Goal: Information Seeking & Learning: Check status

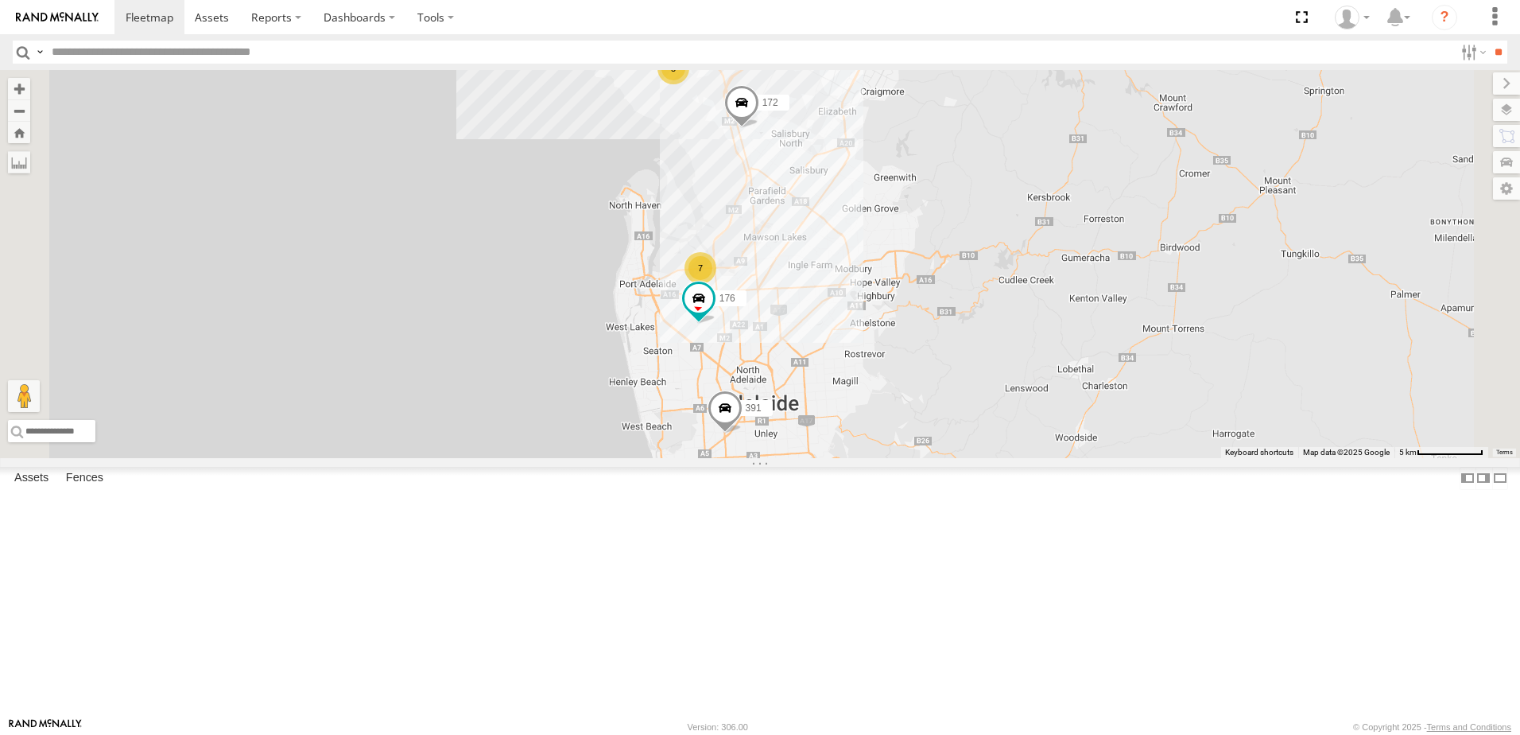
click at [0, 0] on span at bounding box center [0, 0] width 0 height 0
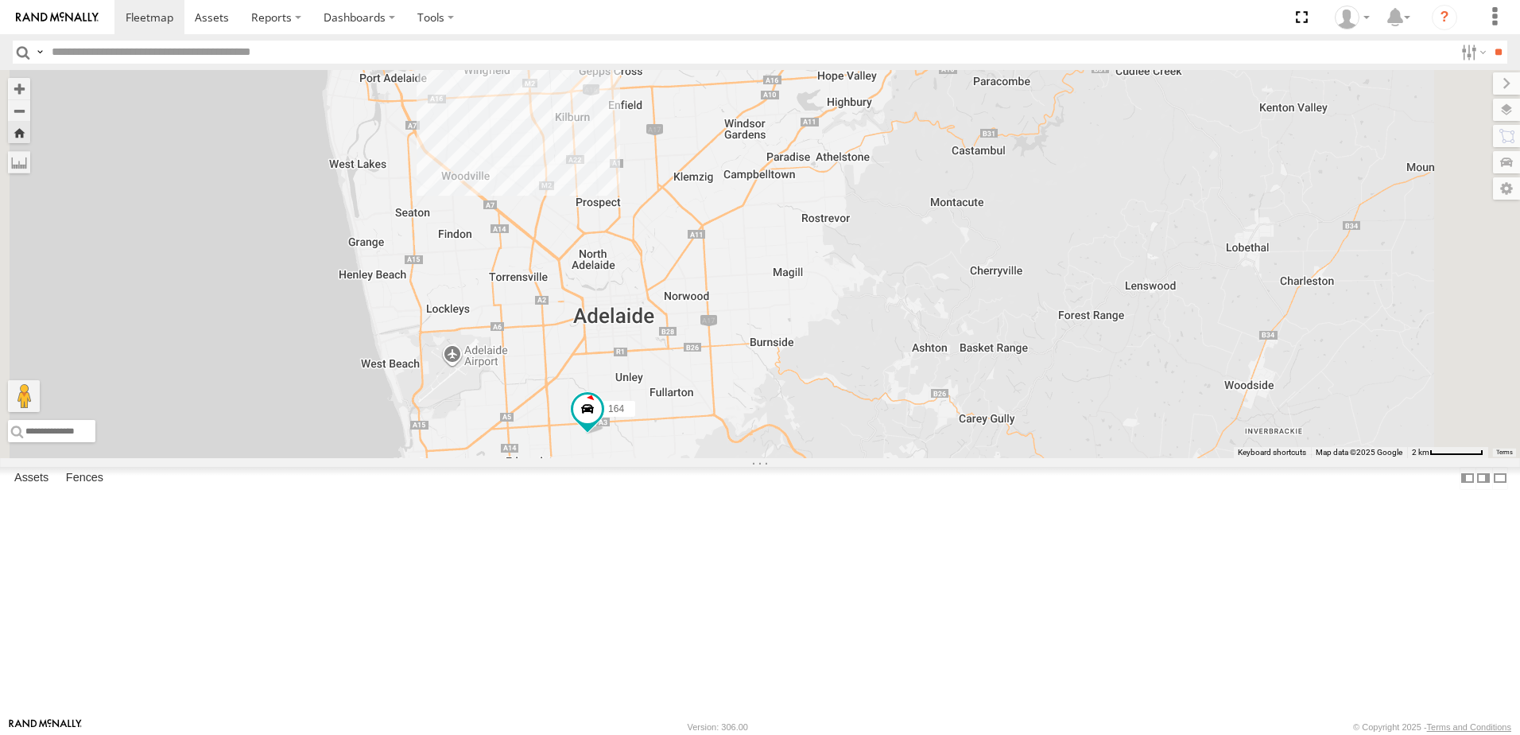
drag, startPoint x: 745, startPoint y: 345, endPoint x: 721, endPoint y: 441, distance: 99.1
click at [721, 441] on div "164" at bounding box center [760, 264] width 1520 height 388
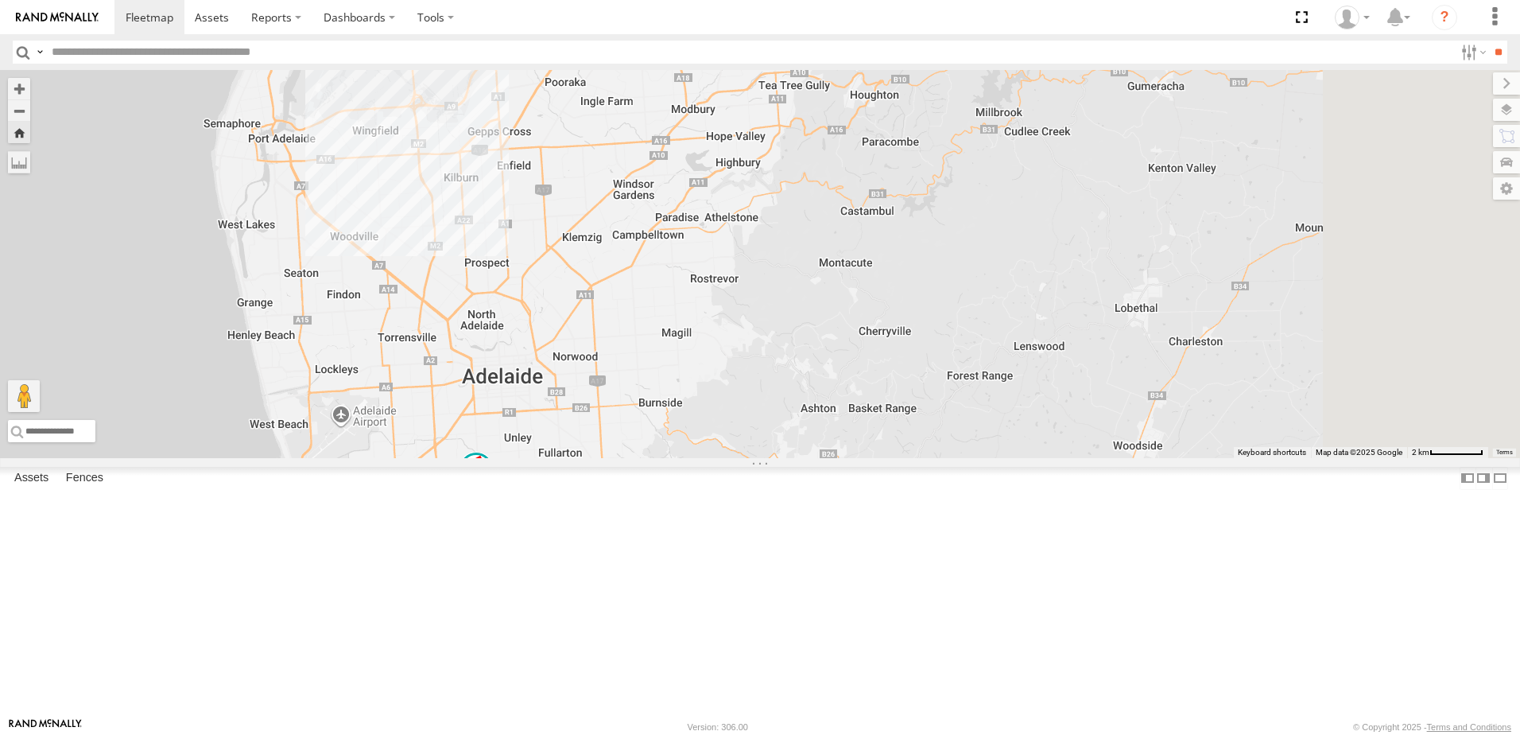
drag, startPoint x: 829, startPoint y: 420, endPoint x: 790, endPoint y: 465, distance: 59.8
click at [790, 458] on div "164" at bounding box center [760, 264] width 1520 height 388
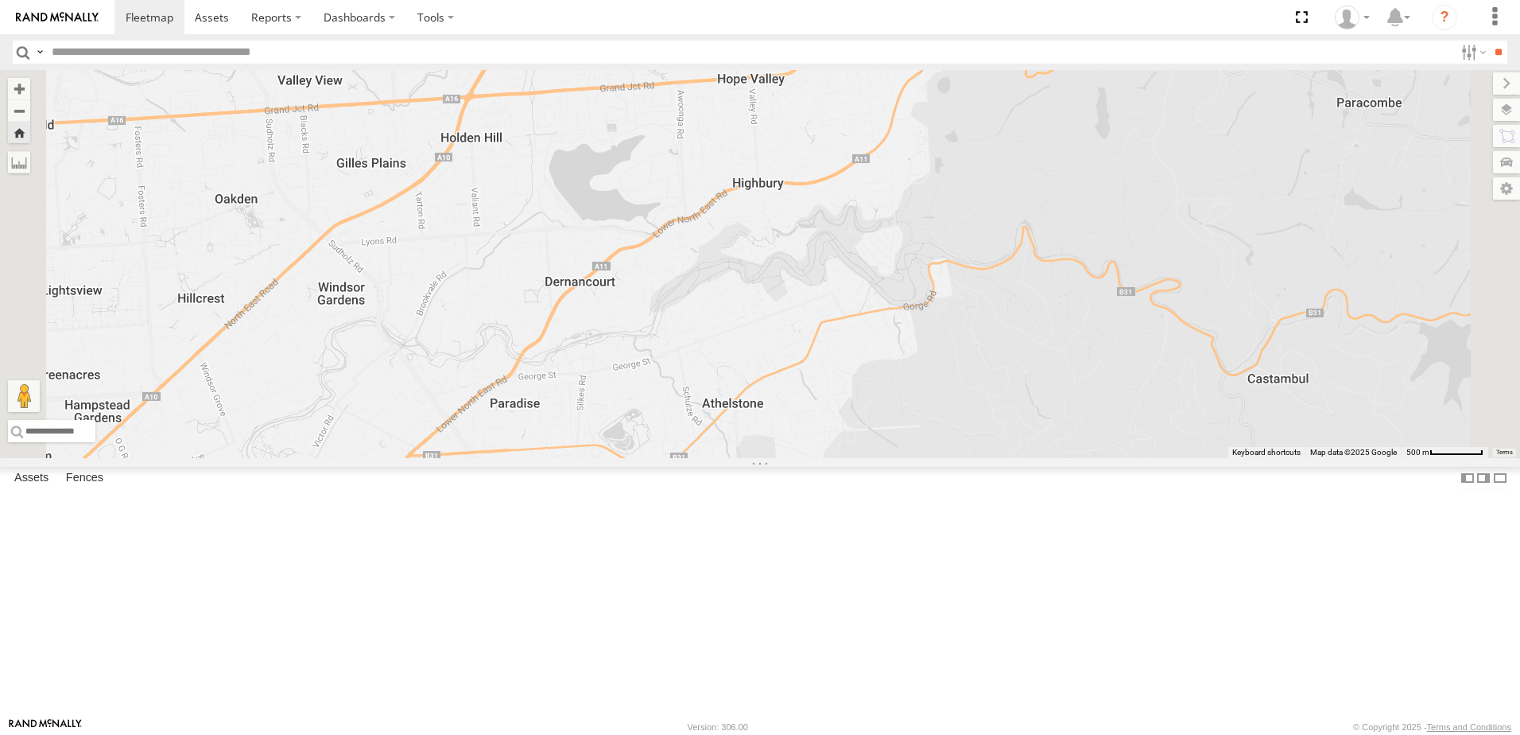
drag, startPoint x: 844, startPoint y: 282, endPoint x: 732, endPoint y: 541, distance: 281.4
click at [733, 458] on div "164" at bounding box center [760, 264] width 1520 height 388
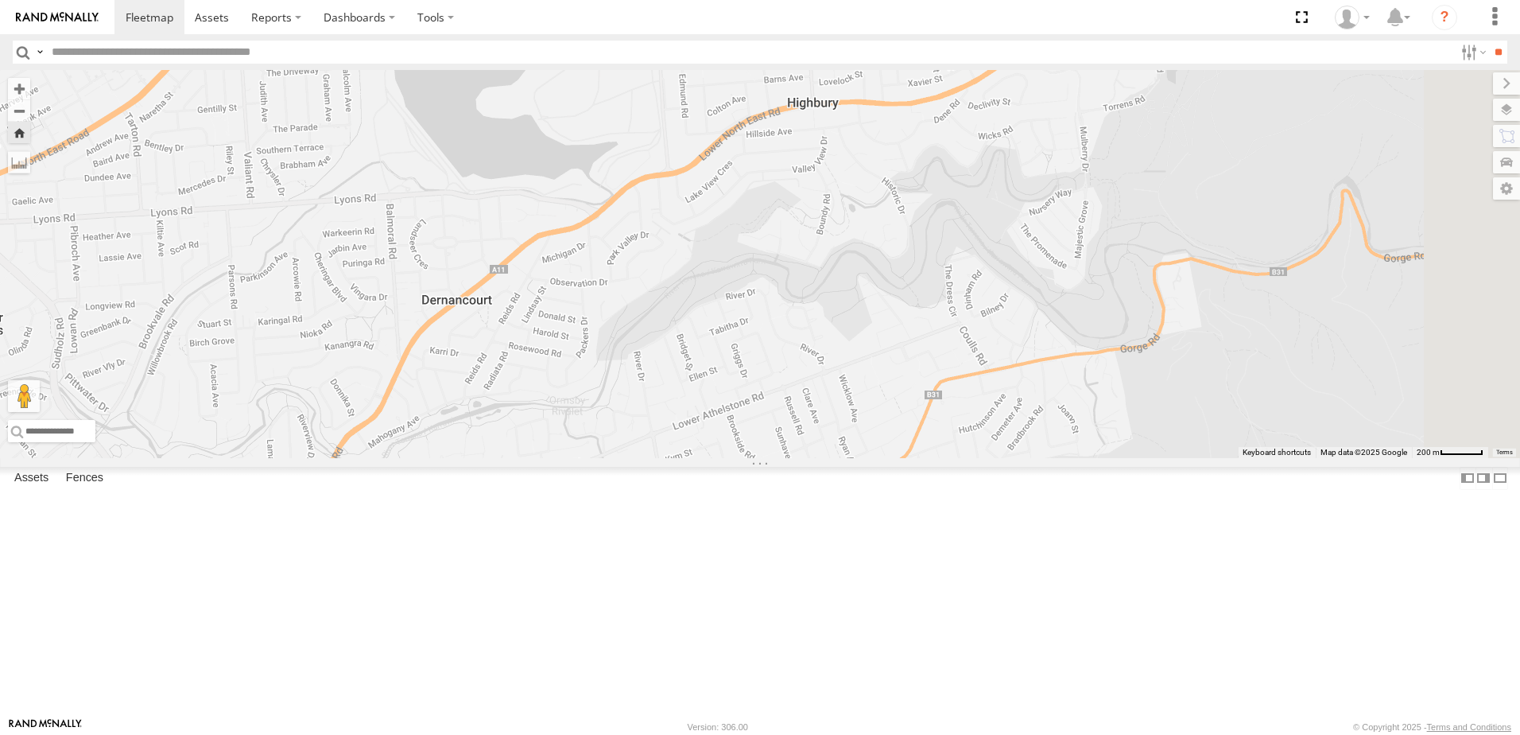
click at [836, 343] on div "164" at bounding box center [760, 264] width 1520 height 388
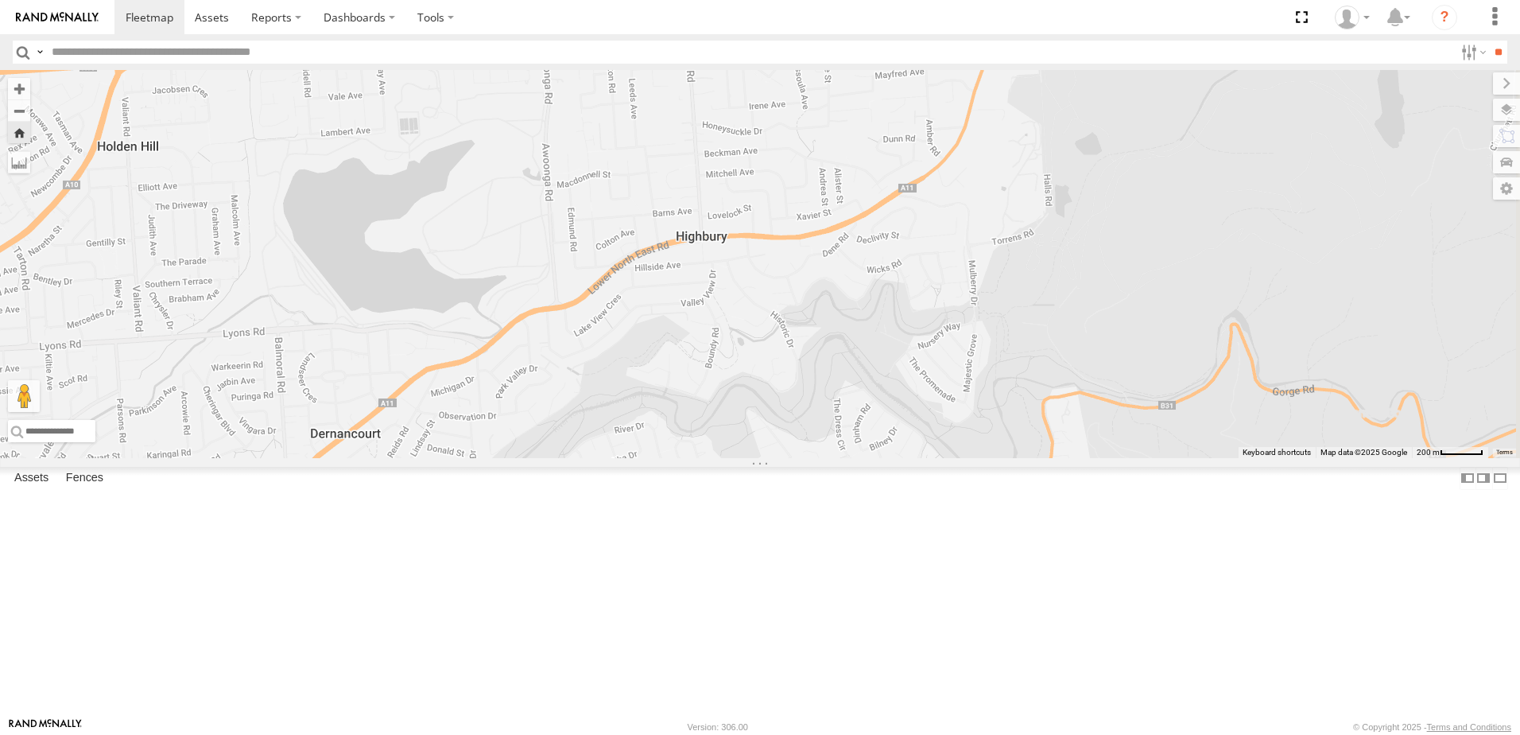
drag, startPoint x: 889, startPoint y: 298, endPoint x: 778, endPoint y: 433, distance: 174.6
click at [778, 433] on div "164" at bounding box center [760, 264] width 1520 height 388
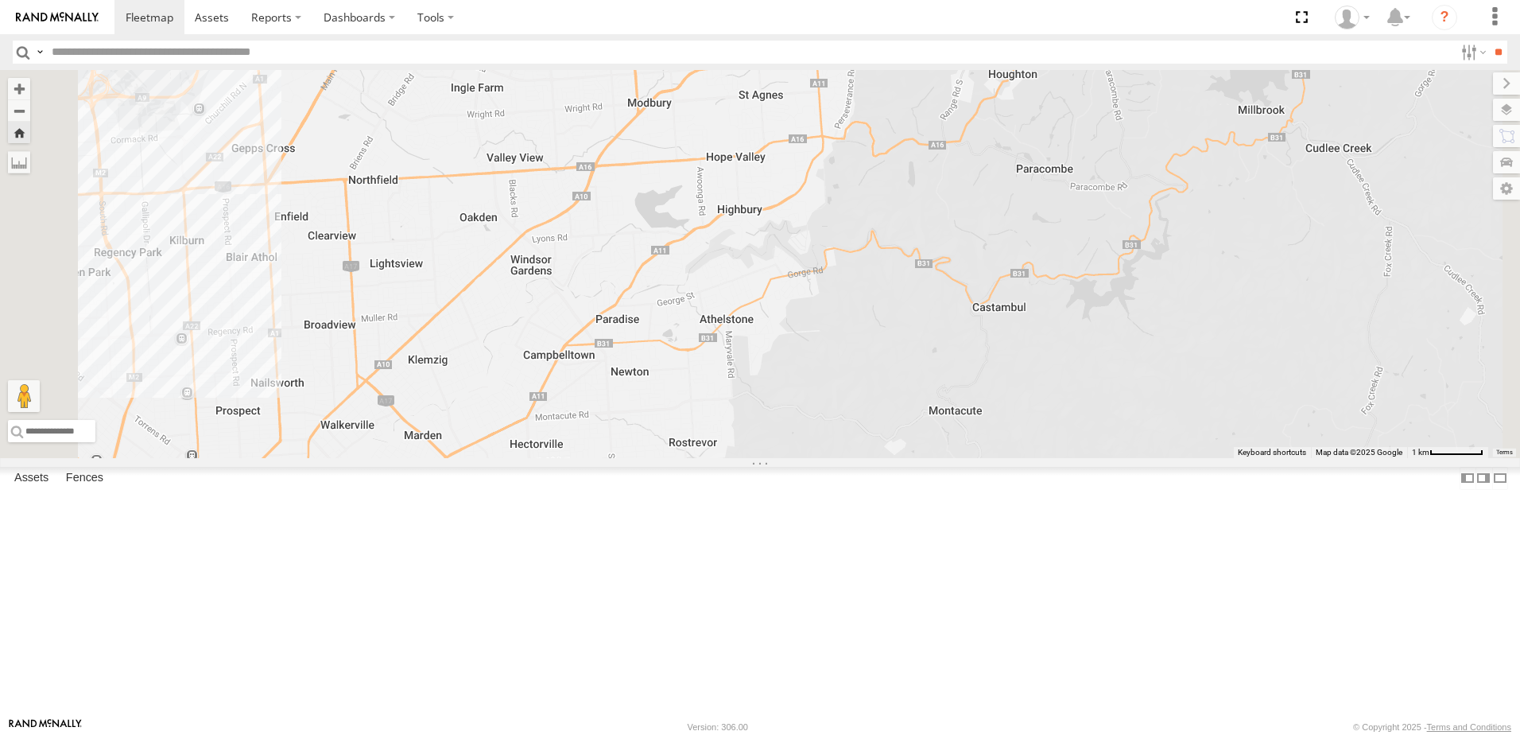
drag, startPoint x: 768, startPoint y: 252, endPoint x: 925, endPoint y: 351, distance: 185.1
click at [925, 351] on div "164" at bounding box center [760, 264] width 1520 height 388
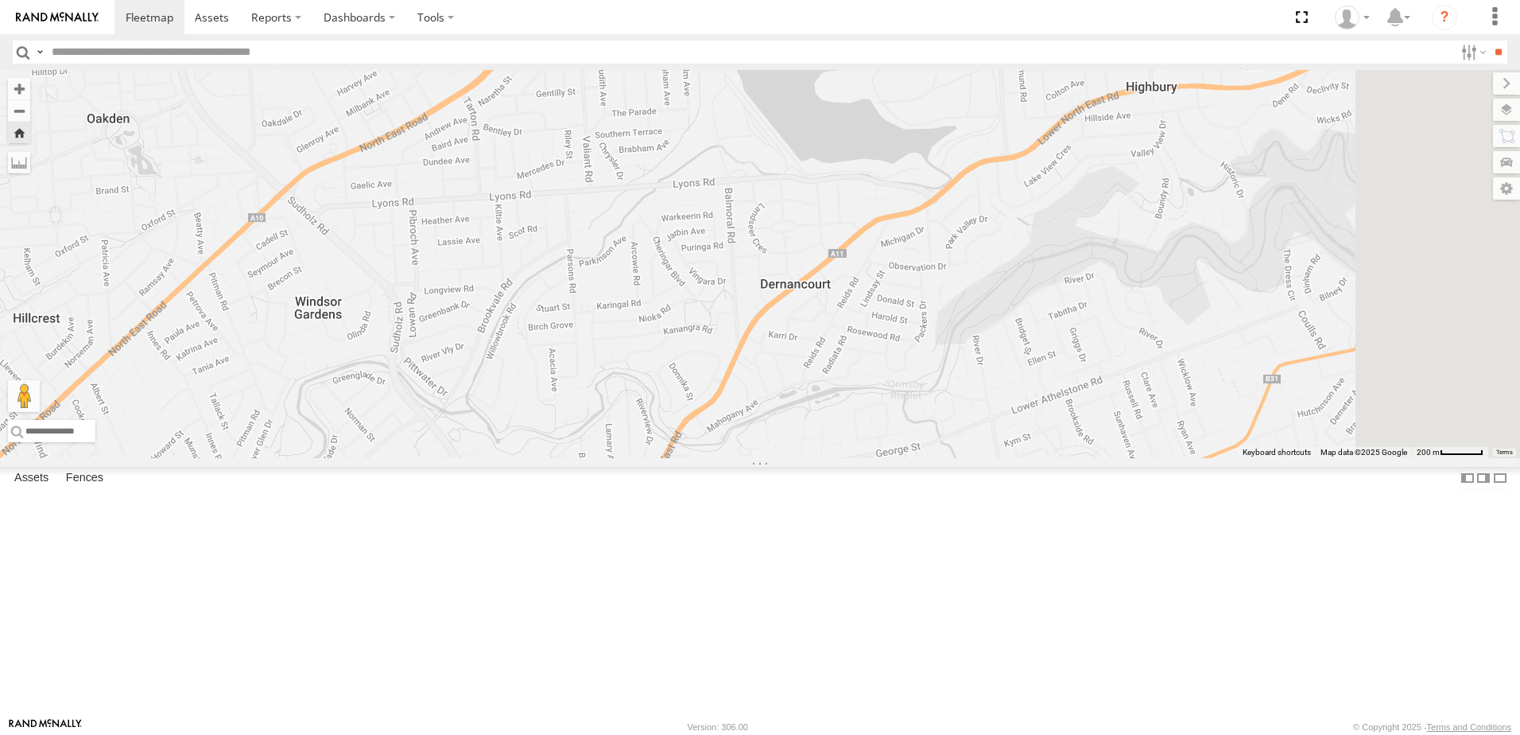
drag, startPoint x: 1068, startPoint y: 457, endPoint x: 919, endPoint y: 344, distance: 186.7
click at [919, 344] on div "164" at bounding box center [760, 264] width 1520 height 388
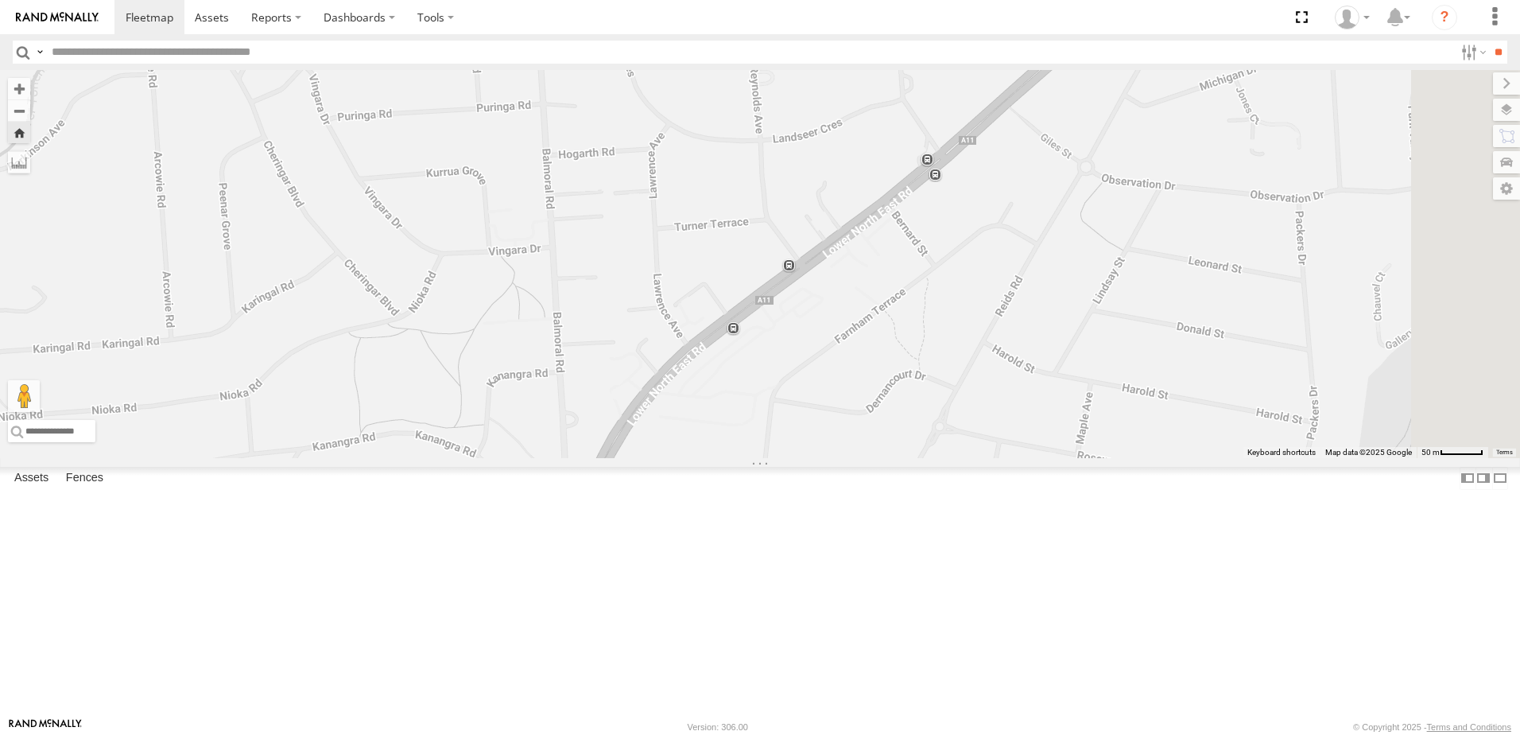
drag, startPoint x: 877, startPoint y: 394, endPoint x: 820, endPoint y: 510, distance: 129.4
click at [820, 458] on div "164" at bounding box center [760, 264] width 1520 height 388
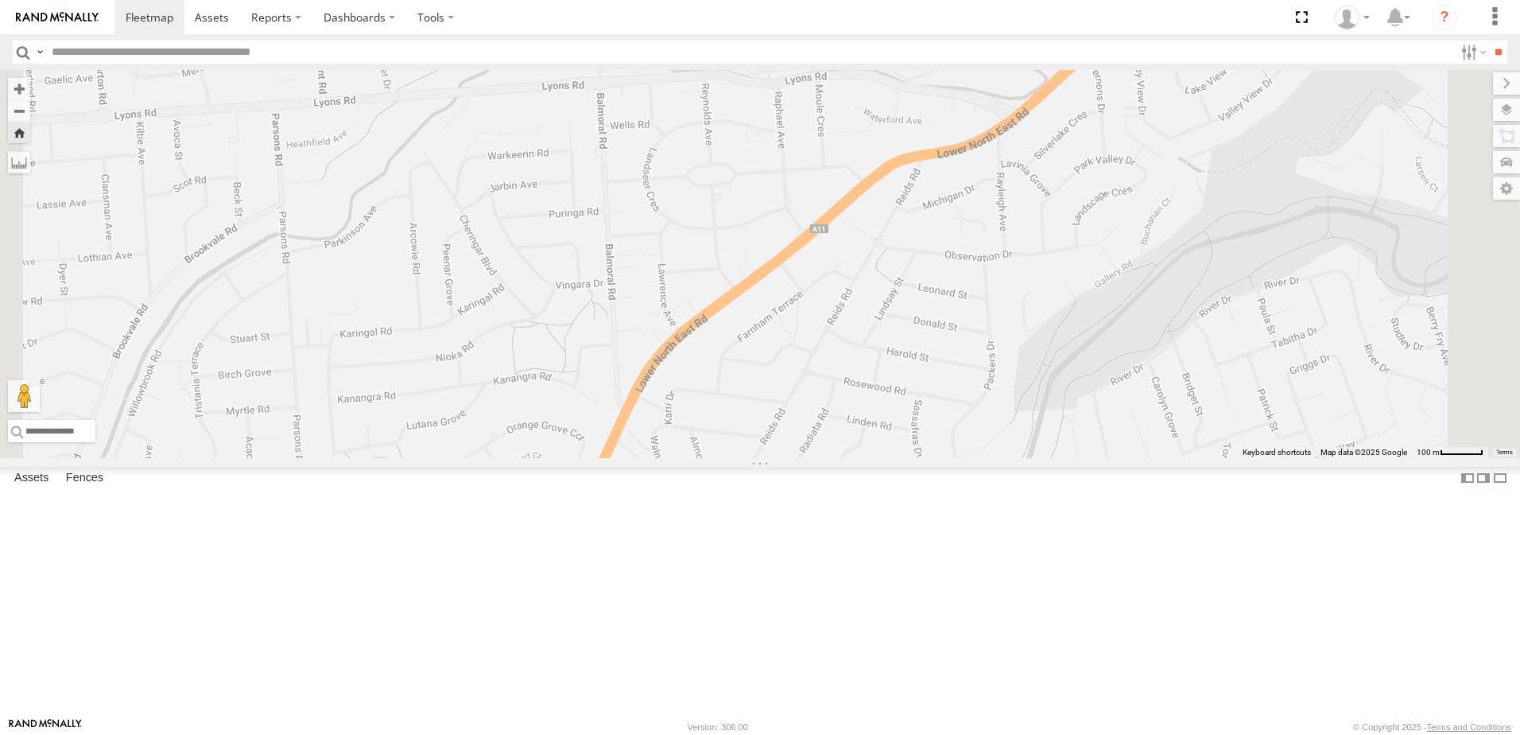
click at [0, 0] on span at bounding box center [0, 0] width 0 height 0
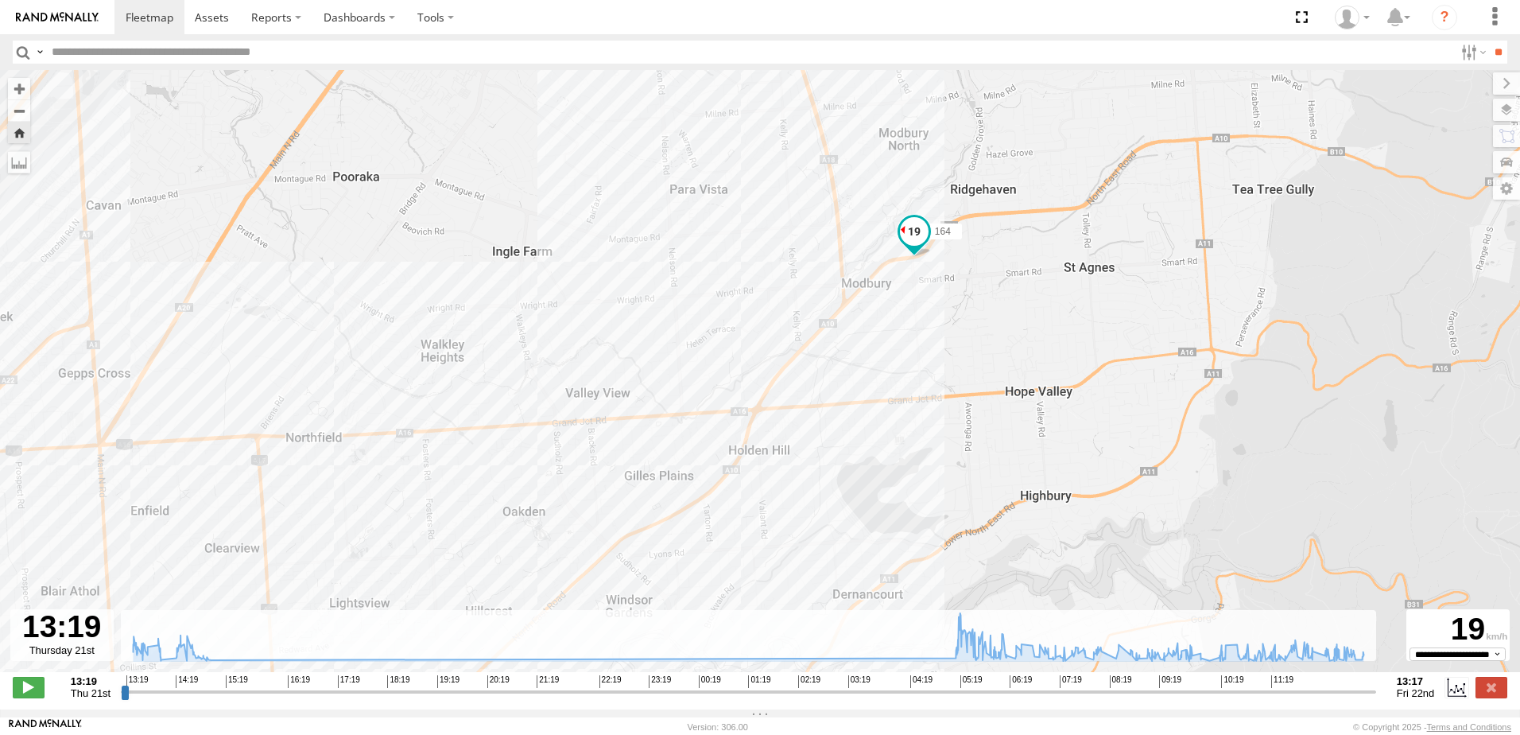
drag, startPoint x: 922, startPoint y: 233, endPoint x: 892, endPoint y: 473, distance: 242.0
click at [892, 473] on div "164 13:55 Thu 14:09 Thu 14:49 Thu 14:57 Thu 14:57 Thu 14:57 Thu 05:17 Fri 09:47…" at bounding box center [760, 379] width 1520 height 619
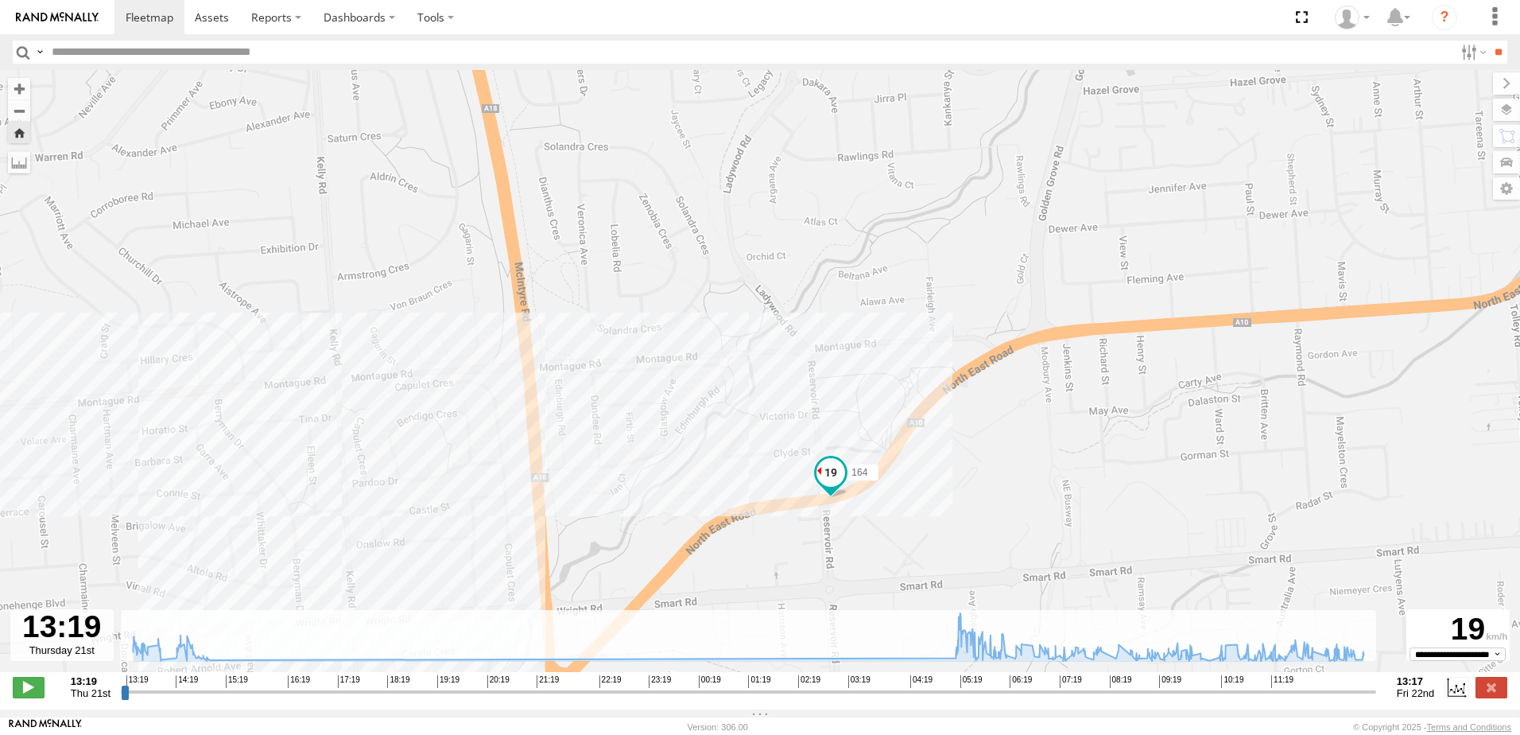
drag, startPoint x: 898, startPoint y: 499, endPoint x: 929, endPoint y: 351, distance: 150.3
click at [929, 351] on div "164 13:55 Thu 14:09 Thu 14:49 Thu 14:57 Thu 14:57 Thu 14:57 Thu 05:17 Fri 09:47…" at bounding box center [760, 379] width 1520 height 619
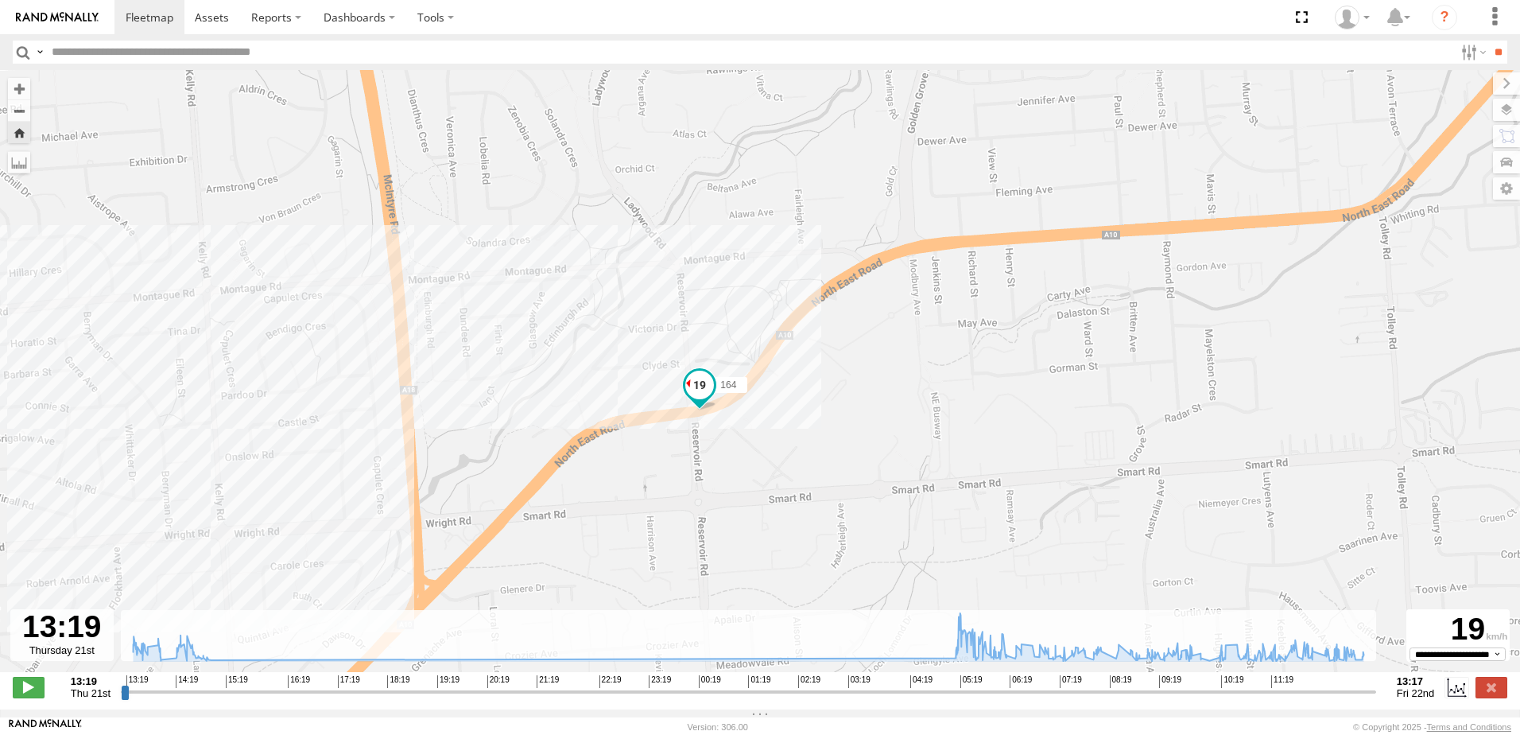
drag, startPoint x: 1000, startPoint y: 406, endPoint x: 864, endPoint y: 333, distance: 154.4
click at [864, 333] on div "164 13:55 Thu 14:09 Thu 14:49 Thu 14:57 Thu 14:57 Thu 14:57 Thu 05:17 Fri 09:47…" at bounding box center [760, 379] width 1520 height 619
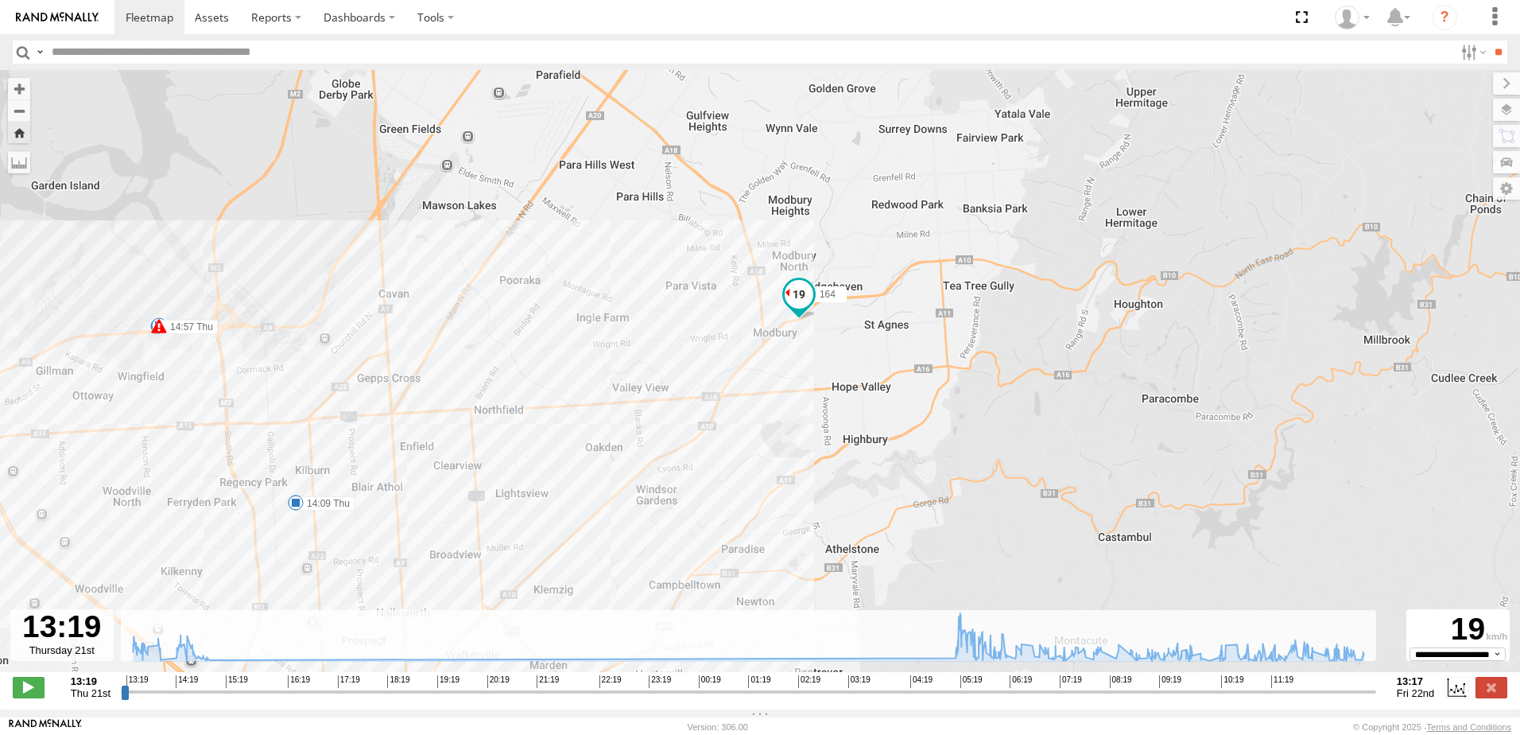
drag, startPoint x: 949, startPoint y: 391, endPoint x: 858, endPoint y: 352, distance: 99.4
click at [858, 352] on div "164 13:55 Thu 14:09 Thu 14:49 Thu 14:57 Thu 14:57 Thu 14:57 Thu 05:17 Fri 09:47…" at bounding box center [760, 379] width 1520 height 619
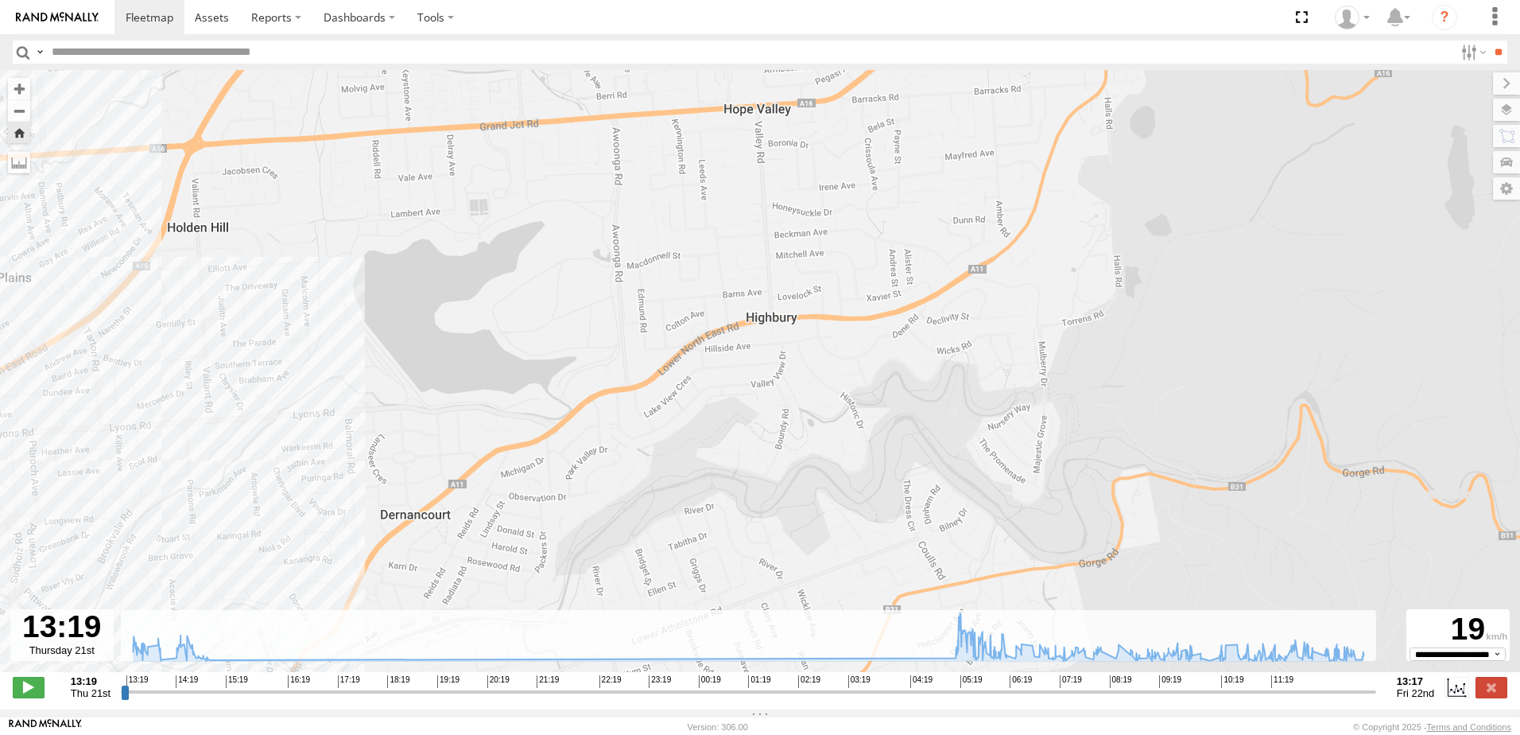
drag, startPoint x: 879, startPoint y: 458, endPoint x: 800, endPoint y: 359, distance: 127.3
click at [805, 371] on div "164 13:55 Thu 14:09 Thu 14:49 Thu 14:57 Thu 14:57 Thu 14:57 Thu 05:17 Fri 09:47…" at bounding box center [760, 379] width 1520 height 619
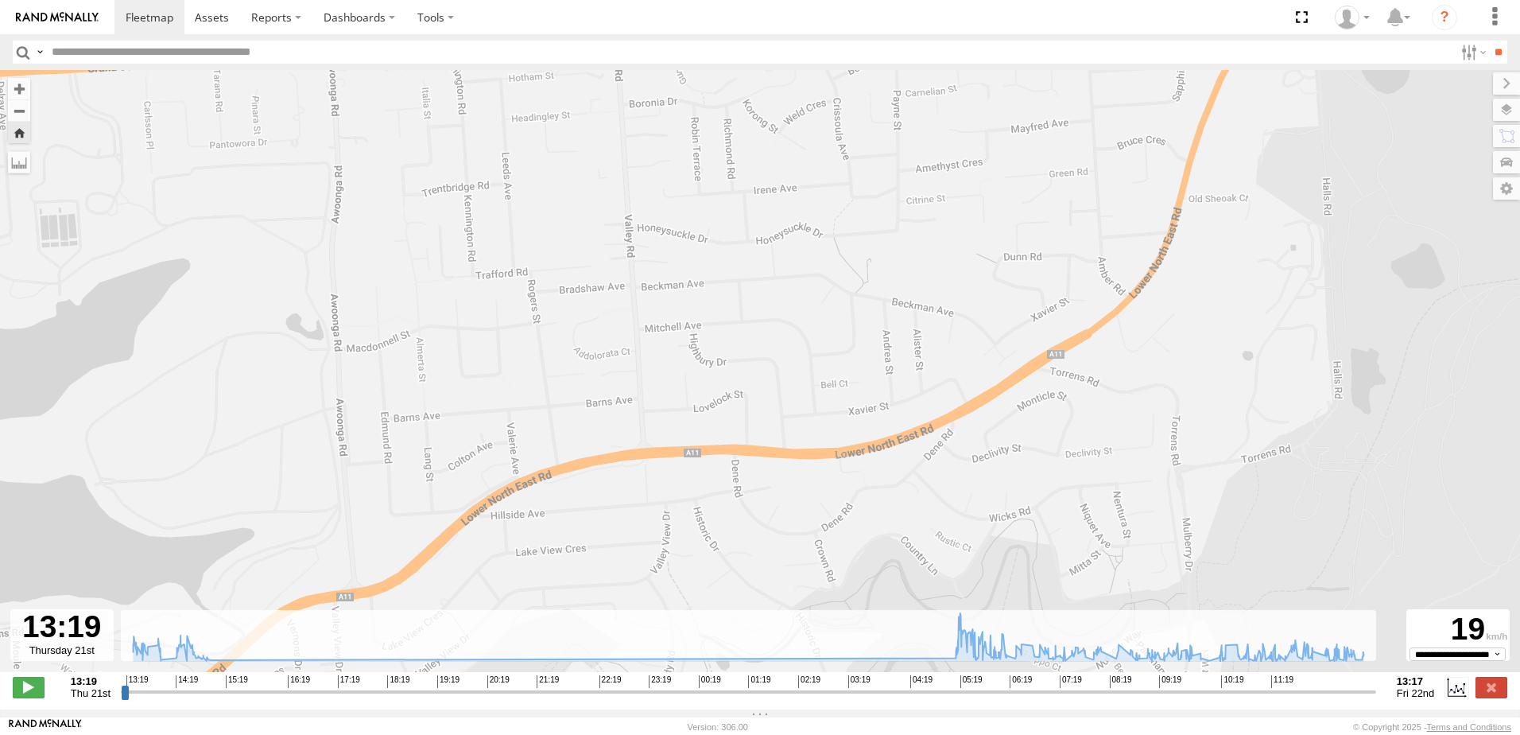
drag, startPoint x: 862, startPoint y: 355, endPoint x: 786, endPoint y: 503, distance: 166.8
click at [788, 503] on div "164 13:55 Thu 14:09 Thu 14:49 Thu 14:57 Thu 14:57 Thu 14:57 Thu 05:17 Fri 09:47…" at bounding box center [760, 379] width 1520 height 619
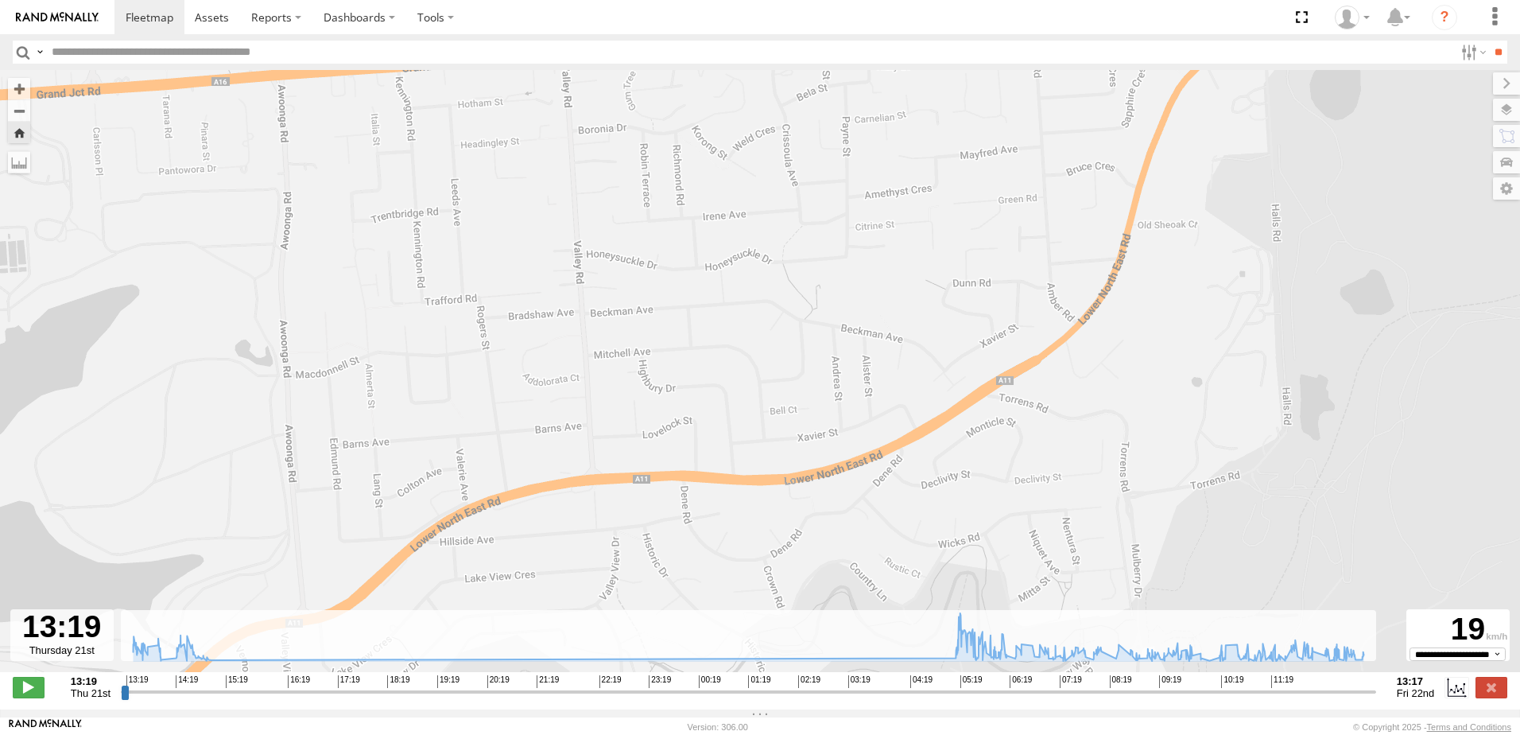
drag, startPoint x: 782, startPoint y: 496, endPoint x: 728, endPoint y: 515, distance: 56.6
click at [728, 515] on div "164 13:55 Thu 14:09 Thu 14:49 Thu 14:57 Thu 14:57 Thu 14:57 Thu 05:17 Fri 09:47…" at bounding box center [760, 379] width 1520 height 619
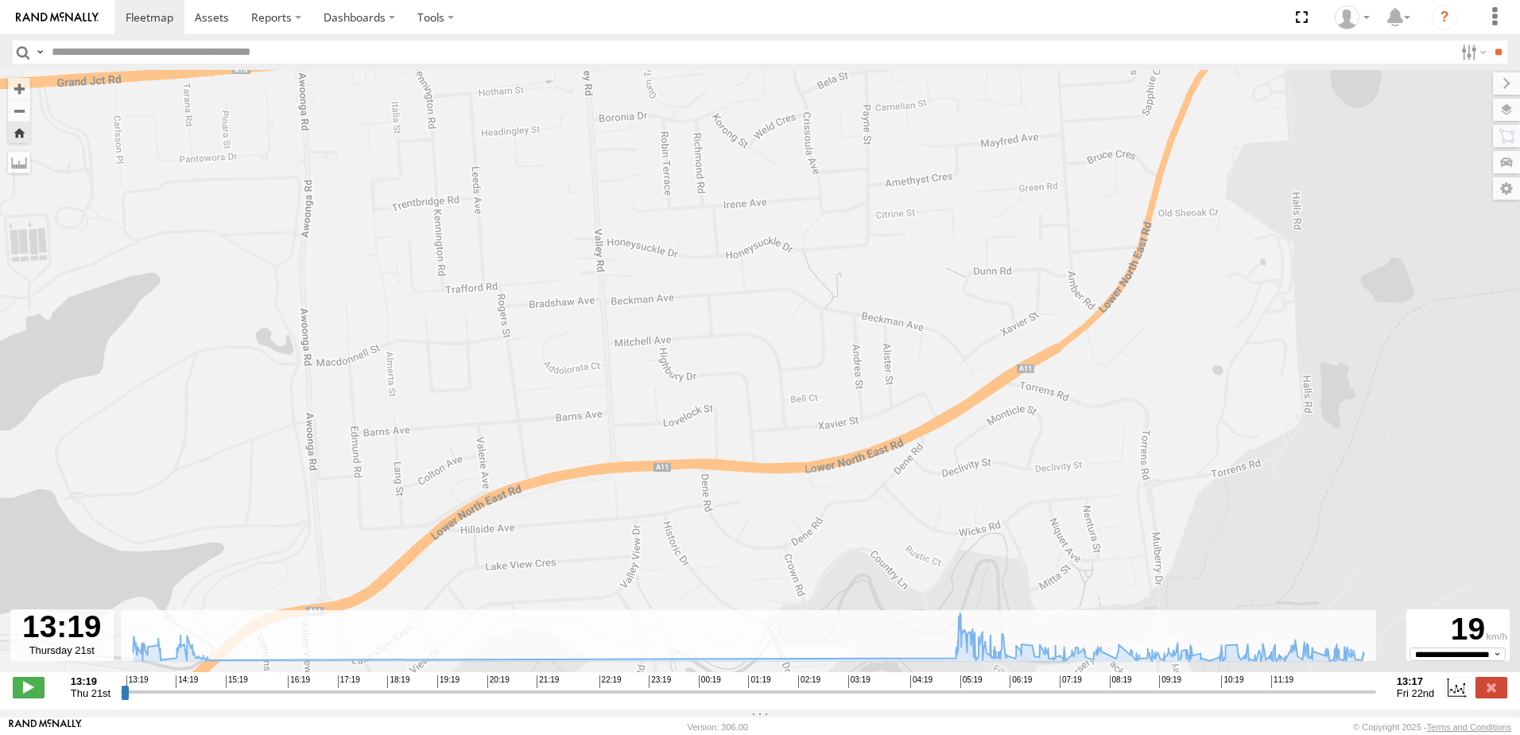
drag, startPoint x: 728, startPoint y: 512, endPoint x: 769, endPoint y: 491, distance: 46.2
click at [759, 500] on div "164 13:55 Thu 14:09 Thu 14:49 Thu 14:57 Thu 14:57 Thu 14:57 Thu 05:17 Fri 09:47…" at bounding box center [760, 379] width 1520 height 619
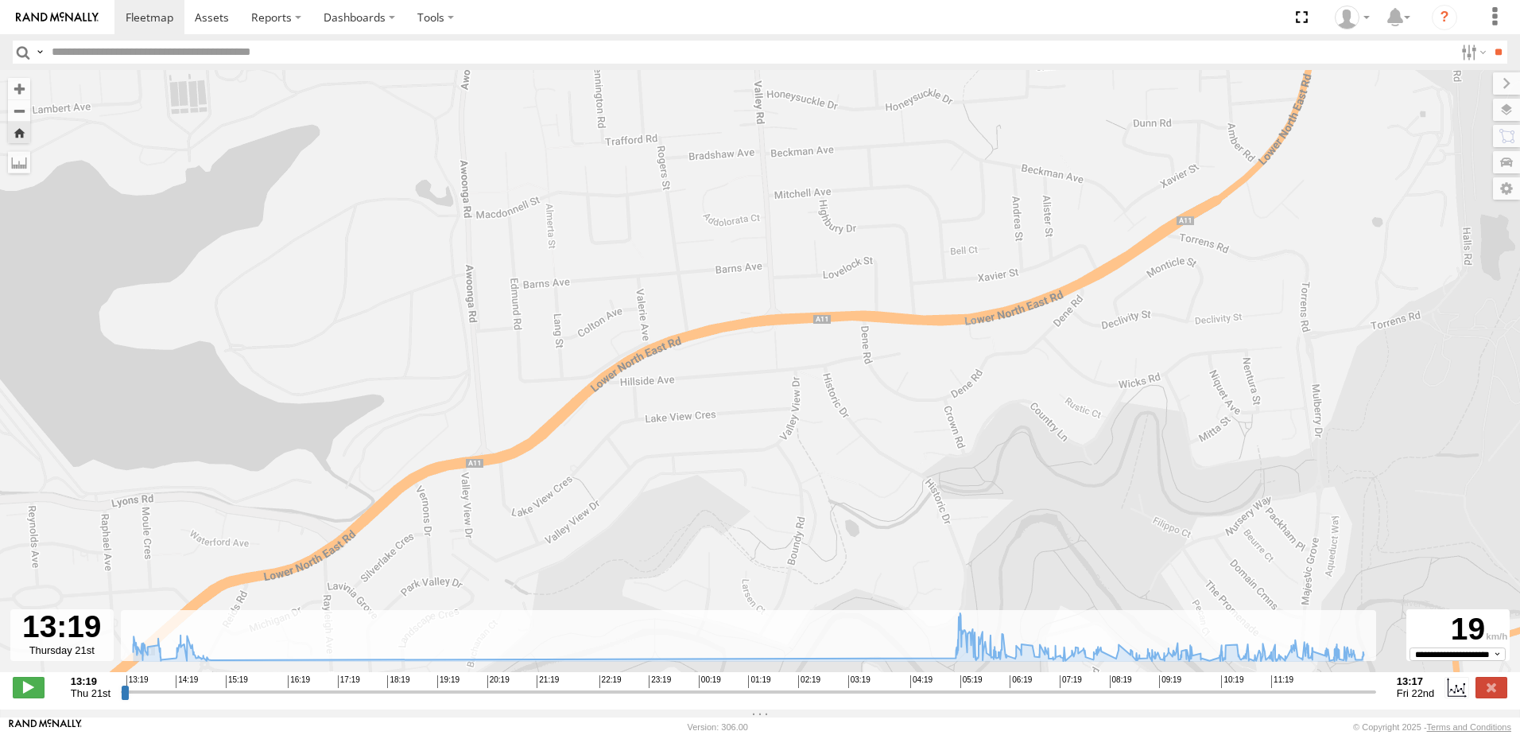
drag, startPoint x: 772, startPoint y: 475, endPoint x: 953, endPoint y: 293, distance: 255.8
click at [953, 296] on div "164 13:55 Thu 14:09 Thu 14:49 Thu 14:57 Thu 14:57 Thu 14:57 Thu 05:17 Fri 09:47…" at bounding box center [760, 379] width 1520 height 619
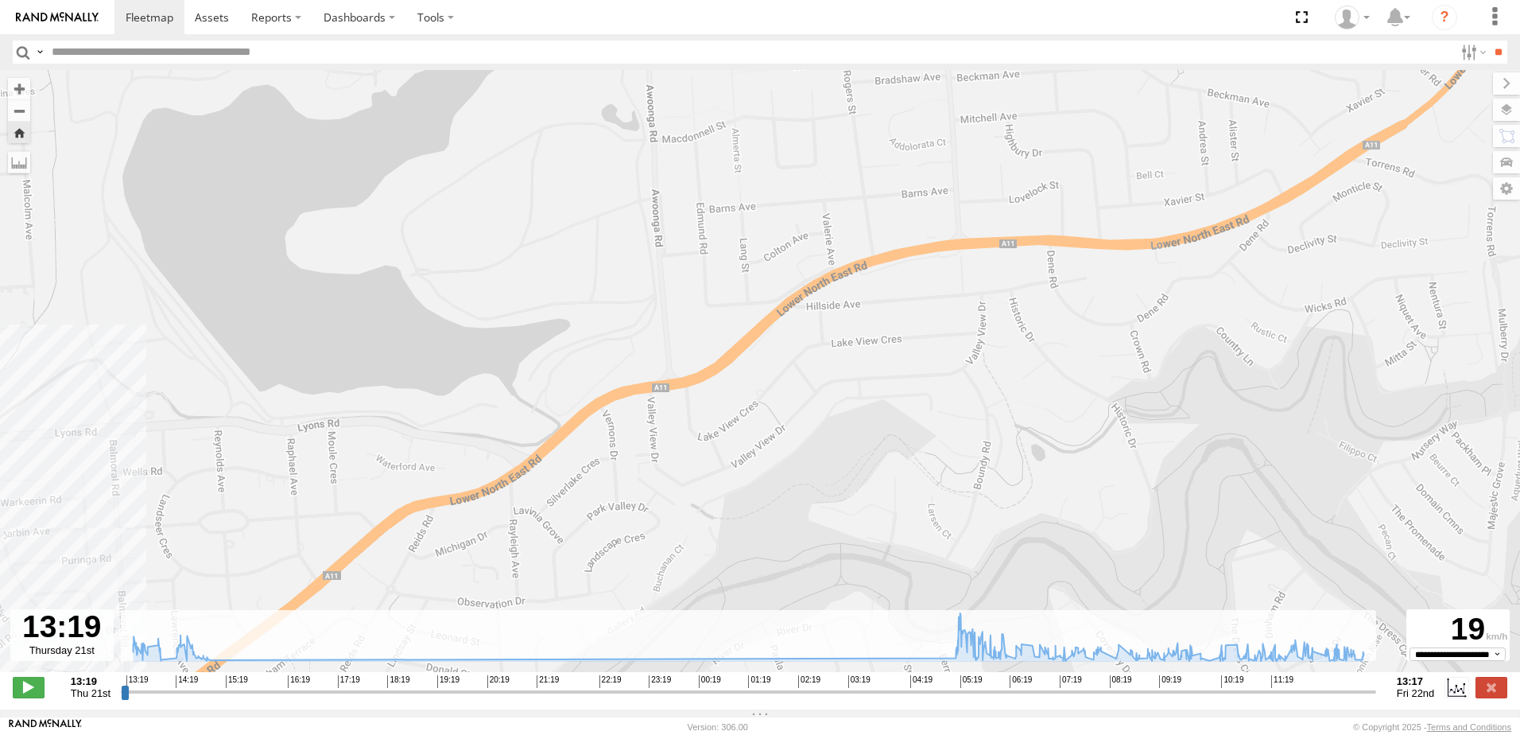
drag, startPoint x: 821, startPoint y: 354, endPoint x: 972, endPoint y: 373, distance: 151.5
click at [972, 373] on div "164 13:55 Thu 14:09 Thu 14:49 Thu 14:57 Thu 14:57 Thu 14:57 Thu 05:17 Fri 09:47…" at bounding box center [760, 379] width 1520 height 619
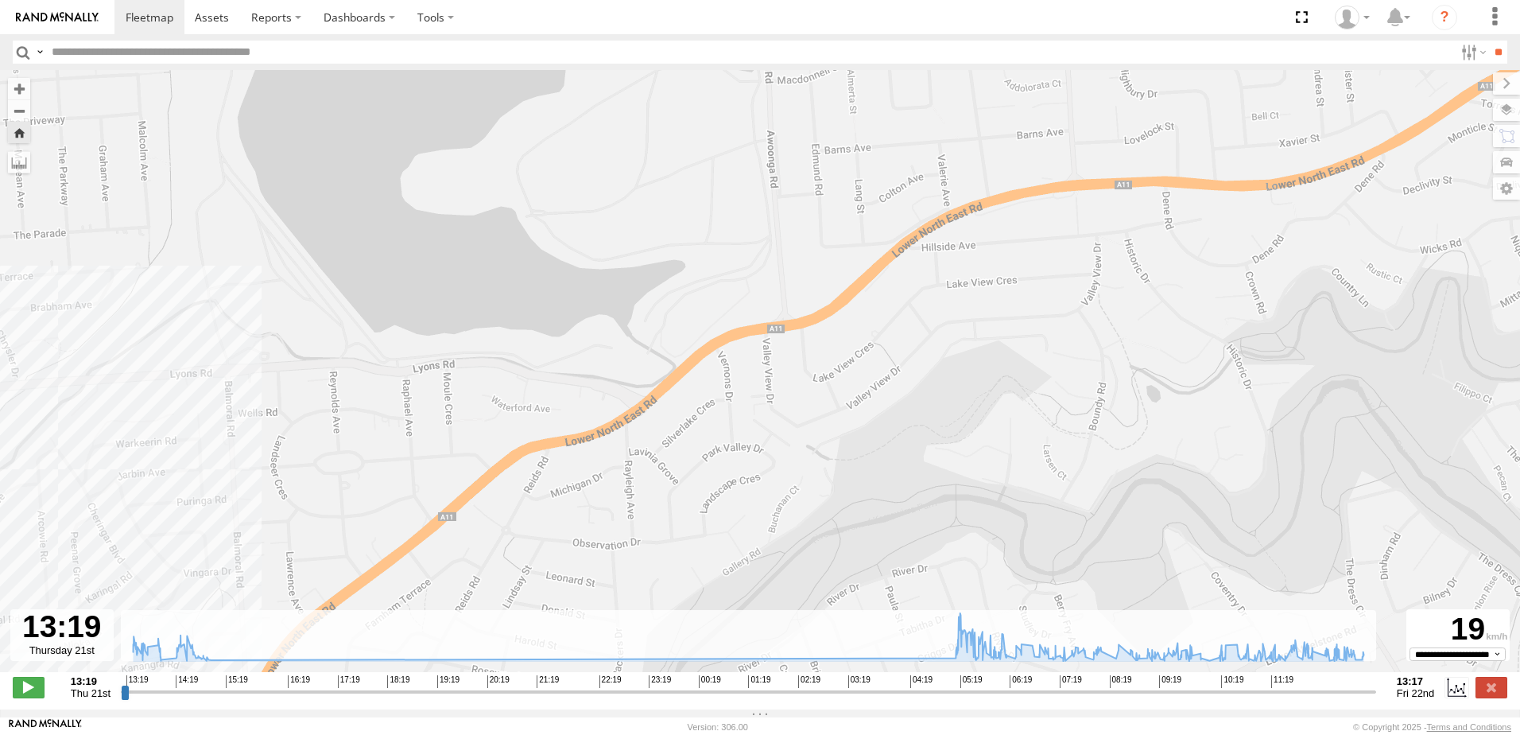
drag, startPoint x: 944, startPoint y: 386, endPoint x: 1144, endPoint y: 277, distance: 228.1
click at [1144, 277] on div "164 13:55 Thu 14:09 Thu 14:49 Thu 14:57 Thu 14:57 Thu 14:57 Thu 05:17 Fri 09:47…" at bounding box center [760, 379] width 1520 height 619
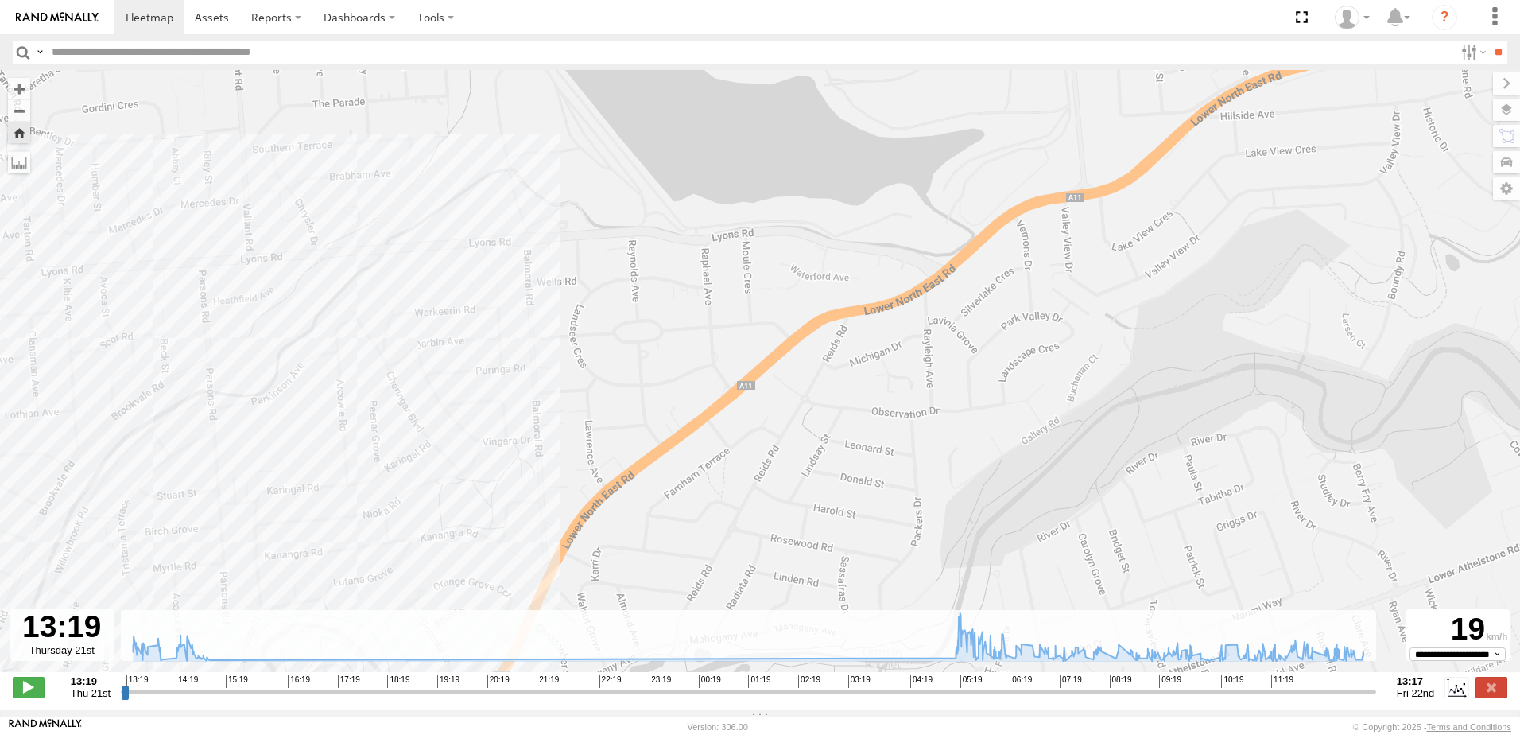
drag, startPoint x: 925, startPoint y: 425, endPoint x: 1041, endPoint y: 348, distance: 139.4
click at [1041, 348] on div "164 13:55 Thu 14:09 Thu 14:49 Thu 14:57 Thu 14:57 Thu 14:57 Thu 05:17 Fri 09:47…" at bounding box center [760, 379] width 1520 height 619
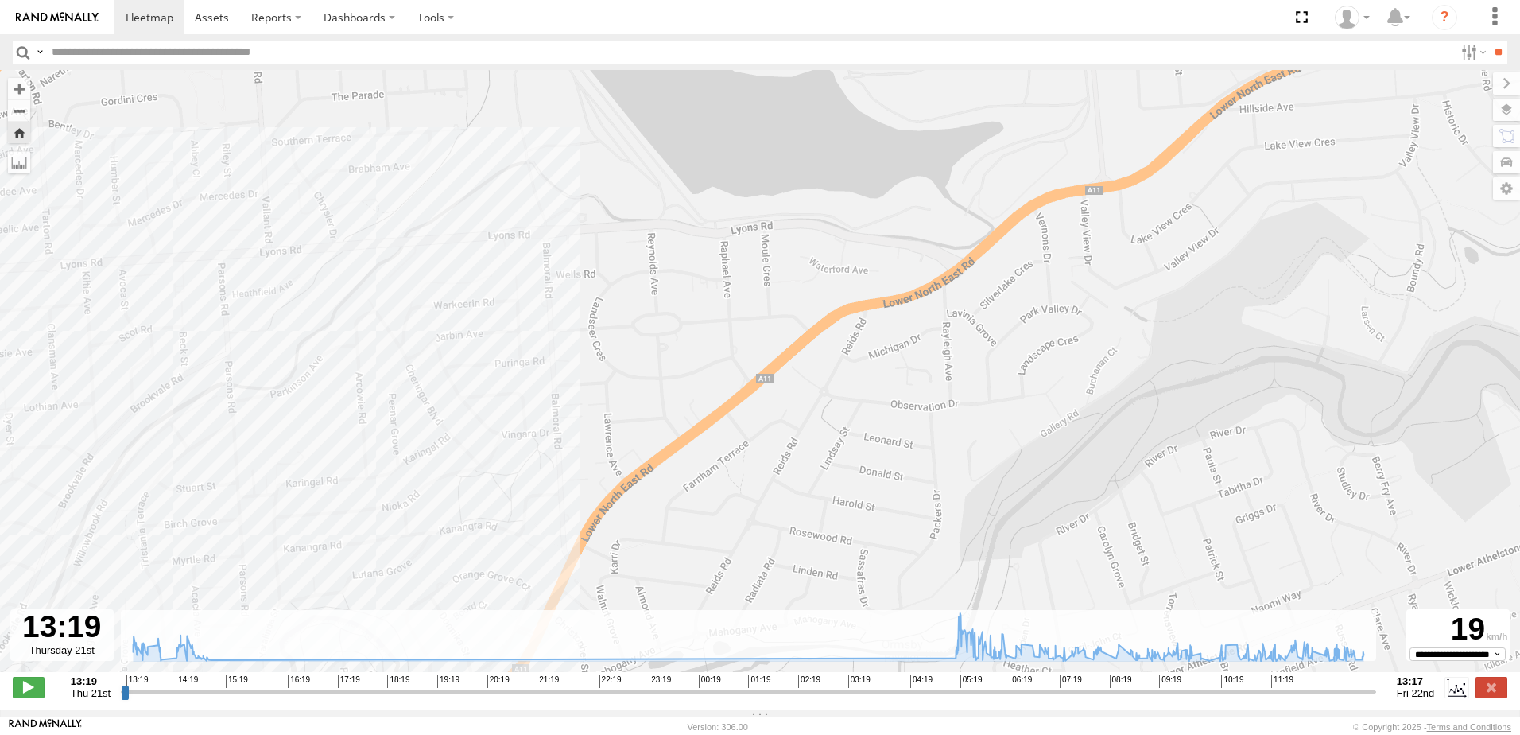
drag, startPoint x: 990, startPoint y: 425, endPoint x: 1060, endPoint y: 272, distance: 168.7
click at [1060, 272] on div "164 13:55 Thu 14:09 Thu 14:49 Thu 14:57 Thu 14:57 Thu 14:57 Thu 05:17 Fri 09:47…" at bounding box center [760, 379] width 1520 height 619
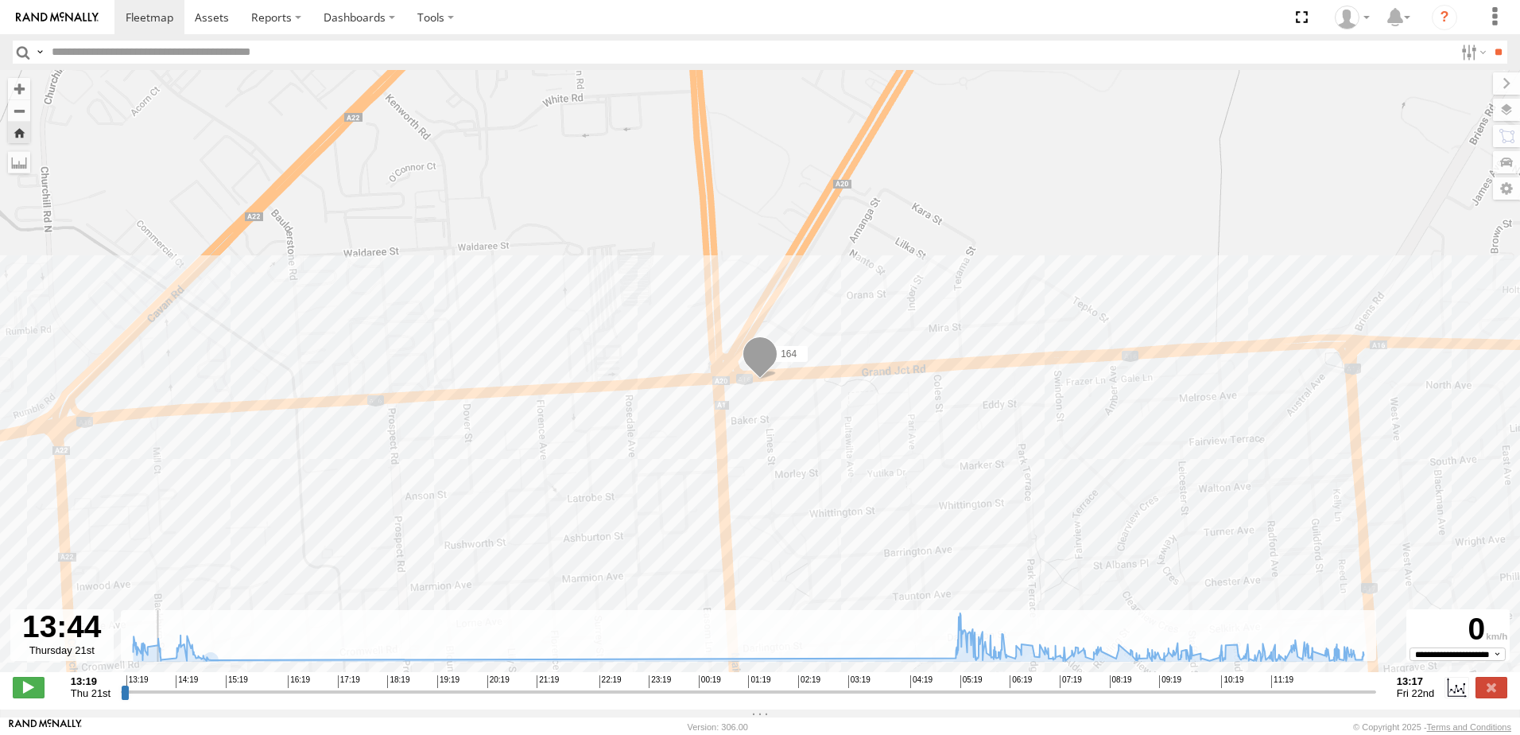
drag, startPoint x: 130, startPoint y: 700, endPoint x: 146, endPoint y: 699, distance: 16.8
click at [146, 699] on input "range" at bounding box center [748, 691] width 1255 height 15
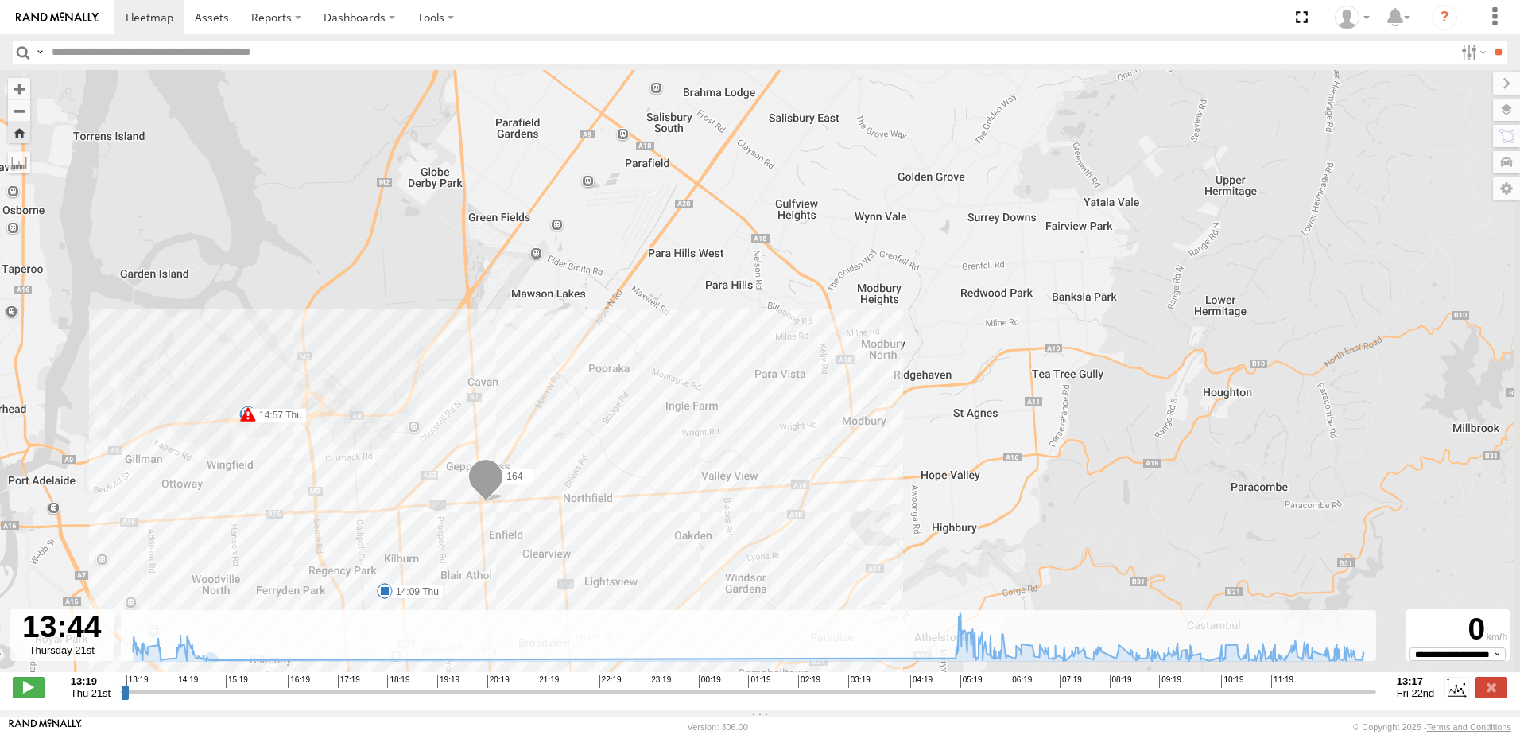
drag, startPoint x: 959, startPoint y: 530, endPoint x: 748, endPoint y: 518, distance: 211.1
click at [726, 544] on div "164 13:55 Thu 14:09 Thu 14:49 Thu 14:57 Thu 14:57 Thu 14:57 Thu 05:17 Fri 09:47…" at bounding box center [760, 379] width 1520 height 619
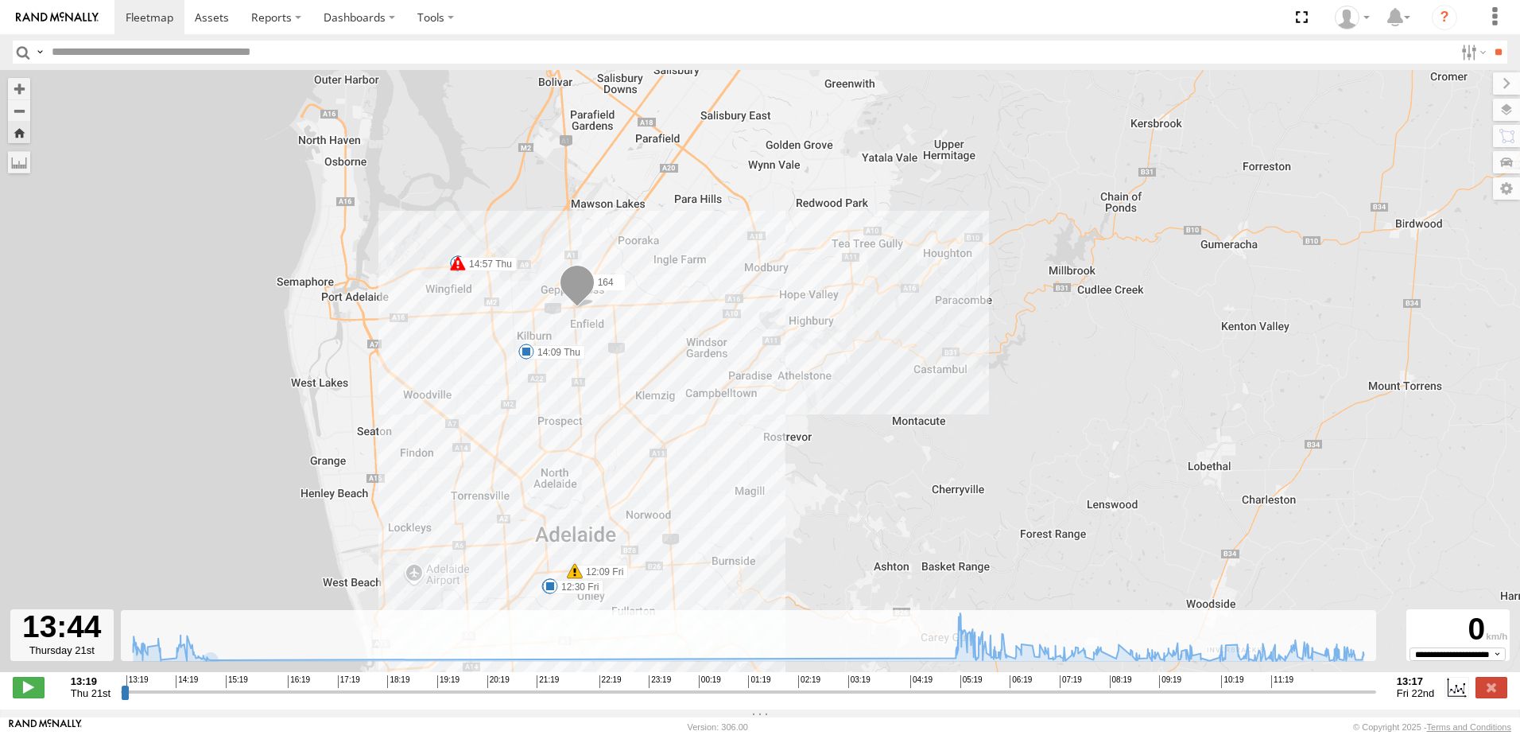
drag, startPoint x: 844, startPoint y: 475, endPoint x: 826, endPoint y: 420, distance: 58.6
click at [826, 420] on div "164 13:55 Thu 14:09 Thu 14:49 Thu 14:57 Thu 14:57 Thu 14:57 Thu 05:17 Fri 09:47…" at bounding box center [760, 379] width 1520 height 619
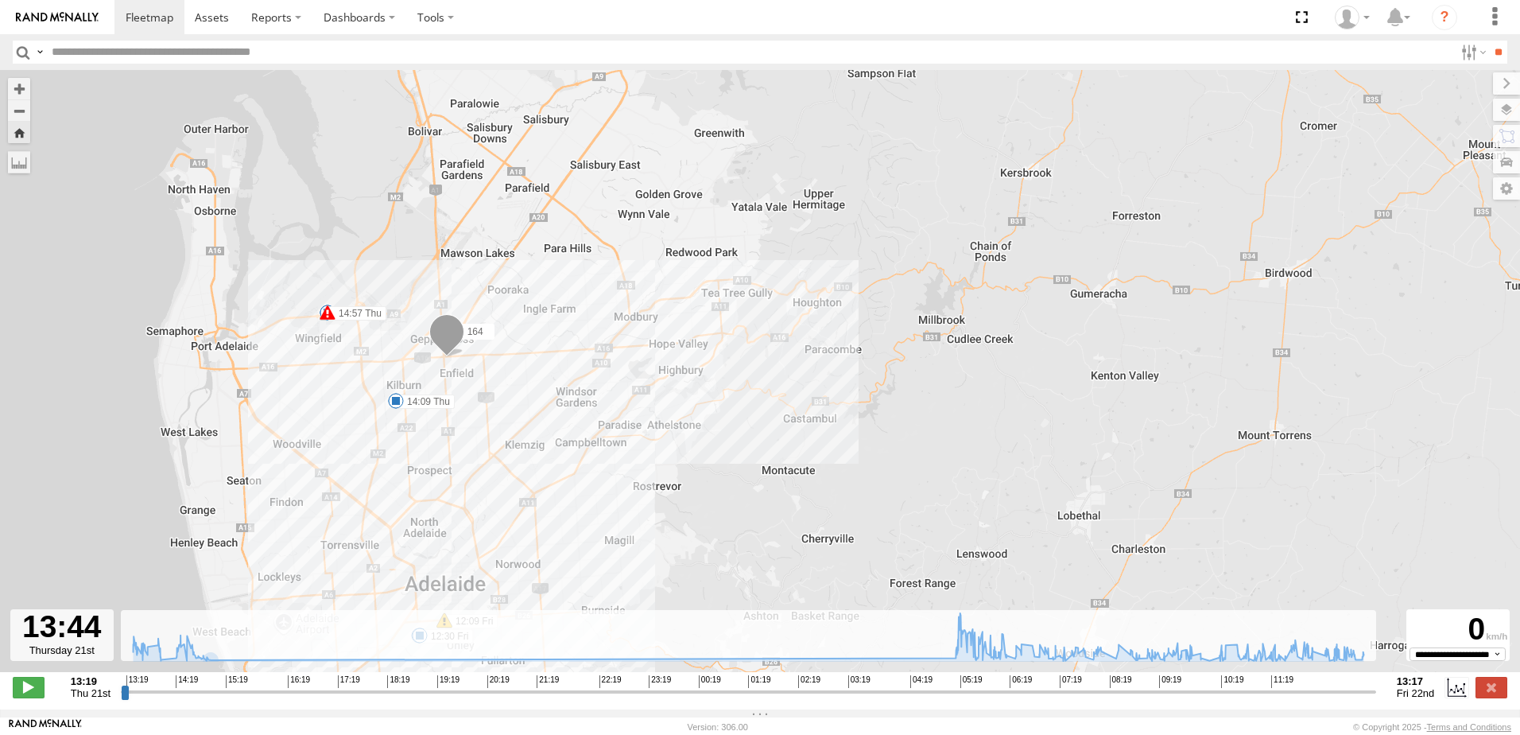
drag, startPoint x: 821, startPoint y: 460, endPoint x: 686, endPoint y: 528, distance: 151.5
click at [686, 528] on div "164 13:55 Thu 14:09 Thu 14:49 Thu 14:57 Thu 14:57 Thu 14:57 Thu 05:17 Fri 09:47…" at bounding box center [760, 379] width 1520 height 619
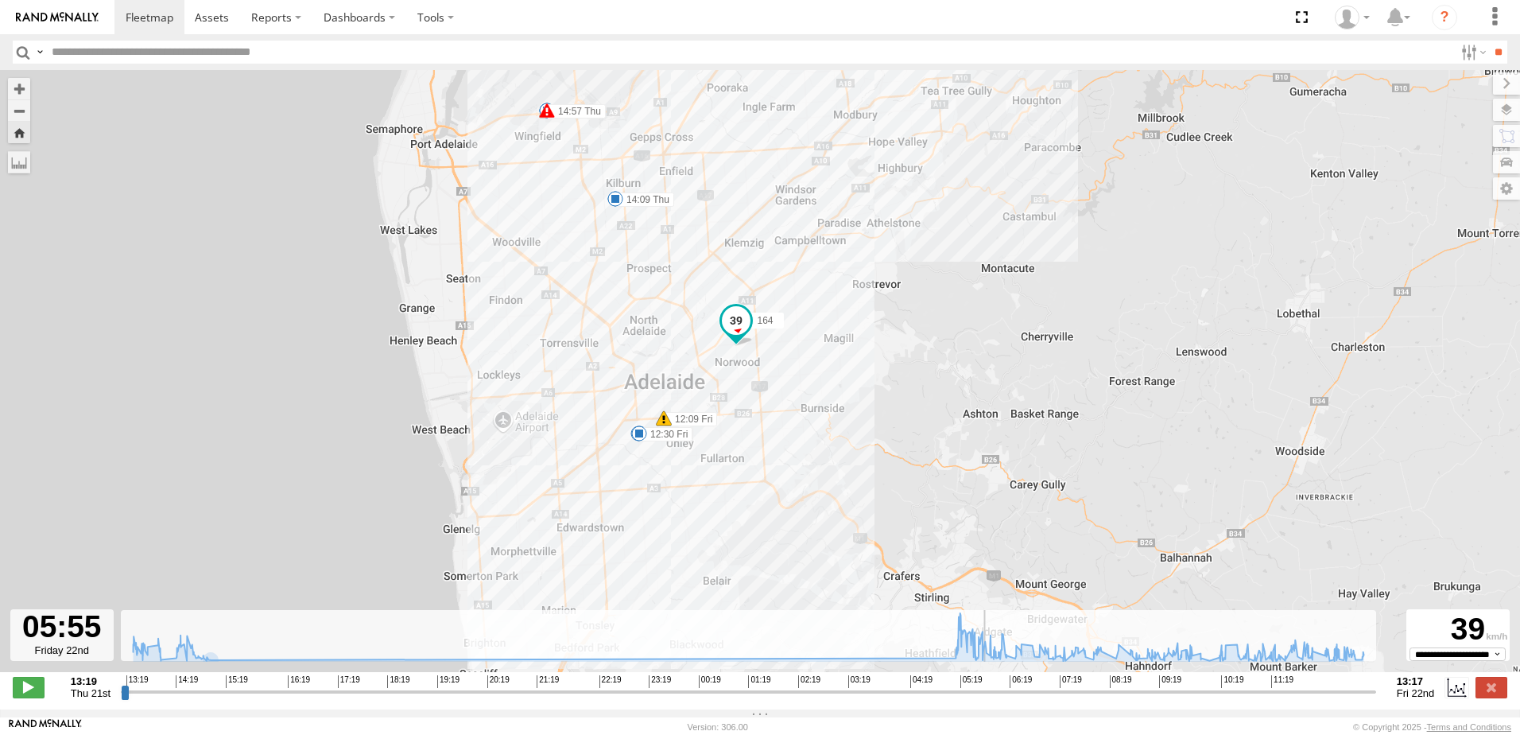
drag, startPoint x: 149, startPoint y: 702, endPoint x: 974, endPoint y: 670, distance: 825.9
click at [987, 684] on input "range" at bounding box center [748, 691] width 1255 height 15
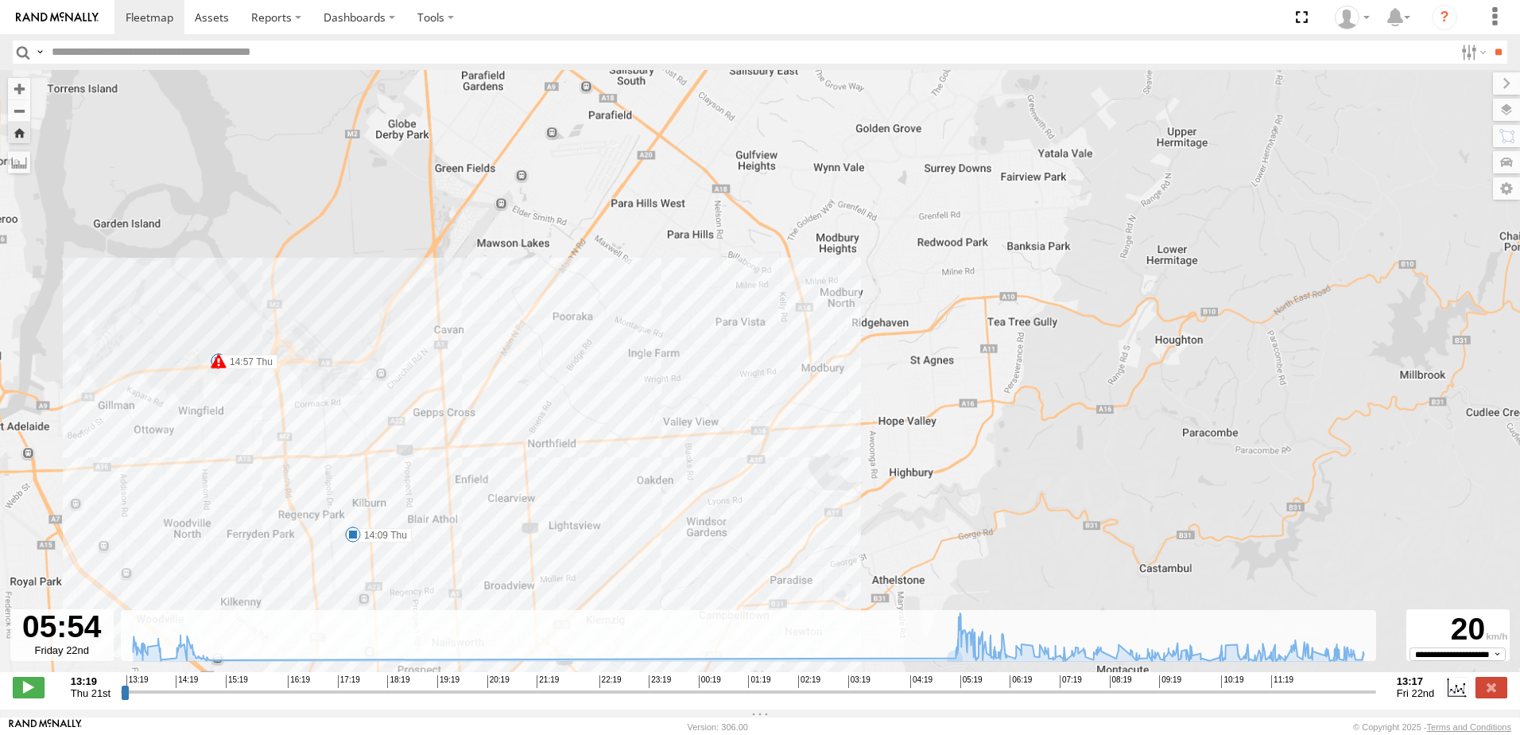
drag, startPoint x: 885, startPoint y: 398, endPoint x: 871, endPoint y: 540, distance: 143.0
click at [876, 554] on div "164 13:55 Thu 14:09 Thu 14:49 Thu 14:57 Thu 14:57 Thu 14:57 Thu 05:17 Fri 09:47…" at bounding box center [760, 379] width 1520 height 619
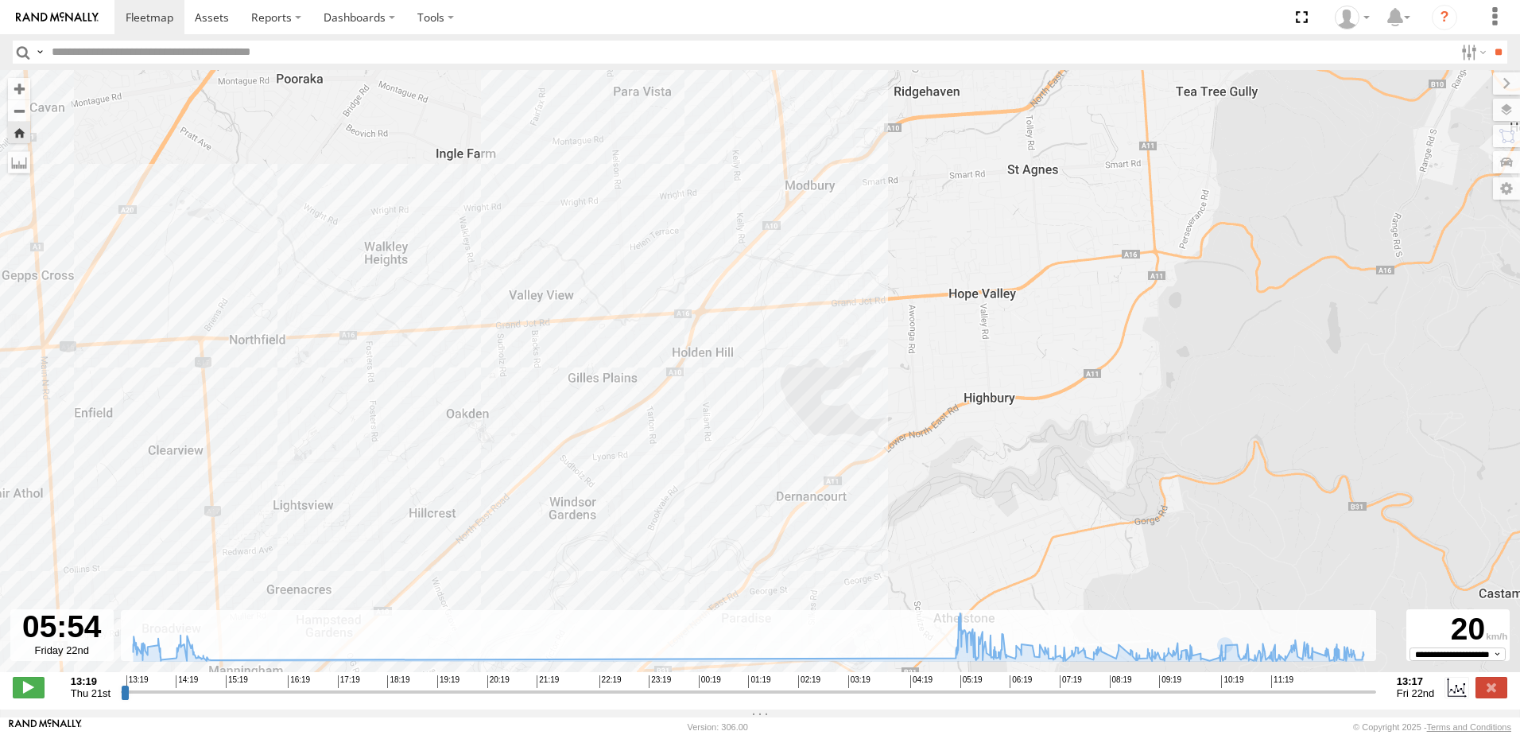
drag, startPoint x: 732, startPoint y: 484, endPoint x: 763, endPoint y: 392, distance: 97.3
click at [763, 392] on div "164 13:55 Thu 14:09 Thu 14:49 Thu 14:57 Thu 14:57 Thu 14:57 Thu 05:17 Fri 09:47…" at bounding box center [760, 379] width 1520 height 619
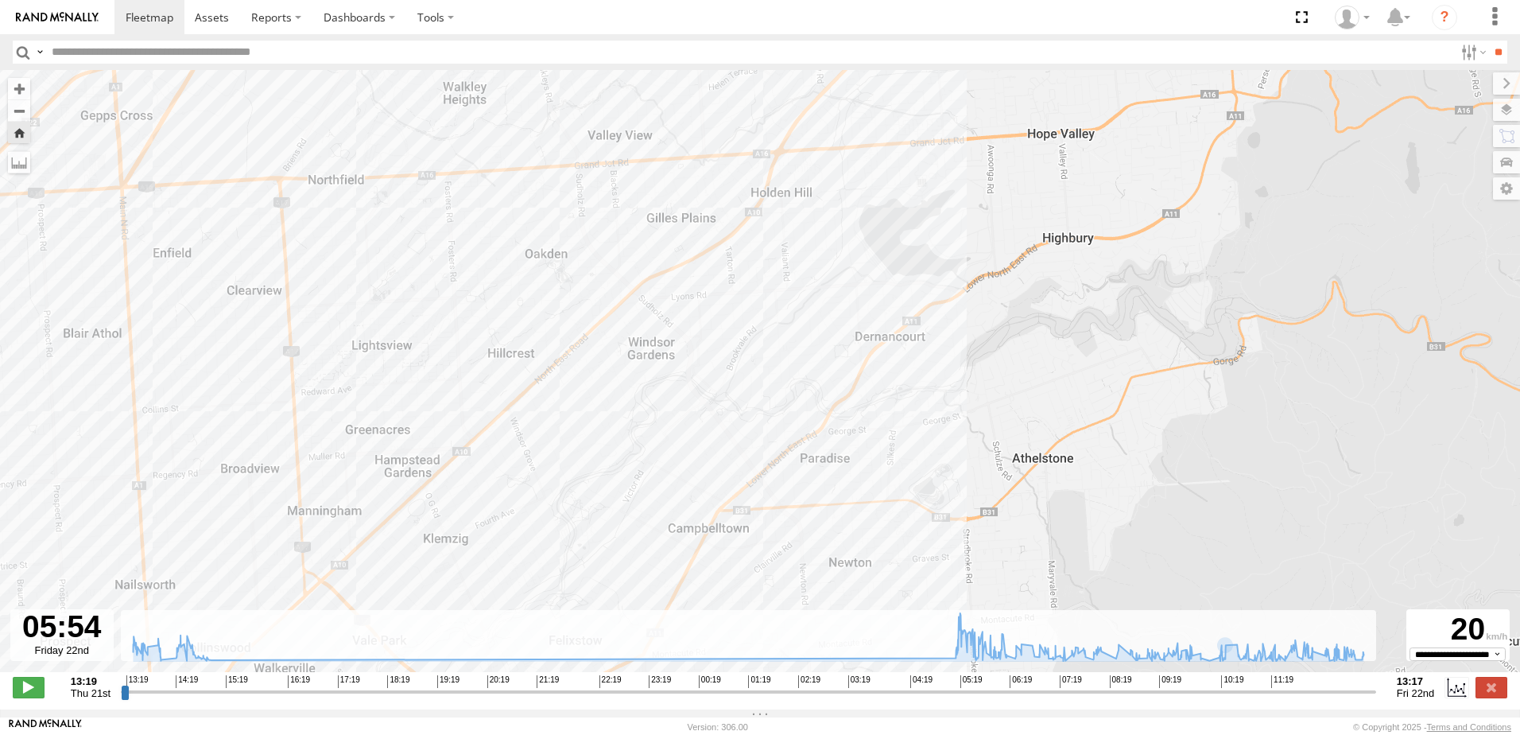
drag, startPoint x: 715, startPoint y: 464, endPoint x: 794, endPoint y: 319, distance: 165.4
click at [794, 319] on div "164 13:55 Thu 14:09 Thu 14:49 Thu 14:57 Thu 14:57 Thu 14:57 Thu 05:17 Fri 09:47…" at bounding box center [760, 379] width 1520 height 619
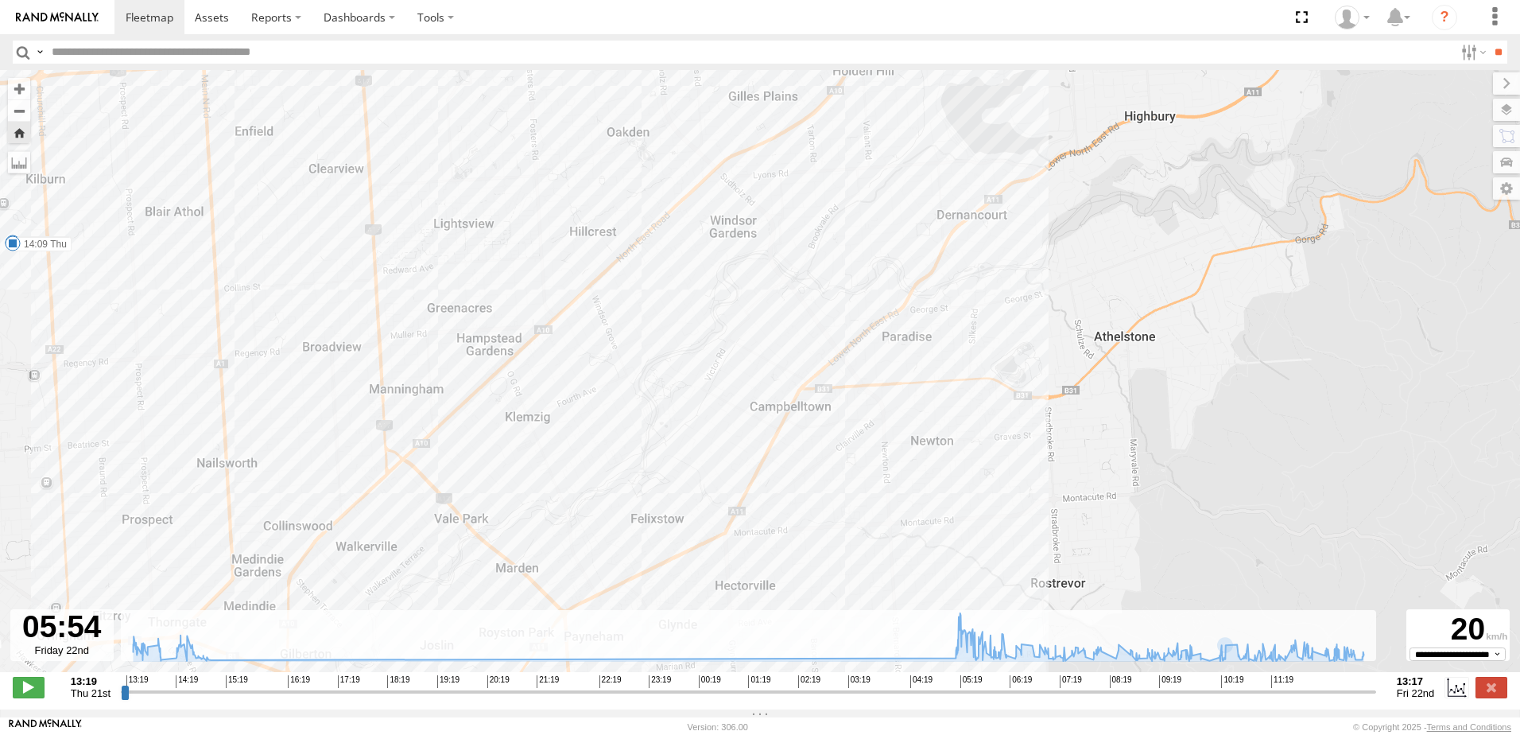
drag, startPoint x: 708, startPoint y: 409, endPoint x: 797, endPoint y: 278, distance: 158.6
click at [796, 279] on div "164 13:55 Thu 14:09 Thu 14:49 Thu 14:57 Thu 14:57 Thu 14:57 Thu 05:17 Fri 09:47…" at bounding box center [760, 379] width 1520 height 619
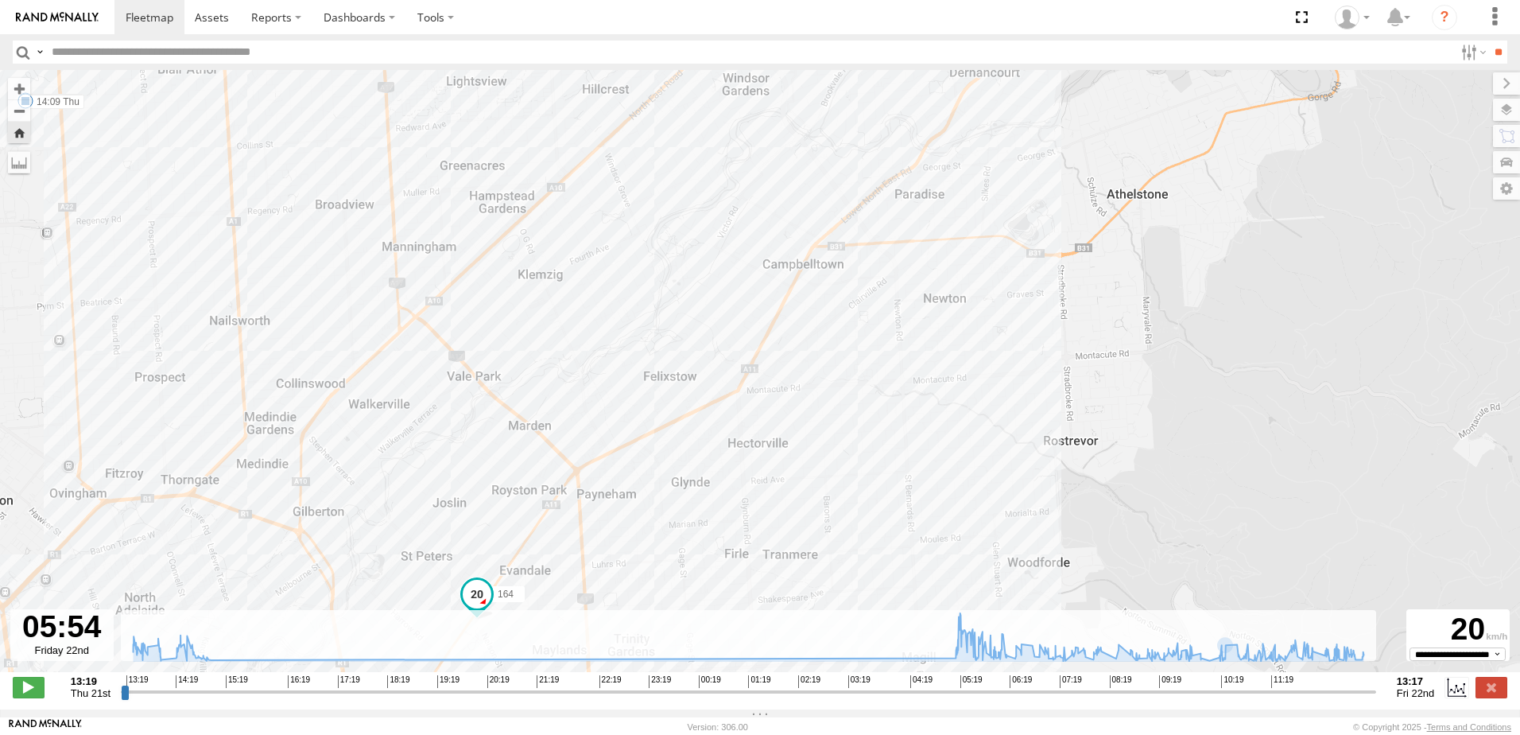
drag, startPoint x: 813, startPoint y: 431, endPoint x: 825, endPoint y: 283, distance: 148.4
click at [825, 283] on div "164 13:55 Thu 14:09 Thu 14:49 Thu 14:57 Thu 14:57 Thu 14:57 Thu 05:17 Fri 09:47…" at bounding box center [760, 379] width 1520 height 619
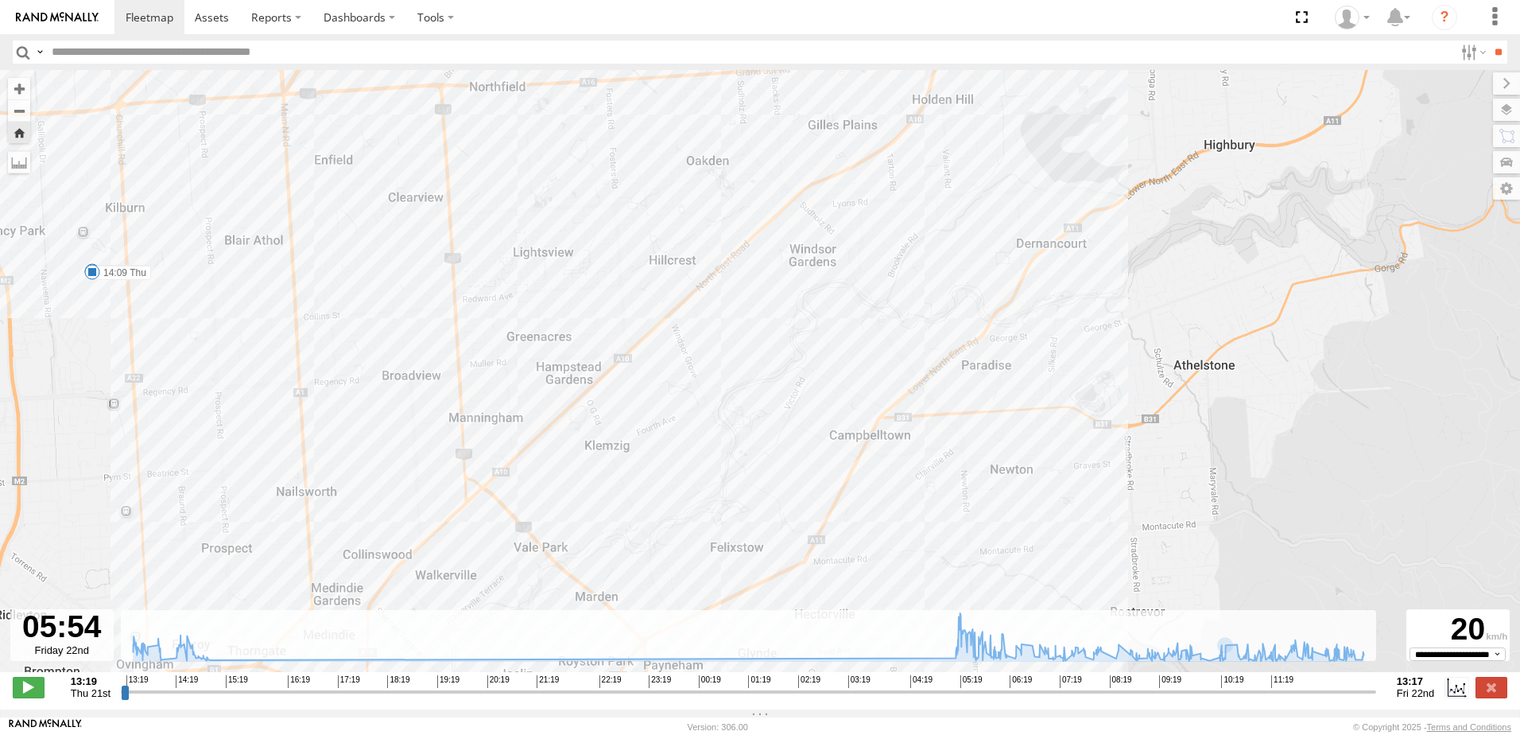
drag, startPoint x: 688, startPoint y: 232, endPoint x: 738, endPoint y: 452, distance: 225.1
click at [743, 458] on div "164 13:55 Thu 14:09 Thu 14:49 Thu 14:57 Thu 14:57 Thu 14:57 Thu 05:17 Fri 09:47…" at bounding box center [760, 379] width 1520 height 619
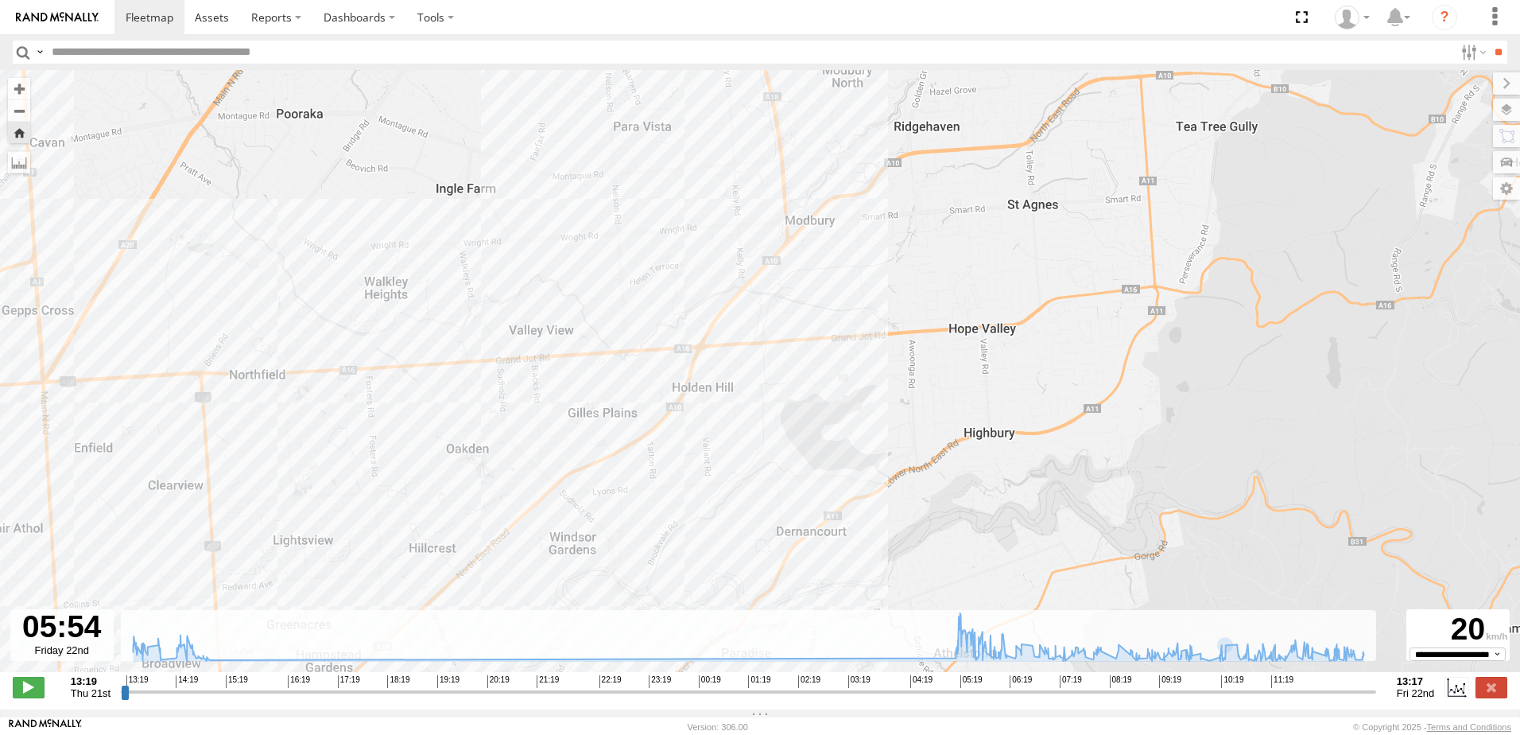
drag, startPoint x: 797, startPoint y: 403, endPoint x: 588, endPoint y: 592, distance: 280.9
click at [591, 592] on div "164 13:55 Thu 14:09 Thu 14:49 Thu 14:57 Thu 14:57 Thu 14:57 Thu 05:17 Fri 09:47…" at bounding box center [760, 379] width 1520 height 619
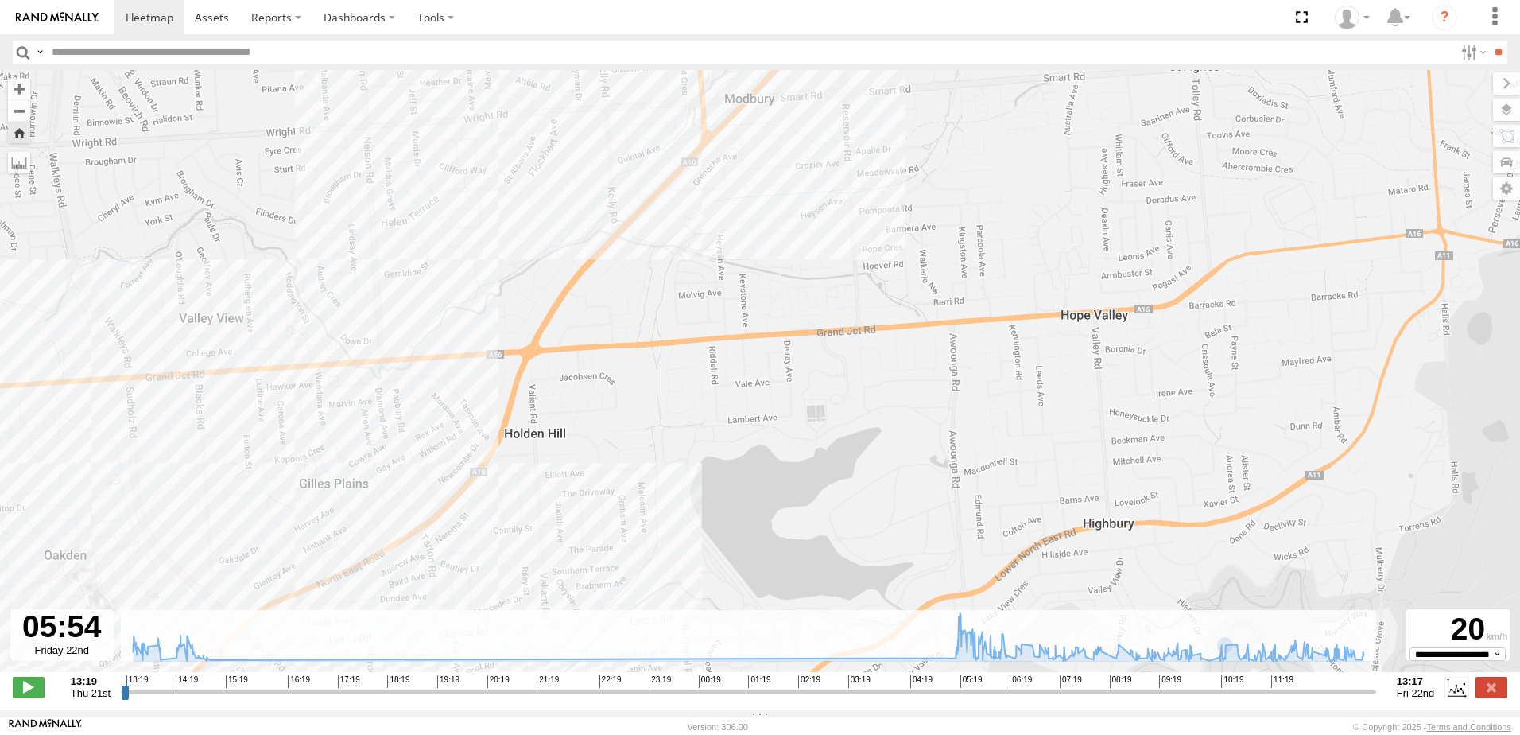
drag, startPoint x: 773, startPoint y: 385, endPoint x: 753, endPoint y: 293, distance: 94.4
click at [753, 293] on div "164 13:55 Thu 14:09 Thu 14:49 Thu 14:57 Thu 14:57 Thu 14:57 Thu 05:17 Fri 09:47…" at bounding box center [760, 379] width 1520 height 619
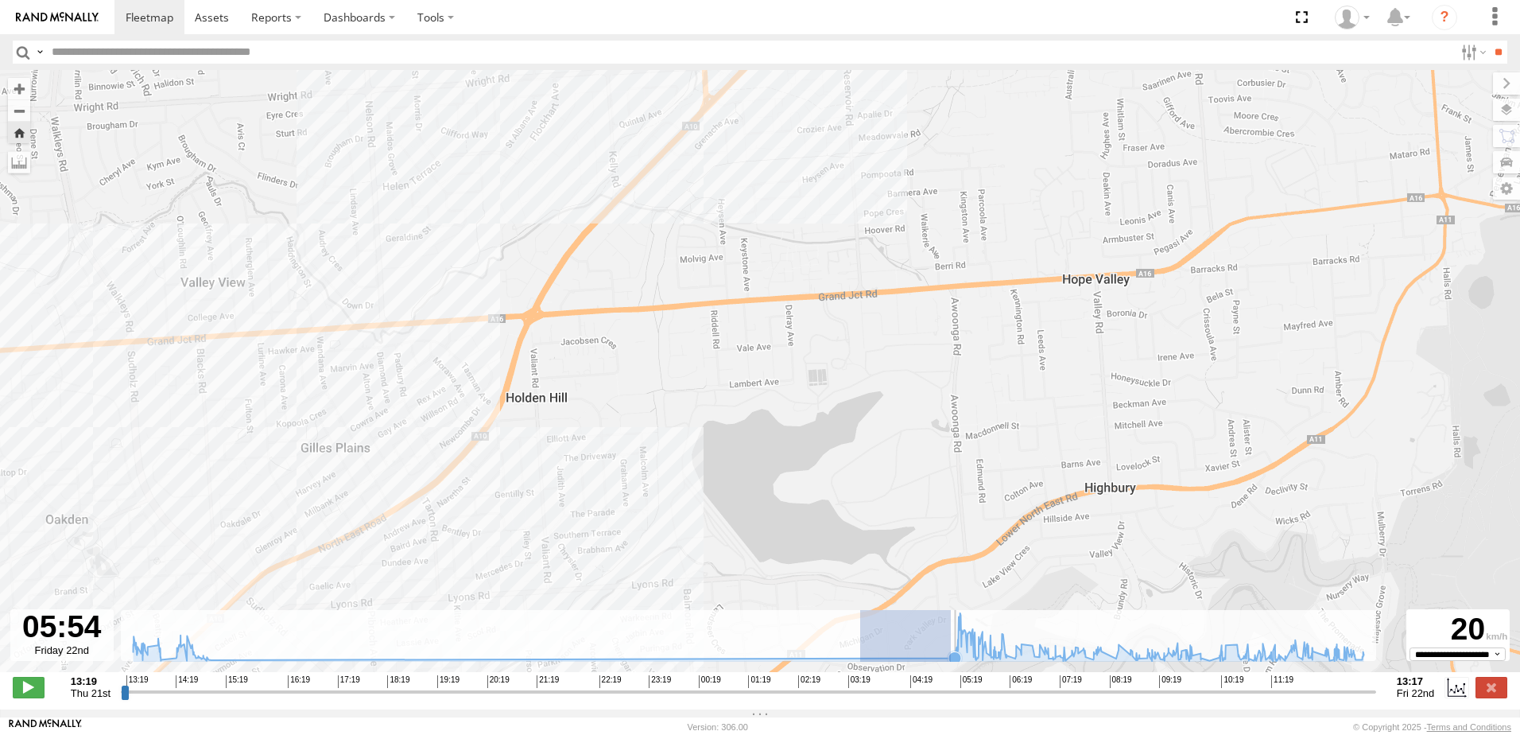
drag, startPoint x: 951, startPoint y: 658, endPoint x: 876, endPoint y: 650, distance: 75.1
click at [861, 650] on icon "Created with Highcharts 6.0.7 Highcharts.com" at bounding box center [748, 636] width 1255 height 52
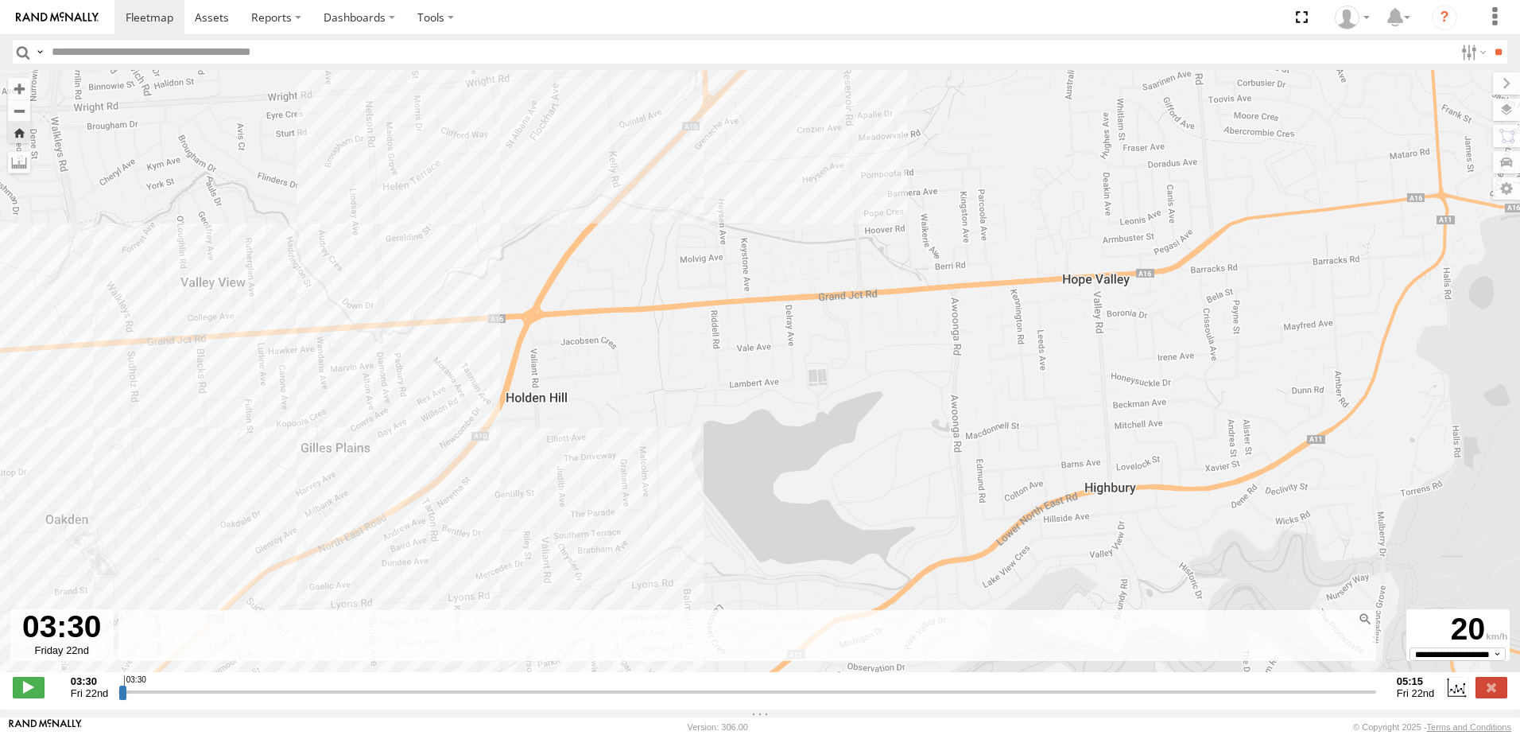
click at [881, 651] on rect at bounding box center [745, 636] width 1255 height 52
click at [1364, 625] on div at bounding box center [1365, 618] width 15 height 15
click at [25, 695] on span at bounding box center [29, 687] width 32 height 21
click at [24, 690] on span at bounding box center [29, 687] width 32 height 21
drag, startPoint x: 631, startPoint y: 666, endPoint x: 721, endPoint y: 659, distance: 90.1
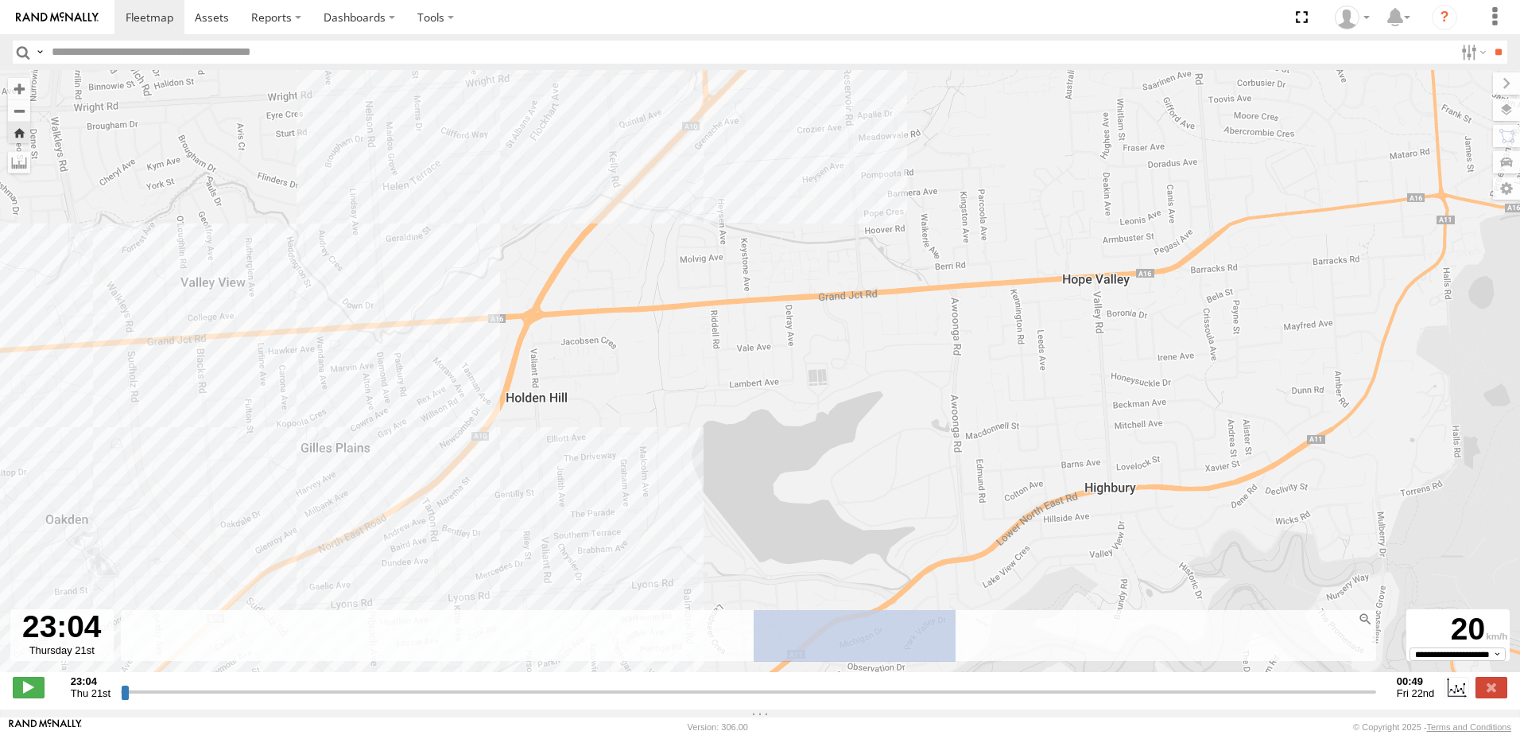
drag, startPoint x: 801, startPoint y: 653, endPoint x: 1032, endPoint y: 658, distance: 230.6
click at [1366, 627] on div at bounding box center [1365, 618] width 15 height 15
drag, startPoint x: 123, startPoint y: 705, endPoint x: 569, endPoint y: 658, distance: 447.7
click at [557, 699] on input "range" at bounding box center [748, 691] width 1261 height 15
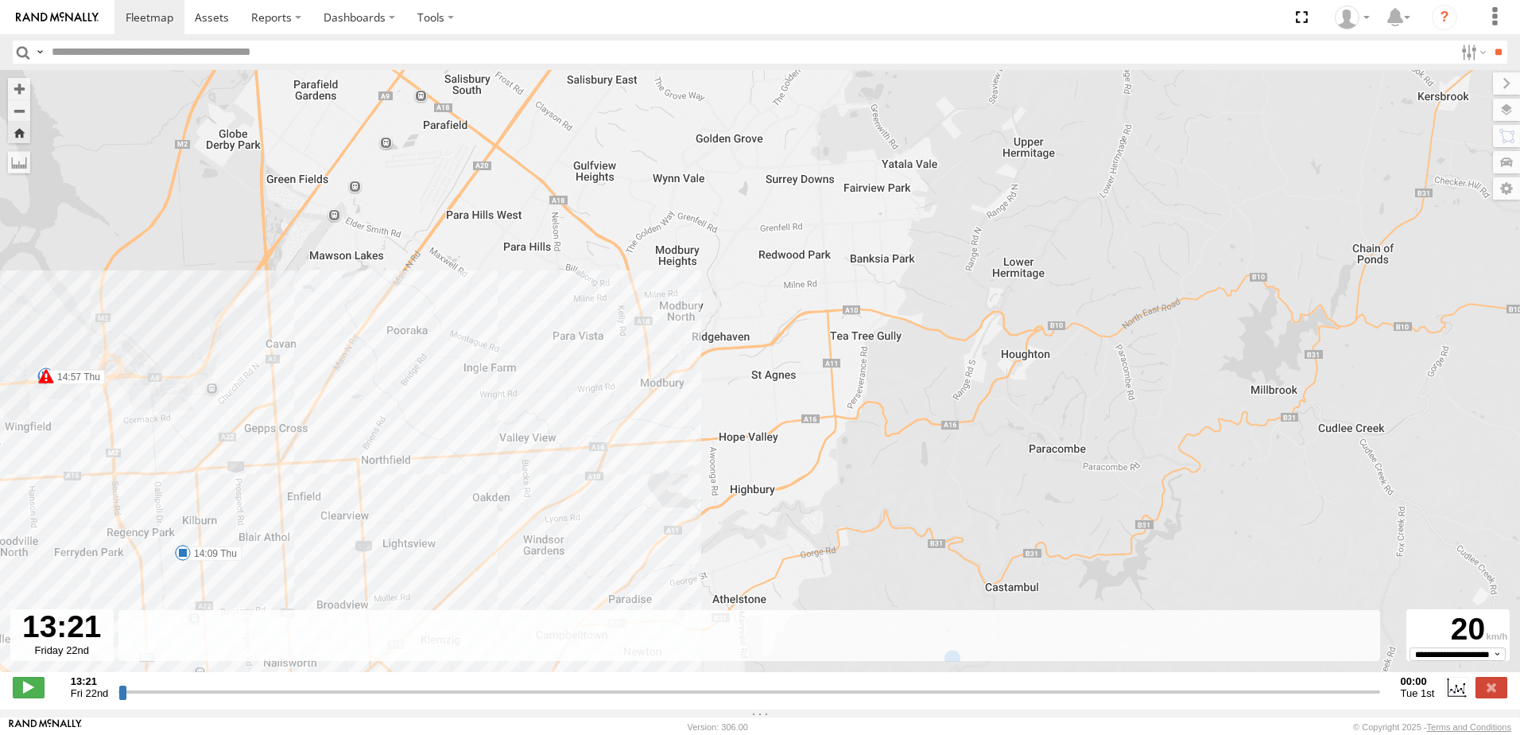
drag, startPoint x: 258, startPoint y: 272, endPoint x: 267, endPoint y: 275, distance: 10.1
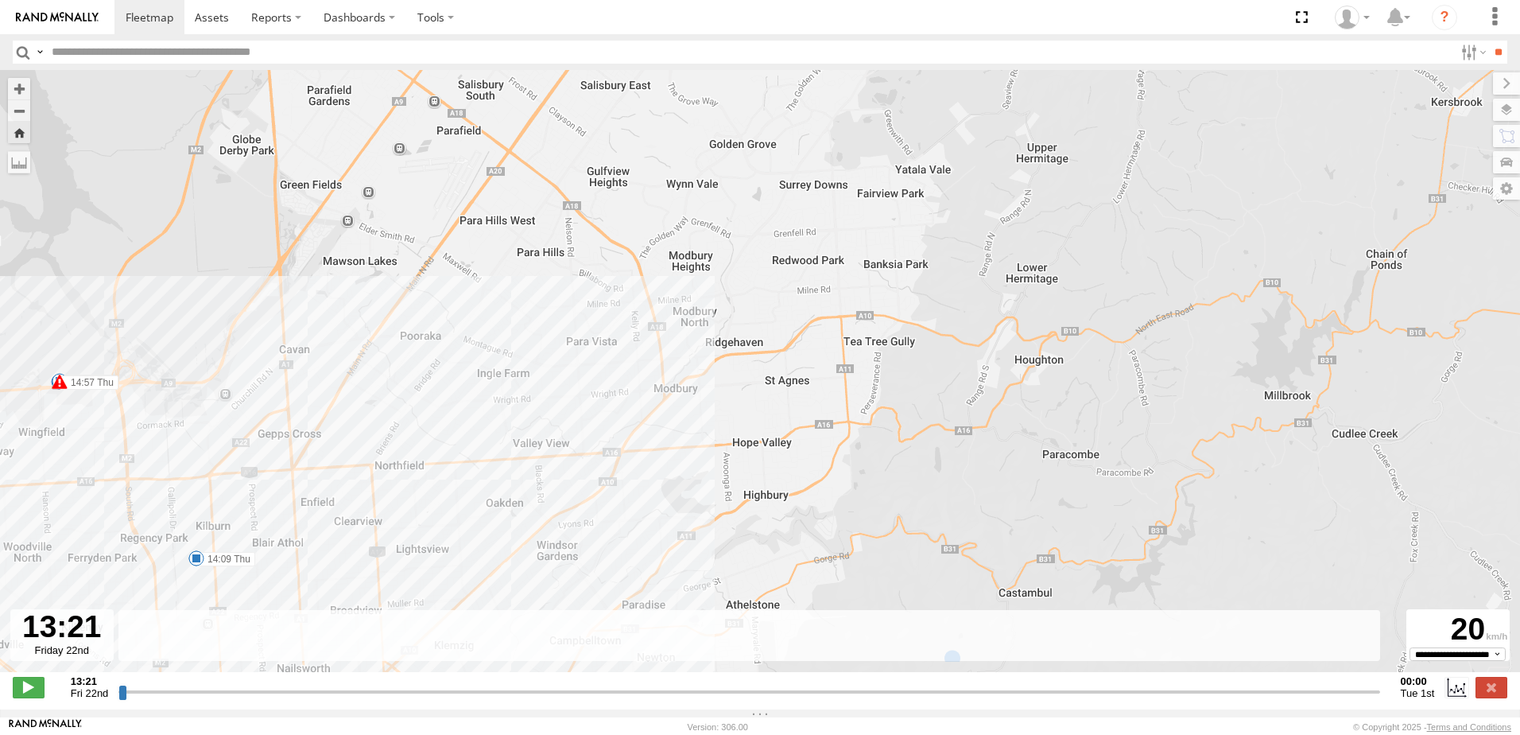
drag, startPoint x: 301, startPoint y: 277, endPoint x: 460, endPoint y: 275, distance: 159.0
click at [1487, 692] on label at bounding box center [1492, 687] width 32 height 21
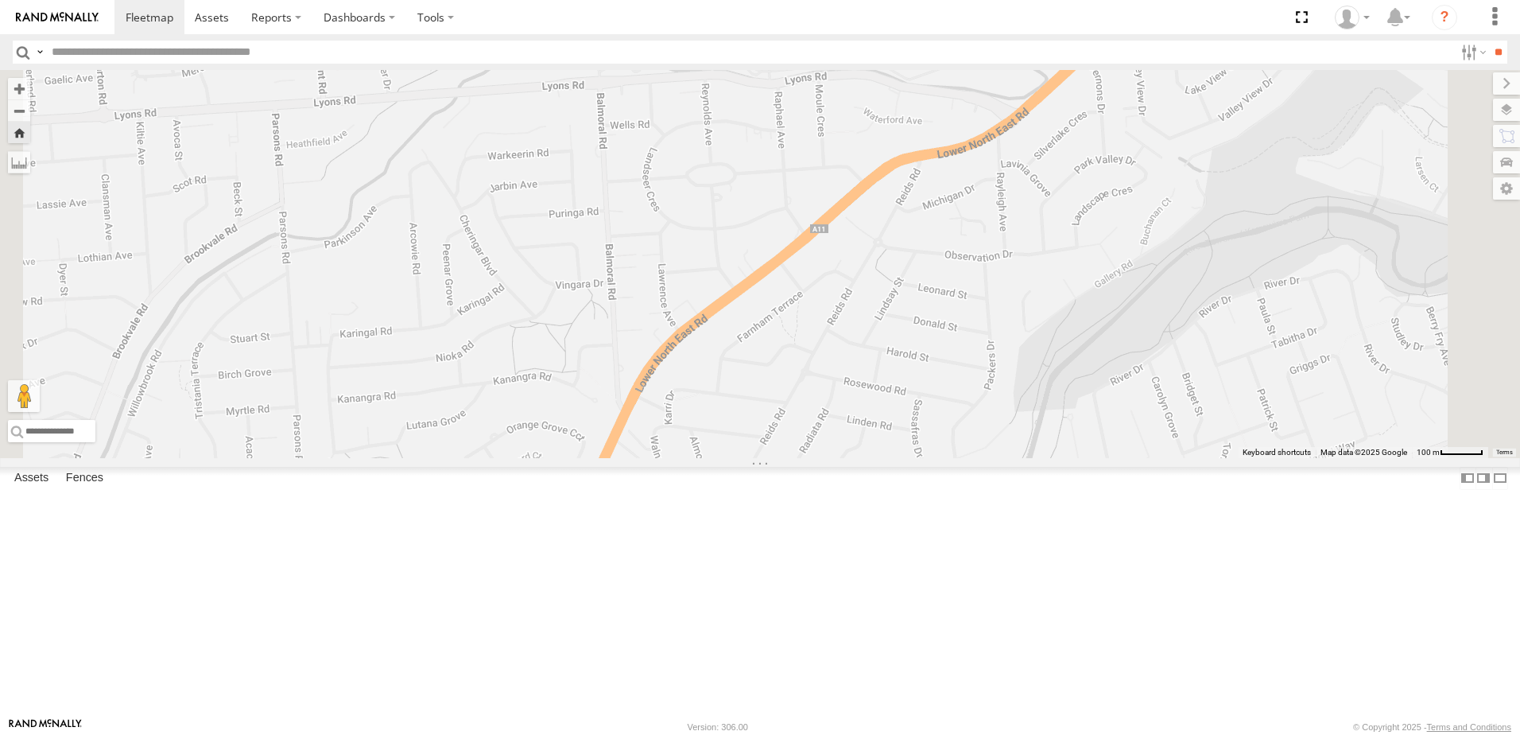
click at [0, 0] on span at bounding box center [0, 0] width 0 height 0
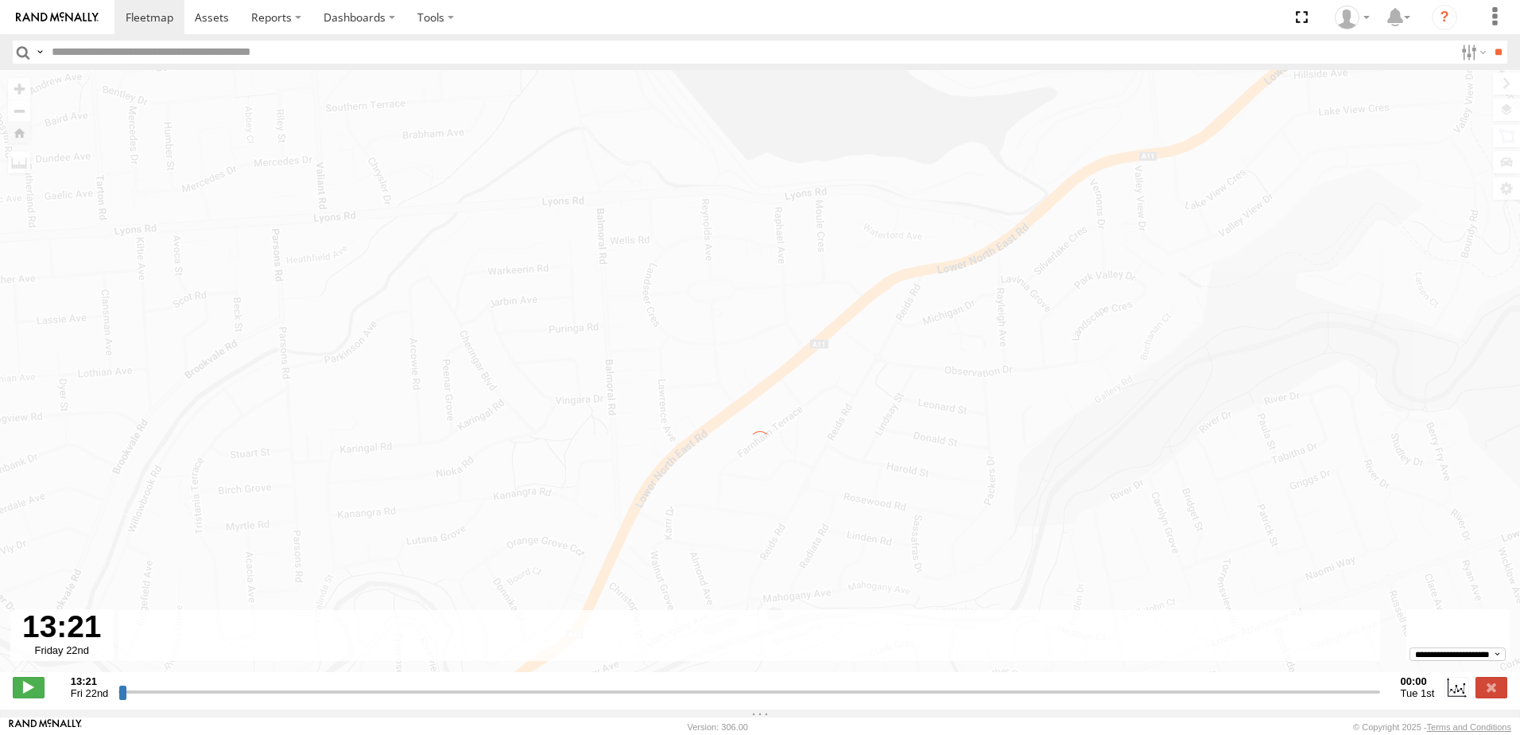
type input "**********"
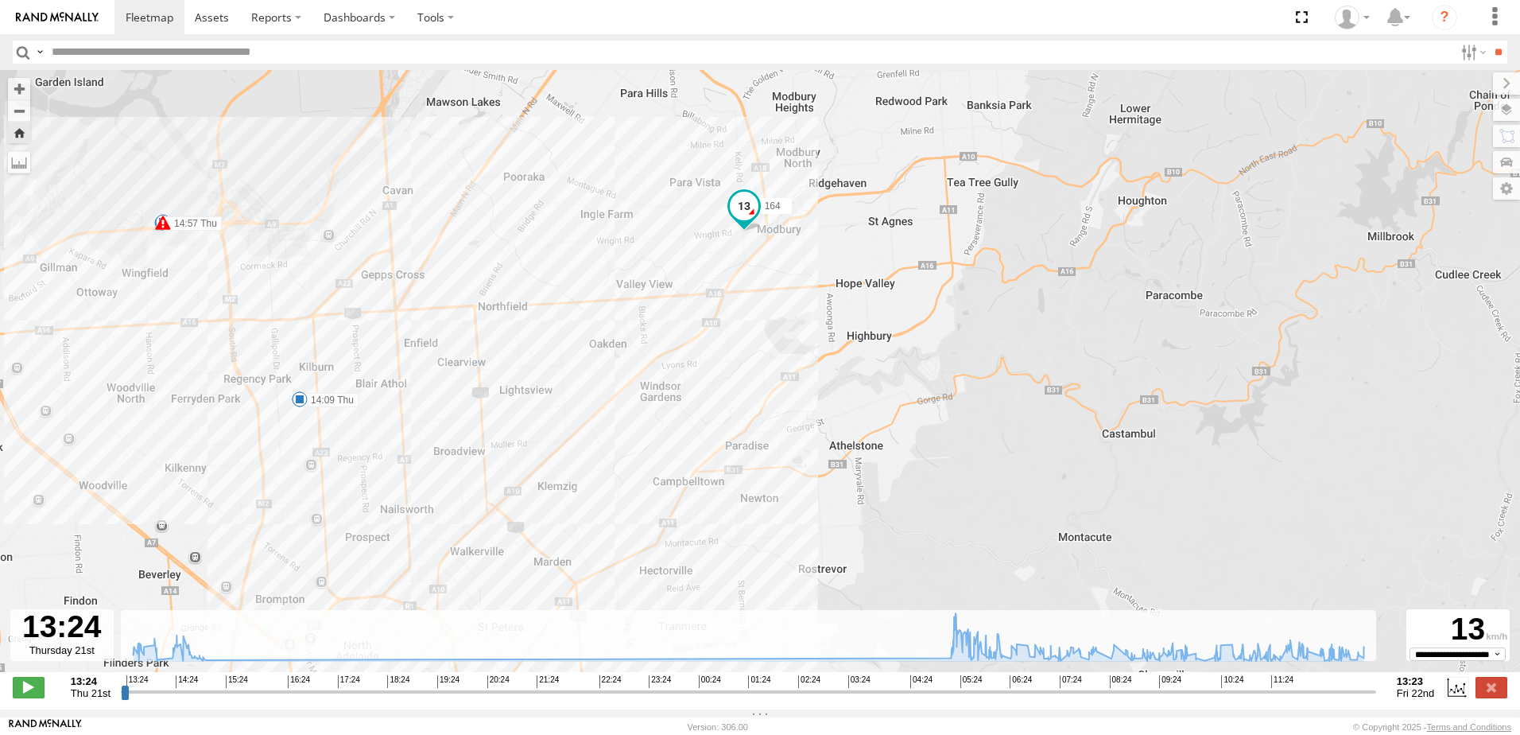
drag, startPoint x: 1006, startPoint y: 290, endPoint x: 806, endPoint y: 388, distance: 222.2
click at [806, 388] on div "164 13:55 Thu 14:09 Thu 14:49 Thu 14:57 Thu 14:57 Thu 14:57 Thu 05:17 Fri 09:47…" at bounding box center [760, 379] width 1520 height 619
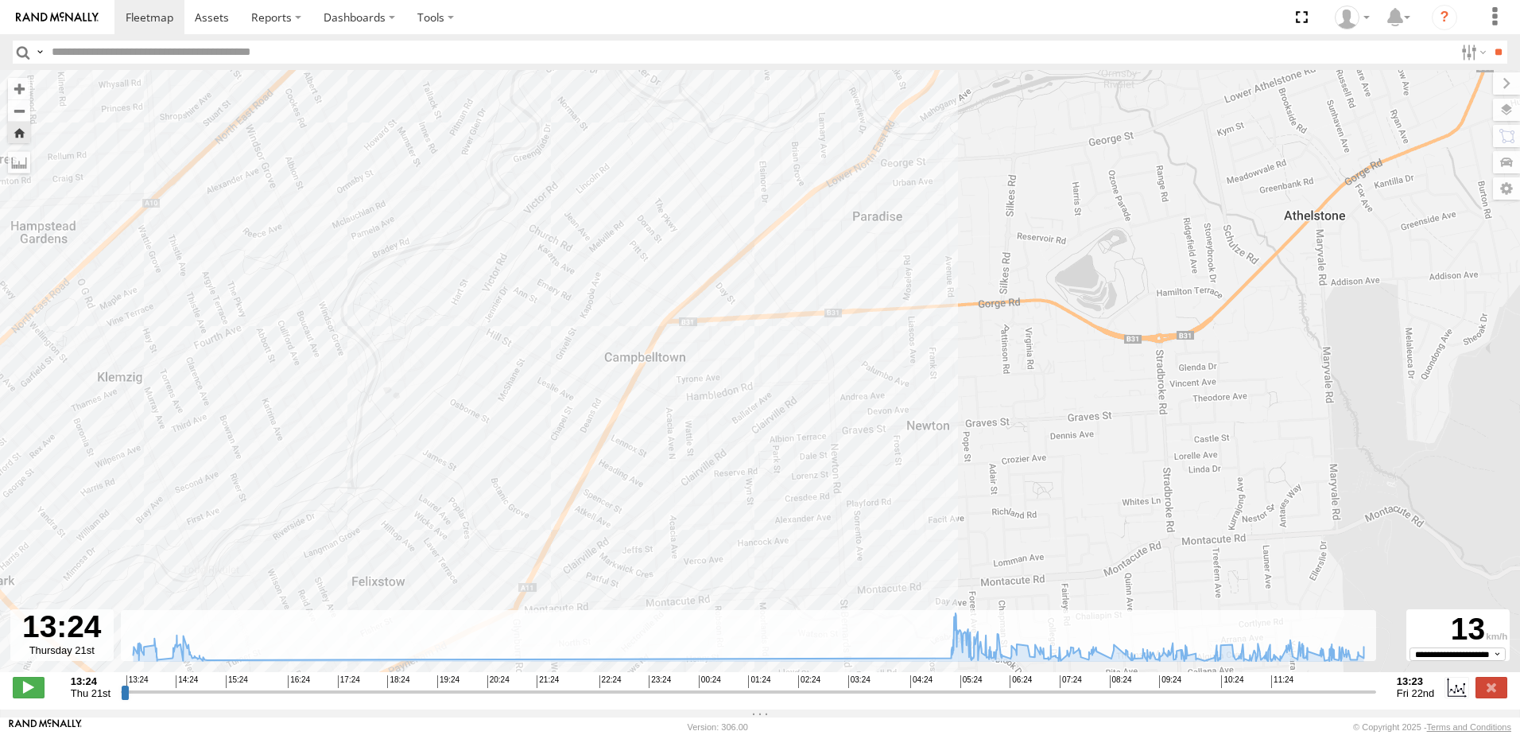
drag, startPoint x: 696, startPoint y: 534, endPoint x: 689, endPoint y: 495, distance: 39.6
click at [690, 510] on div "164 13:55 Thu 14:09 Thu 14:49 Thu 14:57 Thu 14:57 Thu 14:57 Thu 05:17 Fri 09:47…" at bounding box center [760, 379] width 1520 height 619
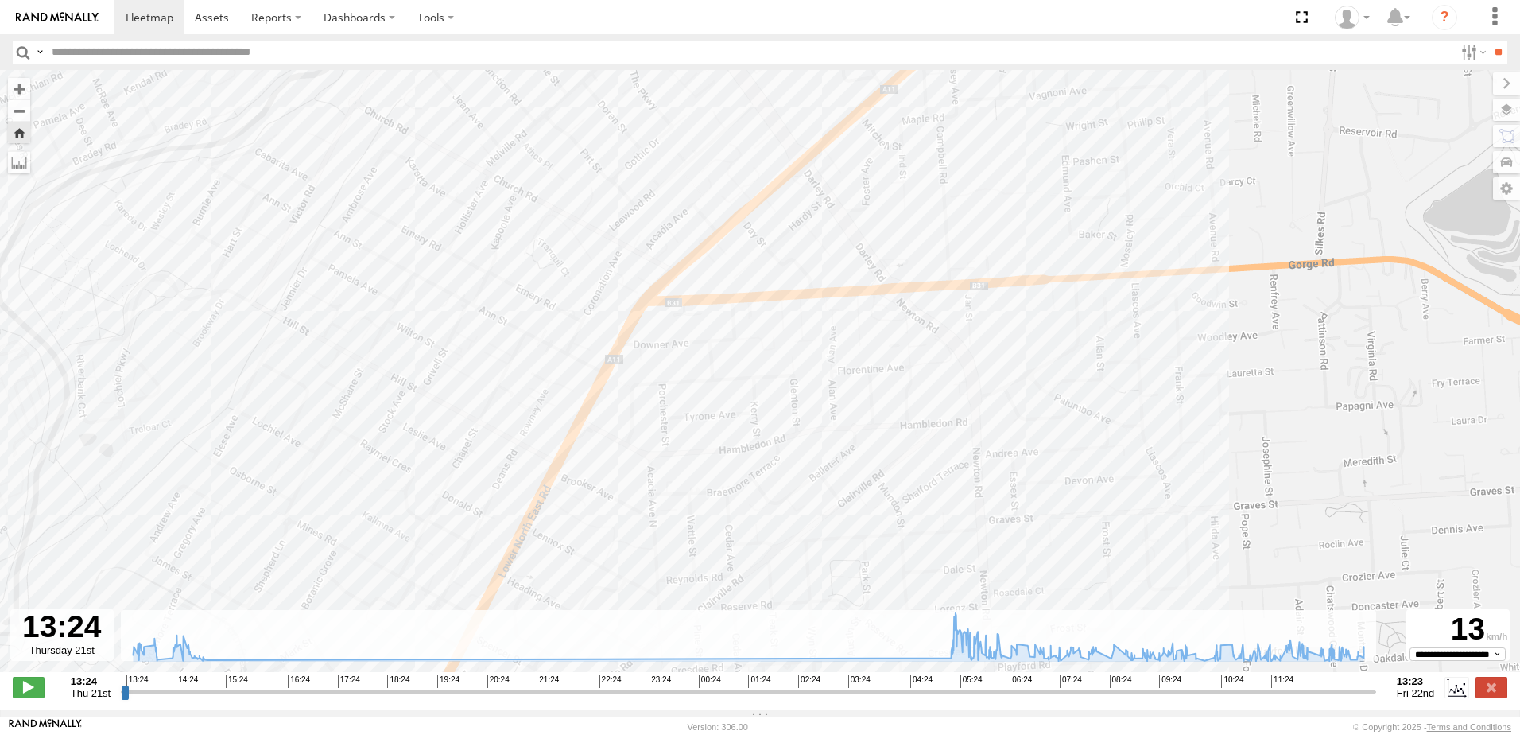
drag, startPoint x: 681, startPoint y: 411, endPoint x: 772, endPoint y: 180, distance: 248.0
click at [747, 211] on div "164 13:55 Thu 14:09 Thu 14:49 Thu 14:57 Thu 14:57 Thu 14:57 Thu 05:17 Fri 09:47…" at bounding box center [760, 379] width 1520 height 619
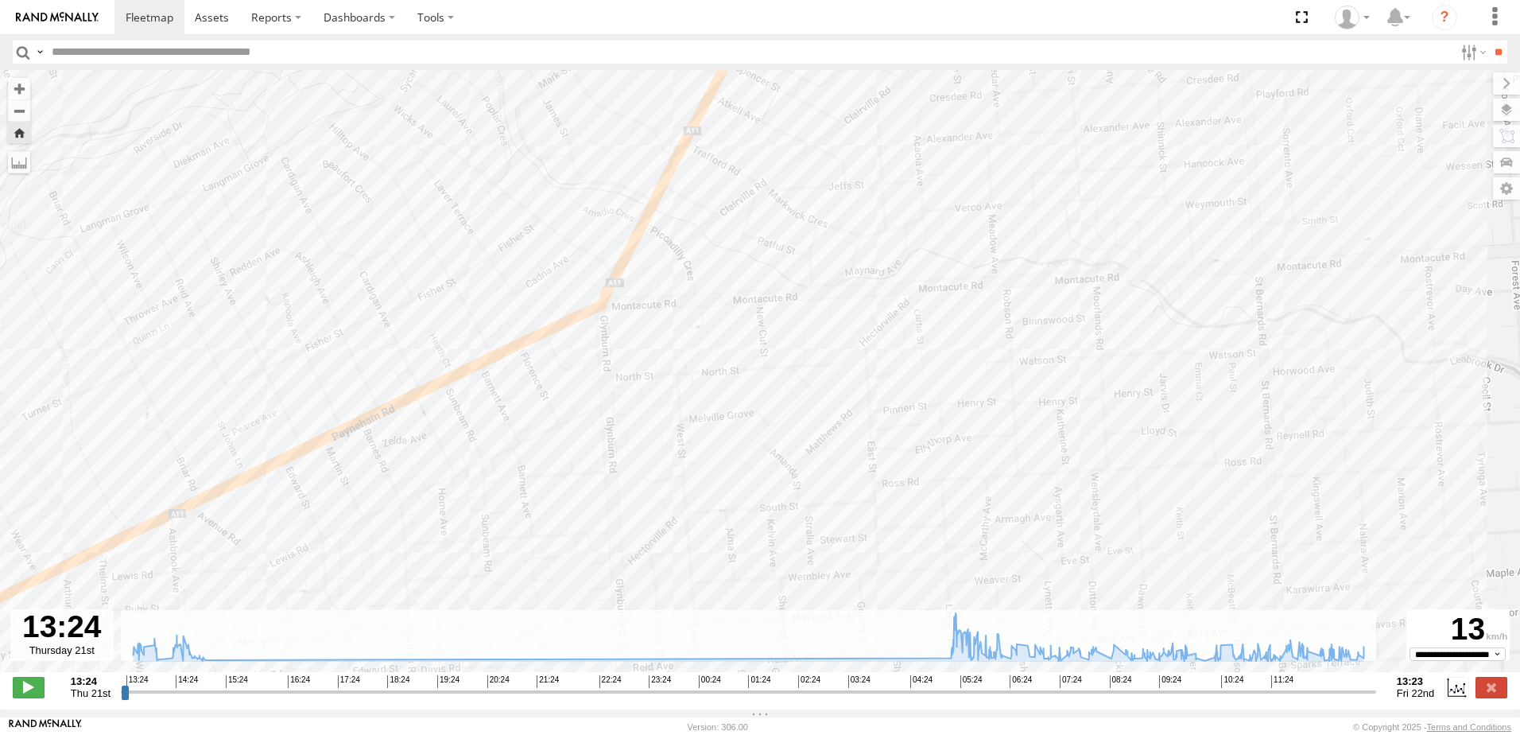
drag, startPoint x: 685, startPoint y: 435, endPoint x: 771, endPoint y: 338, distance: 129.6
click at [771, 338] on div "164 13:55 Thu 14:09 Thu 14:49 Thu 14:57 Thu 14:57 Thu 14:57 Thu 05:17 Fri 09:47…" at bounding box center [760, 379] width 1520 height 619
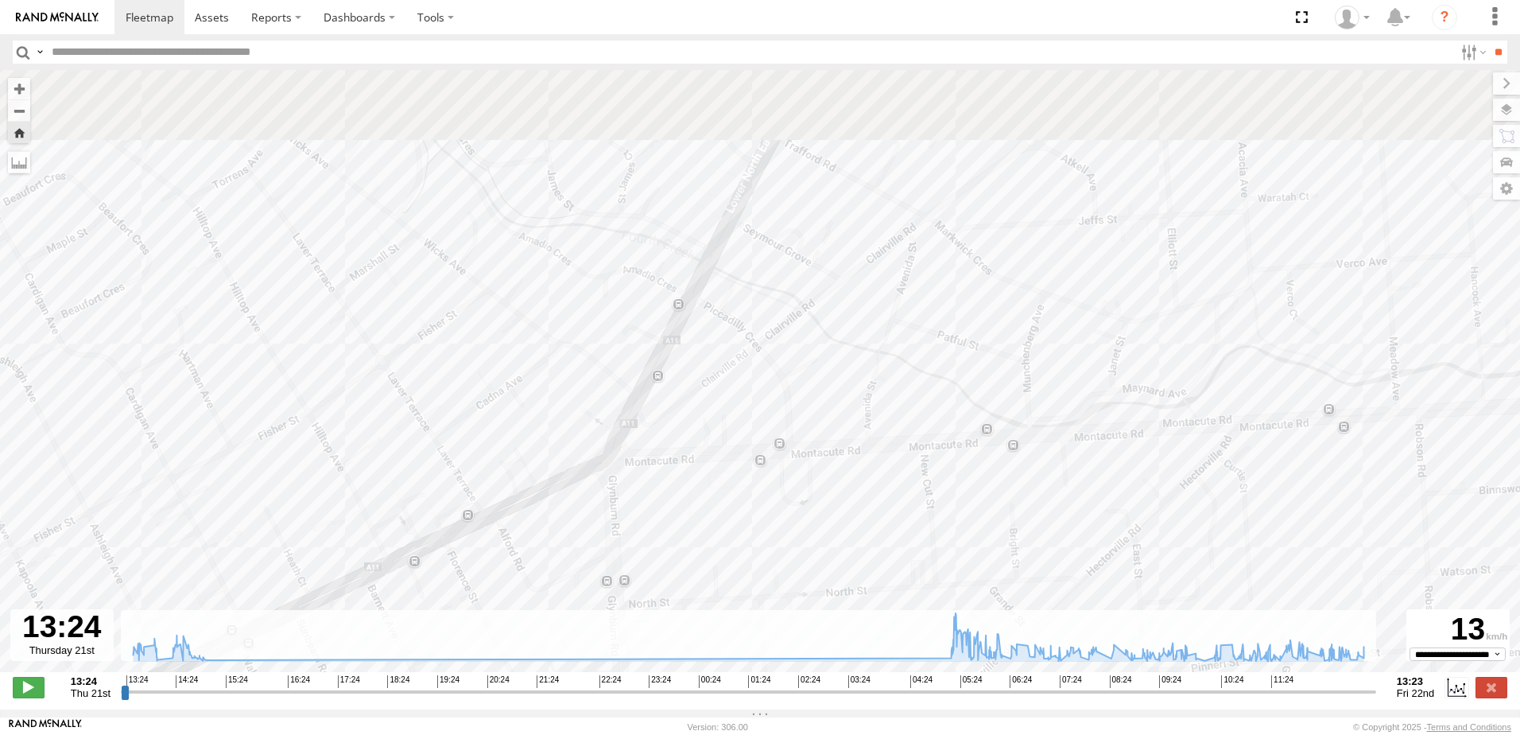
drag, startPoint x: 837, startPoint y: 369, endPoint x: 704, endPoint y: 557, distance: 230.5
click at [704, 557] on div "164 13:55 Thu 14:09 Thu 14:49 Thu 14:57 Thu 14:57 Thu 14:57 Thu 05:17 Fri 09:47…" at bounding box center [760, 379] width 1520 height 619
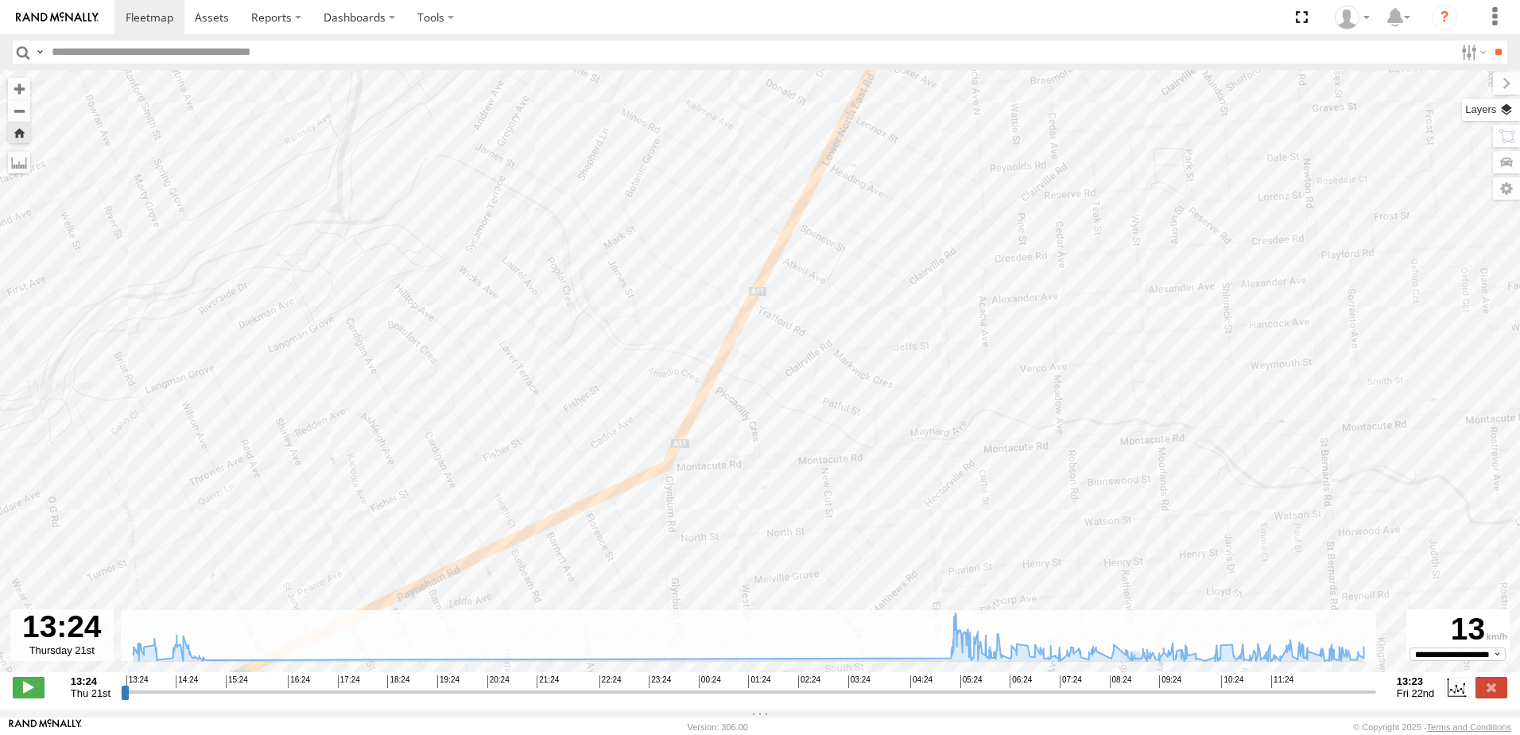
click at [1504, 111] on label at bounding box center [1491, 110] width 58 height 22
click at [0, 0] on label at bounding box center [0, 0] width 0 height 0
click at [0, 0] on div "Basemaps" at bounding box center [0, 0] width 0 height 0
click at [0, 0] on label at bounding box center [0, 0] width 0 height 0
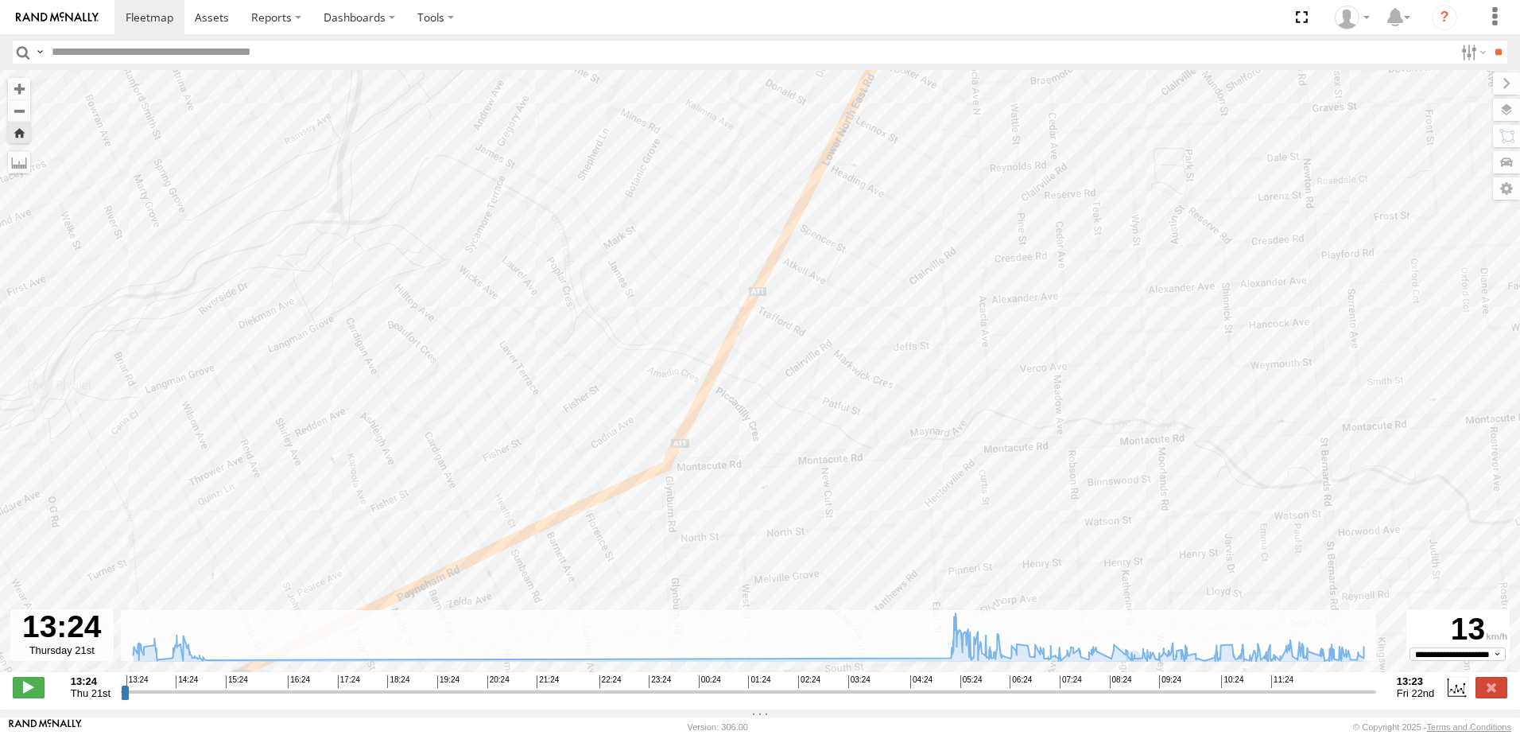
click at [0, 0] on span "Terrain" at bounding box center [0, 0] width 0 height 0
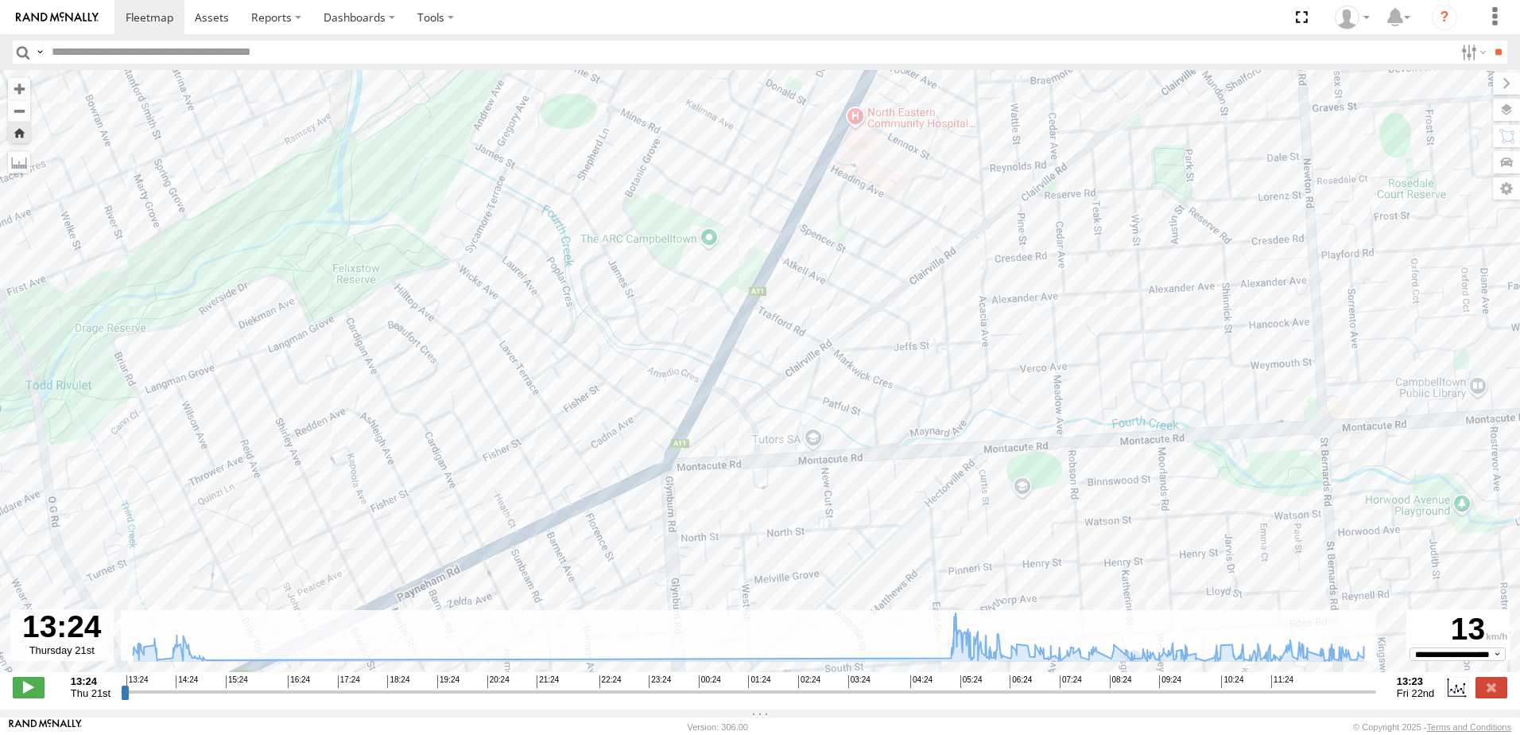
click at [0, 0] on label at bounding box center [0, 0] width 0 height 0
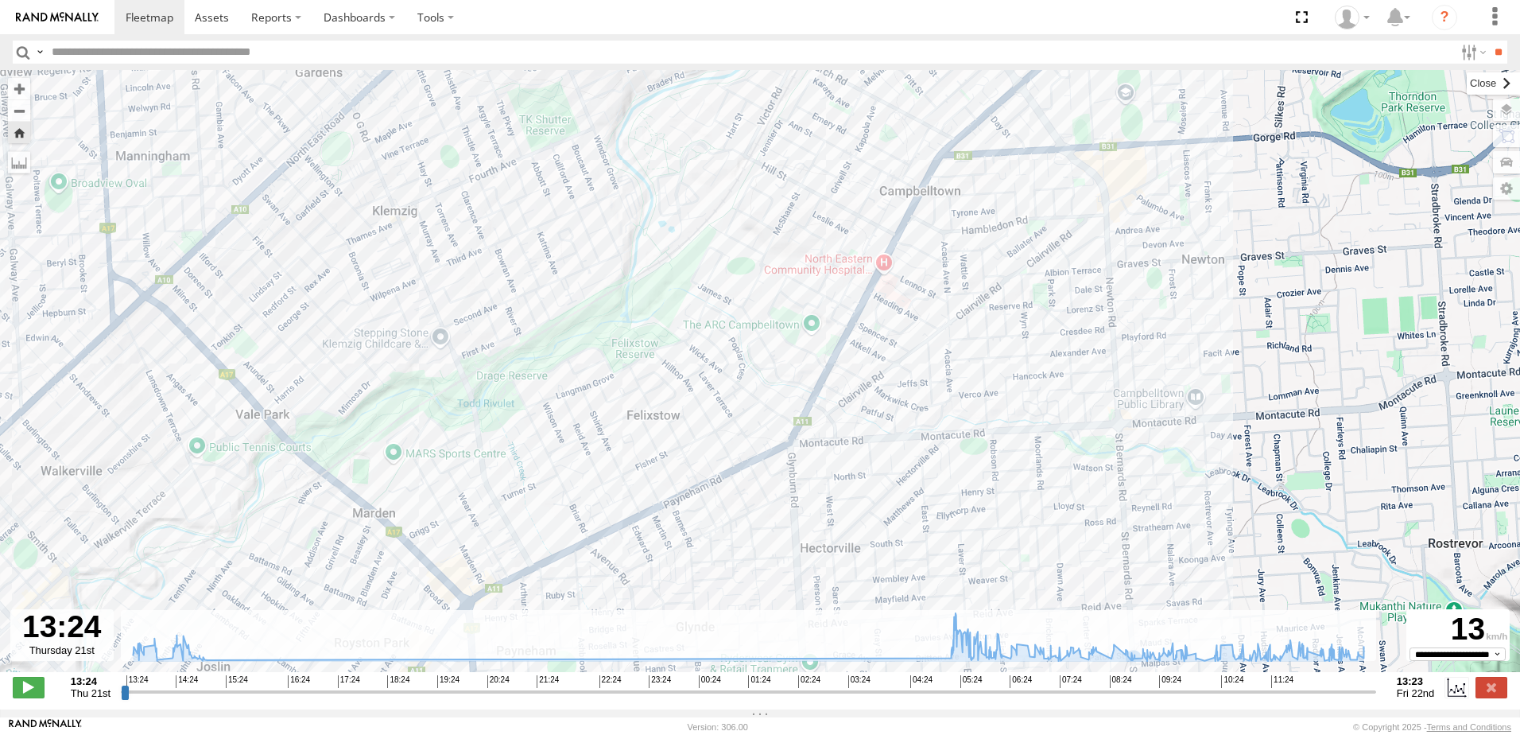
click at [1467, 87] on label at bounding box center [1493, 83] width 53 height 22
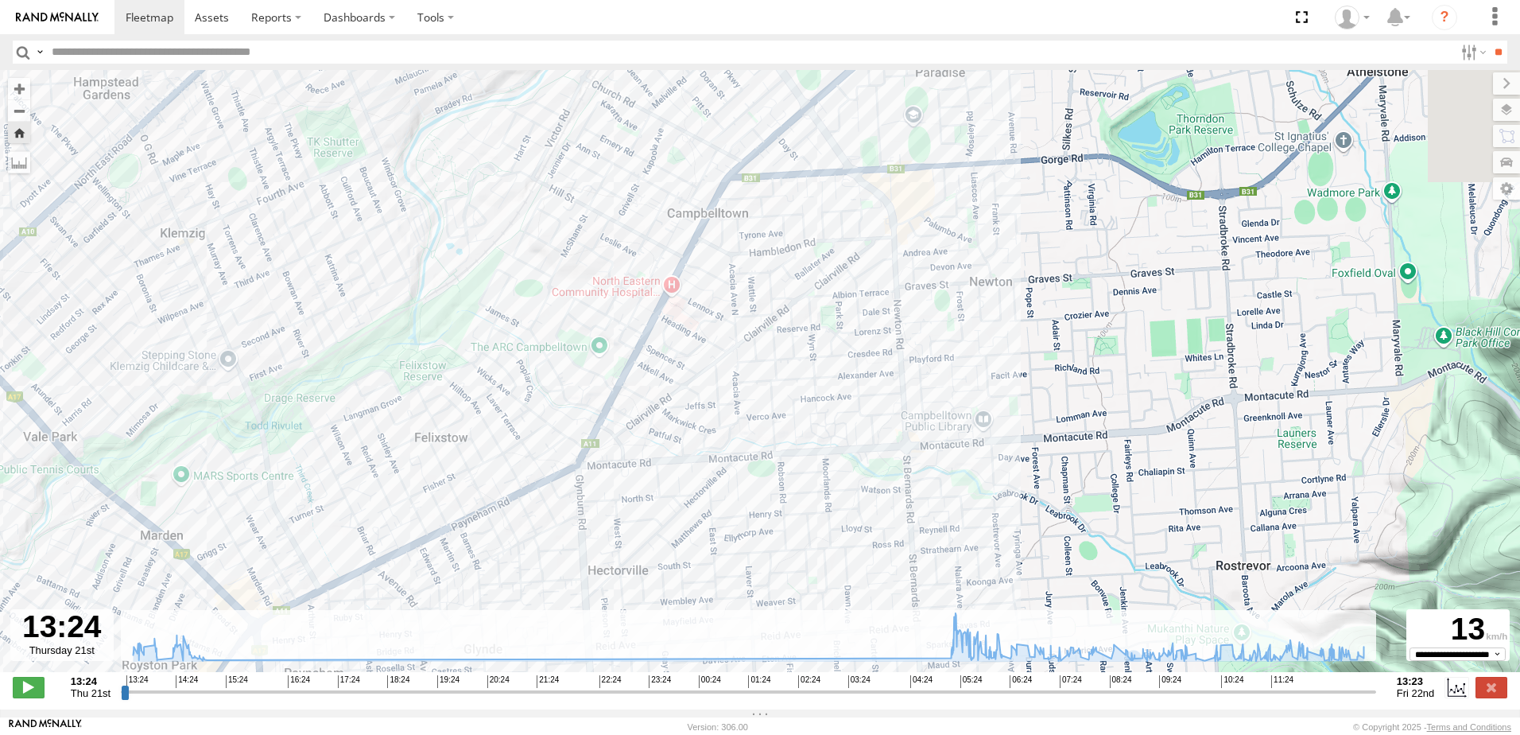
drag, startPoint x: 931, startPoint y: 453, endPoint x: 717, endPoint y: 471, distance: 214.7
click at [717, 471] on div "164 13:55 Thu 14:09 Thu 14:49 Thu 14:57 Thu 14:57 Thu 14:57 Thu 05:17 Fri 09:47…" at bounding box center [760, 379] width 1520 height 619
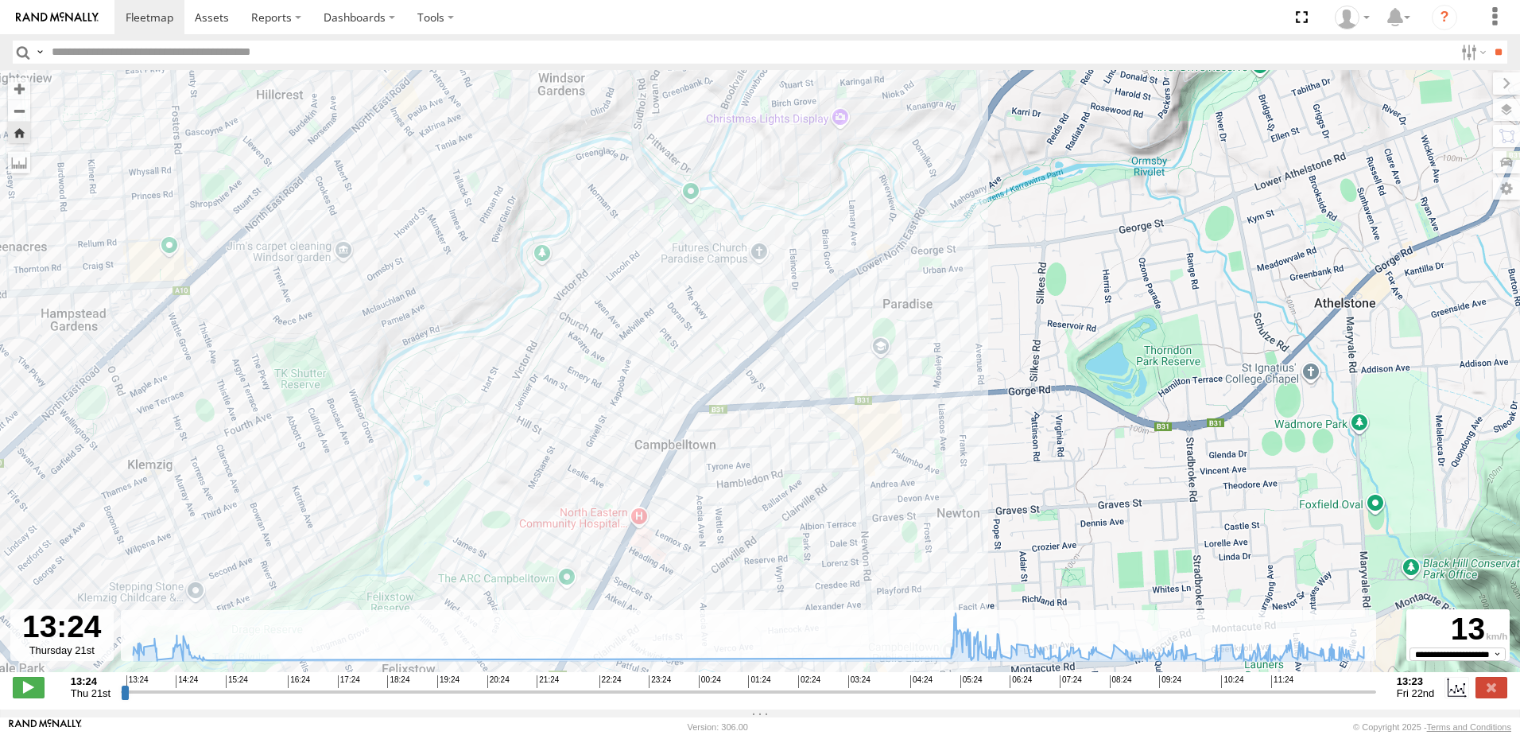
drag, startPoint x: 728, startPoint y: 316, endPoint x: 685, endPoint y: 545, distance: 232.3
click at [685, 545] on div "164 13:55 Thu 14:09 Thu 14:49 Thu 14:57 Thu 14:57 Thu 14:57 Thu 05:17 Fri 09:47…" at bounding box center [760, 379] width 1520 height 619
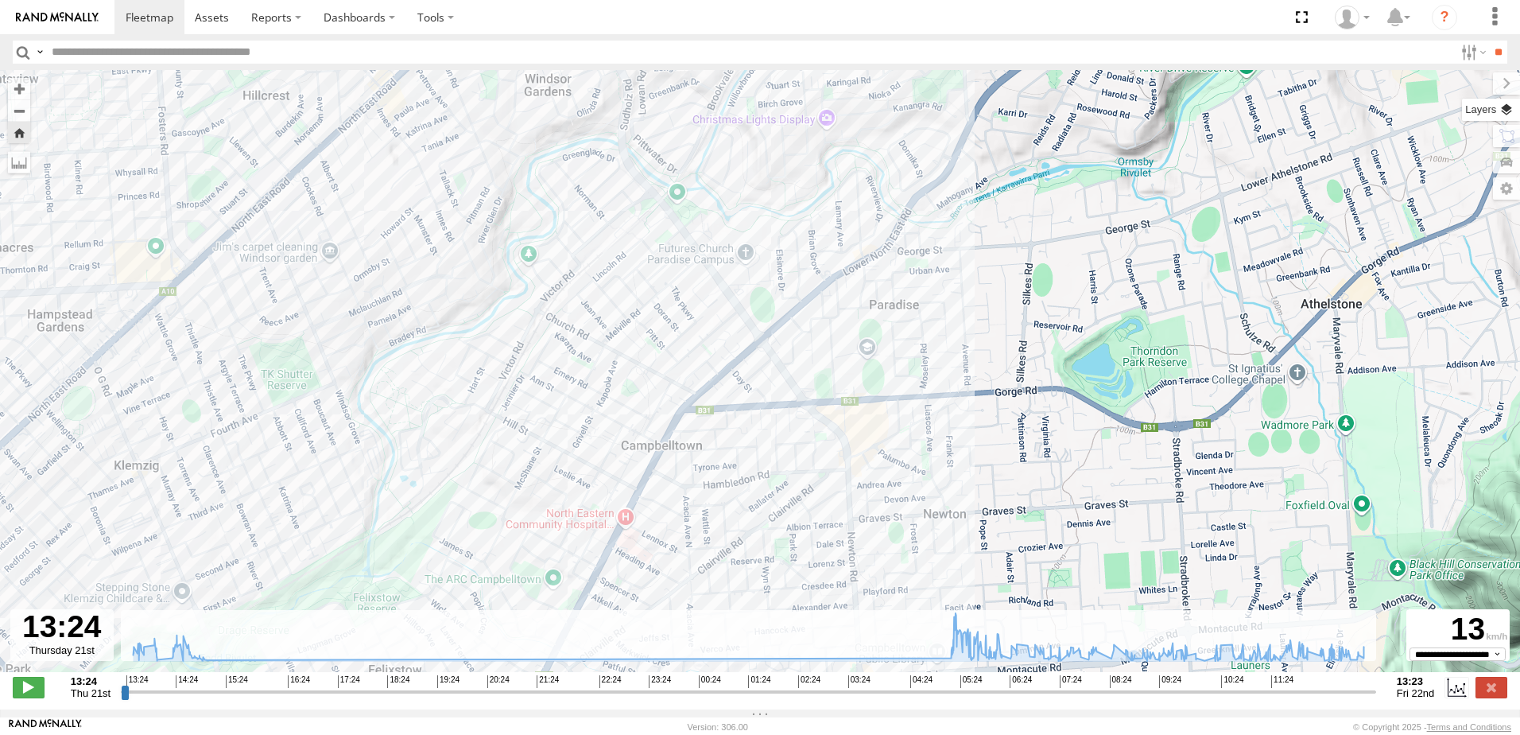
click at [1502, 113] on label at bounding box center [1491, 110] width 58 height 22
click at [0, 0] on label at bounding box center [0, 0] width 0 height 0
click at [0, 0] on span "Satellite" at bounding box center [0, 0] width 0 height 0
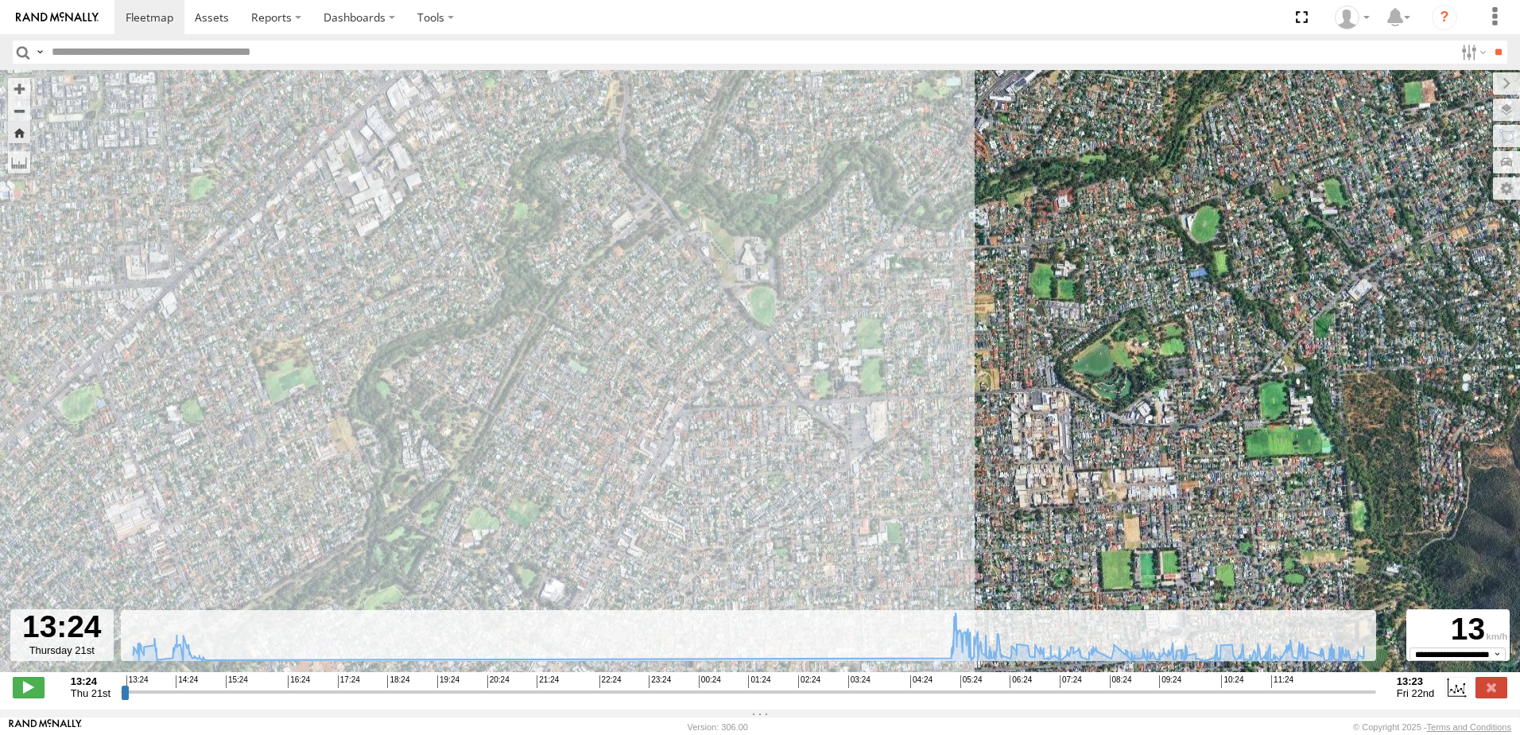
click at [0, 0] on span "Satellite + Roadmap" at bounding box center [0, 0] width 0 height 0
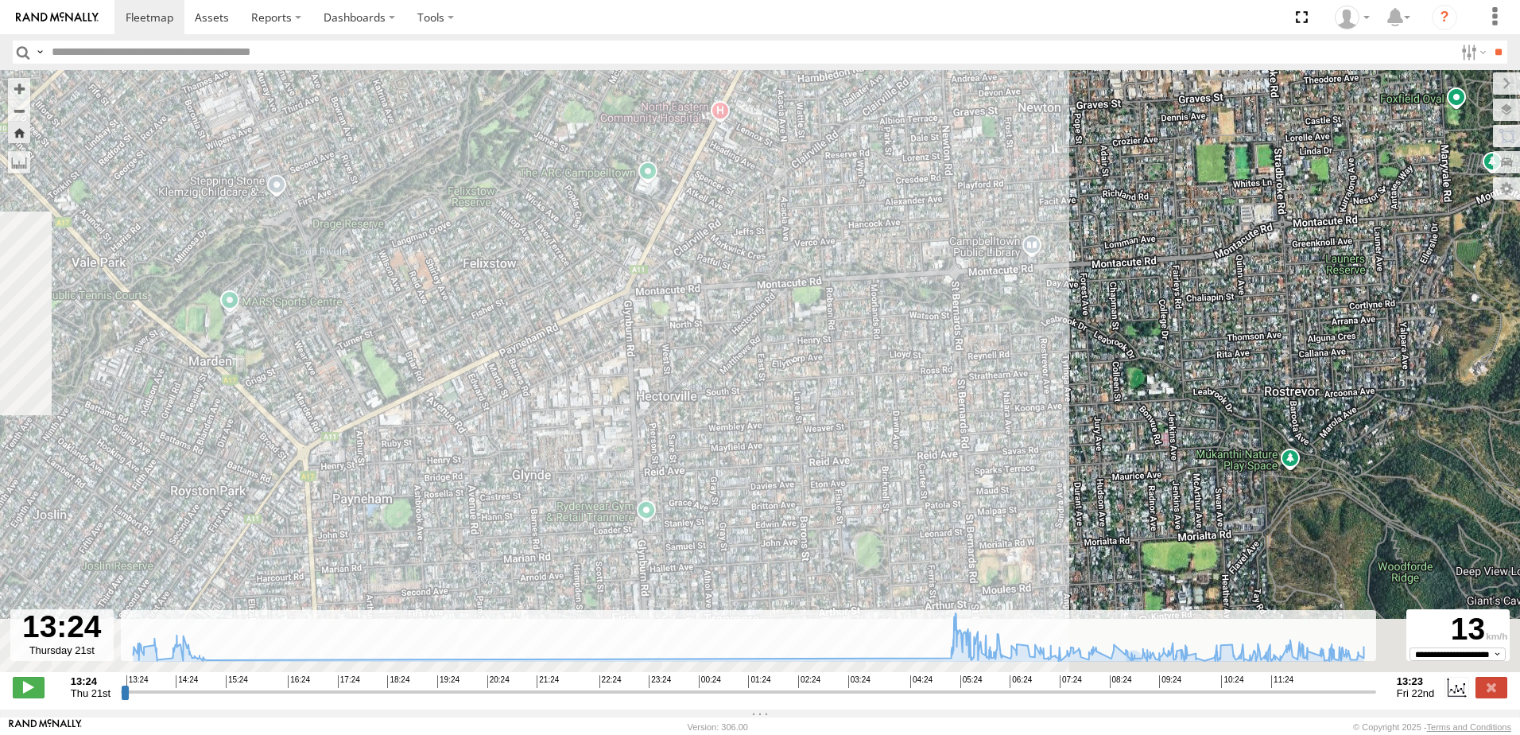
drag, startPoint x: 1017, startPoint y: 178, endPoint x: 1063, endPoint y: 87, distance: 101.7
click at [1062, 89] on div "164 13:55 Thu 14:09 Thu 14:49 Thu 14:57 Thu 14:57 Thu 14:57 Thu 05:17 Fri 09:47…" at bounding box center [760, 379] width 1520 height 619
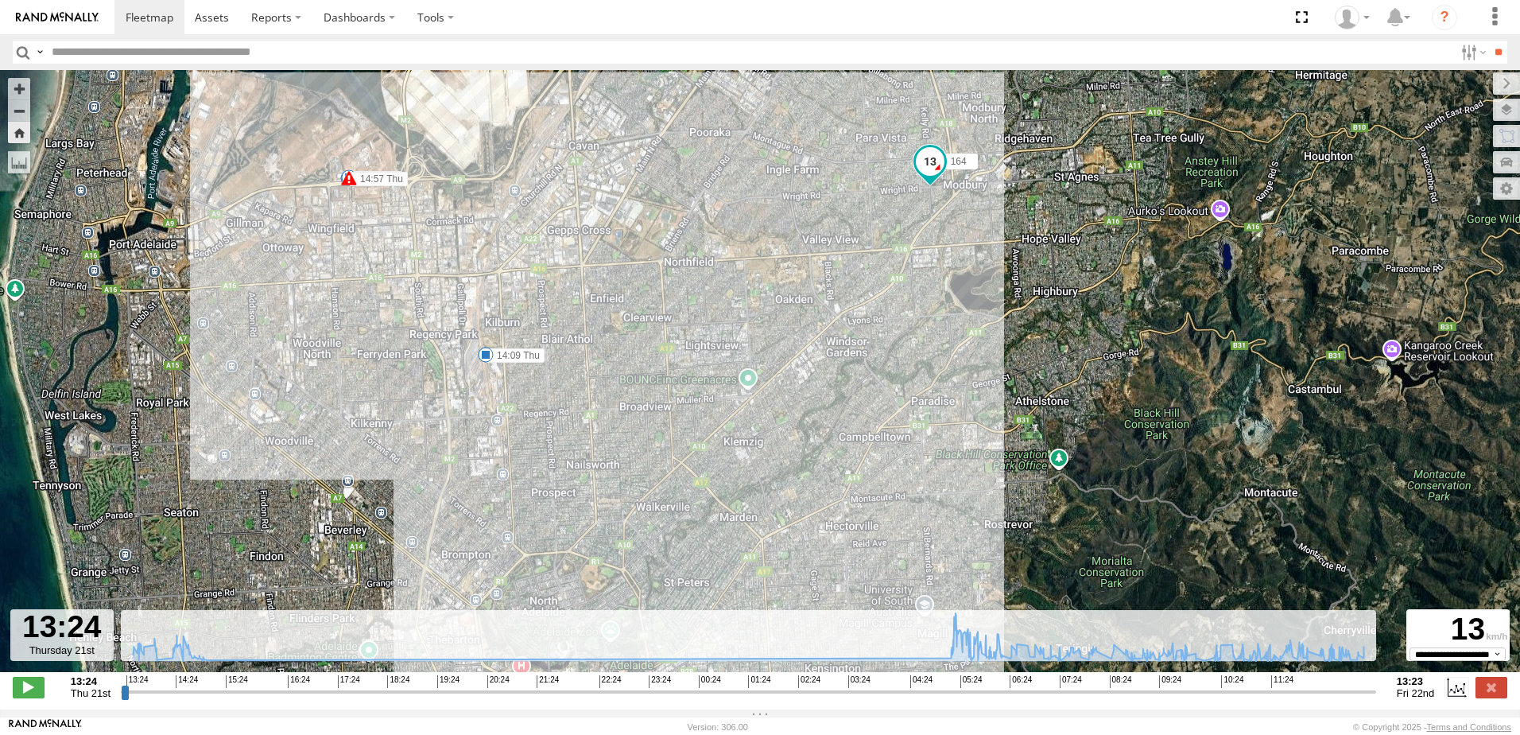
drag, startPoint x: 904, startPoint y: 323, endPoint x: 886, endPoint y: 503, distance: 180.6
click at [886, 503] on div "164 13:55 Thu 14:09 Thu 14:49 Thu 14:57 Thu 14:57 Thu 14:57 Thu 05:17 Fri 09:47…" at bounding box center [760, 379] width 1520 height 619
click at [0, 0] on span "Satellite" at bounding box center [0, 0] width 0 height 0
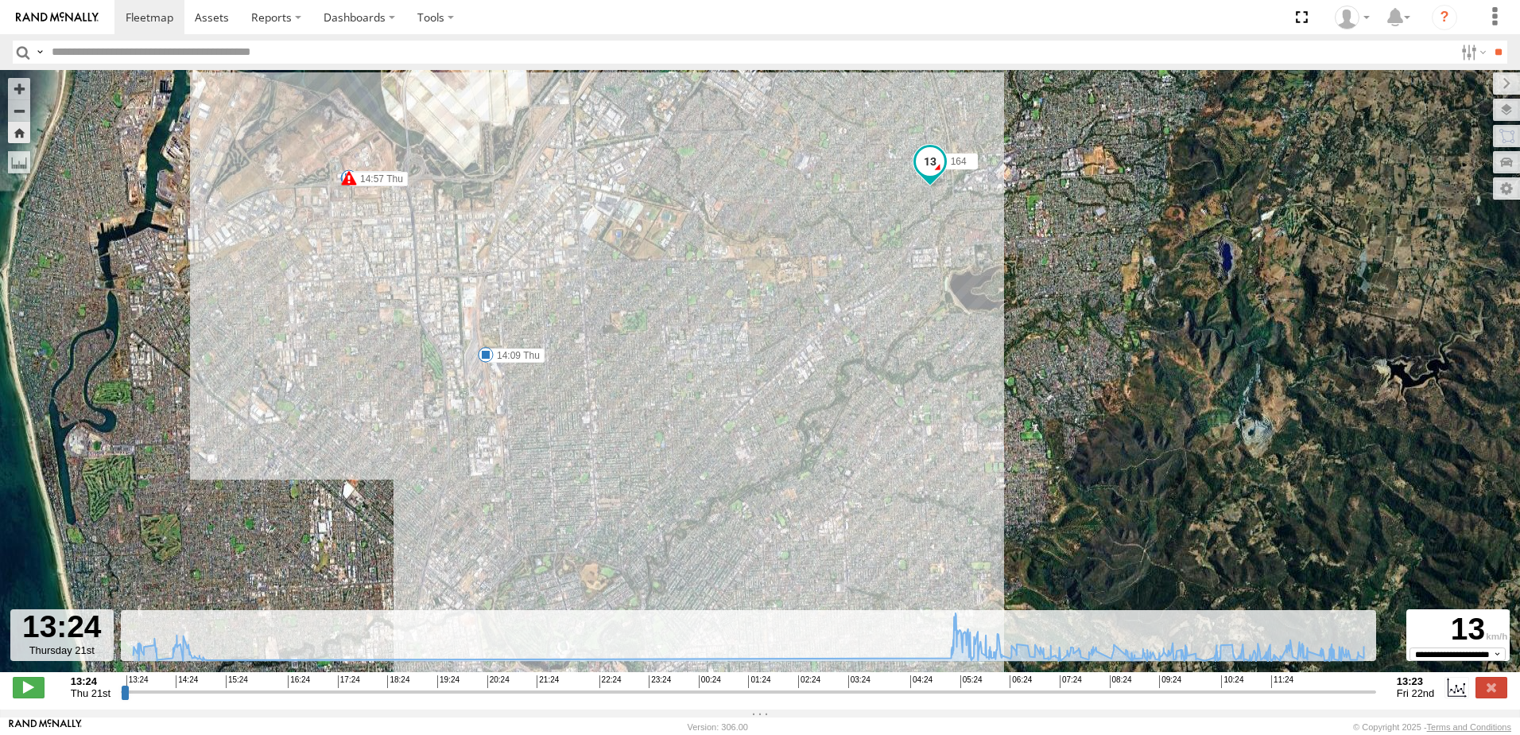
click at [0, 0] on span "Terrain" at bounding box center [0, 0] width 0 height 0
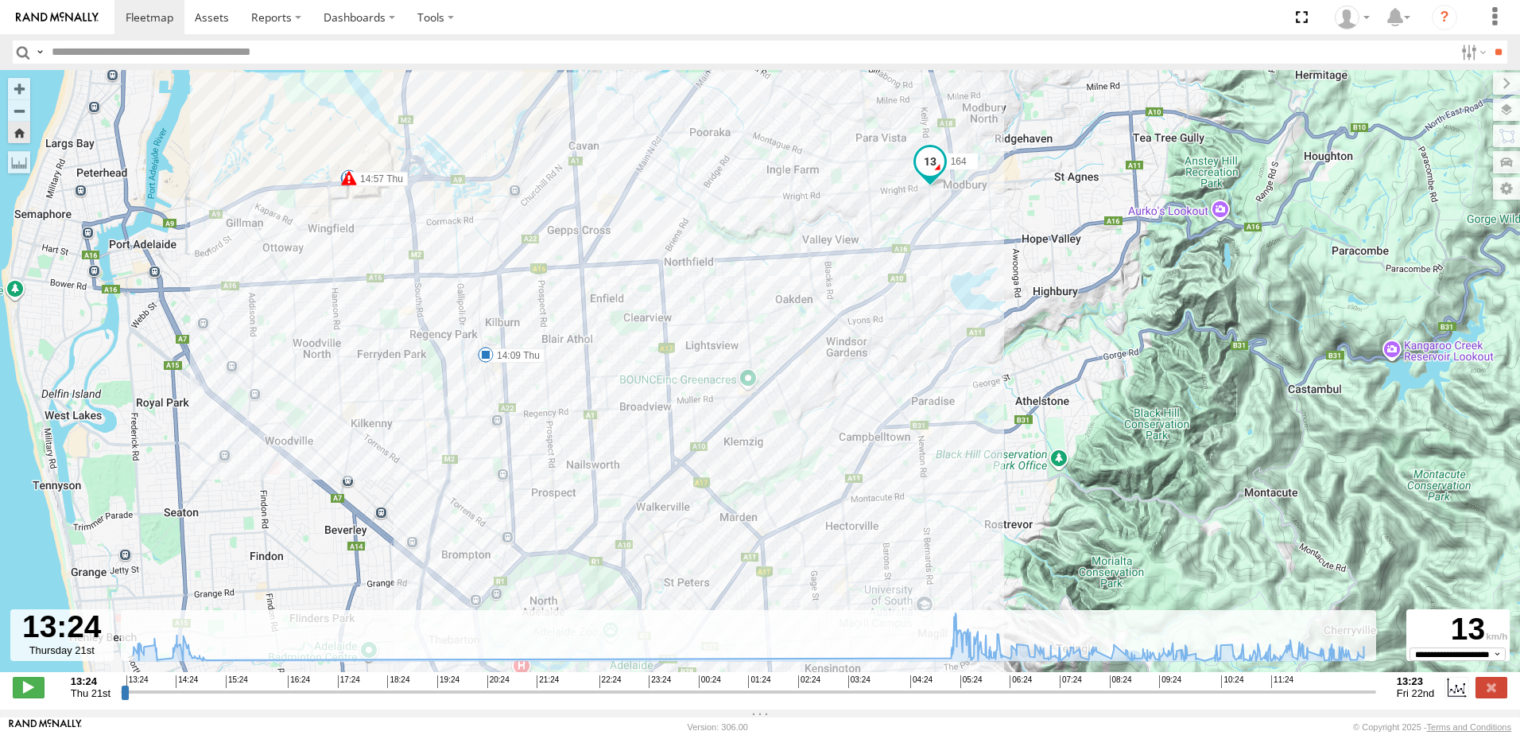
click at [0, 0] on span "Roadmap" at bounding box center [0, 0] width 0 height 0
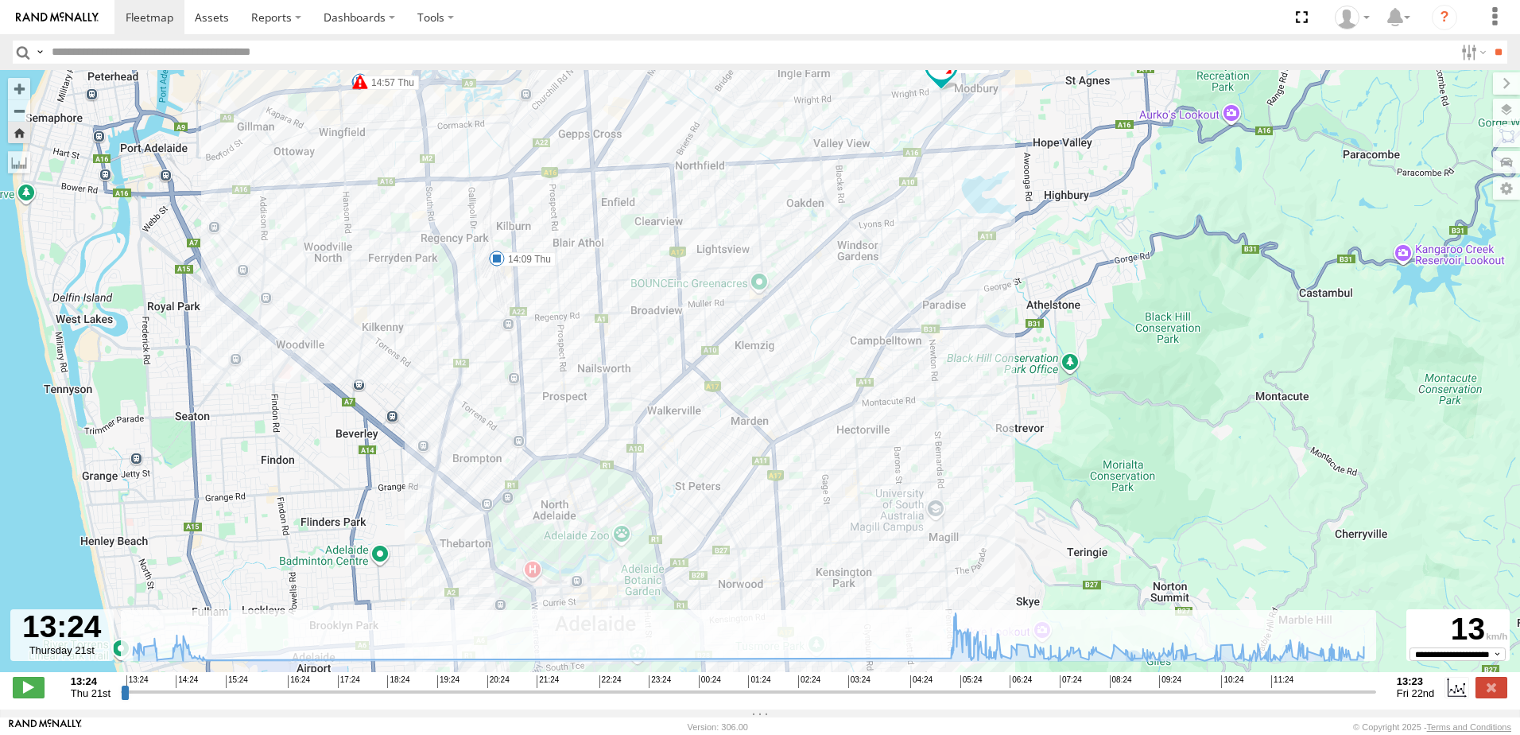
drag, startPoint x: 1065, startPoint y: 395, endPoint x: 1083, endPoint y: 273, distance: 123.7
click at [1083, 273] on div "164 13:55 Thu 14:09 Thu 14:49 Thu 14:57 Thu 14:57 Thu 14:57 Thu 05:17 Fri 09:47…" at bounding box center [760, 379] width 1520 height 619
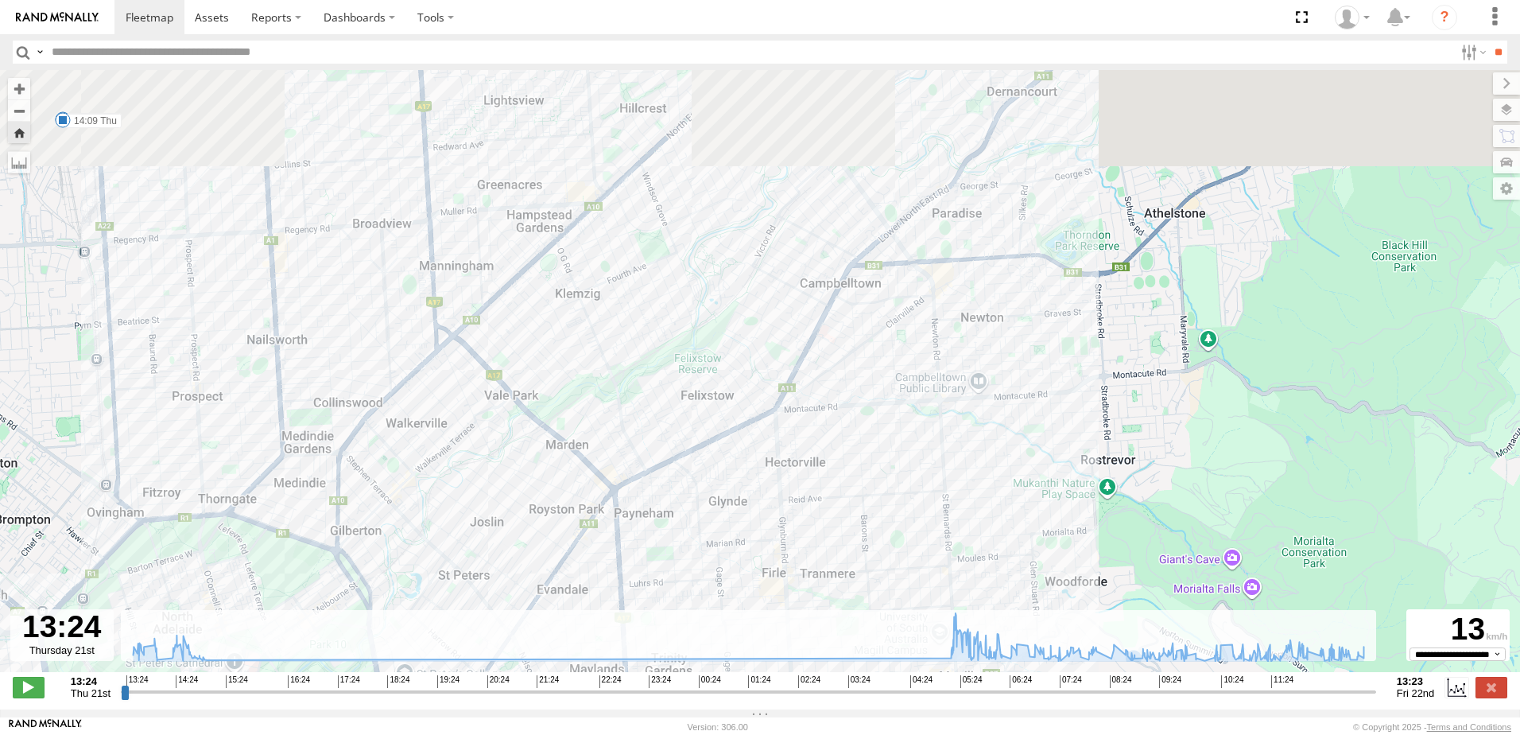
drag, startPoint x: 877, startPoint y: 260, endPoint x: 865, endPoint y: 448, distance: 188.8
click at [865, 448] on div "164 13:55 Thu 14:09 Thu 14:49 Thu 14:57 Thu 14:57 Thu 14:57 Thu 05:17 Fri 09:47…" at bounding box center [760, 379] width 1520 height 619
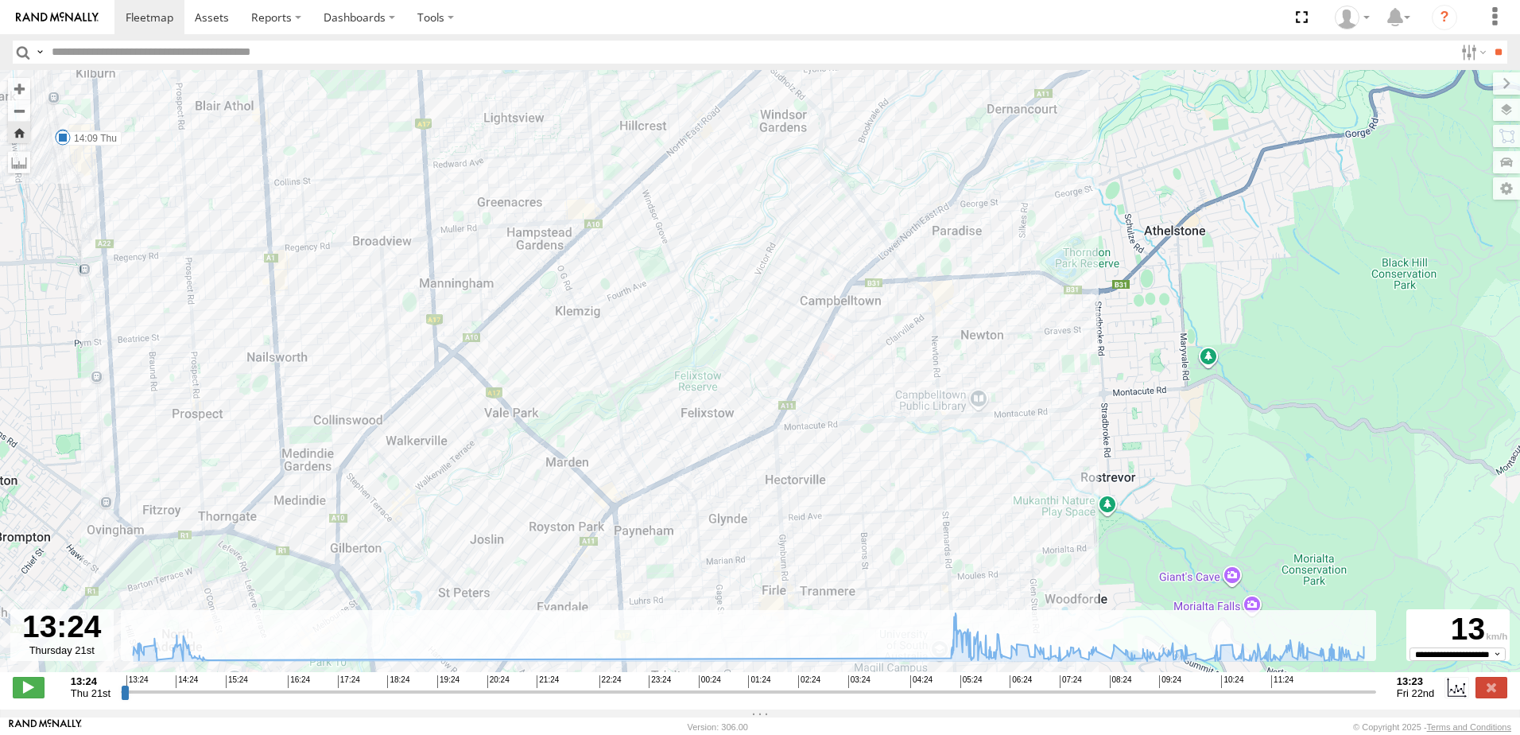
click at [0, 0] on span "Default" at bounding box center [0, 0] width 0 height 0
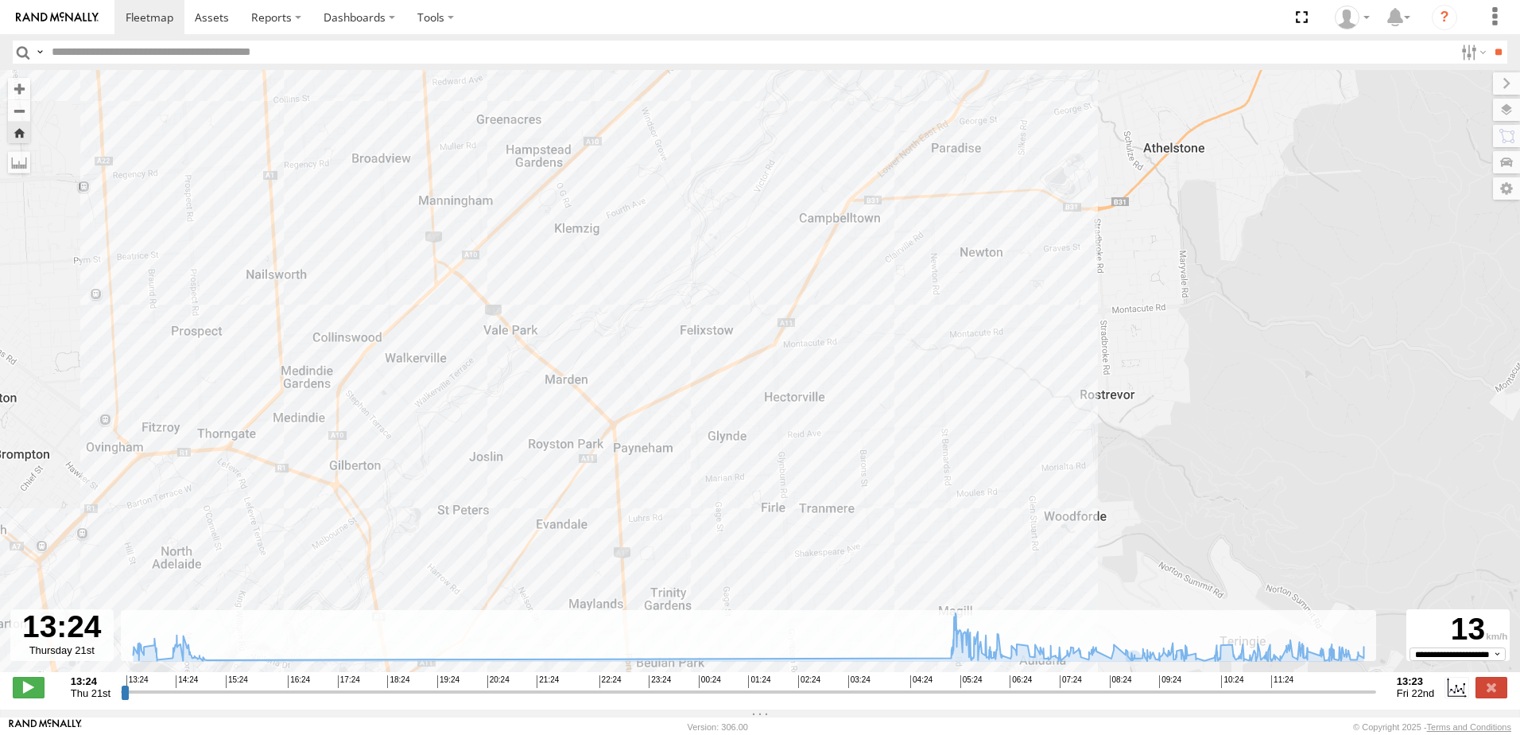
drag, startPoint x: 1145, startPoint y: 293, endPoint x: 1154, endPoint y: 225, distance: 69.0
click at [1154, 225] on div "164 13:55 Thu 14:09 Thu 14:49 Thu 14:57 Thu 14:57 Thu 14:57 Thu 05:17 Fri 09:47…" at bounding box center [760, 379] width 1520 height 619
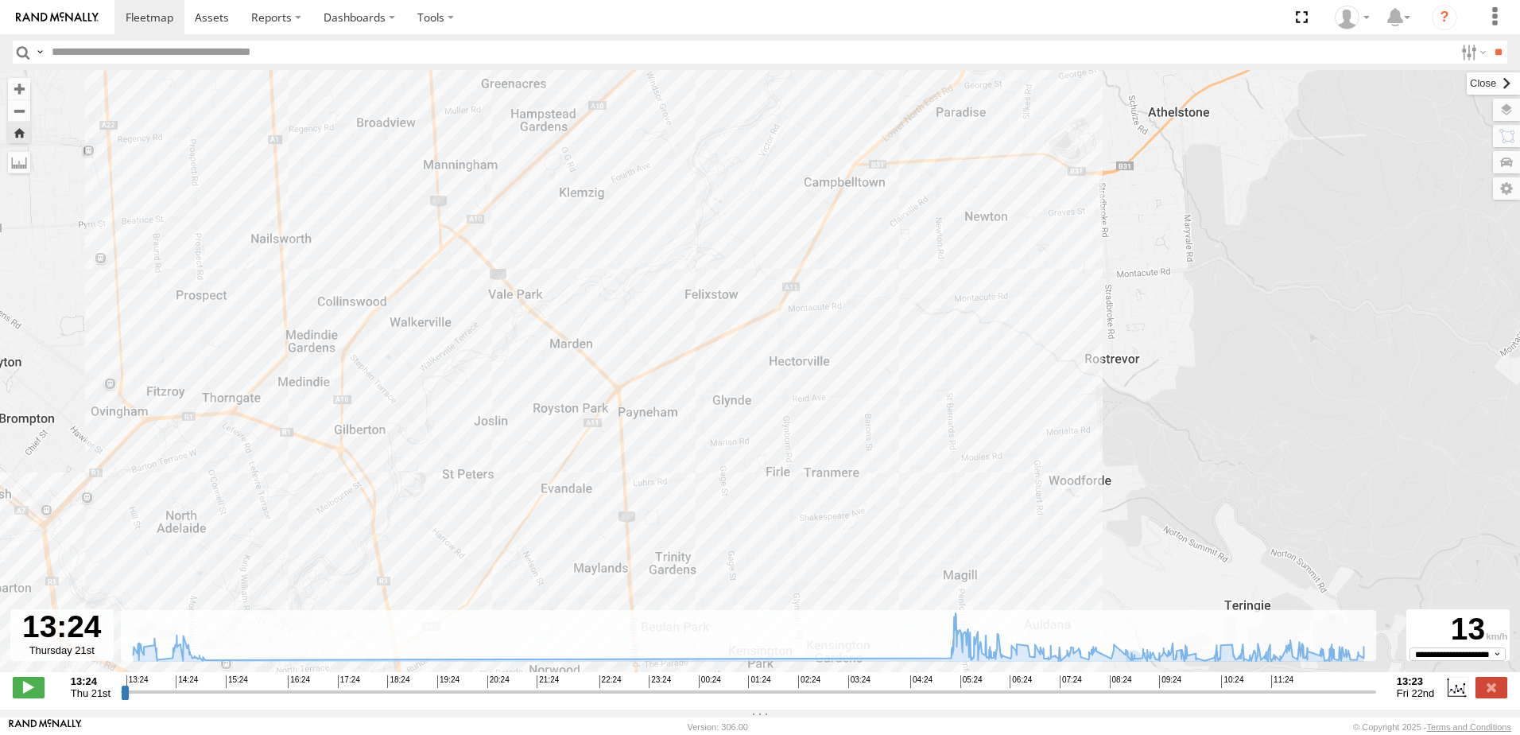
click at [1467, 83] on label at bounding box center [1493, 83] width 53 height 22
drag, startPoint x: 845, startPoint y: 325, endPoint x: 848, endPoint y: 433, distance: 107.4
click at [848, 433] on div "164 13:55 Thu 14:09 Thu 14:49 Thu 14:57 Thu 14:57 Thu 14:57 Thu 05:17 Fri 09:47…" at bounding box center [760, 379] width 1520 height 619
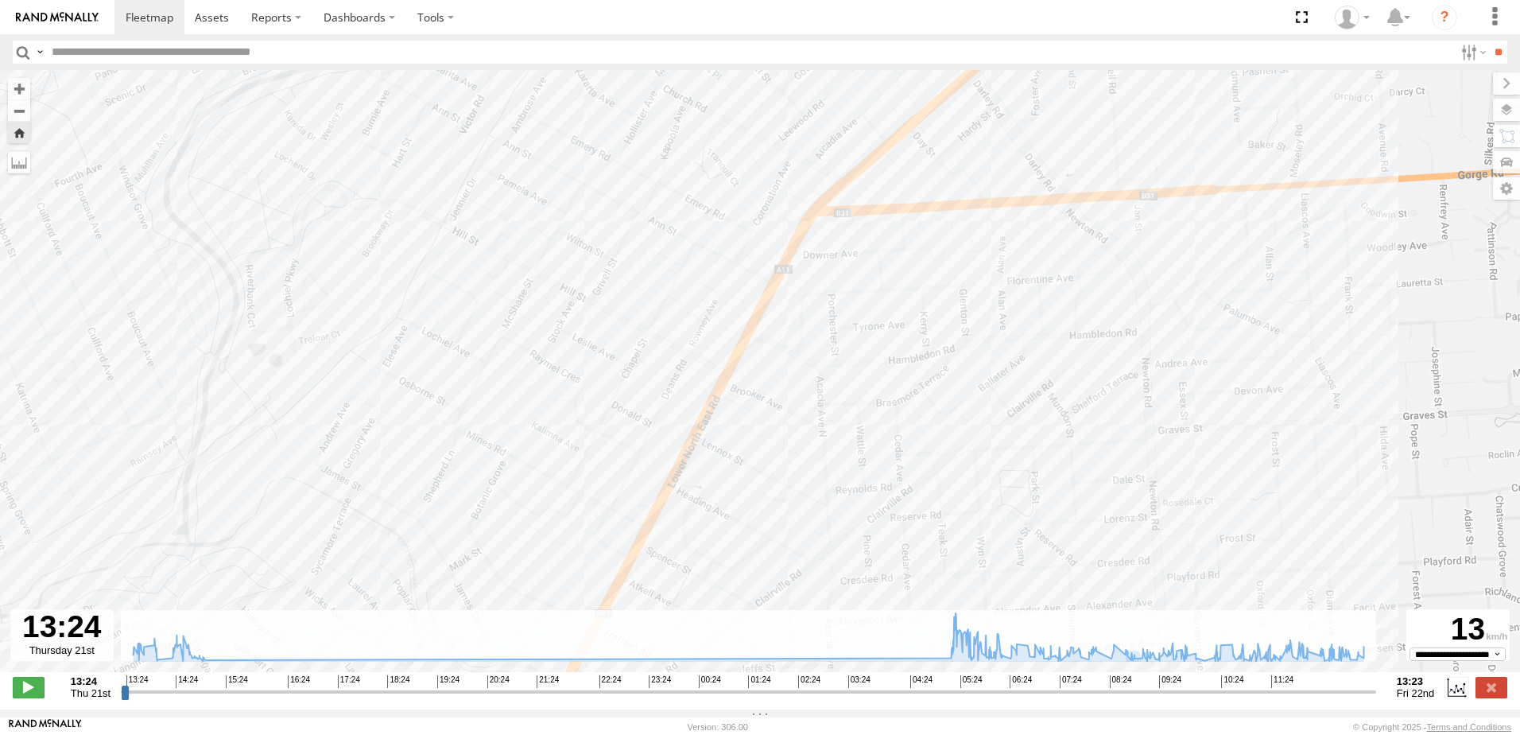
drag, startPoint x: 811, startPoint y: 438, endPoint x: 808, endPoint y: 417, distance: 20.9
click at [808, 417] on div "164 13:55 Thu 14:09 Thu 14:49 Thu 14:57 Thu 14:57 Thu 14:57 Thu 05:17 Fri 09:47…" at bounding box center [760, 379] width 1520 height 619
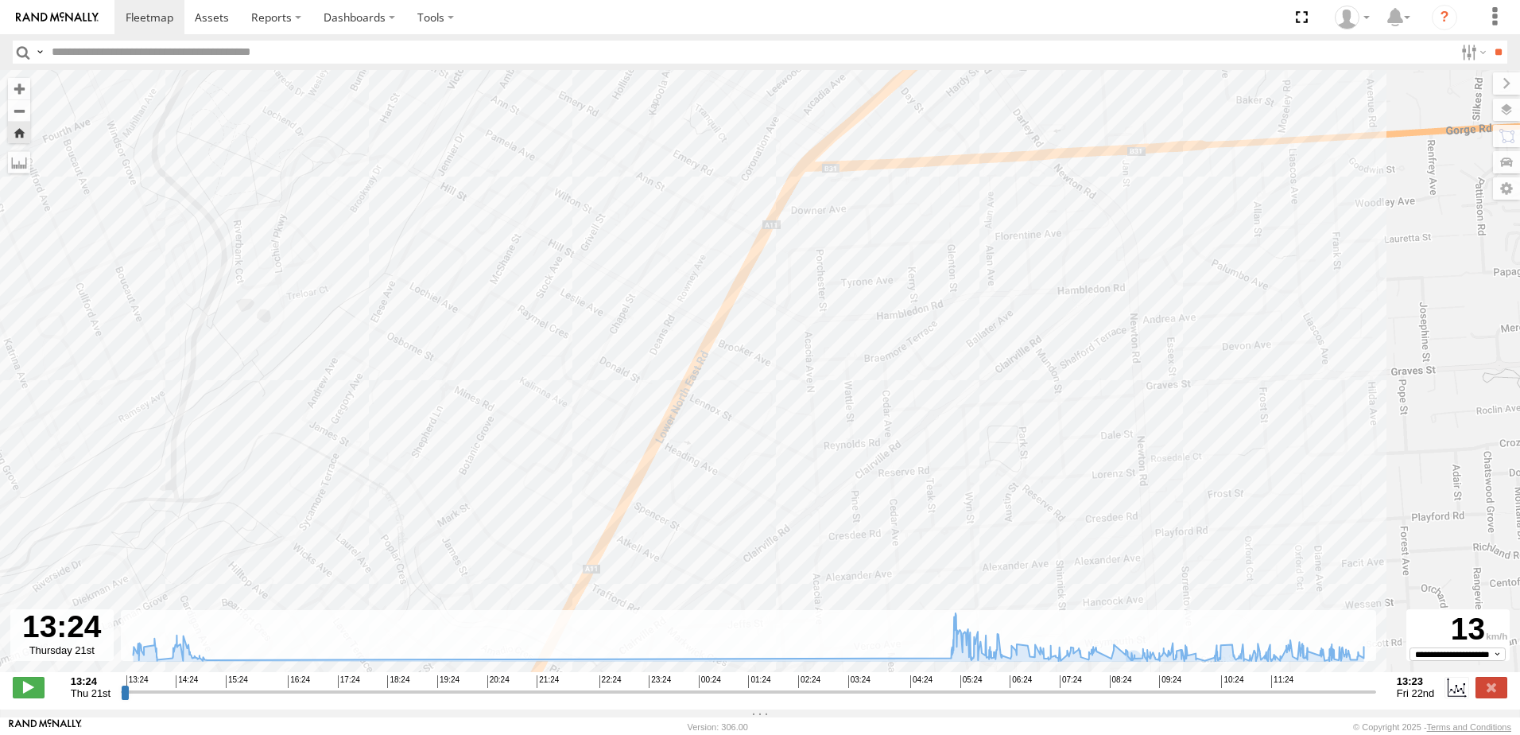
drag, startPoint x: 793, startPoint y: 388, endPoint x: 770, endPoint y: 347, distance: 47.0
click at [782, 359] on div "164 13:55 Thu 14:09 Thu 14:49 Thu 14:57 Thu 14:57 Thu 14:57 Thu 05:17 Fri 09:47…" at bounding box center [760, 379] width 1520 height 619
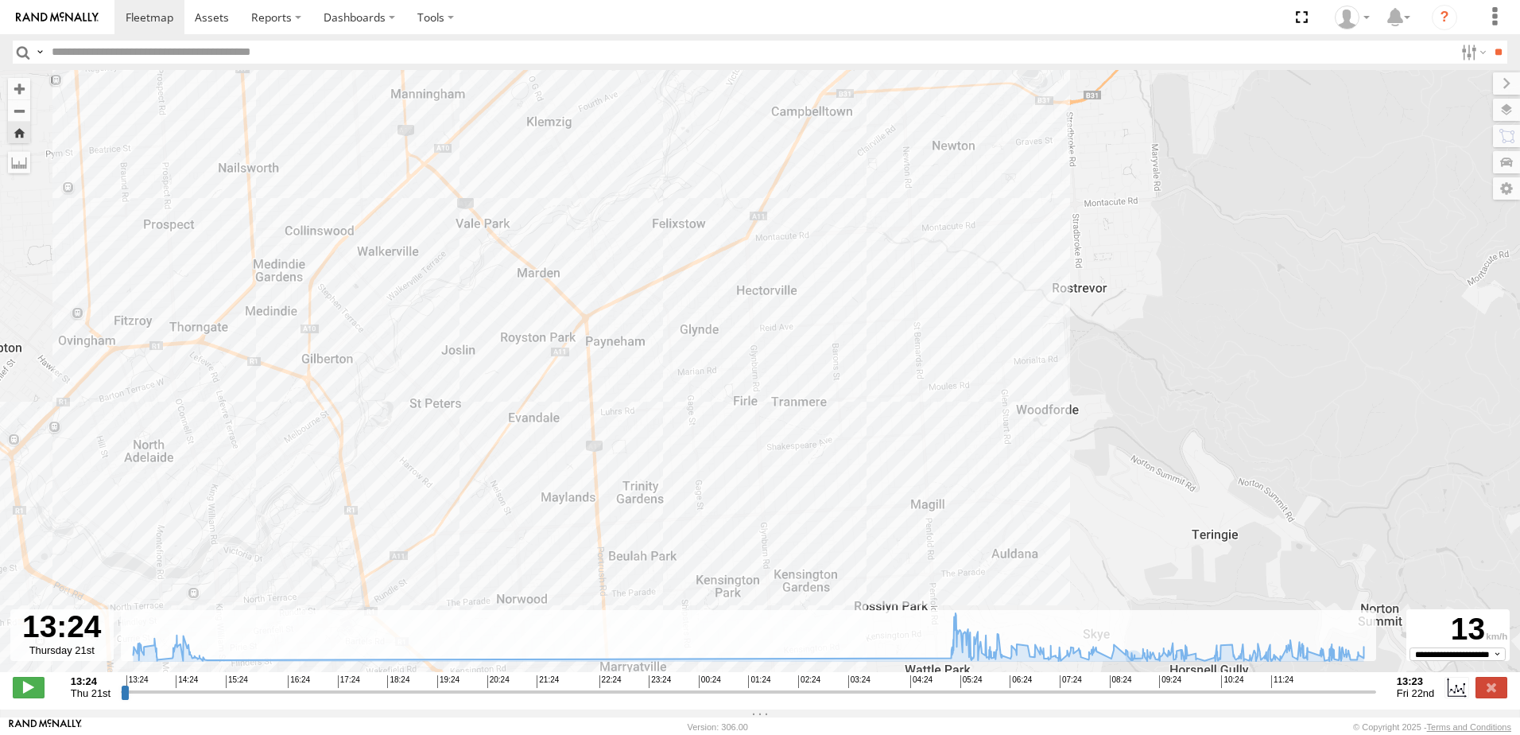
drag, startPoint x: 801, startPoint y: 352, endPoint x: 860, endPoint y: 142, distance: 218.0
click at [860, 142] on div "164 13:55 Thu 14:09 Thu 14:49 Thu 14:57 Thu 14:57 Thu 14:57 Thu 05:17 Fri 09:47…" at bounding box center [760, 379] width 1520 height 619
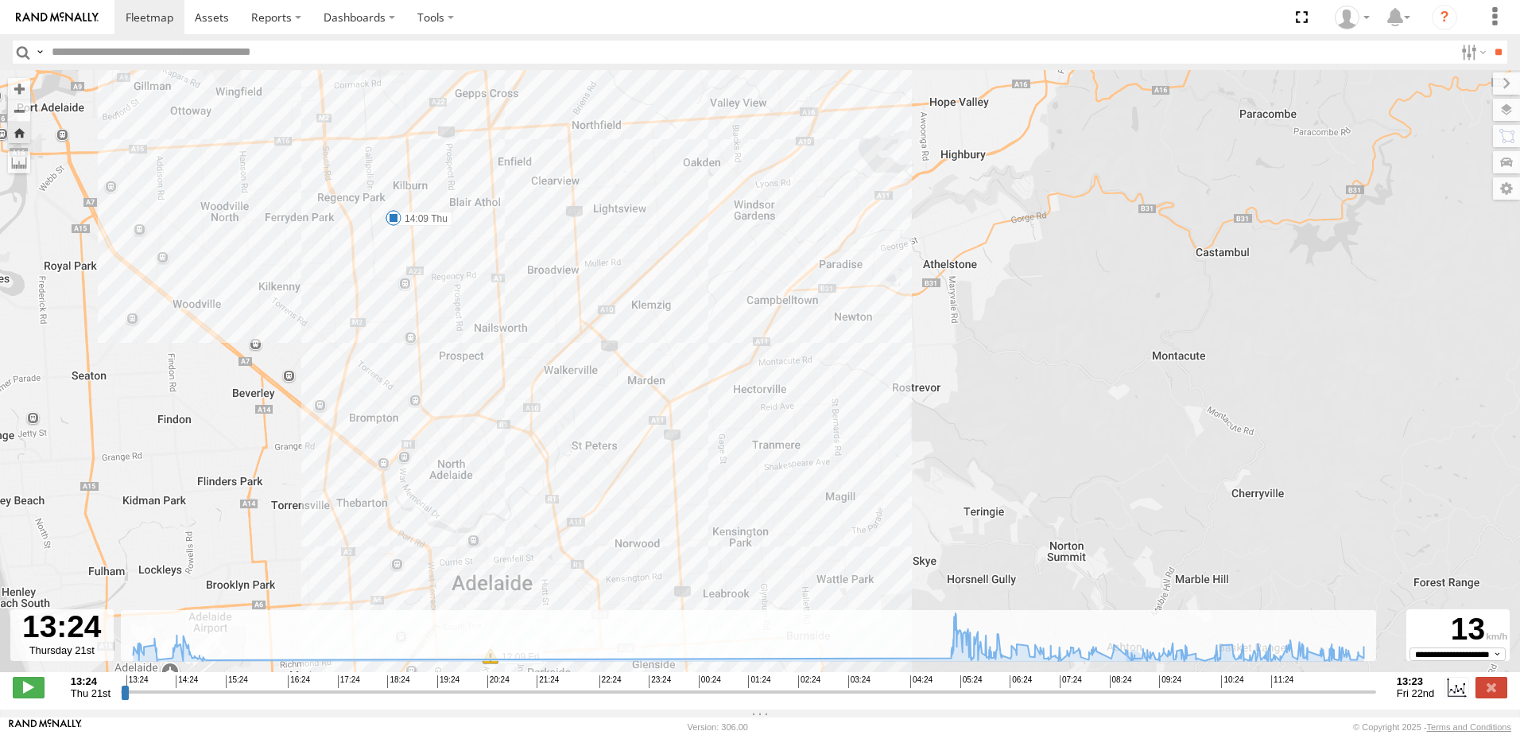
drag, startPoint x: 837, startPoint y: 153, endPoint x: 785, endPoint y: 348, distance: 202.5
click at [785, 348] on div "164 13:55 Thu 14:09 Thu 14:49 Thu 14:57 Thu 14:57 Thu 14:57 Thu 05:17 Fri 09:47…" at bounding box center [760, 379] width 1520 height 619
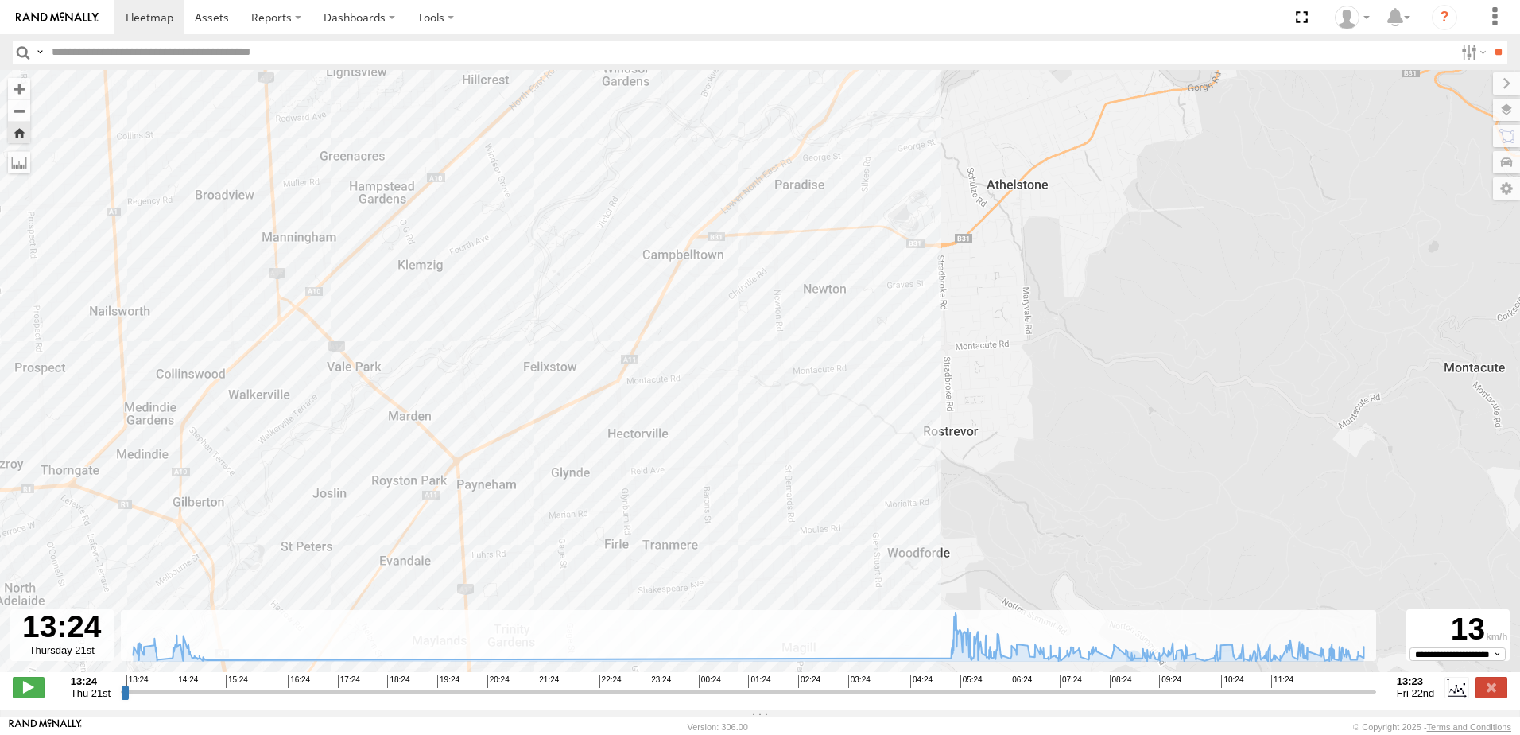
drag, startPoint x: 866, startPoint y: 420, endPoint x: 732, endPoint y: 368, distance: 143.2
click at [732, 368] on div "164 13:55 Thu 14:09 Thu 14:49 Thu 14:57 Thu 14:57 Thu 14:57 Thu 05:17 Fri 09:47…" at bounding box center [760, 379] width 1520 height 619
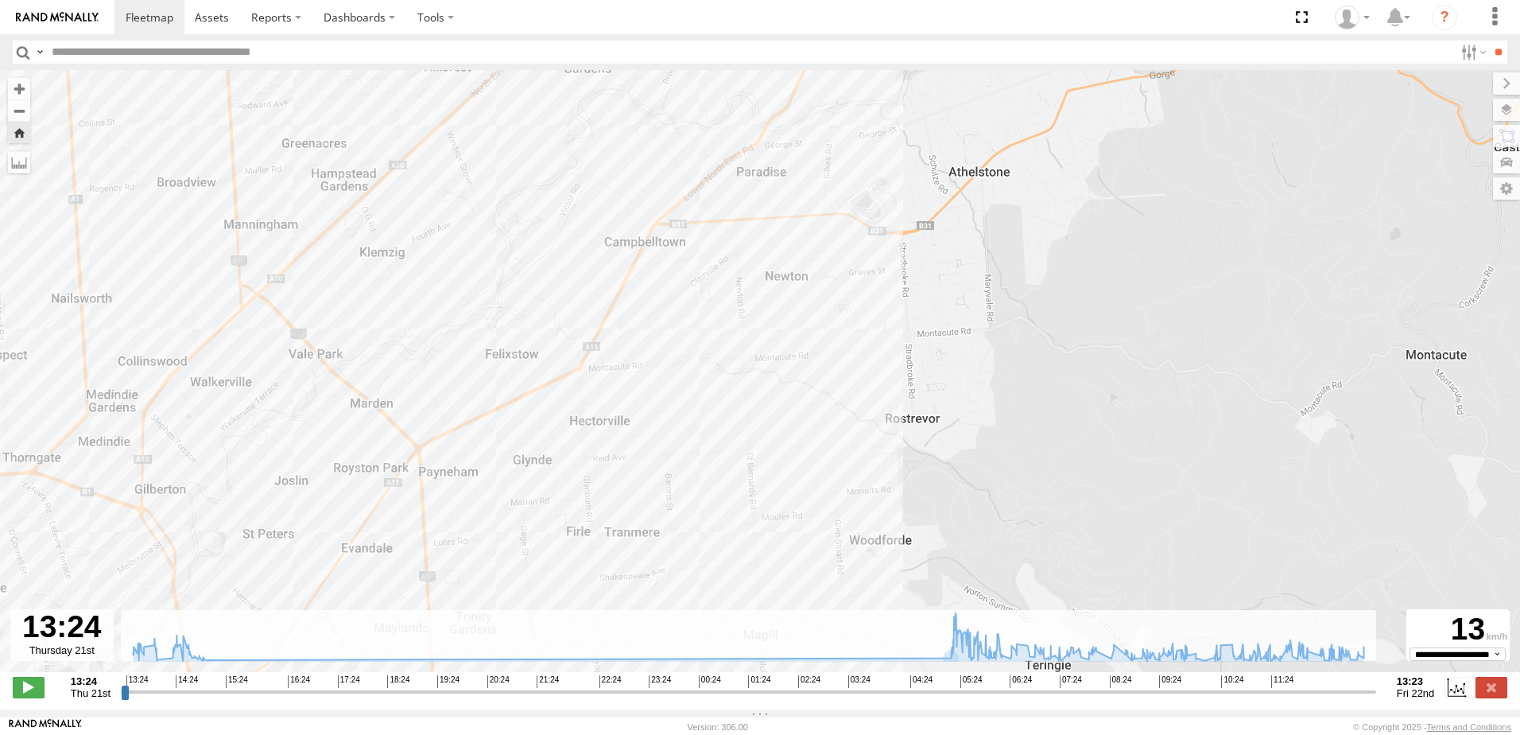
drag, startPoint x: 630, startPoint y: 340, endPoint x: 646, endPoint y: 344, distance: 16.6
click at [645, 344] on div "164 13:55 Thu 14:09 Thu 14:49 Thu 14:57 Thu 14:57 Thu 14:57 Thu 05:17 Fri 09:47…" at bounding box center [760, 379] width 1520 height 619
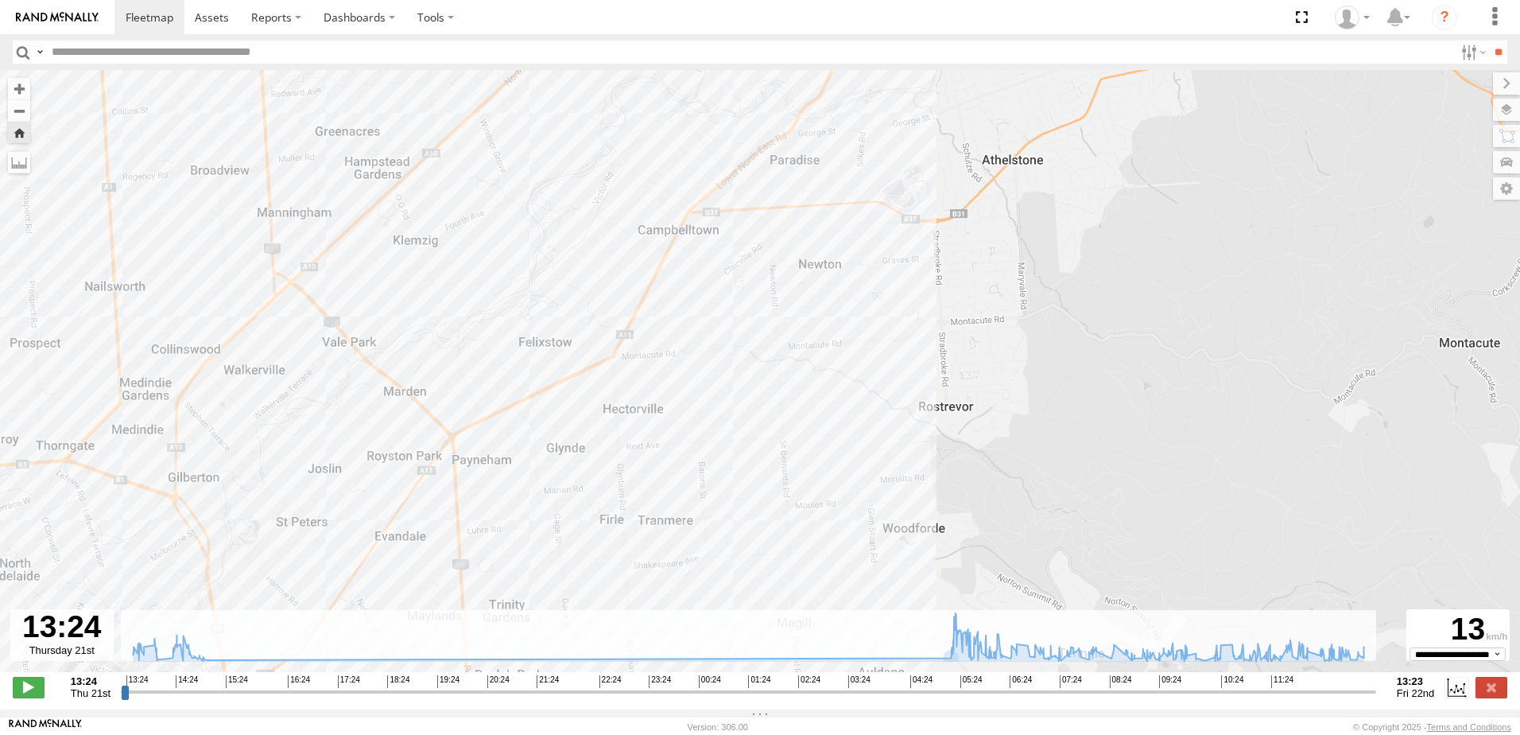
drag, startPoint x: 677, startPoint y: 336, endPoint x: 672, endPoint y: 322, distance: 15.1
click at [672, 322] on div "164 13:55 Thu 14:09 Thu 14:49 Thu 14:57 Thu 14:57 Thu 14:57 Thu 05:17 Fri 09:47…" at bounding box center [760, 379] width 1520 height 619
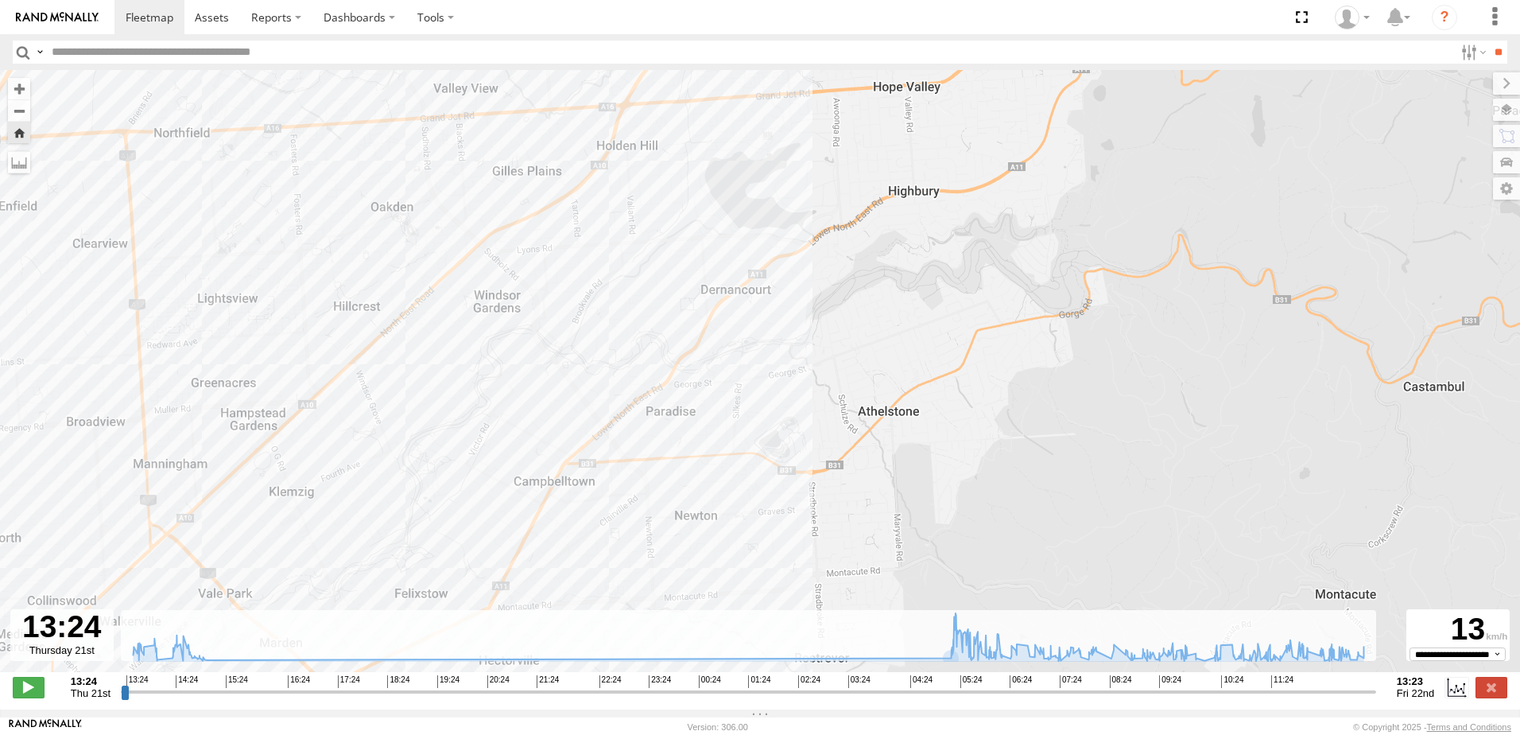
drag, startPoint x: 684, startPoint y: 320, endPoint x: 563, endPoint y: 556, distance: 264.6
click at [563, 556] on div "164 13:55 Thu 14:09 Thu 14:49 Thu 14:57 Thu 14:57 Thu 14:57 Thu 05:17 Fri 09:47…" at bounding box center [760, 379] width 1520 height 619
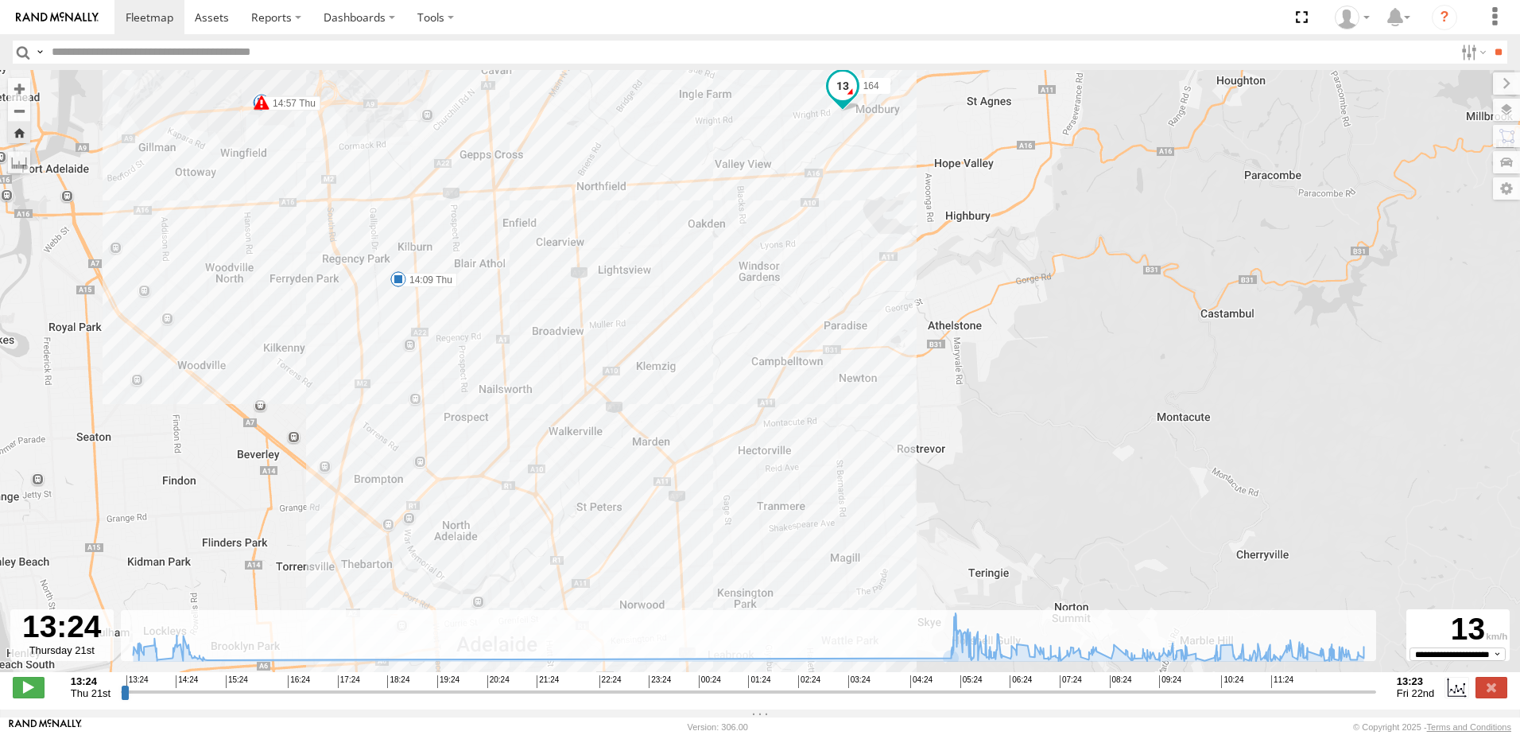
drag, startPoint x: 827, startPoint y: 357, endPoint x: 861, endPoint y: 316, distance: 53.0
click at [861, 316] on div "164 13:55 Thu 14:09 Thu 14:49 Thu 14:57 Thu 14:57 Thu 14:57 Thu 05:17 Fri 09:47…" at bounding box center [760, 379] width 1520 height 619
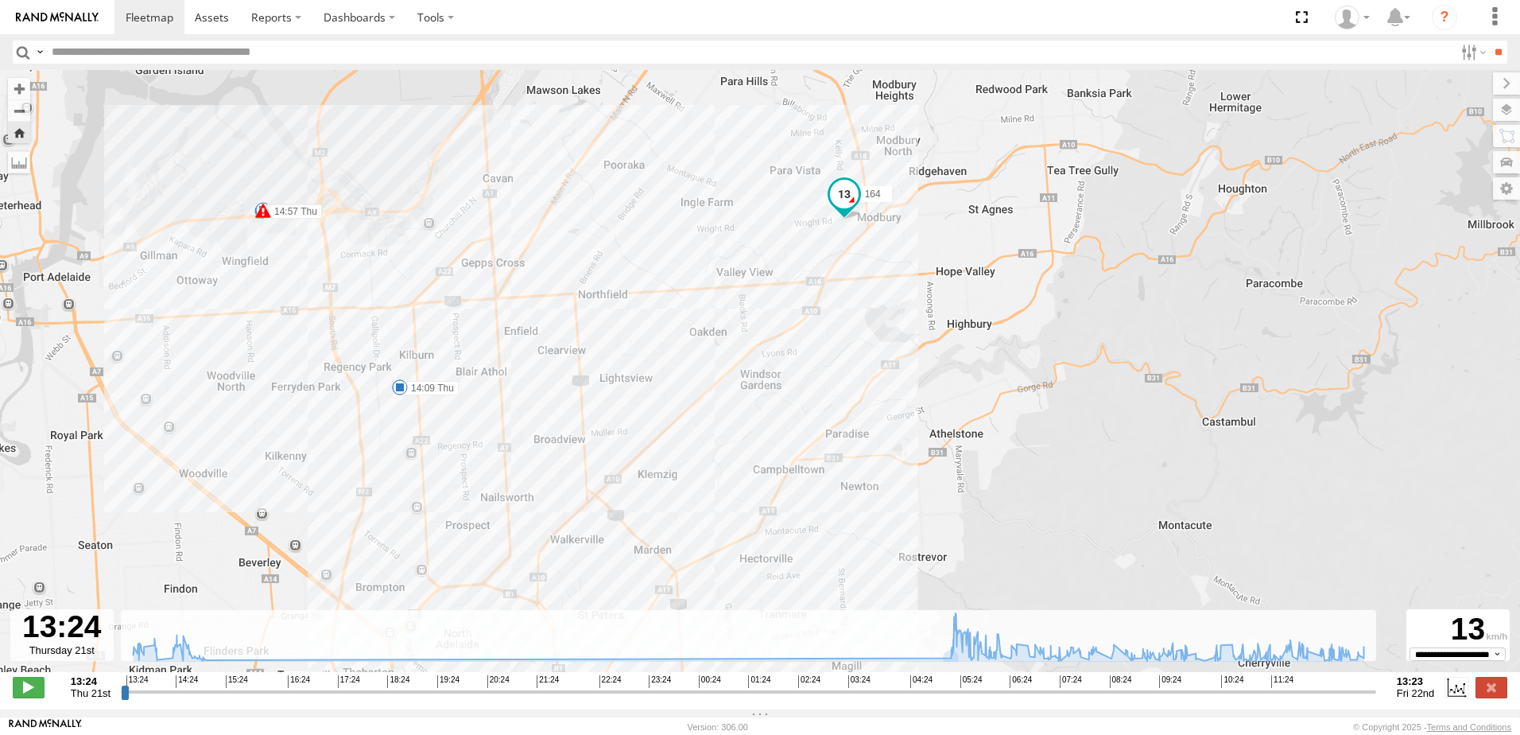
click at [850, 277] on div "164 13:55 Thu 14:09 Thu 14:49 Thu 14:57 Thu 14:57 Thu 14:57 Thu 05:17 Fri 09:47…" at bounding box center [760, 379] width 1520 height 619
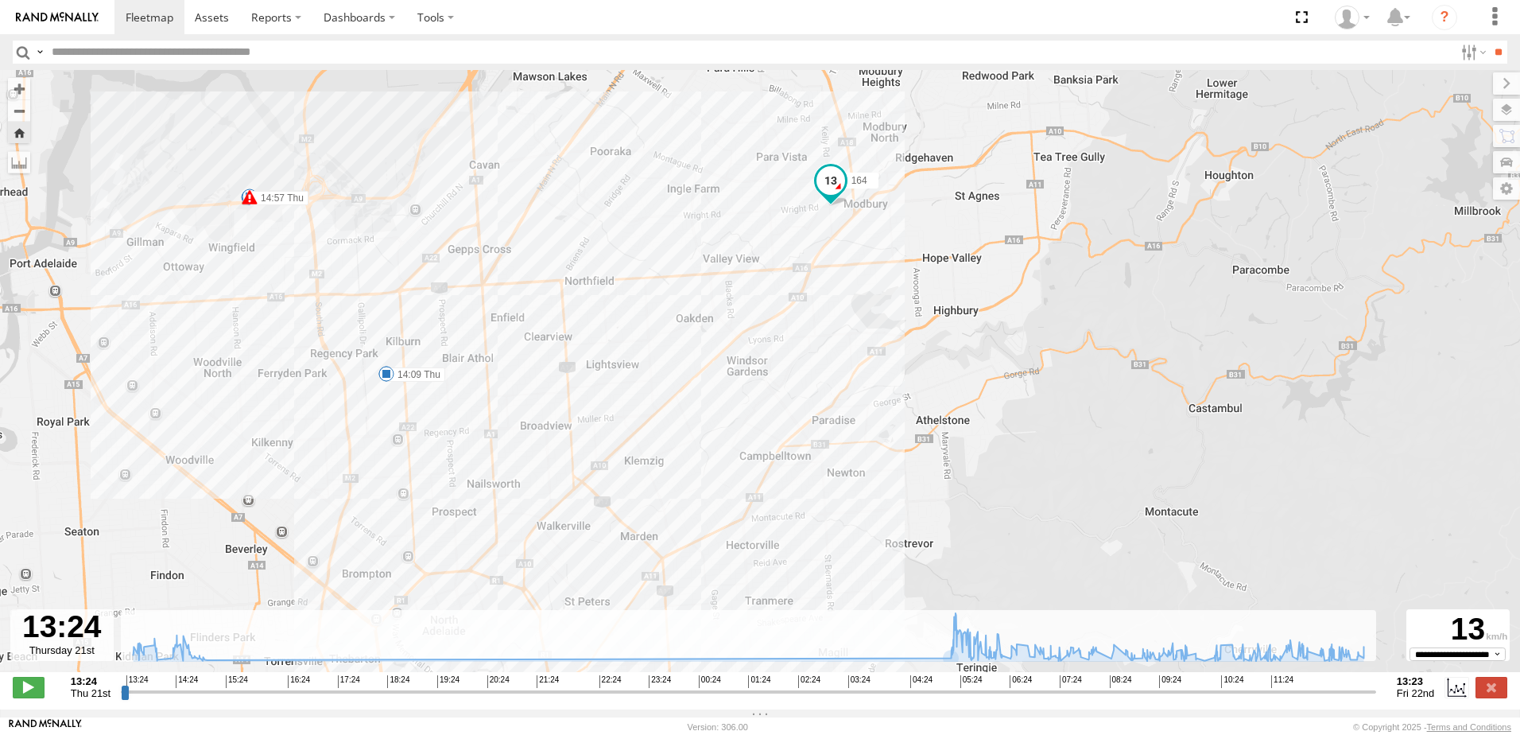
click at [843, 277] on div "164 13:55 Thu 14:09 Thu 14:49 Thu 14:57 Thu 14:57 Thu 14:57 Thu 05:17 Fri 09:47…" at bounding box center [760, 379] width 1520 height 619
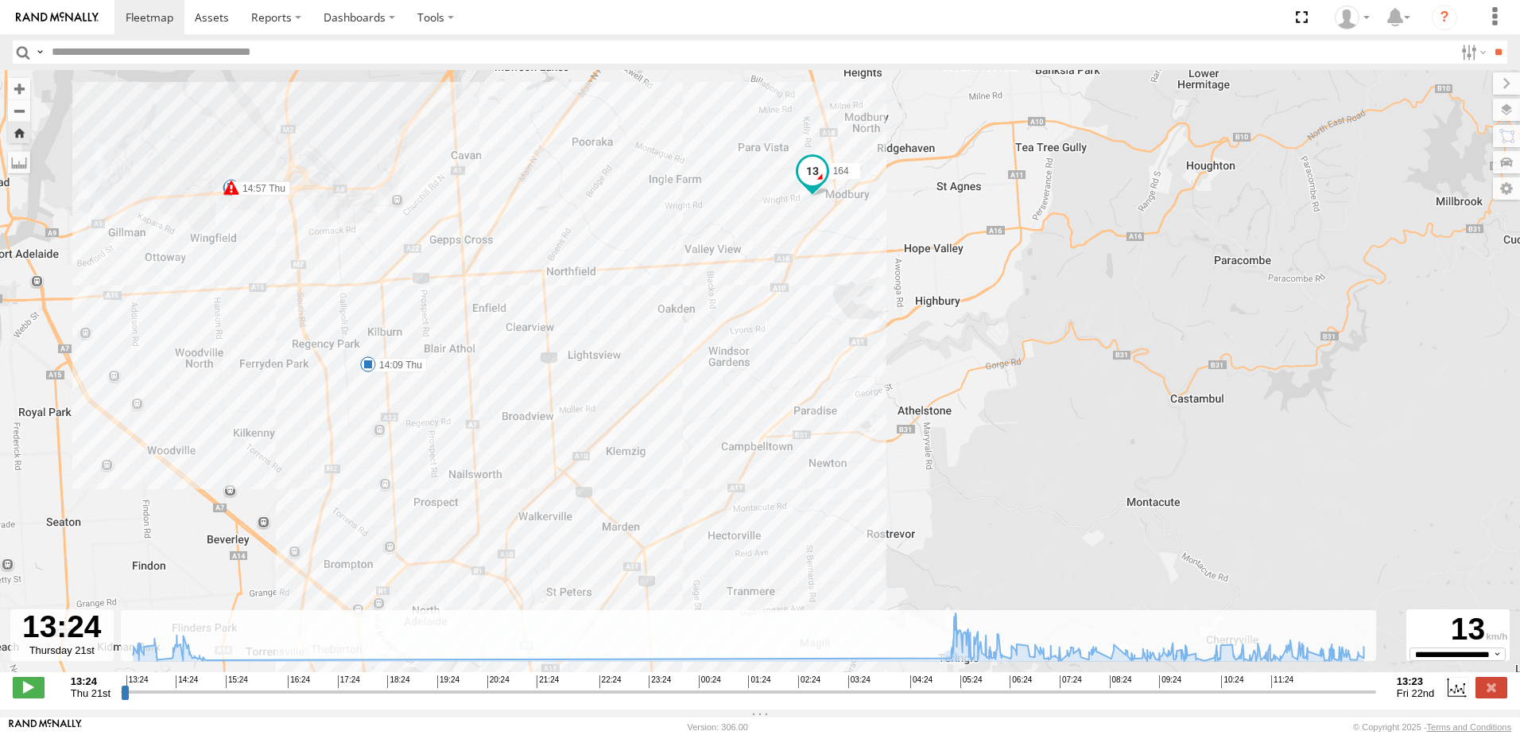
drag, startPoint x: 858, startPoint y: 388, endPoint x: 835, endPoint y: 379, distance: 24.7
click at [835, 379] on div "164 13:55 Thu 14:09 Thu 14:49 Thu 14:57 Thu 14:57 Thu 14:57 Thu 05:17 Fri 09:47…" at bounding box center [760, 379] width 1520 height 619
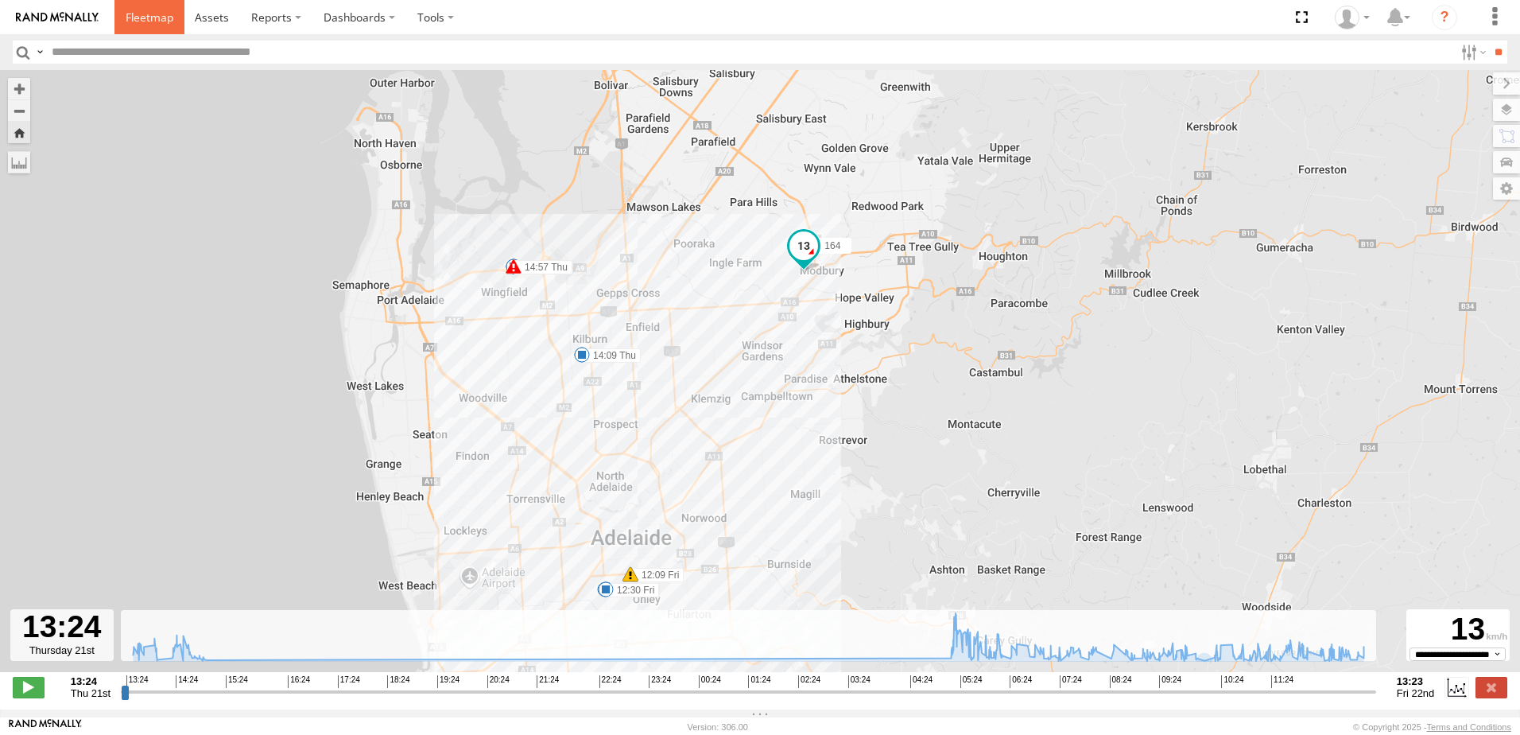
click at [126, 29] on link at bounding box center [149, 17] width 70 height 34
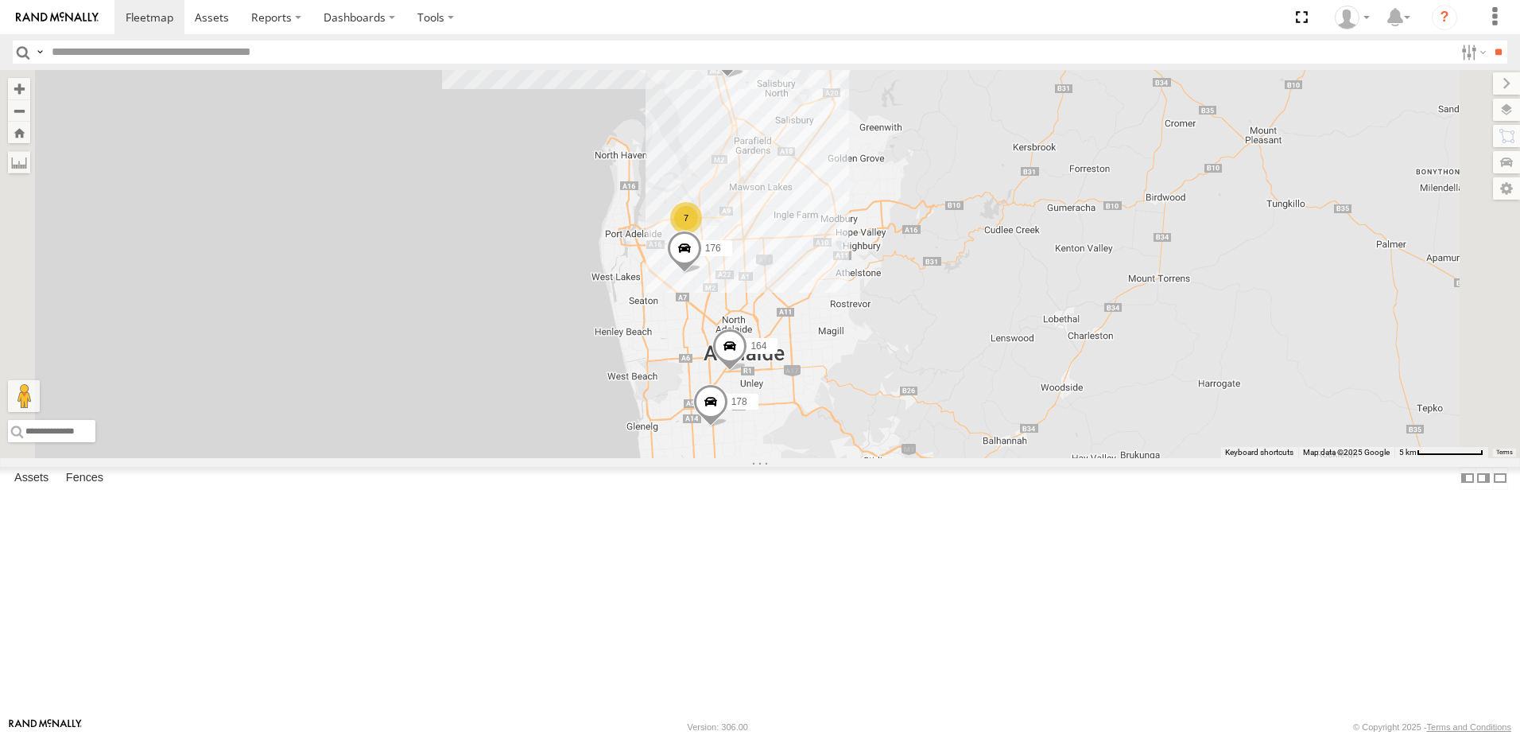
click at [0, 0] on span at bounding box center [0, 0] width 0 height 0
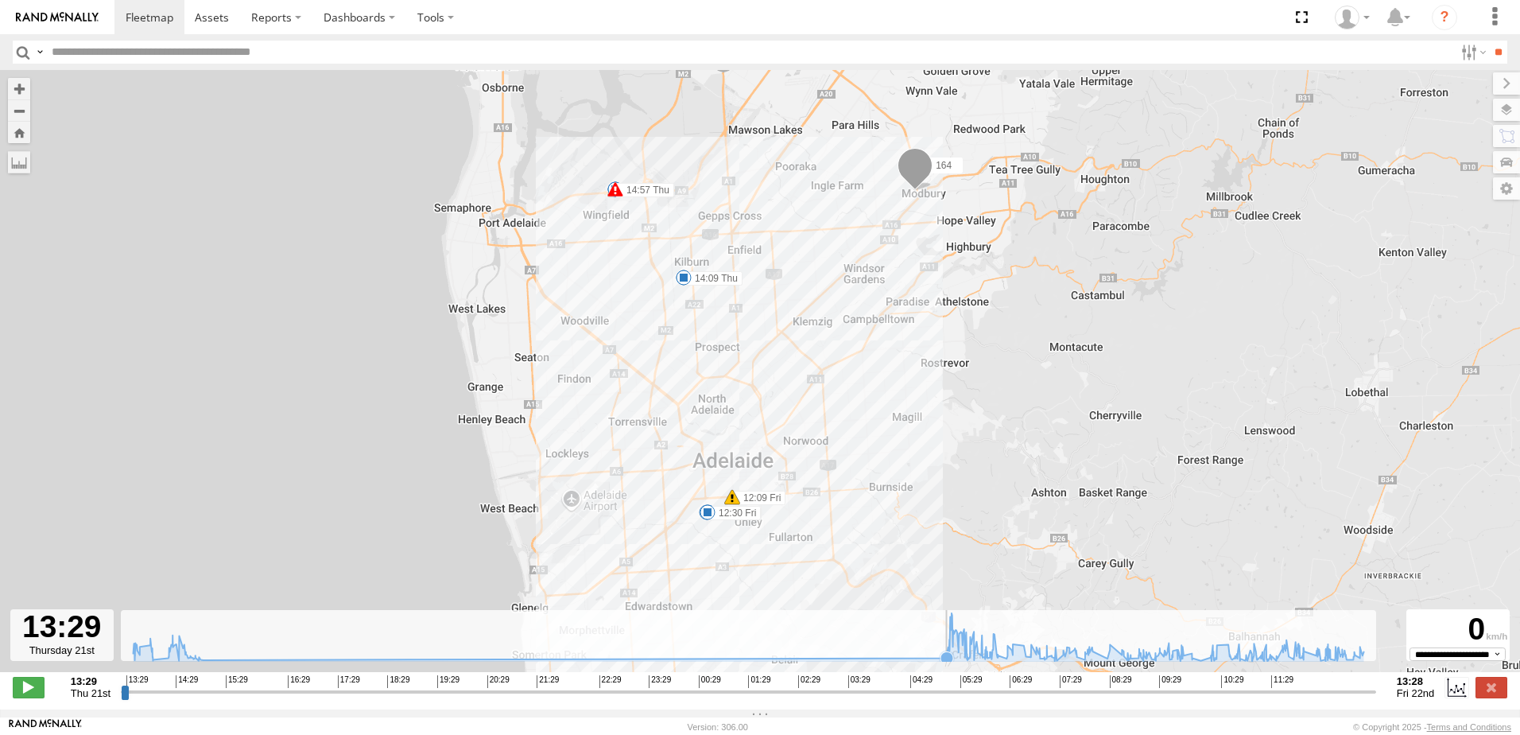
click at [942, 658] on icon at bounding box center [749, 637] width 1247 height 48
click at [984, 650] on icon at bounding box center [749, 637] width 1247 height 48
click at [955, 652] on icon at bounding box center [749, 637] width 1247 height 48
click at [964, 651] on icon at bounding box center [749, 637] width 1247 height 48
type input "**********"
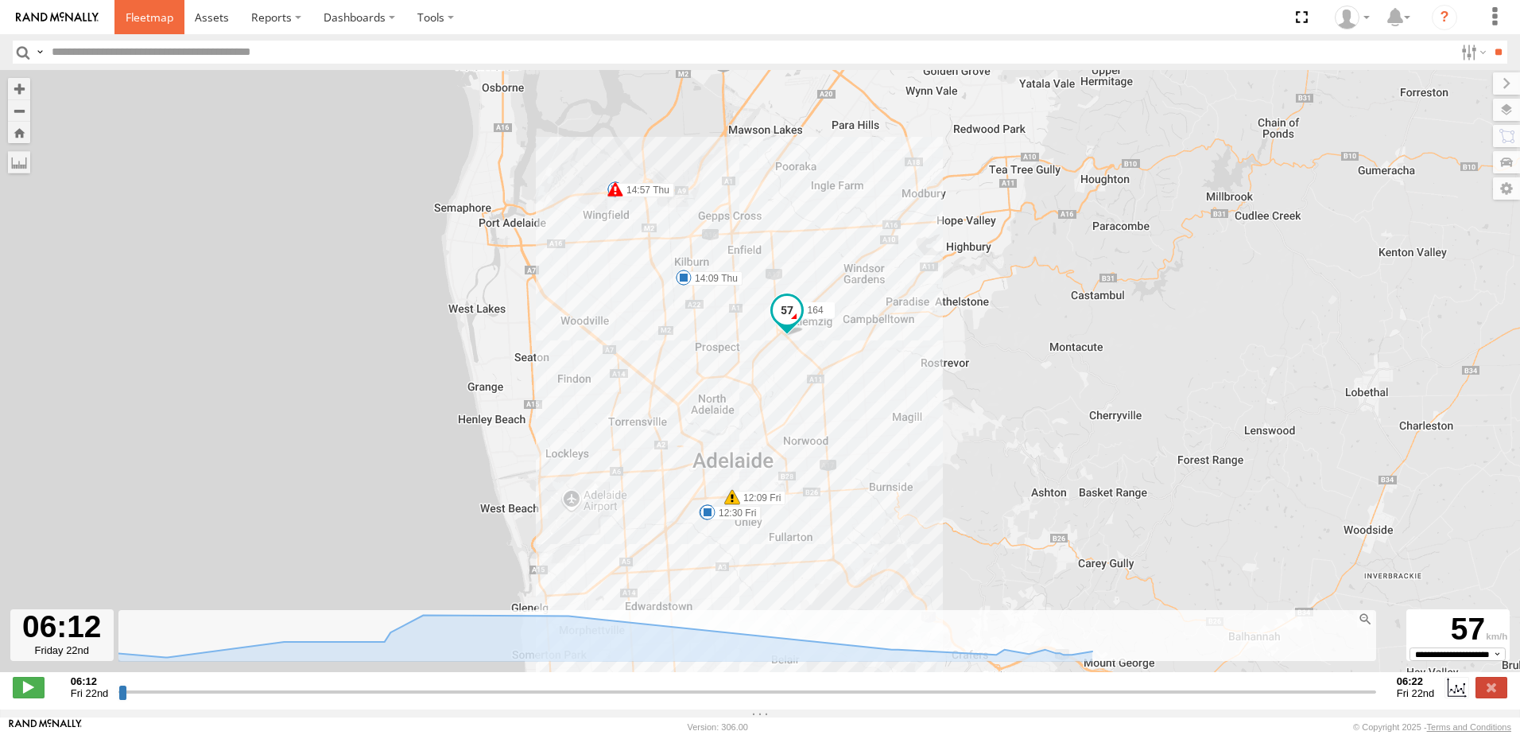
click at [163, 25] on link at bounding box center [149, 17] width 70 height 34
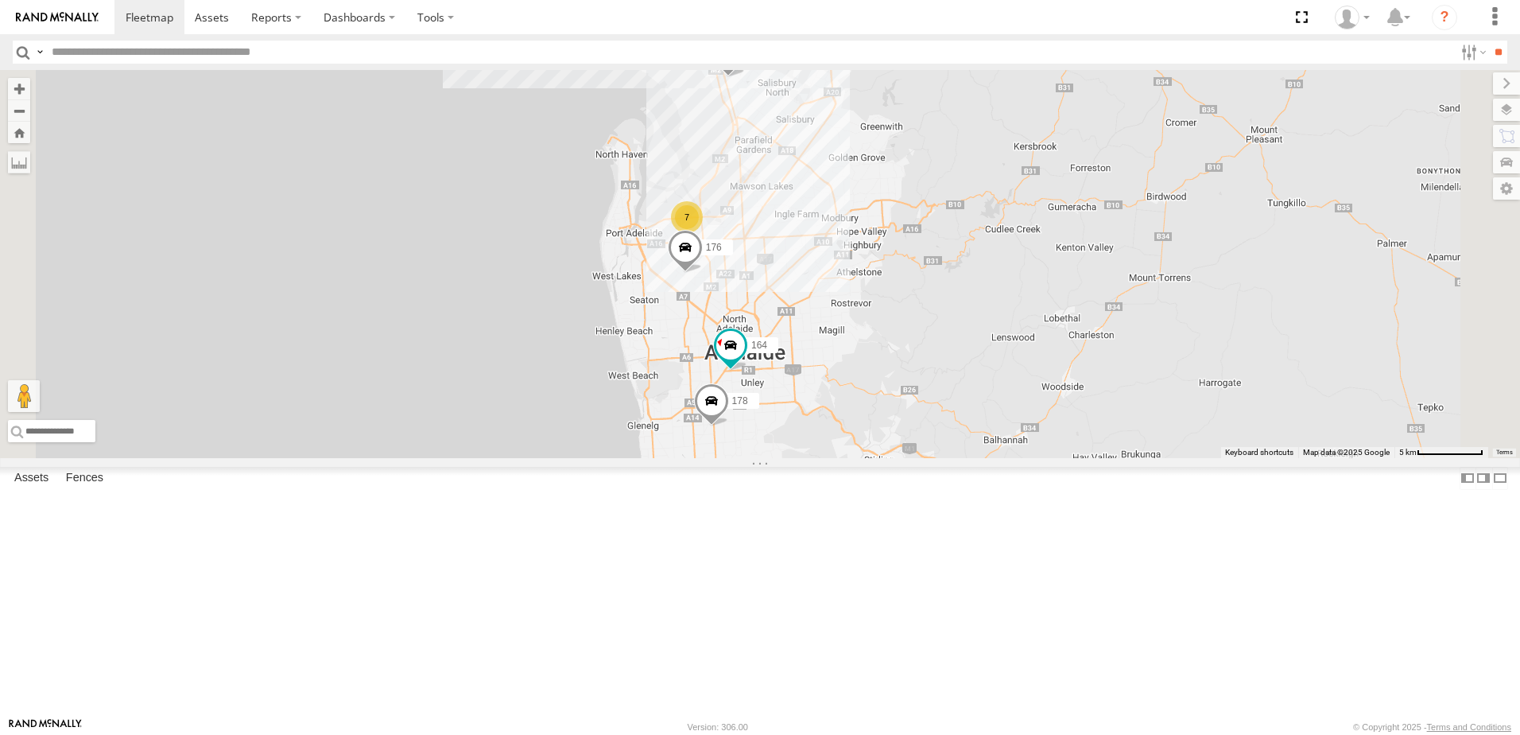
click at [0, 0] on span at bounding box center [0, 0] width 0 height 0
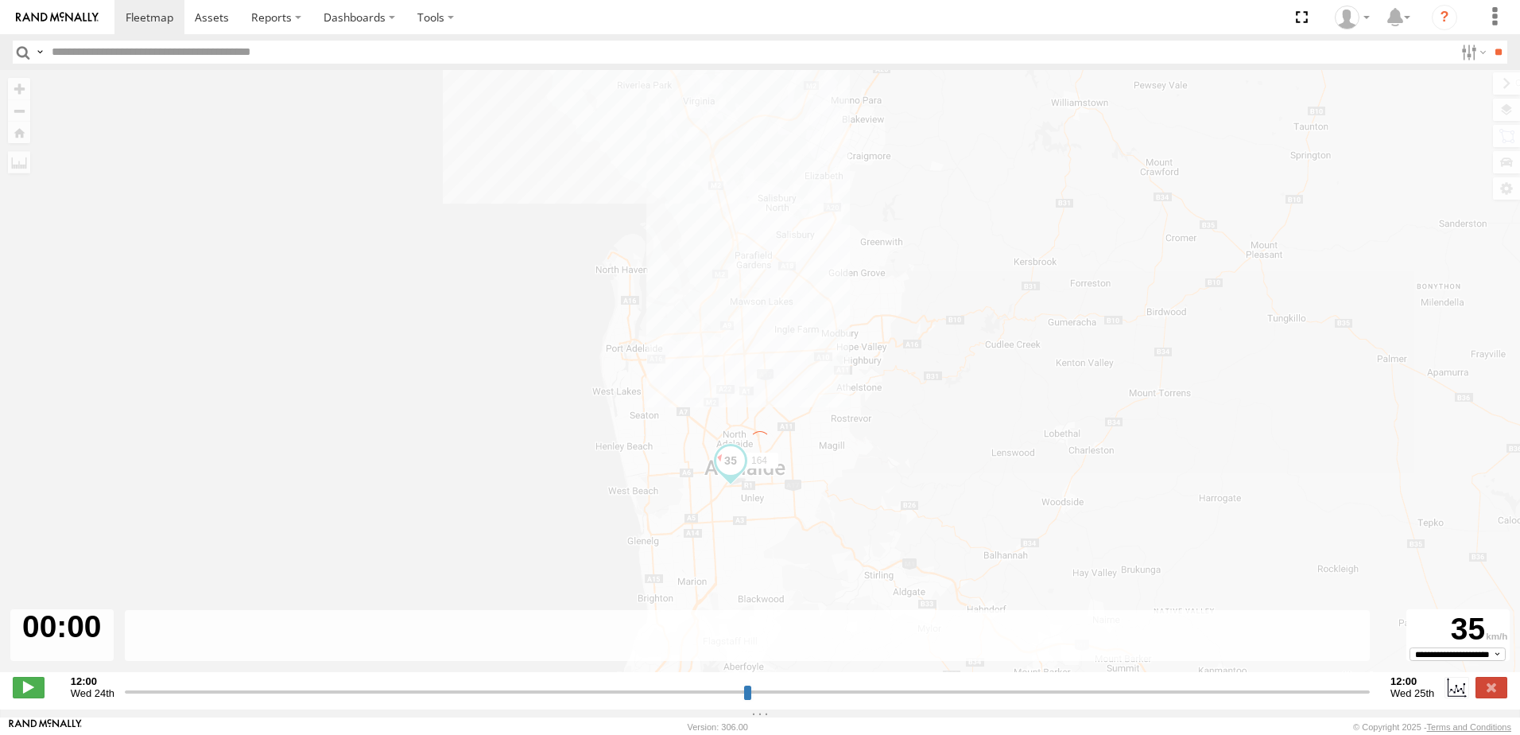
type input "**********"
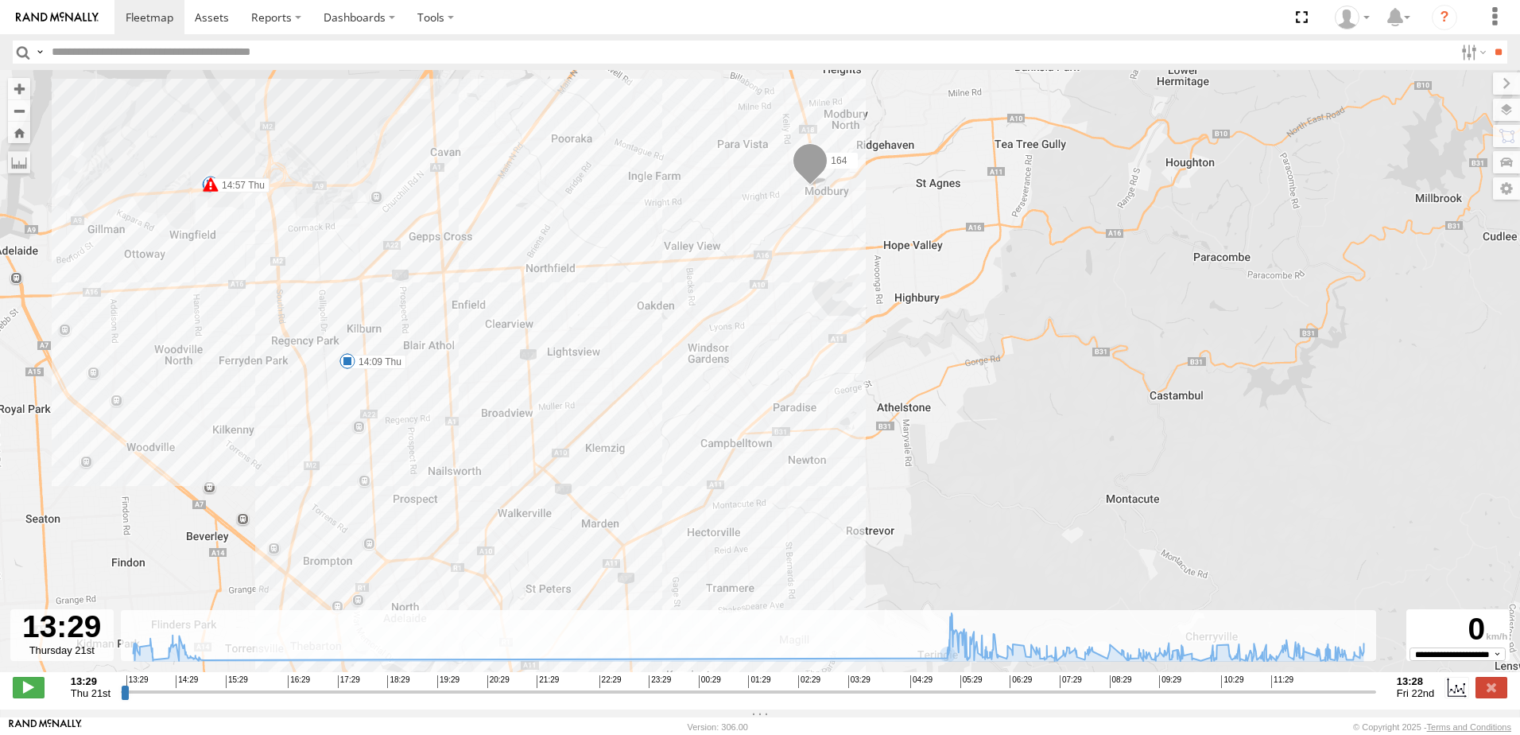
drag, startPoint x: 937, startPoint y: 330, endPoint x: 883, endPoint y: 399, distance: 87.8
click at [883, 399] on div "164 14:57 Thu 14:57 Thu 09:47 Fri 12:09 Fri 12:20 Fri 12:30 Fri 13:55 Thu 14:09…" at bounding box center [760, 379] width 1520 height 619
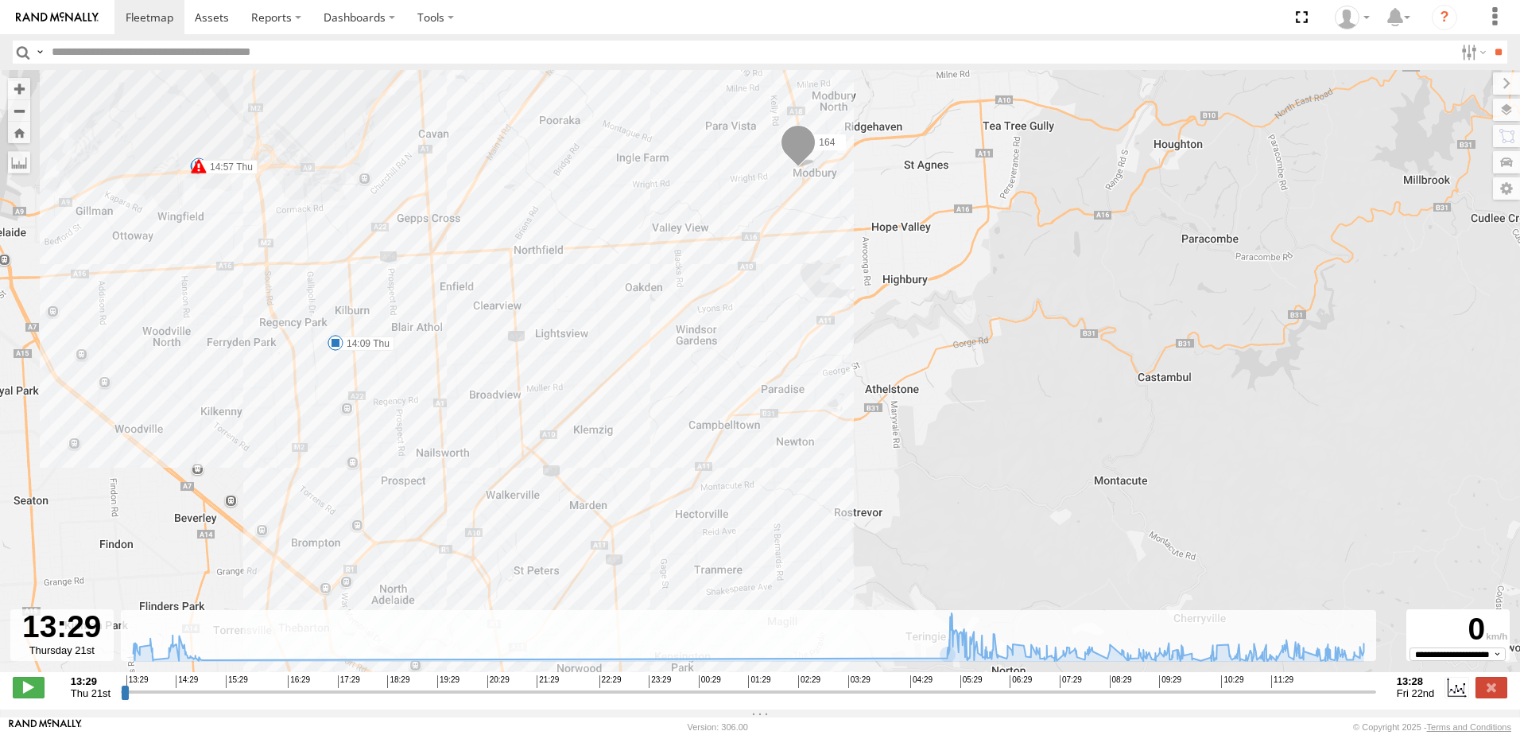
drag, startPoint x: 844, startPoint y: 364, endPoint x: 814, endPoint y: 359, distance: 30.7
click at [818, 359] on div "164 14:57 Thu 14:57 Thu 09:47 Fri 12:09 Fri 12:20 Fri 12:30 Fri 13:55 Thu 14:09…" at bounding box center [760, 379] width 1520 height 619
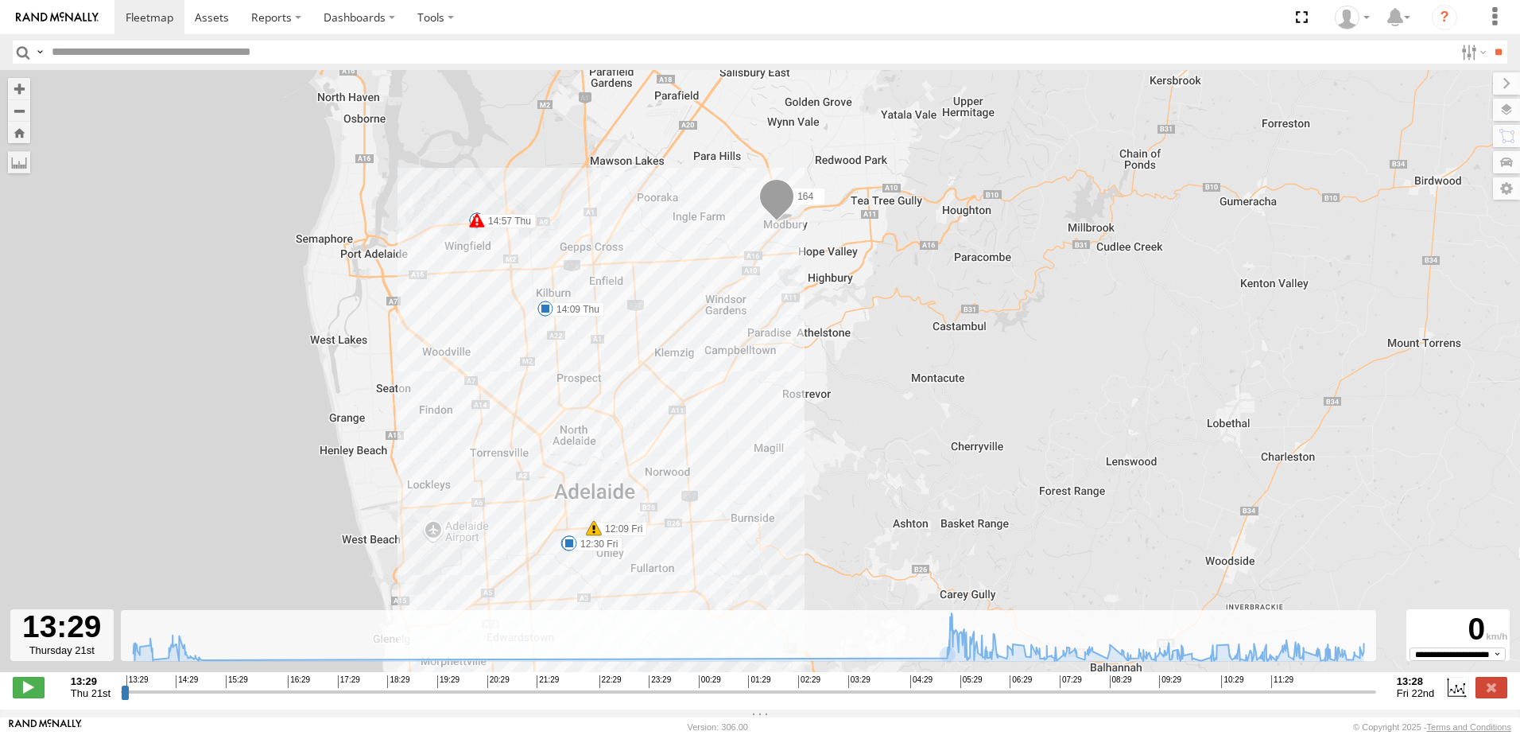
drag, startPoint x: 805, startPoint y: 359, endPoint x: 796, endPoint y: 325, distance: 34.7
click at [796, 325] on div "164 14:57 Thu 14:57 Thu 09:47 Fri 12:09 Fri 12:20 Fri 12:30 Fri 13:55 Thu 14:09…" at bounding box center [760, 379] width 1520 height 619
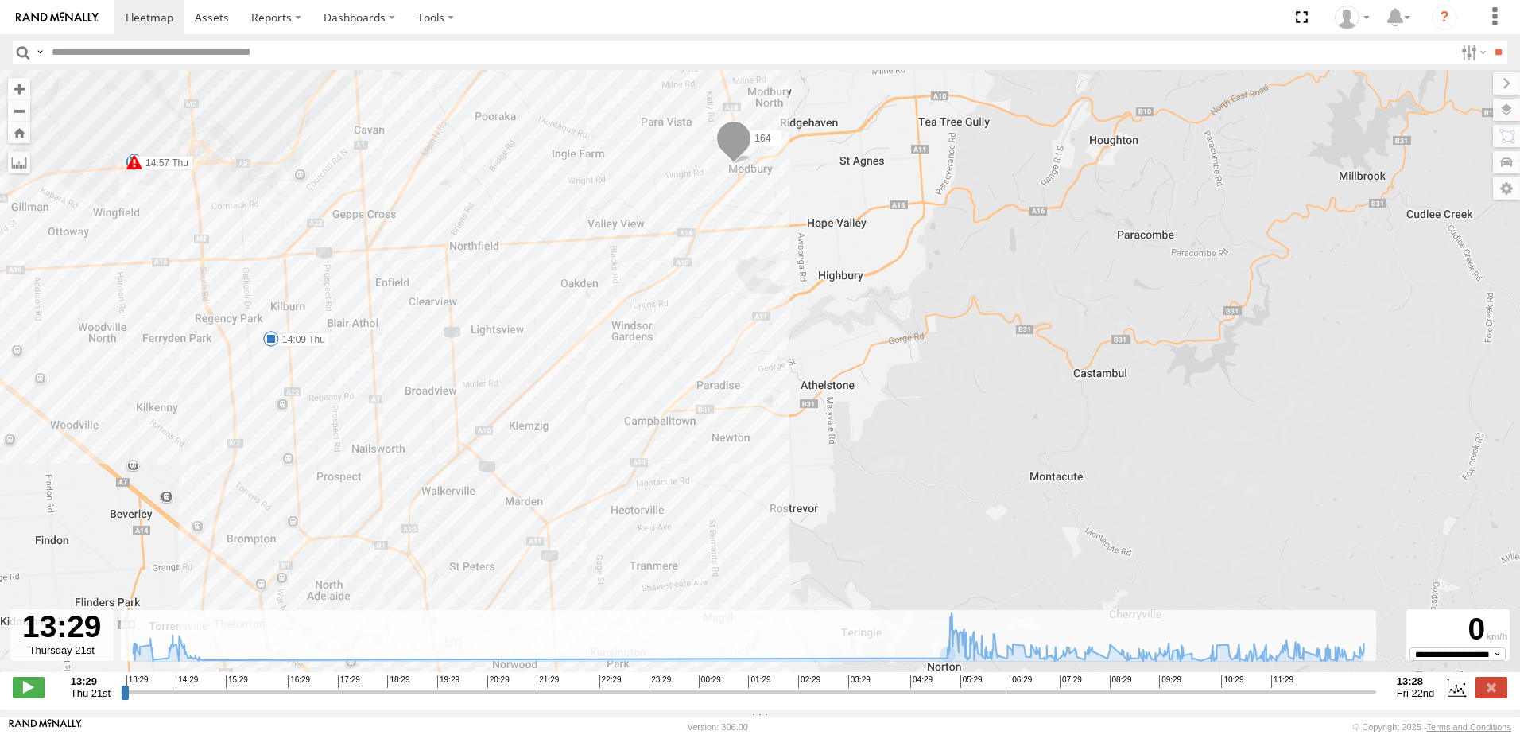
drag, startPoint x: 790, startPoint y: 322, endPoint x: 766, endPoint y: 368, distance: 51.9
click at [766, 368] on div "164 14:57 Thu 14:57 Thu 09:47 Fri 12:09 Fri 12:20 Fri 12:30 Fri 13:55 Thu 14:09…" at bounding box center [760, 379] width 1520 height 619
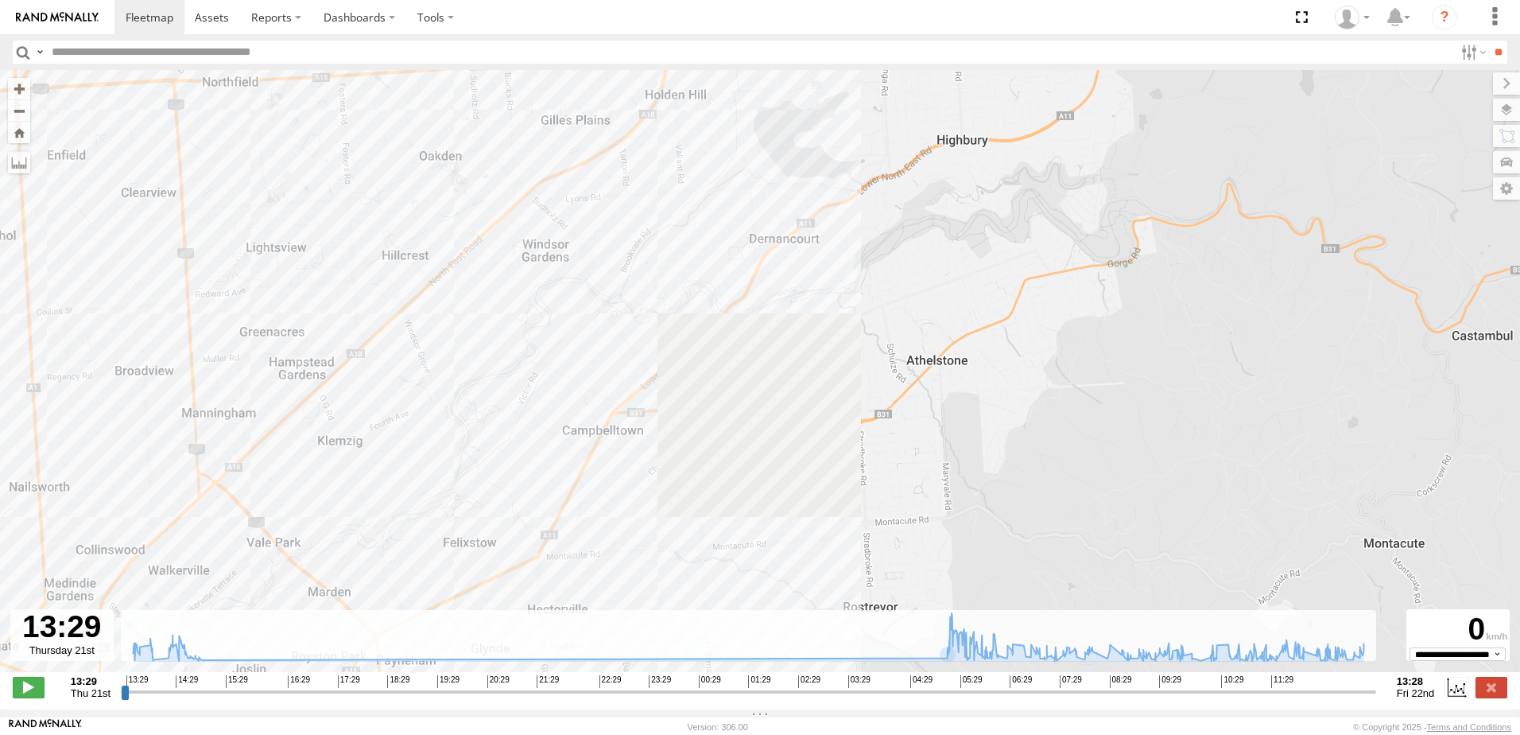
drag, startPoint x: 626, startPoint y: 473, endPoint x: 648, endPoint y: 405, distance: 71.9
click at [648, 405] on div "164 14:57 Thu 14:57 Thu 09:47 Fri 12:09 Fri 12:20 Fri 12:30 Fri 13:55 Thu 14:09…" at bounding box center [760, 379] width 1520 height 619
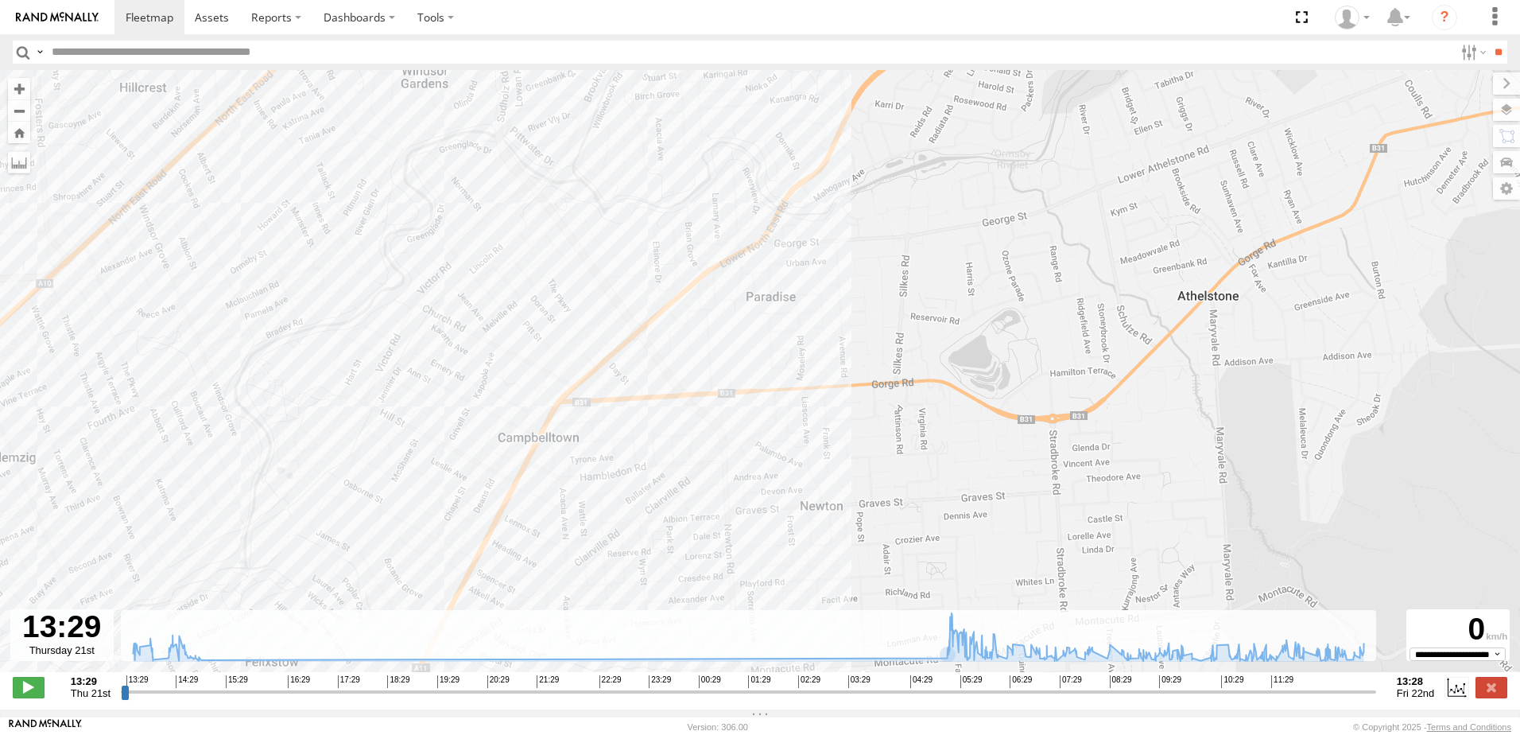
drag, startPoint x: 713, startPoint y: 291, endPoint x: 601, endPoint y: 495, distance: 232.4
click at [601, 495] on div "164 14:57 Thu 14:57 Thu 09:47 Fri 12:09 Fri 12:20 Fri 12:30 Fri 13:55 Thu 14:09…" at bounding box center [760, 379] width 1520 height 619
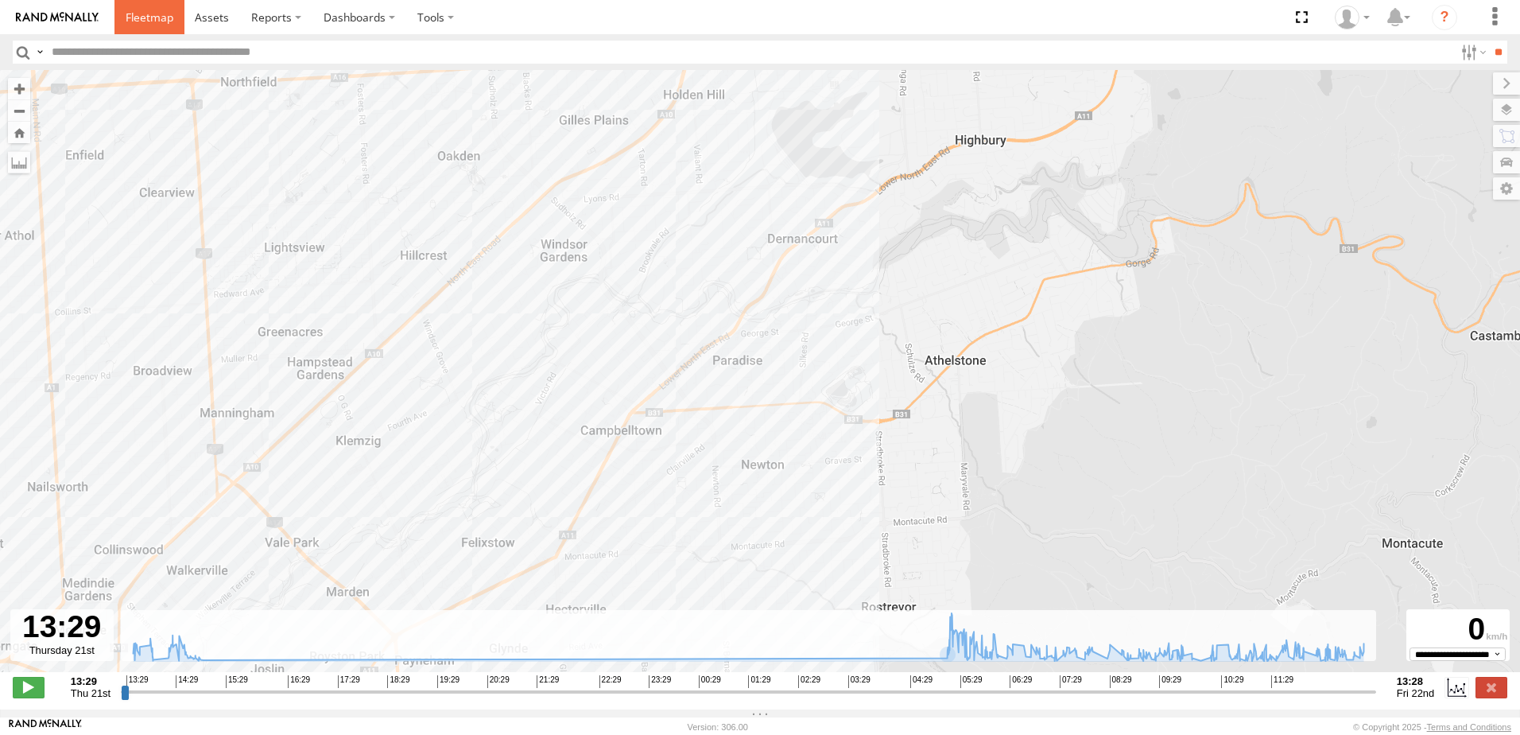
click at [167, 14] on span at bounding box center [150, 17] width 48 height 15
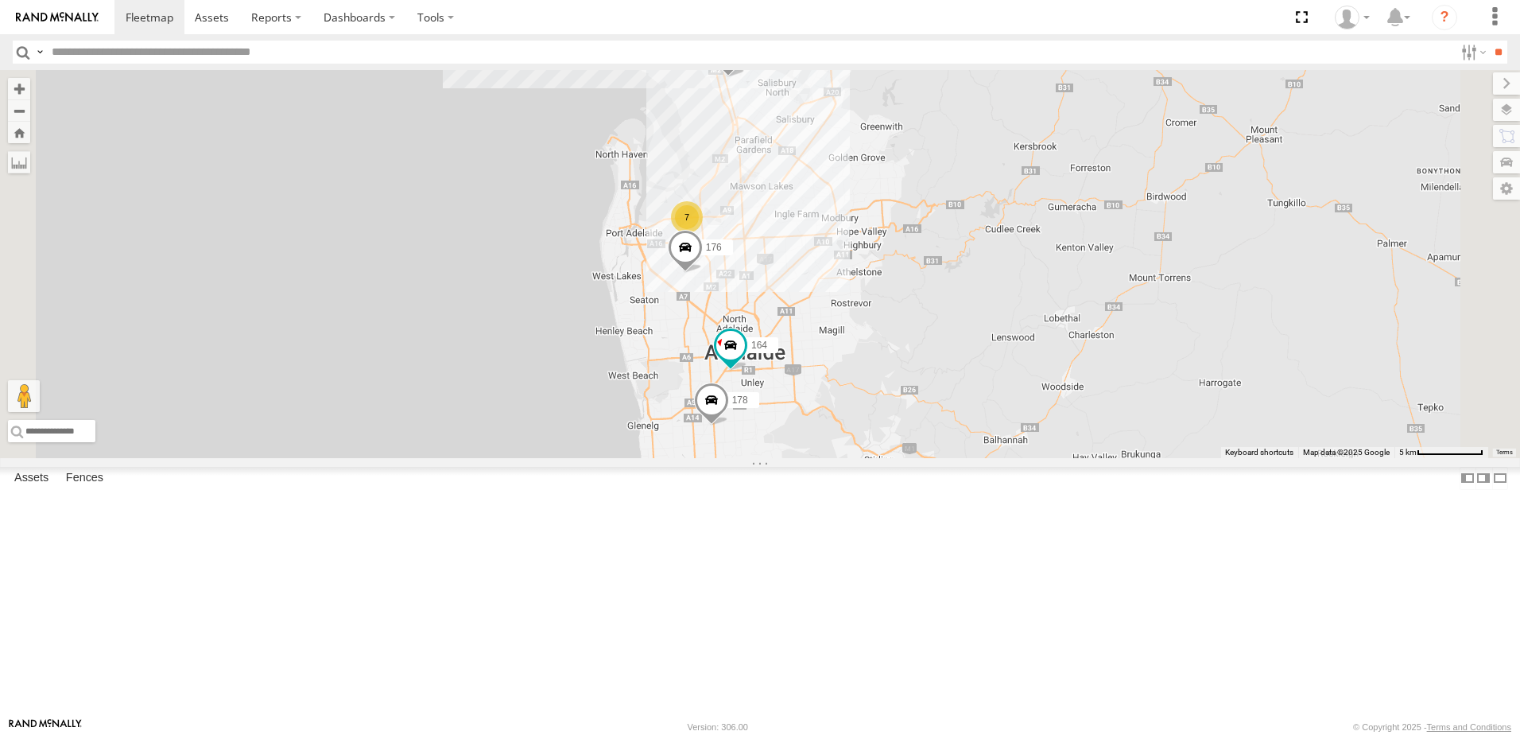
click at [0, 0] on span at bounding box center [0, 0] width 0 height 0
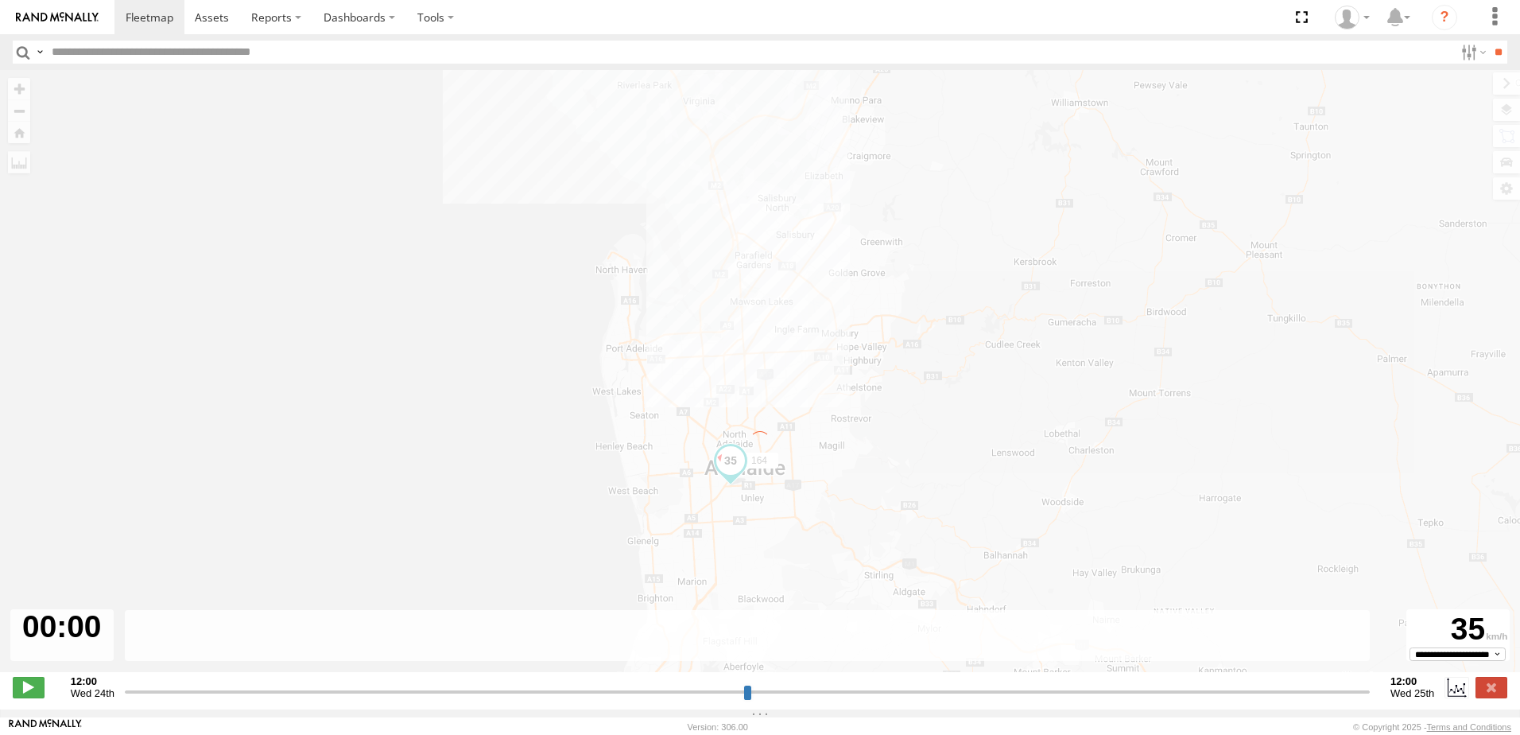
type input "**********"
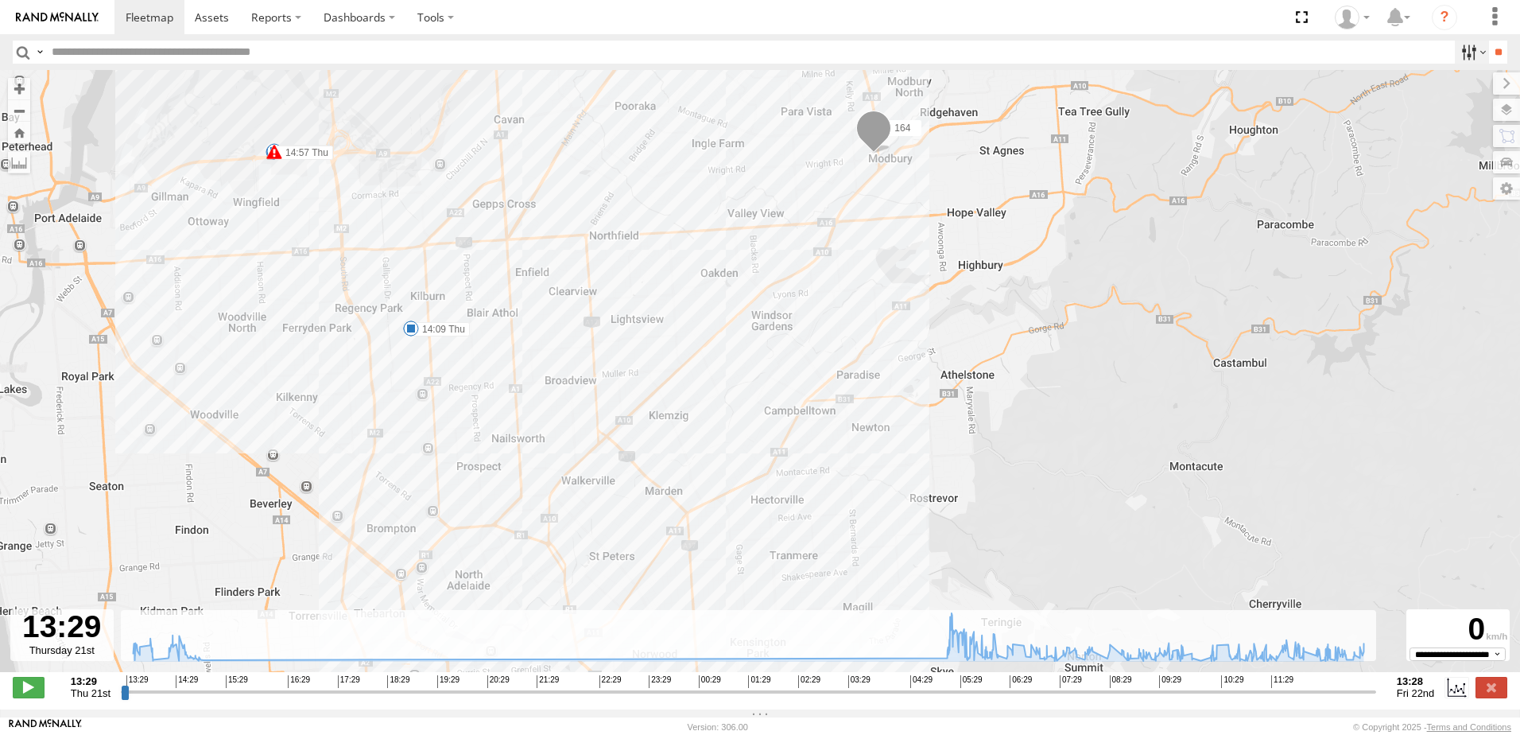
click at [1477, 45] on label at bounding box center [1472, 52] width 34 height 23
click at [1466, 46] on label at bounding box center [1472, 52] width 34 height 23
click at [1489, 48] on input "**" at bounding box center [1498, 52] width 18 height 23
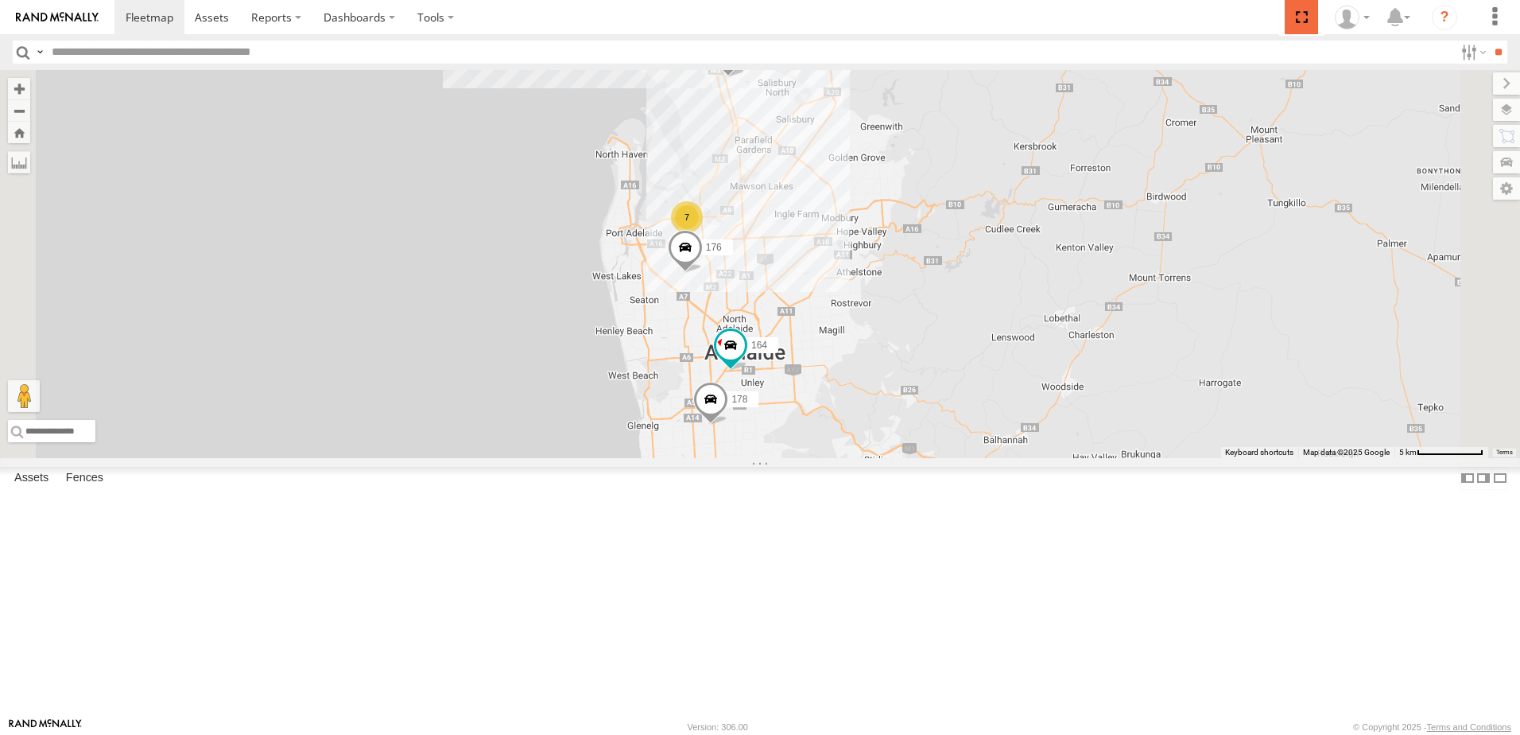
drag, startPoint x: 1294, startPoint y: -24, endPoint x: 1323, endPoint y: -83, distance: 65.8
click at [1323, 0] on html at bounding box center [760, 367] width 1520 height 735
click at [351, 19] on label "Dashboards" at bounding box center [359, 17] width 94 height 34
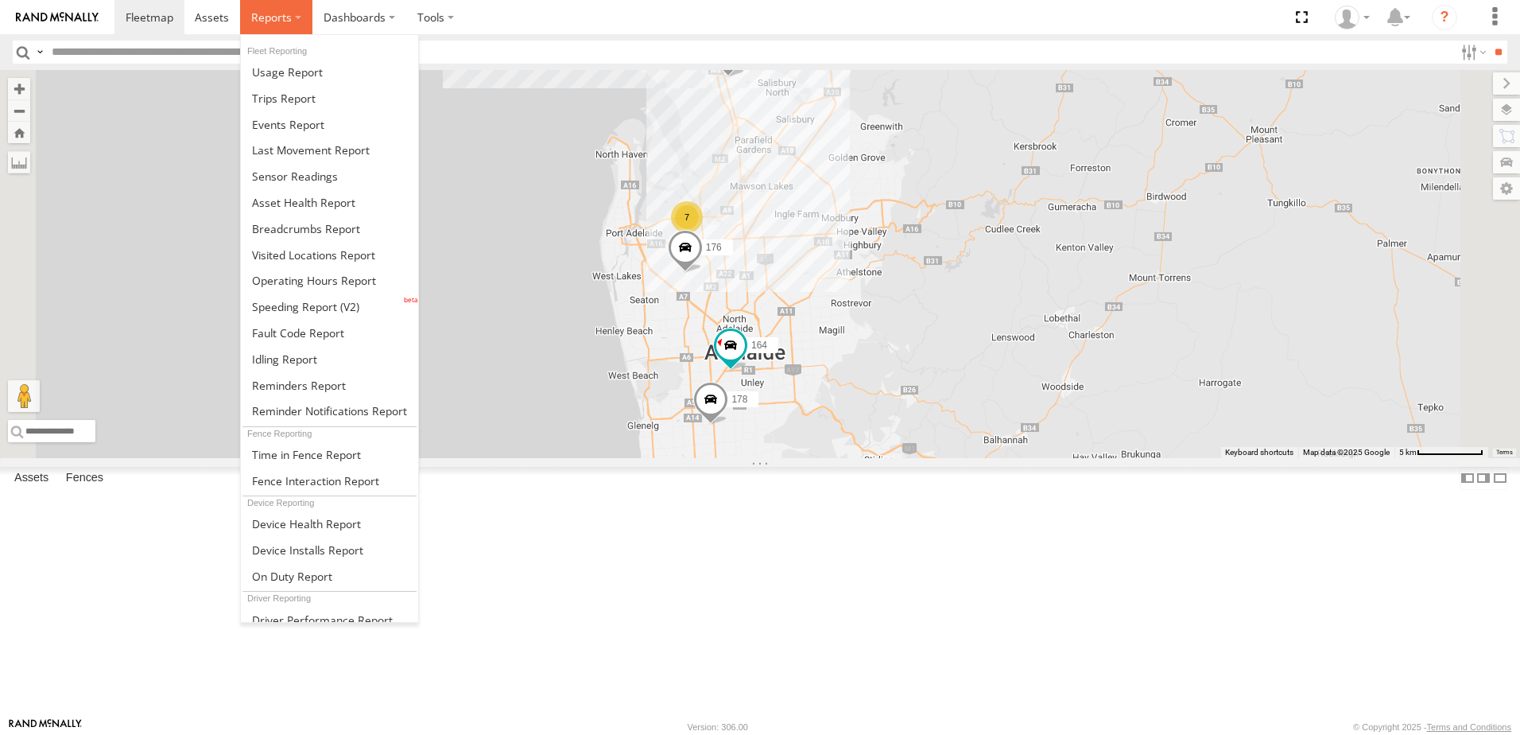
click at [278, 11] on span at bounding box center [271, 17] width 41 height 15
click at [284, 228] on span at bounding box center [306, 228] width 108 height 15
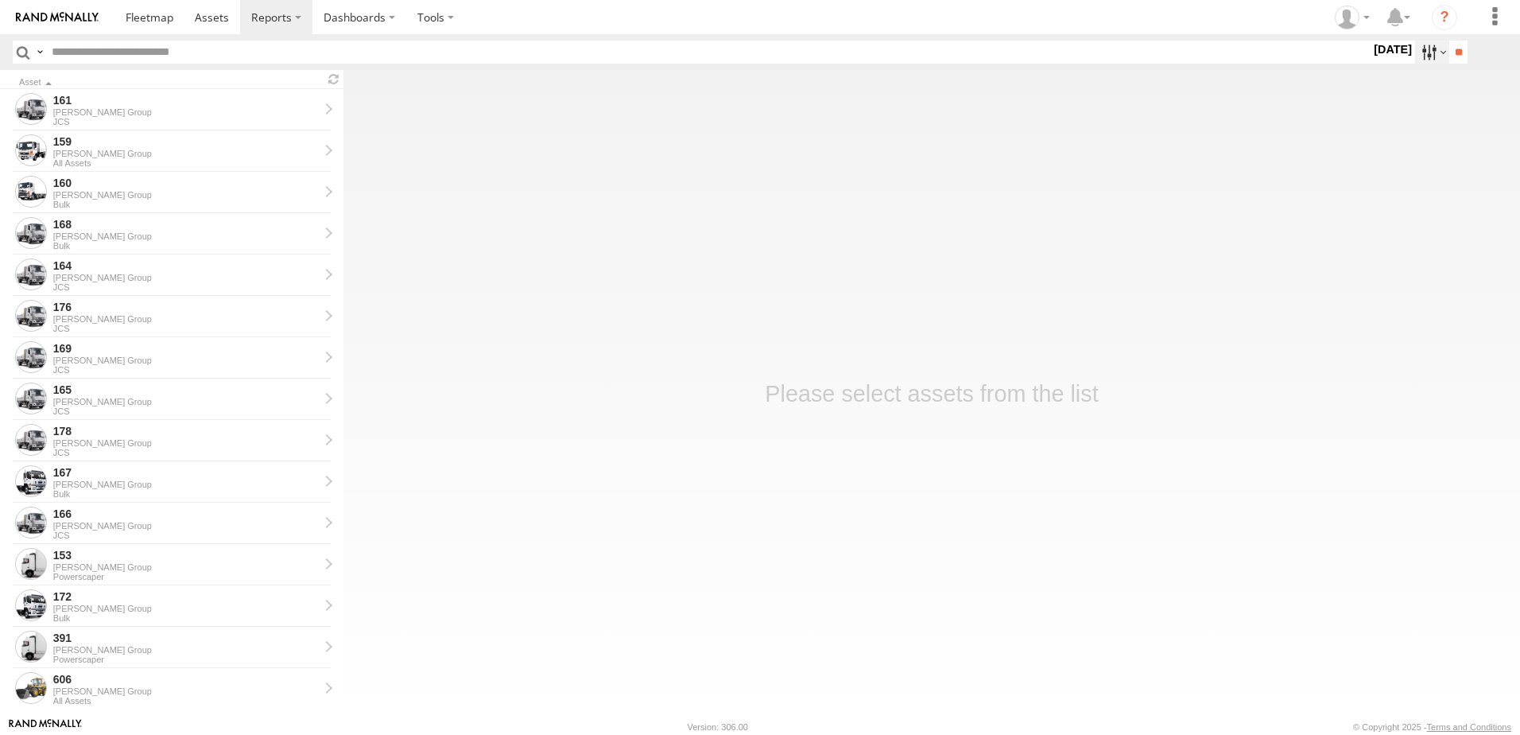
click at [1420, 48] on label at bounding box center [1432, 52] width 34 height 23
click at [0, 0] on label at bounding box center [0, 0] width 0 height 0
click at [1453, 49] on input "**" at bounding box center [1458, 52] width 18 height 23
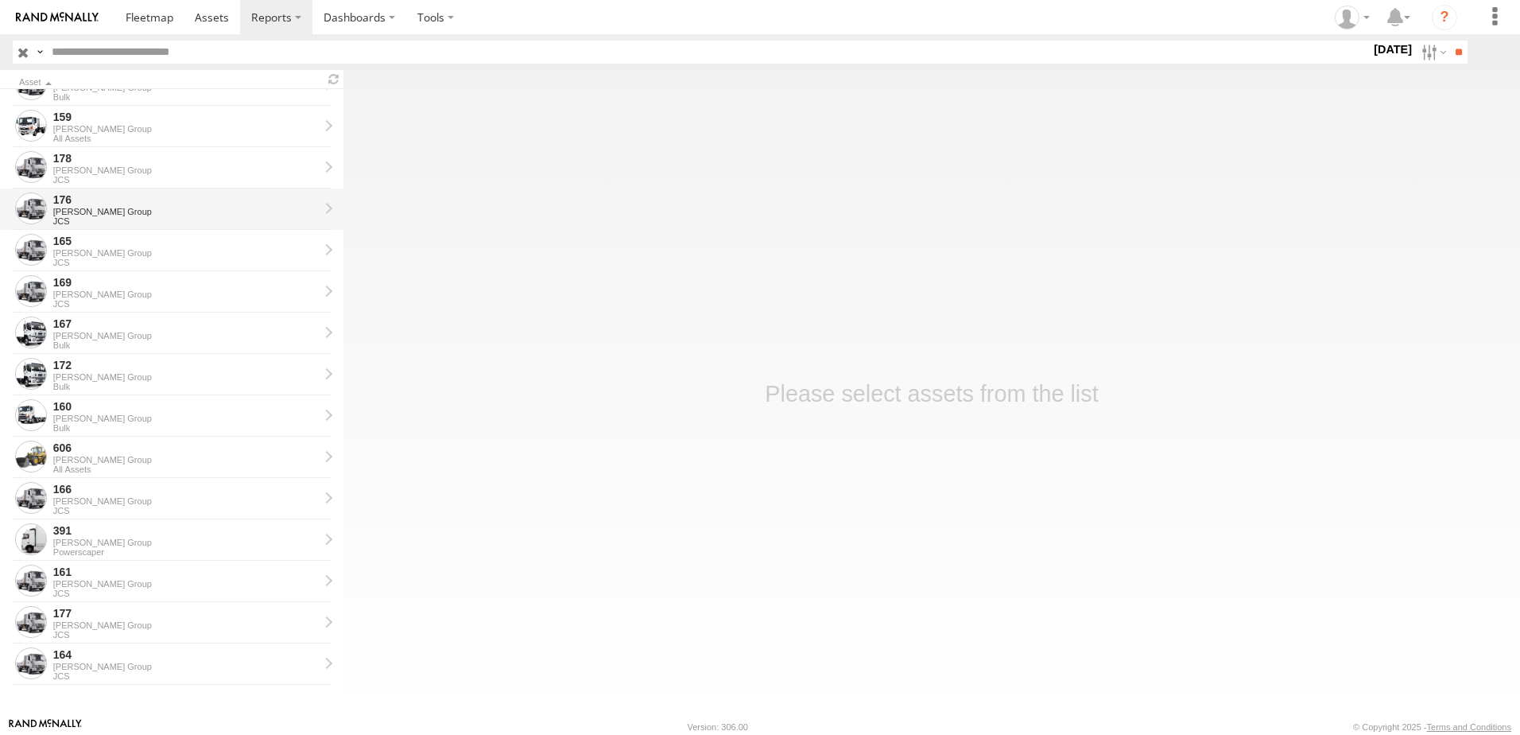
scroll to position [111, 0]
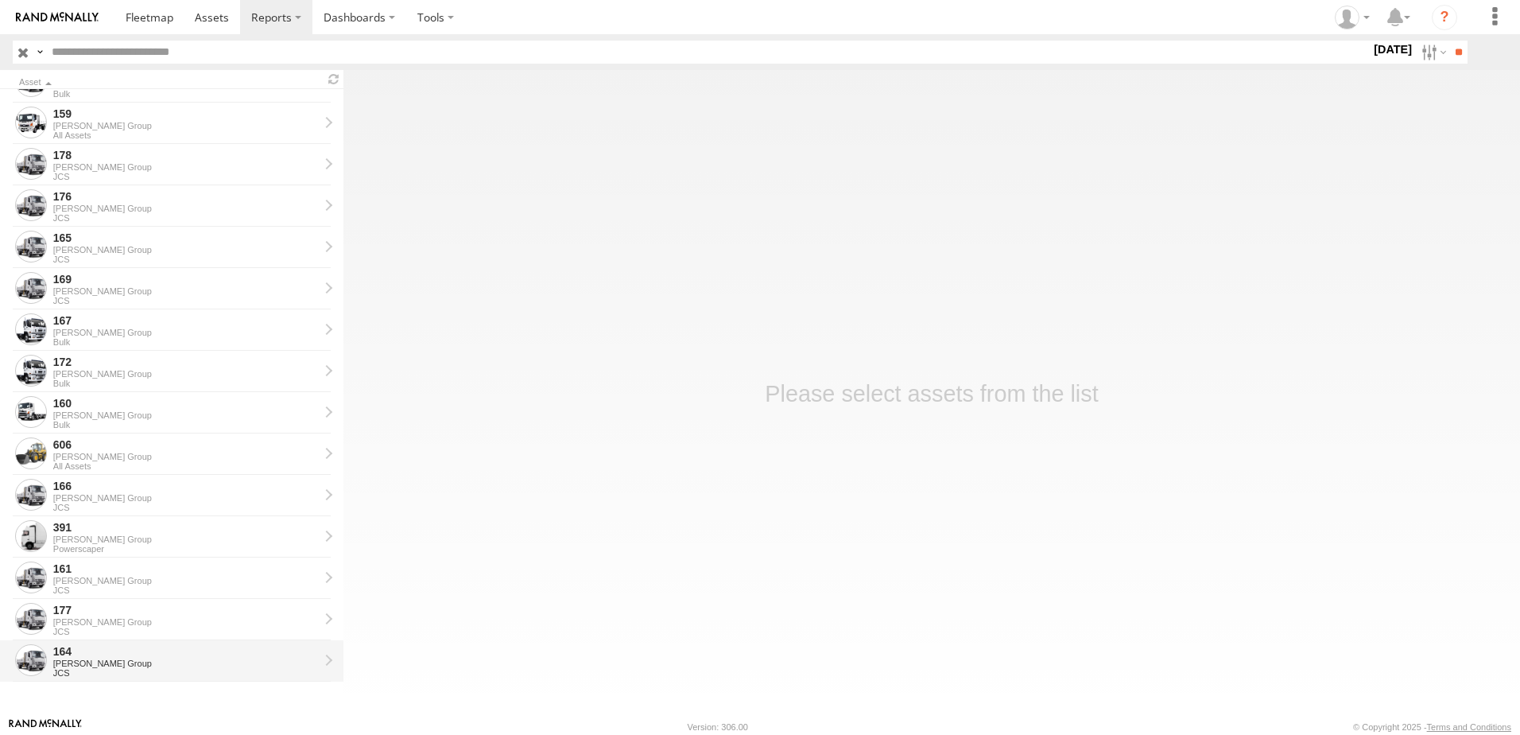
click at [99, 654] on div "164" at bounding box center [186, 651] width 266 height 14
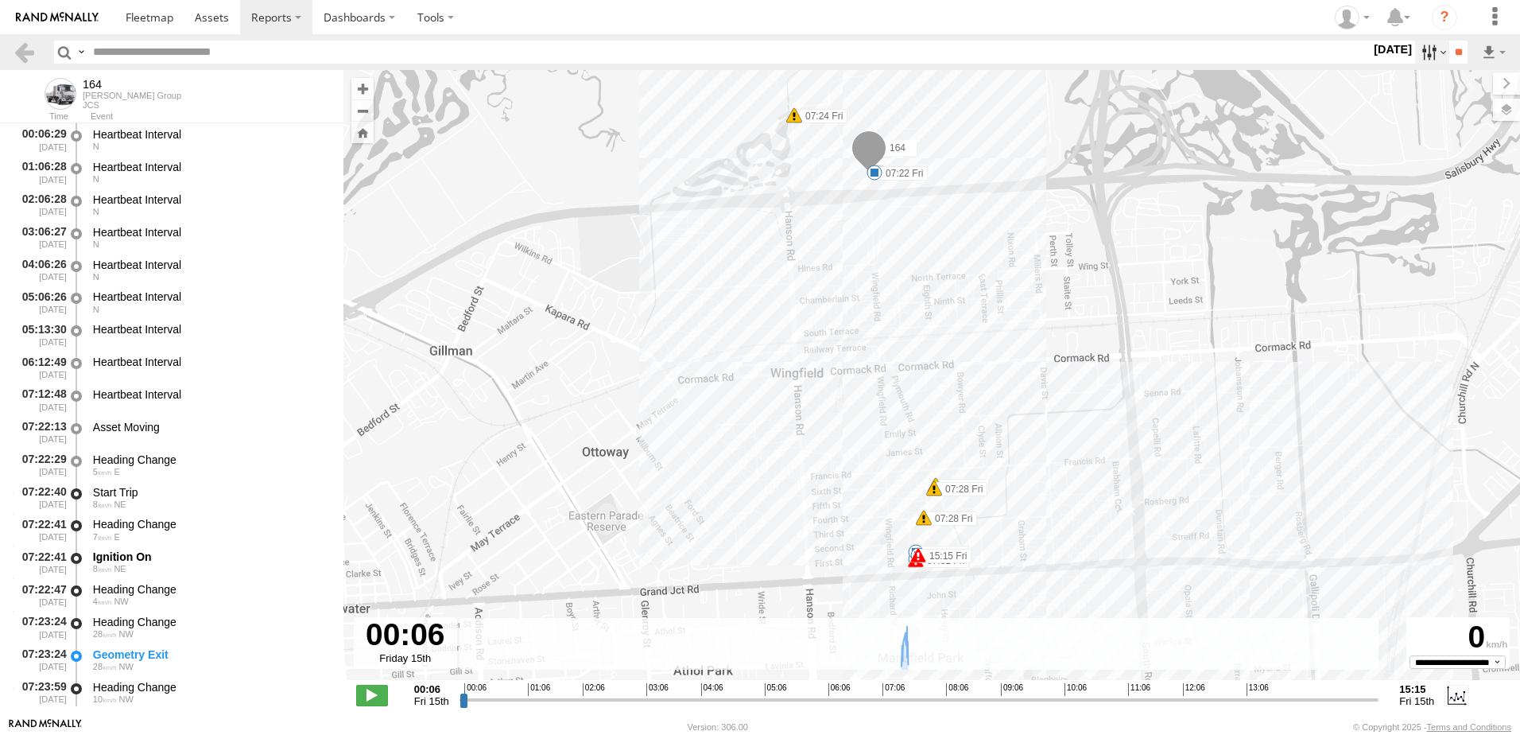
click at [1428, 56] on label at bounding box center [1432, 52] width 34 height 23
click at [0, 0] on label at bounding box center [0, 0] width 0 height 0
click at [1460, 50] on input "**" at bounding box center [1458, 52] width 18 height 23
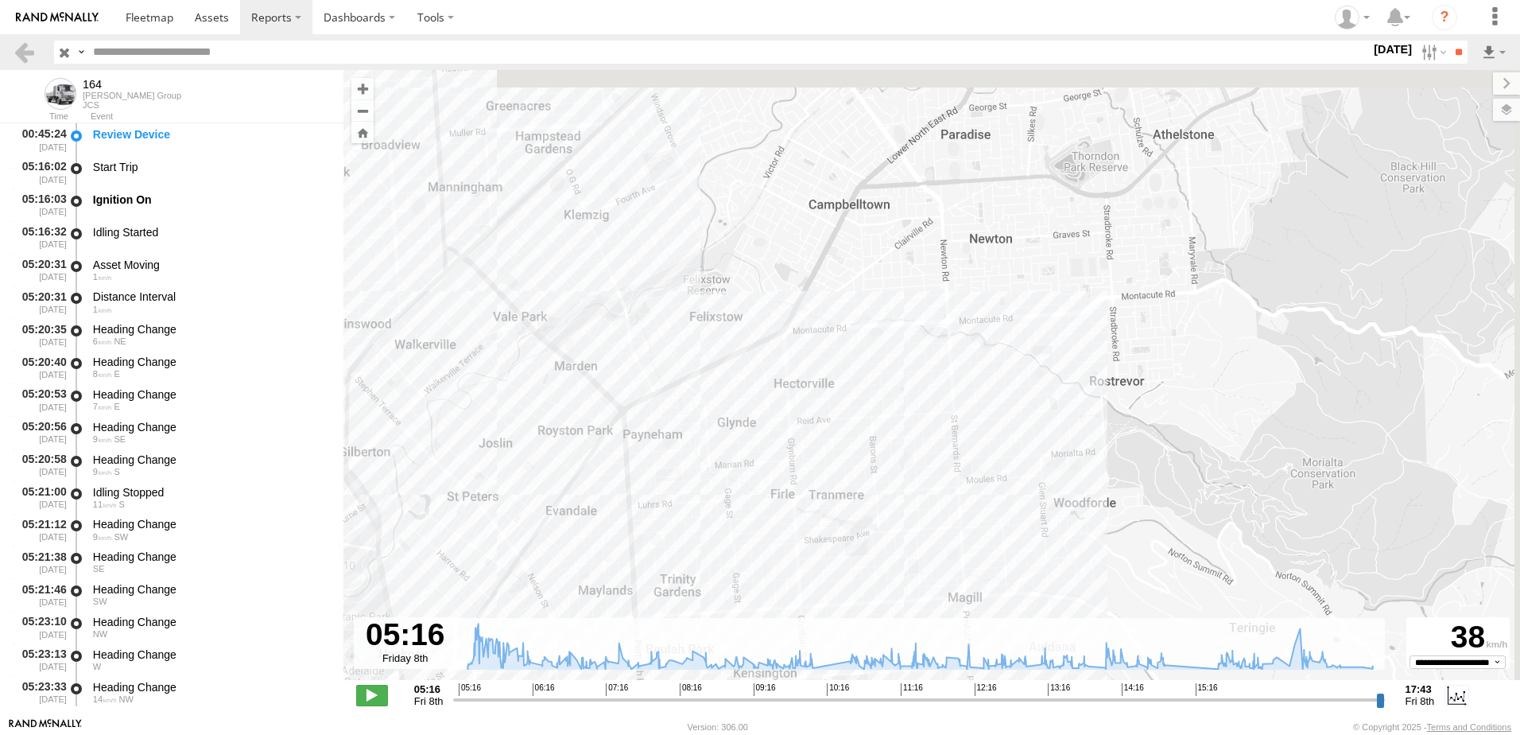
drag, startPoint x: 875, startPoint y: 281, endPoint x: 858, endPoint y: 320, distance: 43.1
click at [858, 320] on div "164 05:16 Fri 10:05 Fri 10:32 Fri 14:54 Fri 15:34 Fri 17:42 Fri 17:42 Fri 17:43…" at bounding box center [931, 383] width 1177 height 627
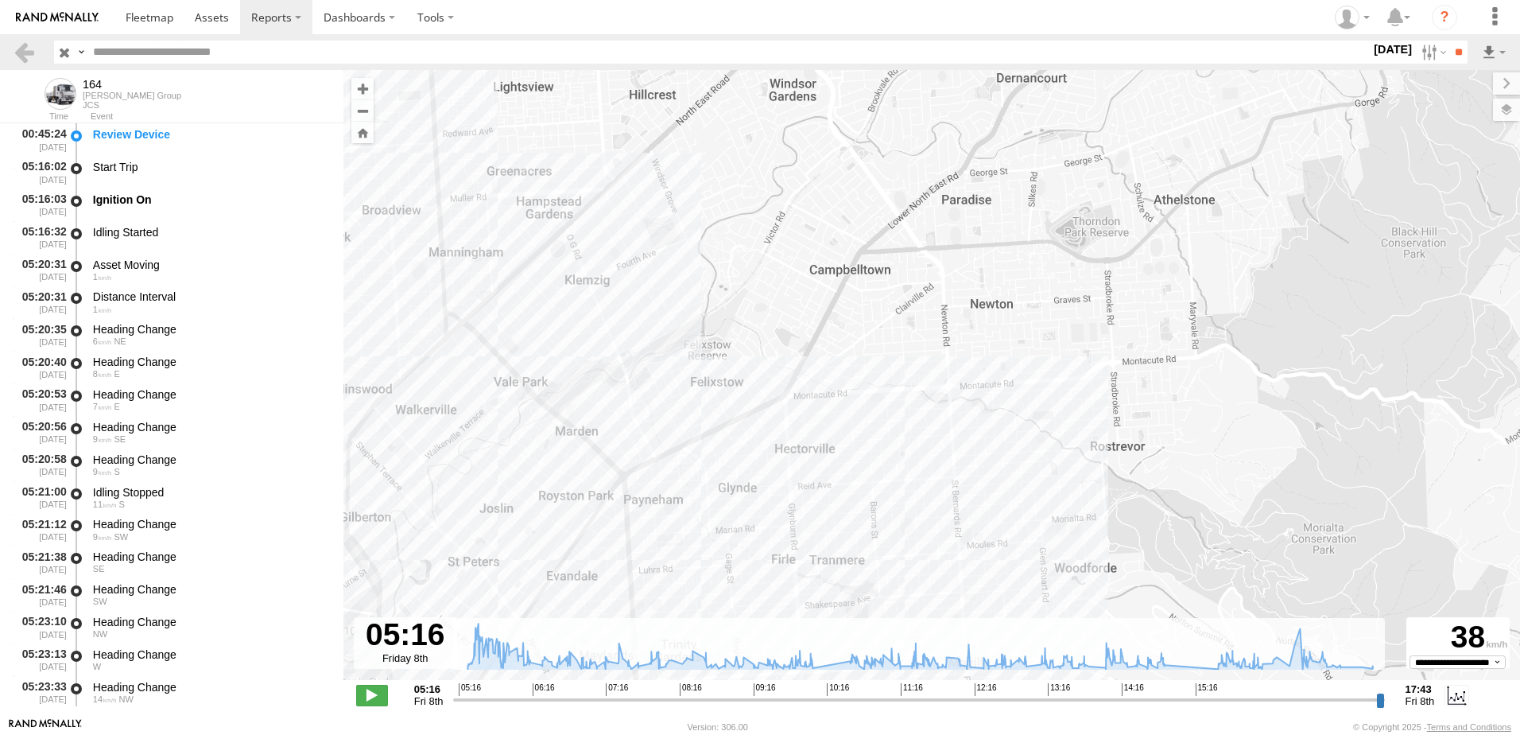
drag, startPoint x: 908, startPoint y: 283, endPoint x: 909, endPoint y: 359, distance: 75.5
click at [909, 359] on div "164 05:16 Fri 10:05 Fri 10:32 Fri 14:54 Fri 15:34 Fri 17:42 Fri 17:42 Fri 17:43…" at bounding box center [931, 383] width 1177 height 627
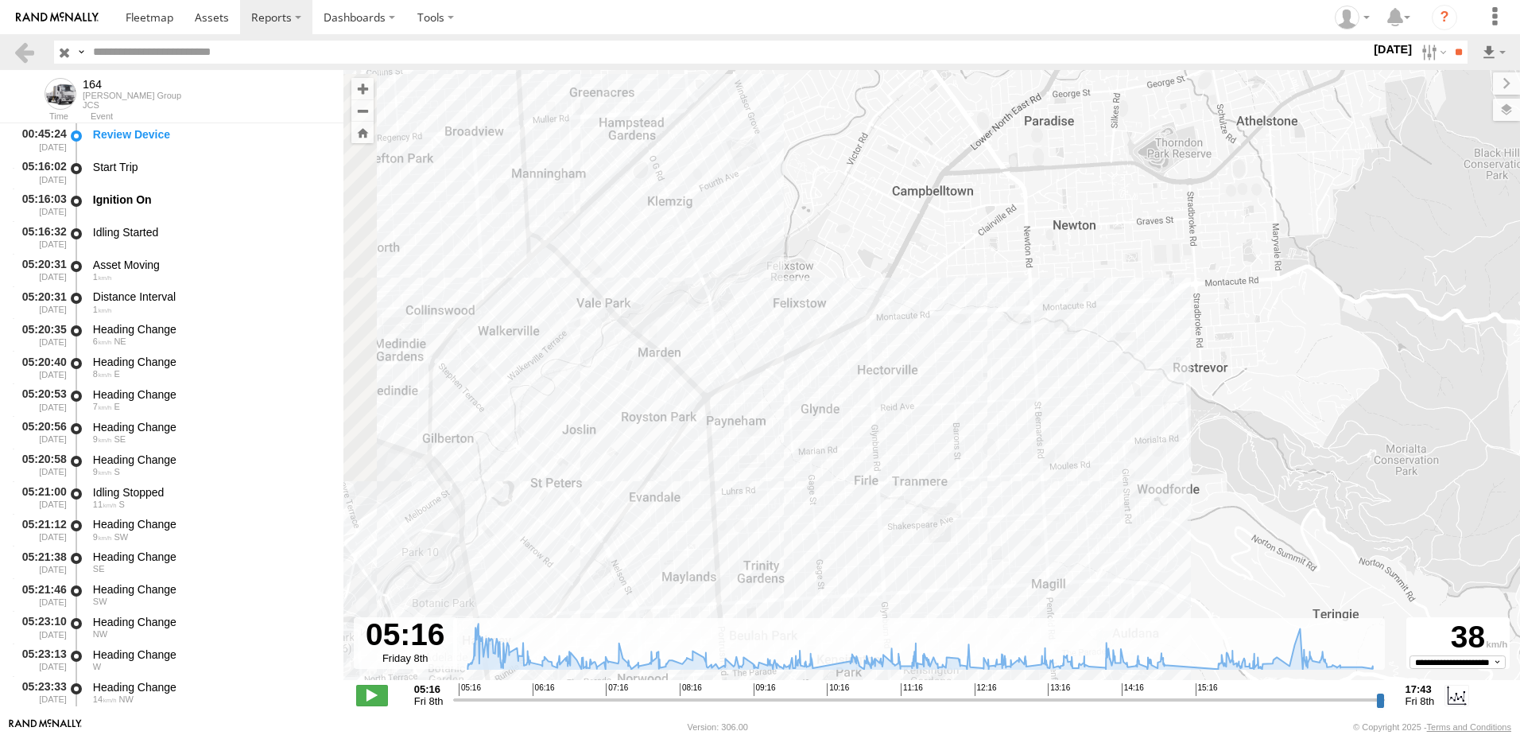
drag, startPoint x: 728, startPoint y: 363, endPoint x: 965, endPoint y: 291, distance: 248.3
click at [965, 291] on div "164 05:16 Fri 10:05 Fri 10:32 Fri 14:54 Fri 15:34 Fri 17:42 Fri 17:42 Fri 17:43…" at bounding box center [931, 383] width 1177 height 627
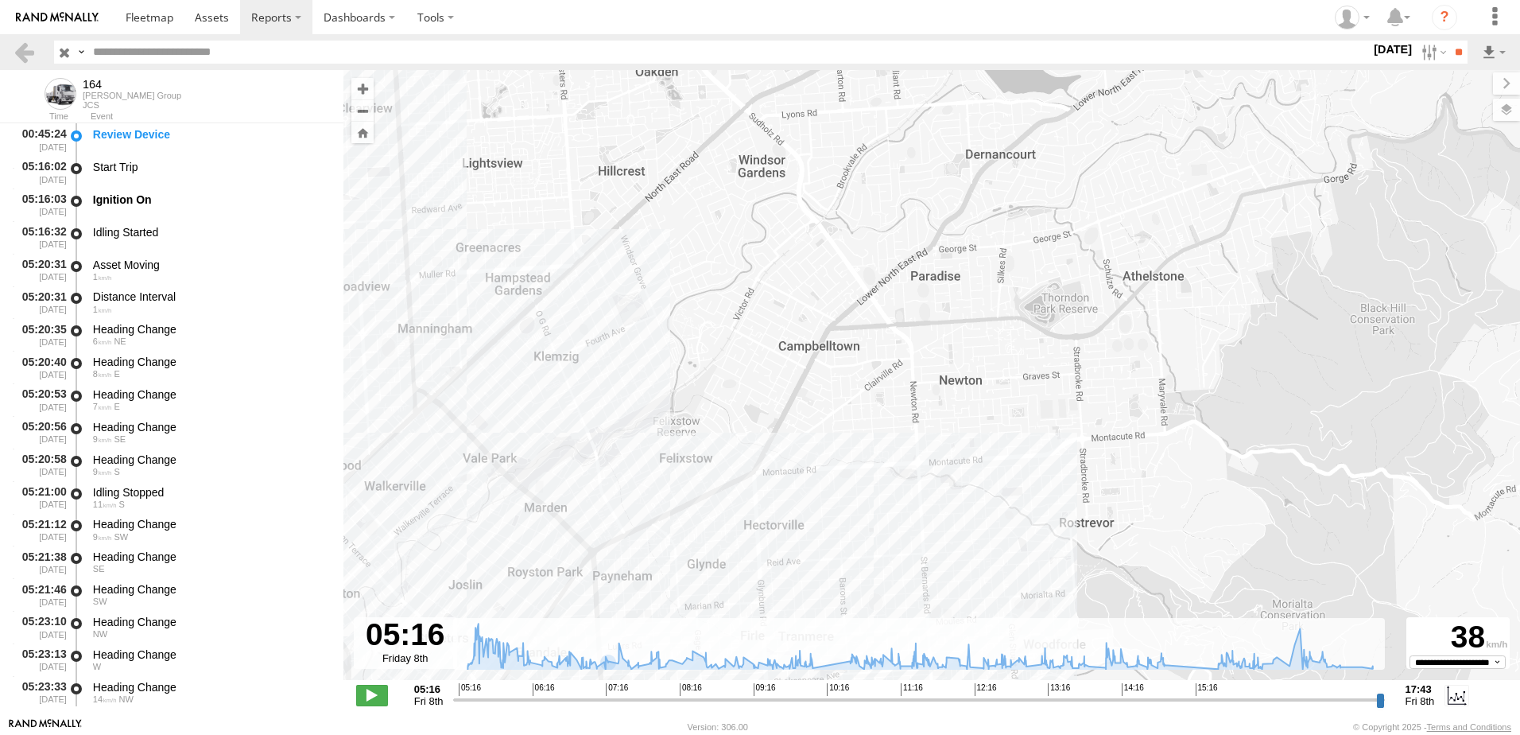
click at [1424, 66] on header "Search Query Asset ID Asset Label Registration Manufacturer Model VIN Job ID" at bounding box center [760, 52] width 1520 height 36
click at [1426, 44] on label at bounding box center [1432, 52] width 34 height 23
click at [0, 0] on label at bounding box center [0, 0] width 0 height 0
click at [1456, 43] on input "**" at bounding box center [1458, 52] width 18 height 23
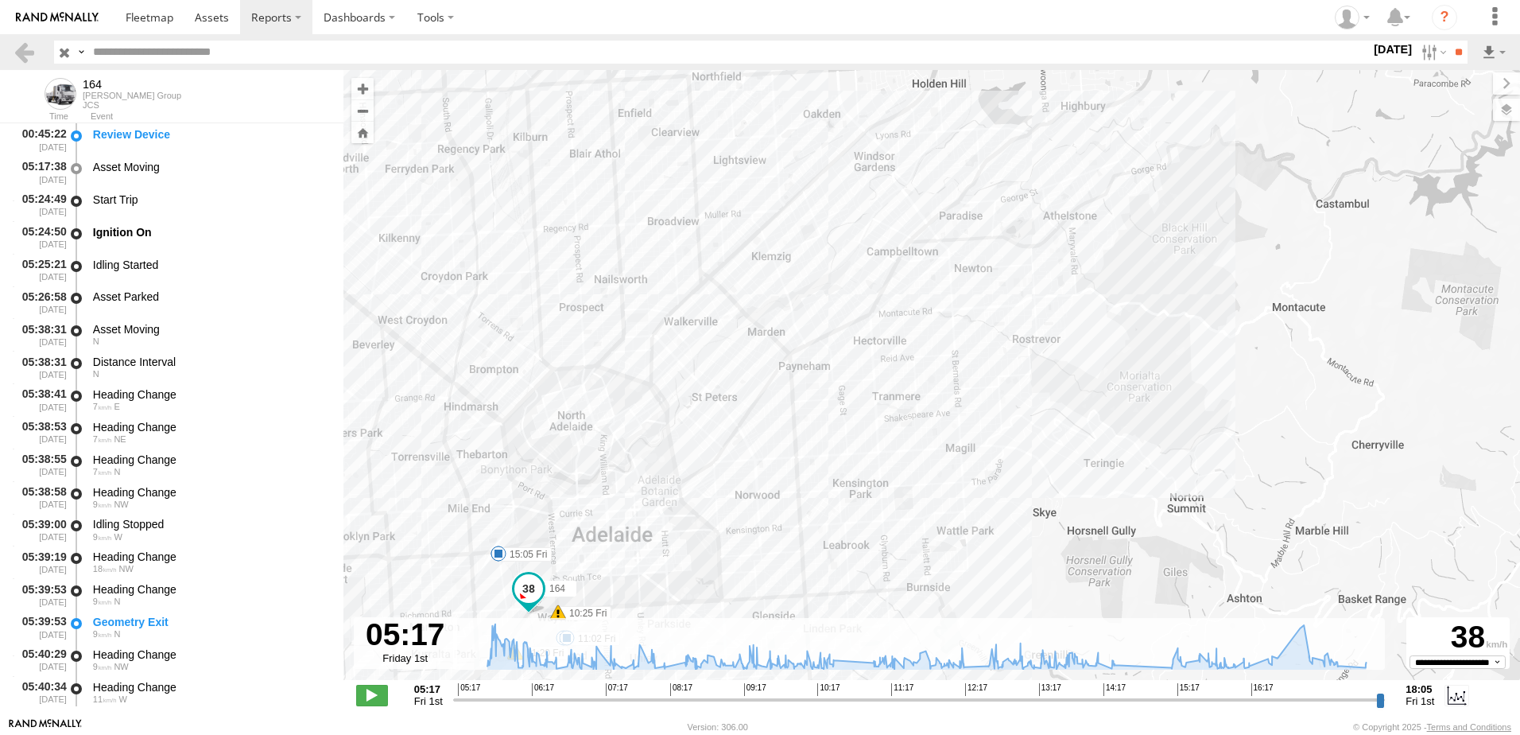
drag, startPoint x: 937, startPoint y: 495, endPoint x: 992, endPoint y: 228, distance: 272.6
click at [992, 228] on div "164 10:25 Fri 11:20 Fri 18:05 Fri 18:05 Fri 05:24 Fri 10:31 Fri 11:02 Fri 14:29…" at bounding box center [931, 383] width 1177 height 627
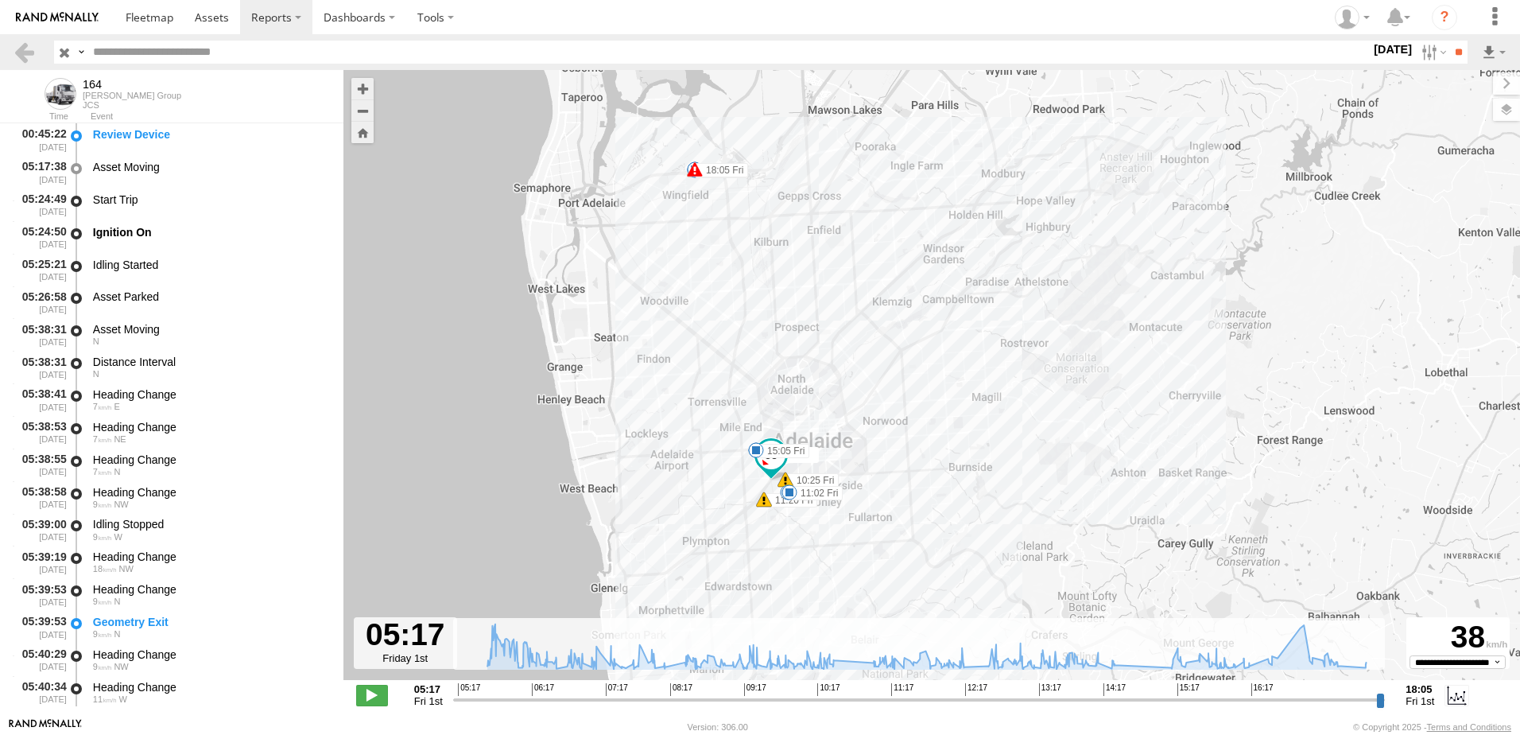
drag, startPoint x: 976, startPoint y: 528, endPoint x: 972, endPoint y: 459, distance: 69.3
click at [972, 460] on div "164 10:25 Fri 11:20 Fri 18:05 Fri 18:05 Fri 05:24 Fri 10:31 Fri 11:02 Fri 14:29…" at bounding box center [931, 383] width 1177 height 627
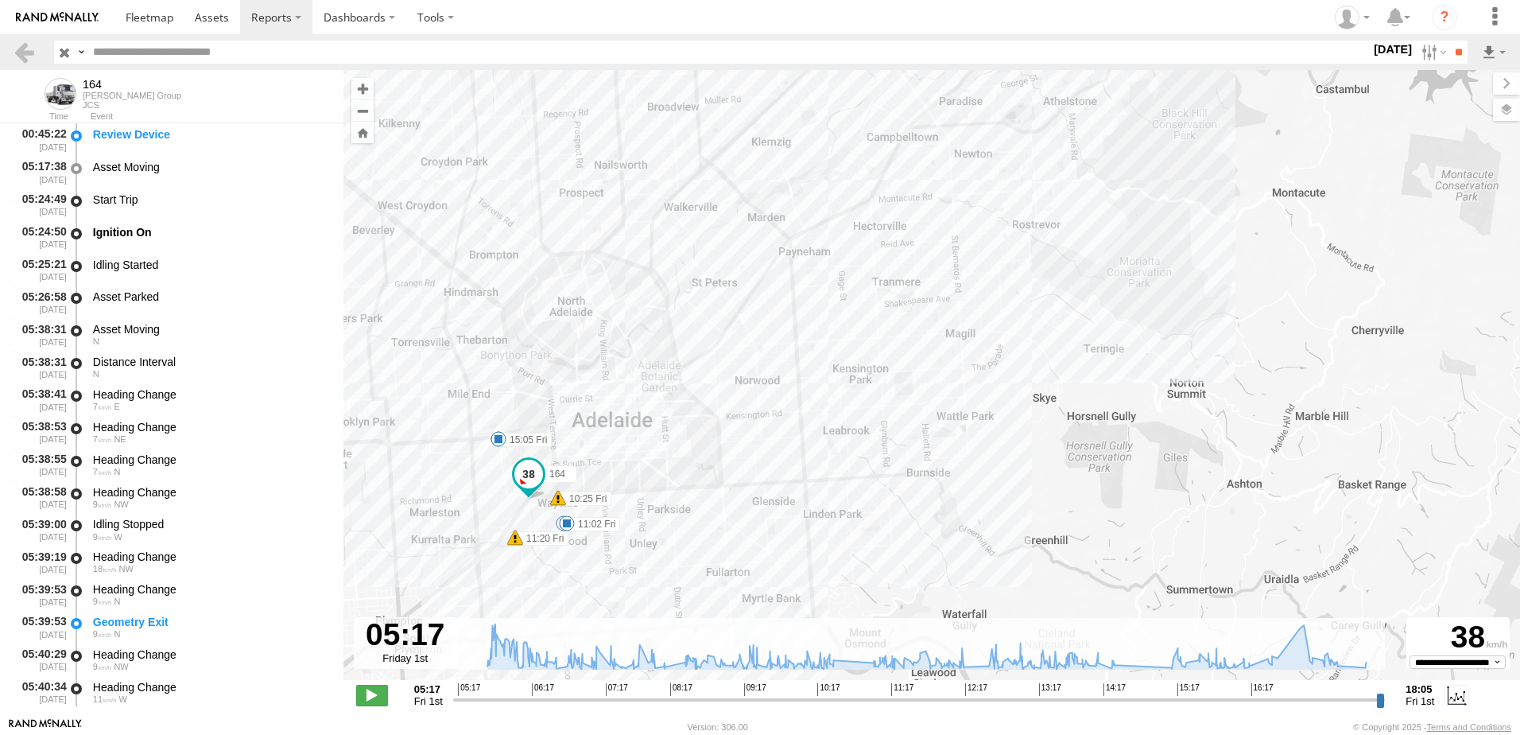
drag, startPoint x: 983, startPoint y: 397, endPoint x: 951, endPoint y: 537, distance: 143.5
click at [951, 537] on div "164 10:25 Fri 11:20 Fri 18:05 Fri 18:05 Fri 05:24 Fri 10:31 Fri 11:02 Fri 14:29…" at bounding box center [931, 383] width 1177 height 627
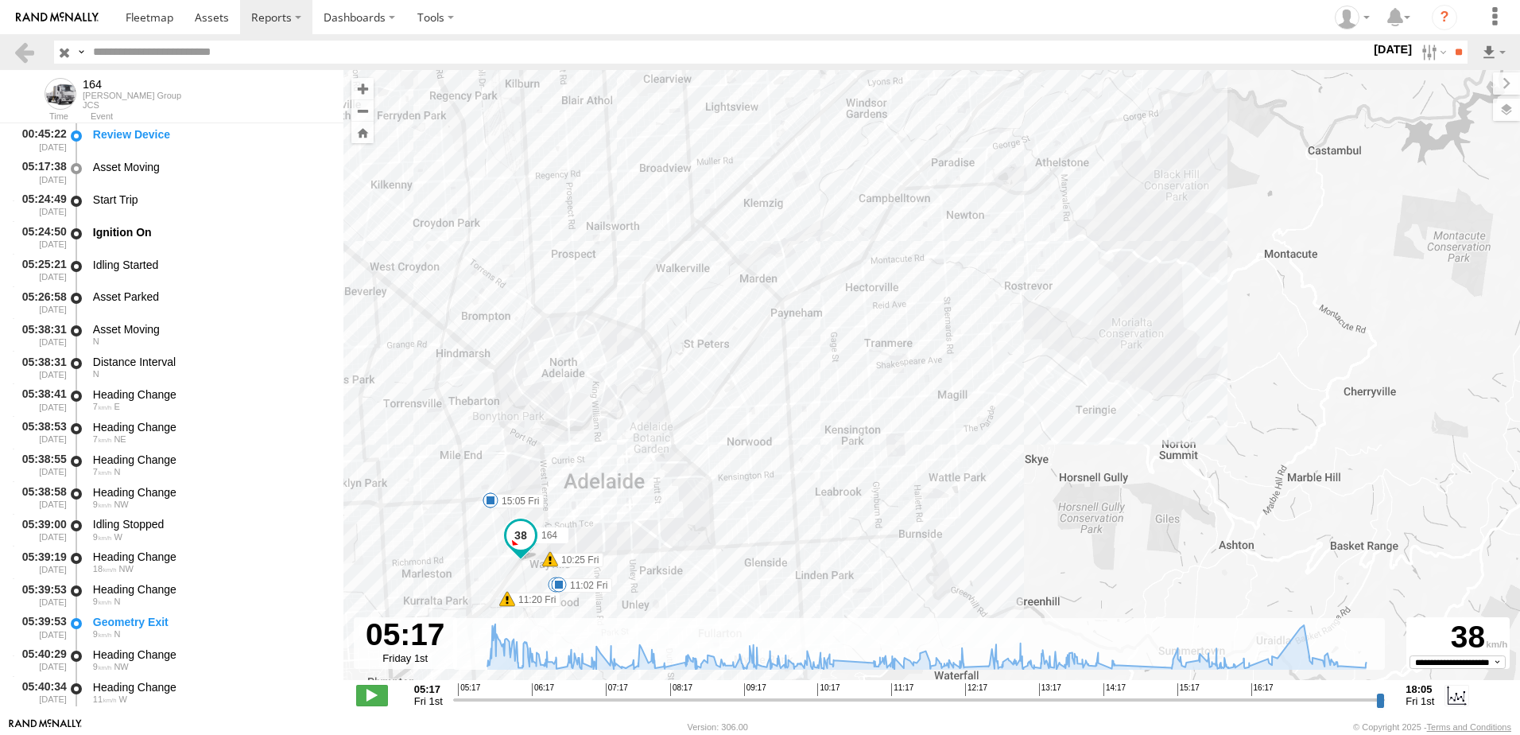
drag, startPoint x: 974, startPoint y: 445, endPoint x: 969, endPoint y: 547, distance: 101.9
click at [968, 549] on div "164 10:25 Fri 11:20 Fri 18:05 Fri 18:05 Fri 05:24 Fri 10:31 Fri 11:02 Fri 14:29…" at bounding box center [931, 383] width 1177 height 627
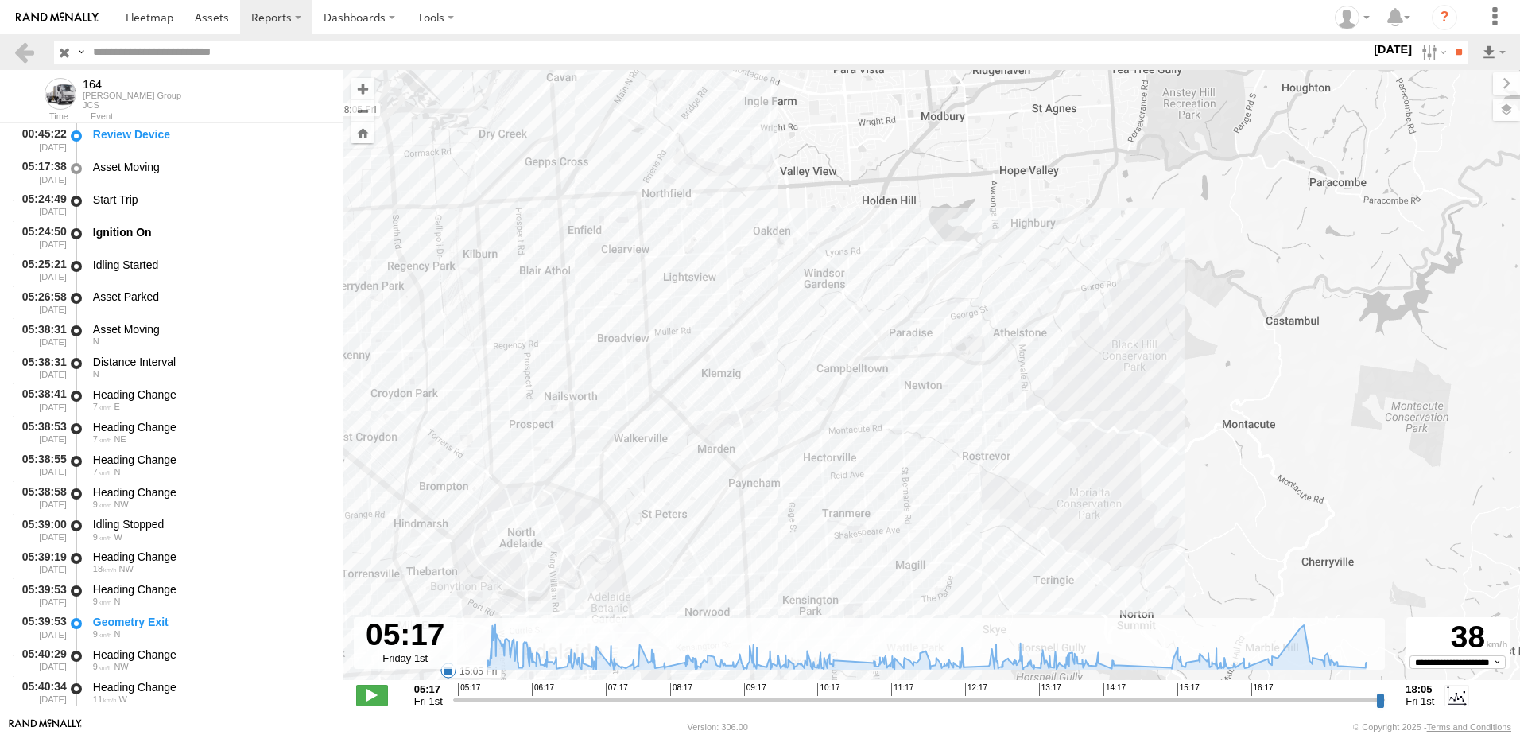
drag, startPoint x: 1111, startPoint y: 441, endPoint x: 1065, endPoint y: 562, distance: 129.4
click at [1065, 562] on div "164 10:25 Fri 11:20 Fri 18:05 Fri 18:05 Fri 05:24 Fri 10:31 Fri 11:02 Fri 14:29…" at bounding box center [931, 383] width 1177 height 627
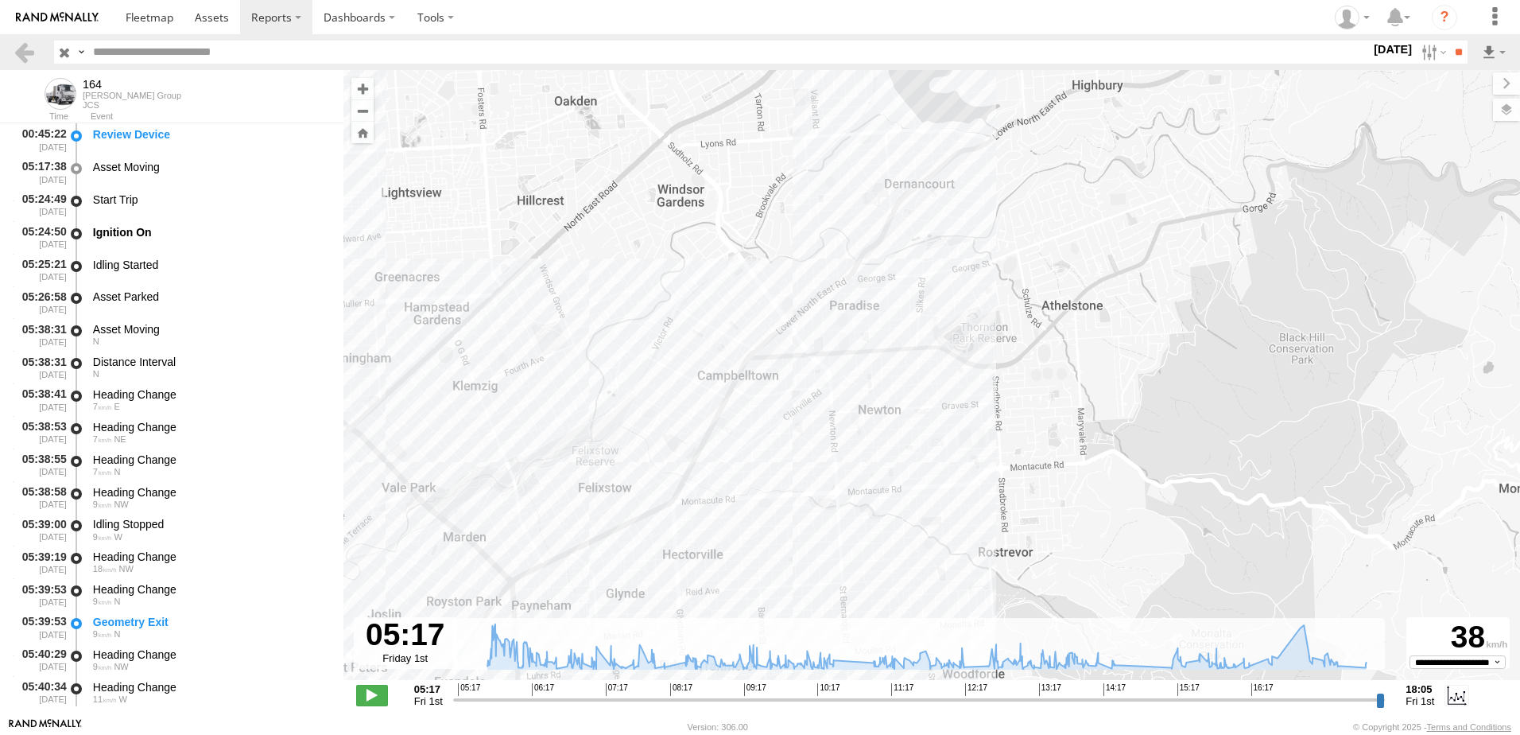
drag, startPoint x: 972, startPoint y: 437, endPoint x: 941, endPoint y: 313, distance: 127.9
click at [941, 314] on div "164 10:25 Fri 11:20 Fri 18:05 Fri 18:05 Fri 05:24 Fri 10:31 Fri 11:02 Fri 14:29…" at bounding box center [931, 383] width 1177 height 627
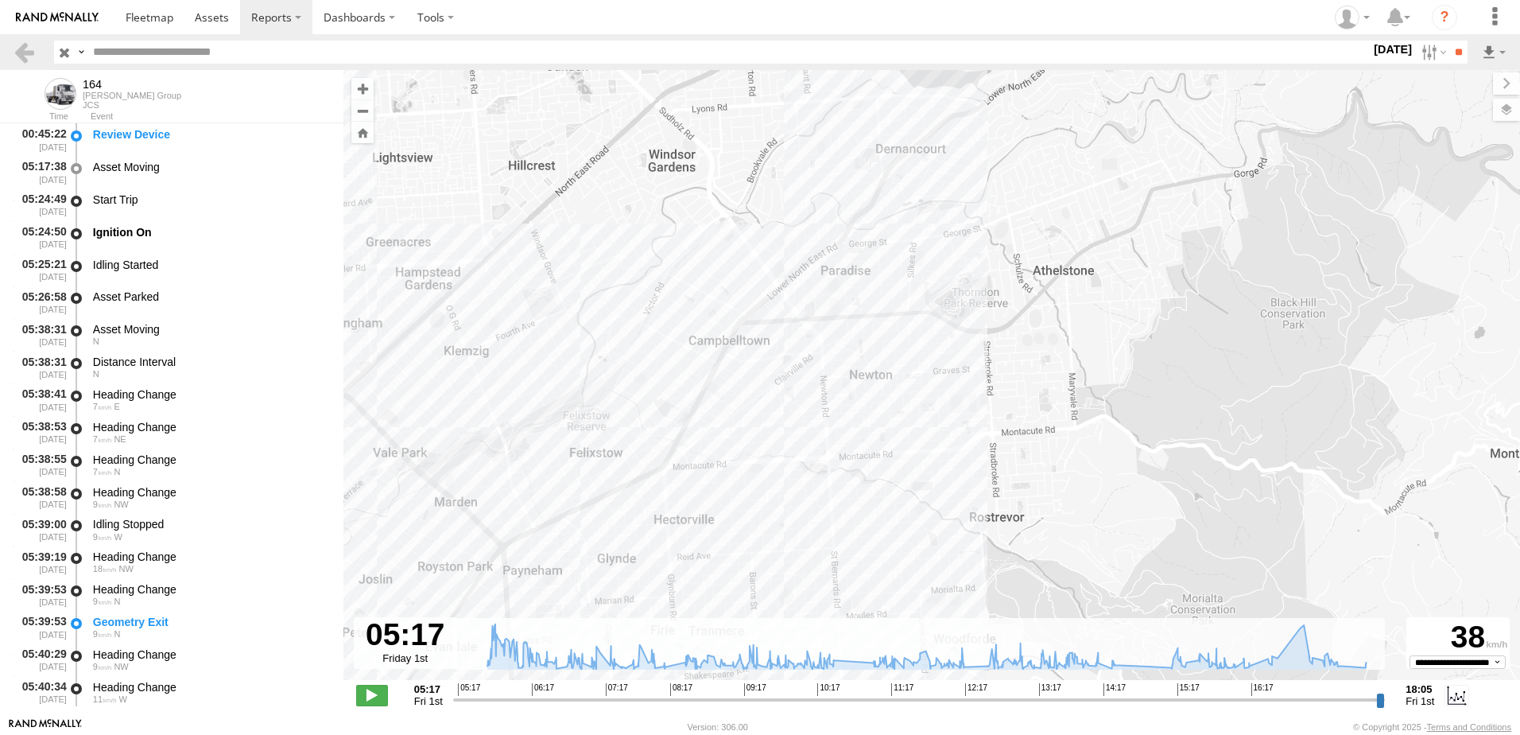
drag, startPoint x: 881, startPoint y: 375, endPoint x: 909, endPoint y: 287, distance: 92.5
click at [908, 291] on div "164 10:25 Fri 11:20 Fri 18:05 Fri 18:05 Fri 05:24 Fri 10:31 Fri 11:02 Fri 14:29…" at bounding box center [931, 383] width 1177 height 627
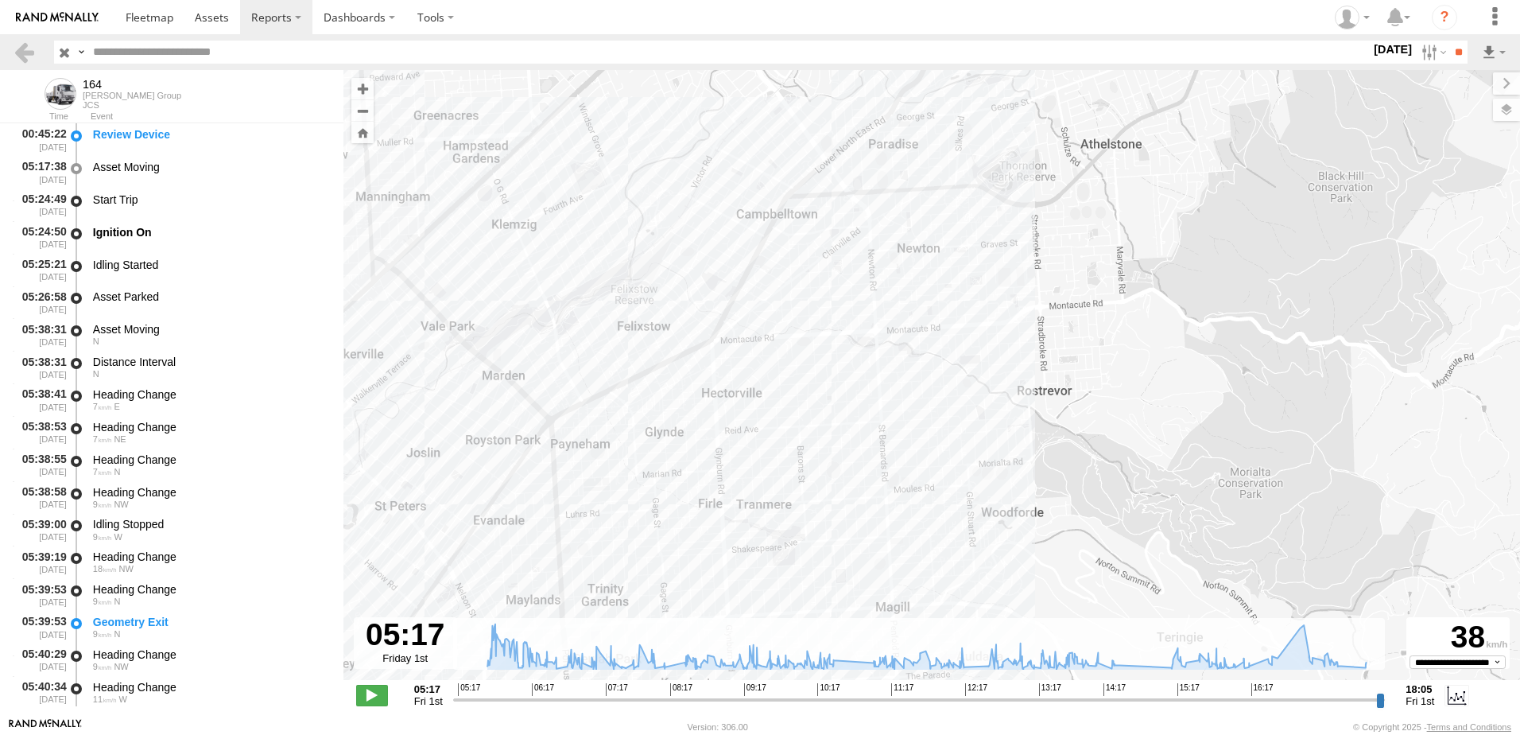
drag, startPoint x: 834, startPoint y: 416, endPoint x: 836, endPoint y: 350, distance: 66.0
click at [836, 350] on div "164 10:25 Fri 11:20 Fri 18:05 Fri 18:05 Fri 05:24 Fri 10:31 Fri 11:02 Fri 14:29…" at bounding box center [931, 383] width 1177 height 627
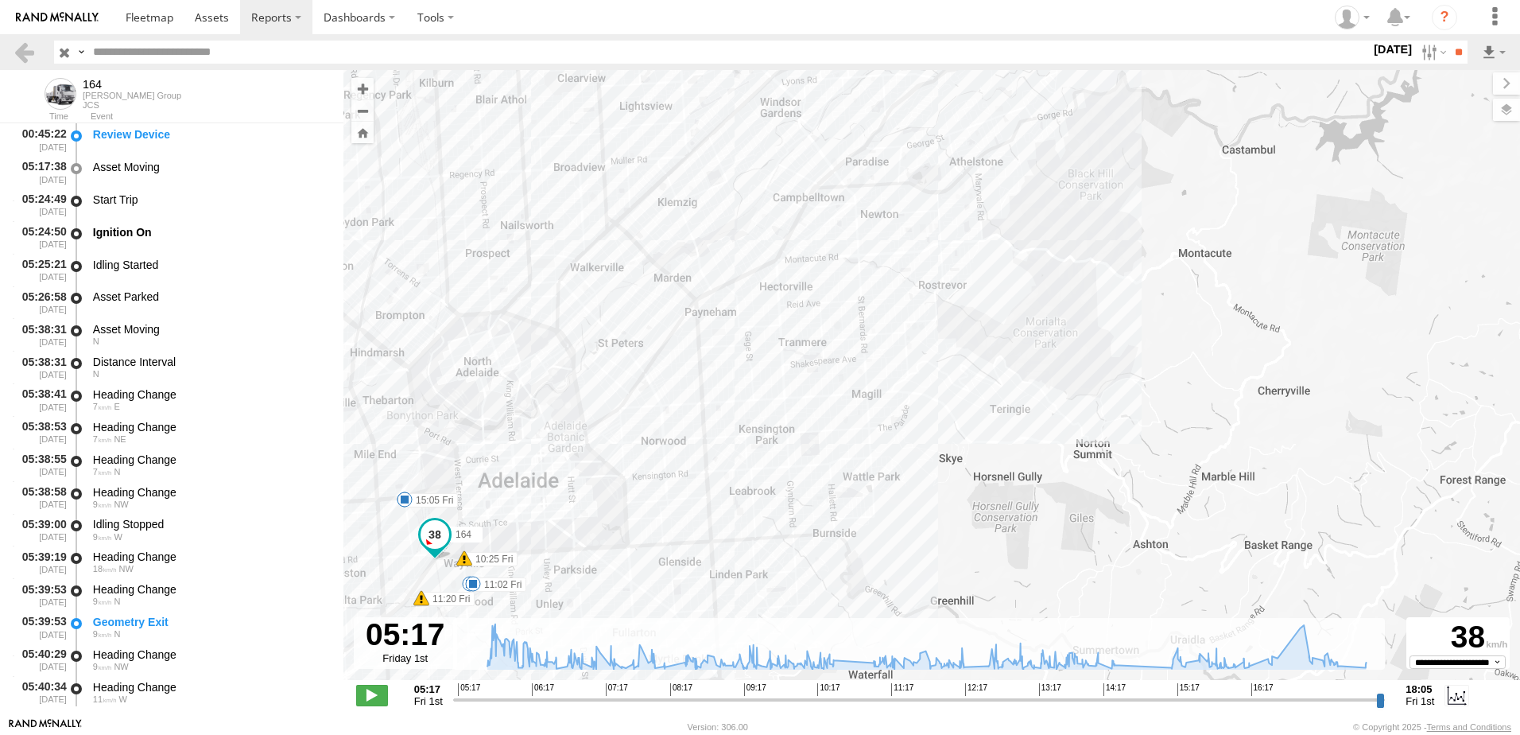
drag, startPoint x: 820, startPoint y: 457, endPoint x: 856, endPoint y: 346, distance: 117.2
click at [851, 332] on div "164 10:25 Fri 11:20 Fri 18:05 Fri 18:05 Fri 05:24 Fri 10:31 Fri 11:02 Fri 14:29…" at bounding box center [931, 383] width 1177 height 627
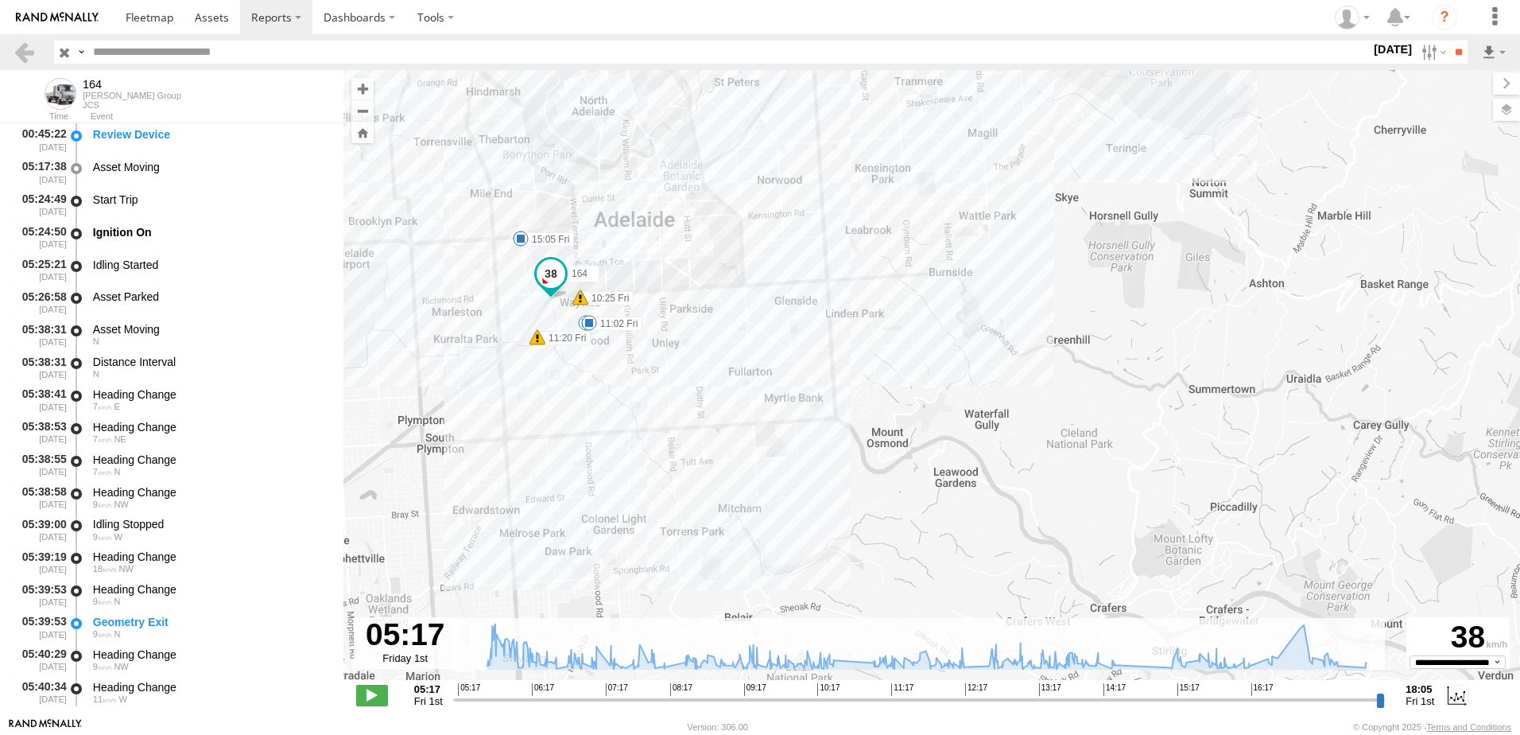
drag, startPoint x: 878, startPoint y: 482, endPoint x: 933, endPoint y: 379, distance: 116.7
click at [933, 379] on div "164 10:25 Fri 11:20 Fri 18:05 Fri 18:05 Fri 05:24 Fri 10:31 Fri 11:02 Fri 14:29…" at bounding box center [931, 383] width 1177 height 627
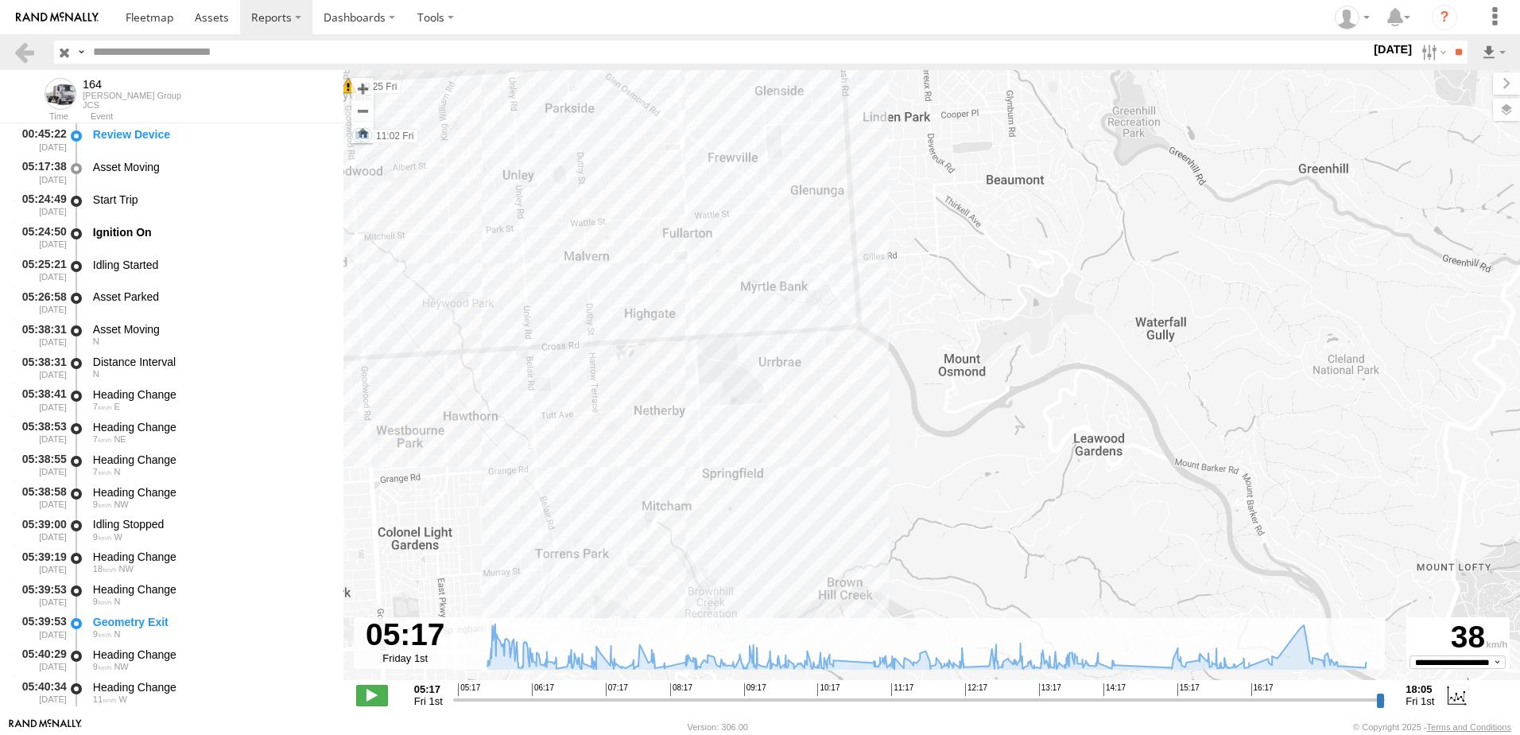
drag, startPoint x: 768, startPoint y: 490, endPoint x: 819, endPoint y: 462, distance: 58.0
click at [819, 462] on div "164 10:25 Fri 11:20 Fri 18:05 Fri 18:05 Fri 05:24 Fri 10:31 Fri 11:02 Fri 14:29…" at bounding box center [931, 383] width 1177 height 627
drag, startPoint x: 817, startPoint y: 377, endPoint x: 821, endPoint y: 363, distance: 14.1
click at [821, 364] on div "164 10:25 Fri 11:20 Fri 18:05 Fri 18:05 Fri 05:24 Fri 10:31 Fri 11:02 Fri 14:29…" at bounding box center [931, 383] width 1177 height 627
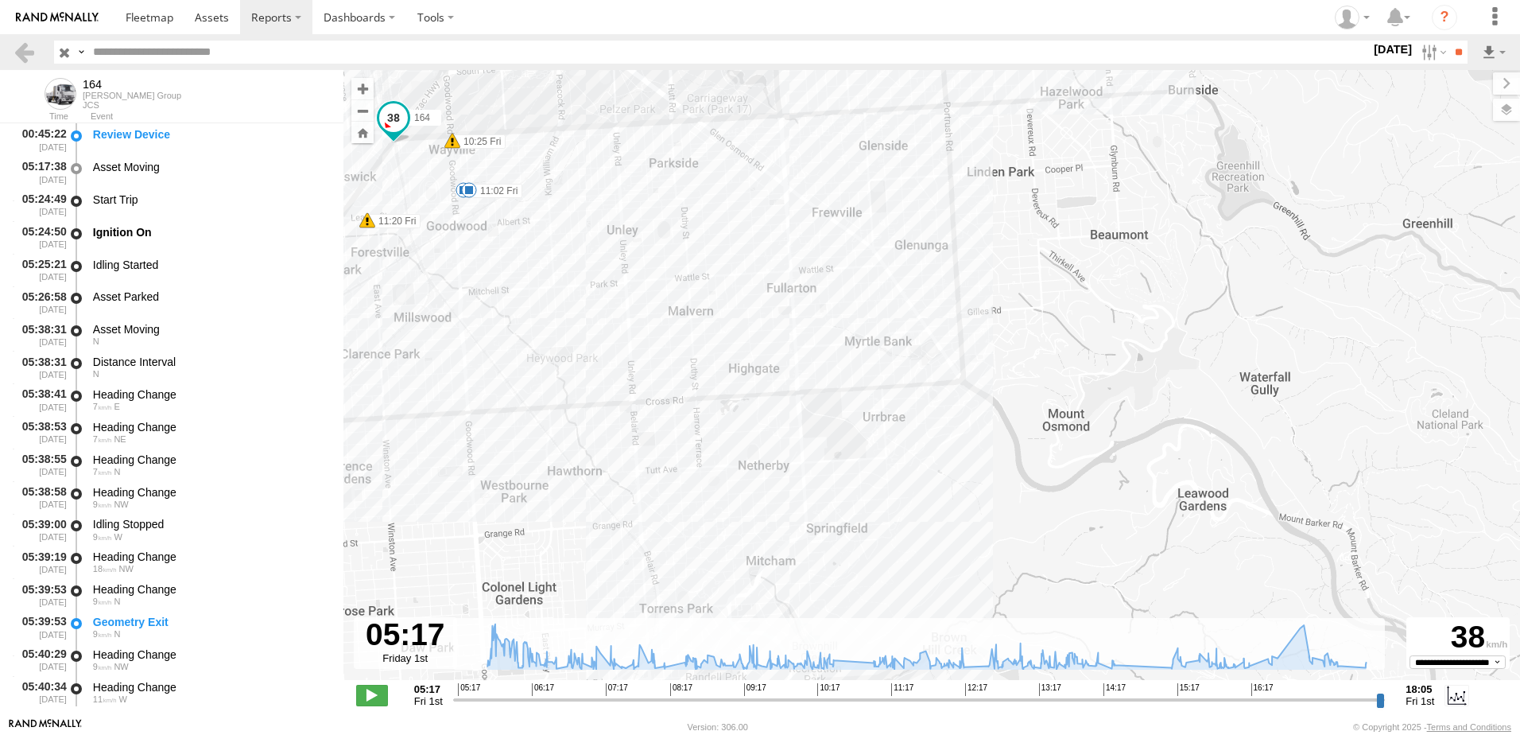
drag, startPoint x: 836, startPoint y: 319, endPoint x: 908, endPoint y: 473, distance: 170.4
click at [908, 473] on div "164 10:25 Fri 11:20 Fri 18:05 Fri 18:05 Fri 05:24 Fri 10:31 Fri 11:02 Fri 14:29…" at bounding box center [931, 383] width 1177 height 627
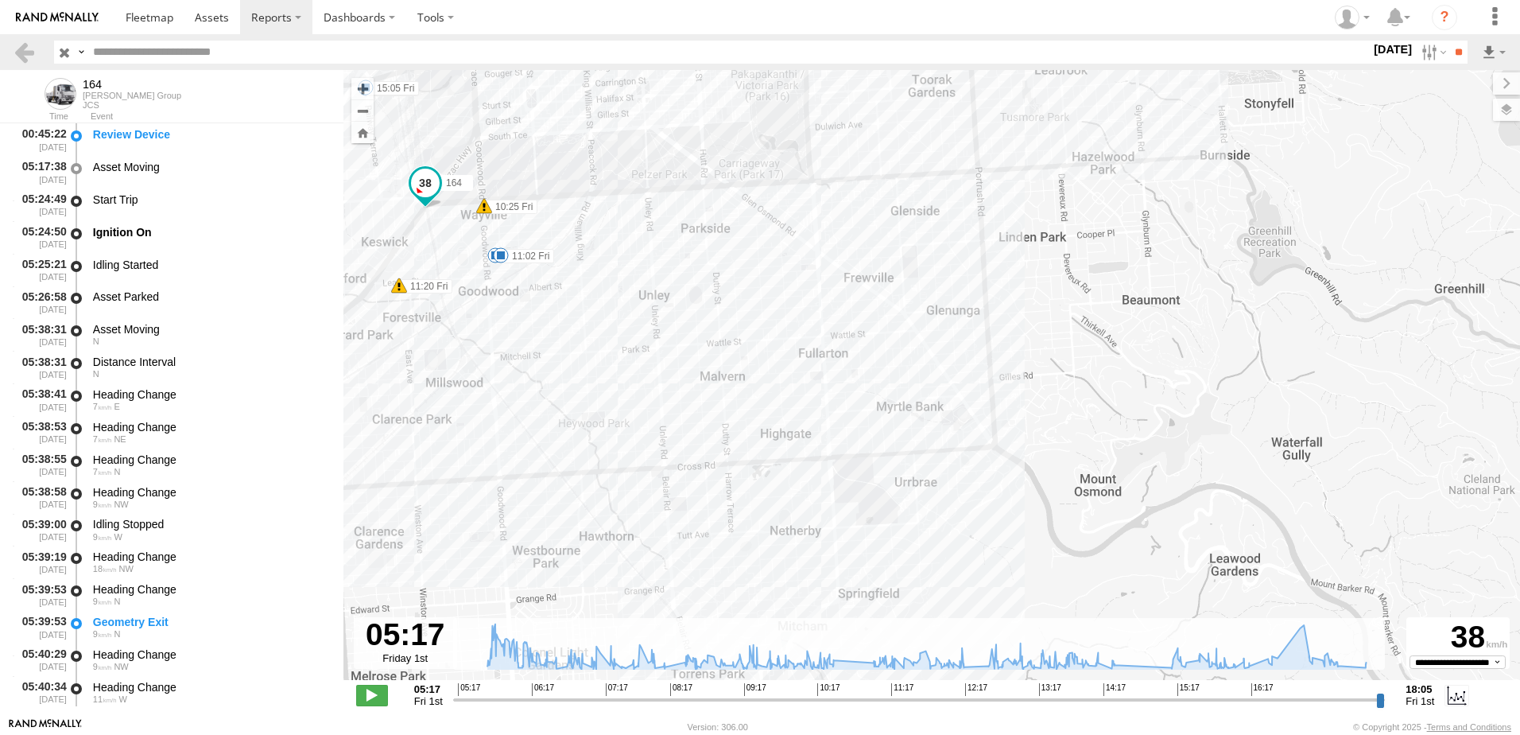
drag, startPoint x: 862, startPoint y: 443, endPoint x: 875, endPoint y: 472, distance: 32.1
click at [875, 472] on div "164 10:25 Fri 11:20 Fri 18:05 Fri 18:05 Fri 05:24 Fri 10:31 Fri 11:02 Fri 14:29…" at bounding box center [931, 383] width 1177 height 627
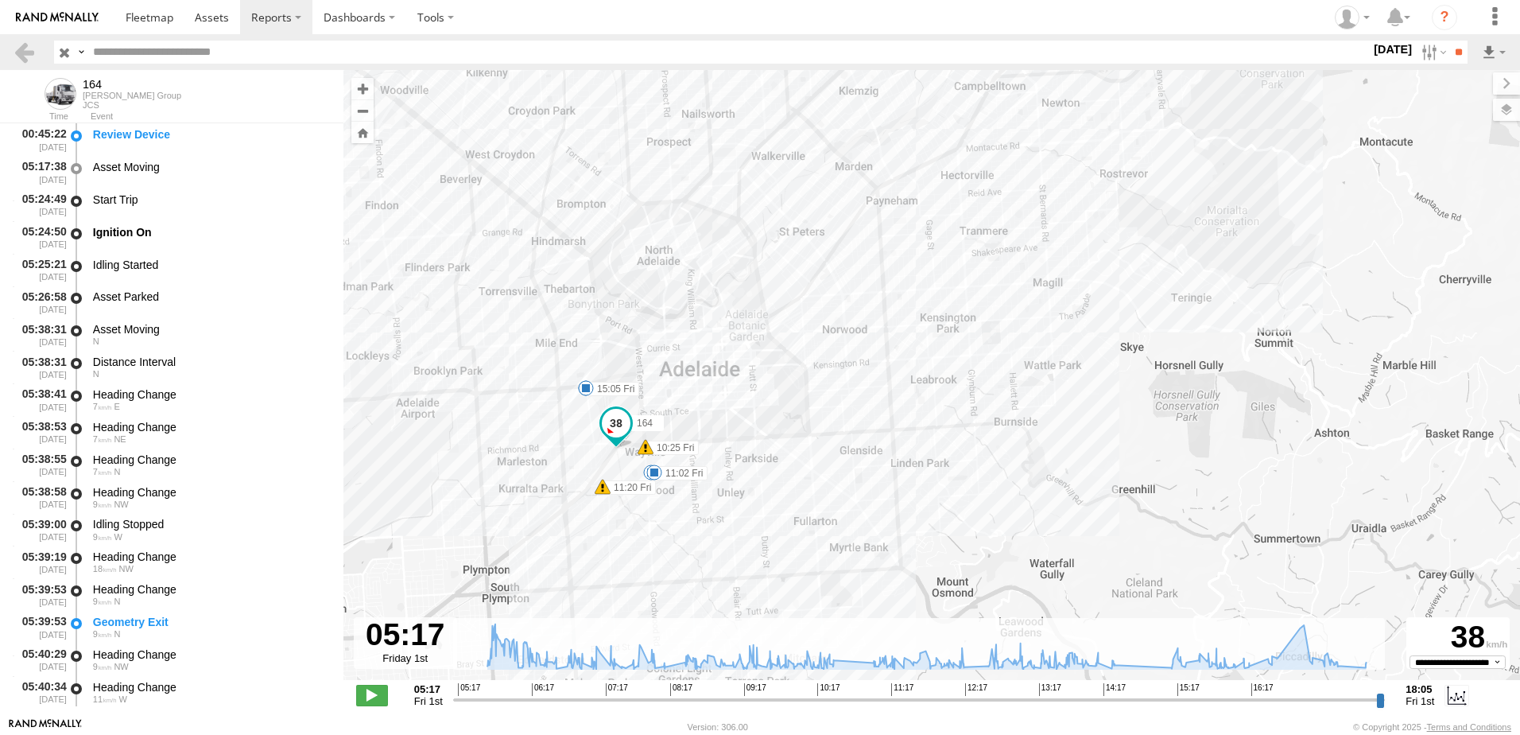
drag, startPoint x: 708, startPoint y: 394, endPoint x: 756, endPoint y: 537, distance: 151.9
click at [756, 537] on div "164 10:25 Fri 11:20 Fri 18:05 Fri 18:05 Fri 05:24 Fri 10:31 Fri 11:02 Fri 14:29…" at bounding box center [931, 383] width 1177 height 627
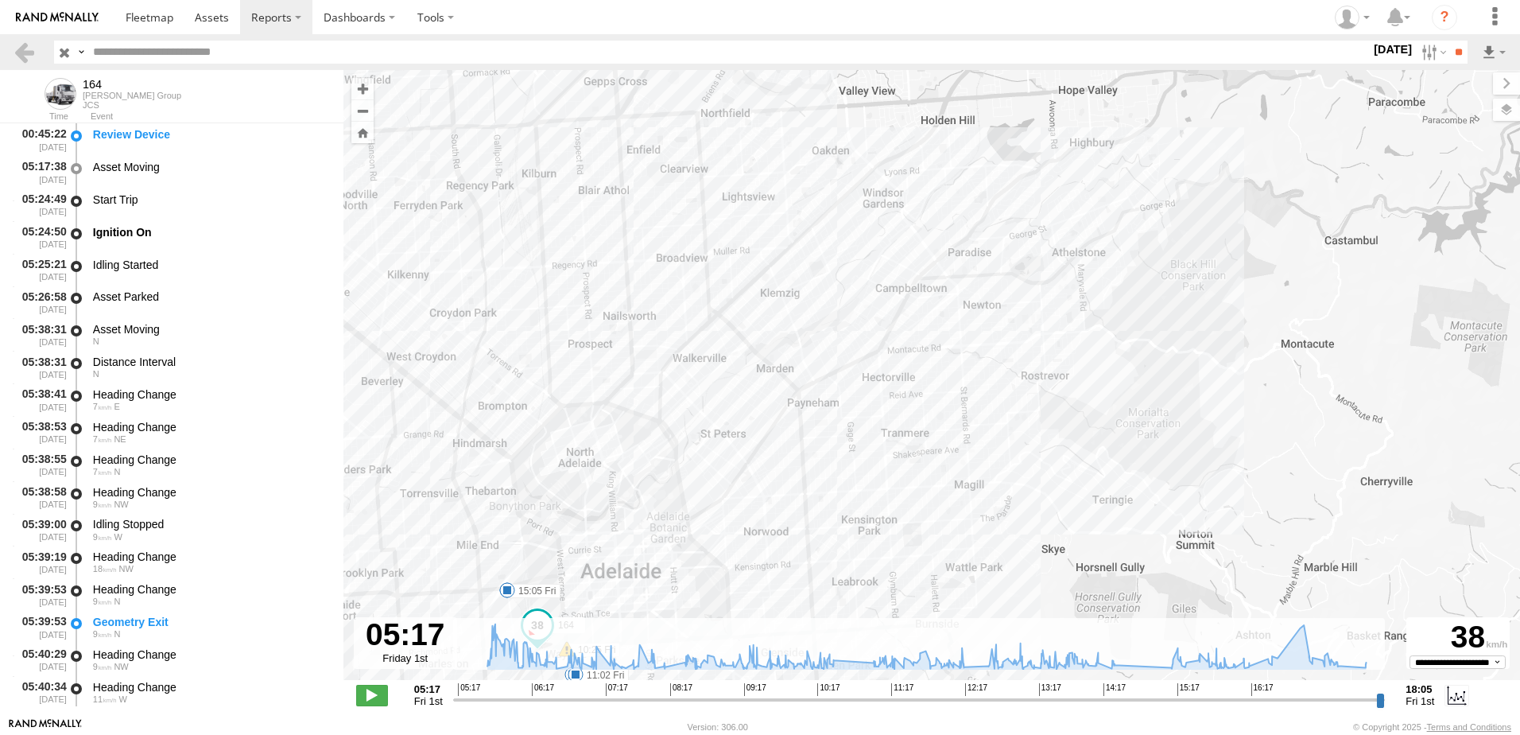
drag, startPoint x: 753, startPoint y: 468, endPoint x: 680, endPoint y: 582, distance: 135.2
click at [681, 585] on div "164 10:25 Fri 11:20 Fri 18:05 Fri 18:05 Fri 05:24 Fri 10:31 Fri 11:02 Fri 14:29…" at bounding box center [931, 383] width 1177 height 627
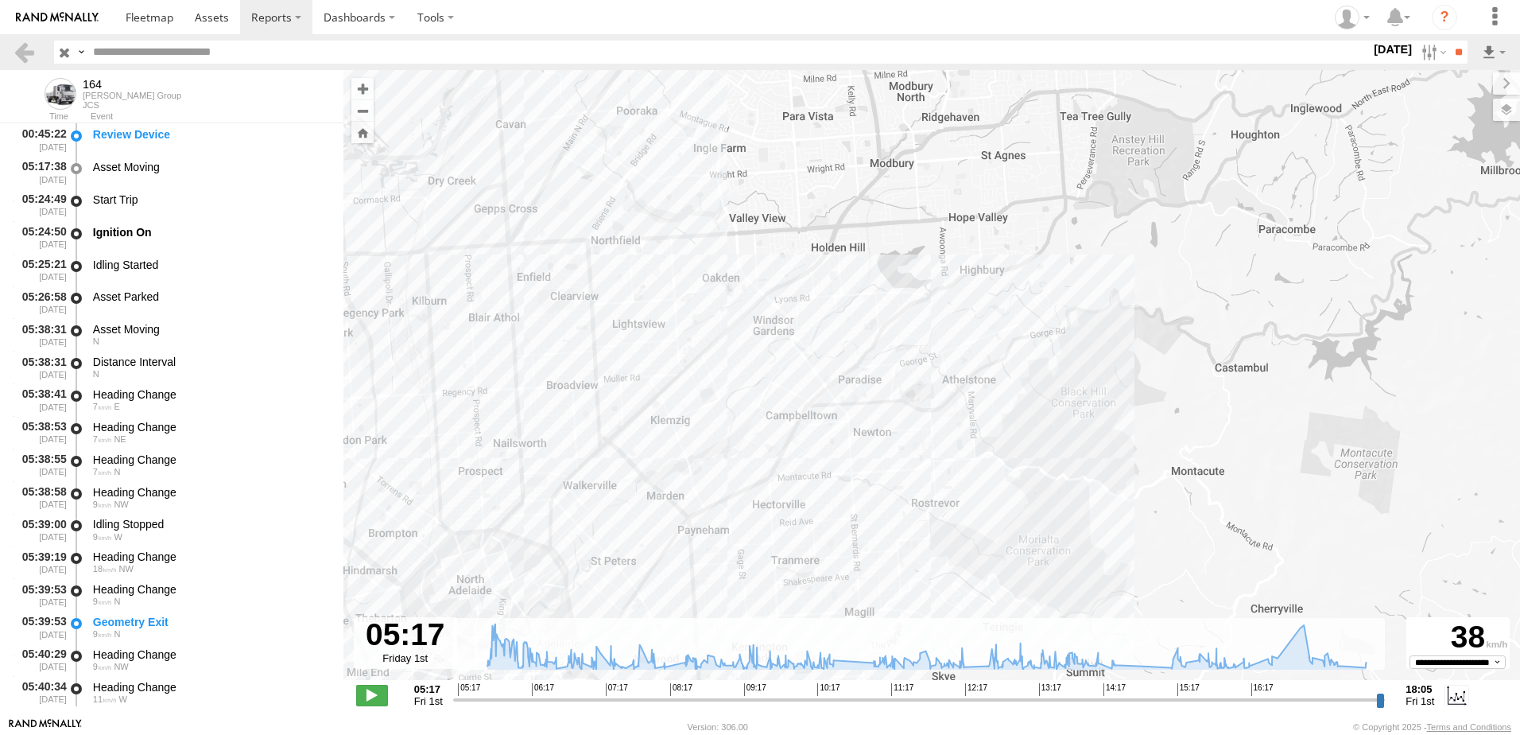
drag, startPoint x: 1006, startPoint y: 394, endPoint x: 910, endPoint y: 482, distance: 130.0
click at [910, 482] on div "164 10:25 Fri 11:20 Fri 18:05 Fri 18:05 Fri 05:24 Fri 10:31 Fri 11:02 Fri 14:29…" at bounding box center [931, 383] width 1177 height 627
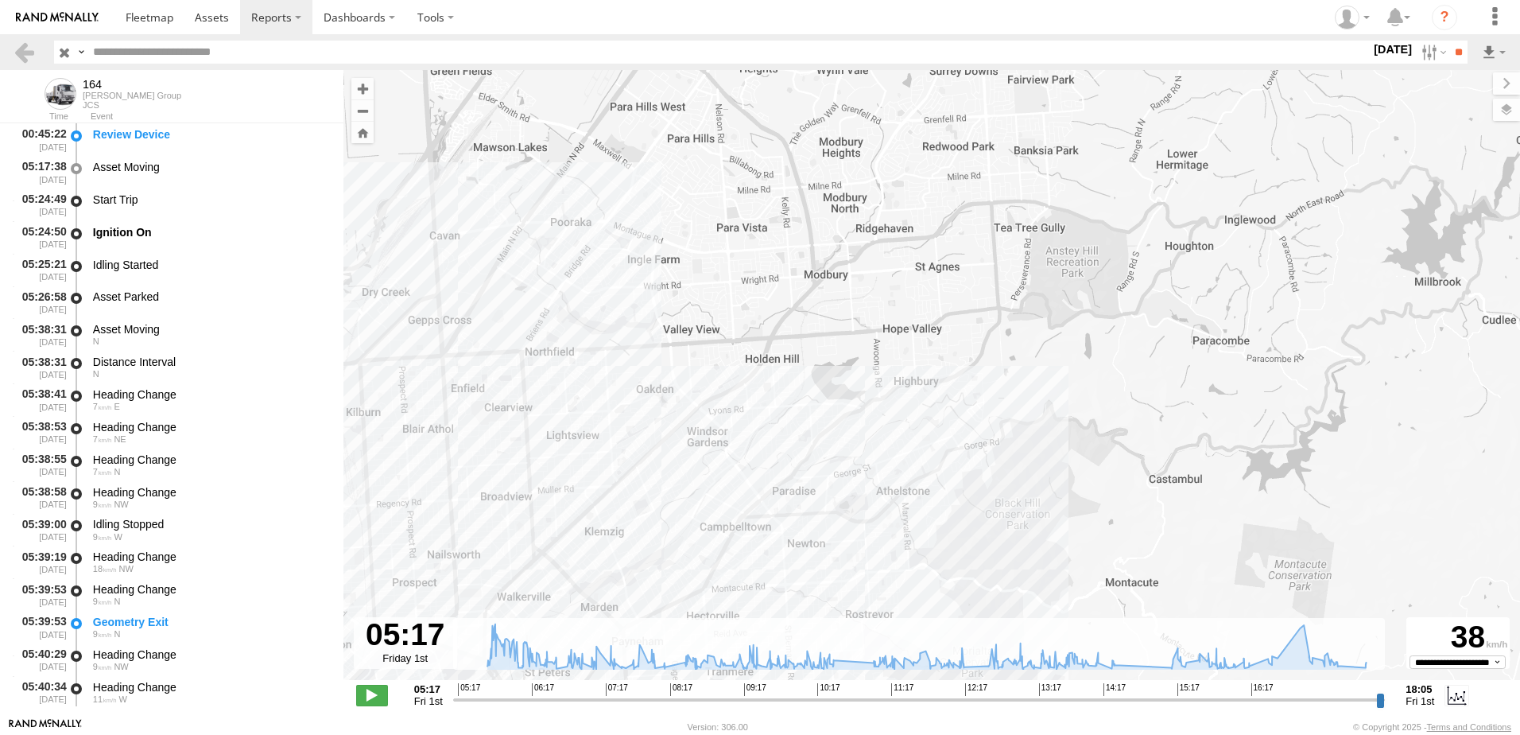
drag, startPoint x: 944, startPoint y: 396, endPoint x: 906, endPoint y: 483, distance: 94.7
click at [906, 483] on div "164 10:25 Fri 11:20 Fri 18:05 Fri 18:05 Fri 05:24 Fri 10:31 Fri 11:02 Fri 14:29…" at bounding box center [931, 383] width 1177 height 627
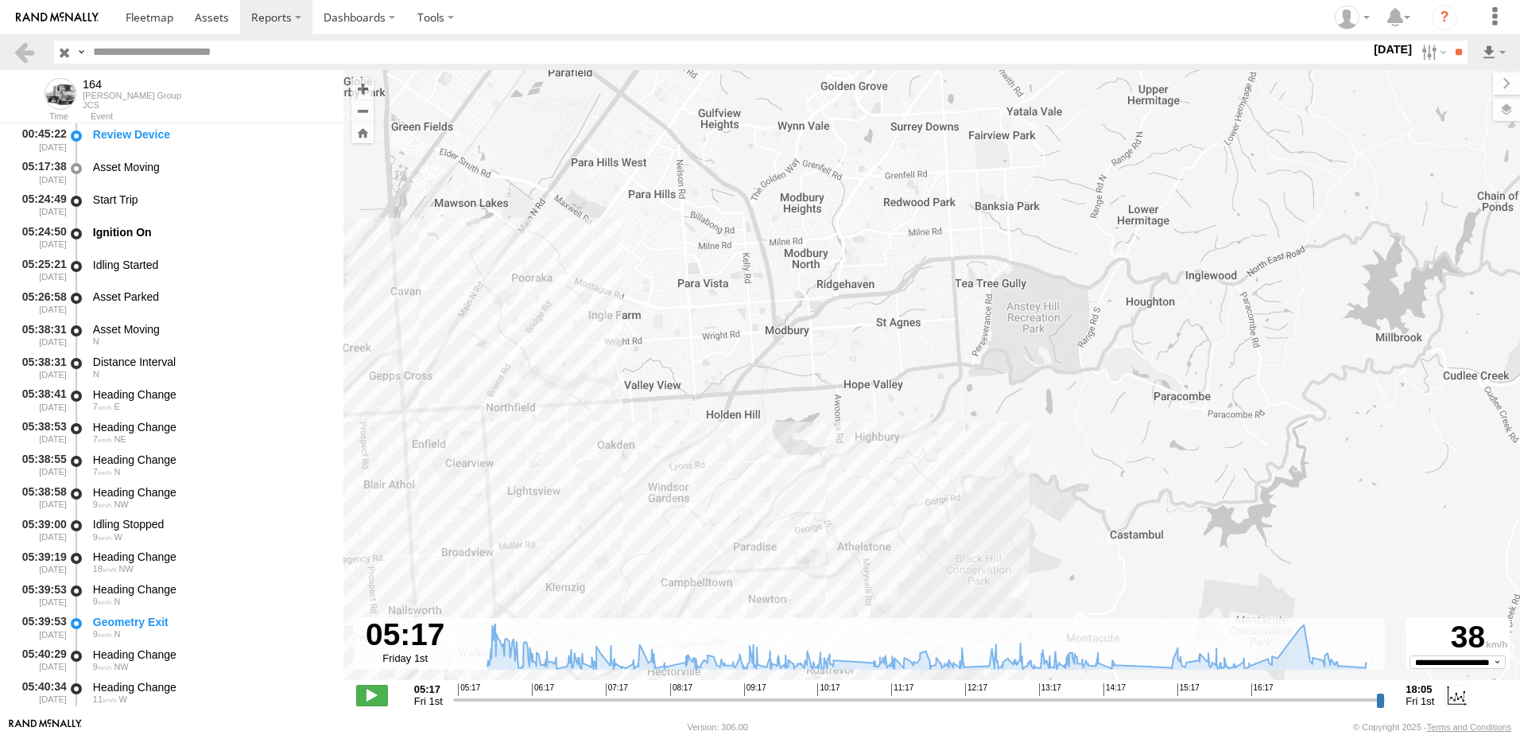
drag, startPoint x: 888, startPoint y: 419, endPoint x: 841, endPoint y: 489, distance: 84.2
click at [841, 489] on div "164 10:25 Fri 11:20 Fri 18:05 Fri 18:05 Fri 05:24 Fri 10:31 Fri 11:02 Fri 14:29…" at bounding box center [931, 383] width 1177 height 627
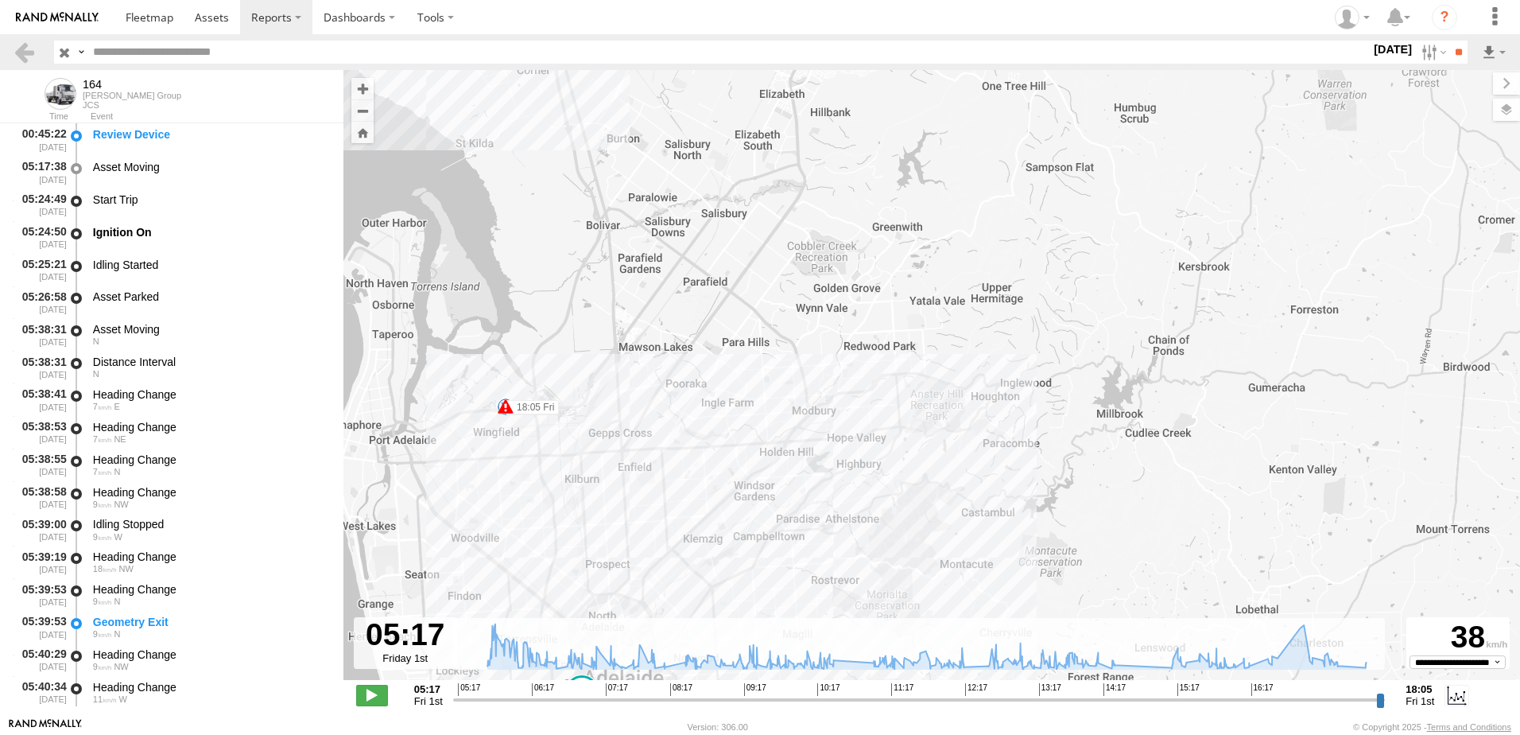
drag, startPoint x: 848, startPoint y: 499, endPoint x: 891, endPoint y: 432, distance: 80.5
click at [891, 432] on div "164 10:25 Fri 11:20 Fri 18:05 Fri 18:05 Fri 05:24 Fri 10:31 Fri 11:02 Fri 14:29…" at bounding box center [931, 383] width 1177 height 627
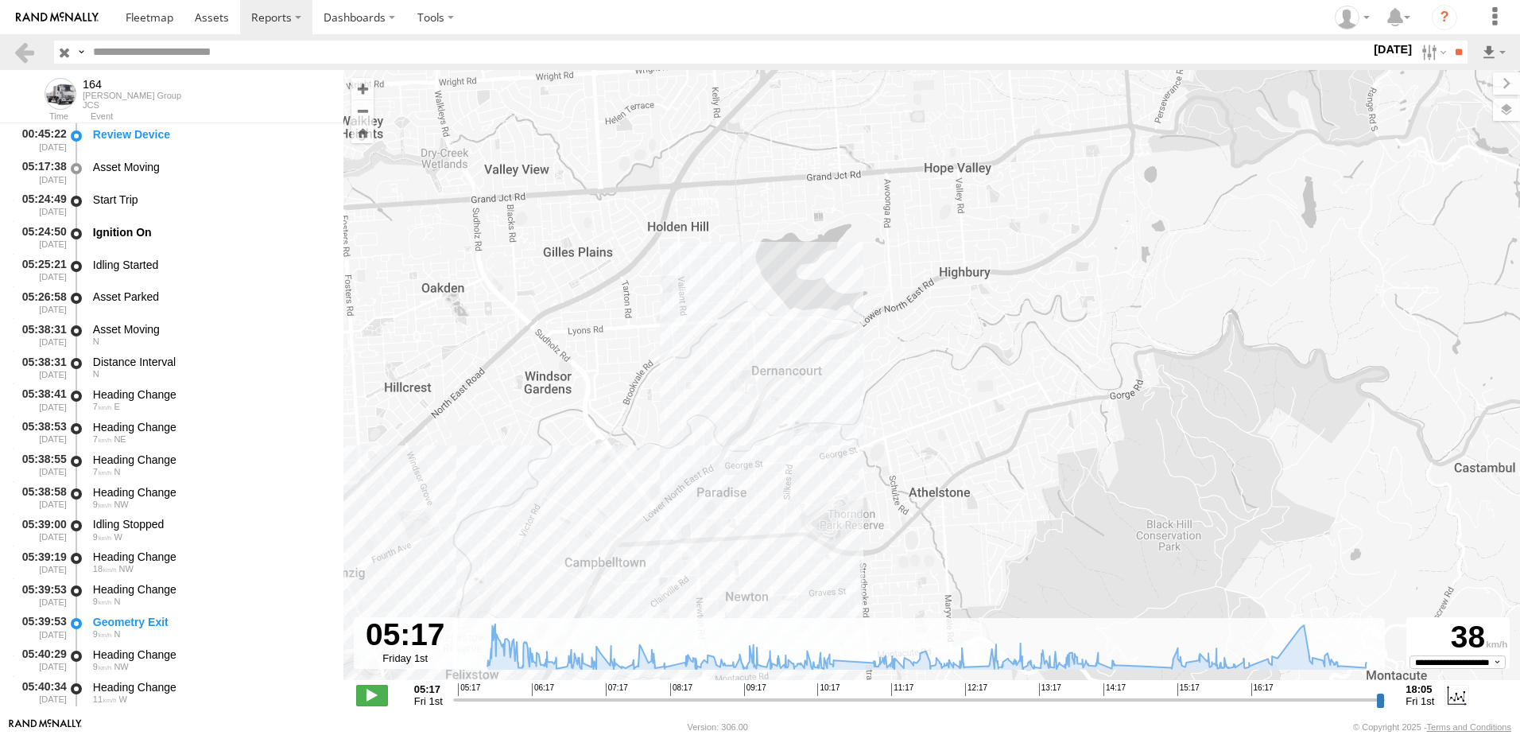
click at [1381, 54] on label "1 Aug 25" at bounding box center [1393, 49] width 45 height 17
click at [0, 0] on label at bounding box center [0, 0] width 0 height 0
click at [0, 0] on label "×" at bounding box center [0, 0] width 0 height 0
click at [0, 0] on label at bounding box center [0, 0] width 0 height 0
click at [1453, 52] on input "**" at bounding box center [1458, 52] width 18 height 23
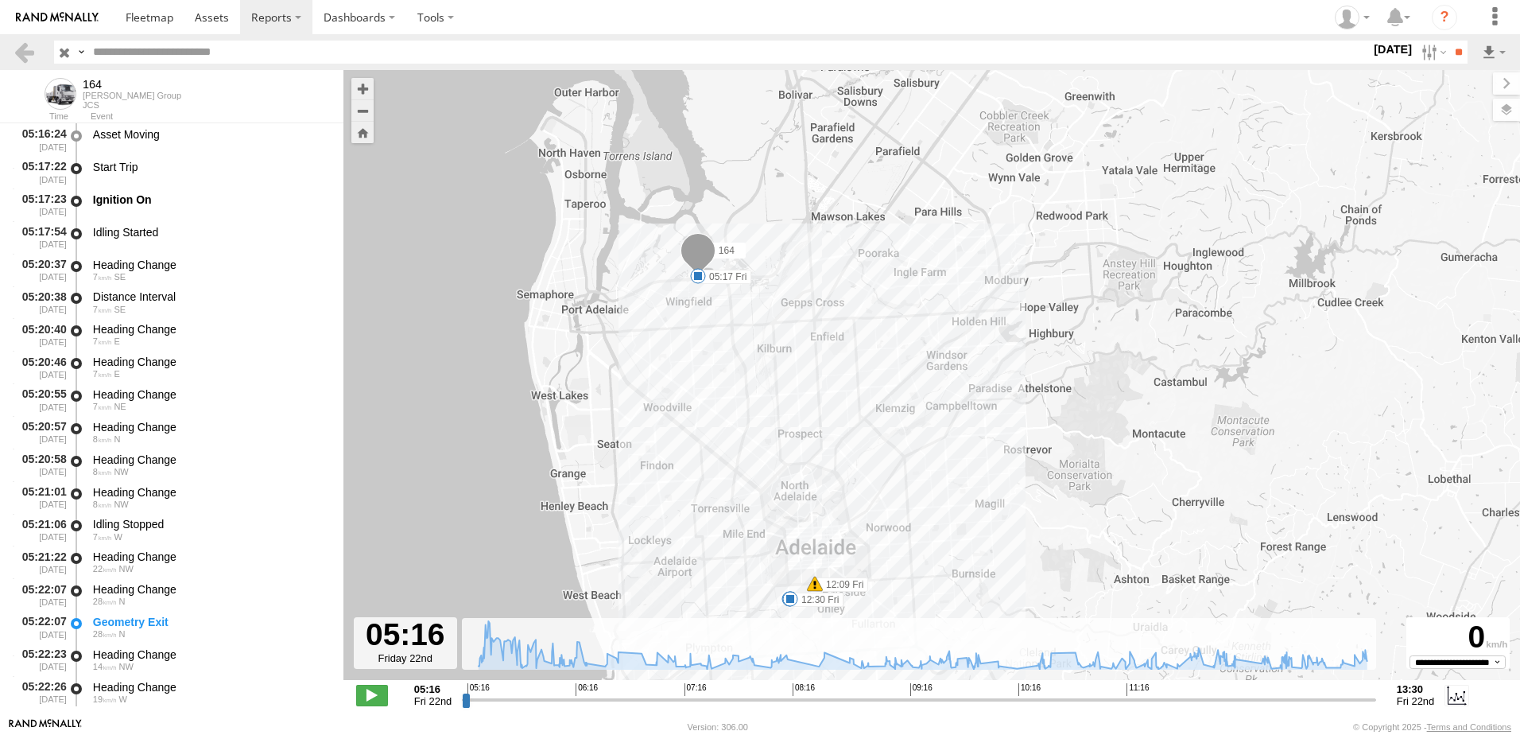
drag, startPoint x: 1081, startPoint y: 294, endPoint x: 988, endPoint y: 381, distance: 127.7
click at [988, 381] on div "164 05:17 Fri 09:47 Fri 12:09 Fri 12:20 Fri 12:30 Fri" at bounding box center [931, 383] width 1177 height 627
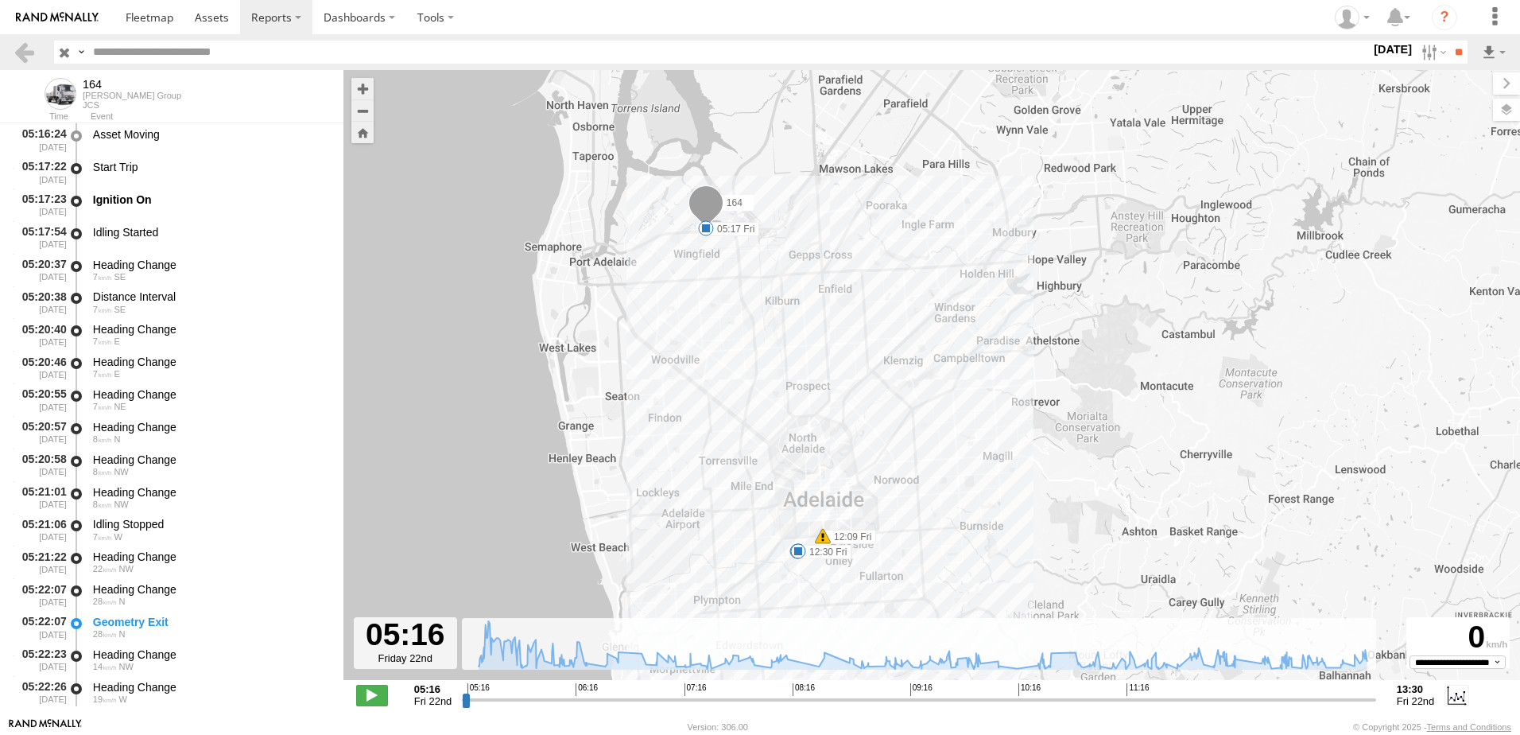
drag, startPoint x: 928, startPoint y: 364, endPoint x: 944, endPoint y: 318, distance: 48.8
click at [942, 320] on div "164 05:17 Fri 09:47 Fri 12:09 Fri 12:20 Fri 12:30 Fri" at bounding box center [931, 383] width 1177 height 627
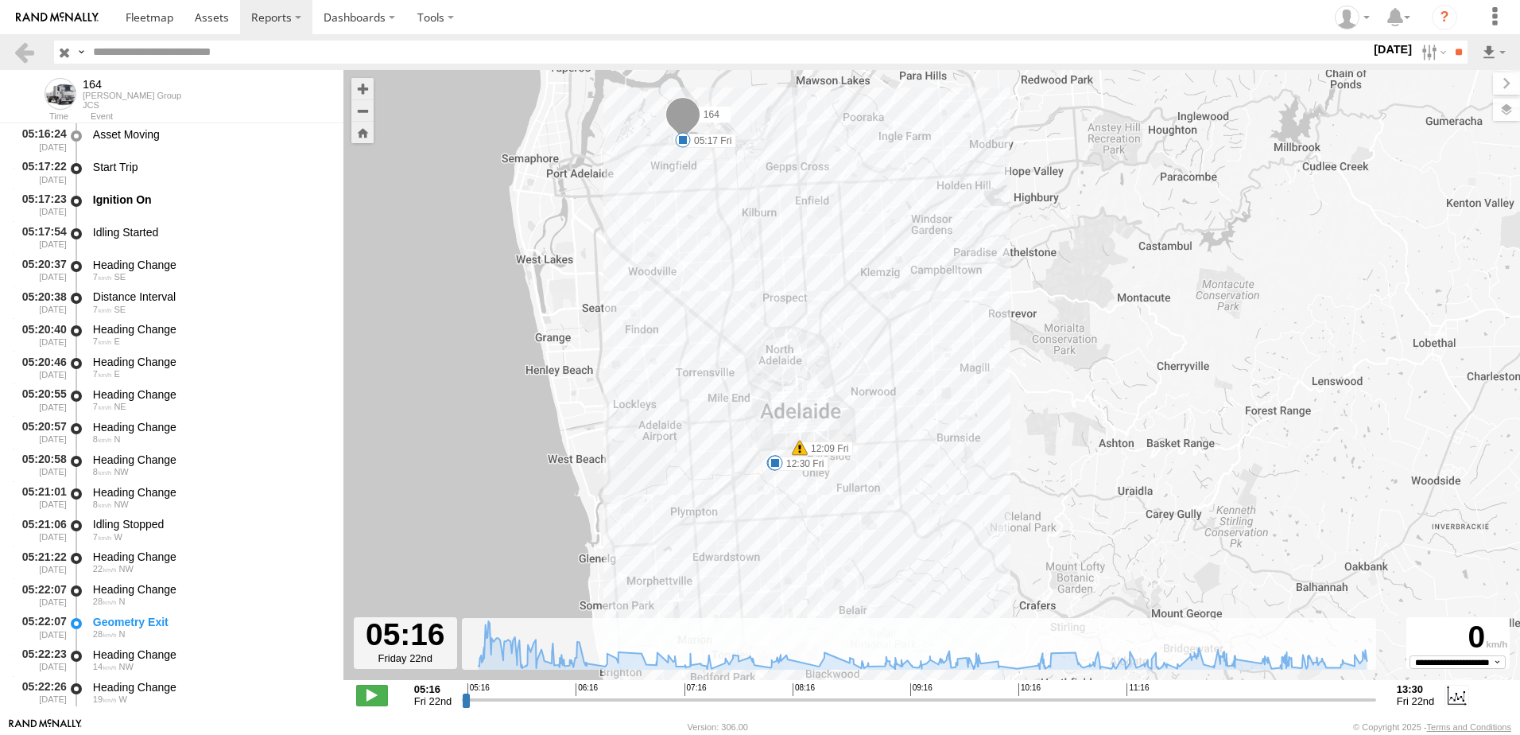
drag, startPoint x: 826, startPoint y: 432, endPoint x: 797, endPoint y: 355, distance: 82.3
click at [797, 355] on div "164 05:17 Fri 09:47 Fri 12:09 Fri 12:20 Fri 12:30 Fri" at bounding box center [931, 383] width 1177 height 627
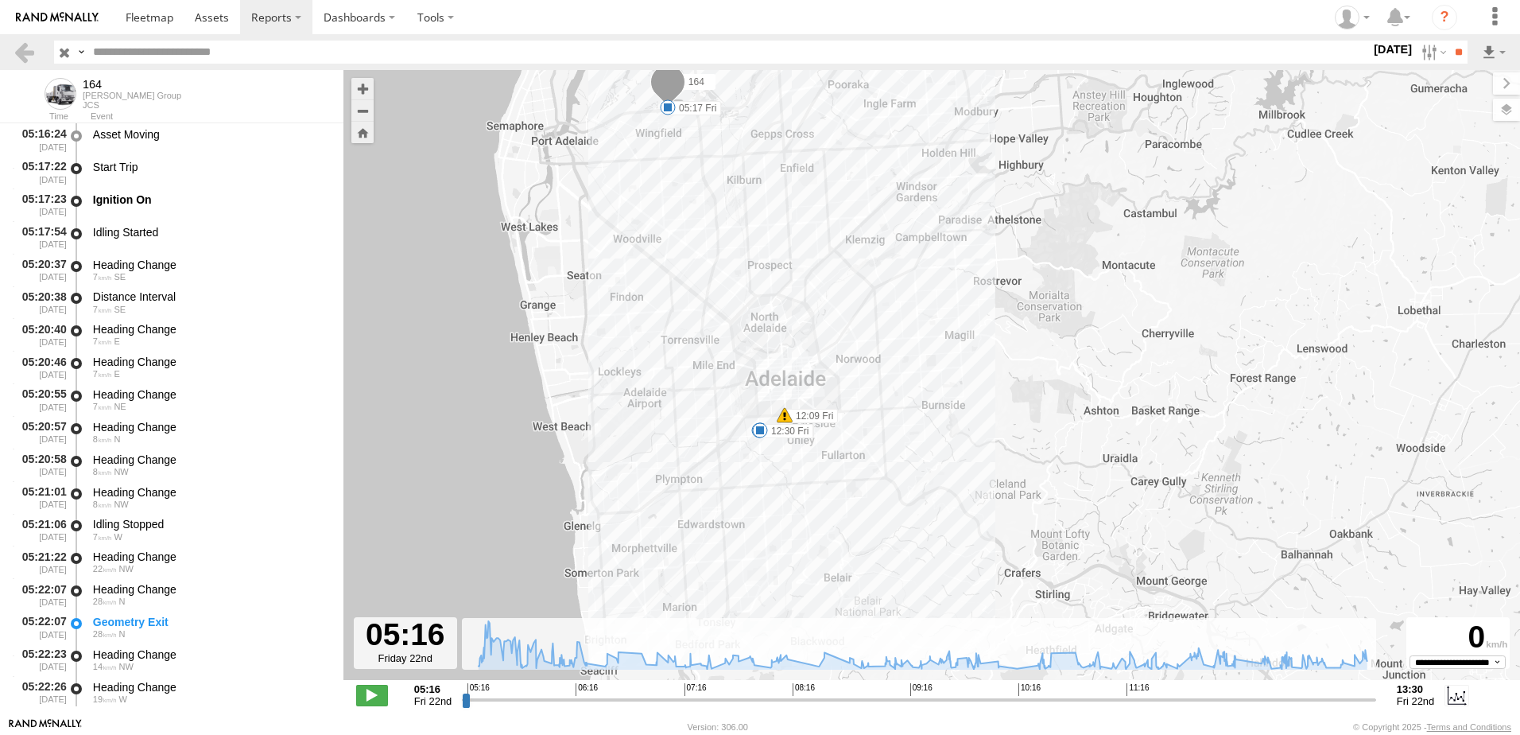
drag, startPoint x: 806, startPoint y: 382, endPoint x: 791, endPoint y: 336, distance: 48.5
click at [791, 337] on div "164 05:17 Fri 09:47 Fri 12:09 Fri 12:20 Fri 12:30 Fri" at bounding box center [931, 383] width 1177 height 627
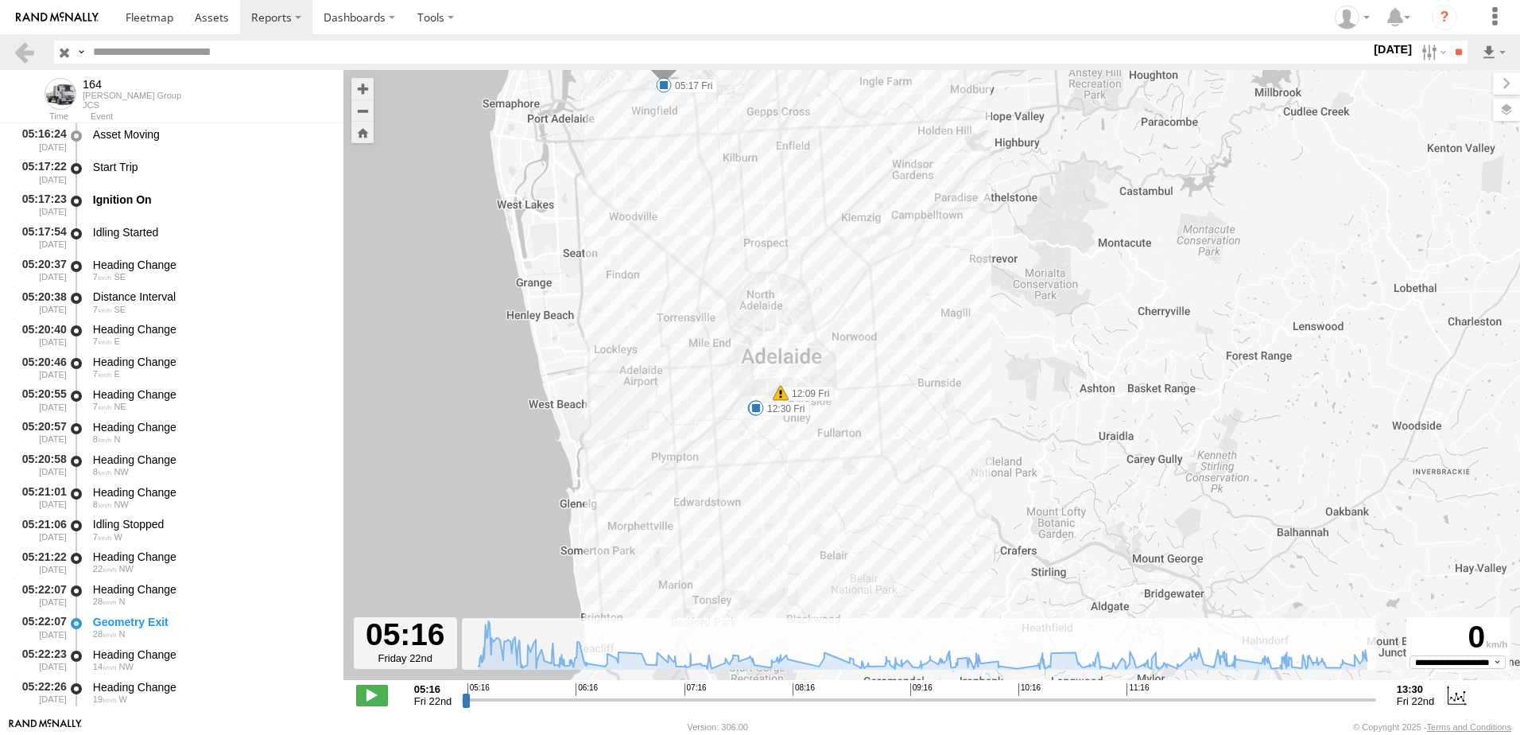
drag, startPoint x: 794, startPoint y: 359, endPoint x: 790, endPoint y: 347, distance: 12.6
click at [790, 347] on div "164 05:17 Fri 09:47 Fri 12:09 Fri 12:20 Fri 12:30 Fri" at bounding box center [931, 383] width 1177 height 627
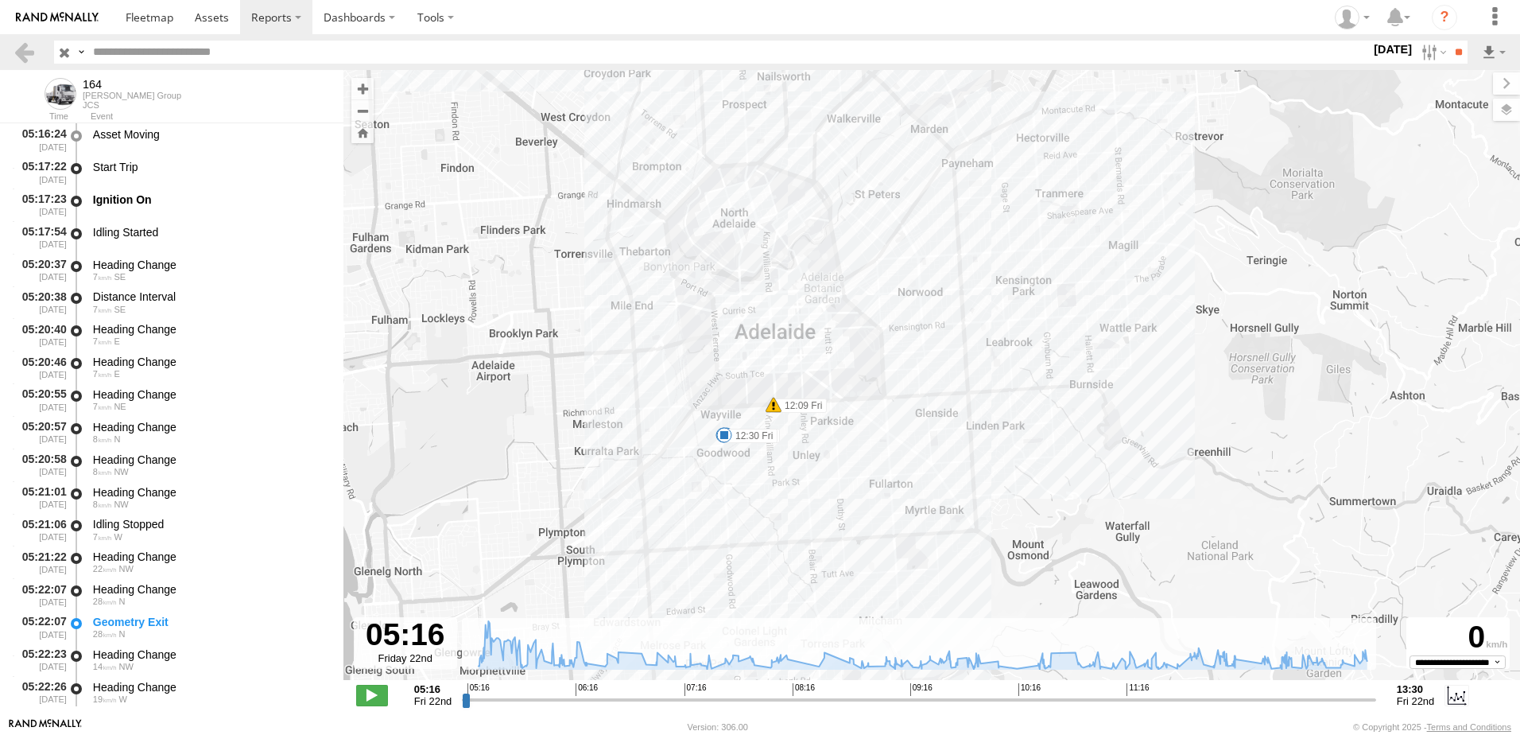
drag, startPoint x: 790, startPoint y: 378, endPoint x: 791, endPoint y: 340, distance: 38.2
click at [791, 340] on div "164 05:17 Fri 09:47 Fri 12:09 Fri 12:20 Fri 12:30 Fri" at bounding box center [931, 383] width 1177 height 627
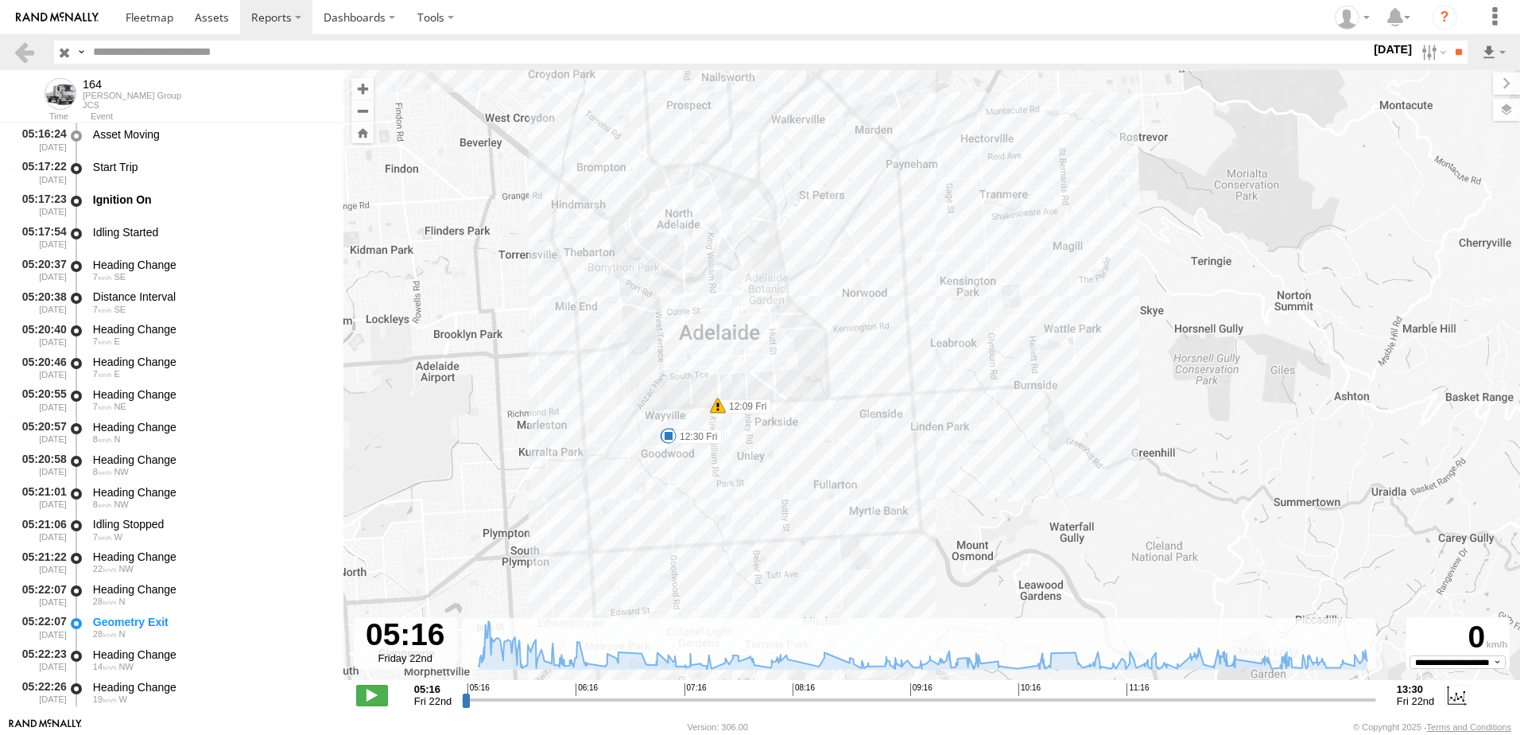
drag, startPoint x: 821, startPoint y: 349, endPoint x: 762, endPoint y: 357, distance: 59.4
click at [762, 357] on div "164 05:17 Fri 09:47 Fri 12:09 Fri 12:20 Fri 12:30 Fri" at bounding box center [931, 383] width 1177 height 627
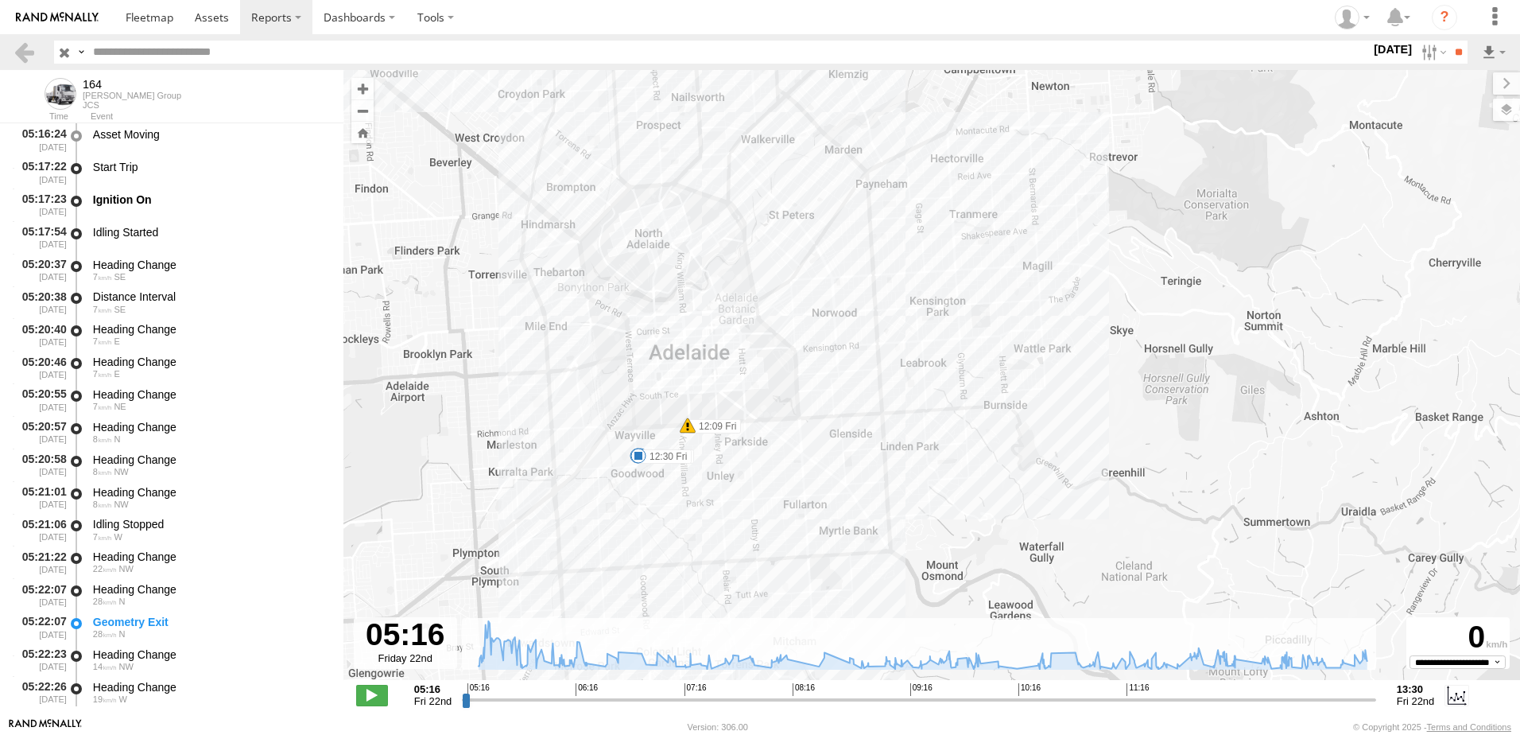
drag, startPoint x: 769, startPoint y: 360, endPoint x: 737, endPoint y: 380, distance: 37.5
click at [737, 380] on div "164 05:17 Fri 09:47 Fri 12:09 Fri 12:20 Fri 12:30 Fri" at bounding box center [931, 383] width 1177 height 627
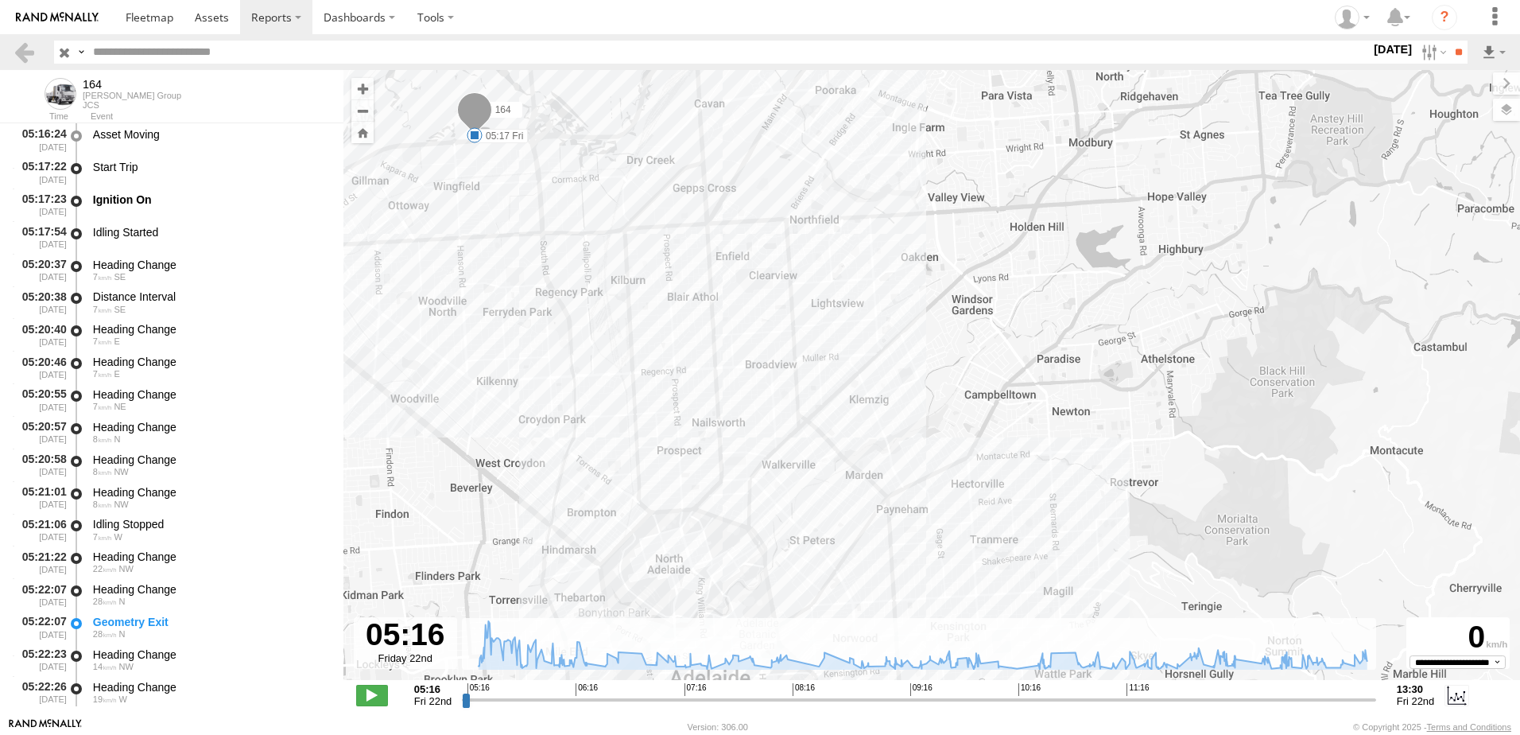
drag, startPoint x: 720, startPoint y: 251, endPoint x: 740, endPoint y: 584, distance: 333.0
click at [740, 584] on div "164 05:17 Fri 09:47 Fri 12:09 Fri 12:20 Fri 12:30 Fri" at bounding box center [931, 383] width 1177 height 627
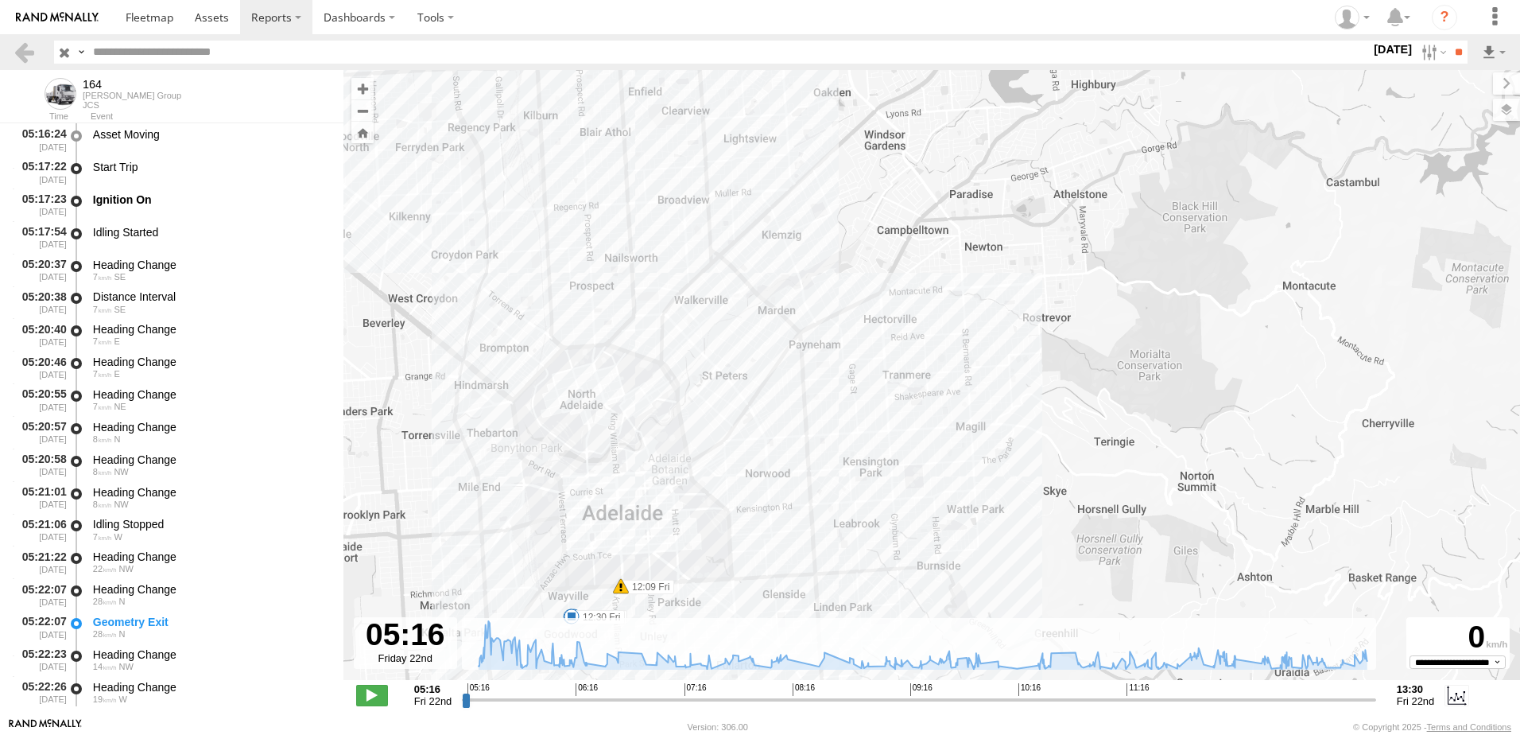
drag, startPoint x: 745, startPoint y: 528, endPoint x: 666, endPoint y: 351, distance: 193.6
click at [661, 356] on div "164 05:17 Fri 09:47 Fri 12:09 Fri 12:20 Fri 12:30 Fri" at bounding box center [931, 383] width 1177 height 627
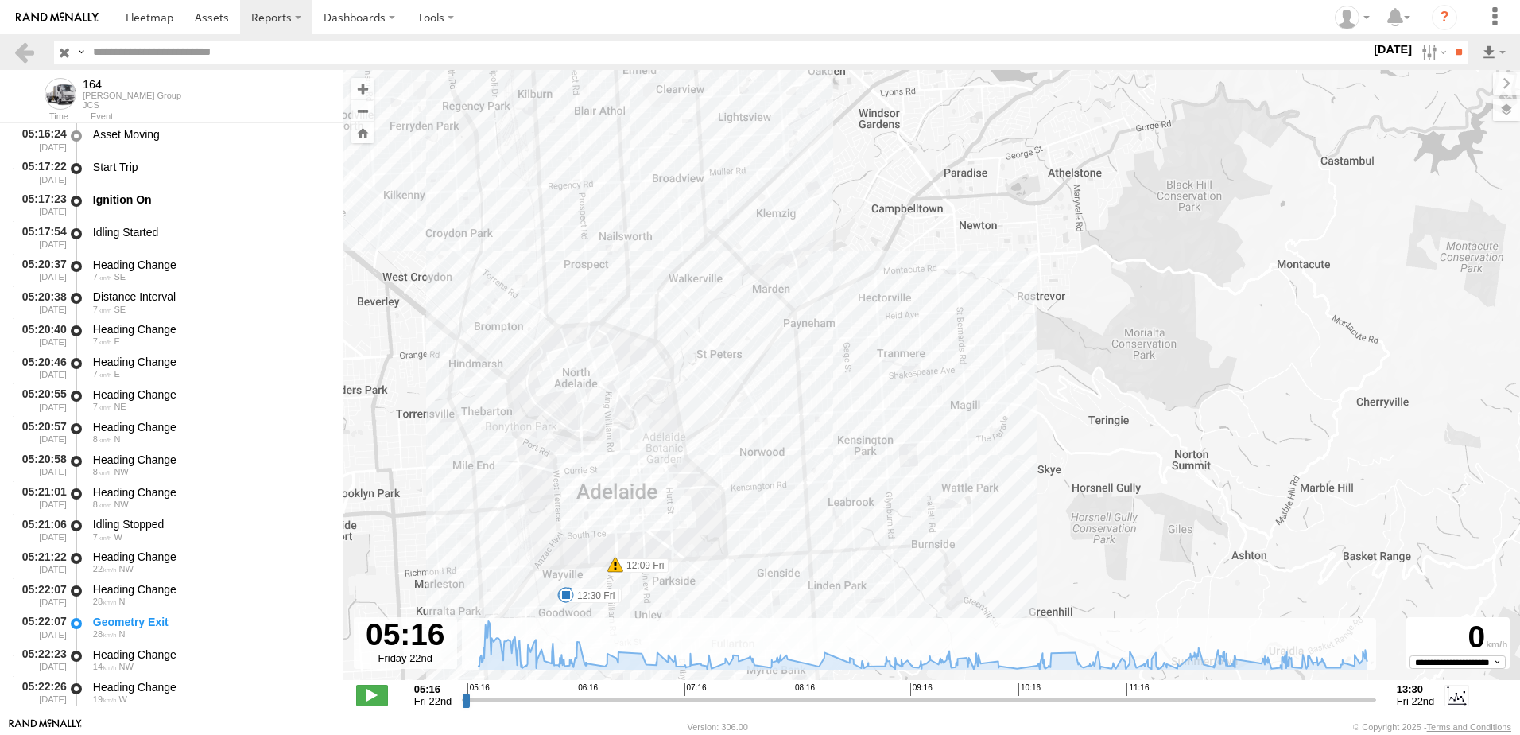
drag, startPoint x: 685, startPoint y: 424, endPoint x: 649, endPoint y: 287, distance: 141.4
click at [649, 293] on div "164 05:17 Fri 09:47 Fri 12:09 Fri 12:20 Fri 12:30 Fri" at bounding box center [931, 383] width 1177 height 627
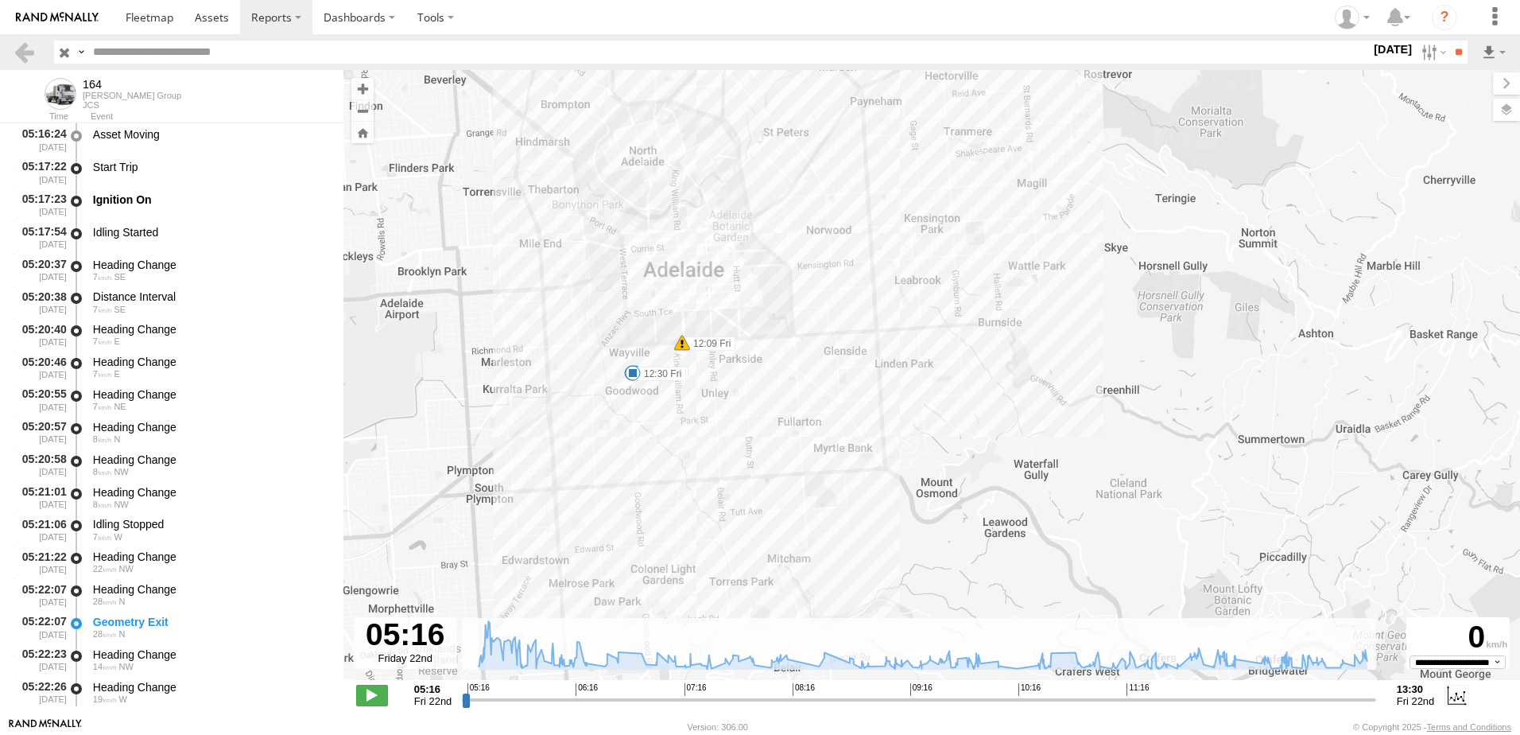
drag, startPoint x: 678, startPoint y: 449, endPoint x: 787, endPoint y: 444, distance: 109.0
click at [787, 444] on div "164 05:17 Fri 09:47 Fri 12:09 Fri 12:20 Fri 12:30 Fri" at bounding box center [931, 383] width 1177 height 627
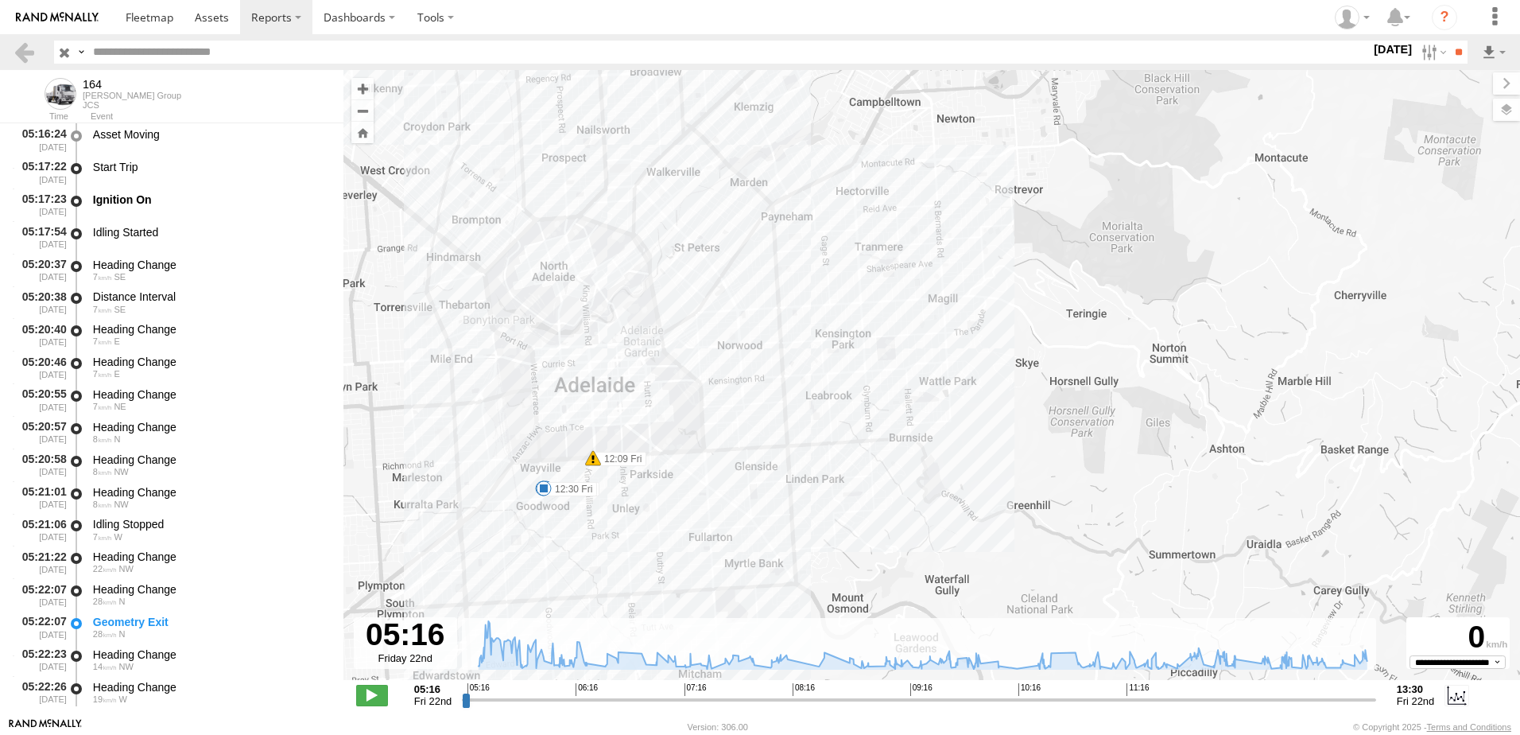
drag, startPoint x: 707, startPoint y: 554, endPoint x: 678, endPoint y: 619, distance: 70.5
click at [678, 619] on div "← Move left → Move right ↑ Move up ↓ Move down + Zoom in - Zoom out Home Jump l…" at bounding box center [931, 393] width 1177 height 647
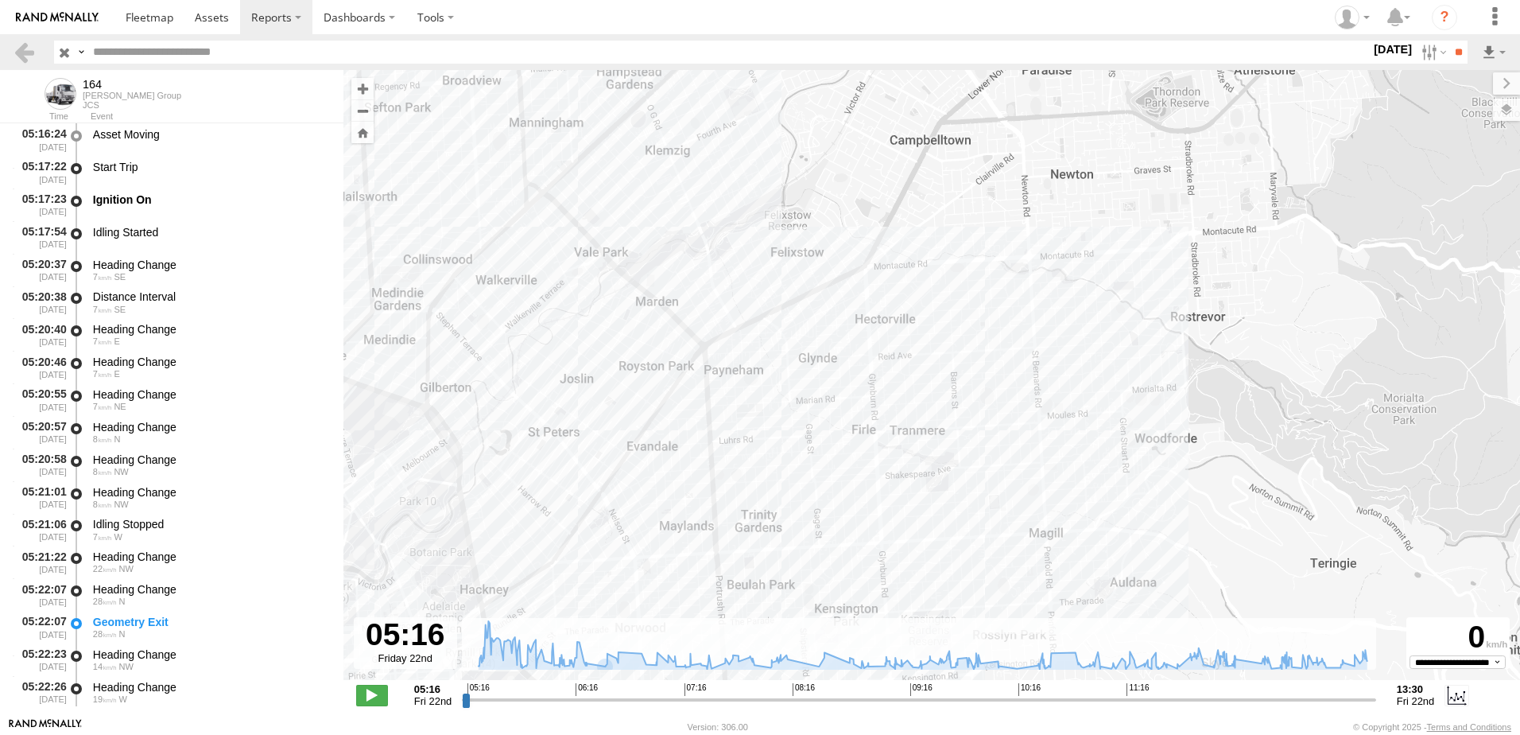
drag, startPoint x: 650, startPoint y: 429, endPoint x: 588, endPoint y: 488, distance: 85.5
click at [588, 488] on div "164 05:17 Fri 09:47 Fri 12:09 Fri 12:20 Fri 12:30 Fri" at bounding box center [931, 383] width 1177 height 627
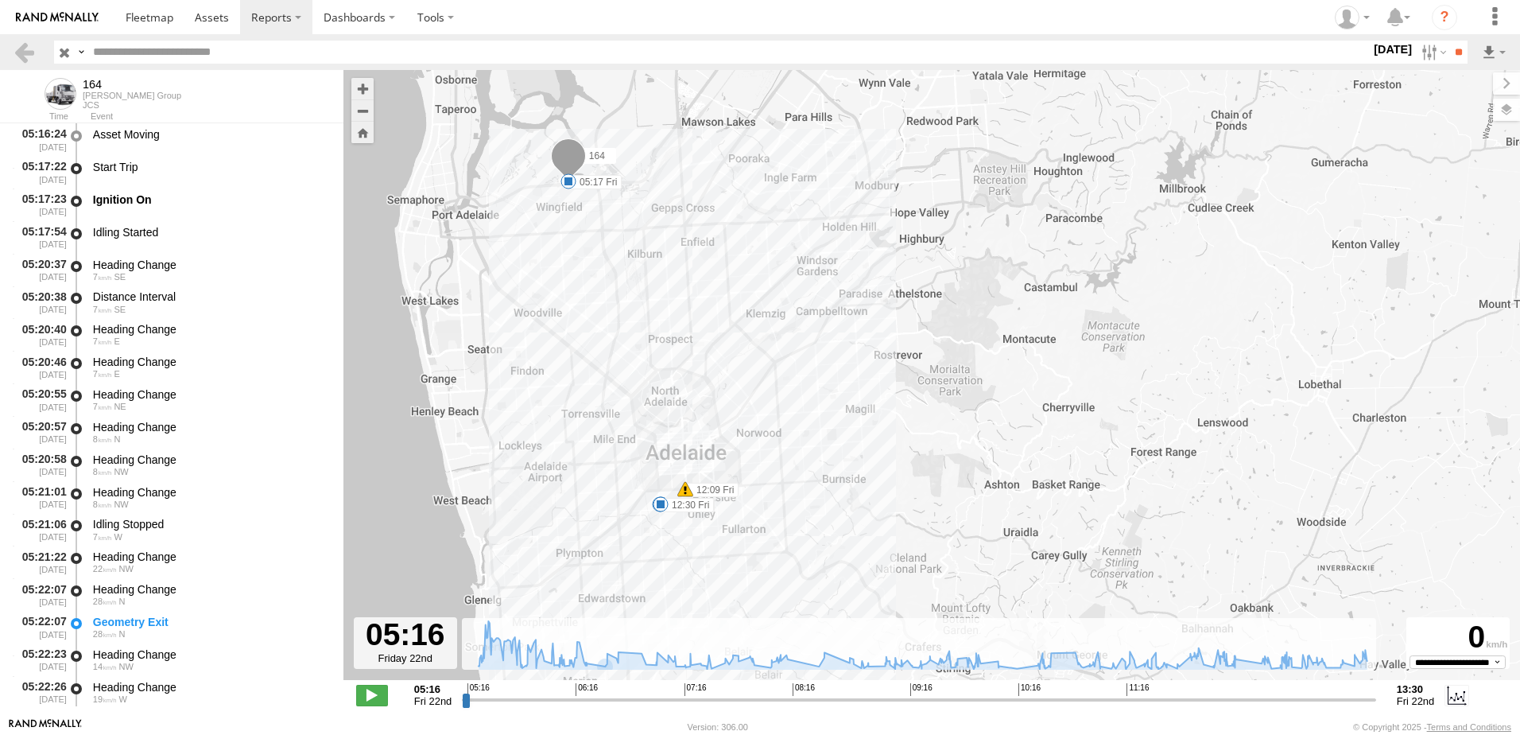
drag, startPoint x: 786, startPoint y: 454, endPoint x: 984, endPoint y: 331, distance: 232.5
click at [984, 331] on div "164 05:17 Fri 09:47 Fri 12:09 Fri 12:20 Fri 12:30 Fri" at bounding box center [931, 383] width 1177 height 627
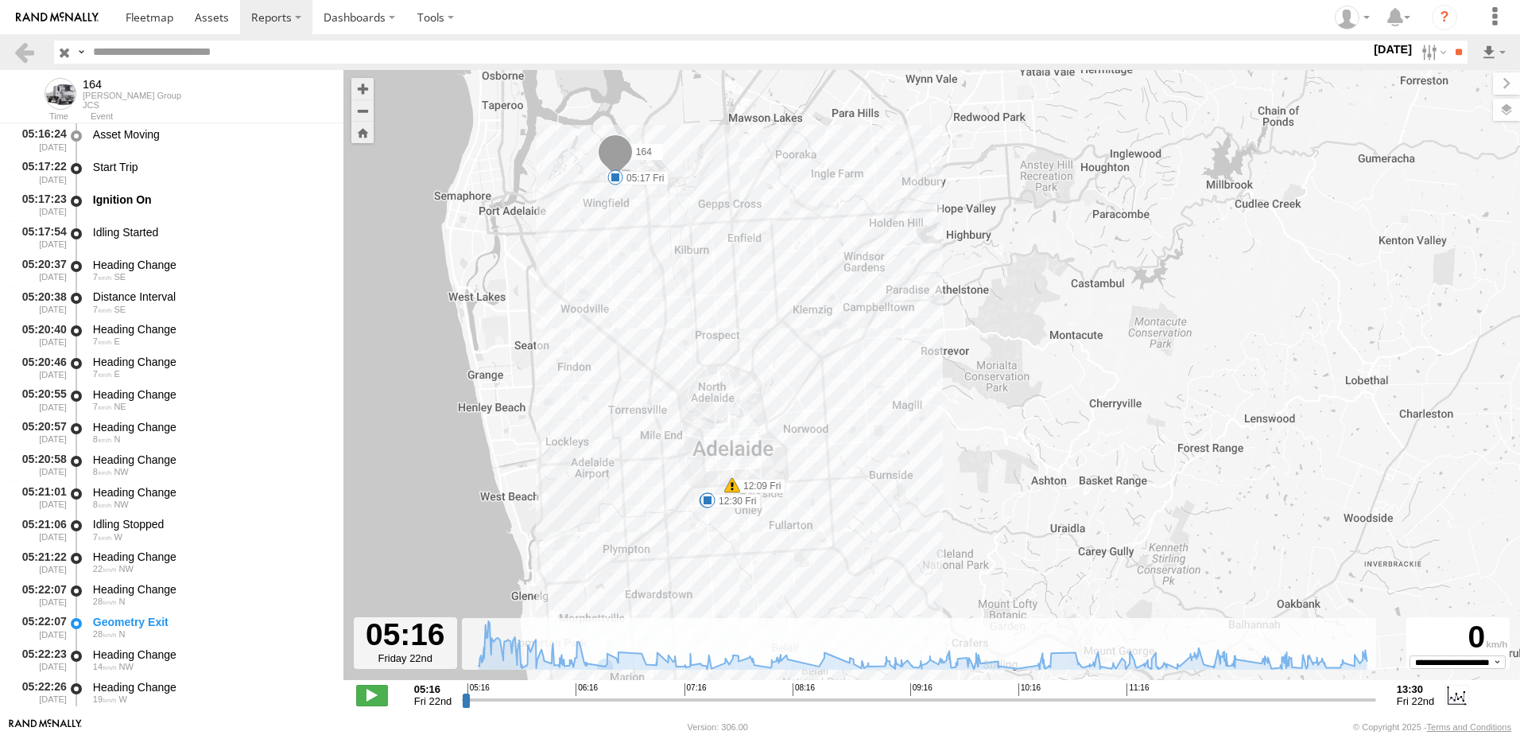
drag, startPoint x: 936, startPoint y: 422, endPoint x: 989, endPoint y: 417, distance: 53.6
click at [989, 417] on div "164 05:17 Fri 09:47 Fri 12:09 Fri 12:20 Fri 12:30 Fri" at bounding box center [931, 383] width 1177 height 627
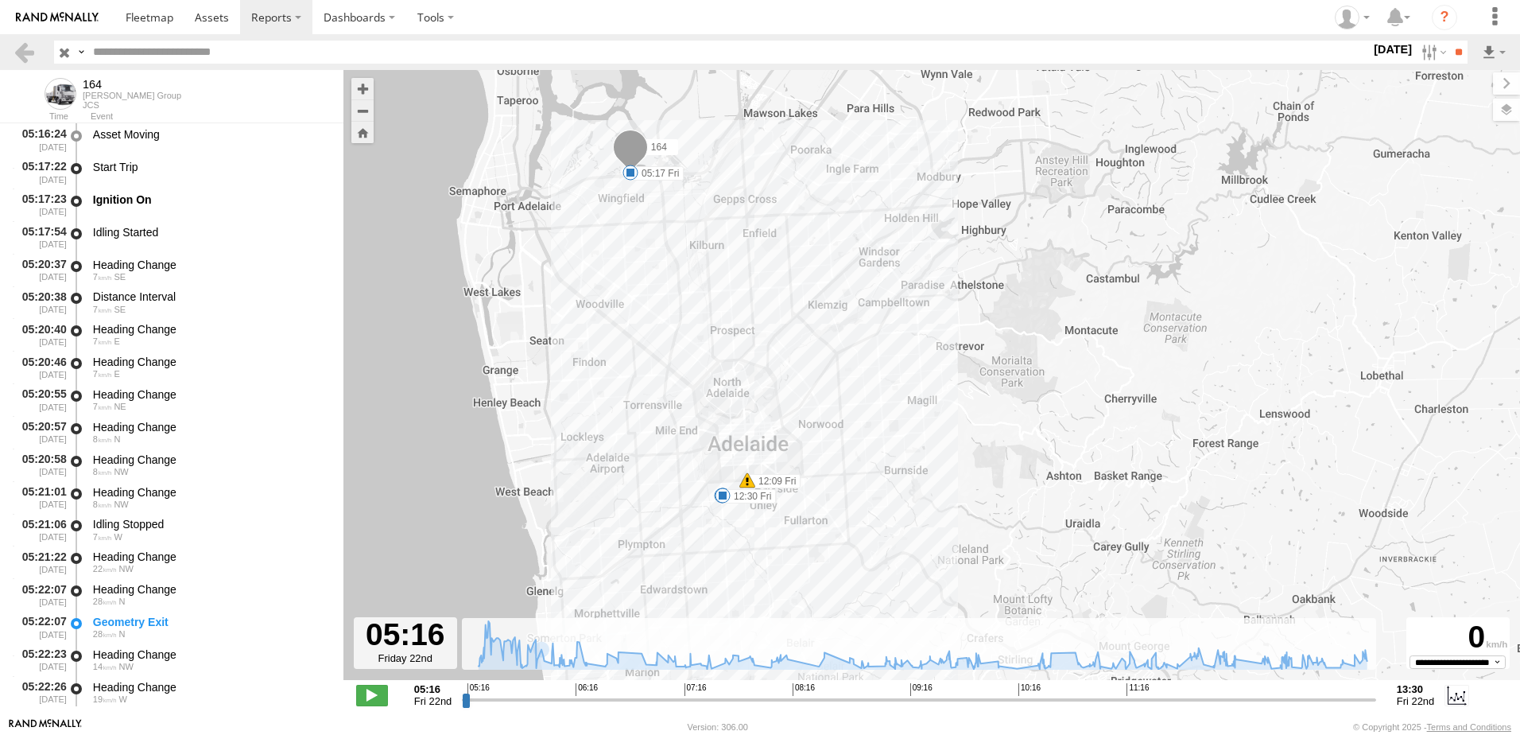
drag, startPoint x: 908, startPoint y: 514, endPoint x: 920, endPoint y: 510, distance: 12.6
click at [920, 510] on div "164 05:17 Fri 09:47 Fri 12:09 Fri 12:20 Fri 12:30 Fri" at bounding box center [931, 383] width 1177 height 627
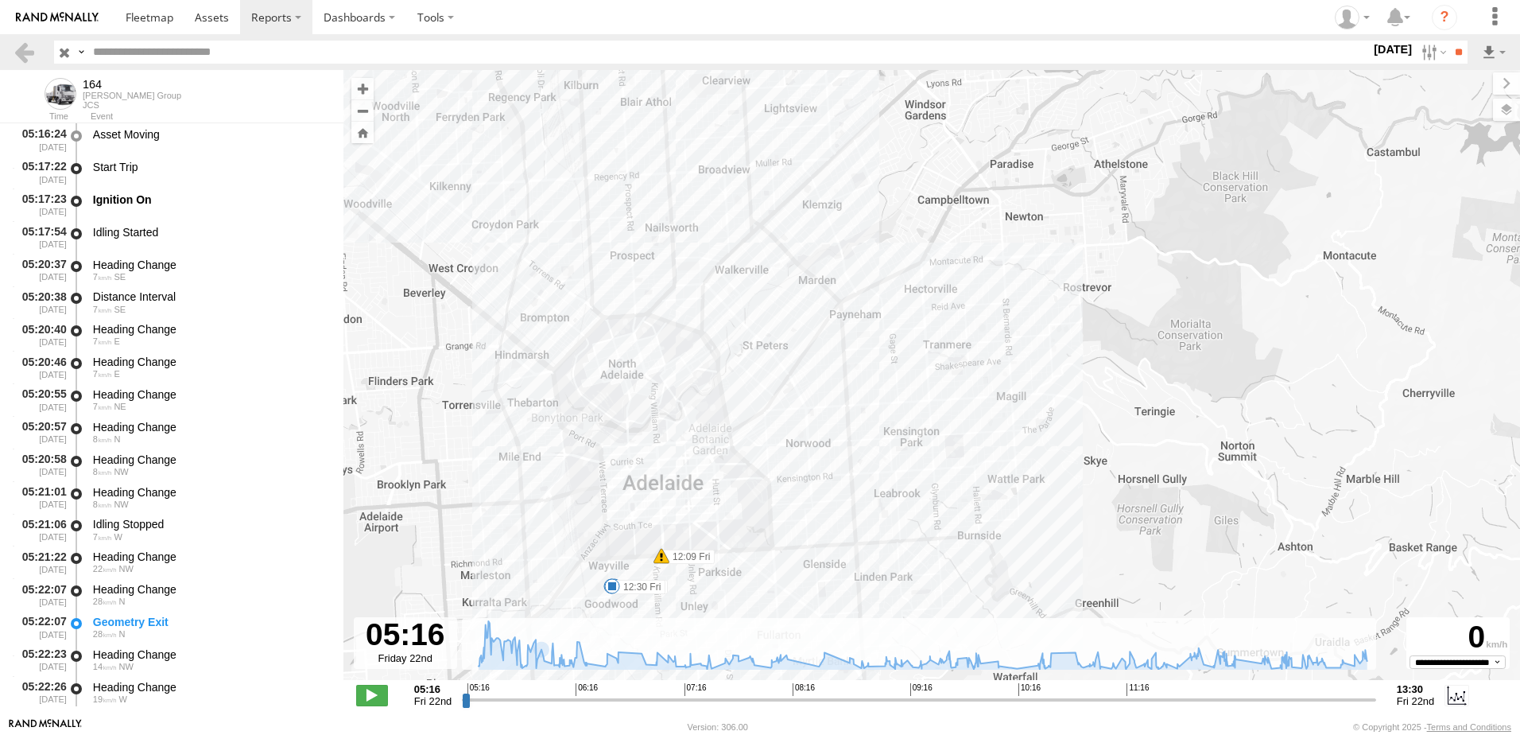
drag, startPoint x: 926, startPoint y: 492, endPoint x: 1011, endPoint y: 593, distance: 131.5
click at [1011, 593] on div "164 05:17 Fri 09:47 Fri 12:09 Fri 12:20 Fri 12:30 Fri" at bounding box center [931, 383] width 1177 height 627
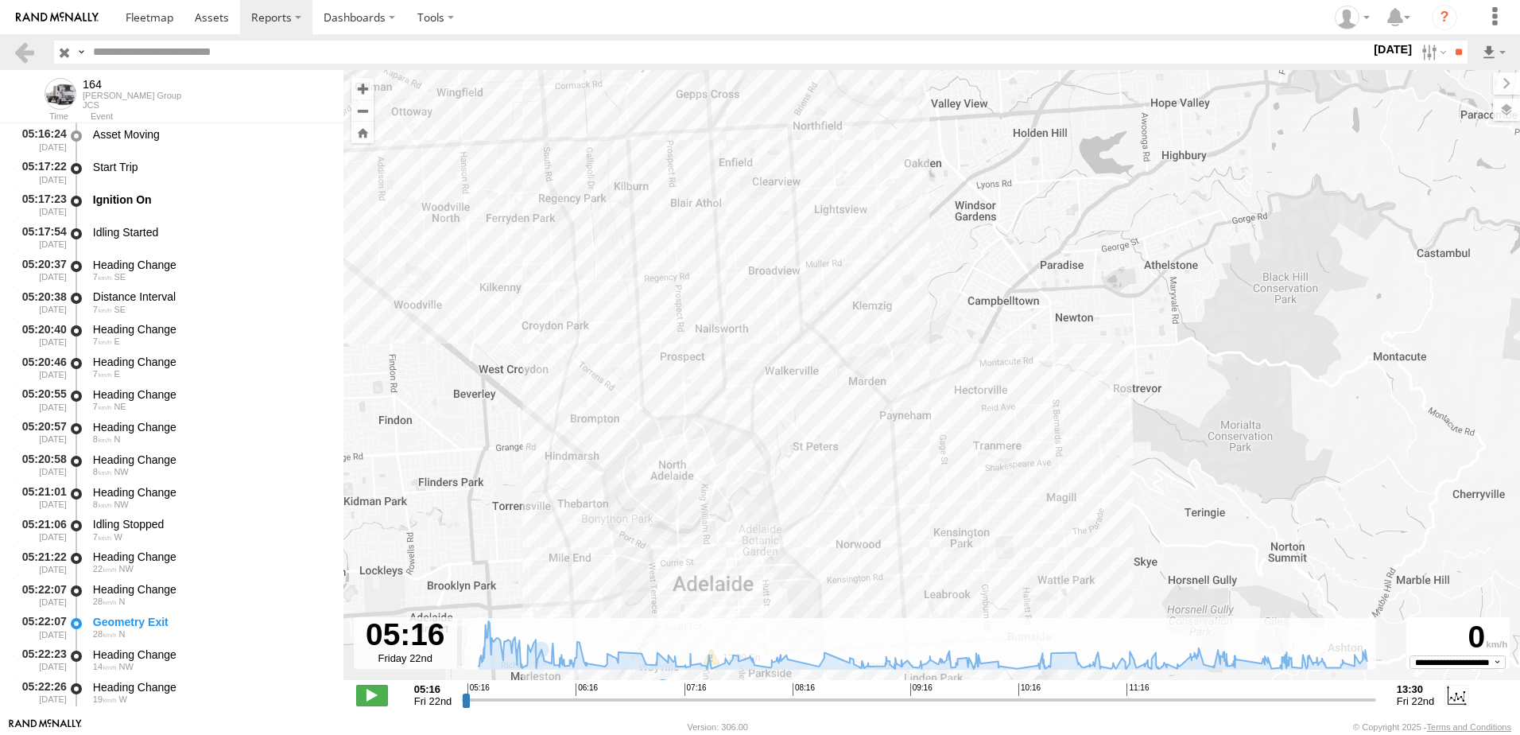
drag, startPoint x: 1147, startPoint y: 417, endPoint x: 1156, endPoint y: 450, distance: 34.7
click at [1156, 450] on div "164 05:17 Fri 09:47 Fri 12:09 Fri 12:20 Fri 12:30 Fri" at bounding box center [931, 383] width 1177 height 627
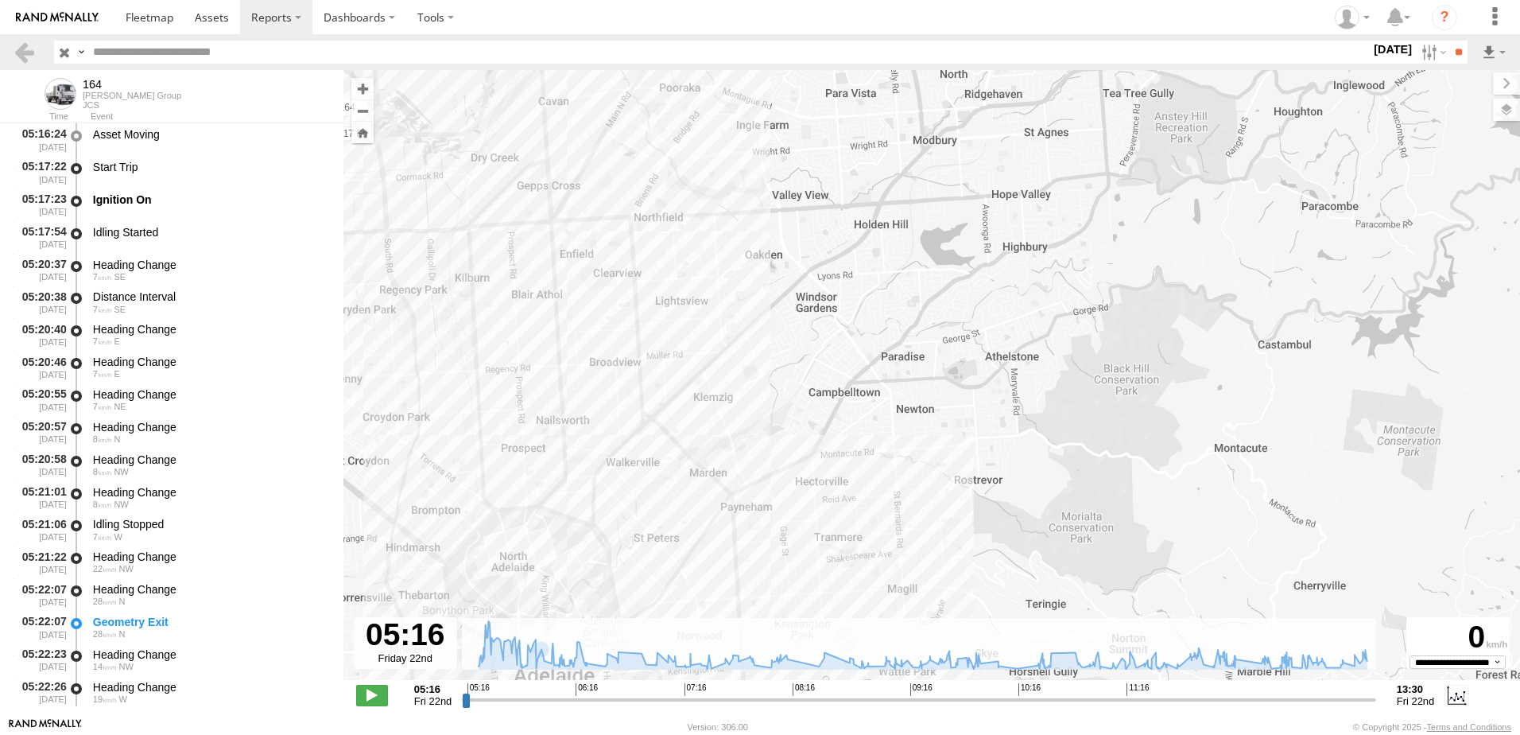
drag, startPoint x: 1182, startPoint y: 372, endPoint x: 1020, endPoint y: 445, distance: 177.9
click at [1020, 445] on div "164 05:17 Fri 09:47 Fri 12:09 Fri 12:20 Fri 12:30 Fri" at bounding box center [931, 383] width 1177 height 627
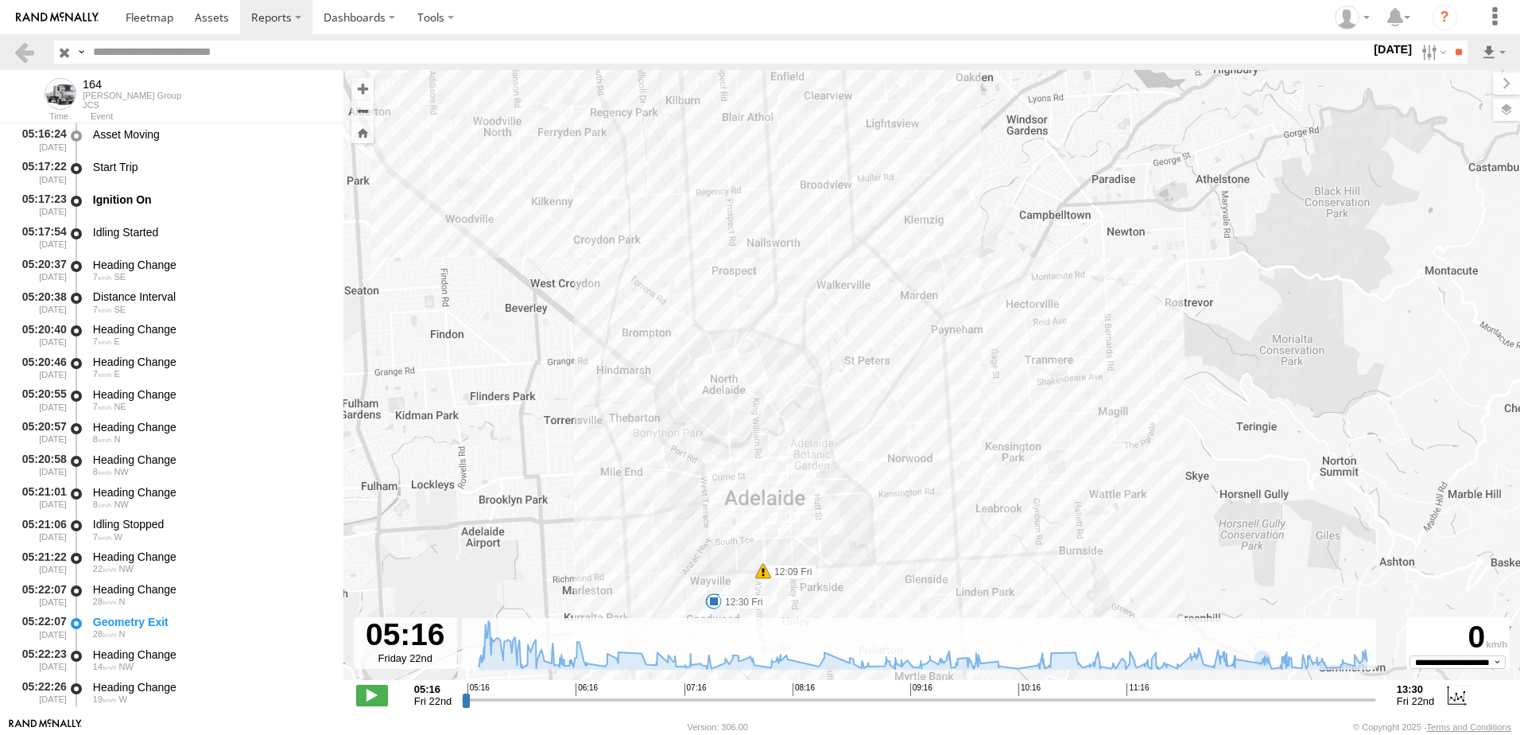
drag, startPoint x: 852, startPoint y: 367, endPoint x: 1052, endPoint y: 200, distance: 259.7
click at [1052, 200] on div "164 05:17 Fri 09:47 Fri 12:09 Fri 12:20 Fri 12:30 Fri" at bounding box center [931, 383] width 1177 height 627
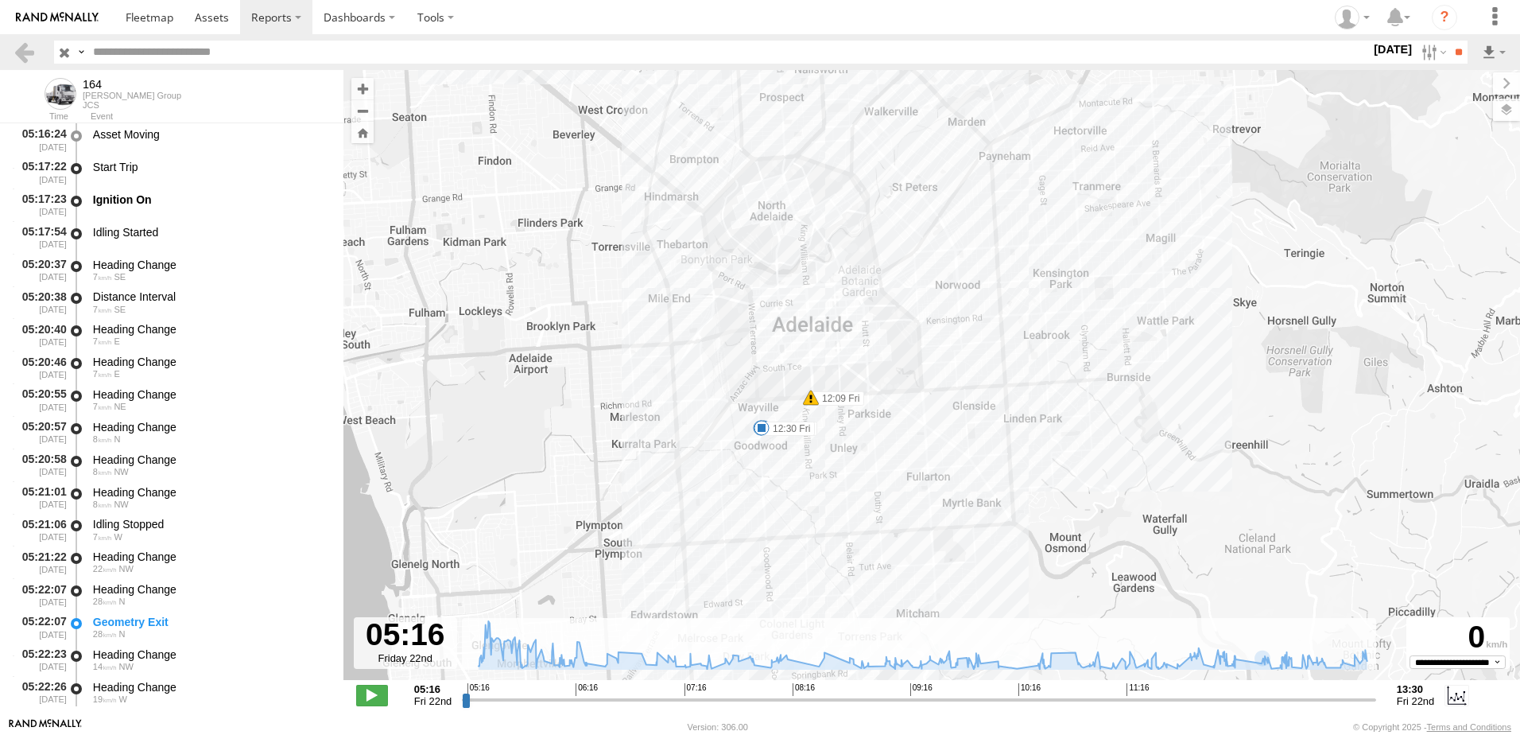
drag, startPoint x: 1073, startPoint y: 406, endPoint x: 1089, endPoint y: 316, distance: 90.5
click at [1089, 316] on div "164 05:17 Fri 09:47 Fri 12:09 Fri 12:20 Fri 12:30 Fri" at bounding box center [931, 383] width 1177 height 627
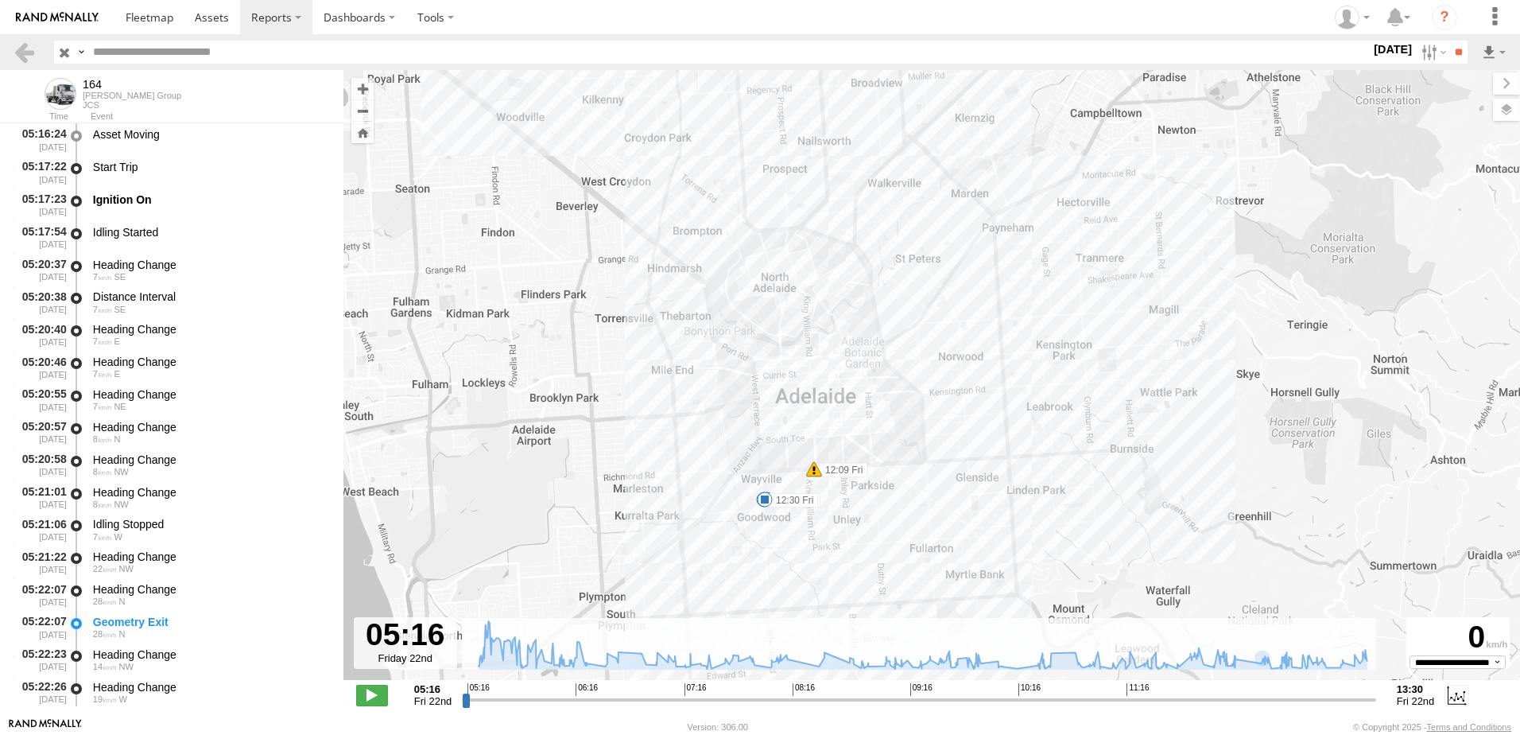
drag, startPoint x: 1145, startPoint y: 286, endPoint x: 1117, endPoint y: 428, distance: 144.2
click at [1119, 428] on div "164 05:17 Fri 09:47 Fri 12:09 Fri 12:20 Fri 12:30 Fri" at bounding box center [931, 383] width 1177 height 627
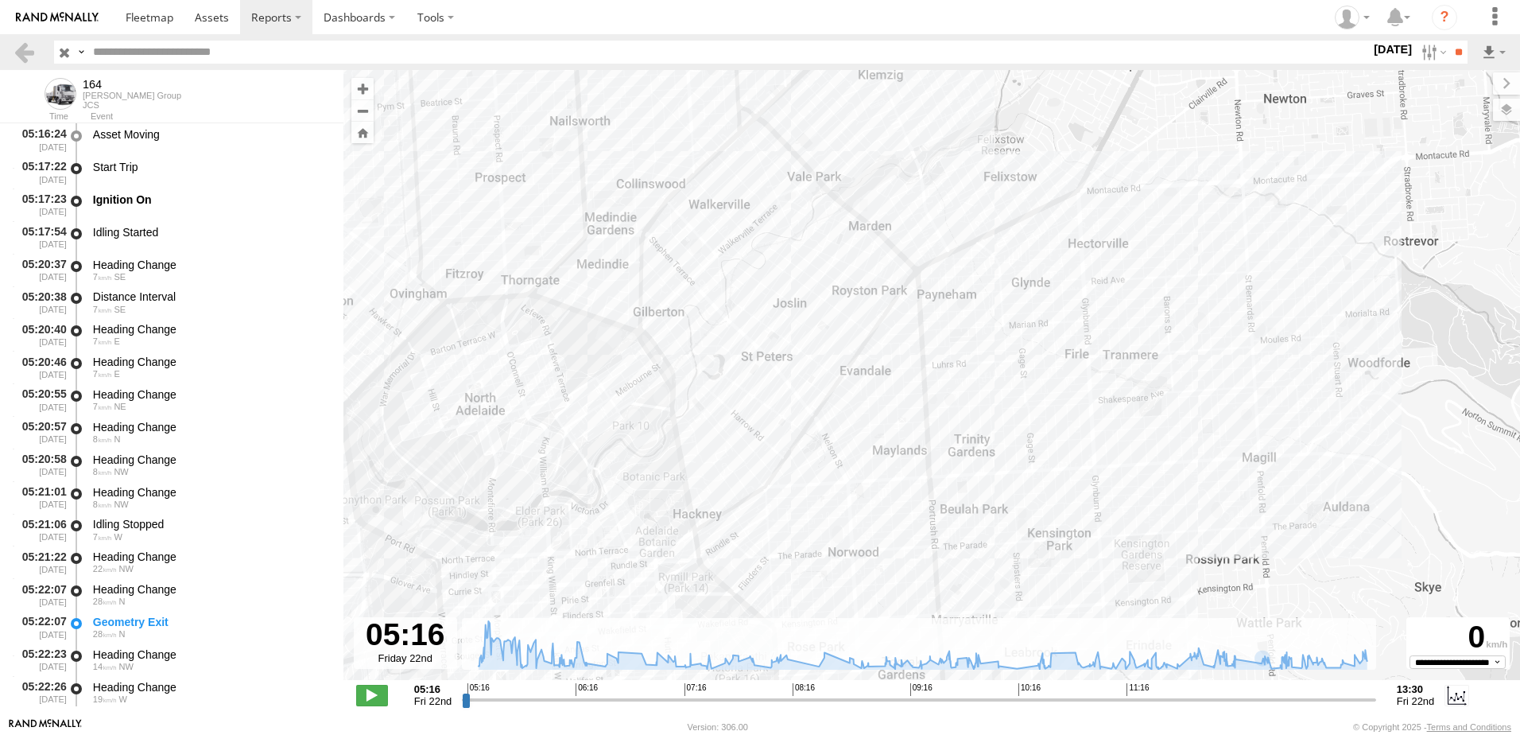
drag, startPoint x: 1120, startPoint y: 257, endPoint x: 1158, endPoint y: 508, distance: 254.1
click at [1158, 508] on div "164 05:17 Fri 09:47 Fri 12:09 Fri 12:20 Fri 12:30 Fri" at bounding box center [931, 383] width 1177 height 627
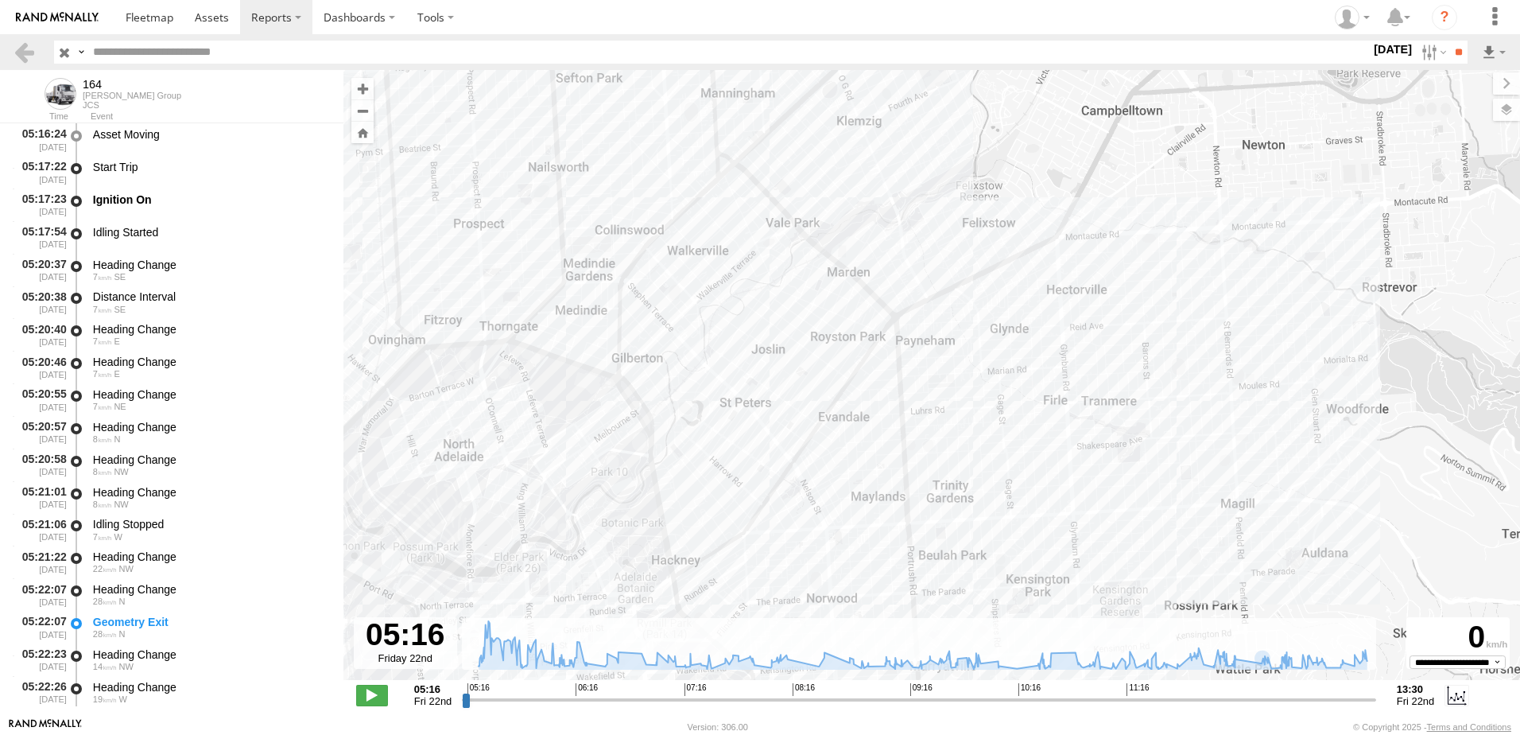
drag, startPoint x: 1118, startPoint y: 408, endPoint x: 1096, endPoint y: 448, distance: 45.2
click at [1096, 448] on div "164 05:17 Fri 09:47 Fri 12:09 Fri 12:20 Fri 12:30 Fri" at bounding box center [931, 383] width 1177 height 627
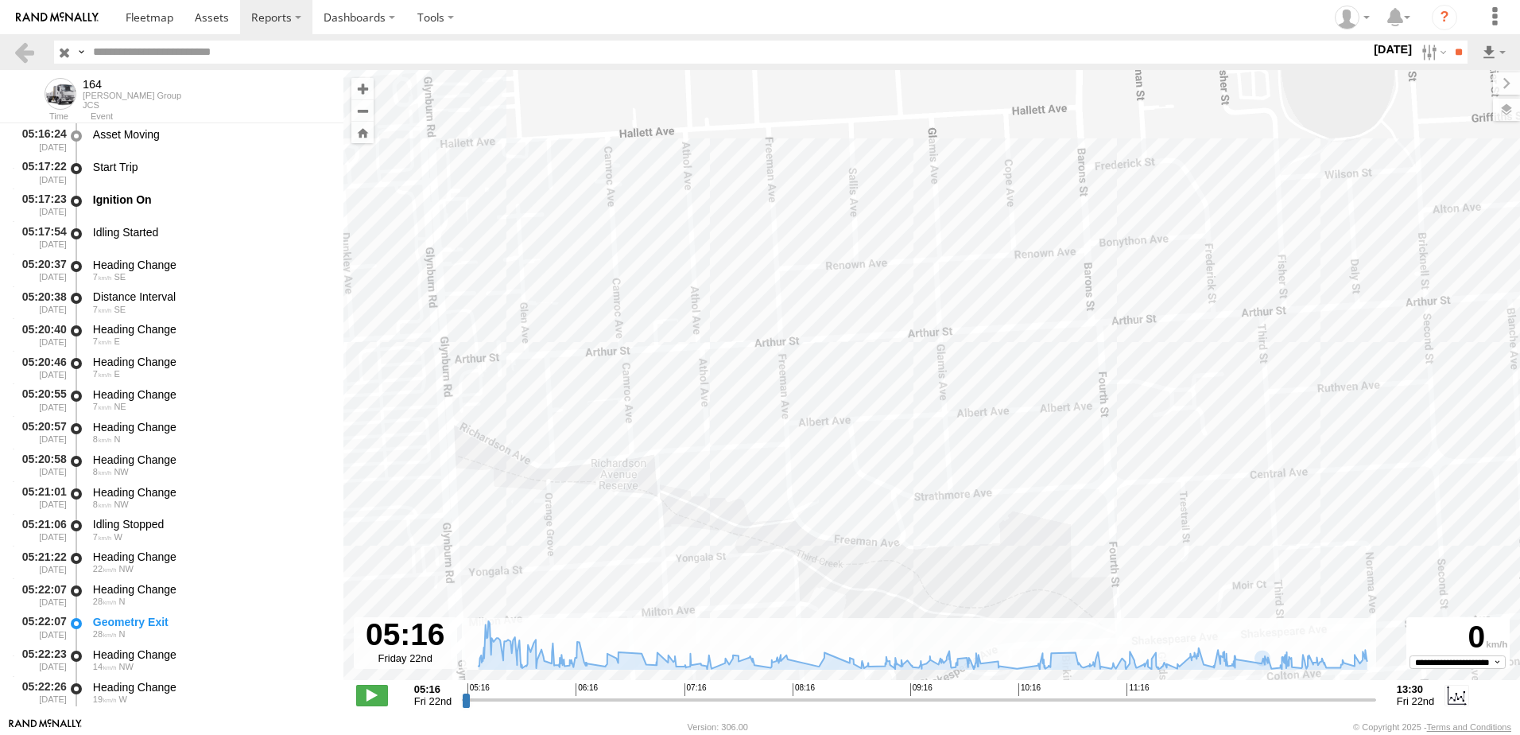
drag, startPoint x: 1198, startPoint y: 416, endPoint x: 1168, endPoint y: 433, distance: 34.9
click at [1168, 433] on div "164 05:17 Fri 09:47 Fri 12:09 Fri 12:20 Fri 12:30 Fri" at bounding box center [931, 383] width 1177 height 627
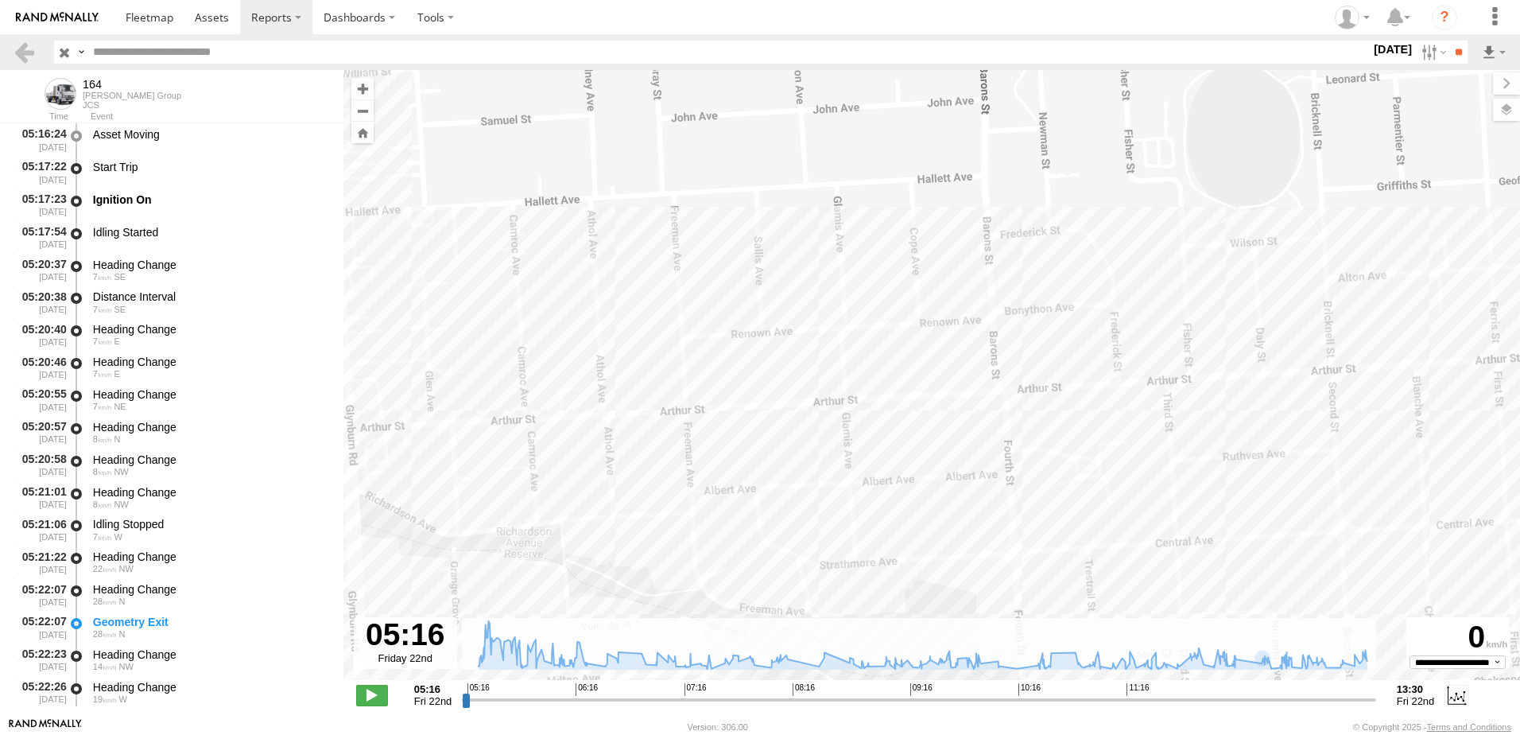
click at [1085, 380] on div "164 05:17 Fri 09:47 Fri 12:09 Fri 12:20 Fri 12:30 Fri" at bounding box center [931, 383] width 1177 height 627
click at [1084, 378] on div "164 05:17 Fri 09:47 Fri 12:09 Fri 12:20 Fri 12:30 Fri" at bounding box center [931, 383] width 1177 height 627
click at [1083, 382] on div "164 05:17 Fri 09:47 Fri 12:09 Fri 12:20 Fri 12:30 Fri" at bounding box center [931, 383] width 1177 height 627
click at [1084, 378] on div "164 05:17 Fri 09:47 Fri 12:09 Fri 12:20 Fri 12:30 Fri" at bounding box center [931, 383] width 1177 height 627
click at [1084, 382] on div "164 05:17 Fri 09:47 Fri 12:09 Fri 12:20 Fri 12:30 Fri" at bounding box center [931, 383] width 1177 height 627
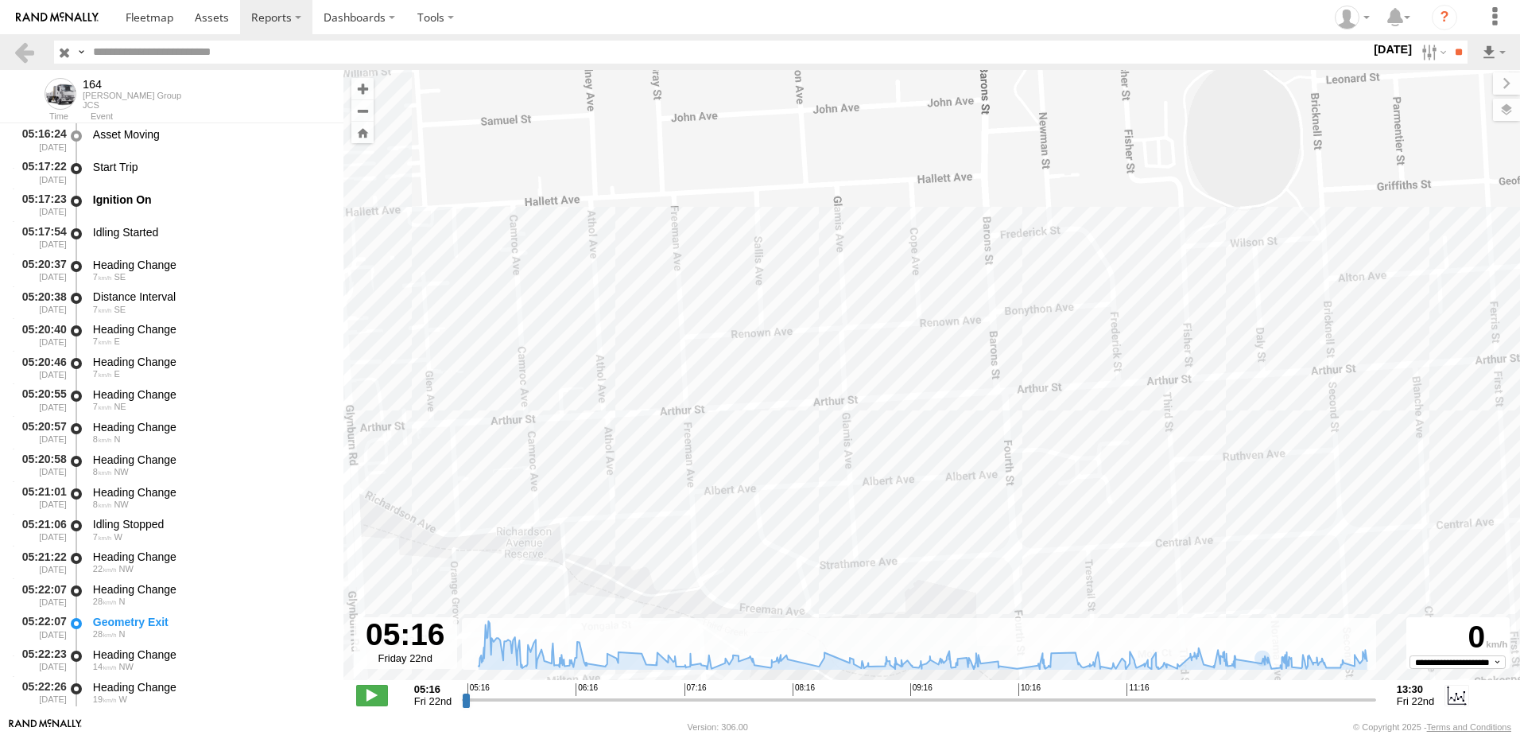
click at [1085, 381] on div "164 05:17 Fri 09:47 Fri 12:09 Fri 12:20 Fri 12:30 Fri" at bounding box center [931, 383] width 1177 height 627
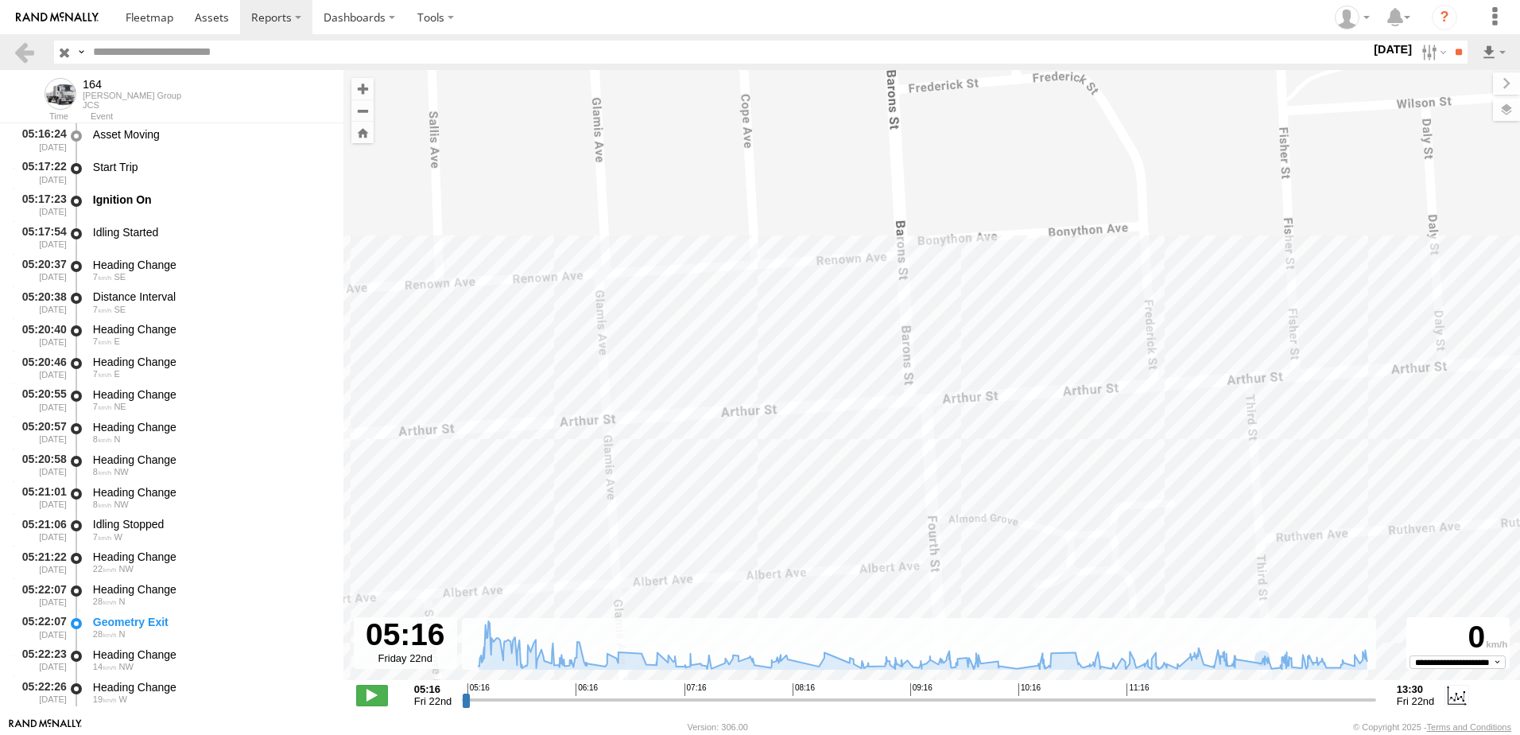
click at [1085, 381] on div "164 05:17 Fri 09:47 Fri 12:09 Fri 12:20 Fri 12:30 Fri" at bounding box center [931, 383] width 1177 height 627
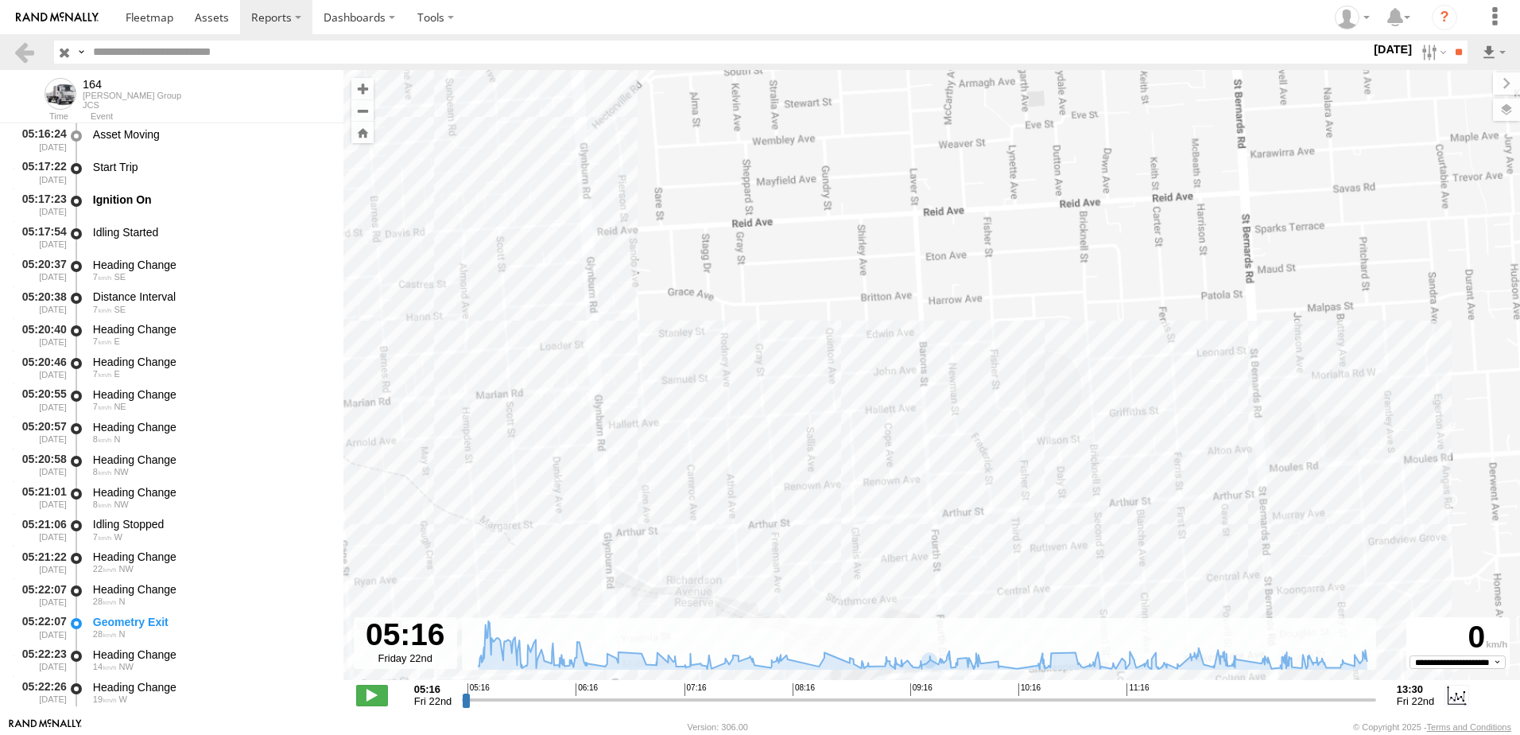
drag, startPoint x: 939, startPoint y: 542, endPoint x: 928, endPoint y: 419, distance: 123.7
click at [928, 421] on div "164 05:17 Fri 09:47 Fri 12:09 Fri 12:20 Fri 12:30 Fri" at bounding box center [931, 383] width 1177 height 627
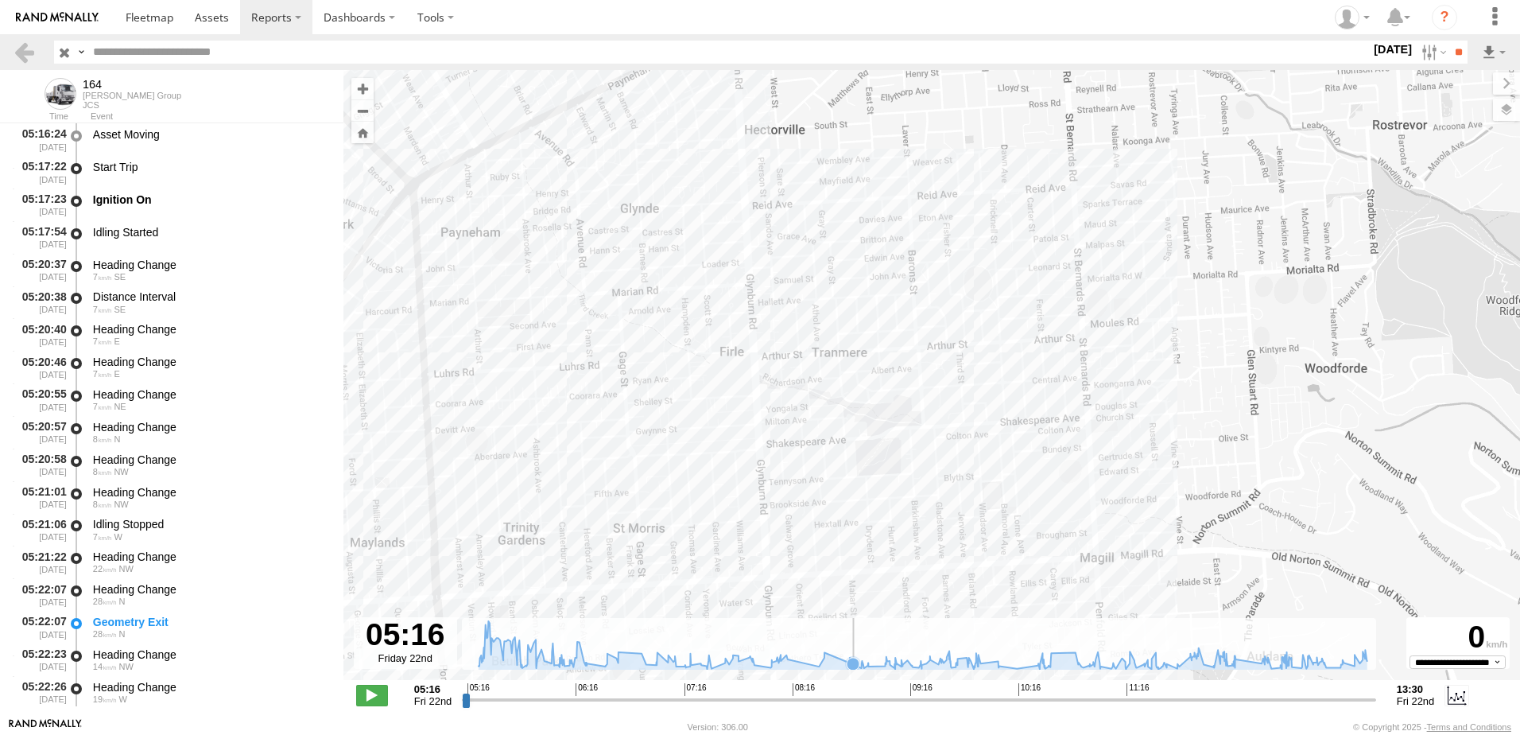
click at [855, 653] on icon at bounding box center [923, 645] width 905 height 48
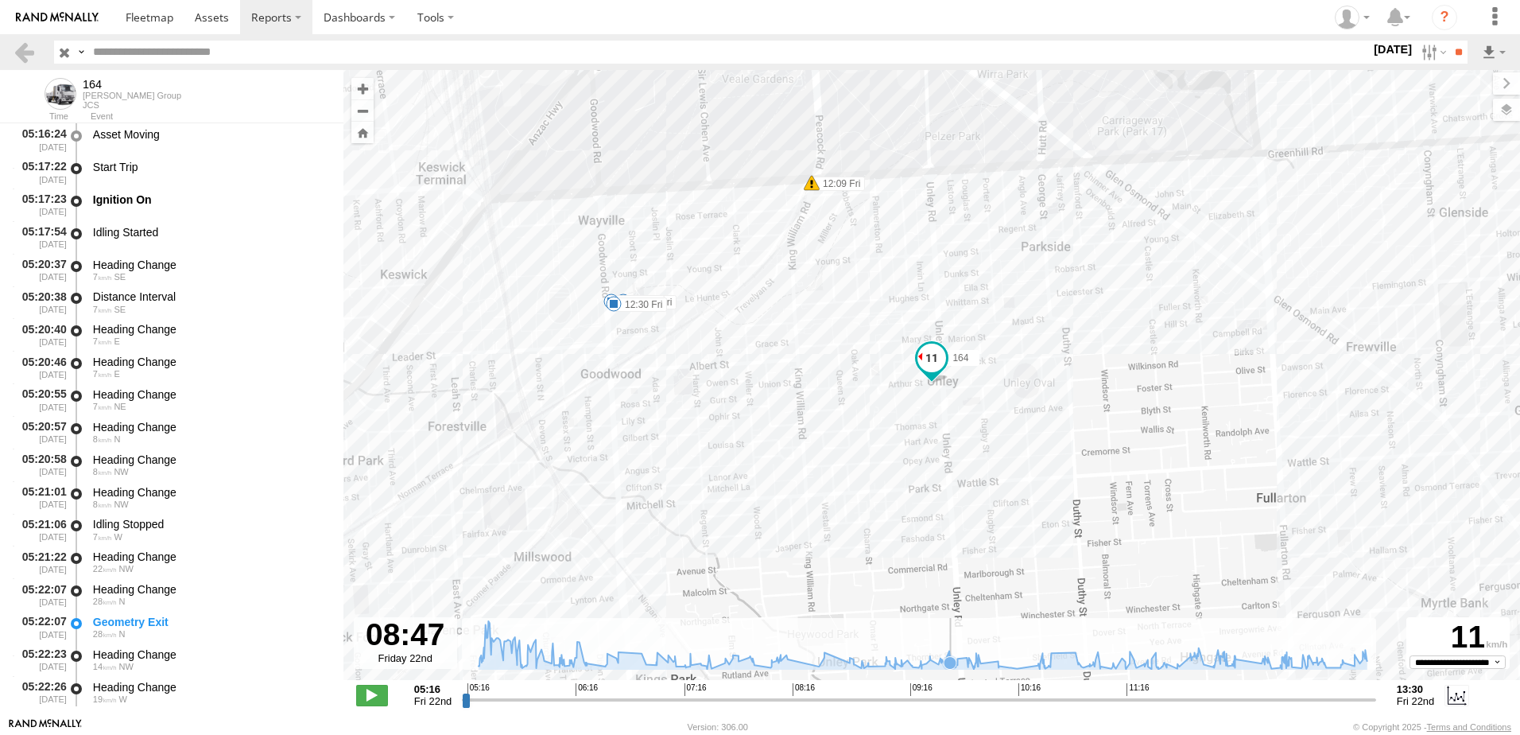
click at [950, 638] on rect at bounding box center [919, 644] width 914 height 52
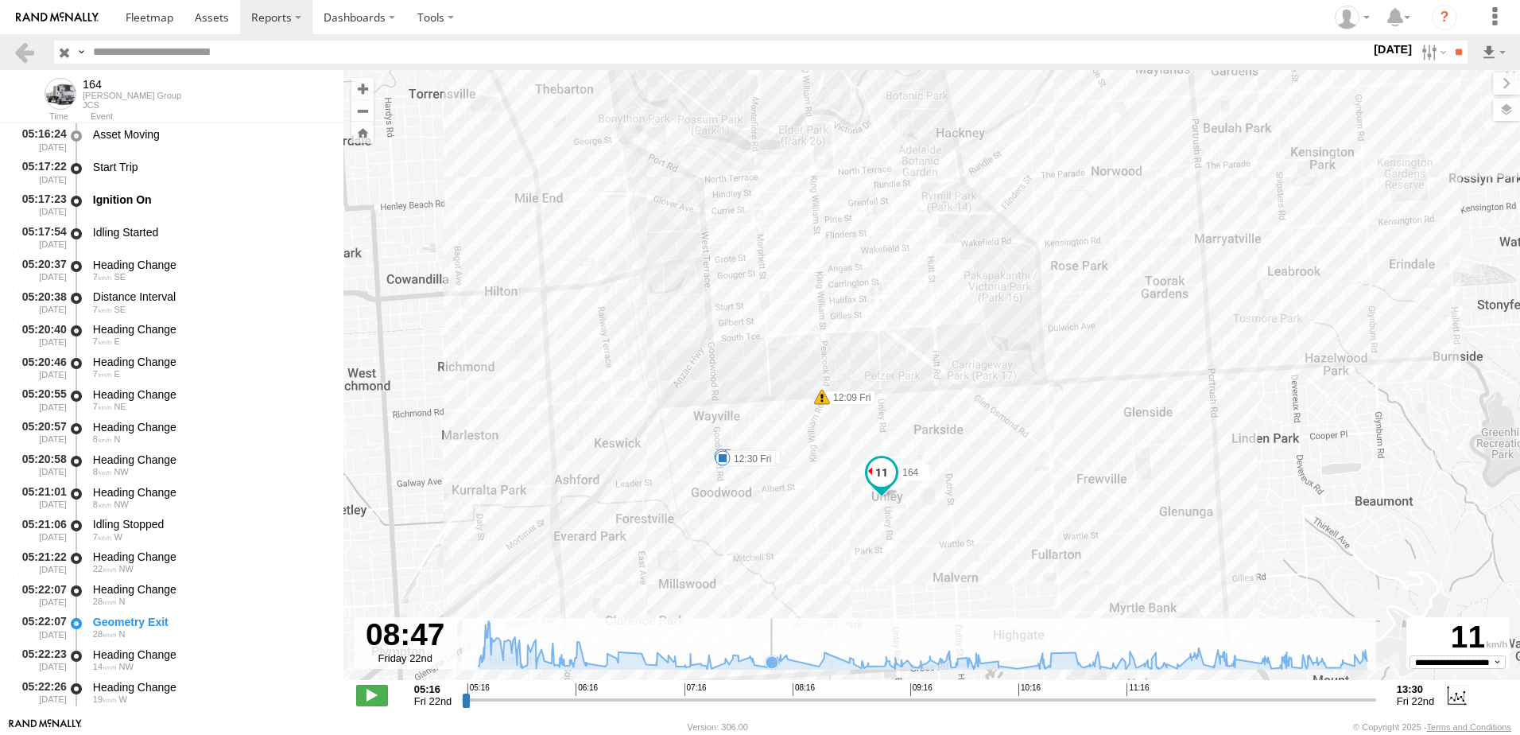
click at [774, 642] on rect at bounding box center [919, 644] width 914 height 52
click at [678, 642] on rect at bounding box center [919, 644] width 914 height 52
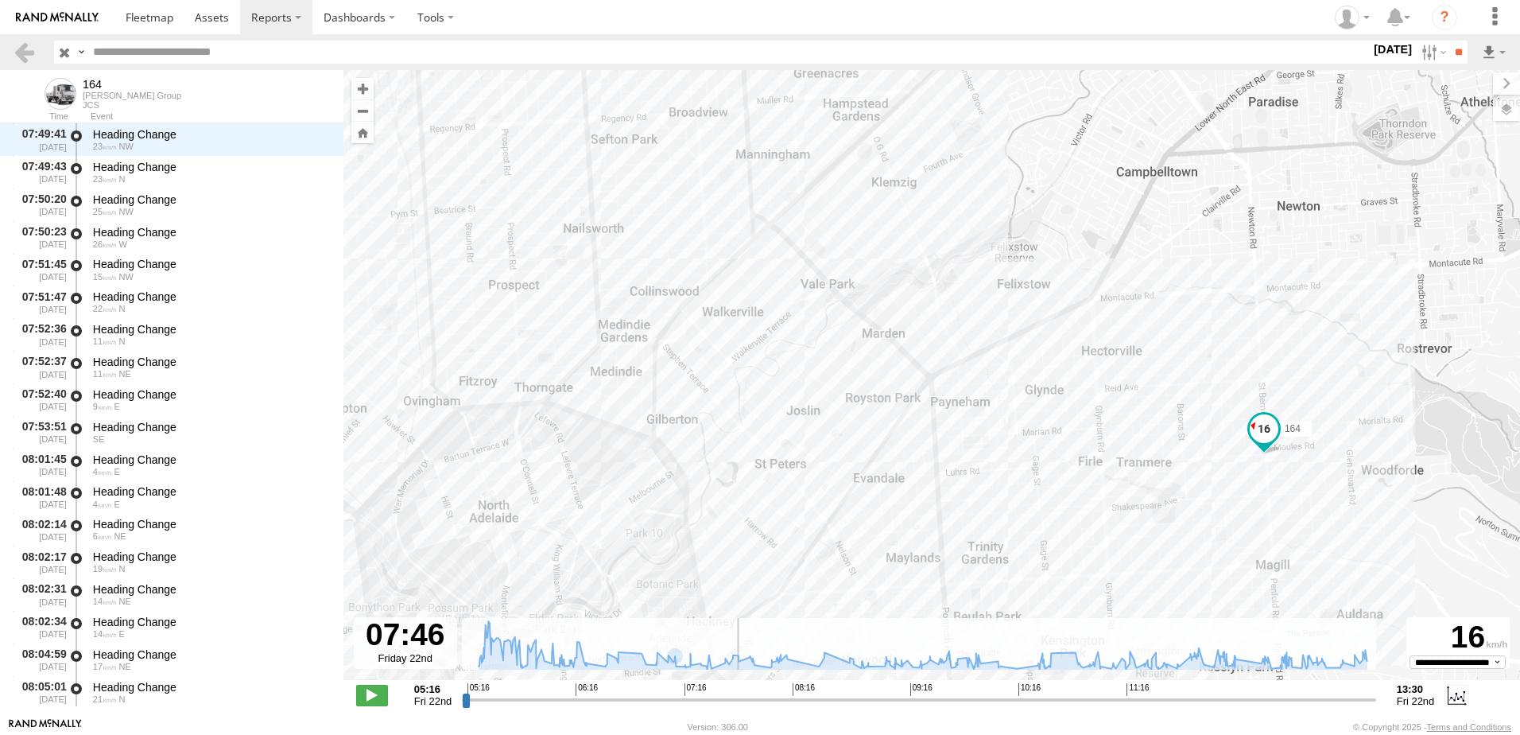
scroll to position [6790, 0]
drag, startPoint x: 466, startPoint y: 700, endPoint x: 747, endPoint y: 724, distance: 281.8
click at [747, 707] on input "range" at bounding box center [919, 699] width 914 height 15
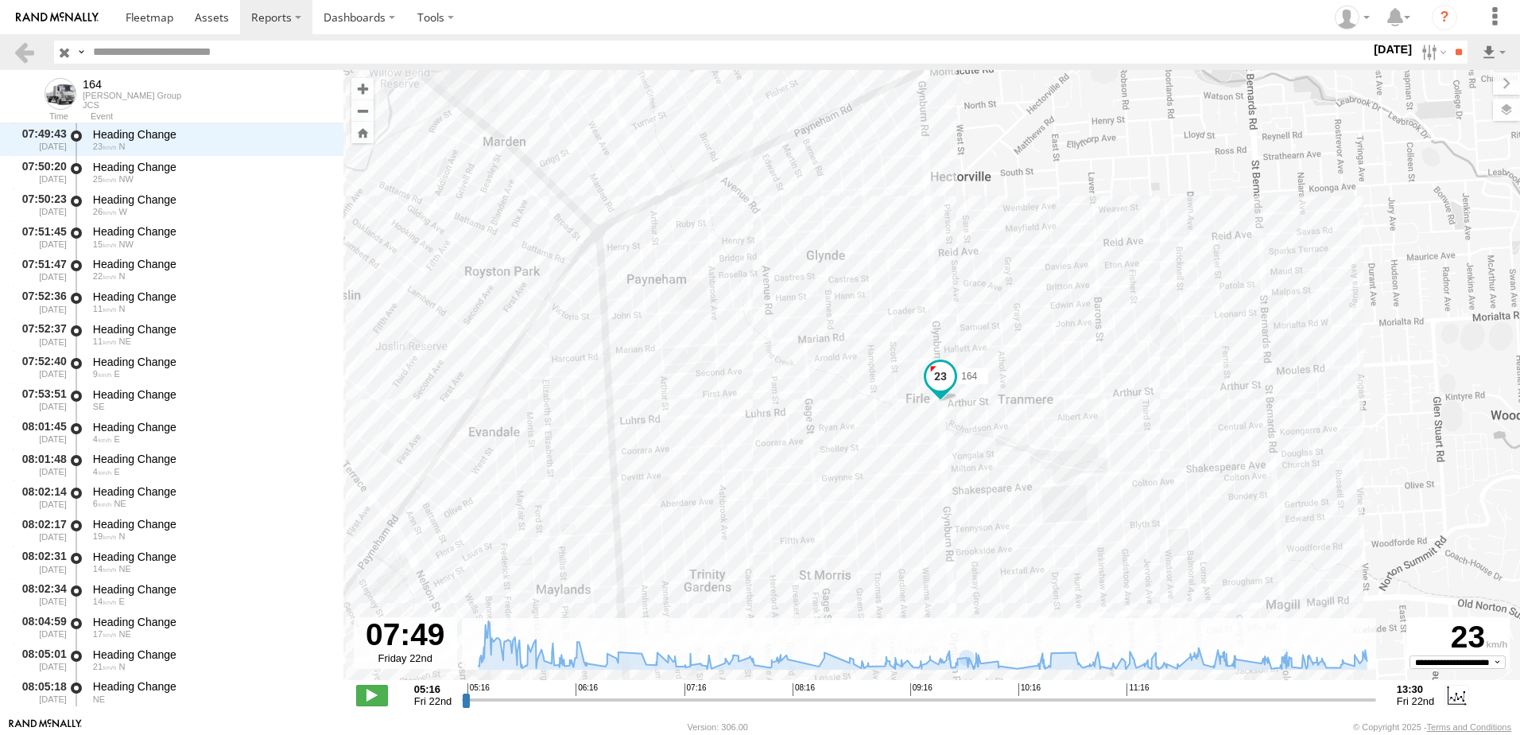
drag, startPoint x: 1151, startPoint y: 483, endPoint x: 988, endPoint y: 531, distance: 170.8
click at [988, 531] on div "164 05:17 Fri 09:47 Fri 12:09 Fri 12:20 Fri 12:30 Fri" at bounding box center [931, 383] width 1177 height 627
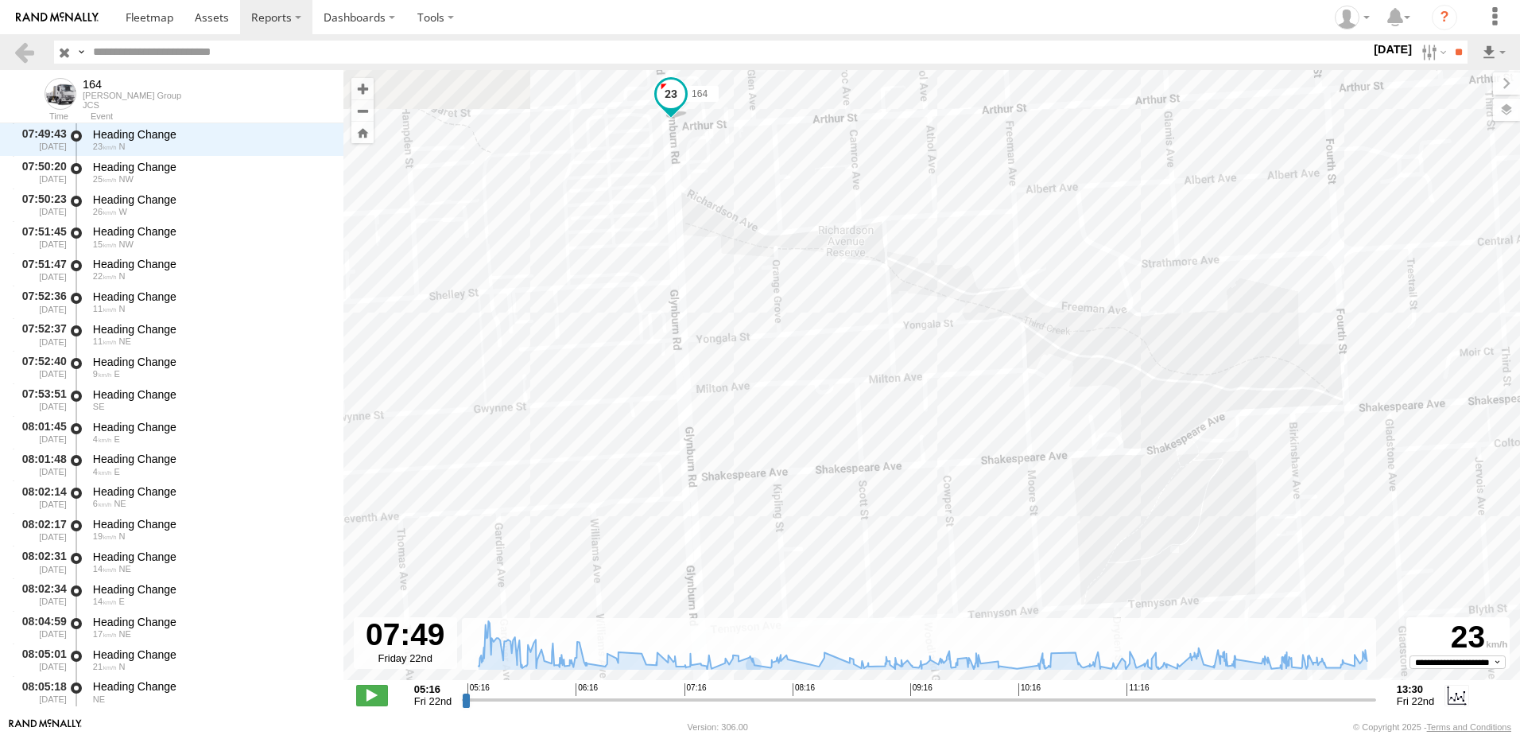
drag, startPoint x: 814, startPoint y: 432, endPoint x: 775, endPoint y: 651, distance: 222.9
click at [775, 651] on div "← Move left → Move right ↑ Move up ↓ Move down + Zoom in - Zoom out Home Jump l…" at bounding box center [931, 393] width 1177 height 647
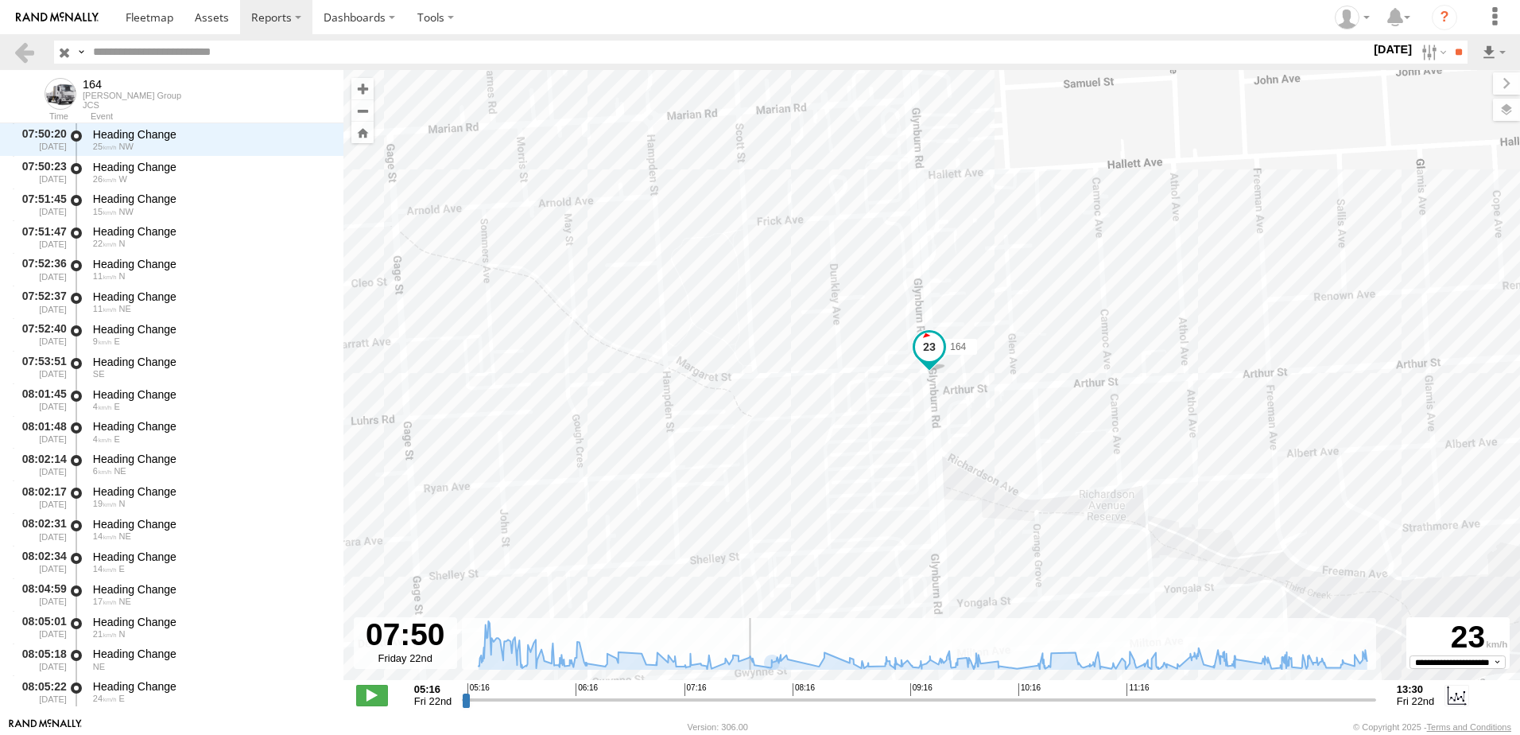
scroll to position [6758, 0]
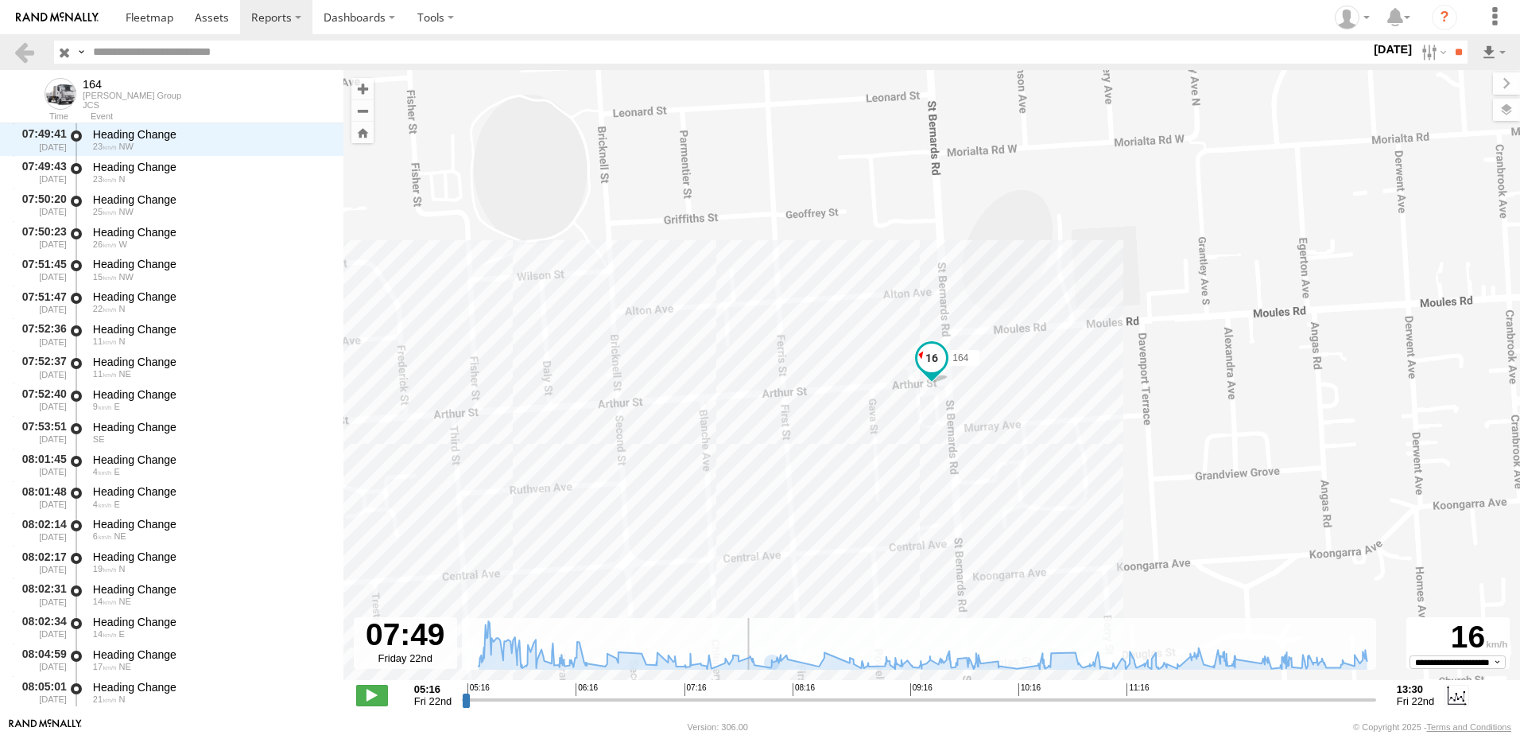
click at [746, 699] on input "range" at bounding box center [919, 699] width 914 height 15
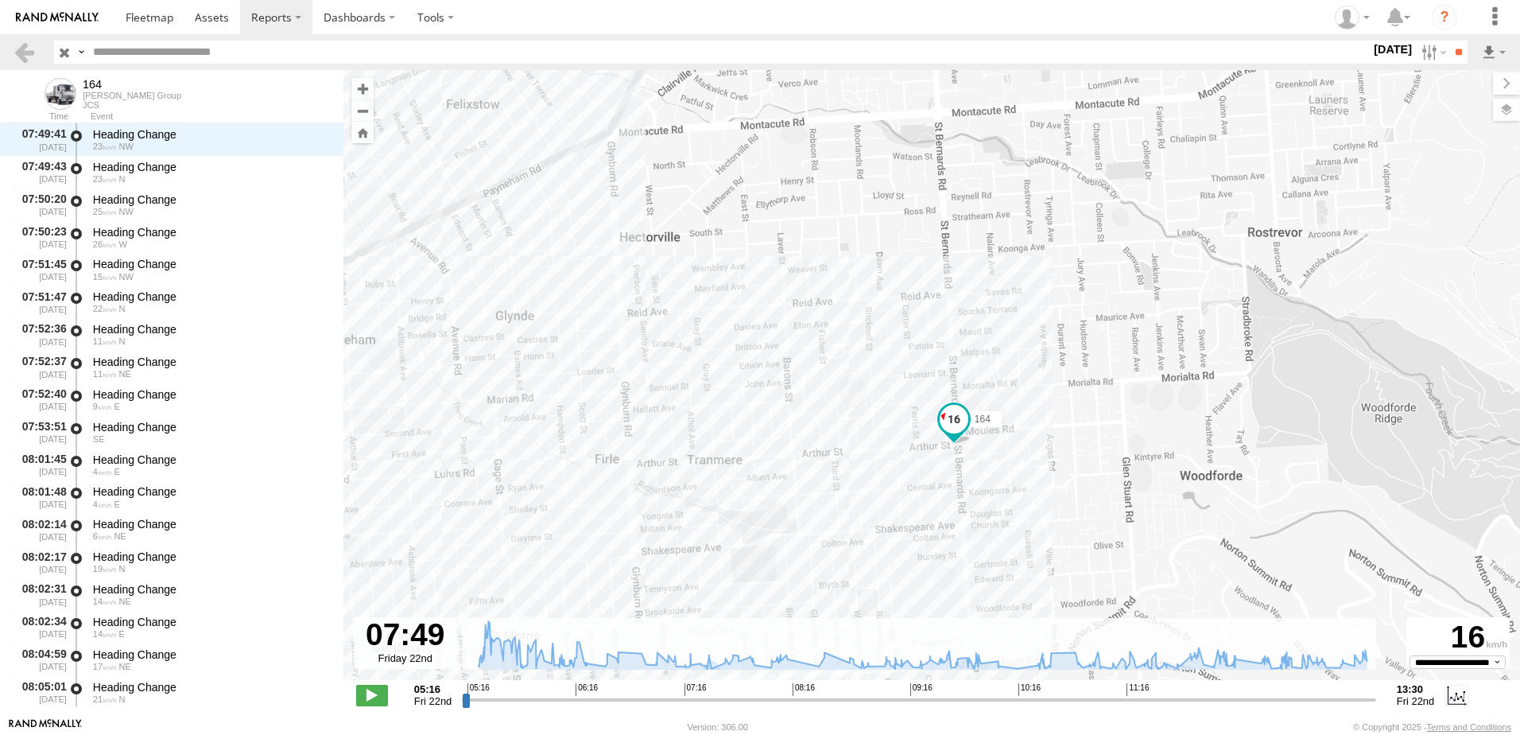
drag, startPoint x: 1143, startPoint y: 502, endPoint x: 1120, endPoint y: 214, distance: 288.8
click at [1120, 219] on div "164 05:17 Fri 09:47 Fri 12:09 Fri 12:20 Fri 12:30 Fri" at bounding box center [931, 383] width 1177 height 627
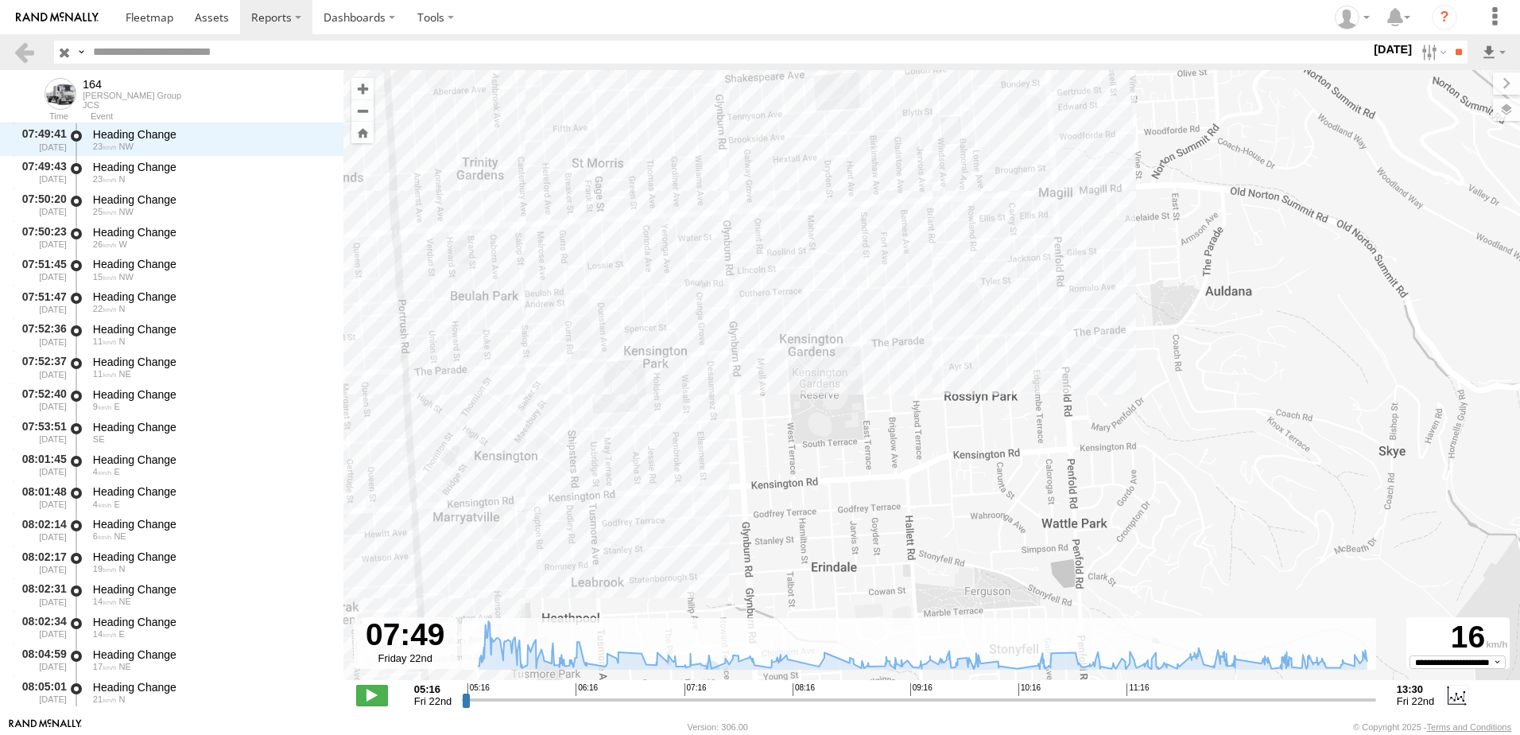
drag, startPoint x: 1112, startPoint y: 374, endPoint x: 1204, endPoint y: 485, distance: 143.9
click at [1222, 490] on div "164 05:17 Fri 09:47 Fri 12:09 Fri 12:20 Fri 12:30 Fri" at bounding box center [931, 383] width 1177 height 627
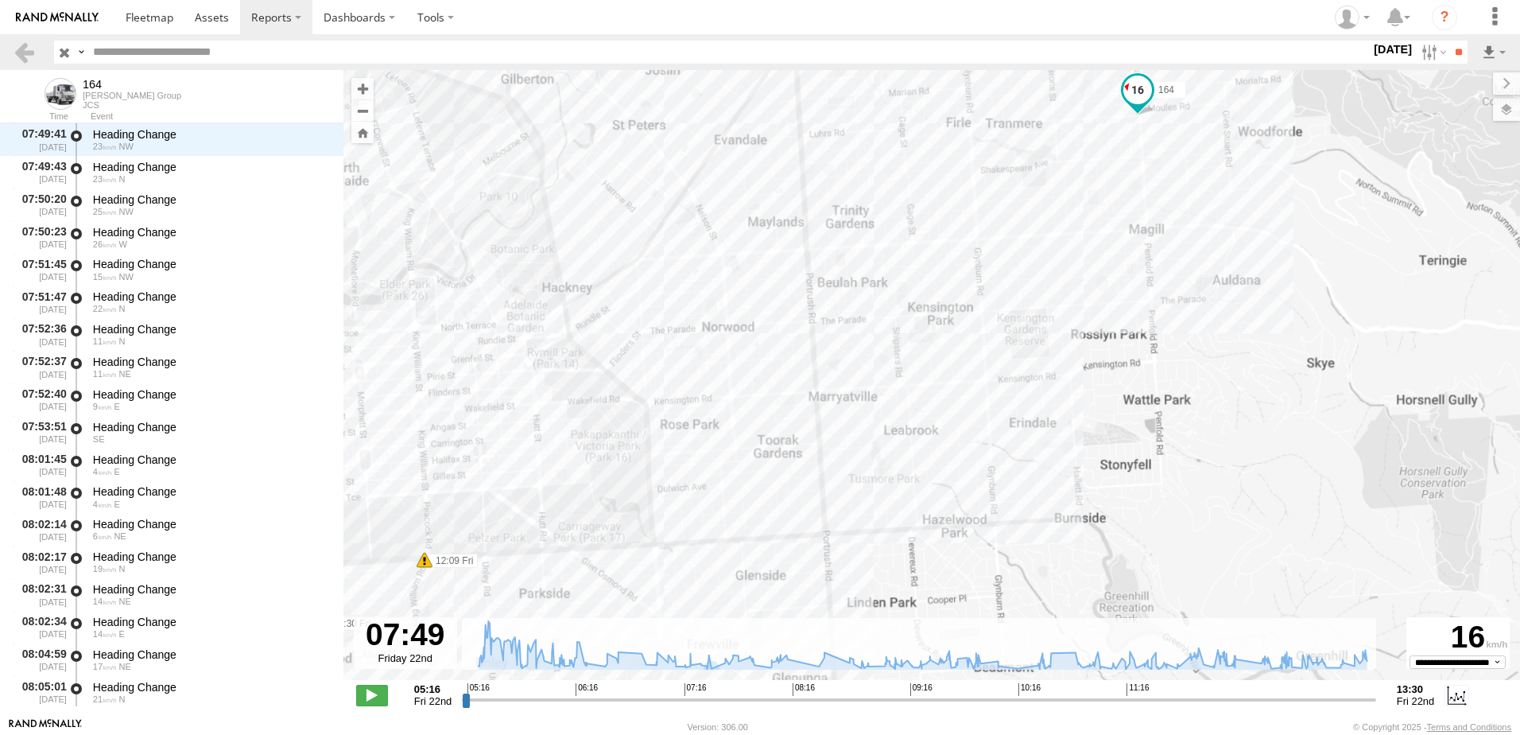
drag, startPoint x: 919, startPoint y: 503, endPoint x: 1045, endPoint y: 356, distance: 193.4
click at [1045, 356] on div "164 05:17 Fri 09:47 Fri 12:09 Fri 12:20 Fri 12:30 Fri" at bounding box center [931, 383] width 1177 height 627
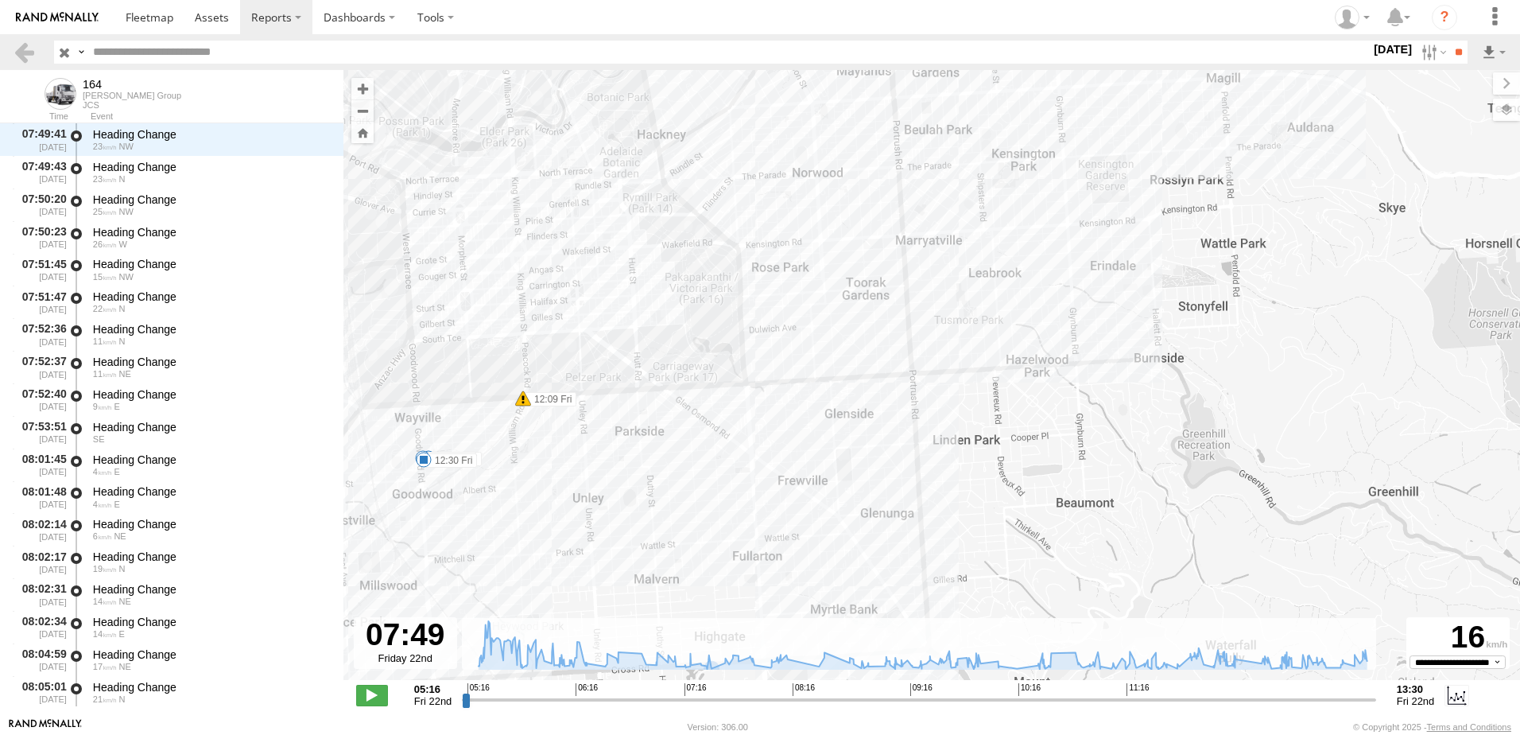
drag, startPoint x: 977, startPoint y: 496, endPoint x: 1051, endPoint y: 355, distance: 159.0
click at [1050, 357] on div "164 05:17 Fri 09:47 Fri 12:09 Fri 12:20 Fri 12:30 Fri" at bounding box center [931, 383] width 1177 height 627
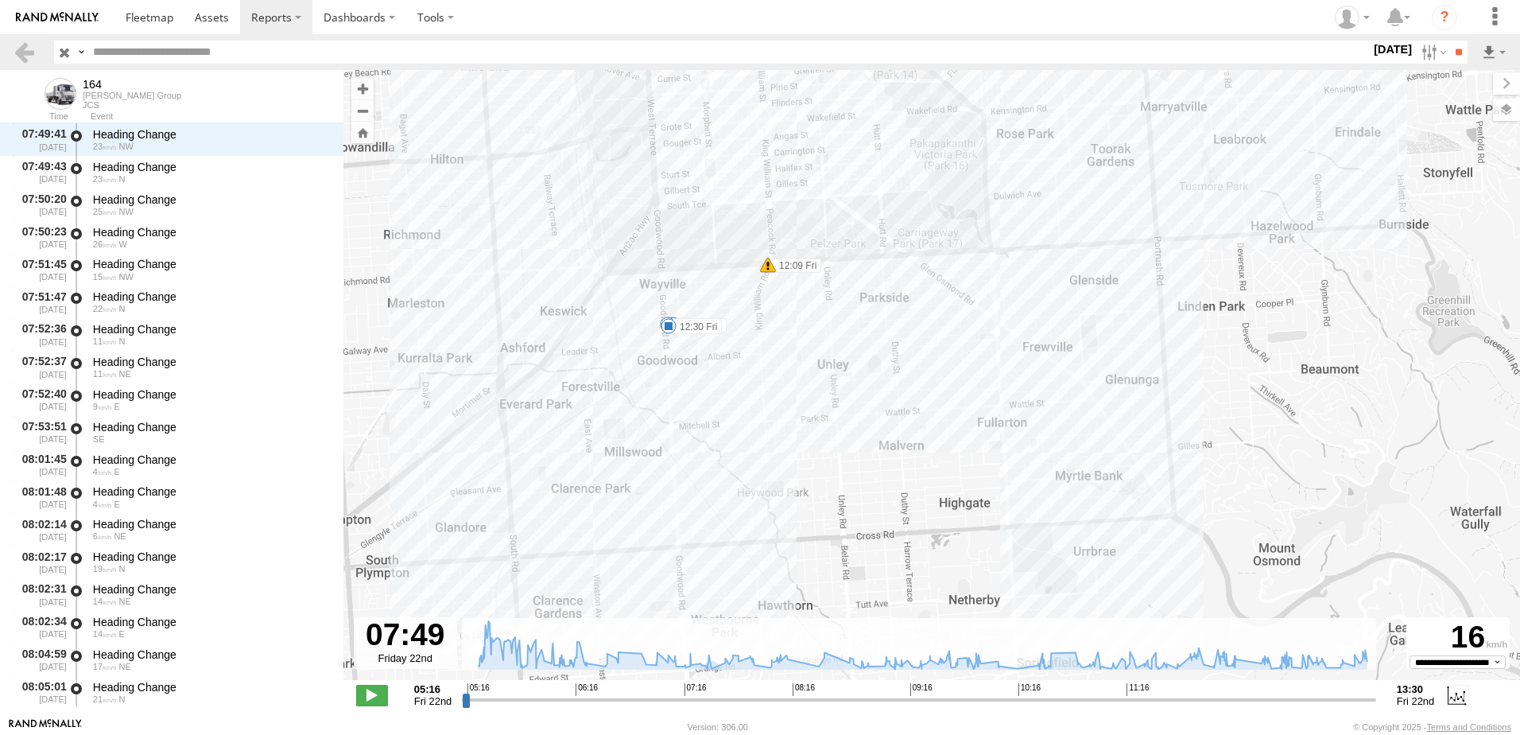
drag, startPoint x: 721, startPoint y: 524, endPoint x: 853, endPoint y: 562, distance: 137.4
click at [853, 561] on div "164 05:17 Fri 09:47 Fri 12:09 Fri 12:20 Fri 12:30 Fri" at bounding box center [931, 383] width 1177 height 627
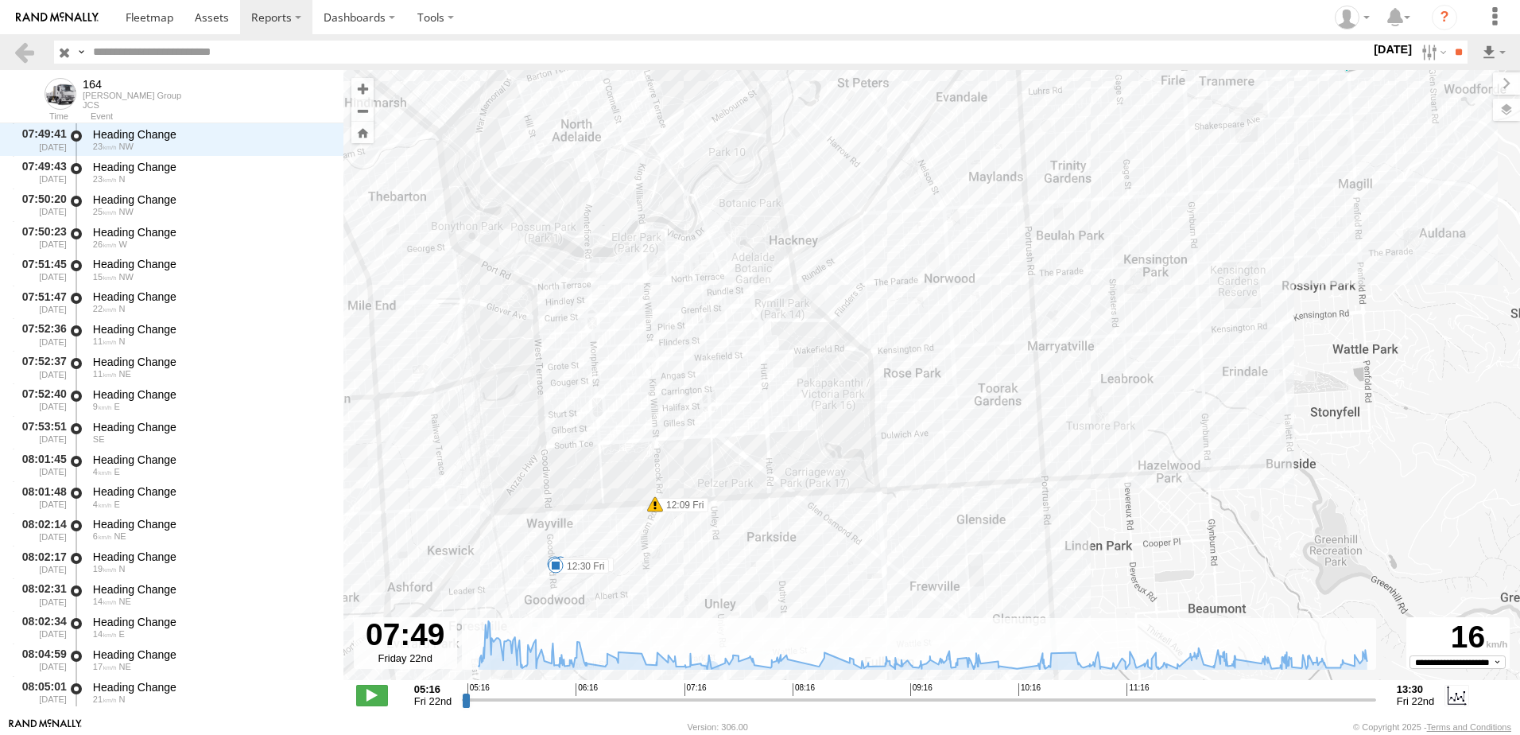
drag, startPoint x: 1061, startPoint y: 381, endPoint x: 1128, endPoint y: 306, distance: 100.8
click at [1129, 305] on div "164 05:17 Fri 09:47 Fri 12:09 Fri 12:20 Fri 12:30 Fri" at bounding box center [931, 383] width 1177 height 627
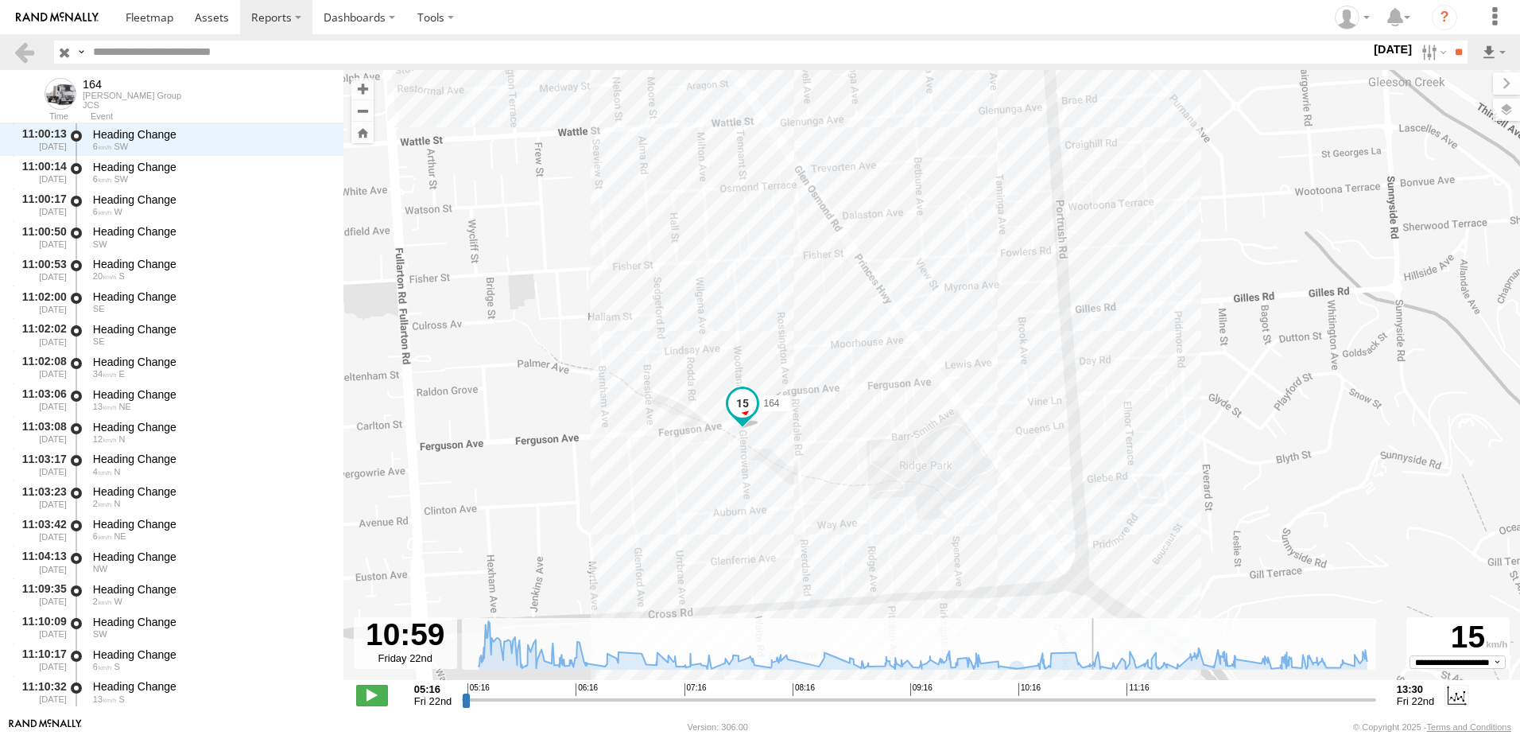
scroll to position [13612, 0]
drag, startPoint x: 746, startPoint y: 700, endPoint x: 1093, endPoint y: 654, distance: 350.5
click at [1093, 692] on input "range" at bounding box center [919, 699] width 914 height 15
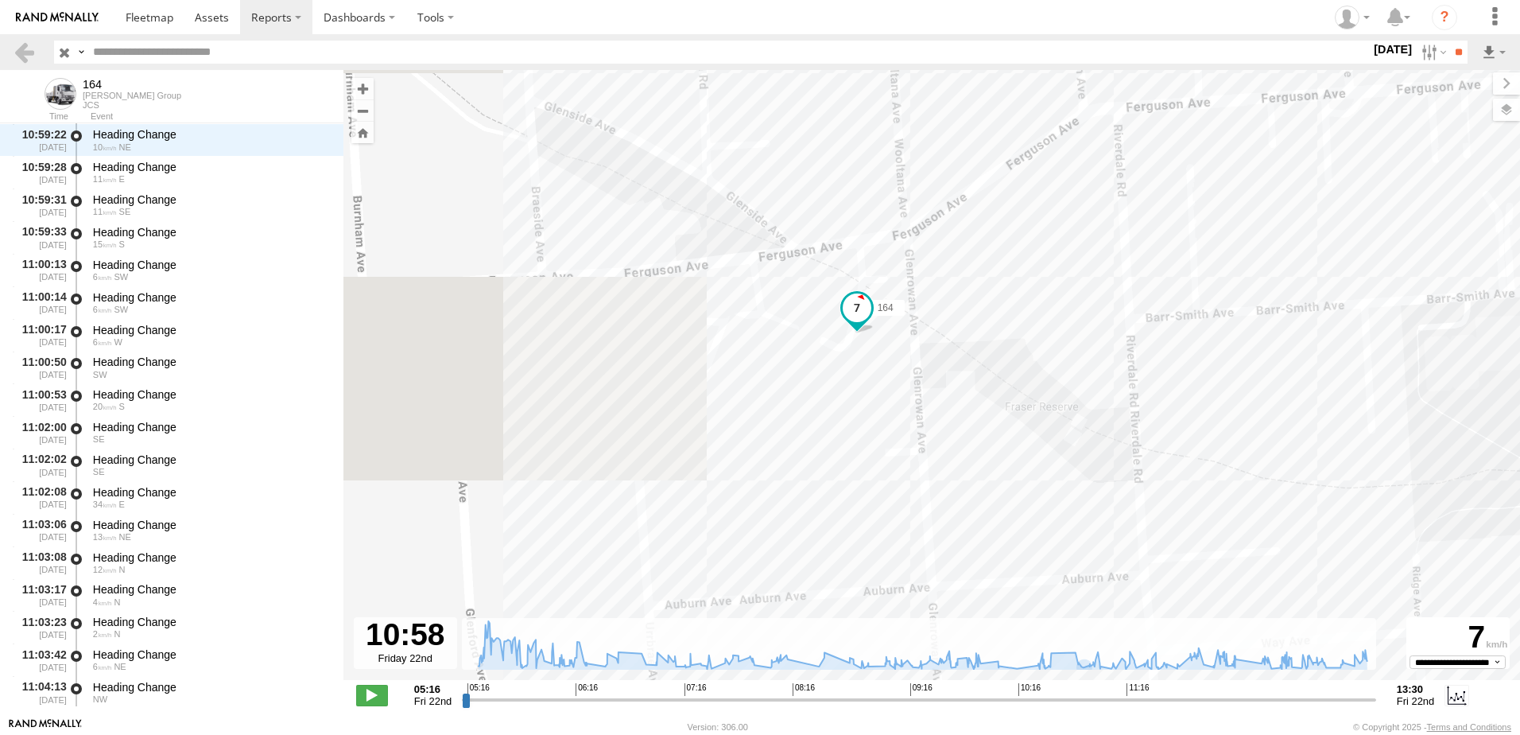
drag, startPoint x: 690, startPoint y: 453, endPoint x: 1066, endPoint y: 463, distance: 376.2
click at [1079, 464] on div "164 05:17 Fri 09:47 Fri 12:09 Fri 12:20 Fri 12:30 Fri" at bounding box center [931, 383] width 1177 height 627
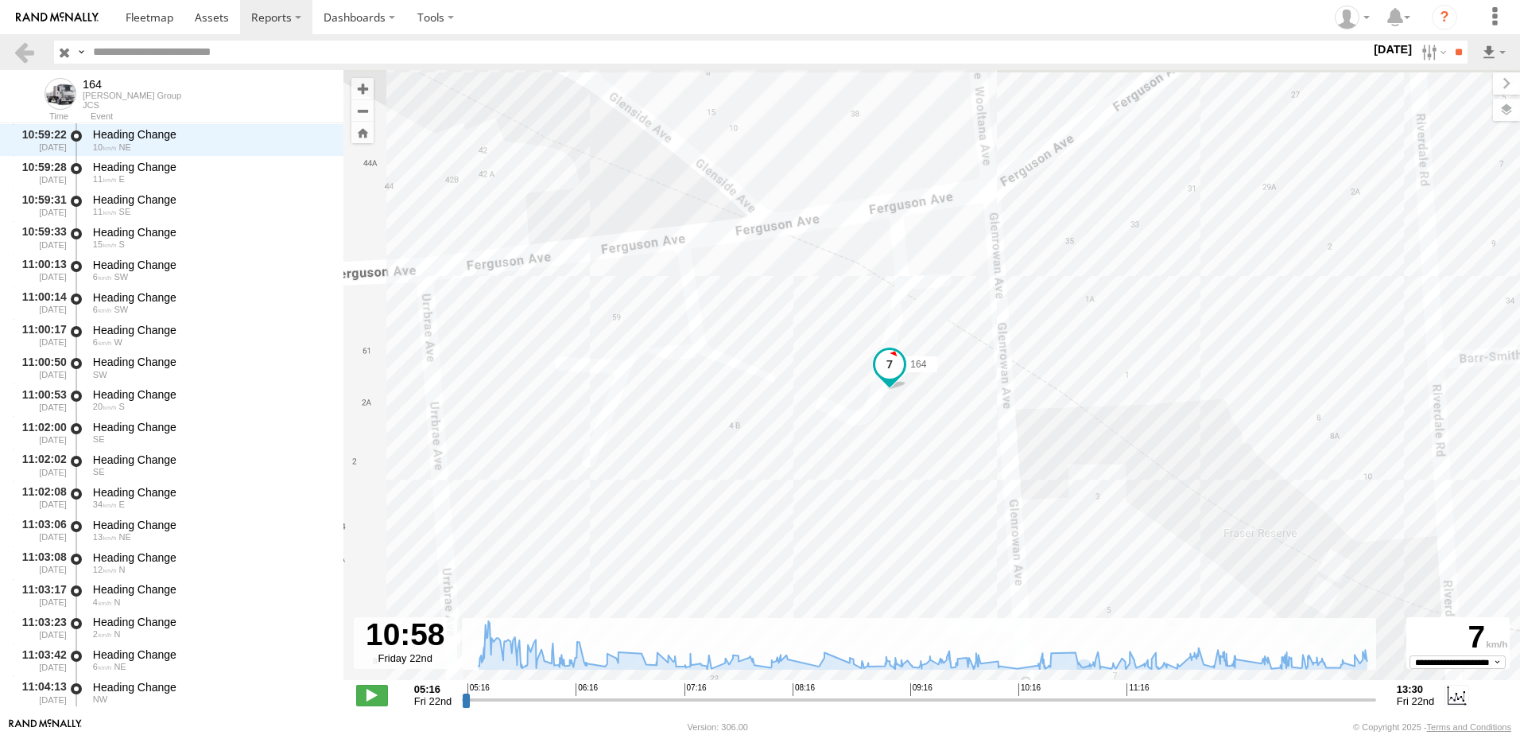
drag, startPoint x: 882, startPoint y: 454, endPoint x: 906, endPoint y: 602, distance: 149.9
click at [906, 600] on div "164 05:17 Fri 09:47 Fri 12:09 Fri 12:20 Fri 12:30 Fri" at bounding box center [931, 383] width 1177 height 627
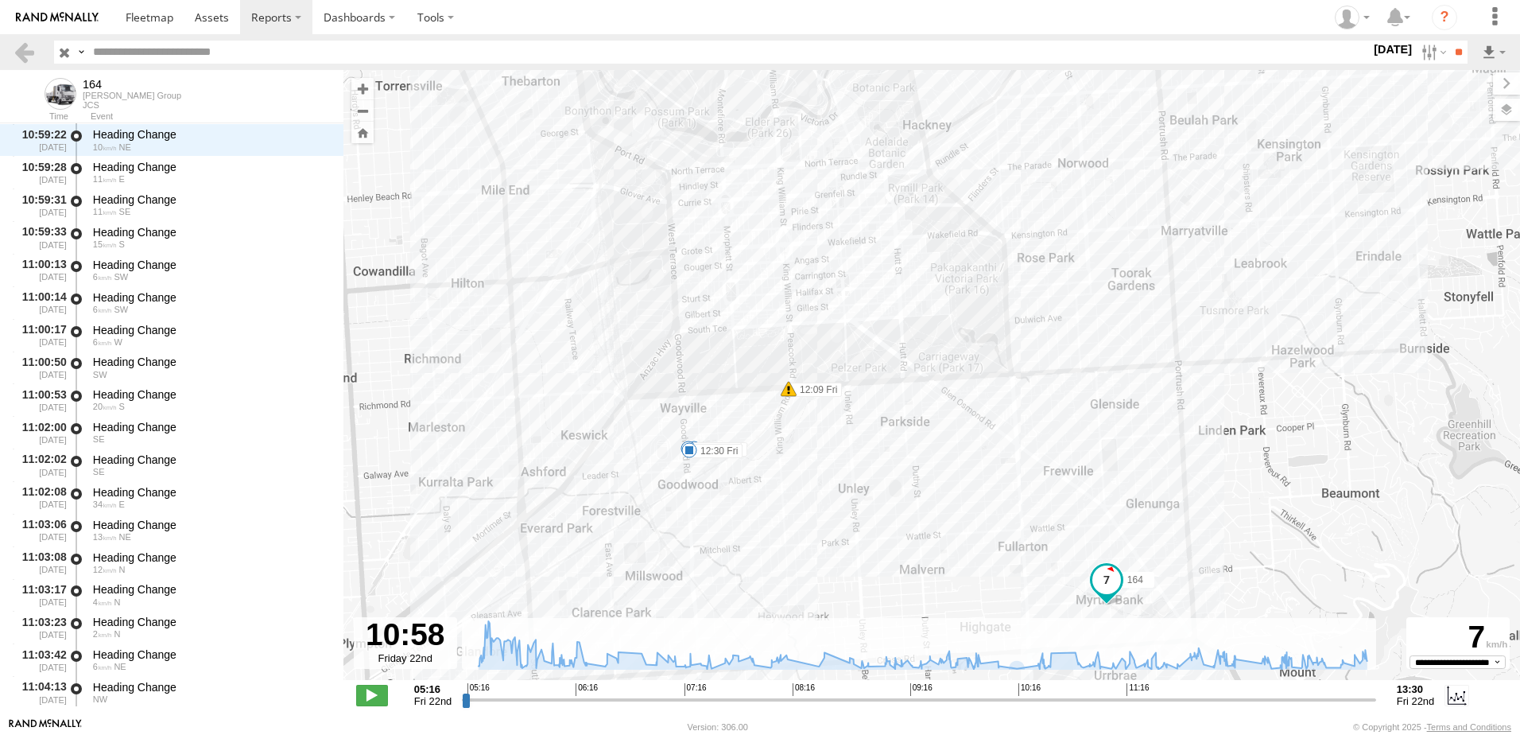
drag, startPoint x: 930, startPoint y: 373, endPoint x: 944, endPoint y: 533, distance: 160.4
click at [944, 533] on div "164 05:17 Fri 09:47 Fri 12:09 Fri 12:20 Fri 12:30 Fri" at bounding box center [931, 383] width 1177 height 627
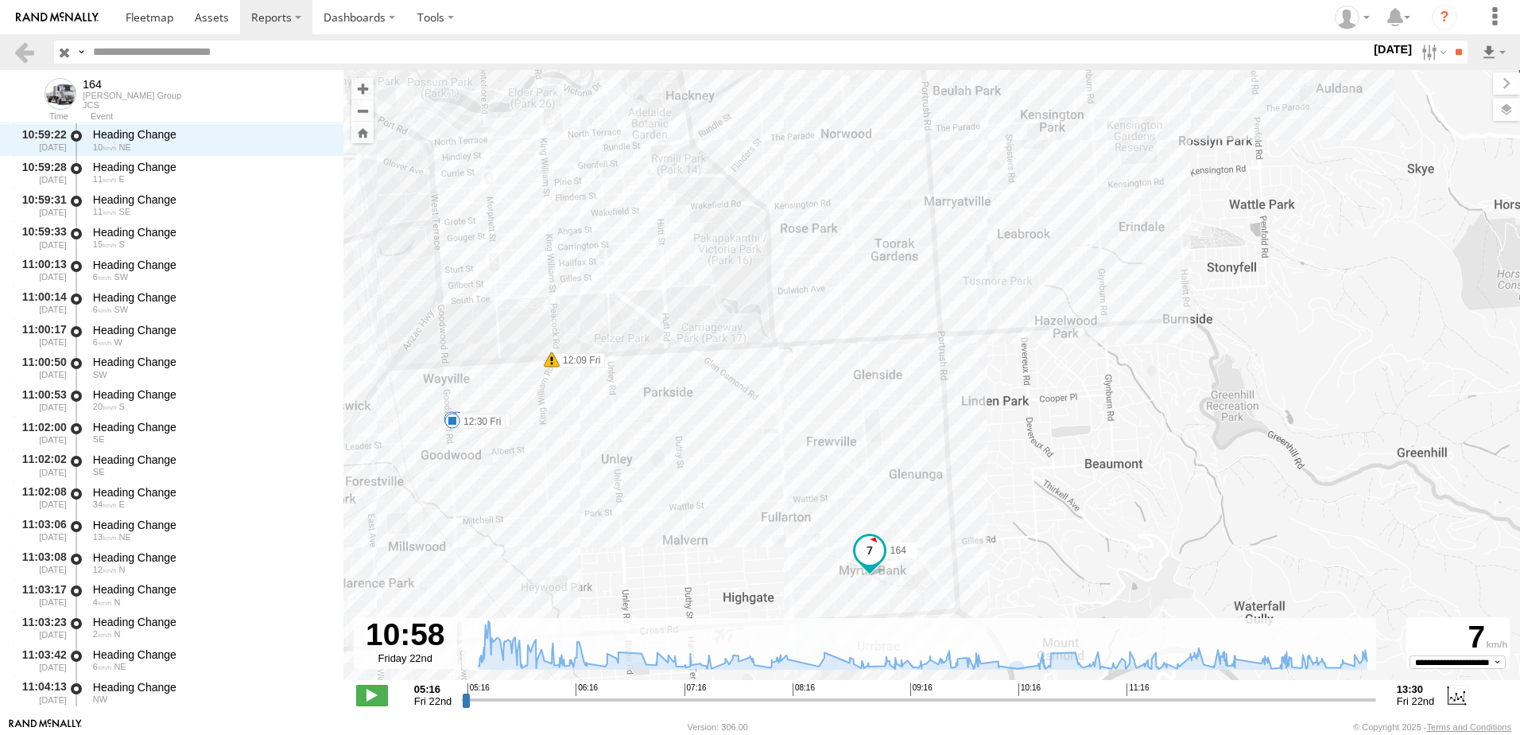
drag, startPoint x: 1005, startPoint y: 290, endPoint x: 774, endPoint y: 259, distance: 233.4
click at [774, 259] on div "164 05:17 Fri 09:47 Fri 12:09 Fri 12:20 Fri 12:30 Fri" at bounding box center [931, 383] width 1177 height 627
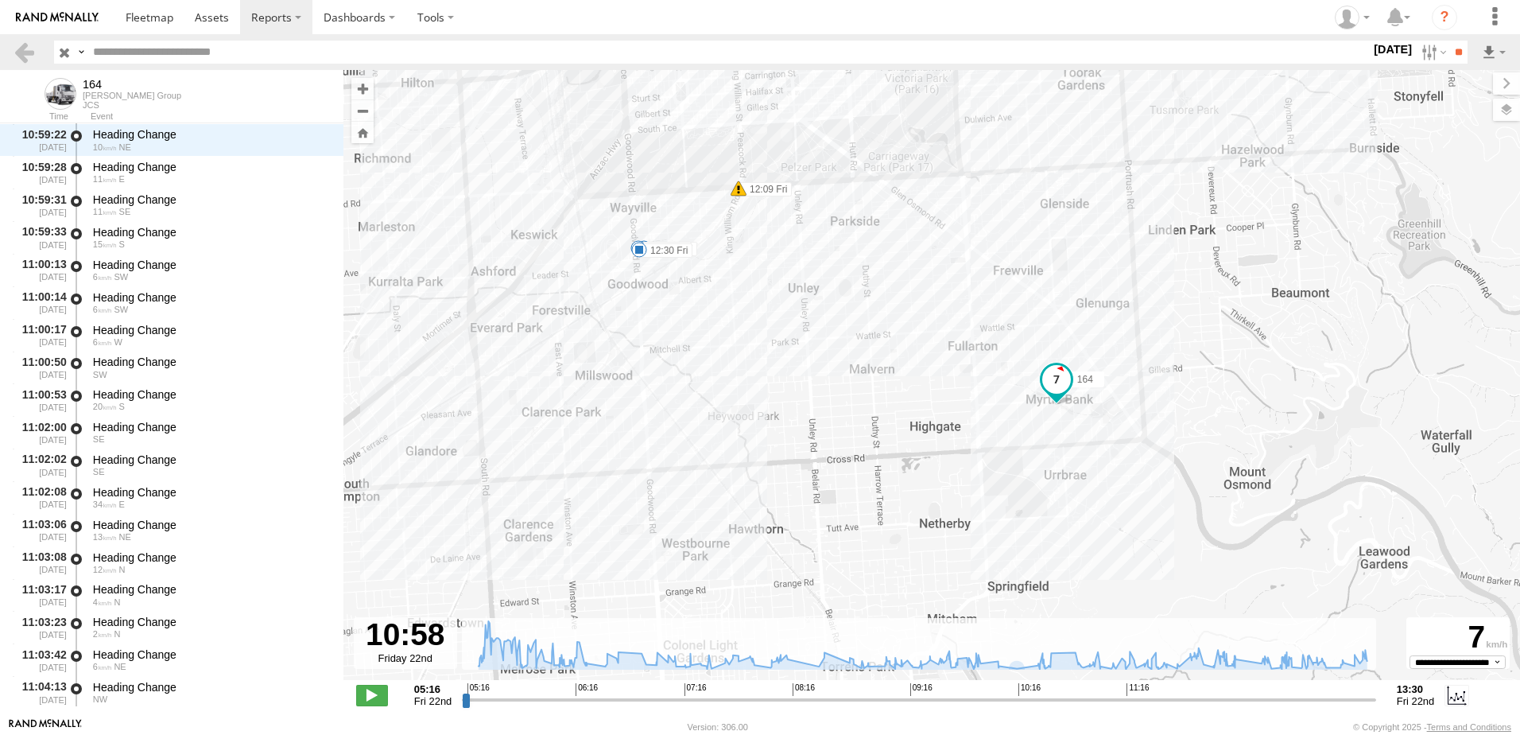
drag, startPoint x: 802, startPoint y: 383, endPoint x: 955, endPoint y: 358, distance: 154.8
click at [953, 344] on div "164 05:17 Fri 09:47 Fri 12:09 Fri 12:20 Fri 12:30 Fri" at bounding box center [931, 383] width 1177 height 627
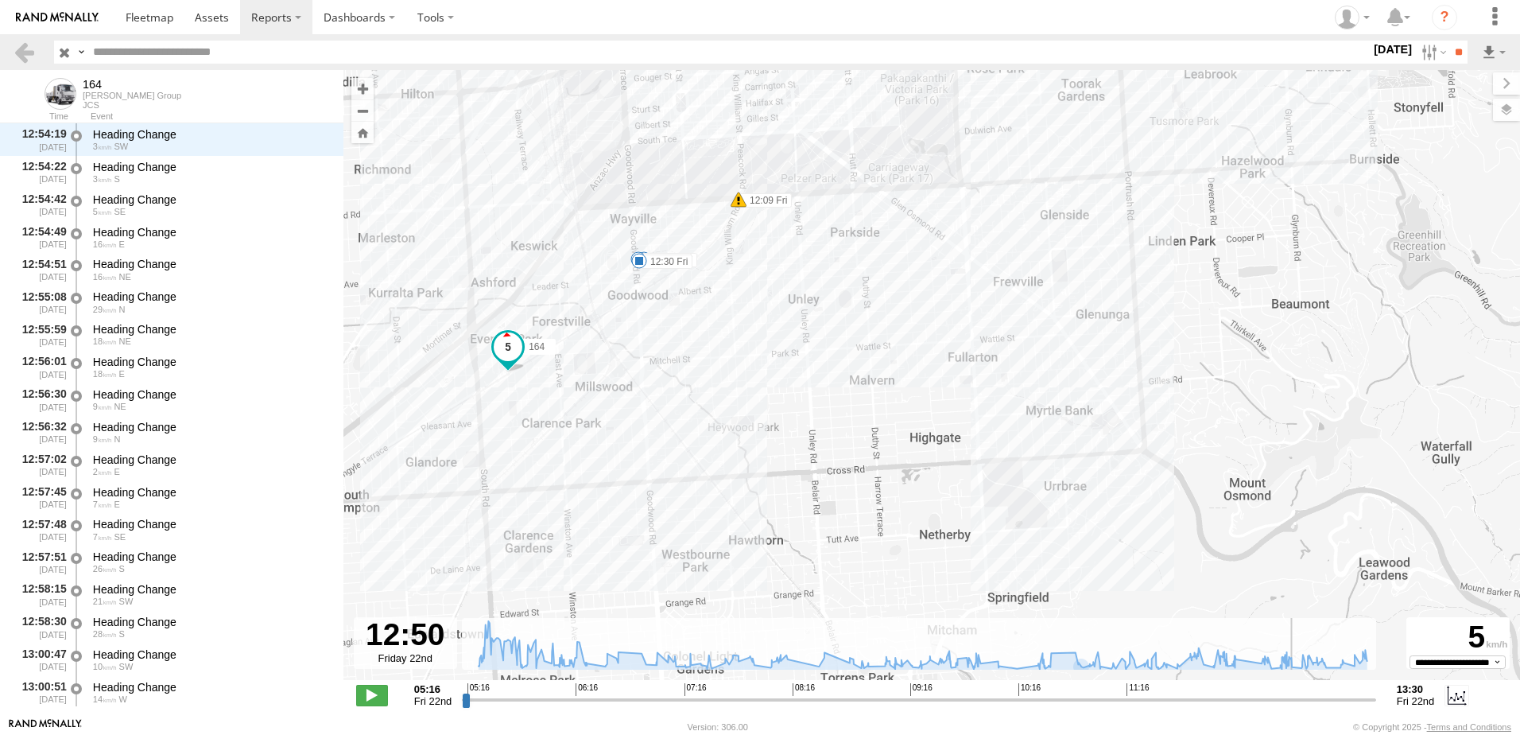
drag, startPoint x: 1092, startPoint y: 698, endPoint x: 1298, endPoint y: 674, distance: 206.5
click at [1298, 692] on input "range" at bounding box center [919, 699] width 914 height 15
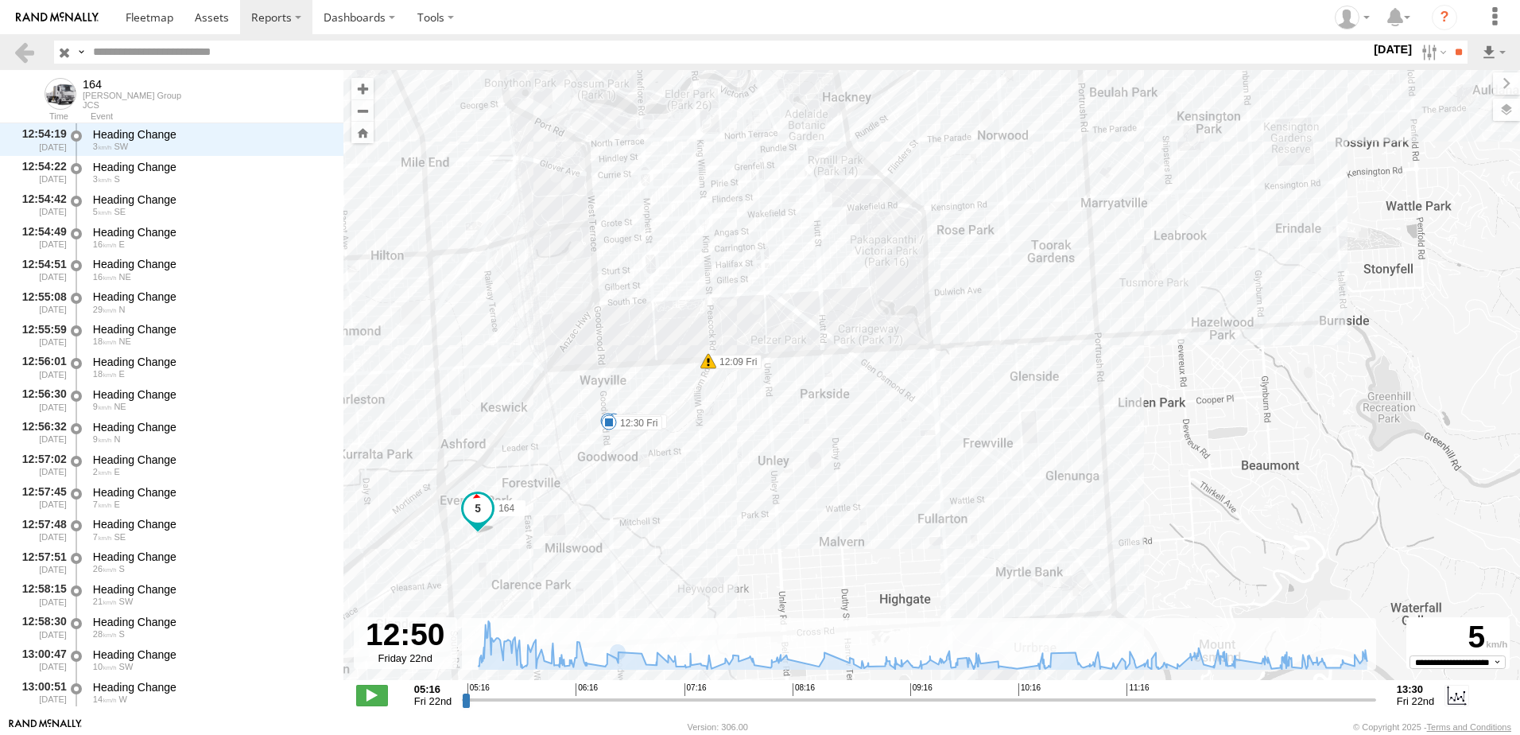
drag, startPoint x: 1171, startPoint y: 285, endPoint x: 1141, endPoint y: 447, distance: 164.2
click at [1141, 447] on div "164 05:17 Fri 09:47 Fri 12:09 Fri 12:20 Fri 12:30 Fri" at bounding box center [931, 383] width 1177 height 627
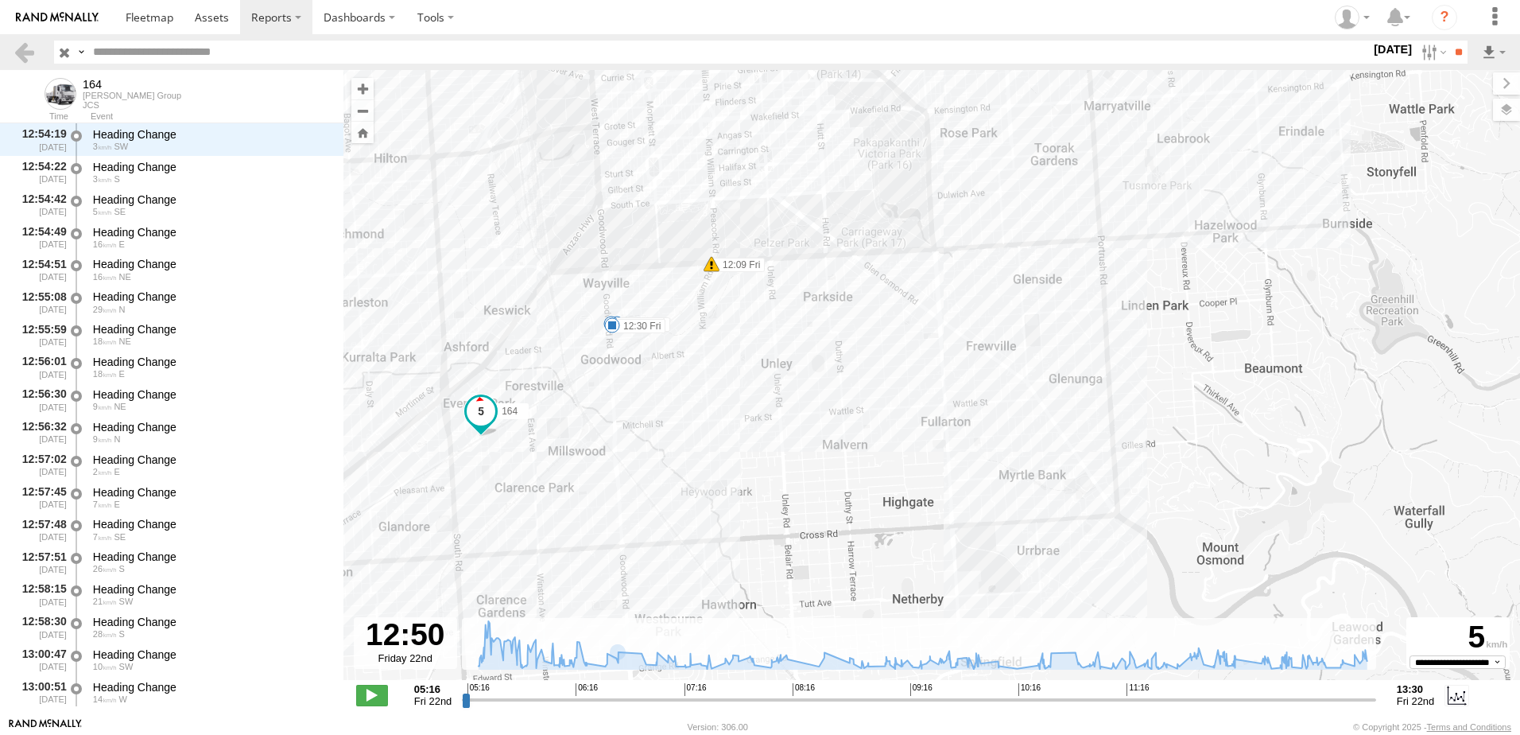
drag, startPoint x: 921, startPoint y: 583, endPoint x: 945, endPoint y: 474, distance: 111.7
click at [924, 488] on div "164 05:17 Fri 09:47 Fri 12:09 Fri 12:20 Fri 12:30 Fri" at bounding box center [931, 383] width 1177 height 627
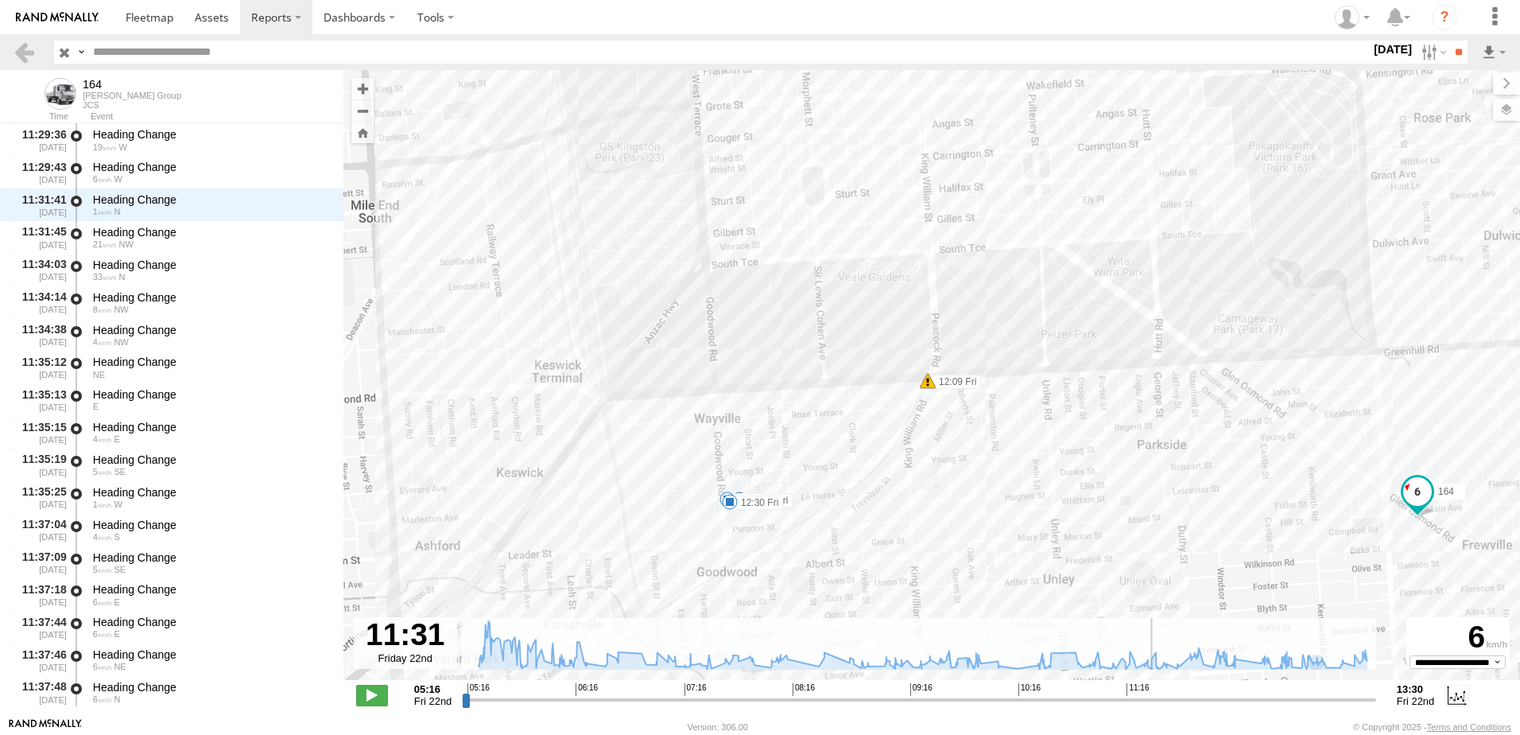
drag, startPoint x: 1301, startPoint y: 697, endPoint x: 1148, endPoint y: 693, distance: 152.7
click at [1148, 693] on input "range" at bounding box center [919, 699] width 914 height 15
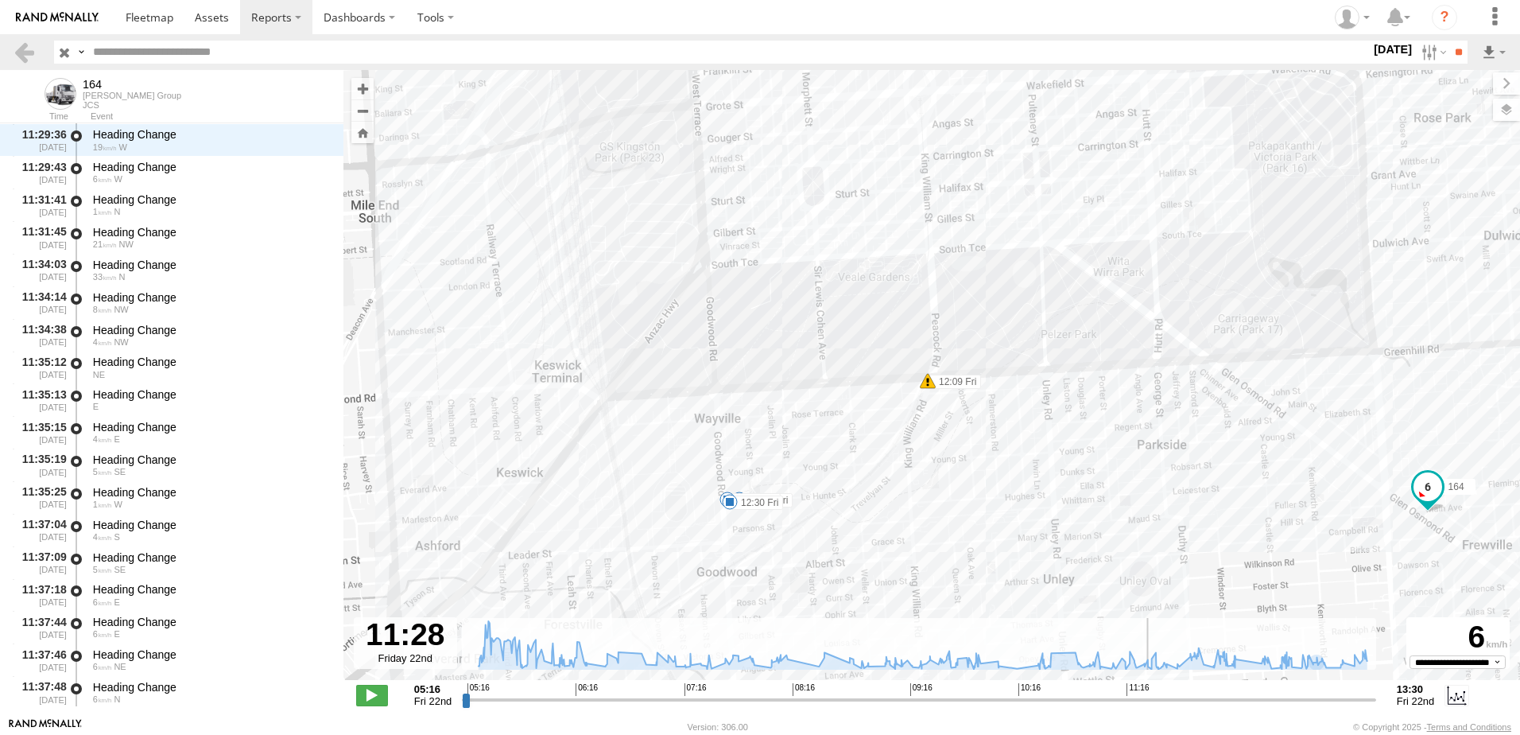
scroll to position [15237, 0]
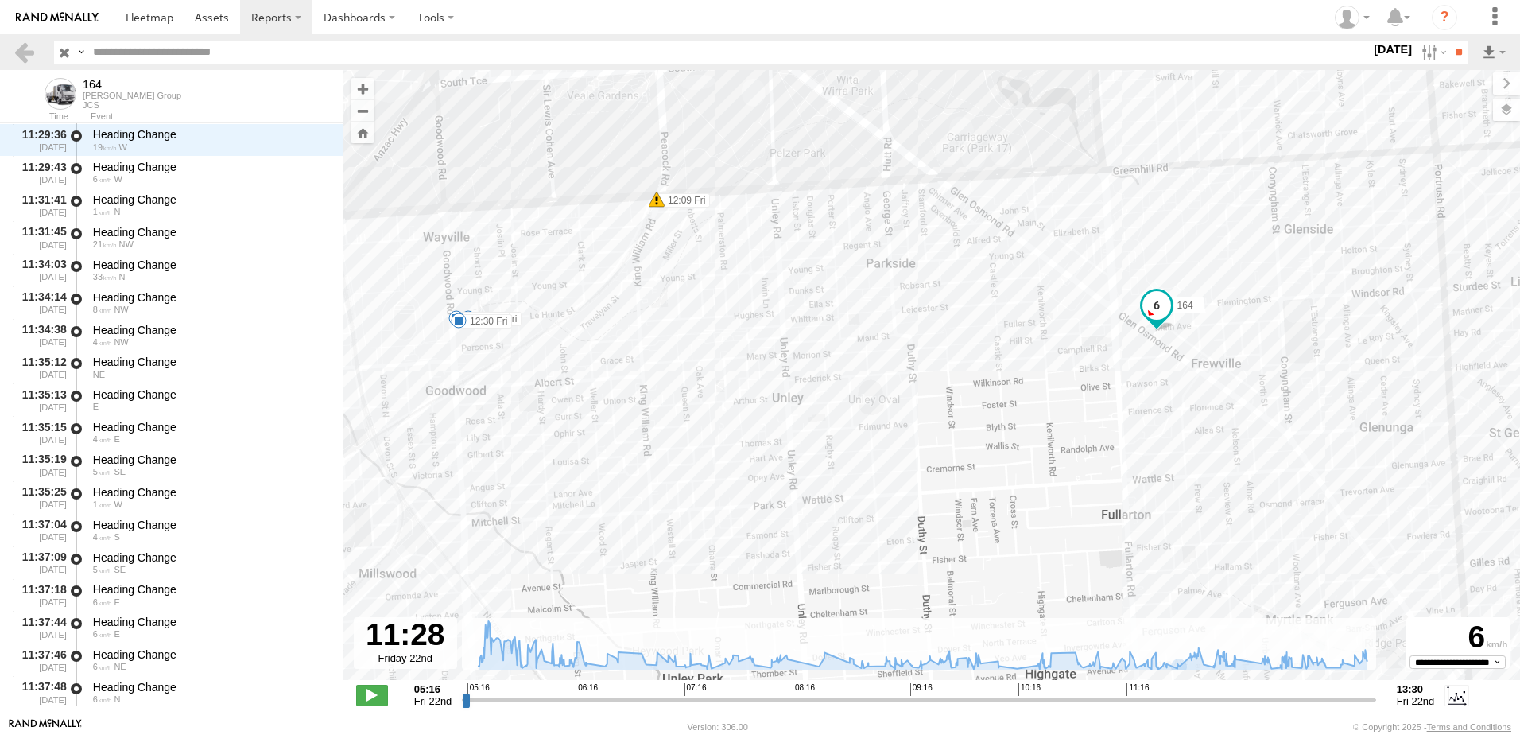
drag, startPoint x: 1159, startPoint y: 512, endPoint x: 622, endPoint y: 324, distance: 569.3
click at [622, 324] on div "164 05:17 Fri 09:47 Fri 12:09 Fri 12:20 Fri 12:30 Fri" at bounding box center [931, 383] width 1177 height 627
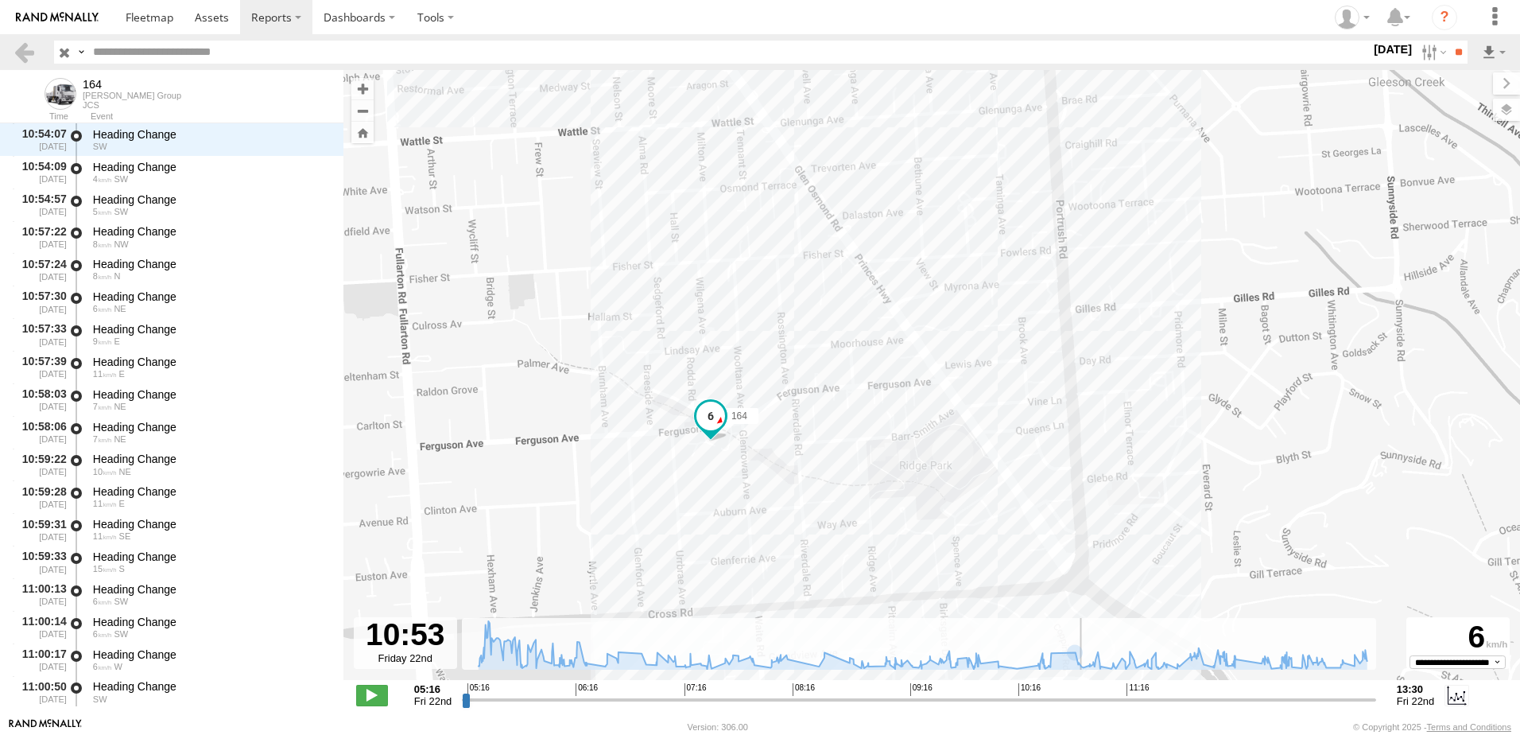
scroll to position [13288, 0]
drag, startPoint x: 1144, startPoint y: 703, endPoint x: 1084, endPoint y: 683, distance: 63.6
click at [1084, 692] on input "range" at bounding box center [919, 699] width 914 height 15
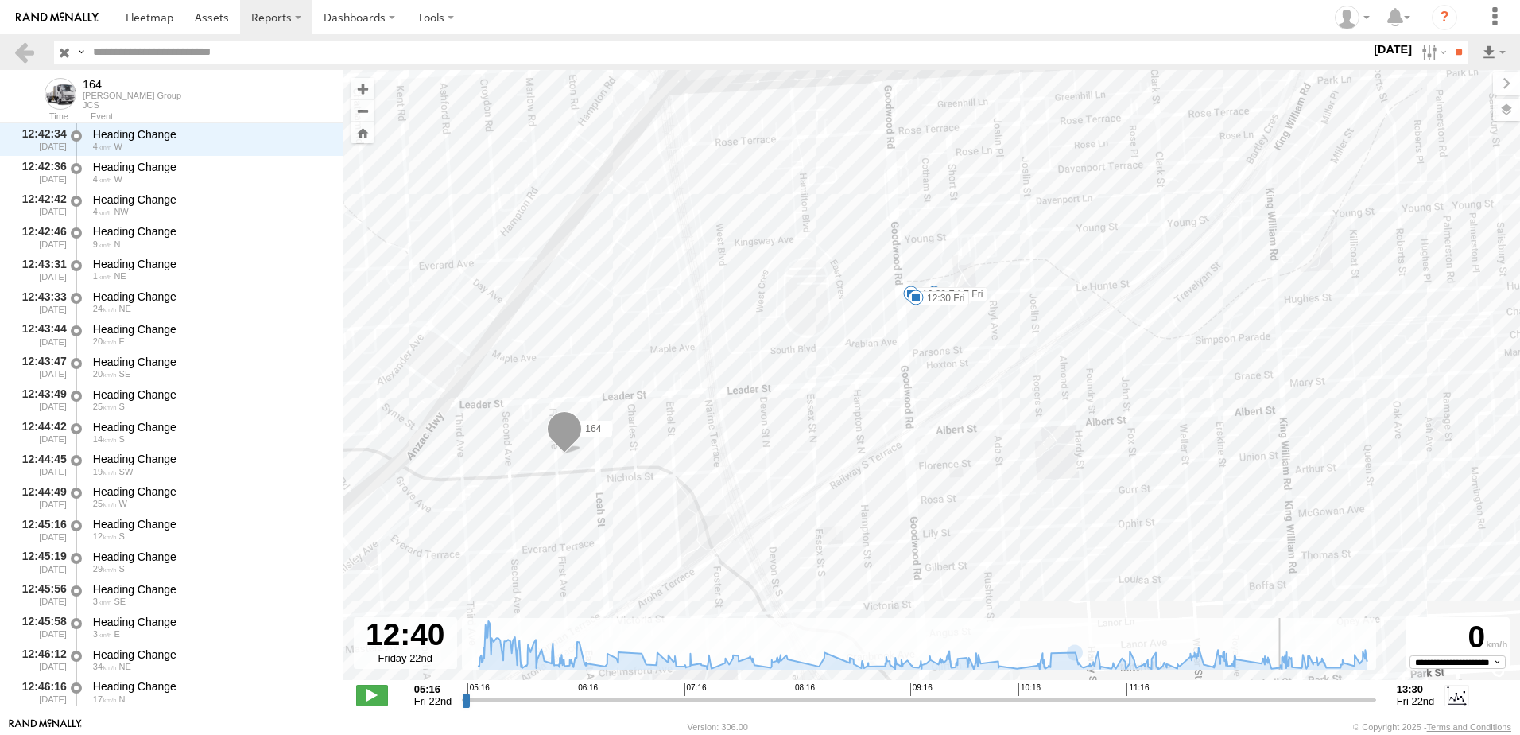
scroll to position [18388, 0]
drag, startPoint x: 1085, startPoint y: 697, endPoint x: 1209, endPoint y: 675, distance: 125.9
click at [1209, 692] on input "range" at bounding box center [919, 699] width 914 height 15
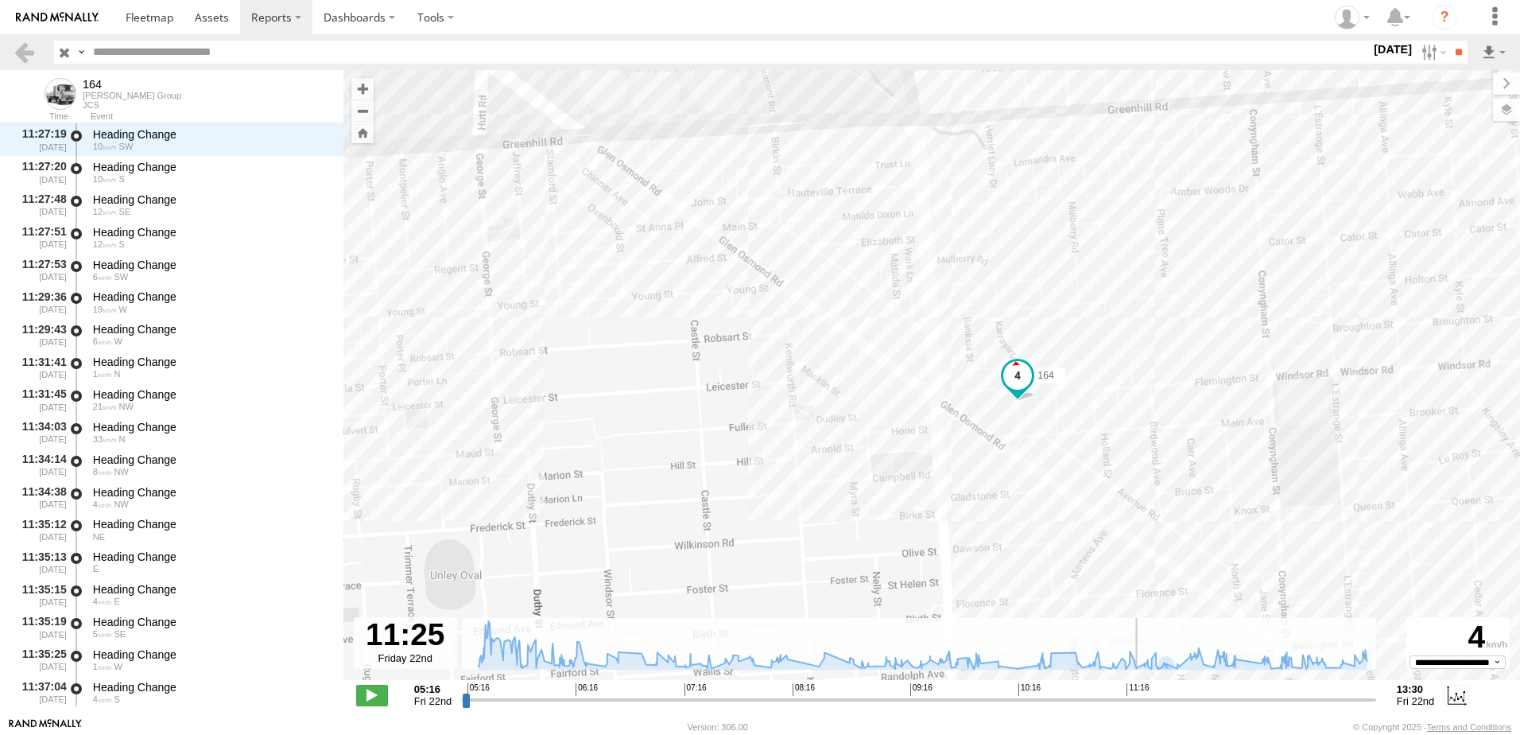
scroll to position [15074, 0]
drag, startPoint x: 1200, startPoint y: 700, endPoint x: 1142, endPoint y: 692, distance: 58.7
click at [1142, 692] on input "range" at bounding box center [919, 699] width 914 height 15
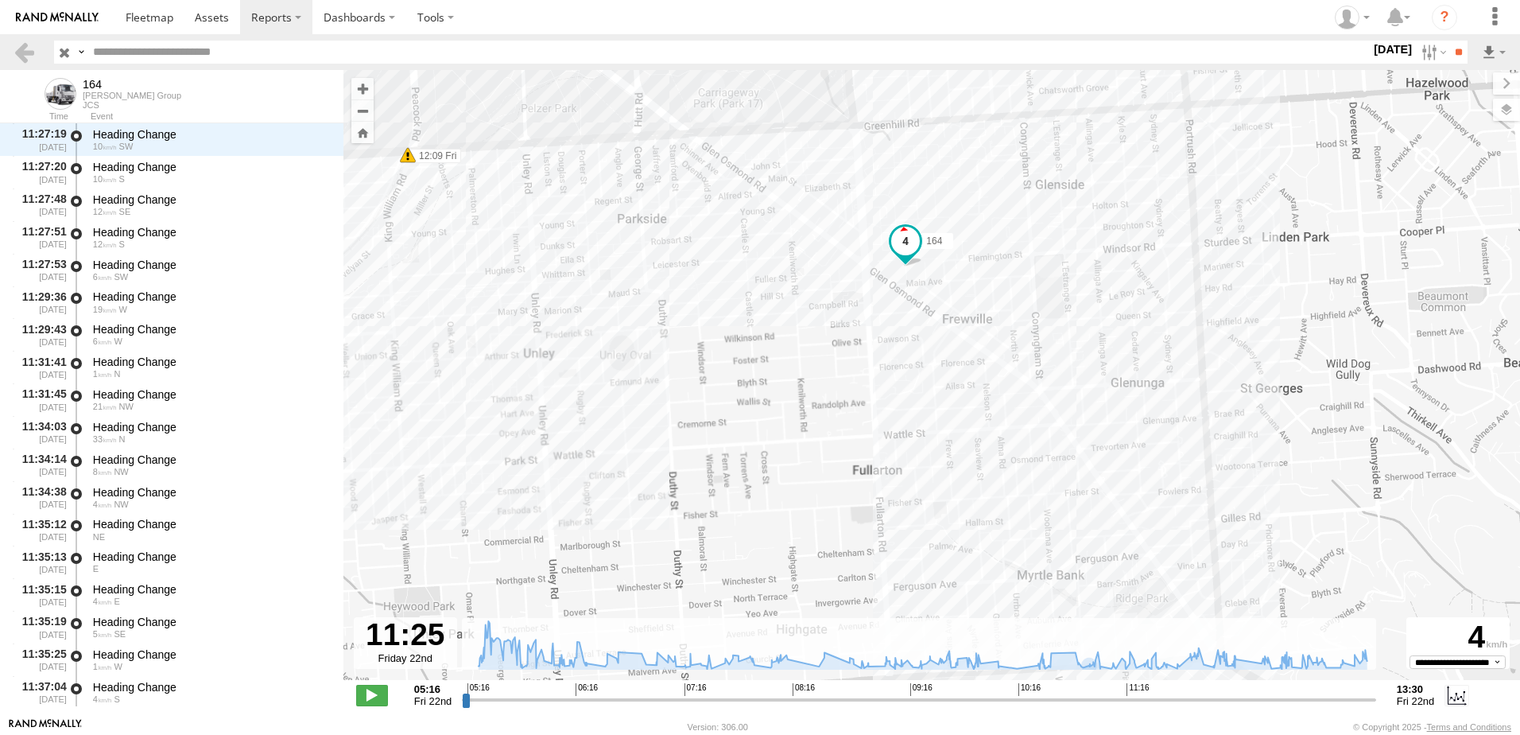
drag, startPoint x: 913, startPoint y: 500, endPoint x: 840, endPoint y: 338, distance: 177.6
click at [840, 338] on div "164 05:17 Fri 09:47 Fri 12:09 Fri 12:20 Fri 12:30 Fri" at bounding box center [931, 383] width 1177 height 627
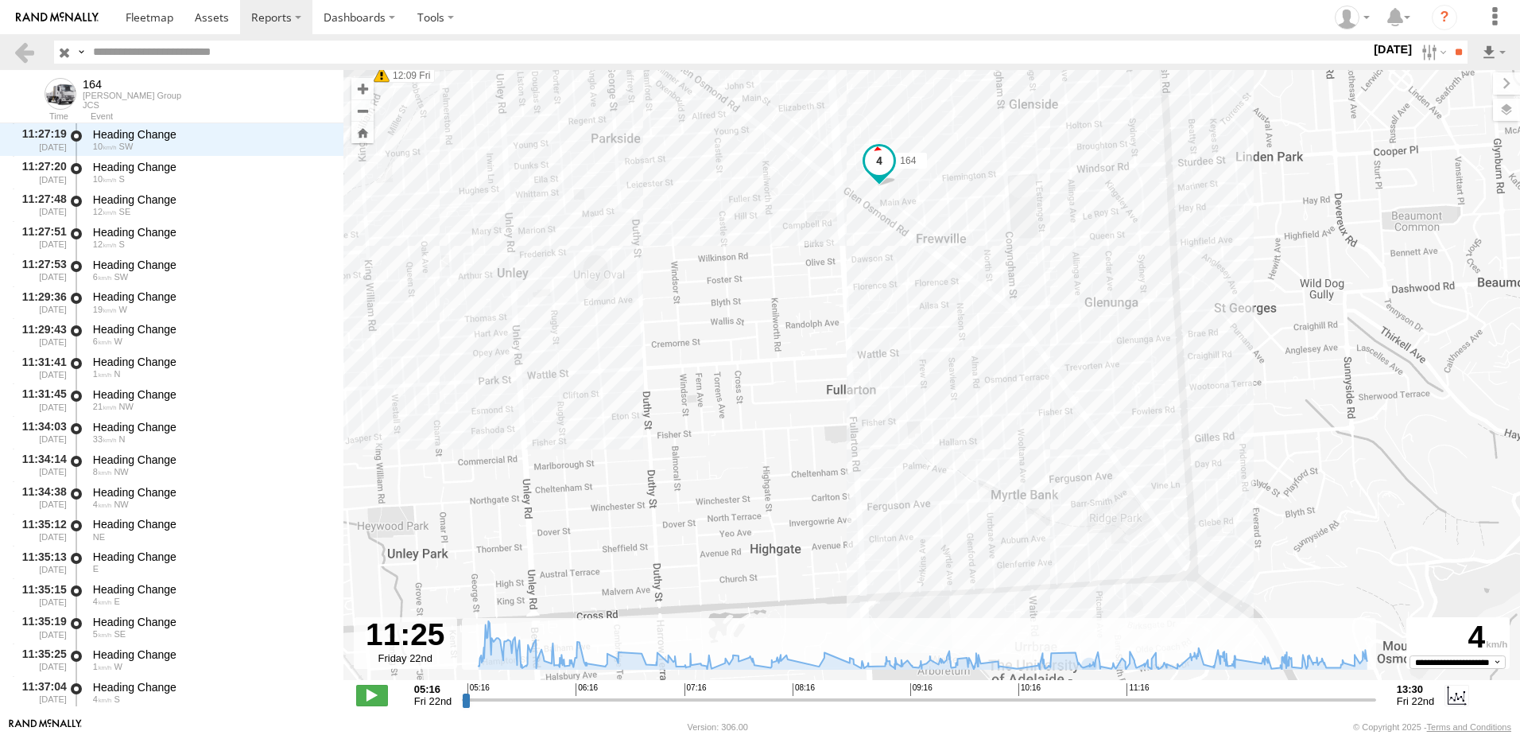
drag, startPoint x: 865, startPoint y: 439, endPoint x: 846, endPoint y: 340, distance: 101.2
click at [846, 343] on div "164 05:17 Fri 09:47 Fri 12:09 Fri 12:20 Fri 12:30 Fri" at bounding box center [931, 383] width 1177 height 627
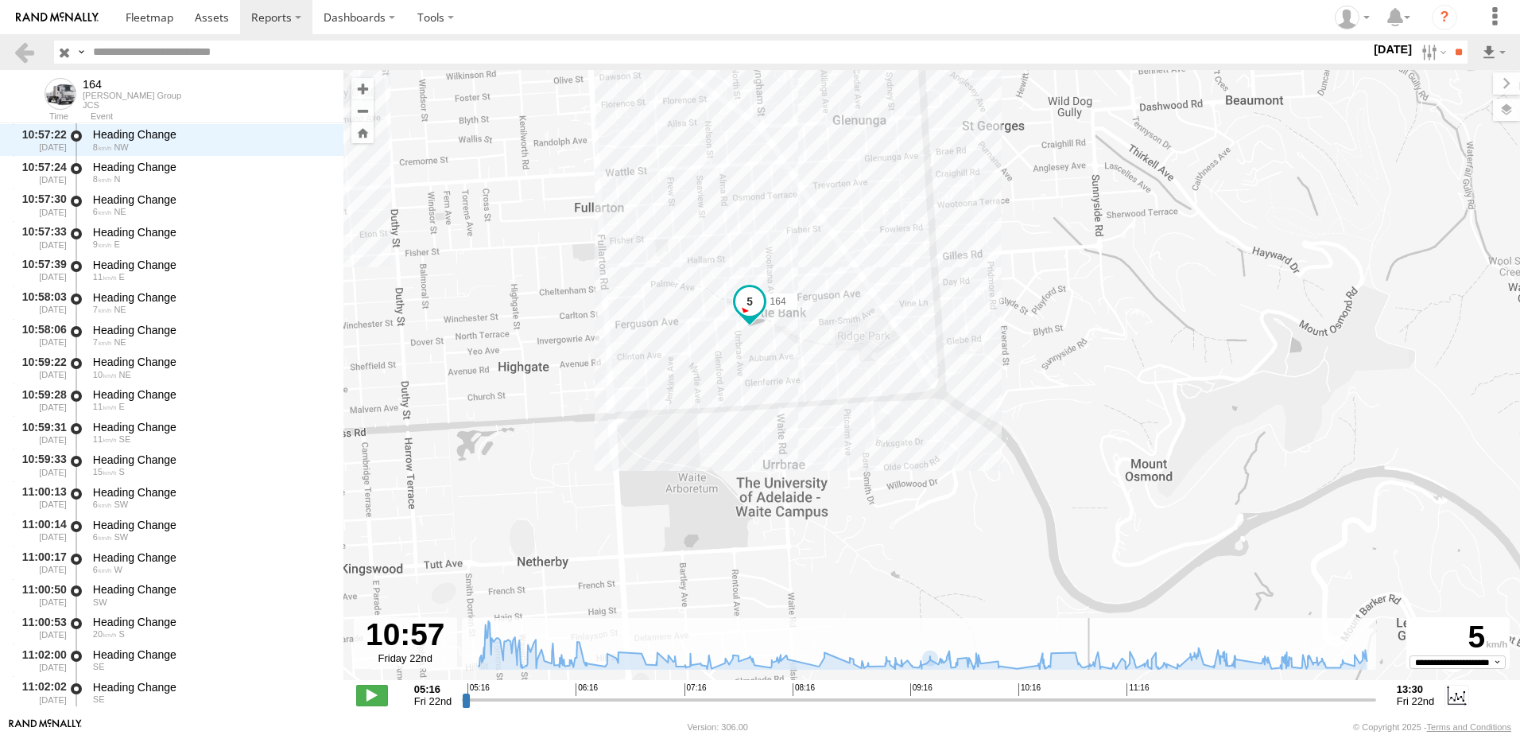
scroll to position [13352, 0]
drag, startPoint x: 1144, startPoint y: 703, endPoint x: 1085, endPoint y: 703, distance: 59.6
type input "**********"
click at [1085, 703] on input "range" at bounding box center [919, 699] width 914 height 15
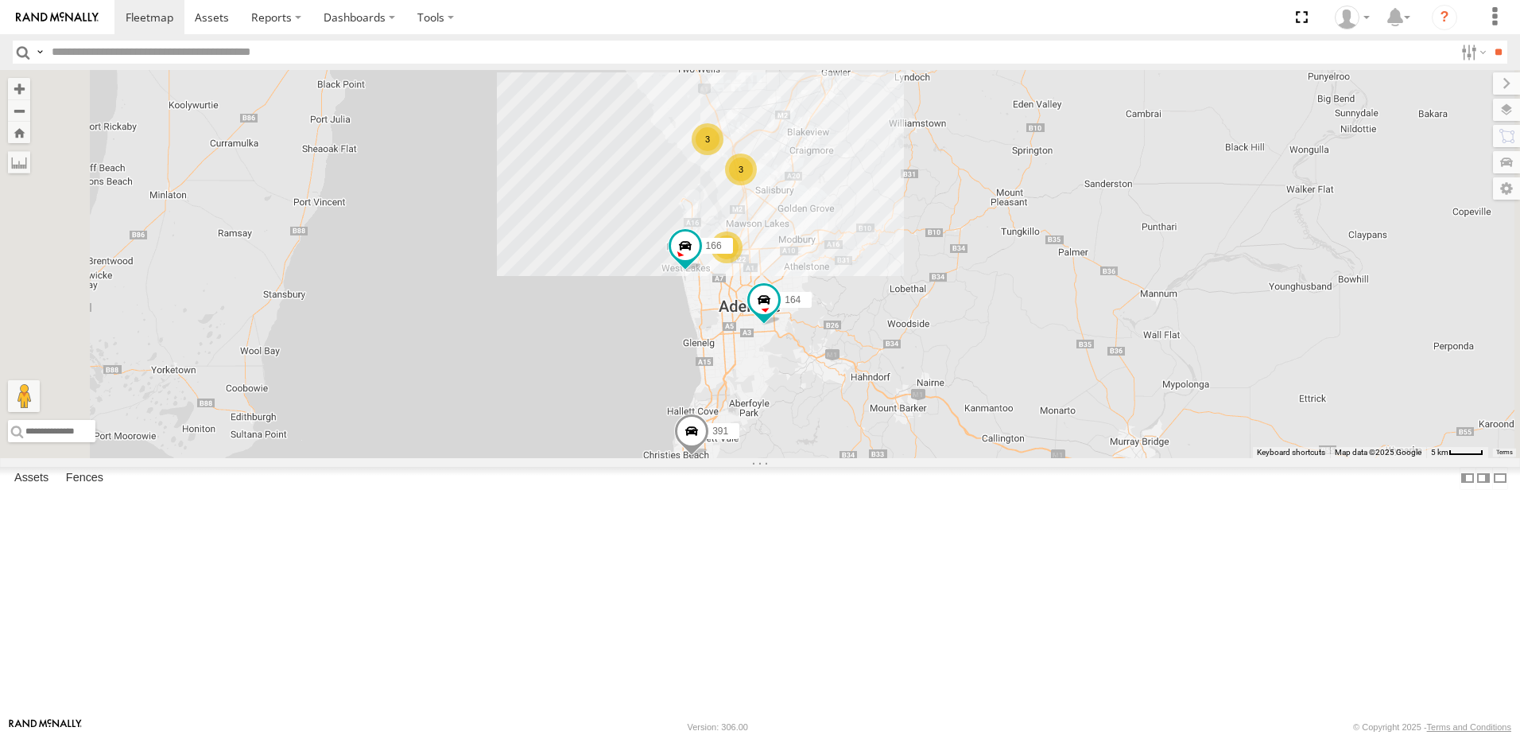
click at [0, 0] on span at bounding box center [0, 0] width 0 height 0
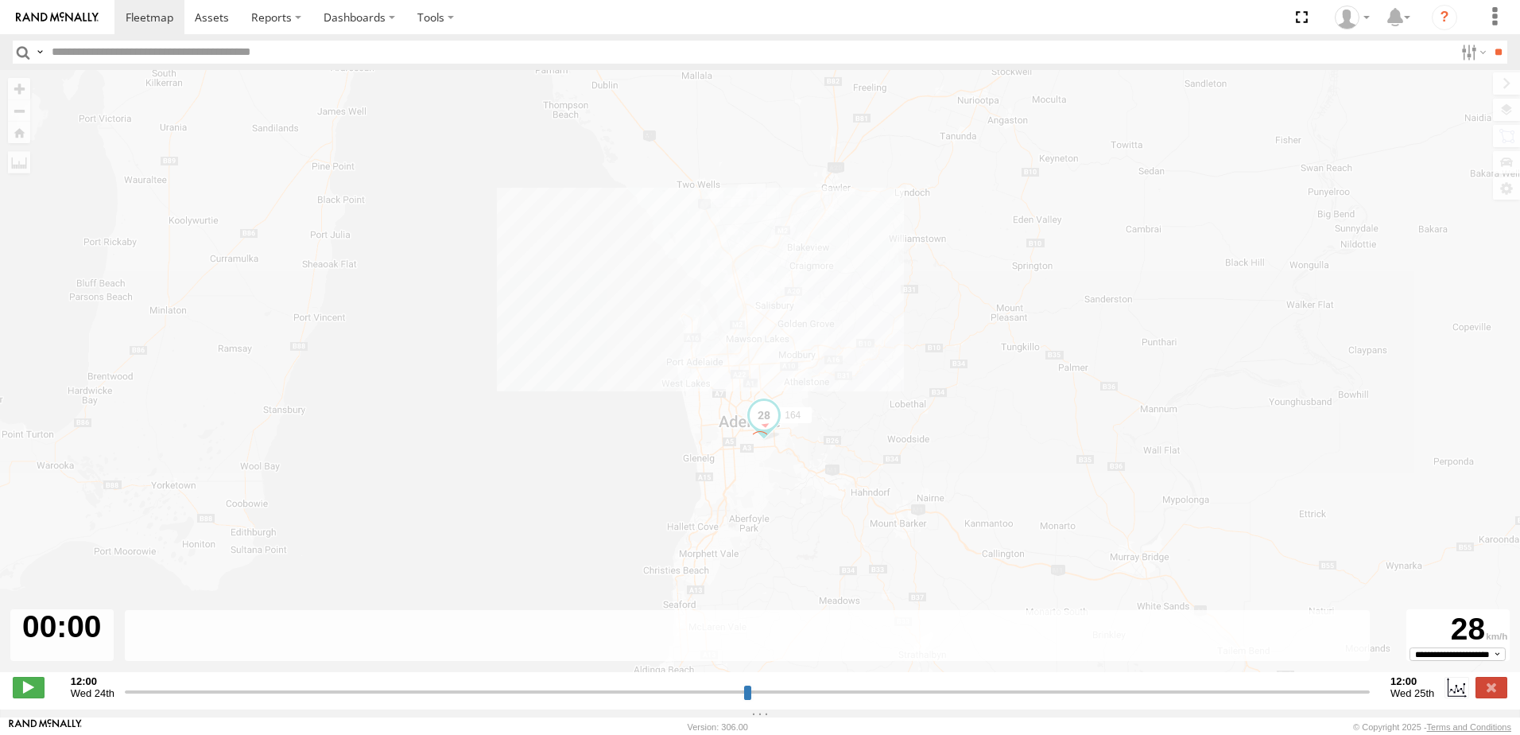
type input "**********"
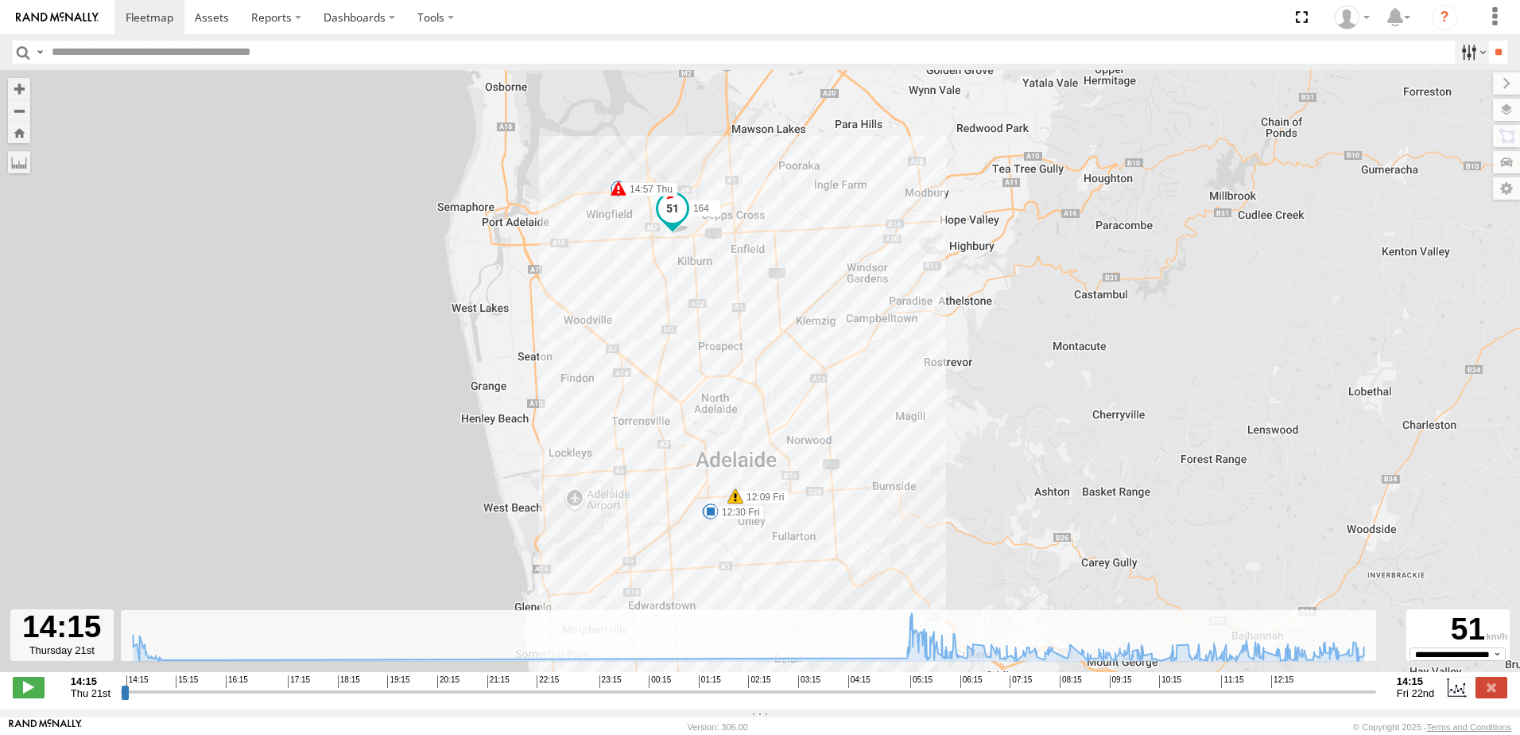
click at [1460, 56] on label at bounding box center [1472, 52] width 34 height 23
click at [1462, 57] on label at bounding box center [1472, 52] width 34 height 23
click at [1457, 56] on label at bounding box center [1472, 52] width 34 height 23
click at [1412, 699] on span "Fri 22nd" at bounding box center [1416, 693] width 38 height 12
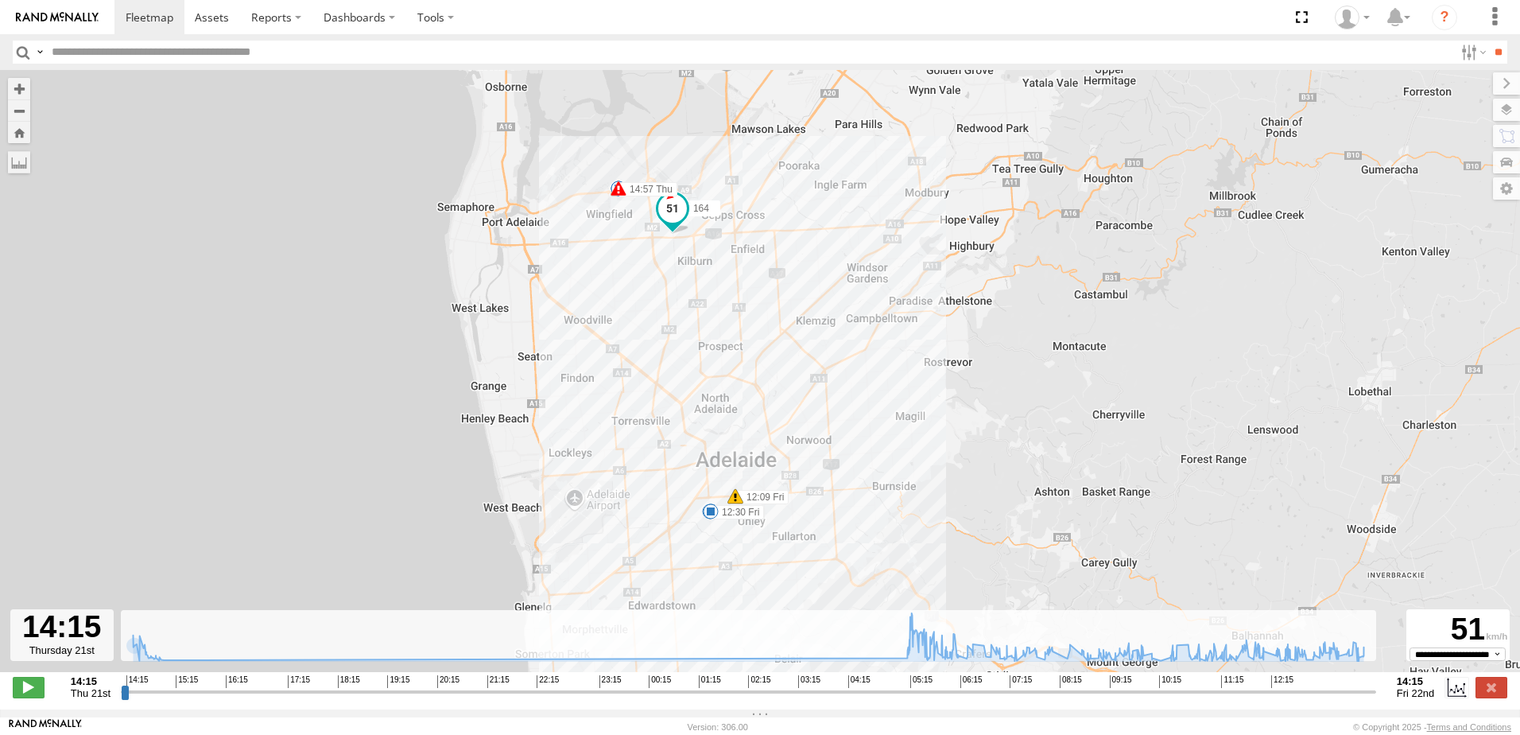
click at [56, 661] on div at bounding box center [61, 635] width 103 height 52
click at [95, 705] on div "**********" at bounding box center [760, 688] width 1520 height 33
click at [91, 699] on span "Thu 21st" at bounding box center [91, 693] width 40 height 12
click at [1455, 45] on label at bounding box center [1472, 52] width 34 height 23
click at [1455, 48] on label at bounding box center [1472, 52] width 34 height 23
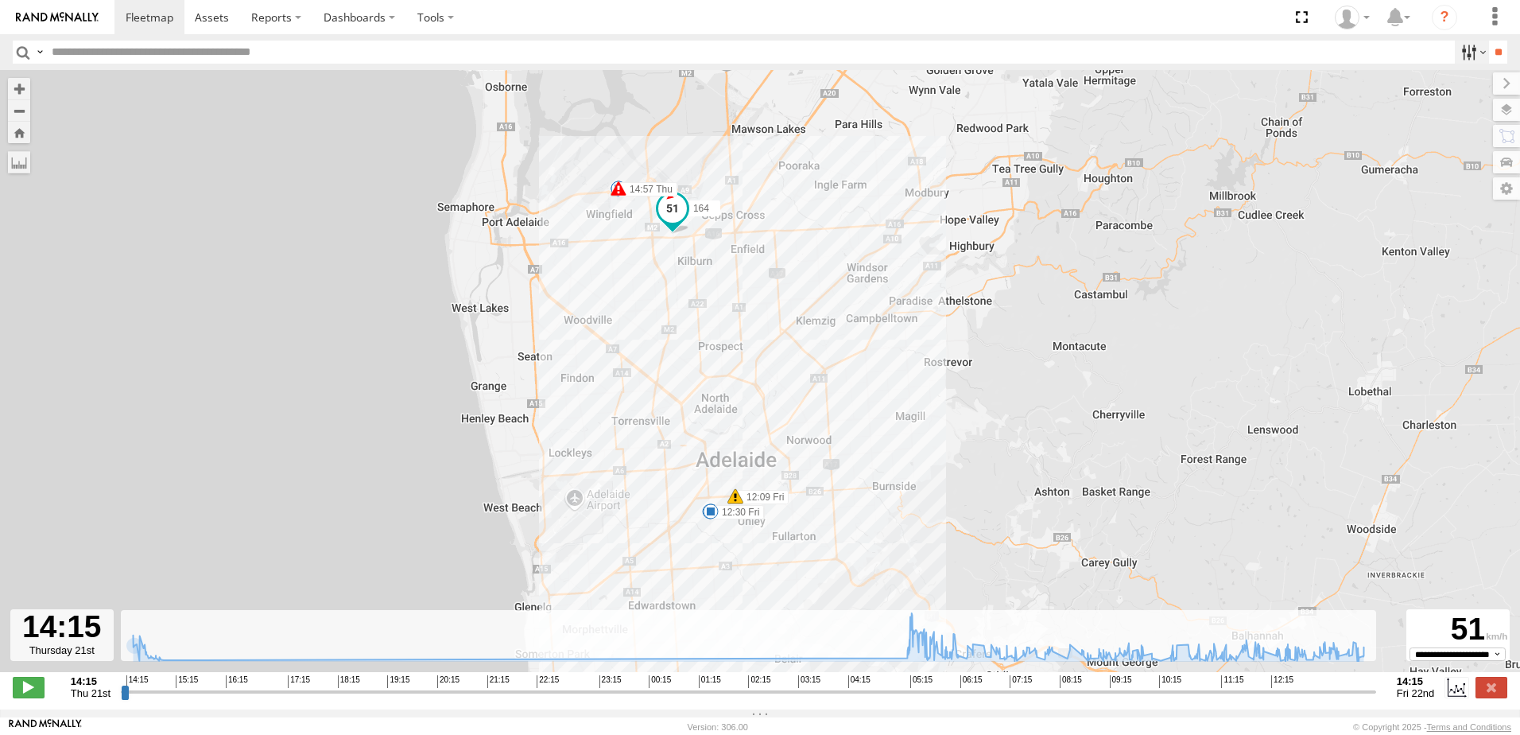
click at [1455, 48] on label at bounding box center [1472, 52] width 34 height 23
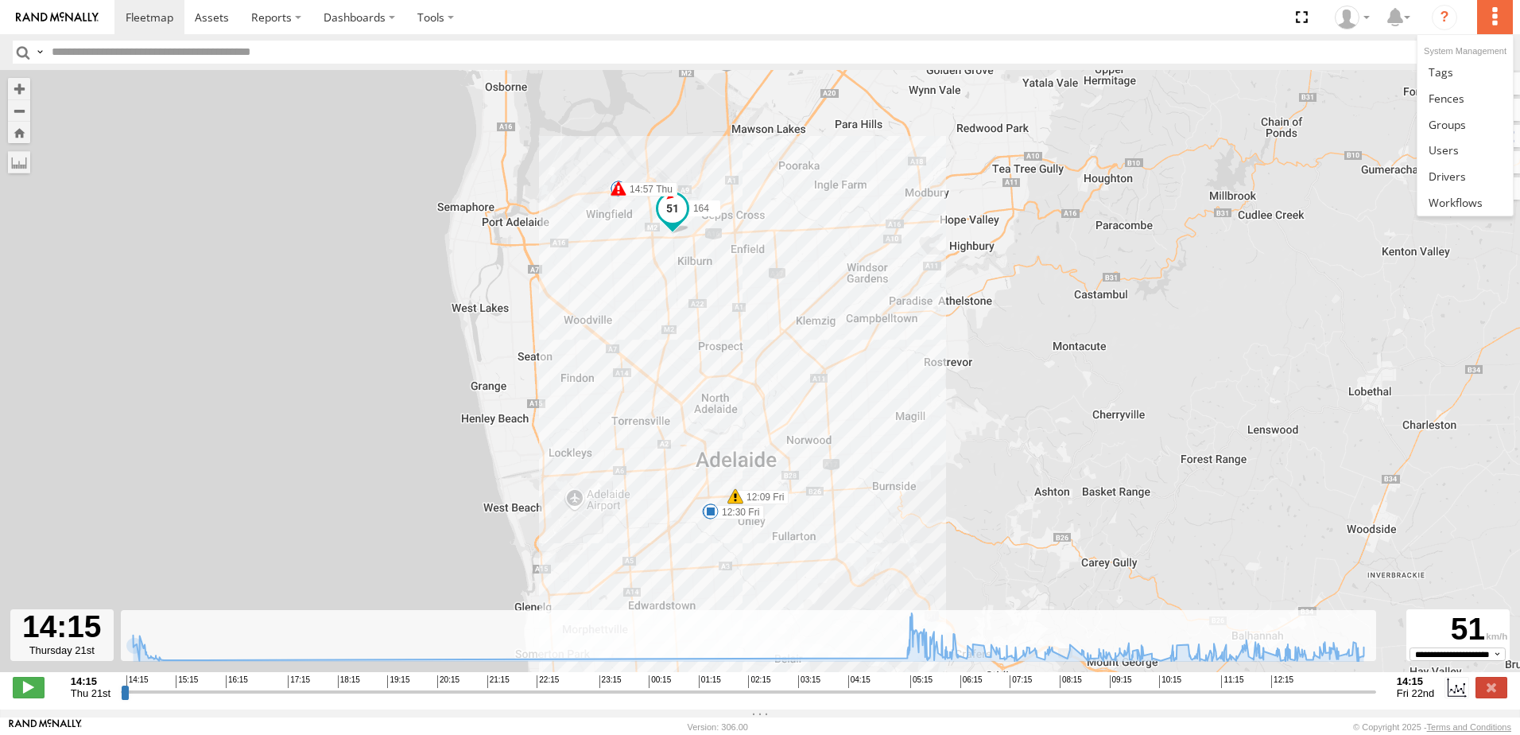
click at [1488, 19] on label at bounding box center [1494, 17] width 35 height 34
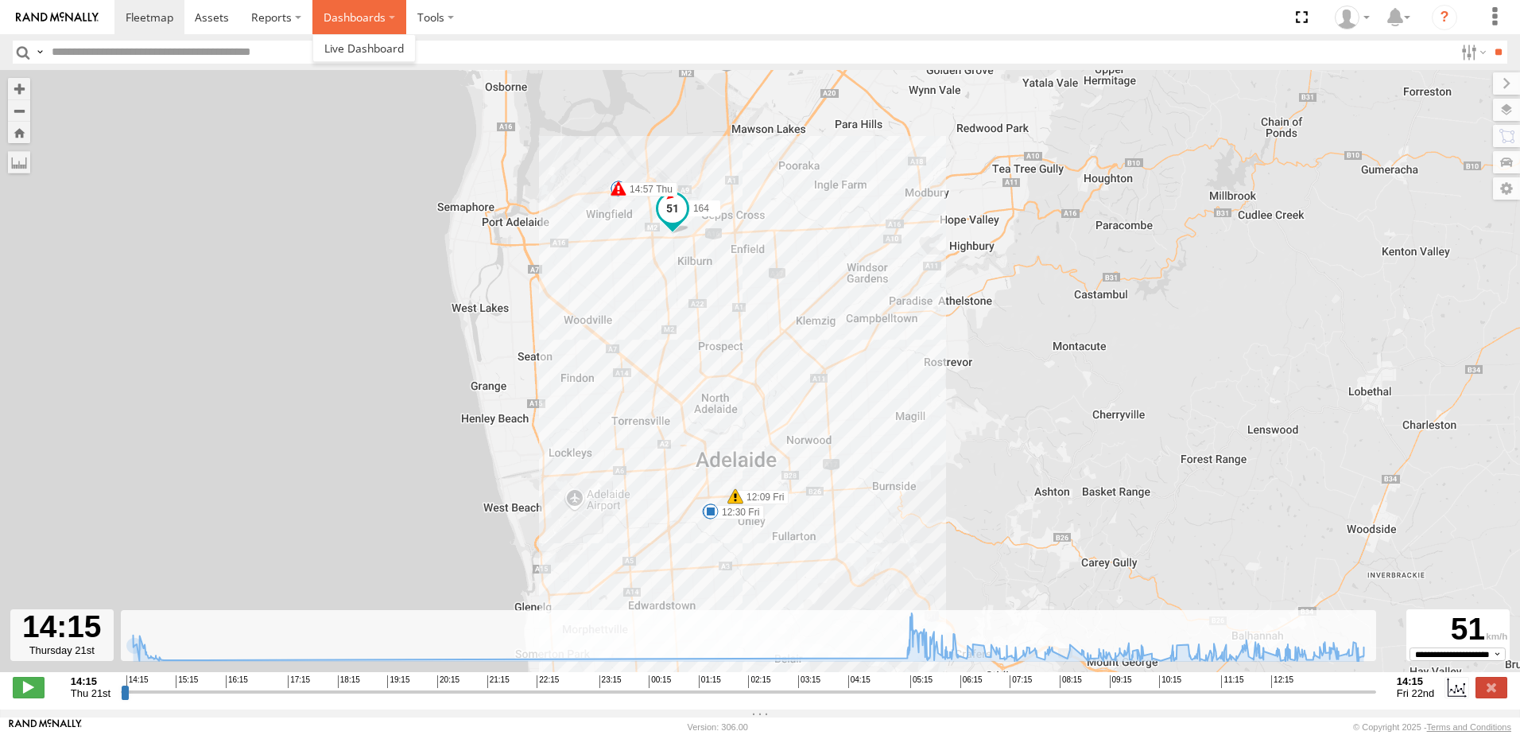
click at [391, 23] on label "Dashboards" at bounding box center [359, 17] width 94 height 34
click at [448, 20] on label at bounding box center [435, 17] width 59 height 34
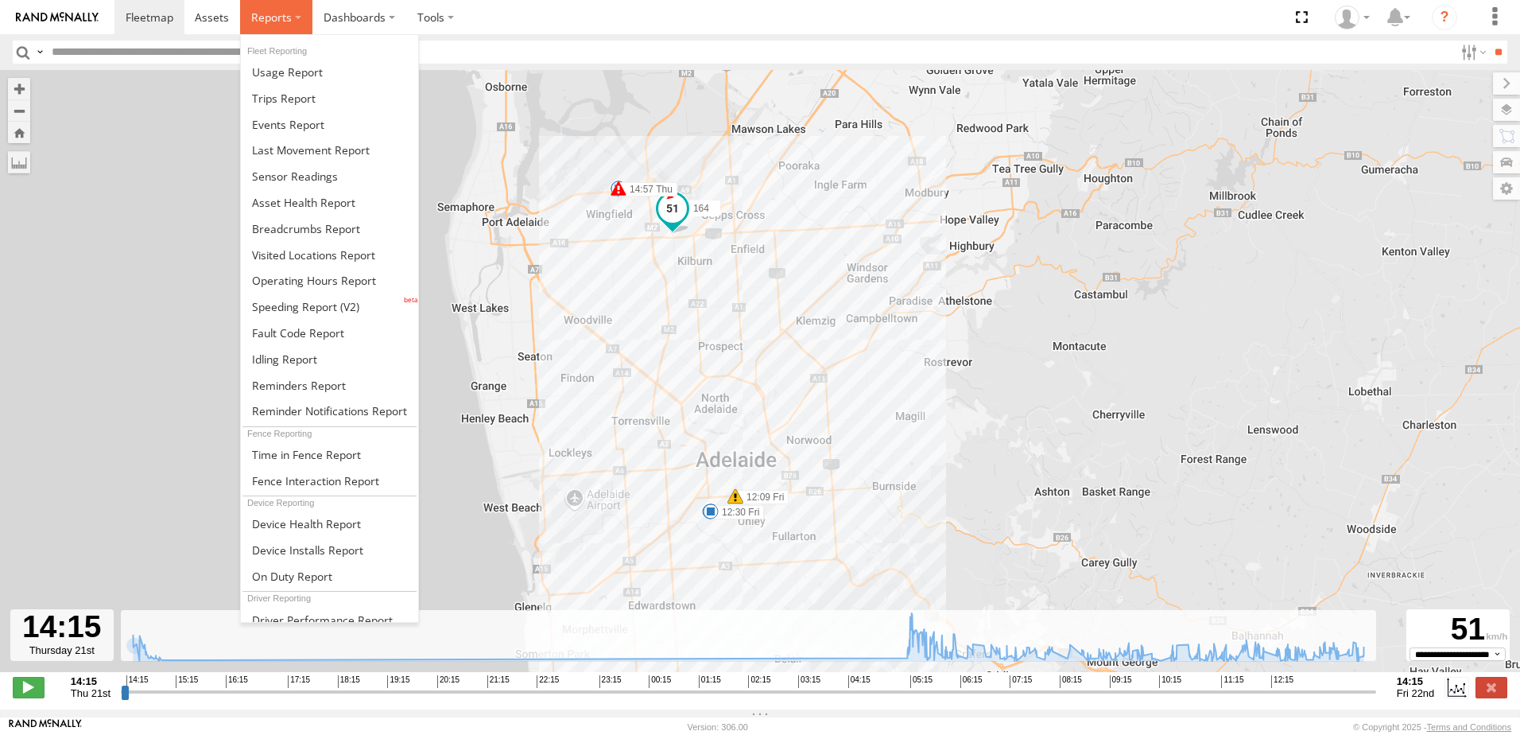
click at [291, 19] on label at bounding box center [276, 17] width 72 height 34
click at [336, 235] on span at bounding box center [306, 228] width 108 height 15
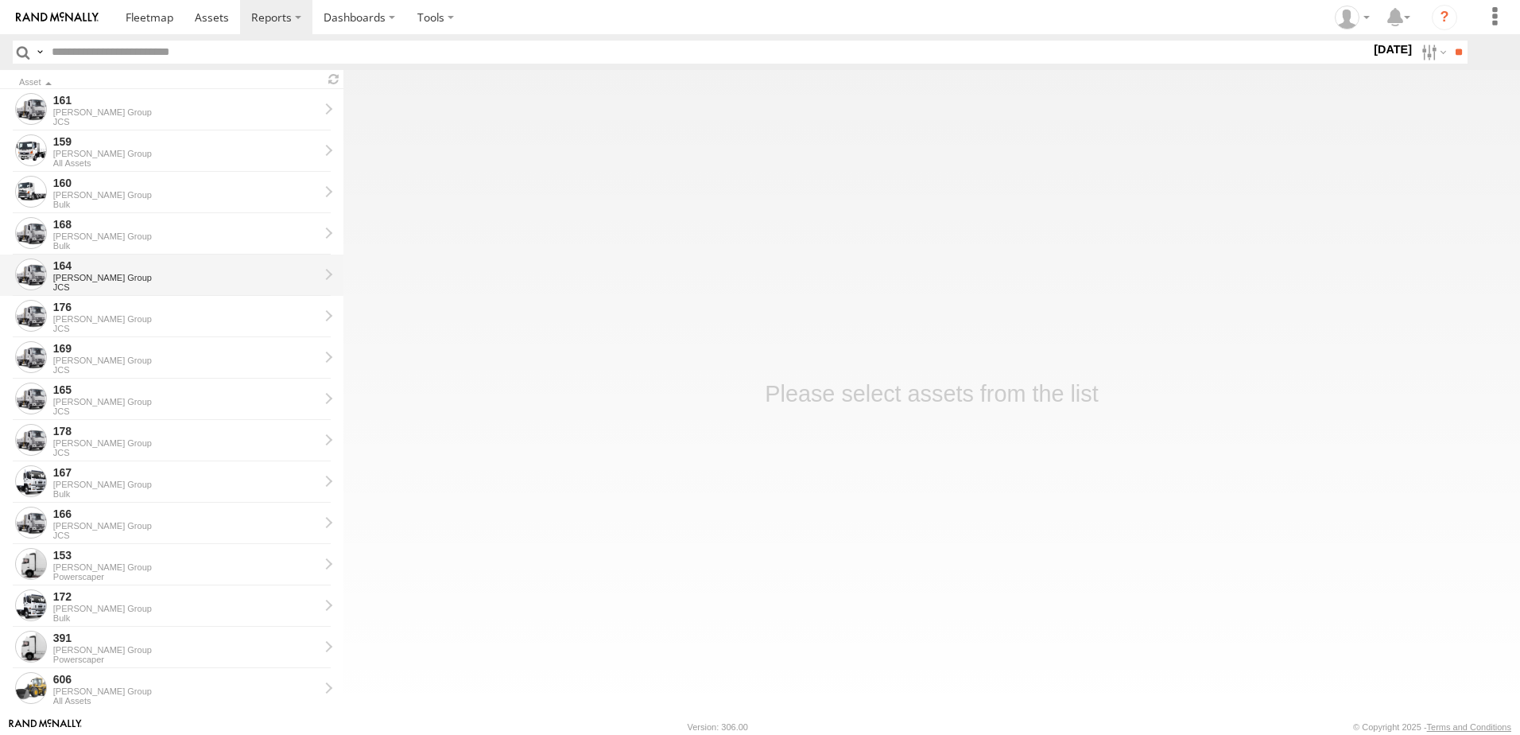
click at [157, 264] on div "164" at bounding box center [186, 265] width 266 height 14
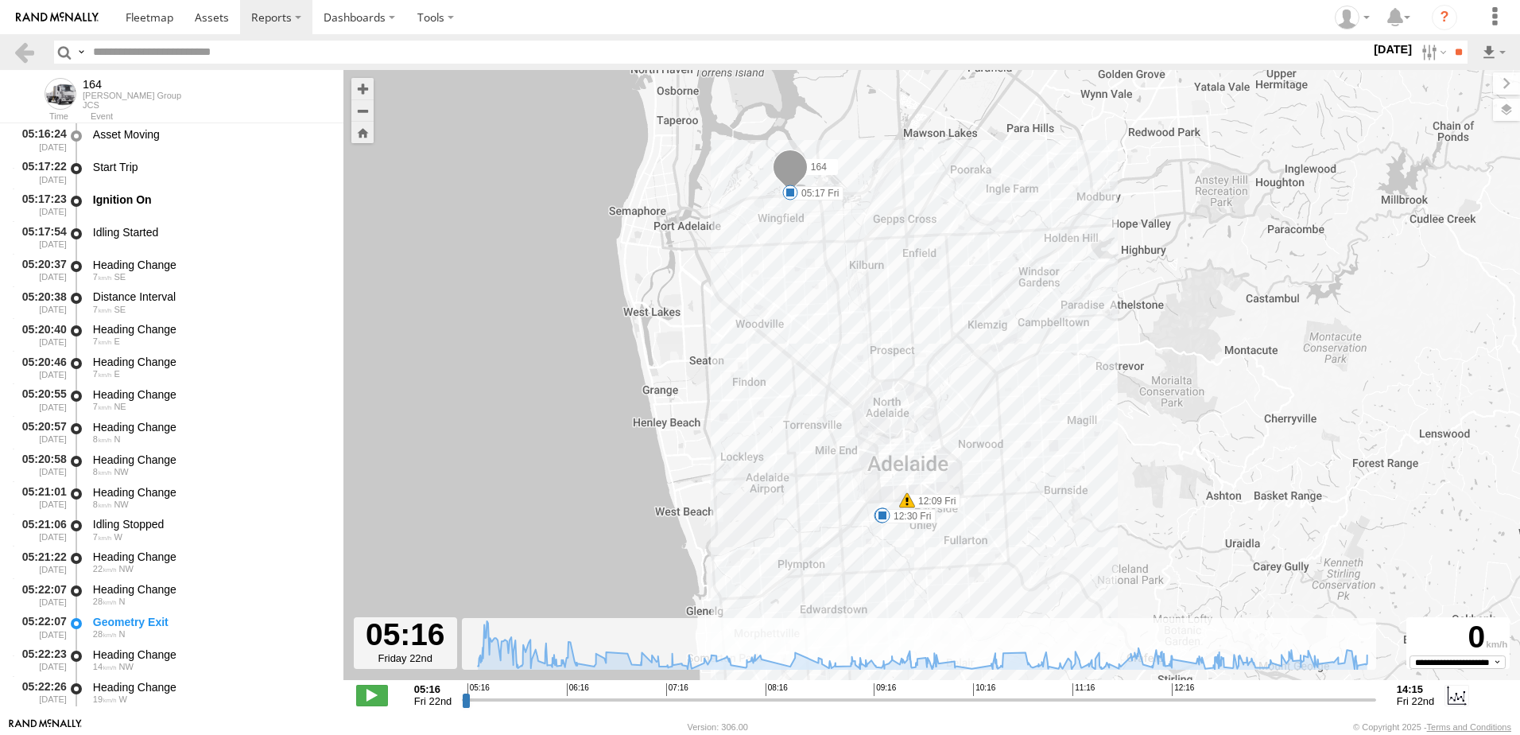
click at [1391, 47] on label "[DATE]" at bounding box center [1393, 49] width 45 height 17
click at [0, 0] on label at bounding box center [0, 0] width 0 height 0
click at [1451, 49] on input "**" at bounding box center [1458, 52] width 18 height 23
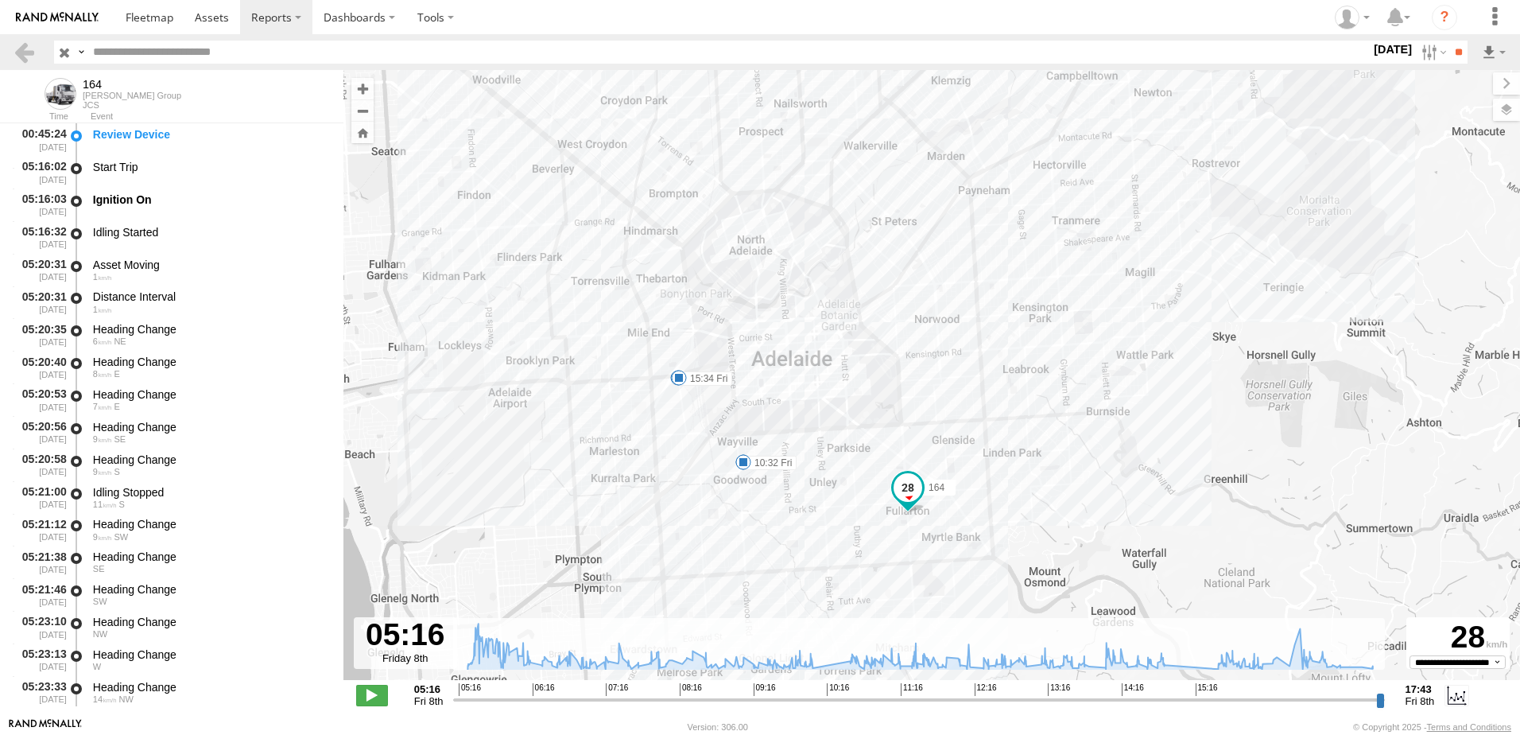
drag, startPoint x: 1049, startPoint y: 491, endPoint x: 1127, endPoint y: 469, distance: 81.0
click at [1127, 469] on div "164 05:16 Fri 10:05 Fri 10:32 Fri 14:54 Fri 15:34 Fri 17:42 Fri 17:42 Fri 17:43…" at bounding box center [931, 383] width 1177 height 627
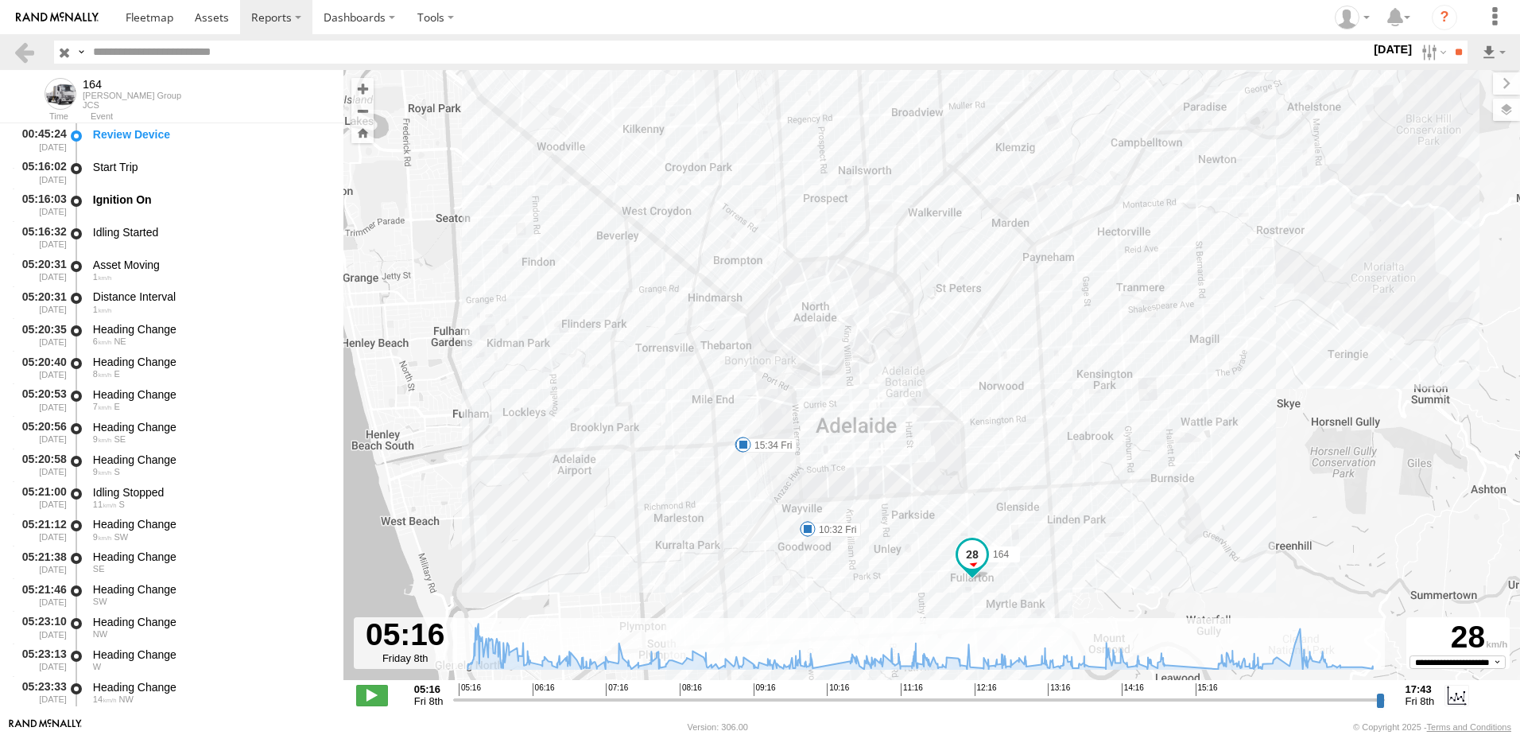
drag, startPoint x: 1201, startPoint y: 417, endPoint x: 1205, endPoint y: 502, distance: 85.2
click at [1205, 502] on div "164 05:16 Fri 10:05 Fri 10:32 Fri 14:54 Fri 15:34 Fri 17:42 Fri 17:42 Fri 17:43…" at bounding box center [931, 383] width 1177 height 627
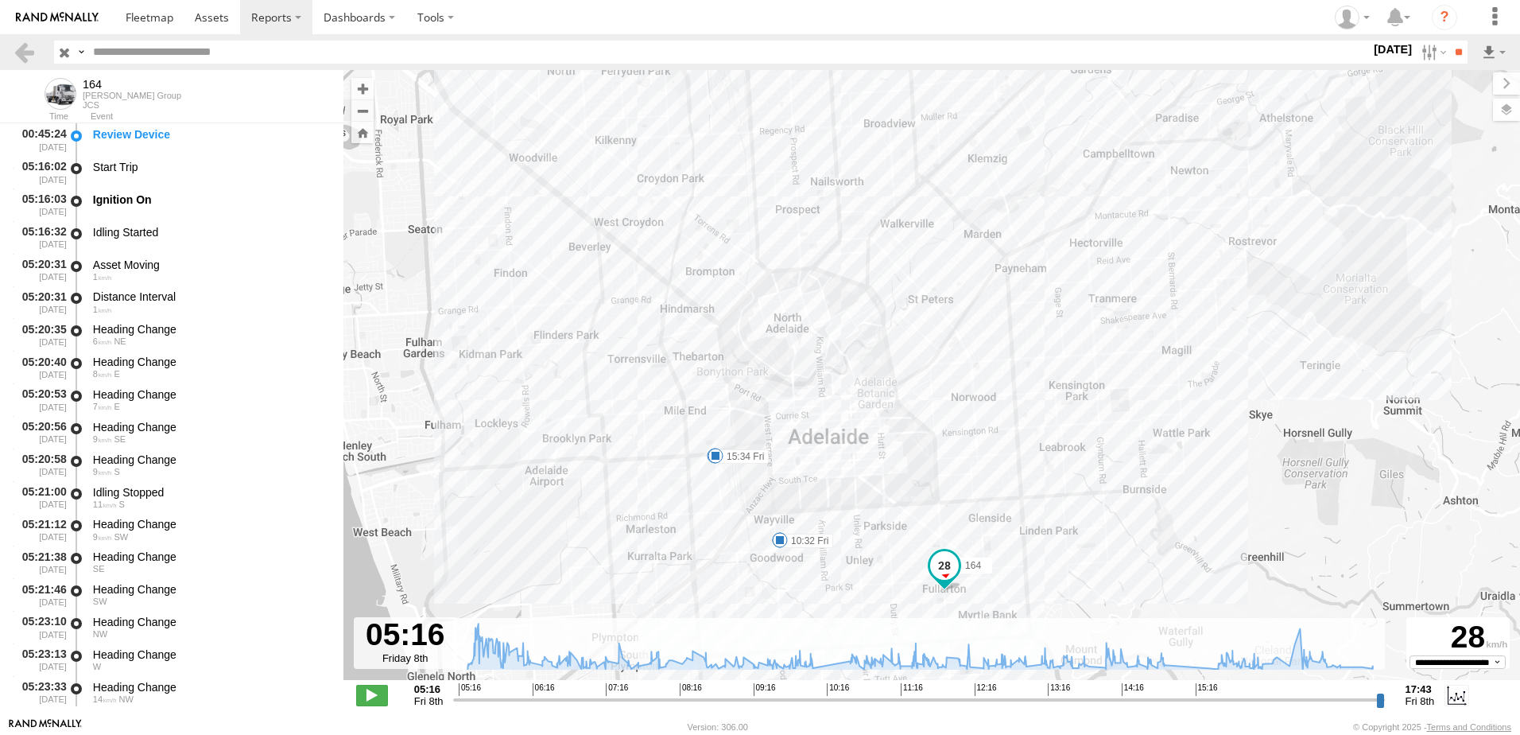
drag, startPoint x: 1198, startPoint y: 480, endPoint x: 1169, endPoint y: 476, distance: 29.7
click at [1169, 476] on div "164 05:16 Fri 10:05 Fri 10:32 Fri 14:54 Fri 15:34 Fri 17:42 Fri 17:42 Fri 17:43…" at bounding box center [931, 383] width 1177 height 627
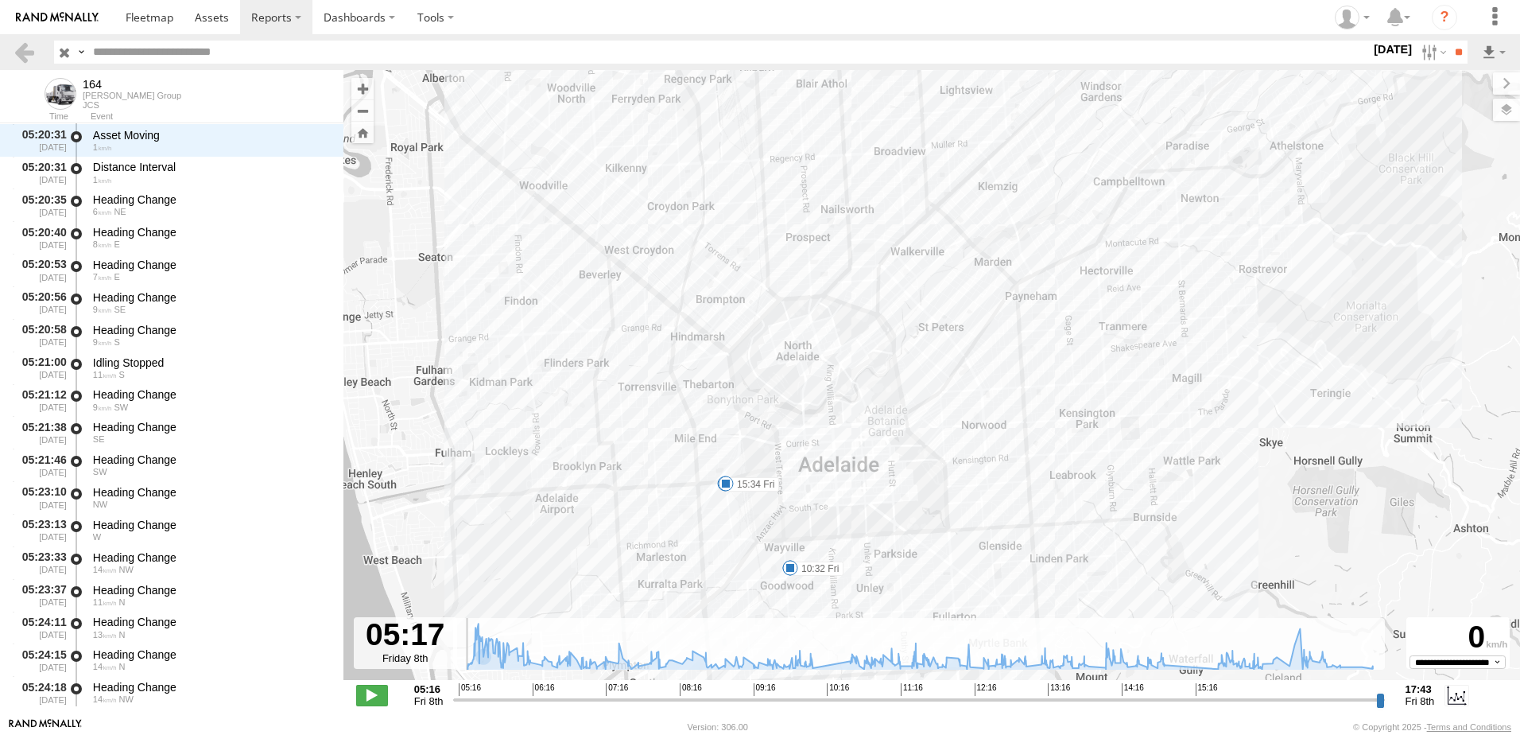
scroll to position [195, 0]
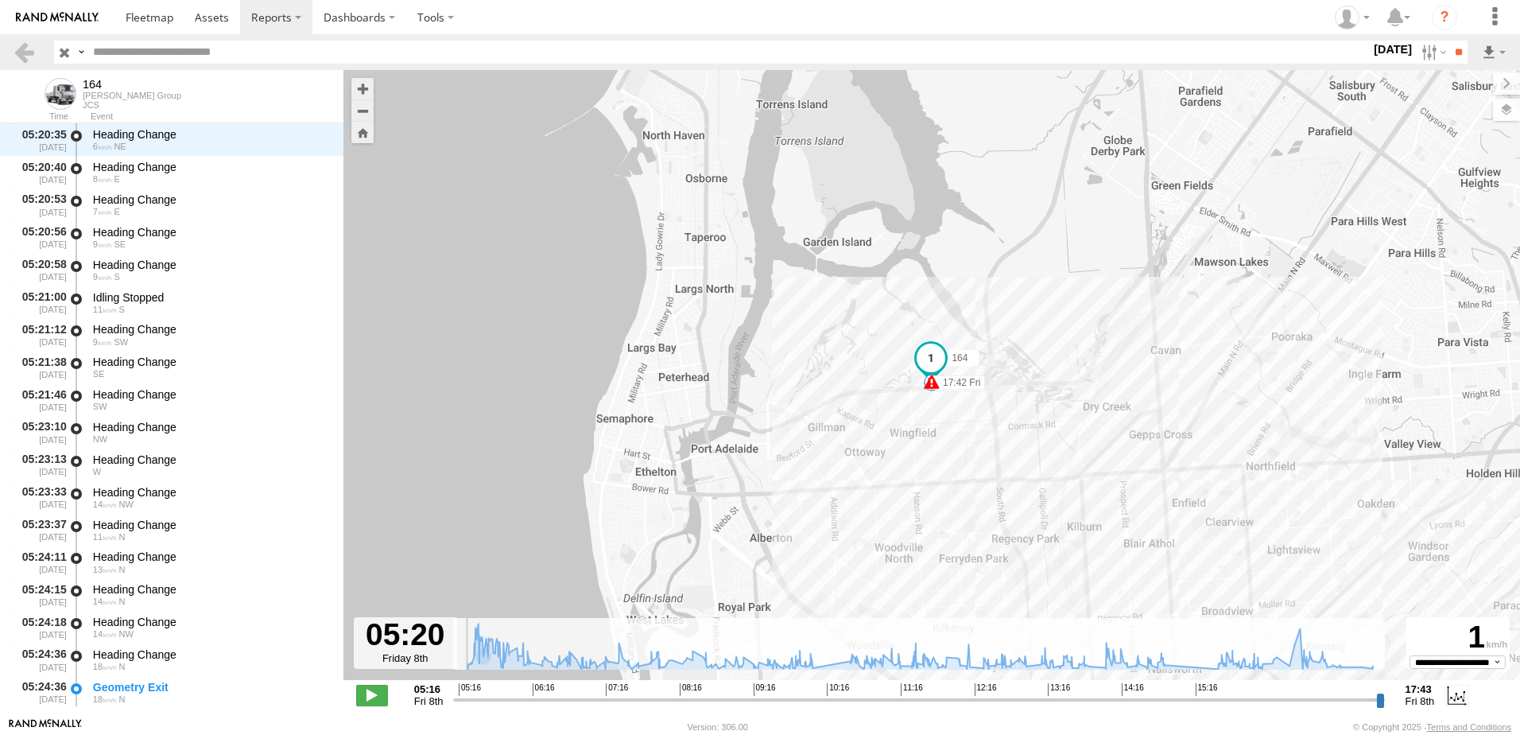
click at [463, 700] on input "range" at bounding box center [918, 699] width 931 height 15
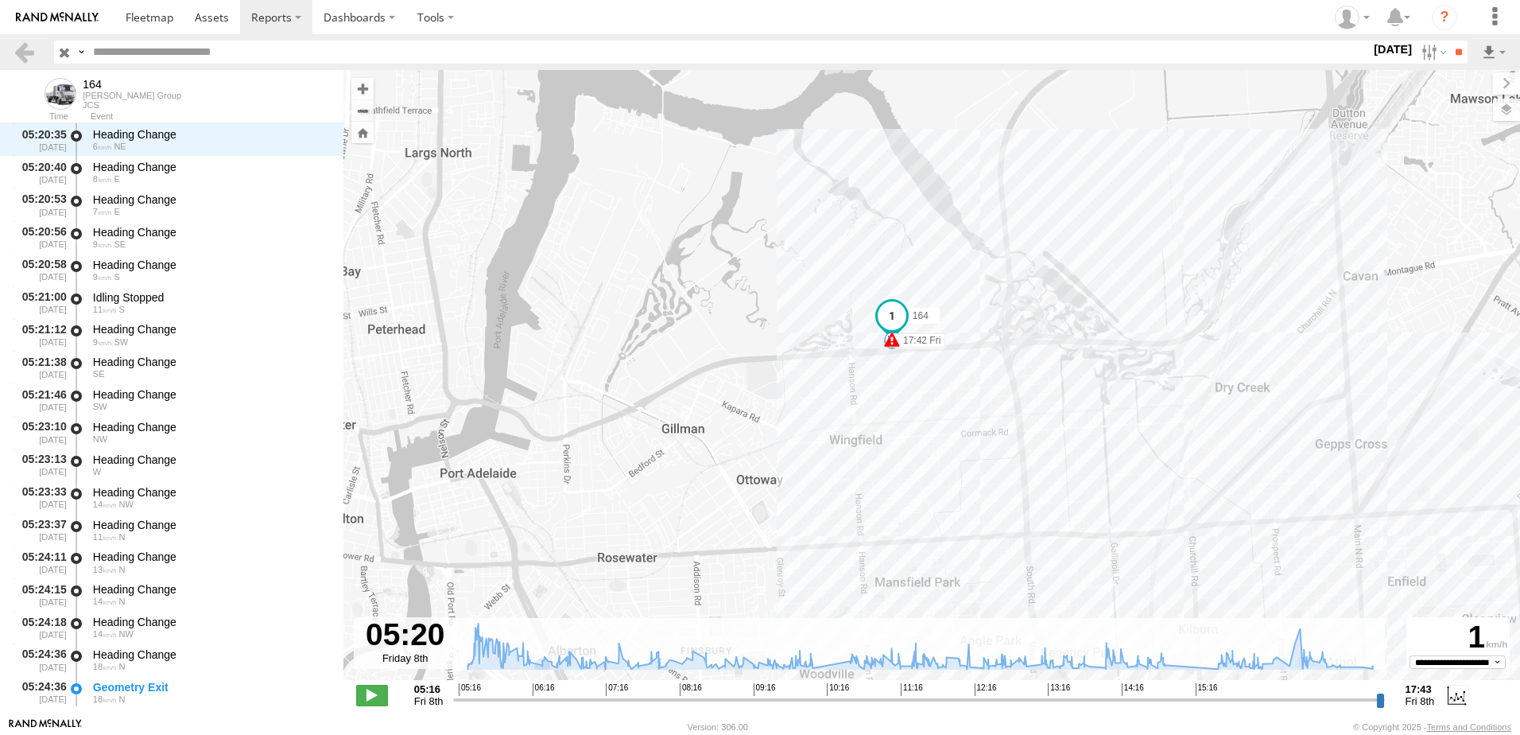
drag, startPoint x: 891, startPoint y: 486, endPoint x: 662, endPoint y: 589, distance: 252.0
click at [662, 589] on div "164 05:16 Fri 10:05 Fri 10:32 Fri 14:54 Fri 15:34 Fri 17:42 Fri 17:42 Fri 17:43…" at bounding box center [931, 383] width 1177 height 627
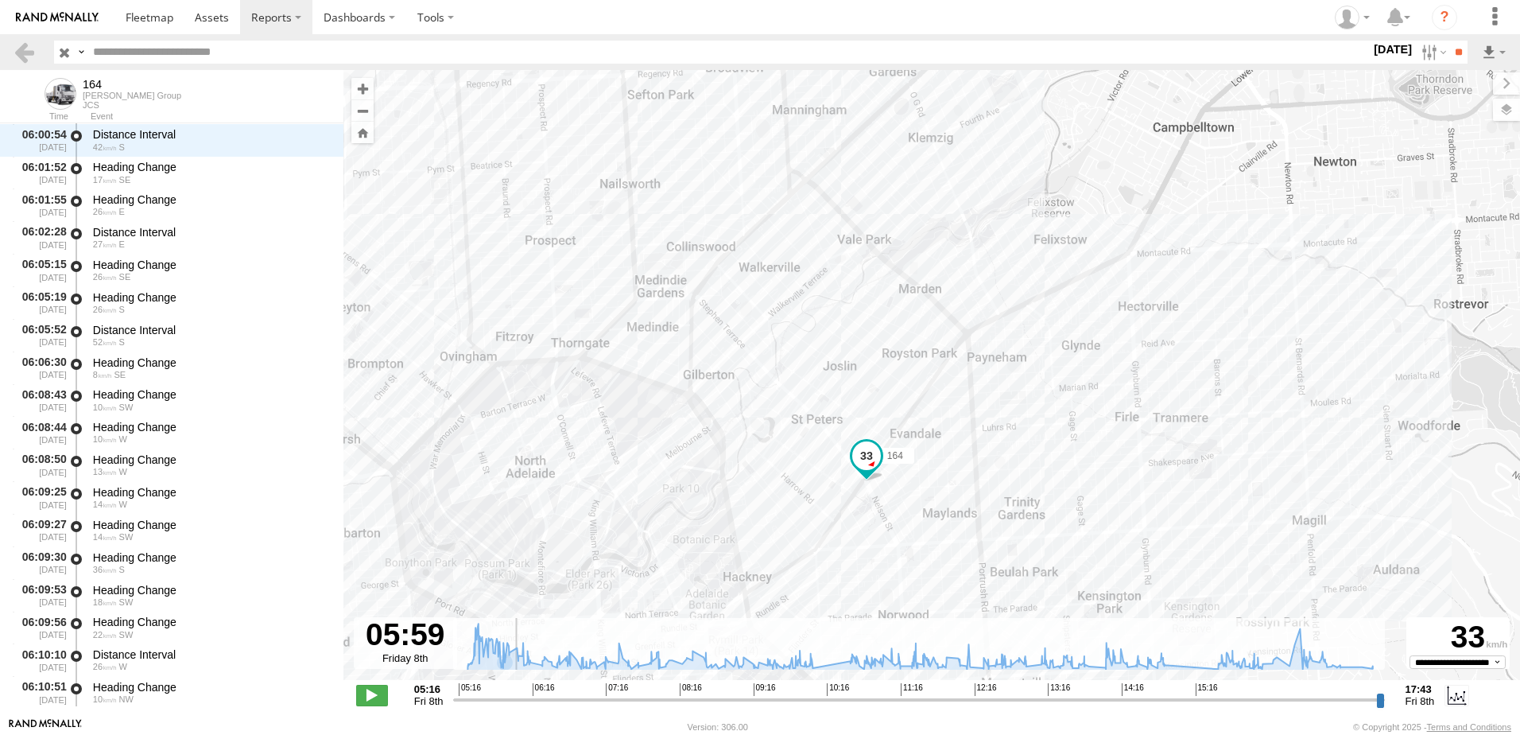
scroll to position [3476, 0]
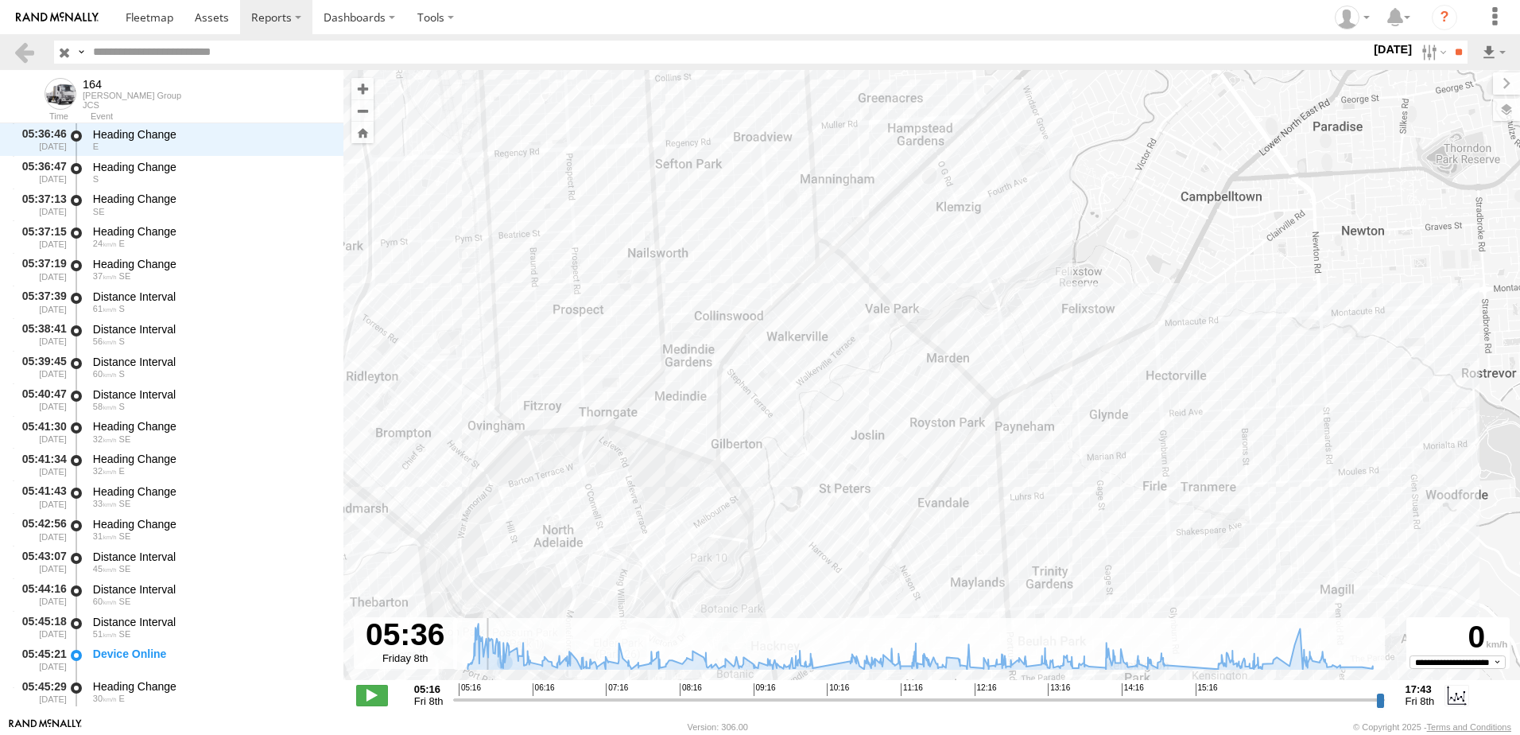
drag, startPoint x: 467, startPoint y: 703, endPoint x: 483, endPoint y: 697, distance: 17.1
click at [483, 697] on input "range" at bounding box center [918, 699] width 931 height 15
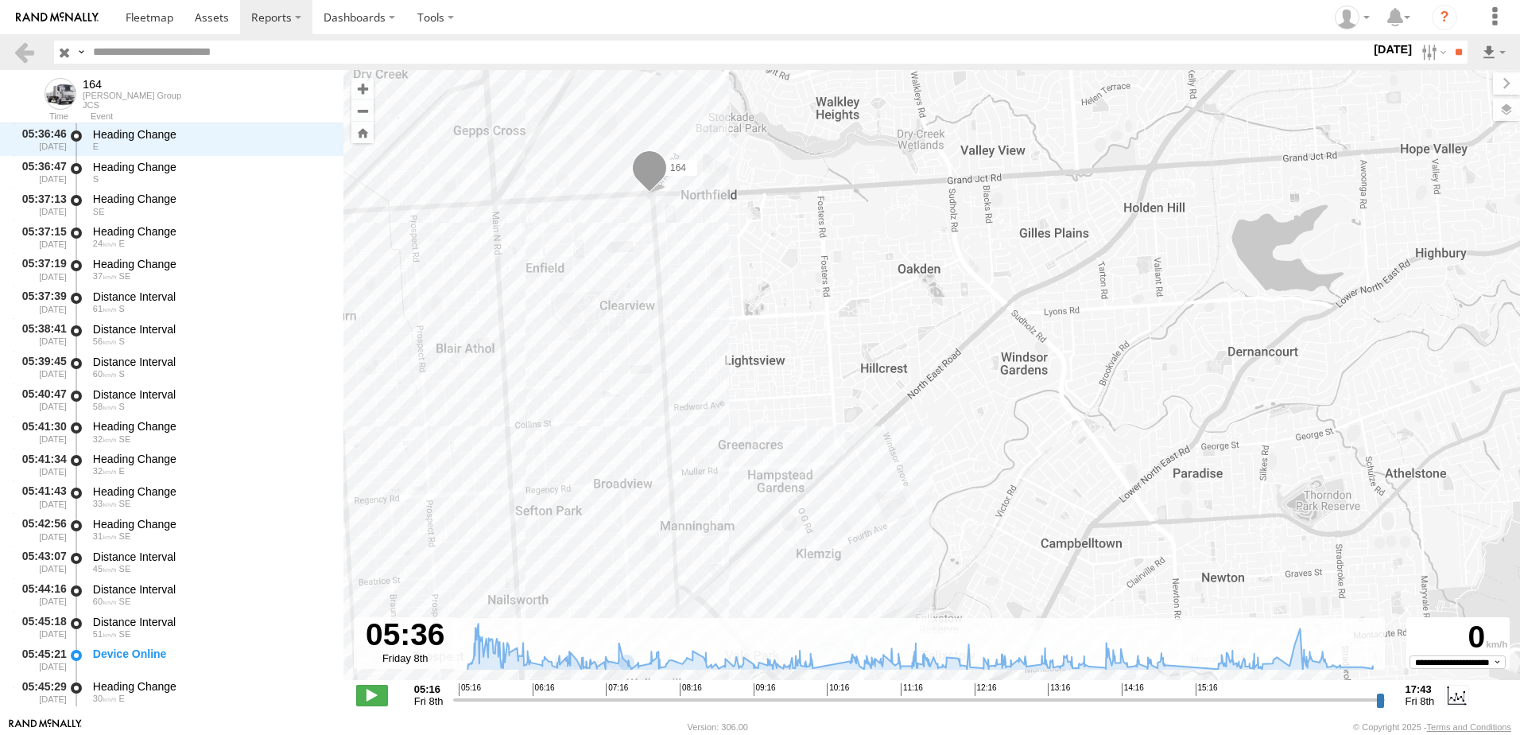
drag, startPoint x: 1068, startPoint y: 529, endPoint x: 739, endPoint y: 332, distance: 383.3
click at [739, 332] on div "164 05:16 Fri 10:05 Fri 10:32 Fri 14:54 Fri 15:34 Fri 17:42 Fri 17:42 Fri 17:43…" at bounding box center [931, 383] width 1177 height 627
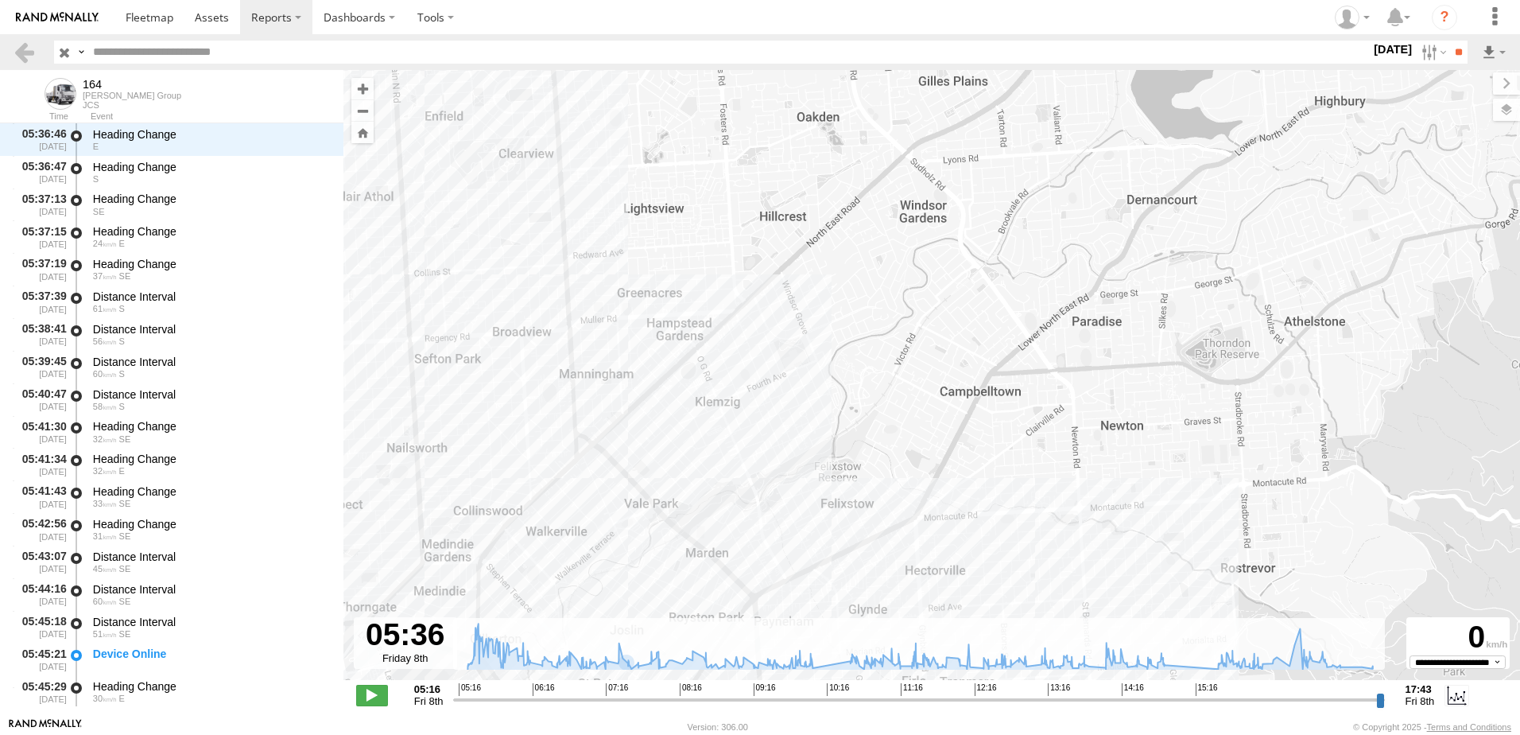
drag, startPoint x: 783, startPoint y: 340, endPoint x: 782, endPoint y: 265, distance: 74.7
click at [782, 311] on div "164 05:16 Fri 10:05 Fri 10:32 Fri 14:54 Fri 15:34 Fri 17:42 Fri 17:42 Fri 17:43…" at bounding box center [931, 383] width 1177 height 627
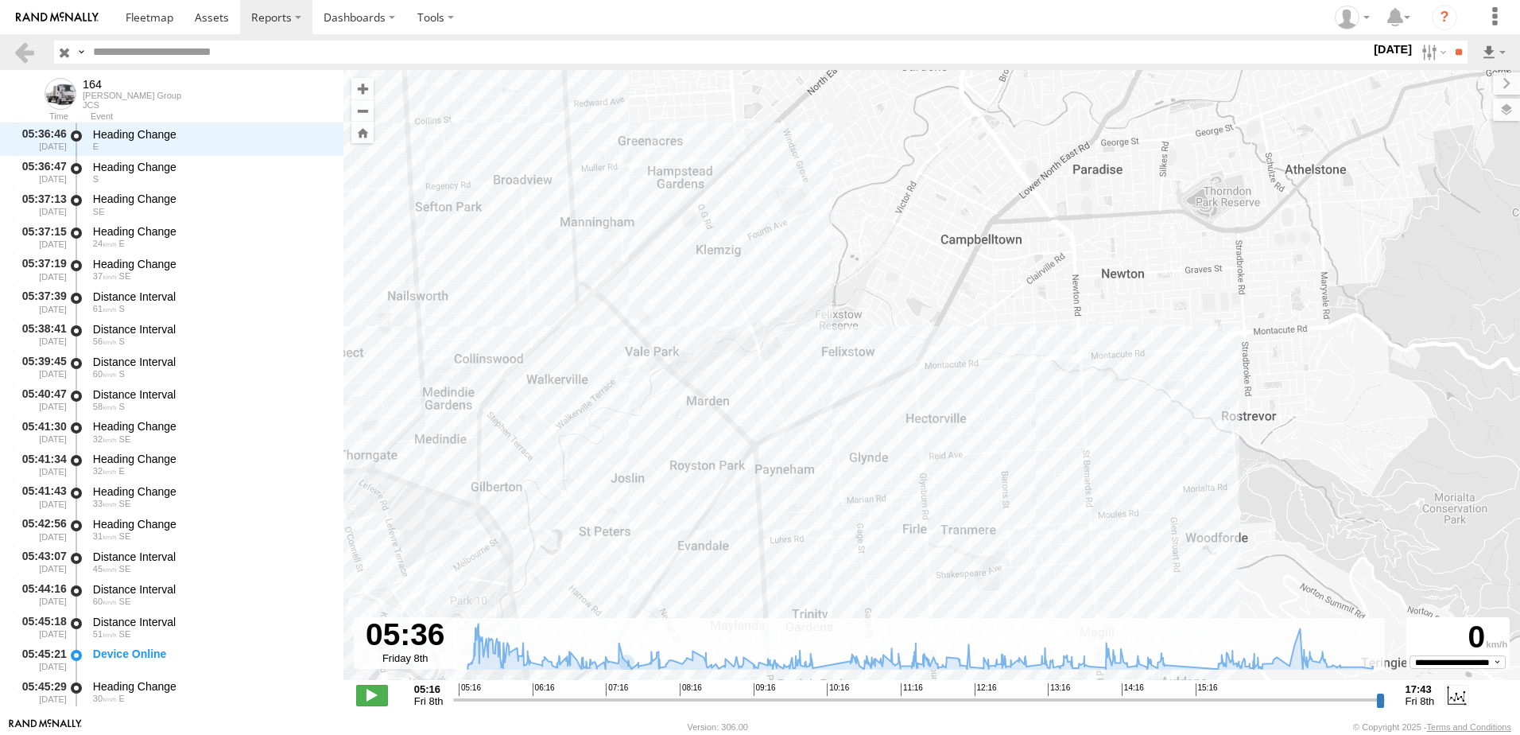
drag, startPoint x: 819, startPoint y: 312, endPoint x: 832, endPoint y: 480, distance: 169.1
click at [833, 480] on div "164 05:16 Fri 10:05 Fri 10:32 Fri 14:54 Fri 15:34 Fri 17:42 Fri 17:42 Fri 17:43…" at bounding box center [931, 383] width 1177 height 627
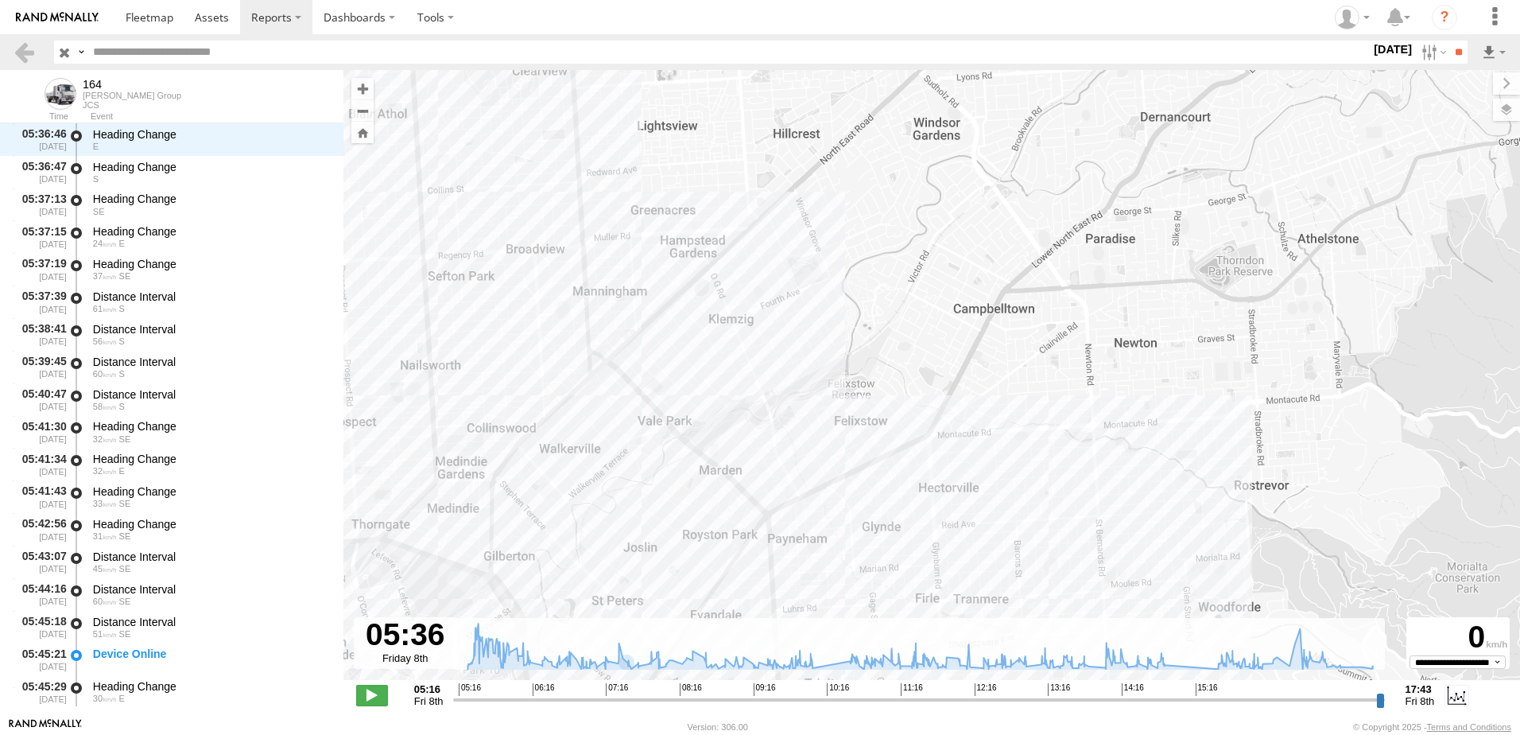
drag, startPoint x: 929, startPoint y: 418, endPoint x: 932, endPoint y: 520, distance: 101.8
click at [932, 520] on div "164 05:16 Fri 10:05 Fri 10:32 Fri 14:54 Fri 15:34 Fri 17:42 Fri 17:42 Fri 17:43…" at bounding box center [931, 383] width 1177 height 627
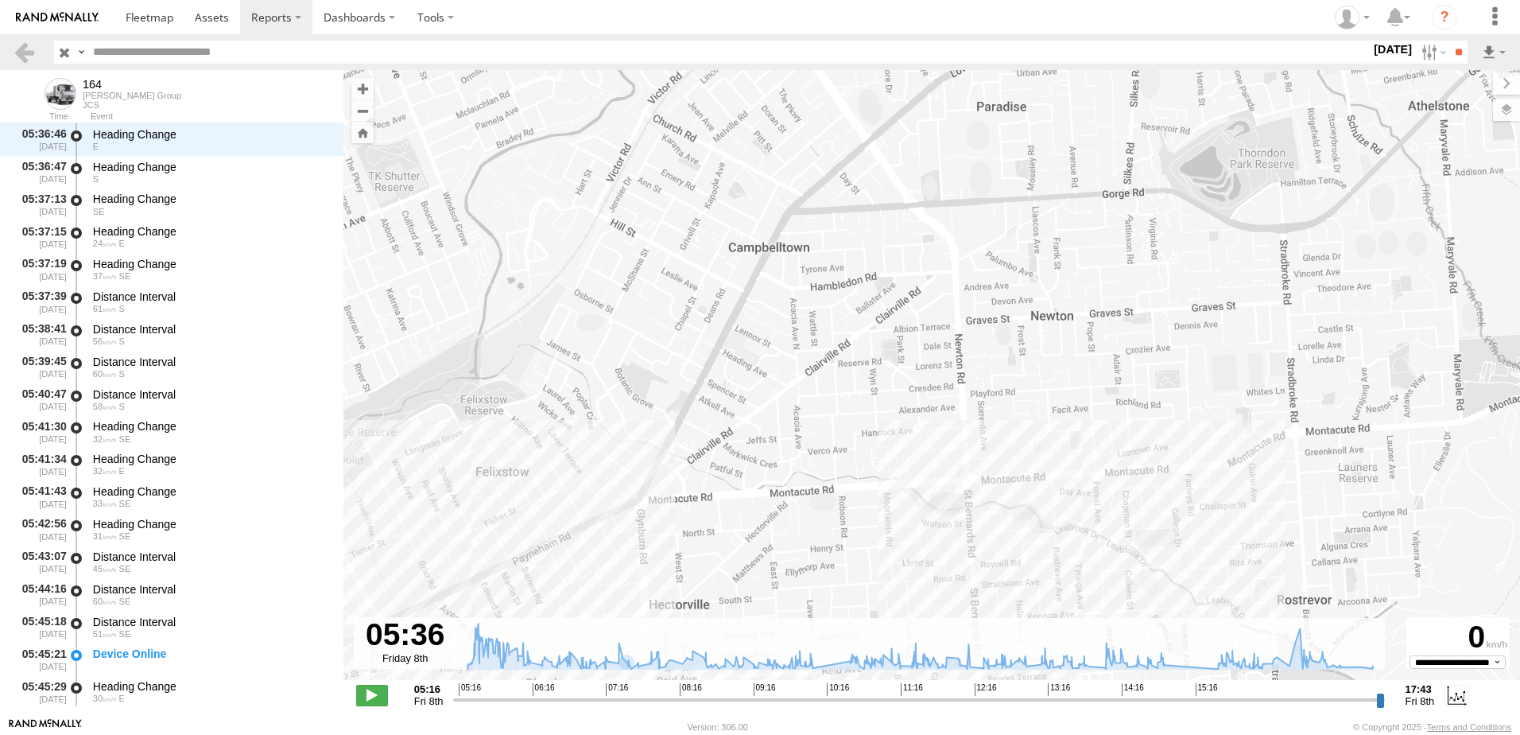
drag, startPoint x: 1077, startPoint y: 471, endPoint x: 1132, endPoint y: 541, distance: 89.4
click at [1132, 541] on div "164 05:16 Fri 10:05 Fri 10:32 Fri 14:54 Fri 15:34 Fri 17:42 Fri 17:42 Fri 17:43…" at bounding box center [931, 383] width 1177 height 627
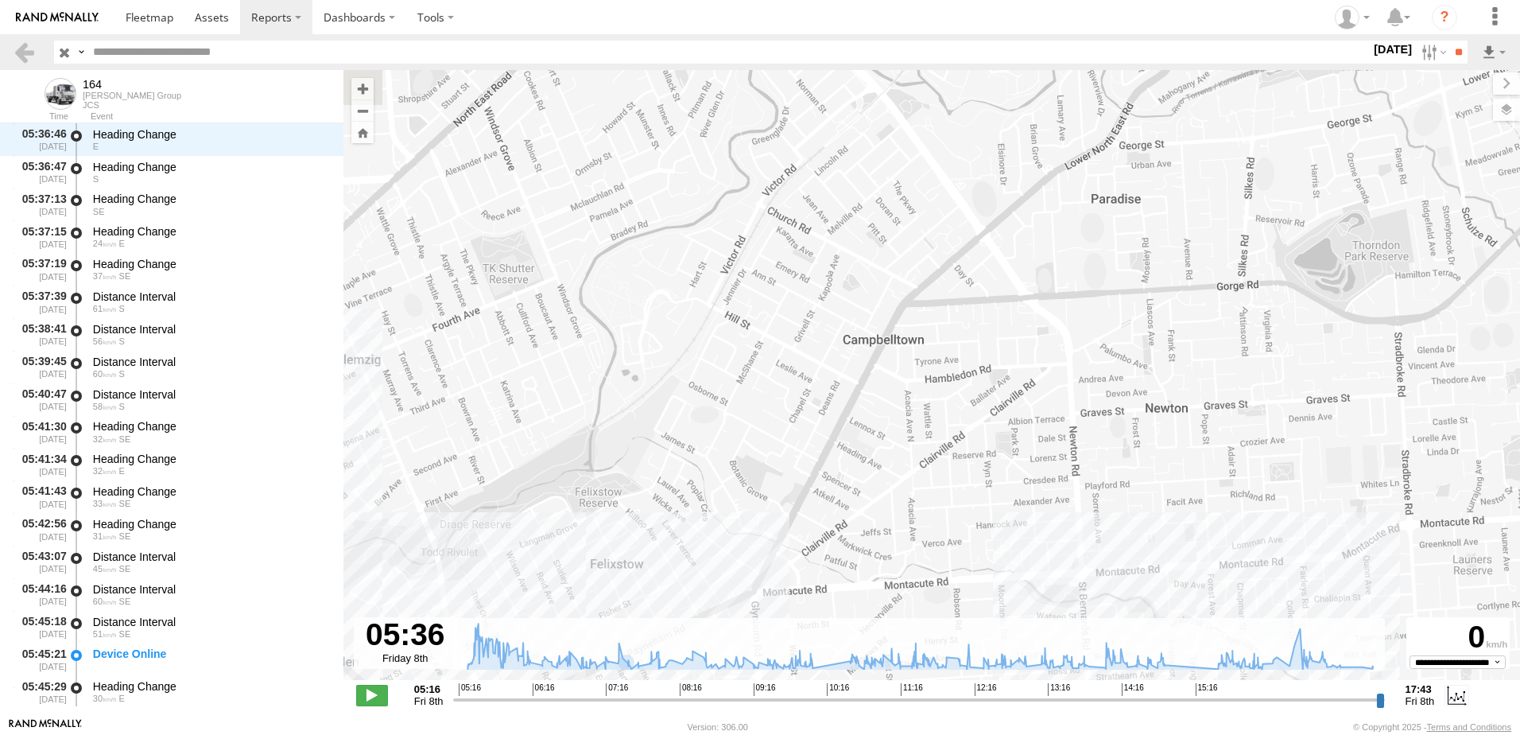
drag, startPoint x: 827, startPoint y: 401, endPoint x: 937, endPoint y: 503, distance: 150.8
click at [937, 503] on div "164 05:16 Fri 10:05 Fri 10:32 Fri 14:54 Fri 15:34 Fri 17:42 Fri 17:42 Fri 17:43…" at bounding box center [931, 383] width 1177 height 627
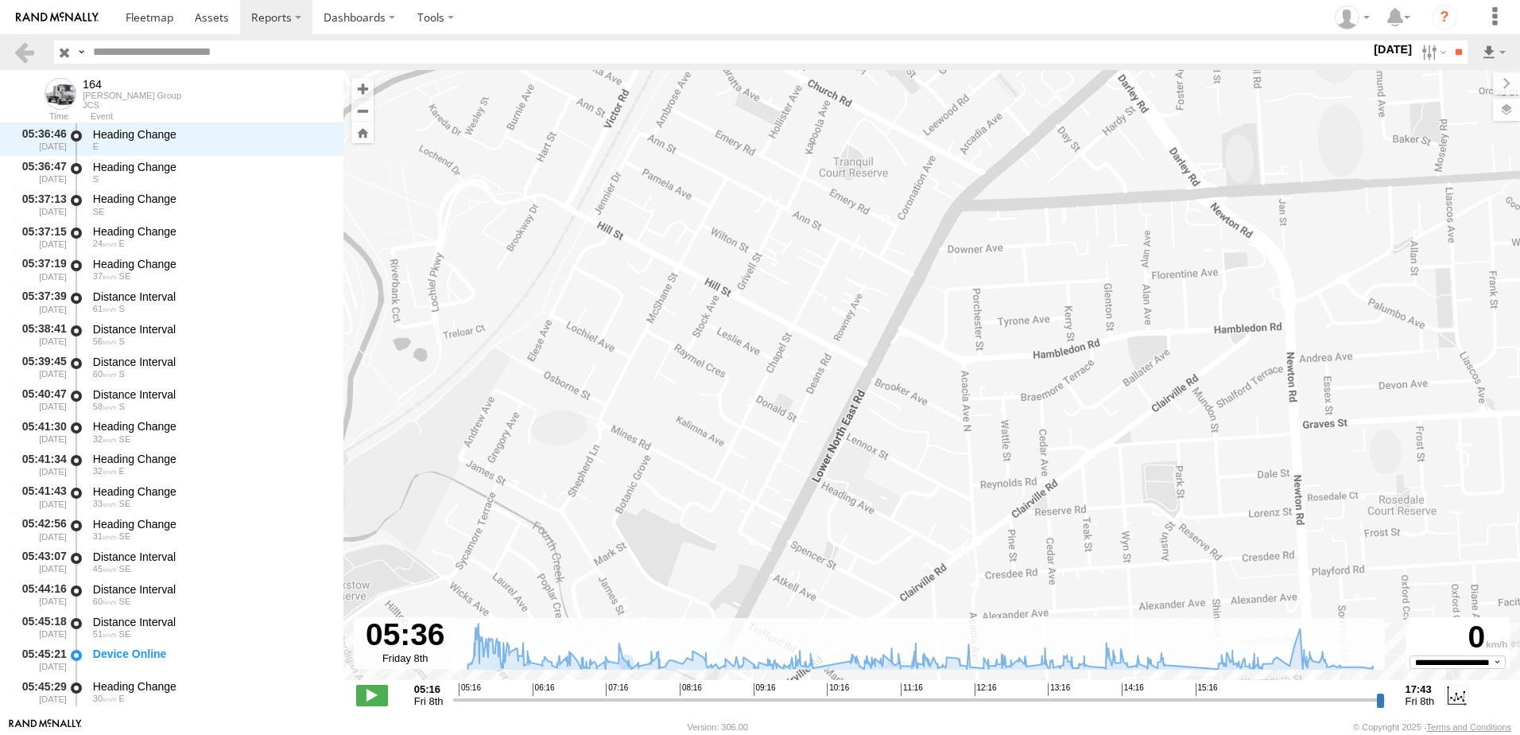
drag, startPoint x: 937, startPoint y: 494, endPoint x: 958, endPoint y: 409, distance: 86.8
click at [944, 429] on div "164 05:16 Fri 10:05 Fri 10:32 Fri 14:54 Fri 15:34 Fri 17:42 Fri 17:42 Fri 17:43…" at bounding box center [931, 383] width 1177 height 627
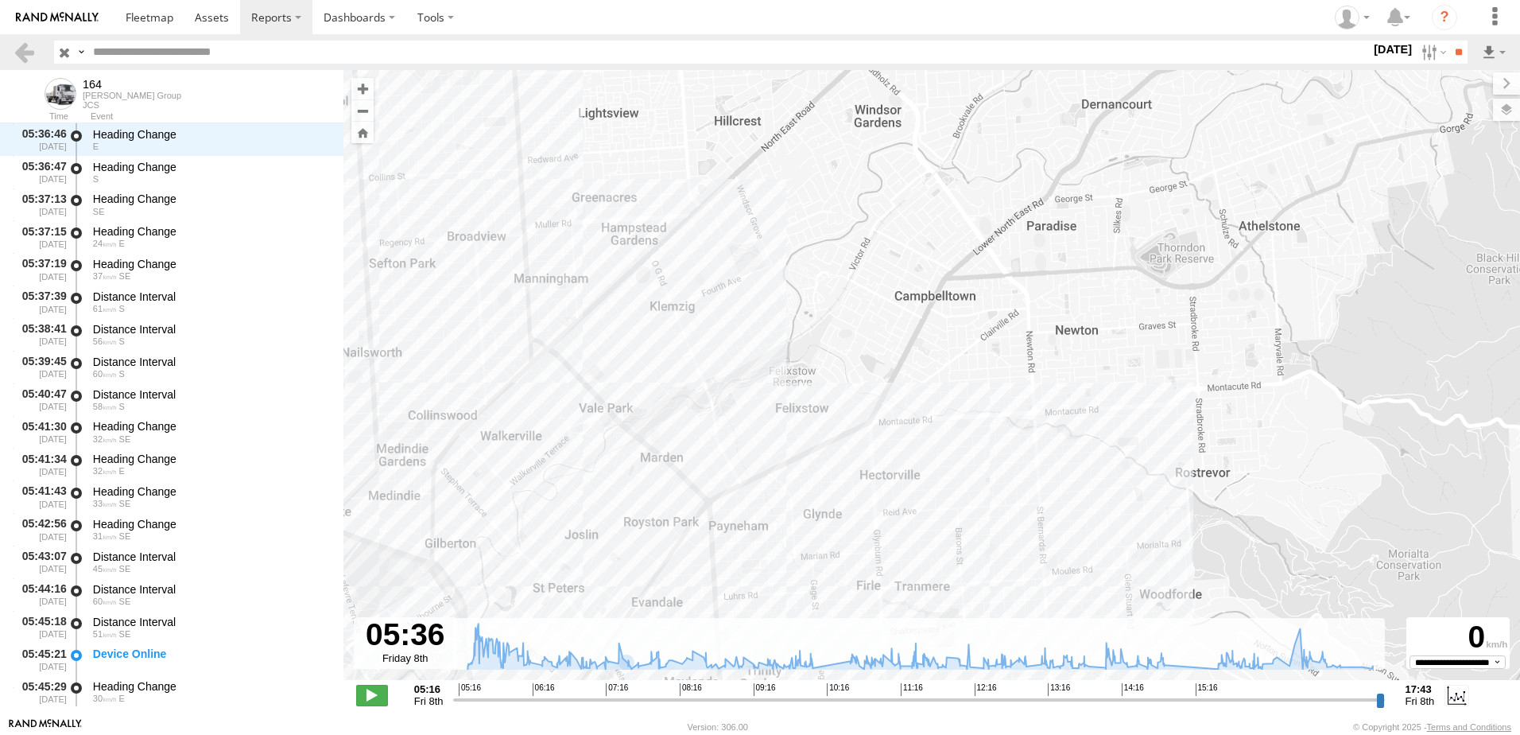
drag, startPoint x: 984, startPoint y: 467, endPoint x: 958, endPoint y: 414, distance: 58.3
click at [958, 414] on div "164 05:16 Fri 10:05 Fri 10:32 Fri 14:54 Fri 15:34 Fri 17:42 Fri 17:42 Fri 17:43…" at bounding box center [931, 383] width 1177 height 627
click at [953, 377] on div "164 05:16 Fri 10:05 Fri 10:32 Fri 14:54 Fri 15:34 Fri 17:42 Fri 17:42 Fri 17:43…" at bounding box center [931, 383] width 1177 height 627
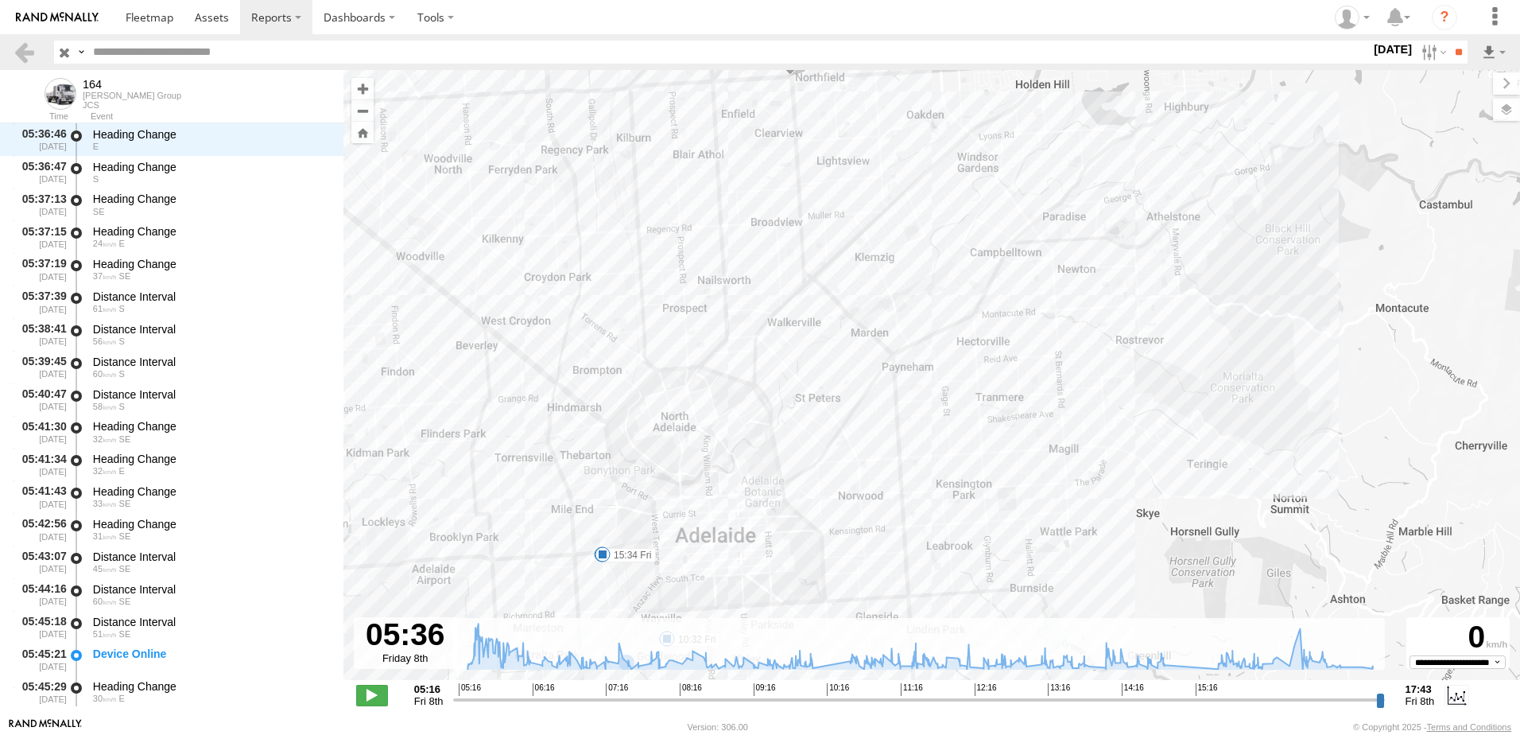
drag, startPoint x: 1026, startPoint y: 487, endPoint x: 1061, endPoint y: 541, distance: 64.0
click at [1067, 548] on div "164 05:16 Fri 10:05 Fri 10:32 Fri 14:54 Fri 15:34 Fri 17:42 Fri 17:42 Fri 17:43…" at bounding box center [931, 383] width 1177 height 627
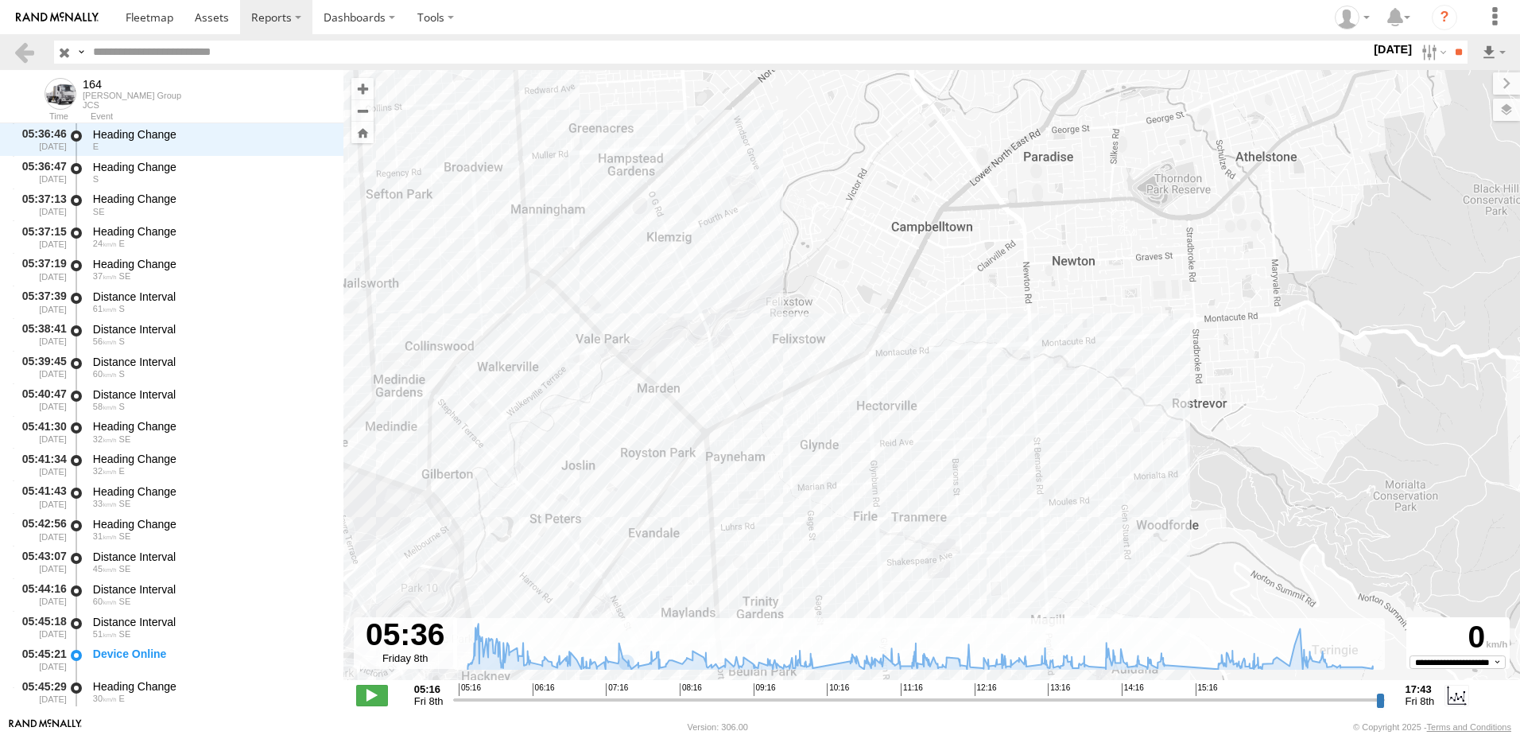
drag, startPoint x: 985, startPoint y: 388, endPoint x: 987, endPoint y: 401, distance: 12.8
click at [988, 401] on div "164 05:16 Fri 10:05 Fri 10:32 Fri 14:54 Fri 15:34 Fri 17:42 Fri 17:42 Fri 17:43…" at bounding box center [931, 383] width 1177 height 627
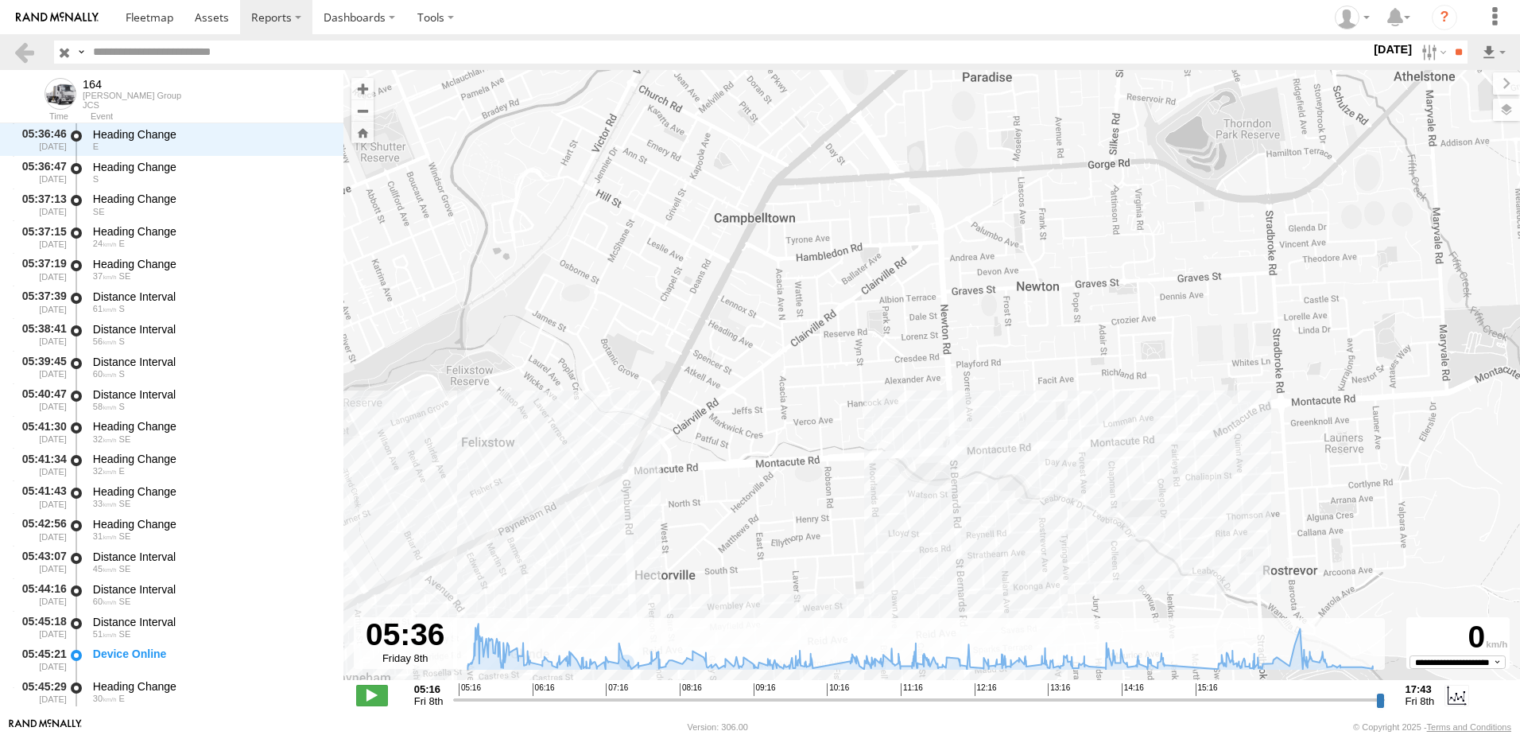
drag, startPoint x: 1242, startPoint y: 468, endPoint x: 1045, endPoint y: 278, distance: 273.3
click at [1047, 283] on div "164 05:16 Fri 10:05 Fri 10:32 Fri 14:54 Fri 15:34 Fri 17:42 Fri 17:42 Fri 17:43…" at bounding box center [931, 383] width 1177 height 627
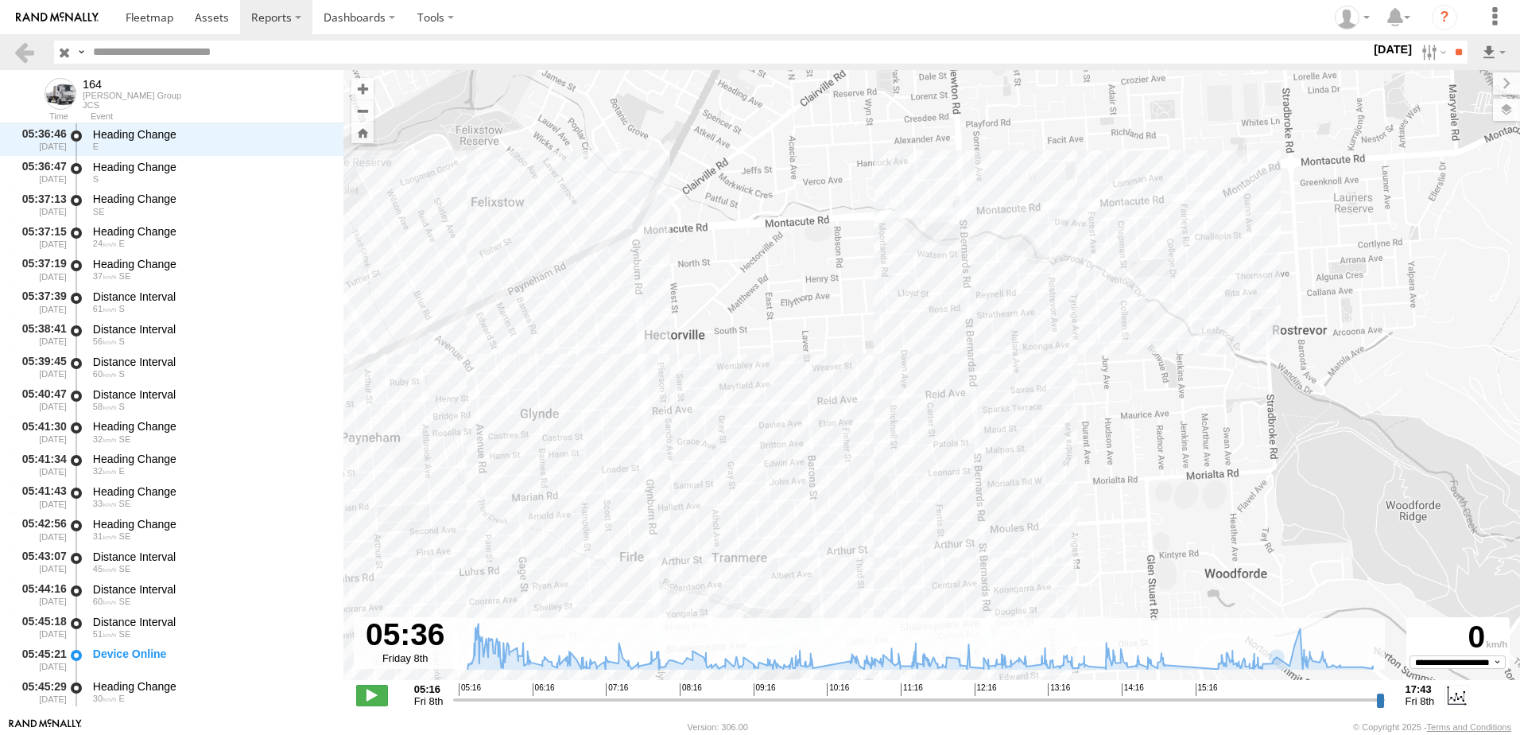
drag, startPoint x: 948, startPoint y: 514, endPoint x: 954, endPoint y: 213, distance: 300.6
click at [954, 213] on div "164 05:16 Fri 10:05 Fri 10:32 Fri 14:54 Fri 15:34 Fri 17:42 Fri 17:42 Fri 17:43…" at bounding box center [931, 383] width 1177 height 627
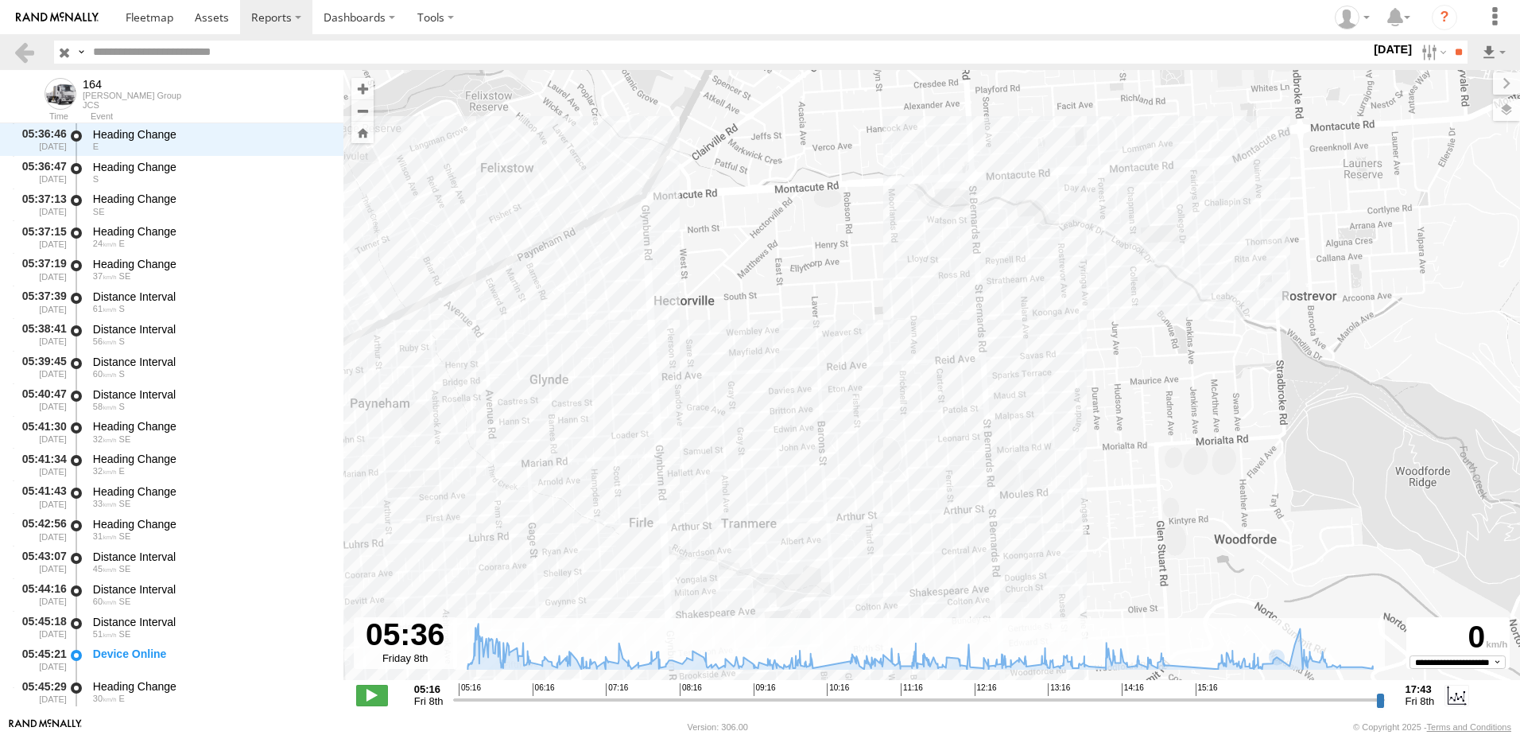
drag, startPoint x: 1029, startPoint y: 271, endPoint x: 1040, endPoint y: 240, distance: 32.9
click at [1038, 243] on div "164 05:16 Fri 10:05 Fri 10:32 Fri 14:54 Fri 15:34 Fri 17:42 Fri 17:42 Fri 17:43…" at bounding box center [931, 383] width 1177 height 627
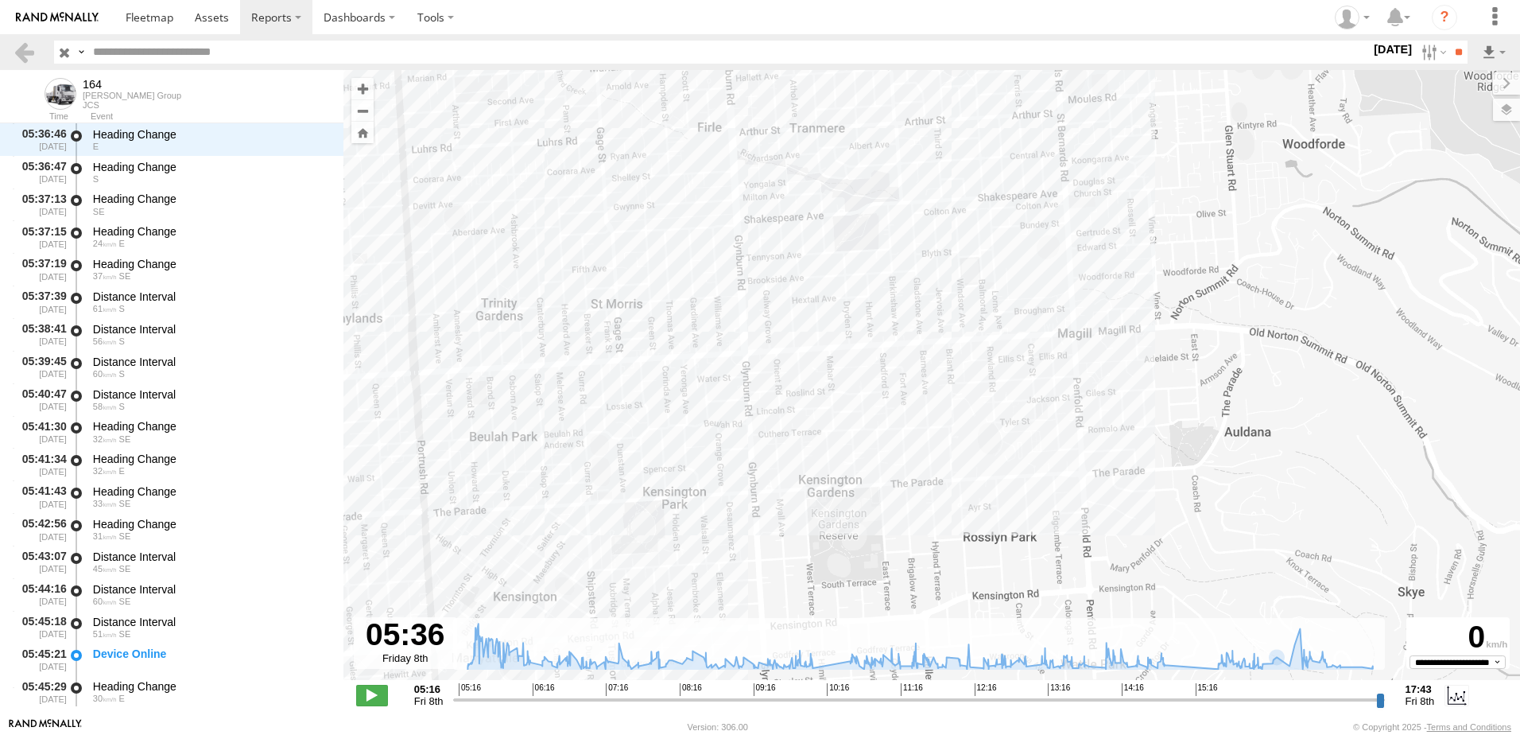
click at [1224, 444] on div "164 05:16 Fri 10:05 Fri 10:32 Fri 14:54 Fri 15:34 Fri 17:42 Fri 17:42 Fri 17:43…" at bounding box center [931, 383] width 1177 height 627
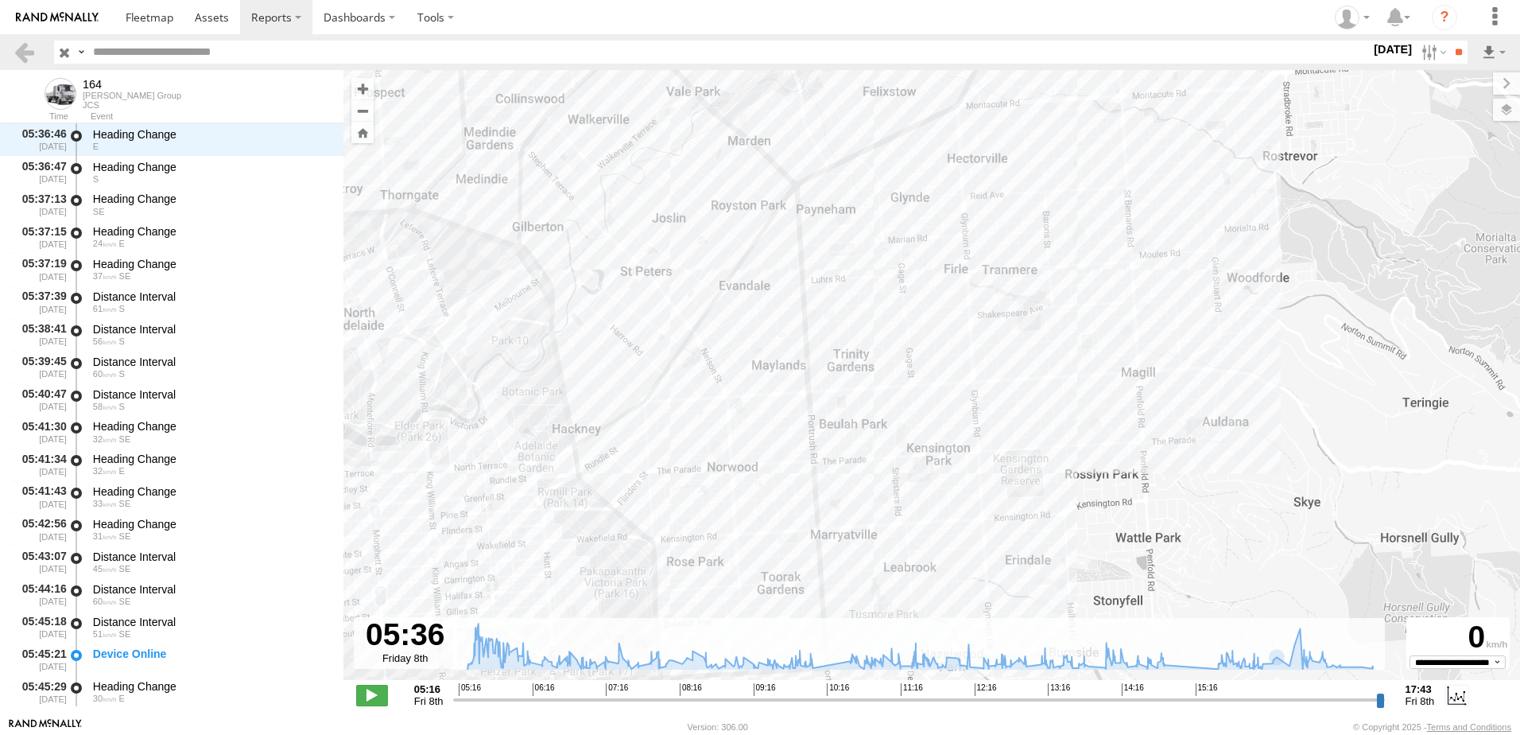
drag, startPoint x: 1092, startPoint y: 486, endPoint x: 1297, endPoint y: 369, distance: 235.4
click at [1298, 369] on div "164 05:16 Fri 10:05 Fri 10:32 Fri 14:54 Fri 15:34 Fri 17:42 Fri 17:42 Fri 17:43…" at bounding box center [931, 383] width 1177 height 627
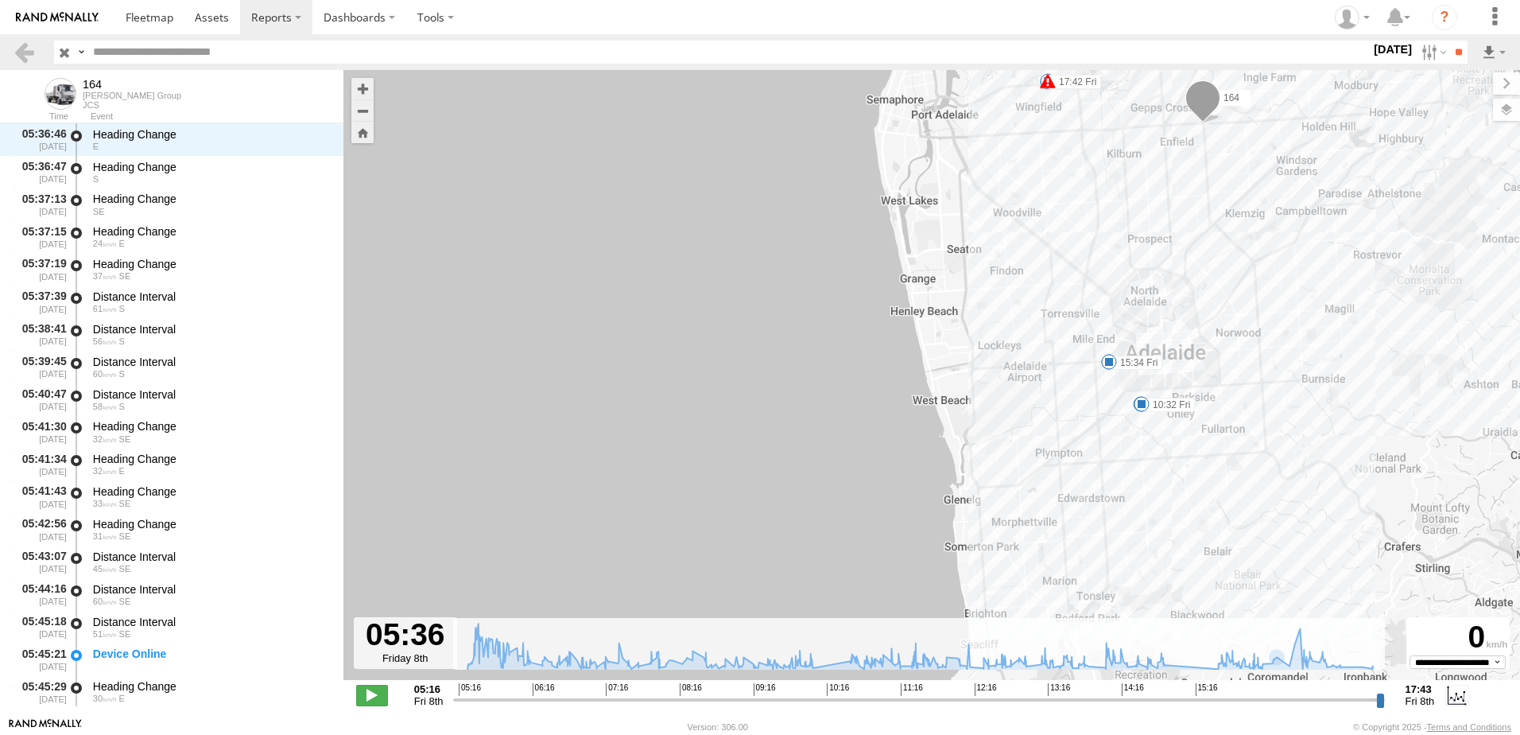
drag, startPoint x: 1276, startPoint y: 464, endPoint x: 1252, endPoint y: 425, distance: 46.1
click at [1259, 423] on div "164 05:16 Fri 10:05 Fri 10:32 Fri 14:54 Fri 15:34 Fri 17:42 Fri 17:42 Fri 17:43…" at bounding box center [931, 383] width 1177 height 627
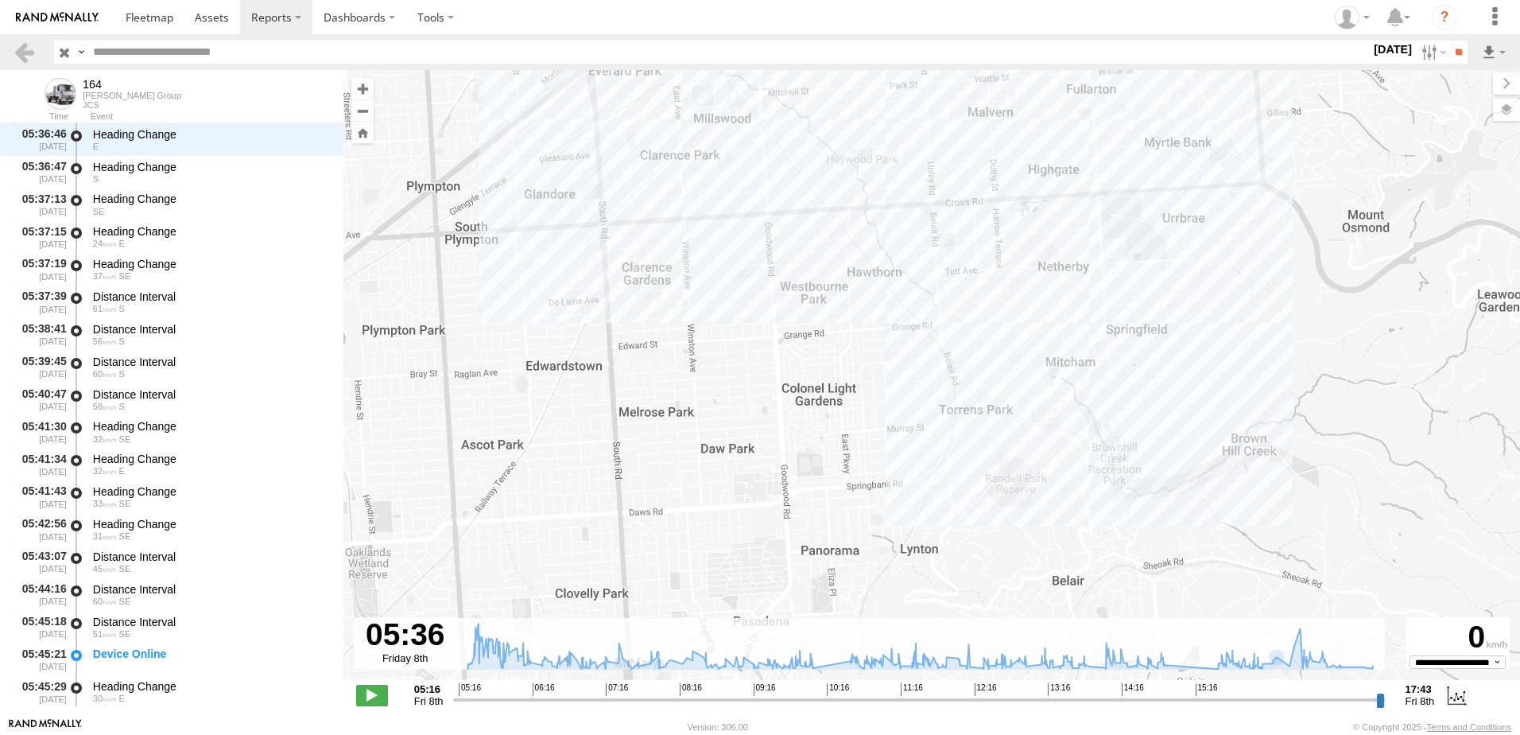
drag, startPoint x: 1151, startPoint y: 523, endPoint x: 1015, endPoint y: 398, distance: 184.6
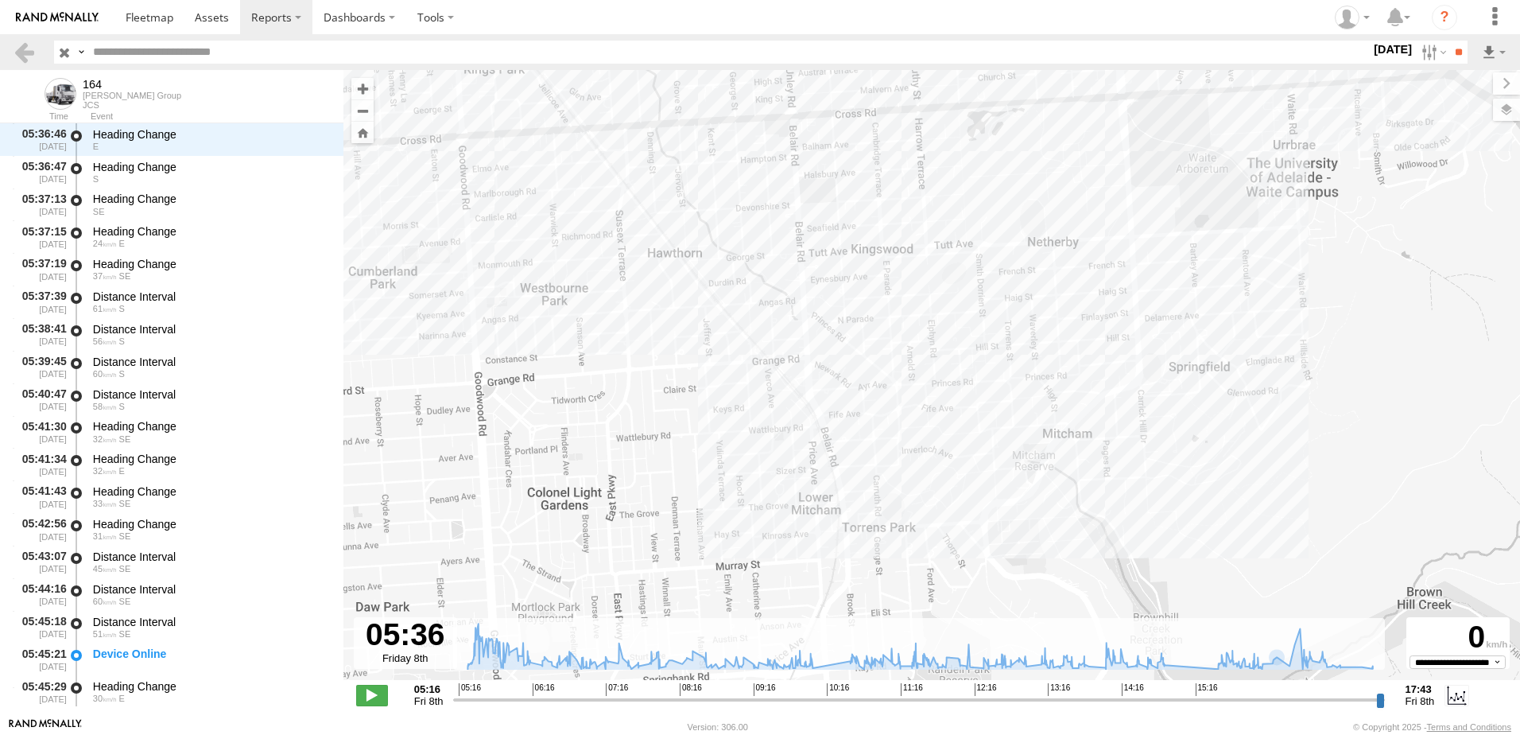
drag, startPoint x: 1123, startPoint y: 307, endPoint x: 1216, endPoint y: 411, distance: 139.7
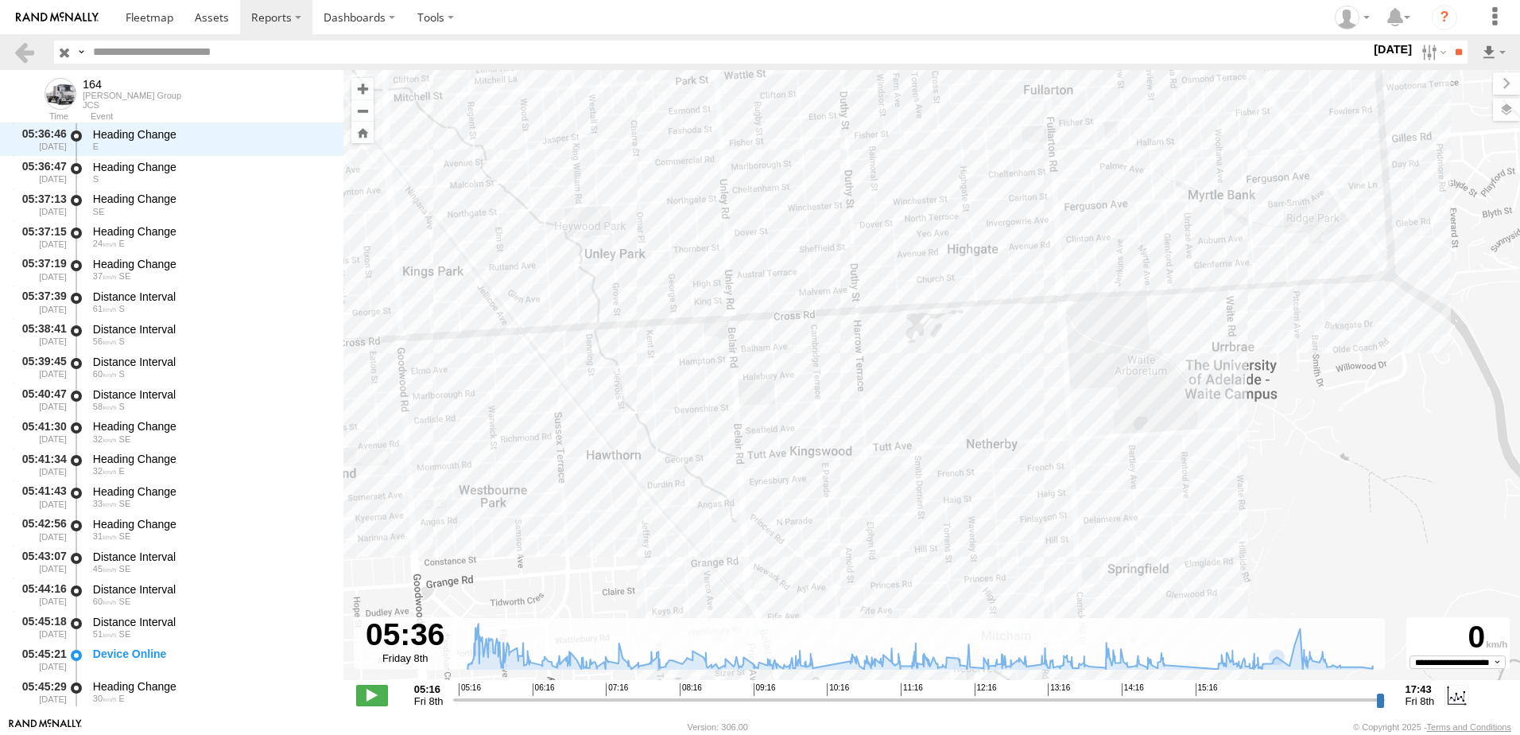
drag, startPoint x: 1237, startPoint y: 312, endPoint x: 1176, endPoint y: 516, distance: 213.3
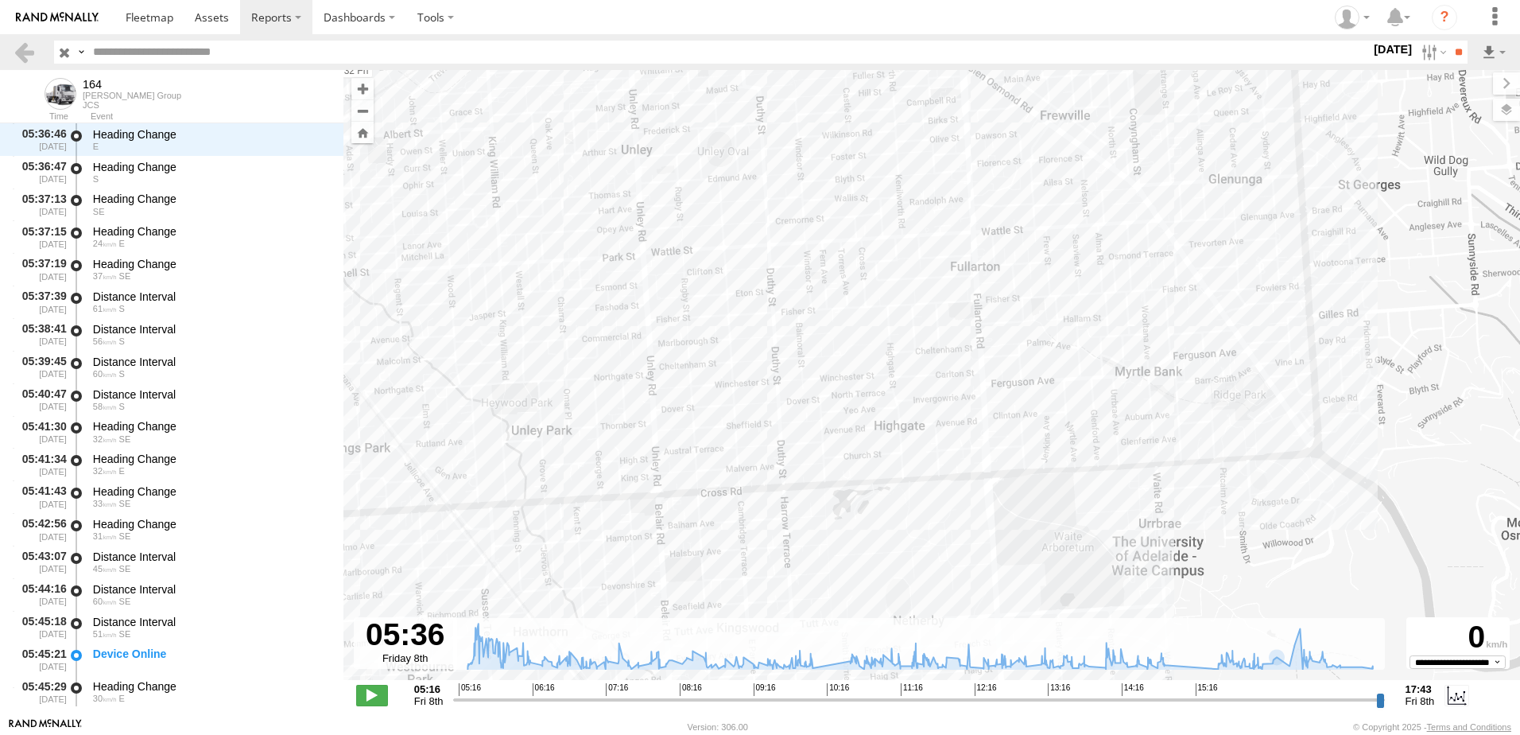
drag, startPoint x: 1174, startPoint y: 378, endPoint x: 1106, endPoint y: 545, distance: 181.2
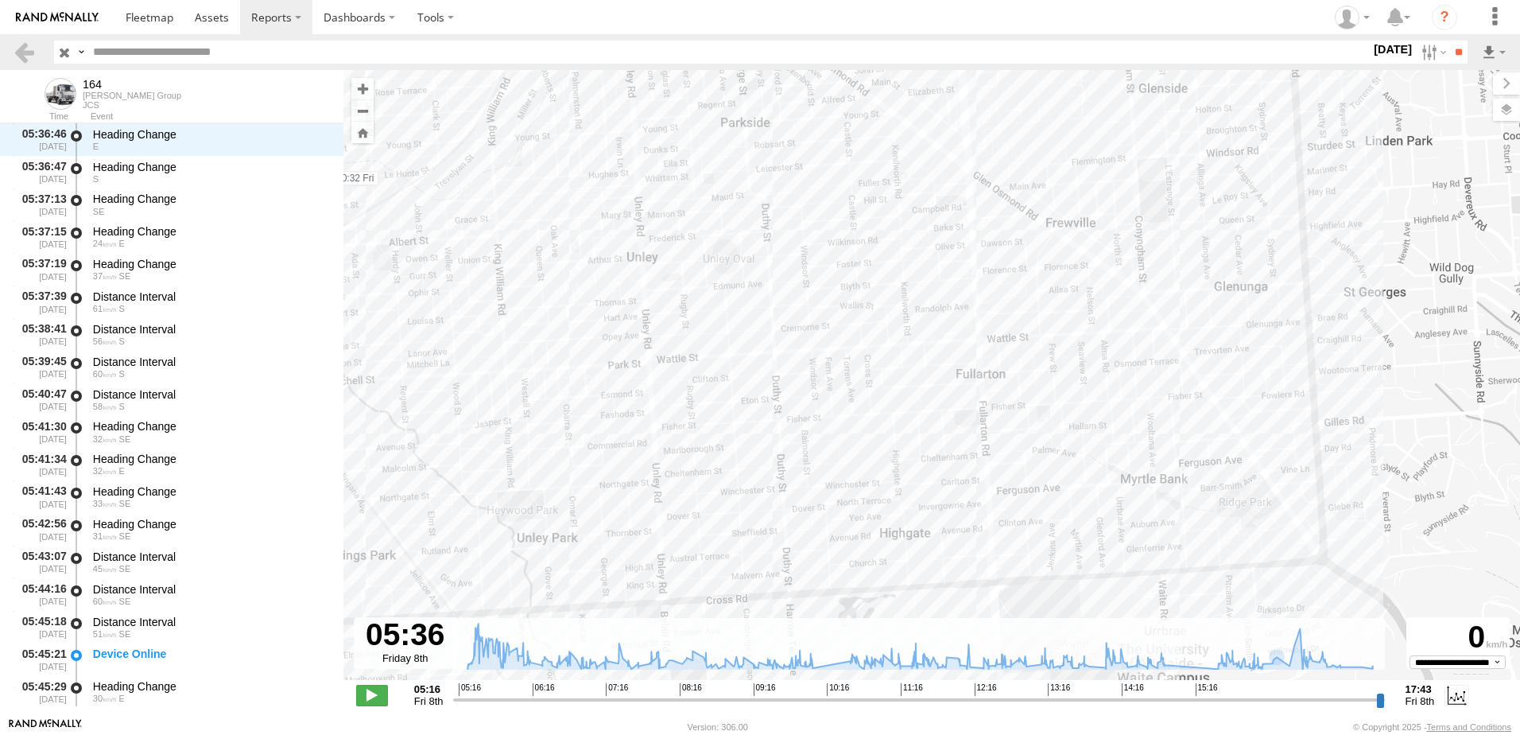
drag, startPoint x: 1065, startPoint y: 438, endPoint x: 1116, endPoint y: 287, distance: 159.2
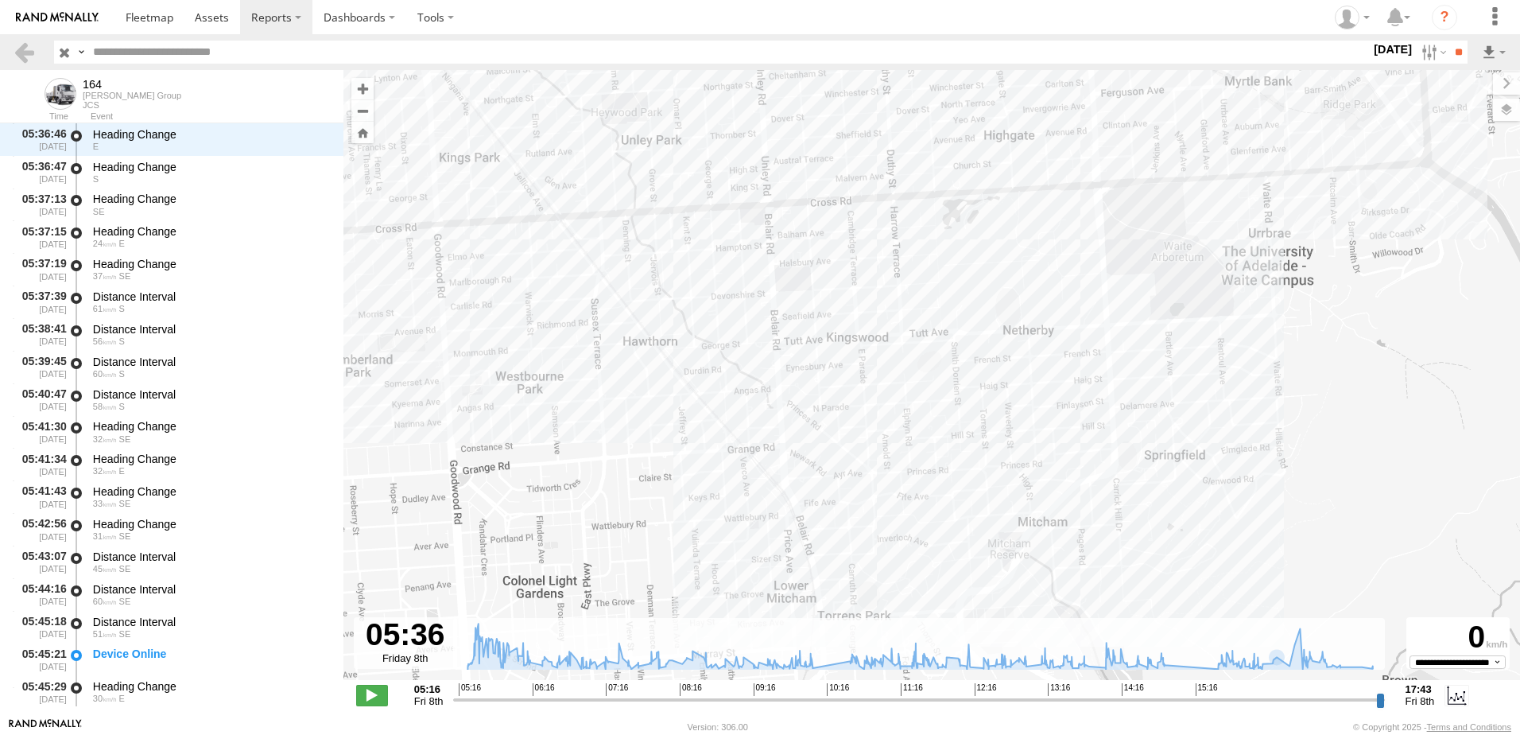
drag, startPoint x: 1077, startPoint y: 307, endPoint x: 1114, endPoint y: 205, distance: 108.1
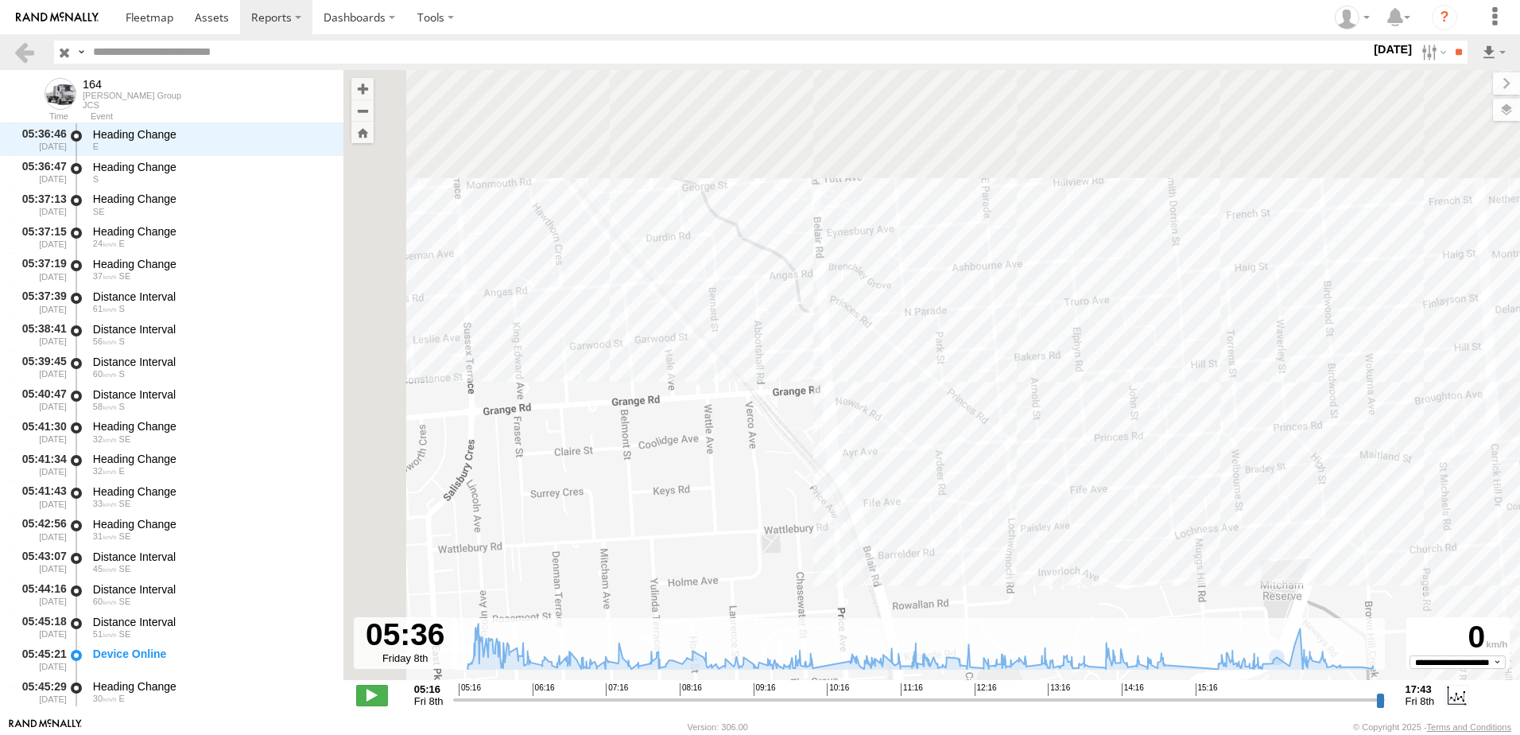
drag, startPoint x: 1009, startPoint y: 363, endPoint x: 1050, endPoint y: 406, distance: 59.6
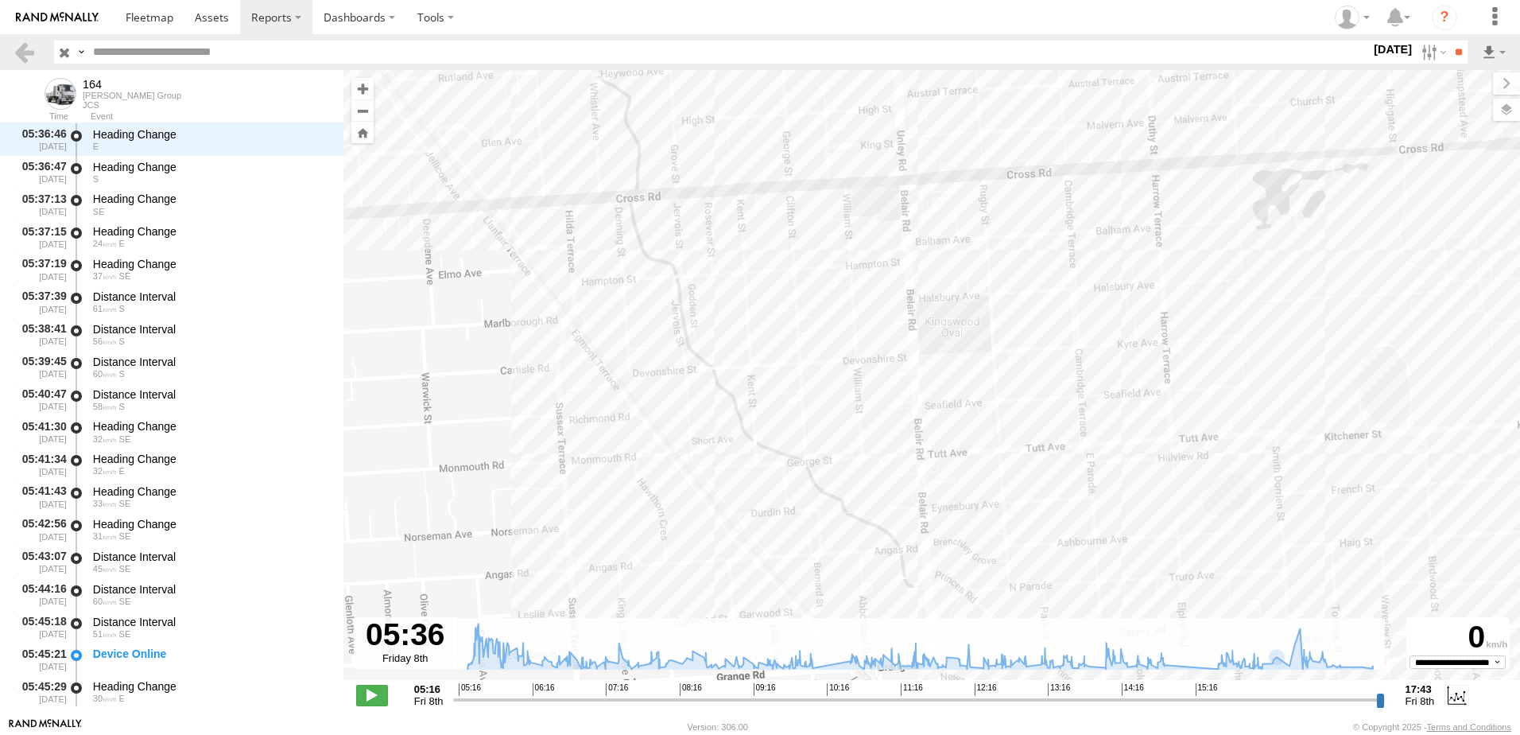
drag, startPoint x: 956, startPoint y: 270, endPoint x: 1019, endPoint y: 504, distance: 242.3
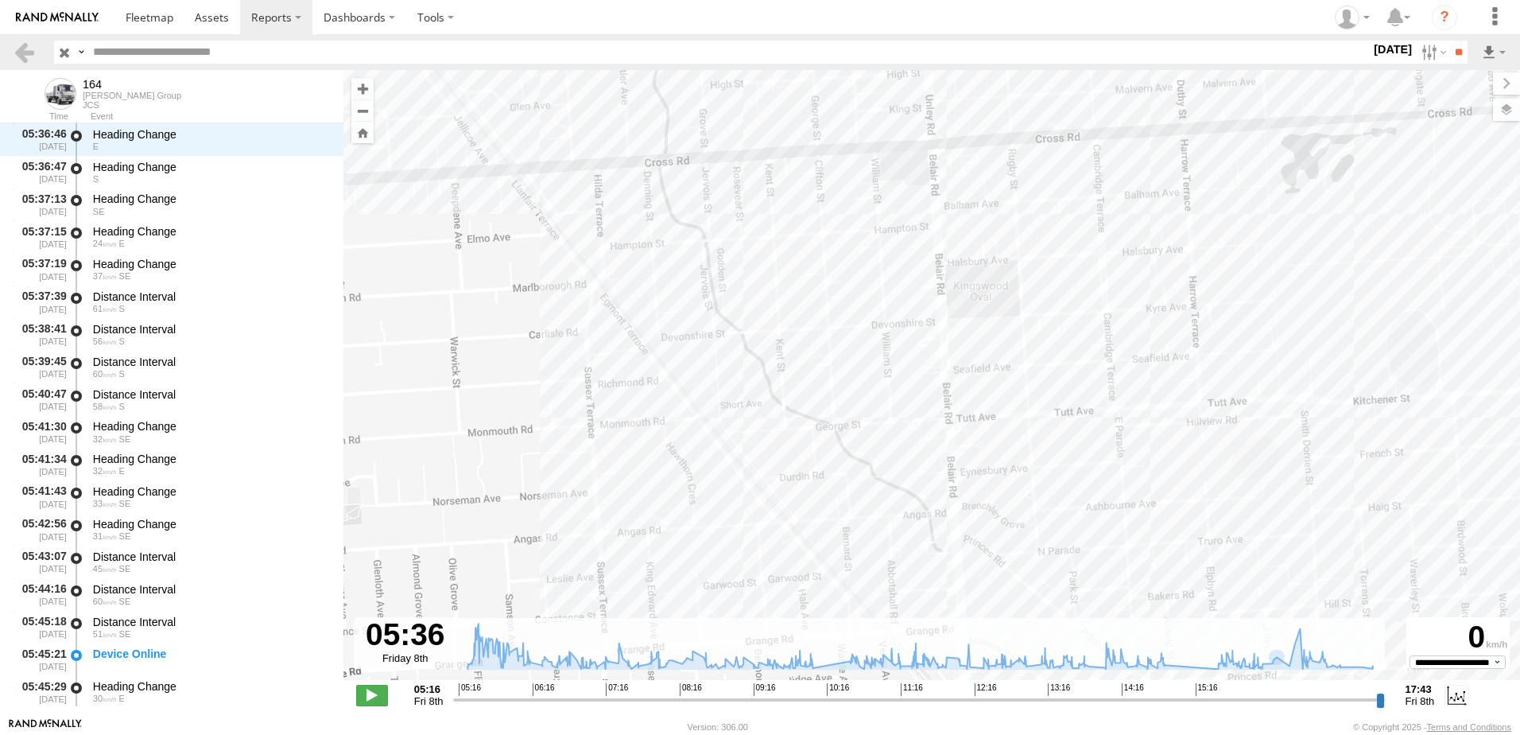
drag, startPoint x: 1034, startPoint y: 448, endPoint x: 1122, endPoint y: 437, distance: 88.3
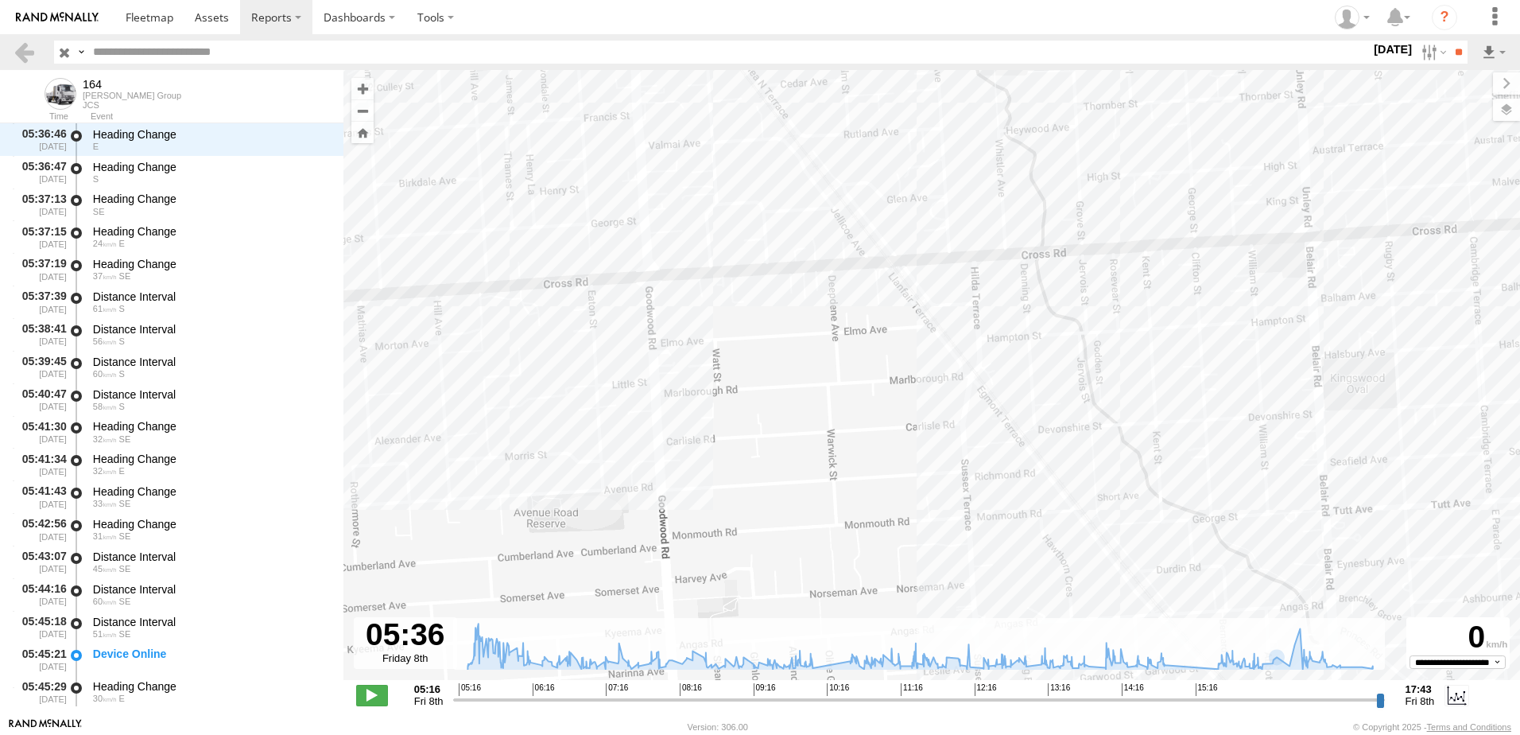
drag, startPoint x: 883, startPoint y: 359, endPoint x: 1139, endPoint y: 473, distance: 279.7
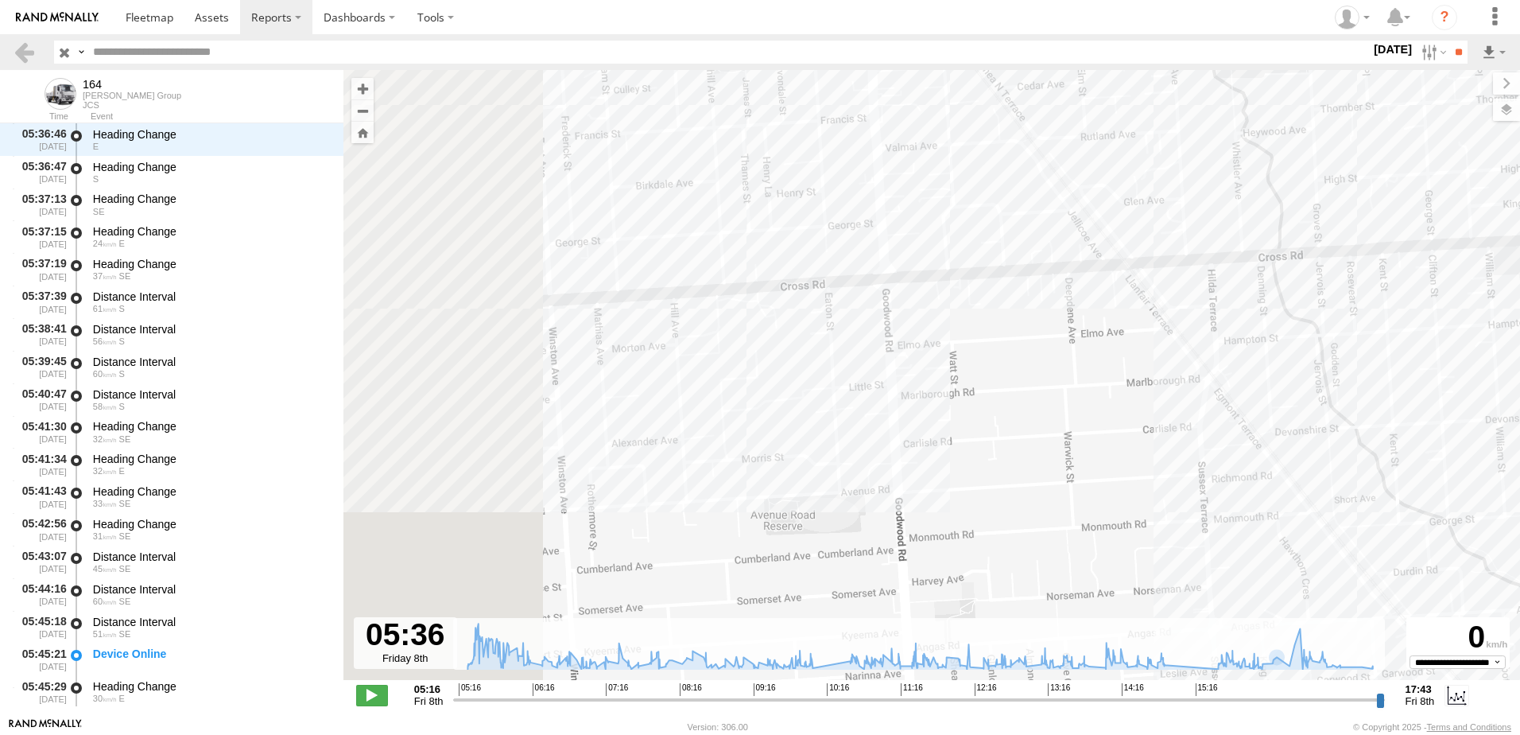
drag, startPoint x: 1288, startPoint y: 446, endPoint x: 1317, endPoint y: 432, distance: 32.0
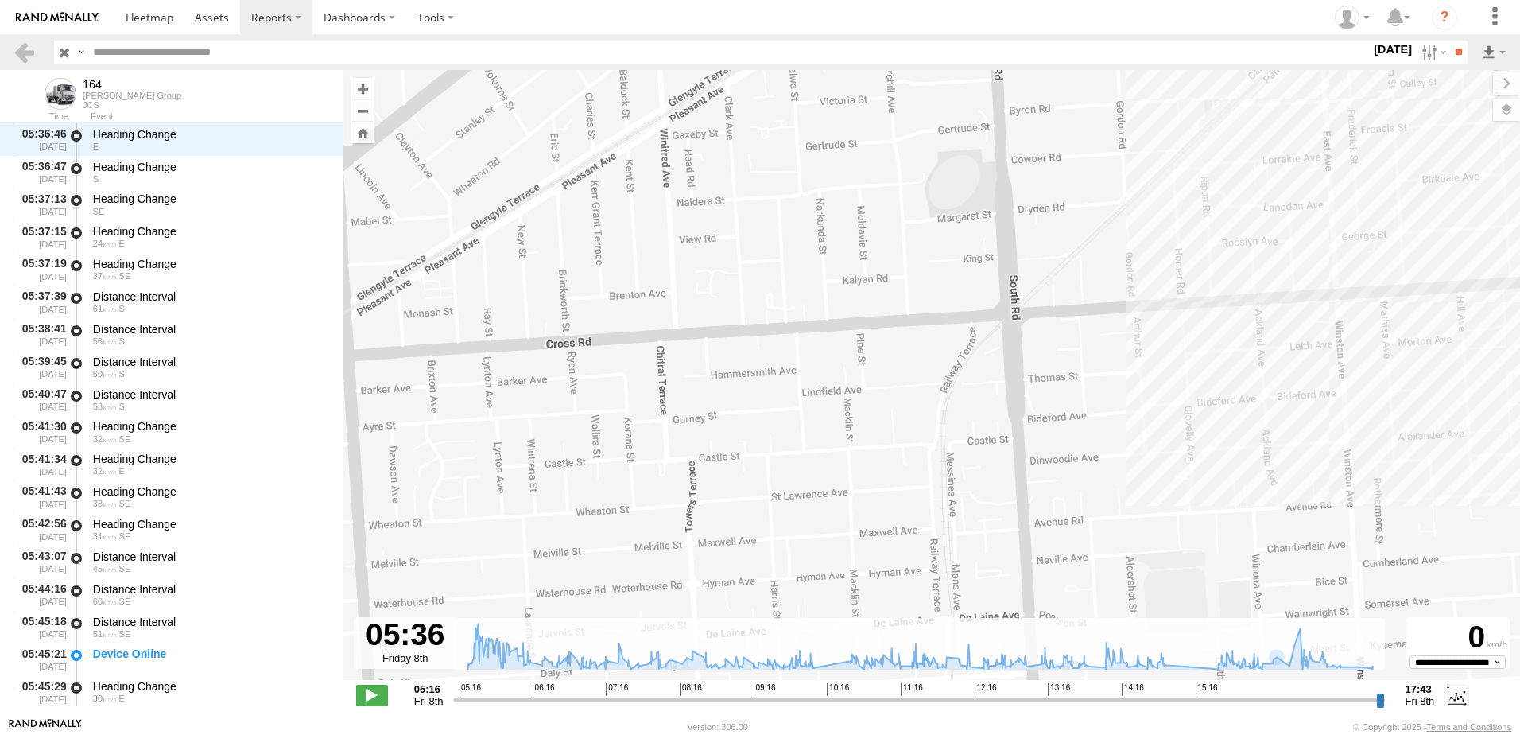
drag, startPoint x: 1135, startPoint y: 425, endPoint x: 1064, endPoint y: 440, distance: 72.5
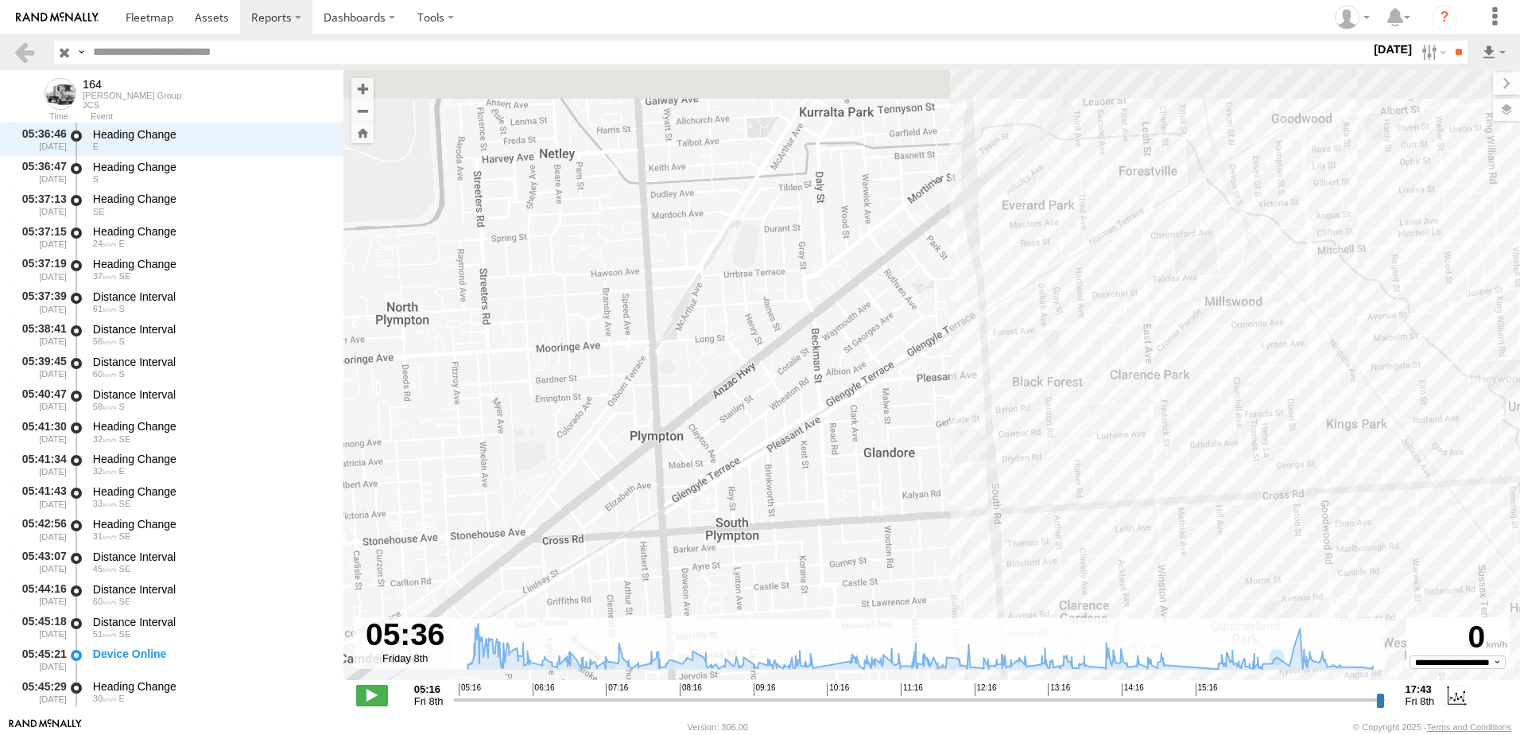
drag, startPoint x: 954, startPoint y: 343, endPoint x: 968, endPoint y: 527, distance: 184.2
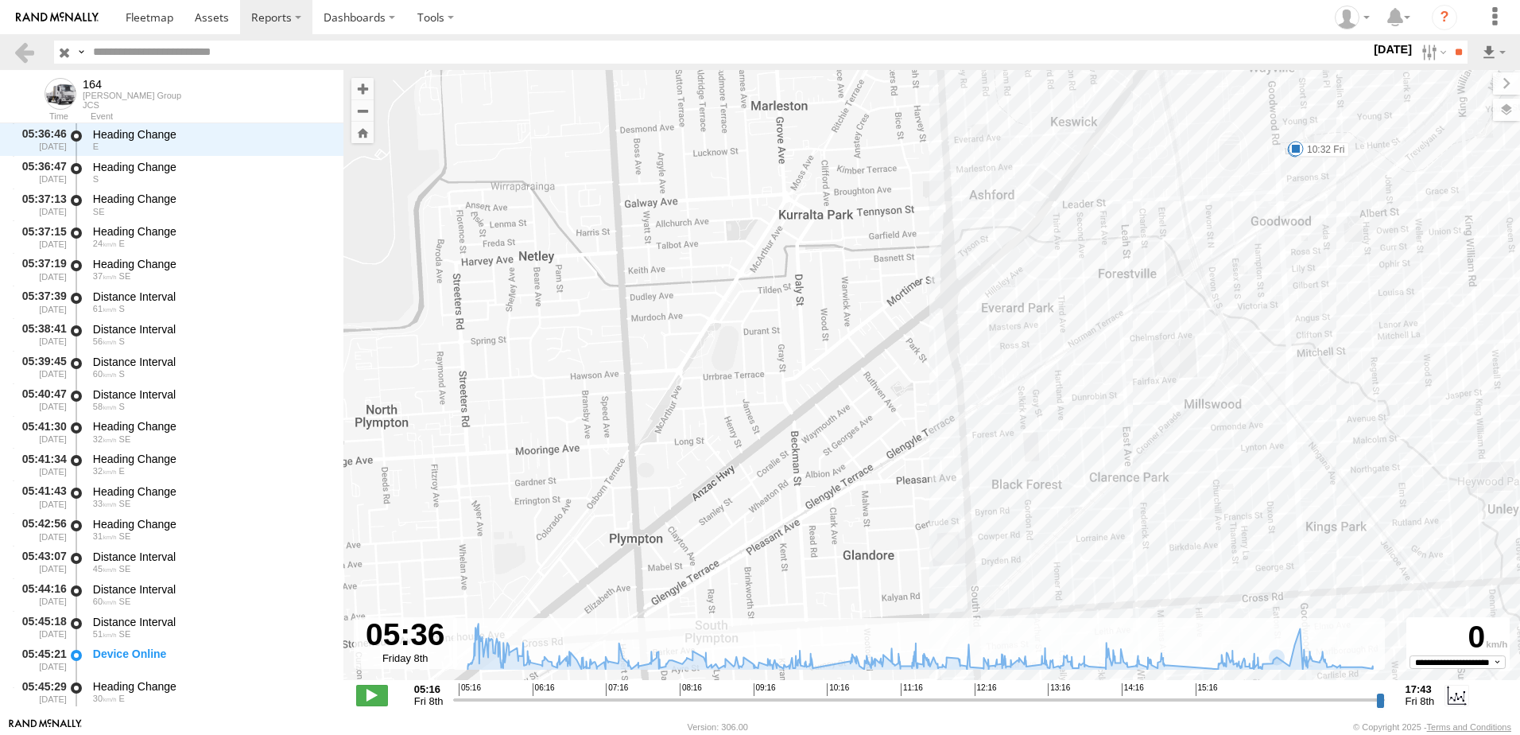
drag, startPoint x: 1064, startPoint y: 445, endPoint x: 1044, endPoint y: 476, distance: 36.8
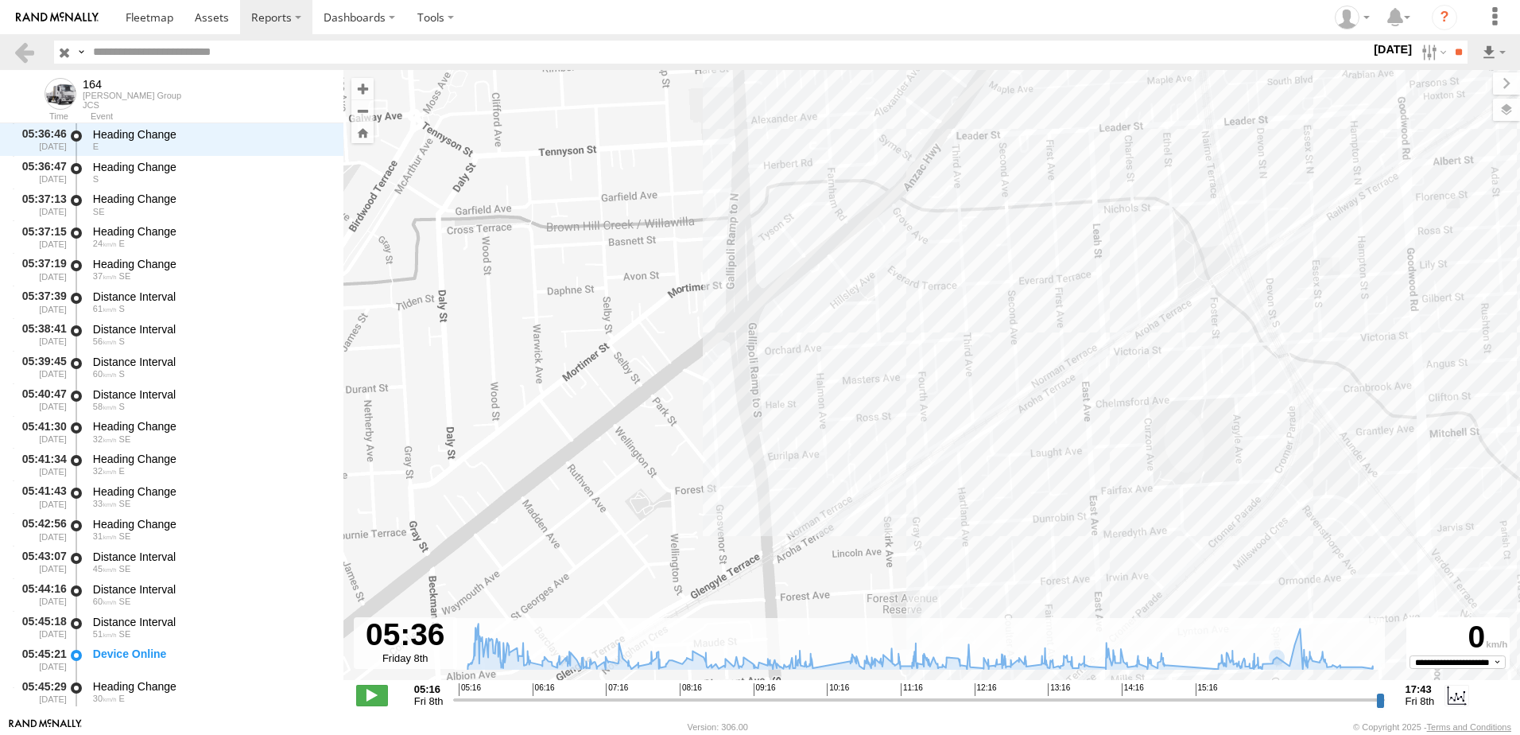
drag, startPoint x: 1057, startPoint y: 426, endPoint x: 994, endPoint y: 549, distance: 138.0
drag, startPoint x: 1251, startPoint y: 397, endPoint x: 1095, endPoint y: 513, distance: 194.3
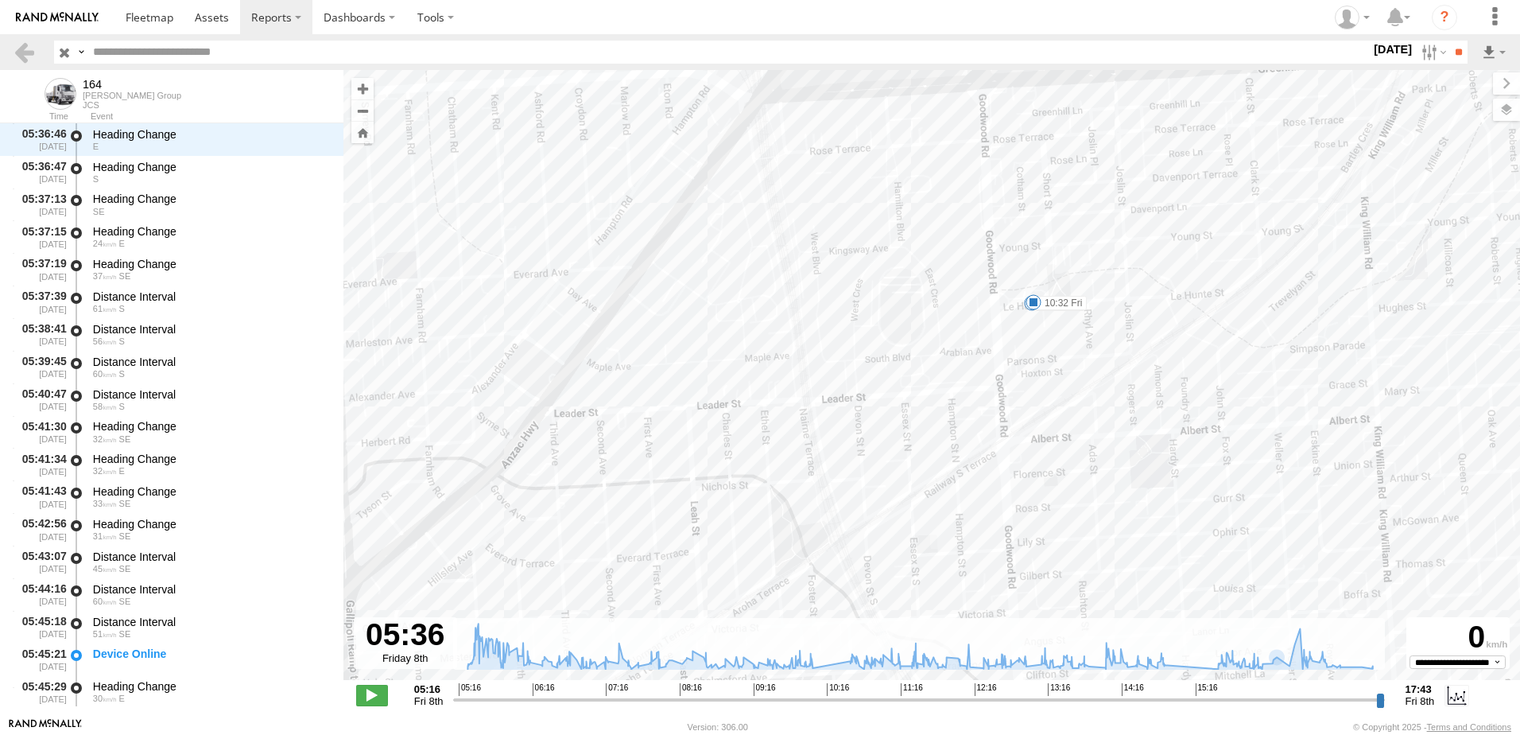
drag, startPoint x: 1175, startPoint y: 477, endPoint x: 1142, endPoint y: 499, distance: 40.1
drag, startPoint x: 1025, startPoint y: 437, endPoint x: 1112, endPoint y: 357, distance: 118.2
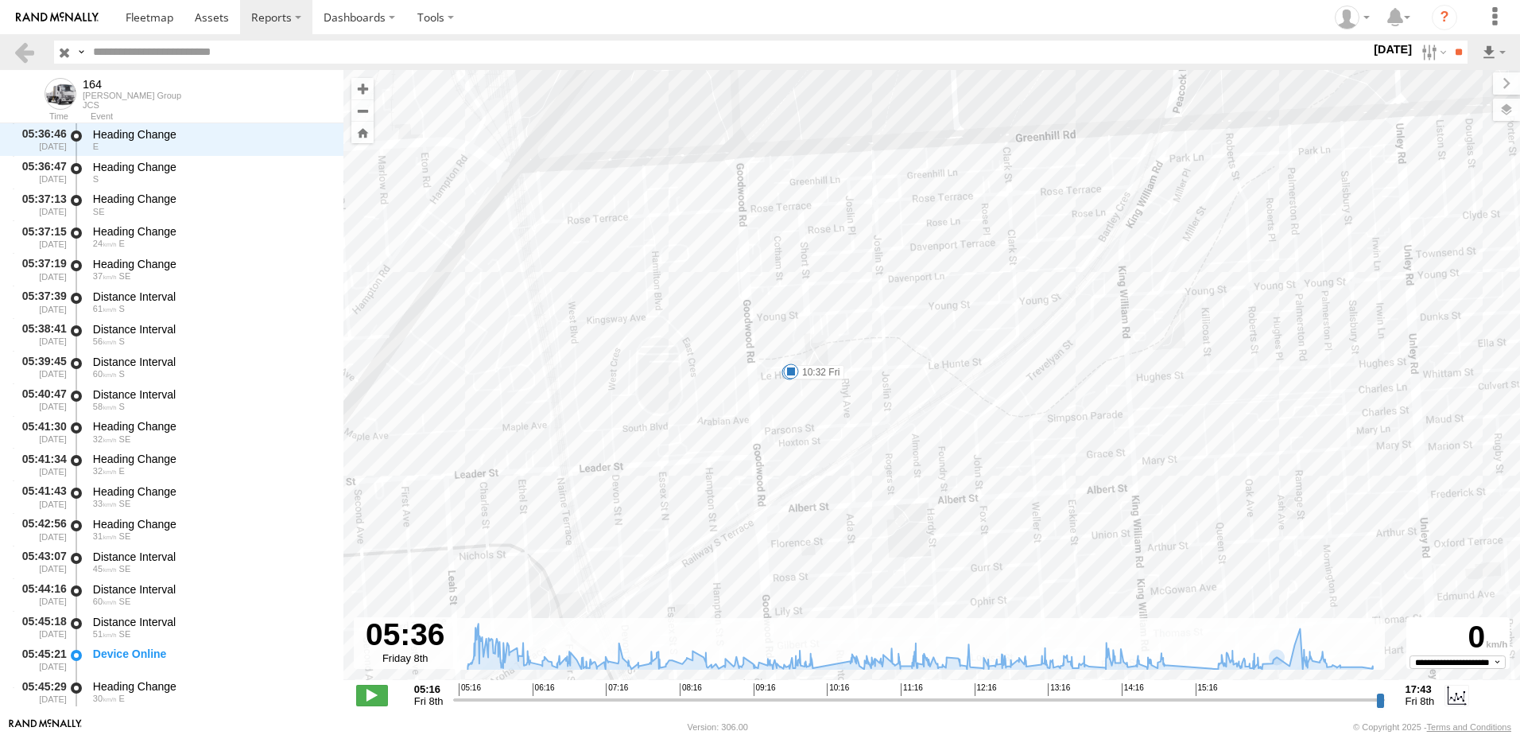
drag, startPoint x: 1143, startPoint y: 430, endPoint x: 1018, endPoint y: 489, distance: 138.7
drag, startPoint x: 1035, startPoint y: 446, endPoint x: 993, endPoint y: 268, distance: 183.0
drag, startPoint x: 1042, startPoint y: 308, endPoint x: 997, endPoint y: 485, distance: 183.0
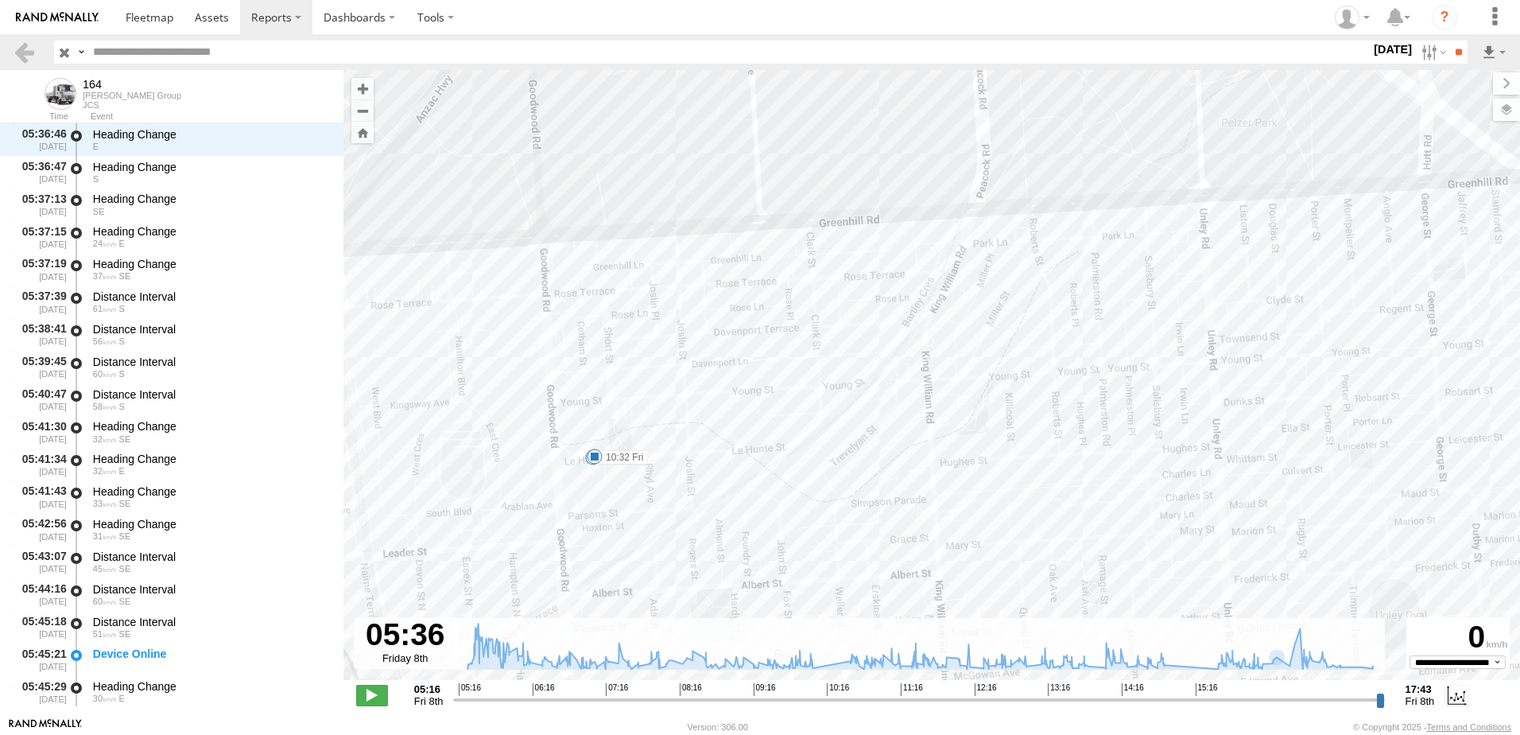
drag, startPoint x: 1092, startPoint y: 374, endPoint x: 1073, endPoint y: 453, distance: 81.8
drag, startPoint x: 1294, startPoint y: 285, endPoint x: 1108, endPoint y: 303, distance: 187.0
drag, startPoint x: 1149, startPoint y: 314, endPoint x: 953, endPoint y: 310, distance: 195.6
drag, startPoint x: 1018, startPoint y: 307, endPoint x: 943, endPoint y: 304, distance: 74.8
drag, startPoint x: 1011, startPoint y: 279, endPoint x: 907, endPoint y: 360, distance: 132.0
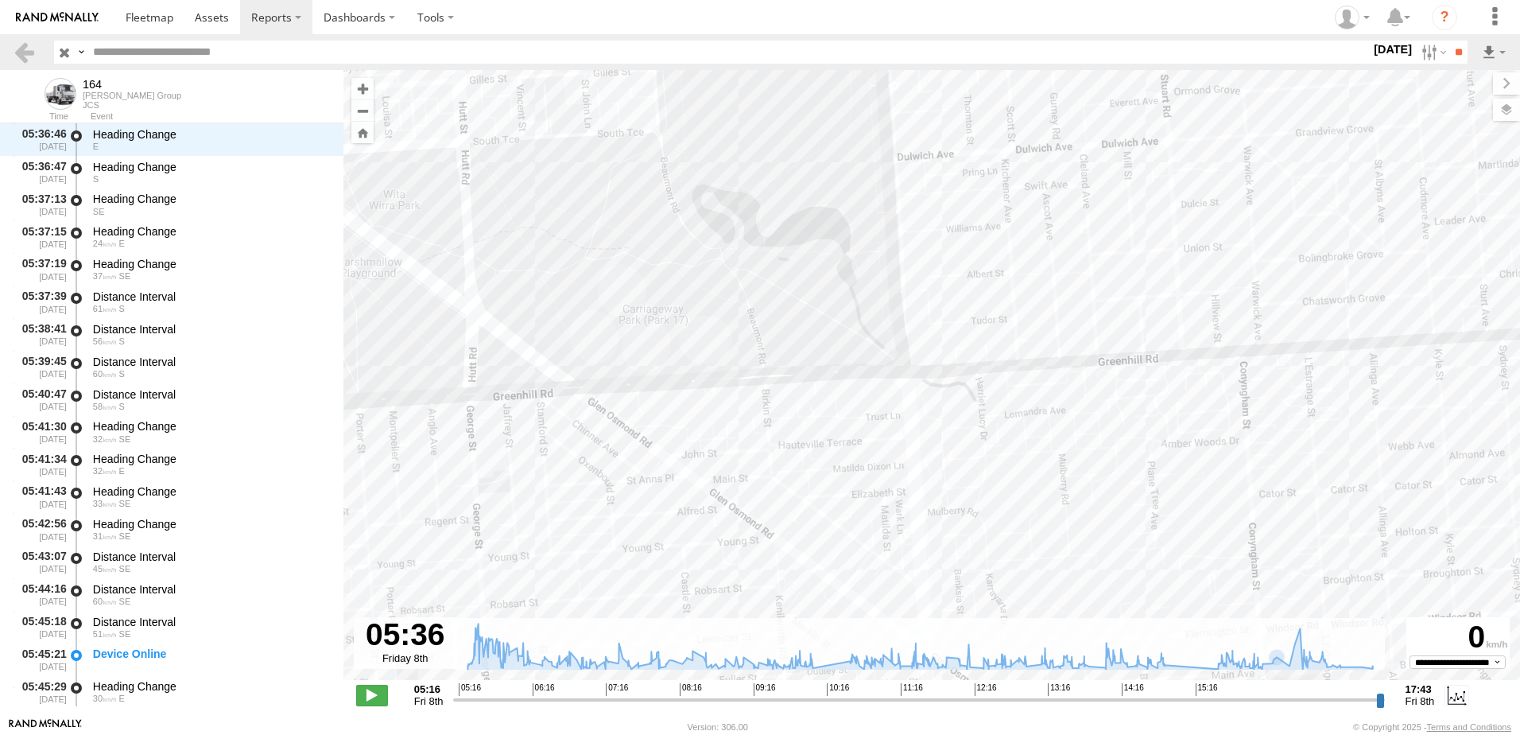
drag, startPoint x: 1062, startPoint y: 325, endPoint x: 995, endPoint y: 422, distance: 118.2
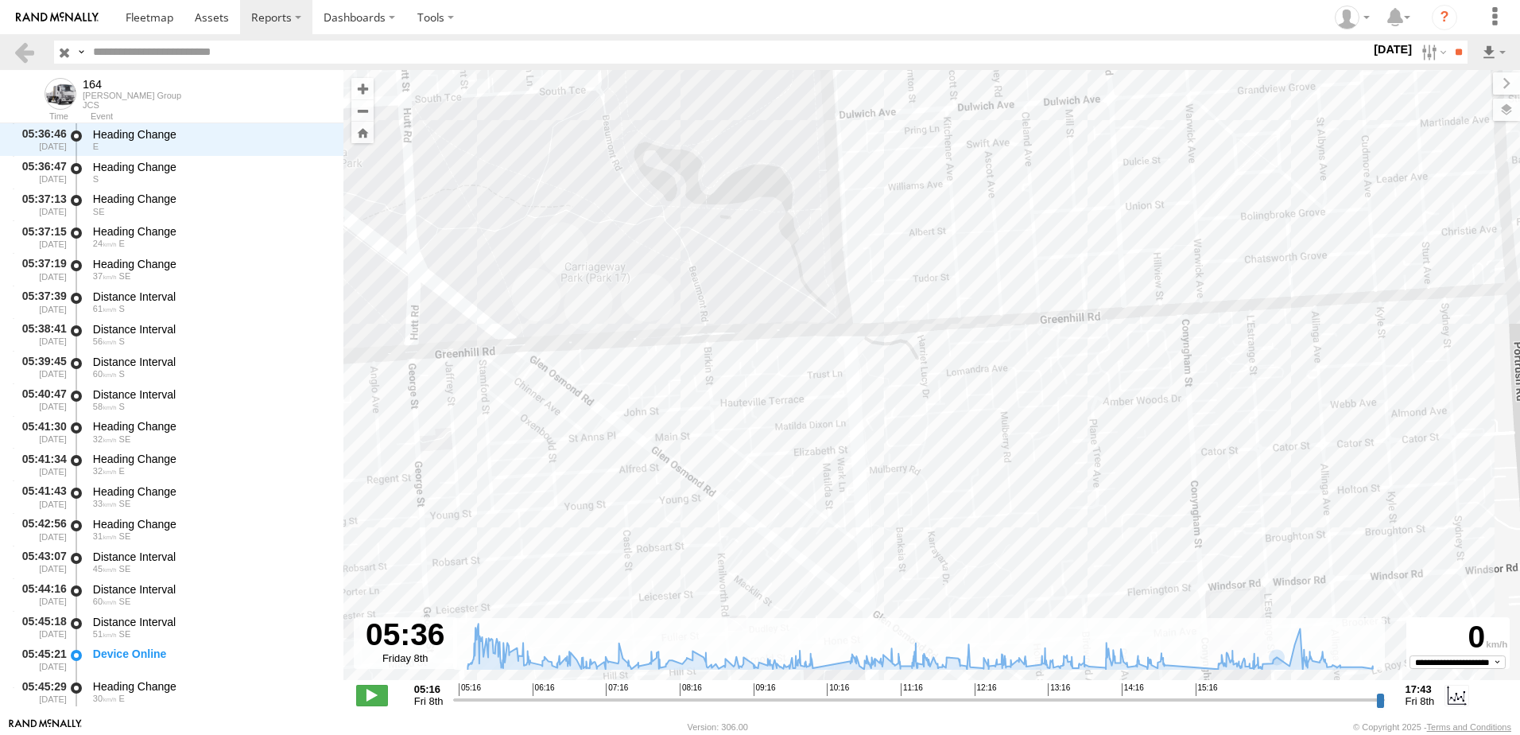
drag, startPoint x: 957, startPoint y: 438, endPoint x: 976, endPoint y: 267, distance: 172.1
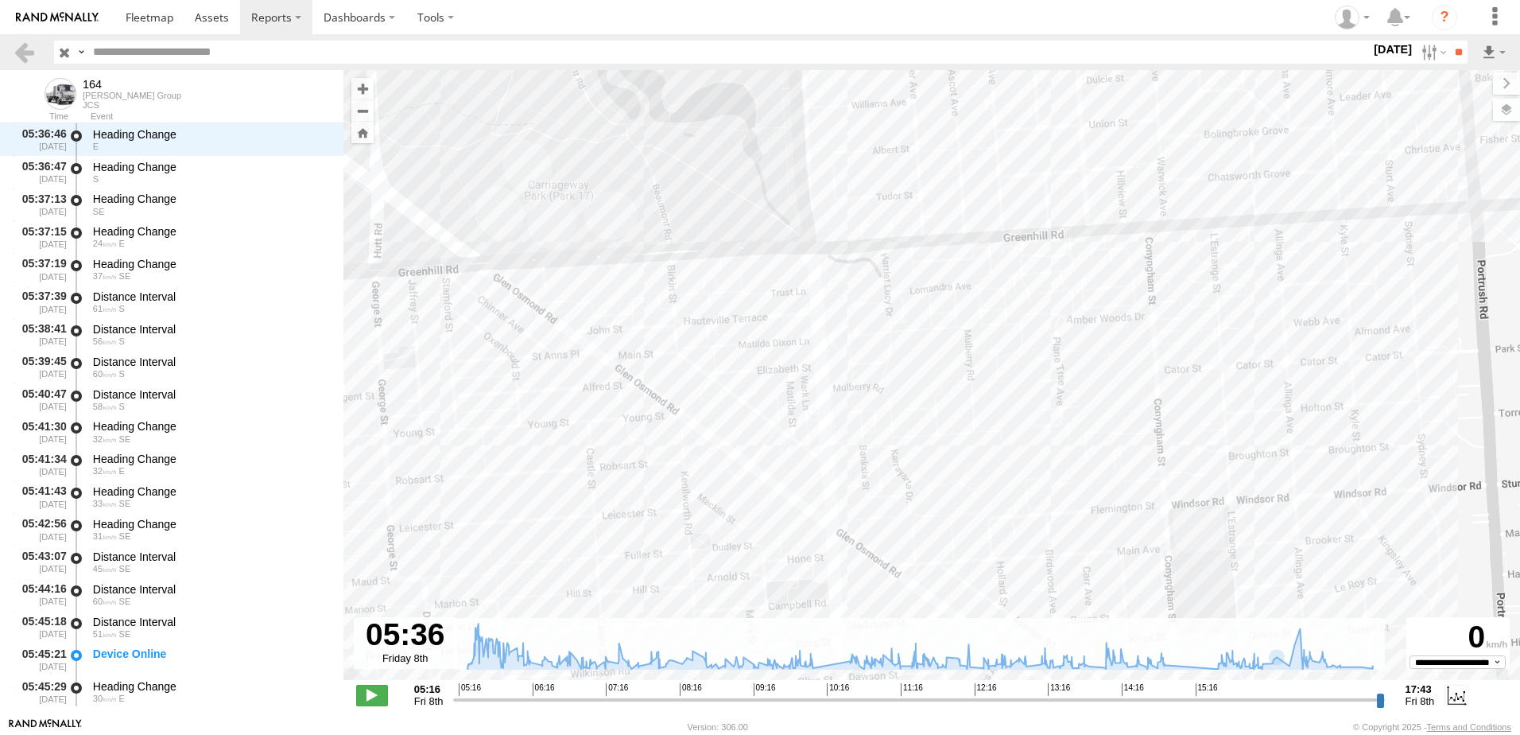
drag, startPoint x: 1179, startPoint y: 434, endPoint x: 1182, endPoint y: 390, distance: 44.6
click at [1117, 455] on div "164 05:16 Fri 10:05 Fri 10:32 Fri 14:54 Fri 15:34 Fri 17:42 Fri 17:42 Fri 17:43…" at bounding box center [931, 383] width 1177 height 627
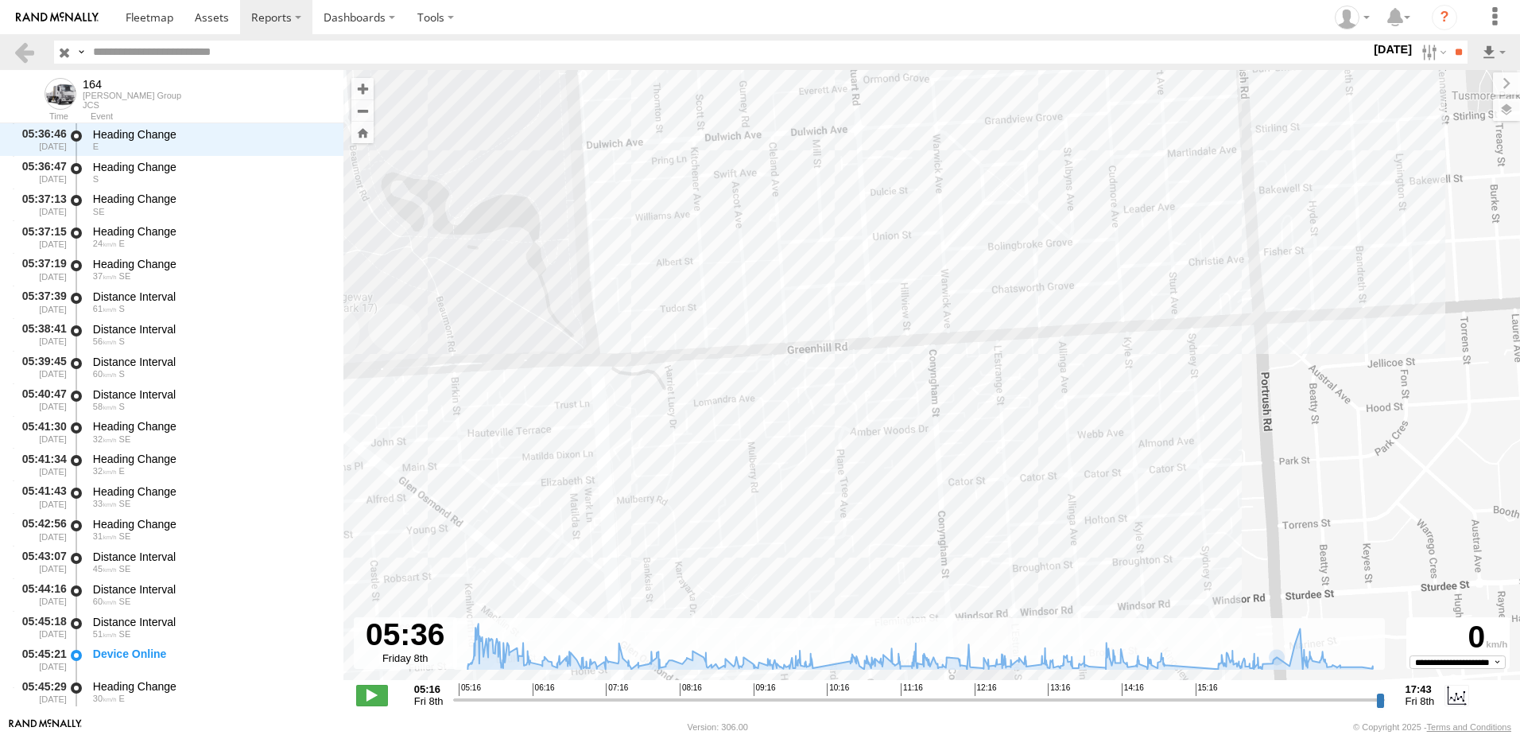
drag, startPoint x: 1234, startPoint y: 275, endPoint x: 1208, endPoint y: 549, distance: 274.8
click at [1216, 550] on div "164 05:16 Fri 10:05 Fri 10:32 Fri 14:54 Fri 15:34 Fri 17:42 Fri 17:42 Fri 17:43…" at bounding box center [931, 383] width 1177 height 627
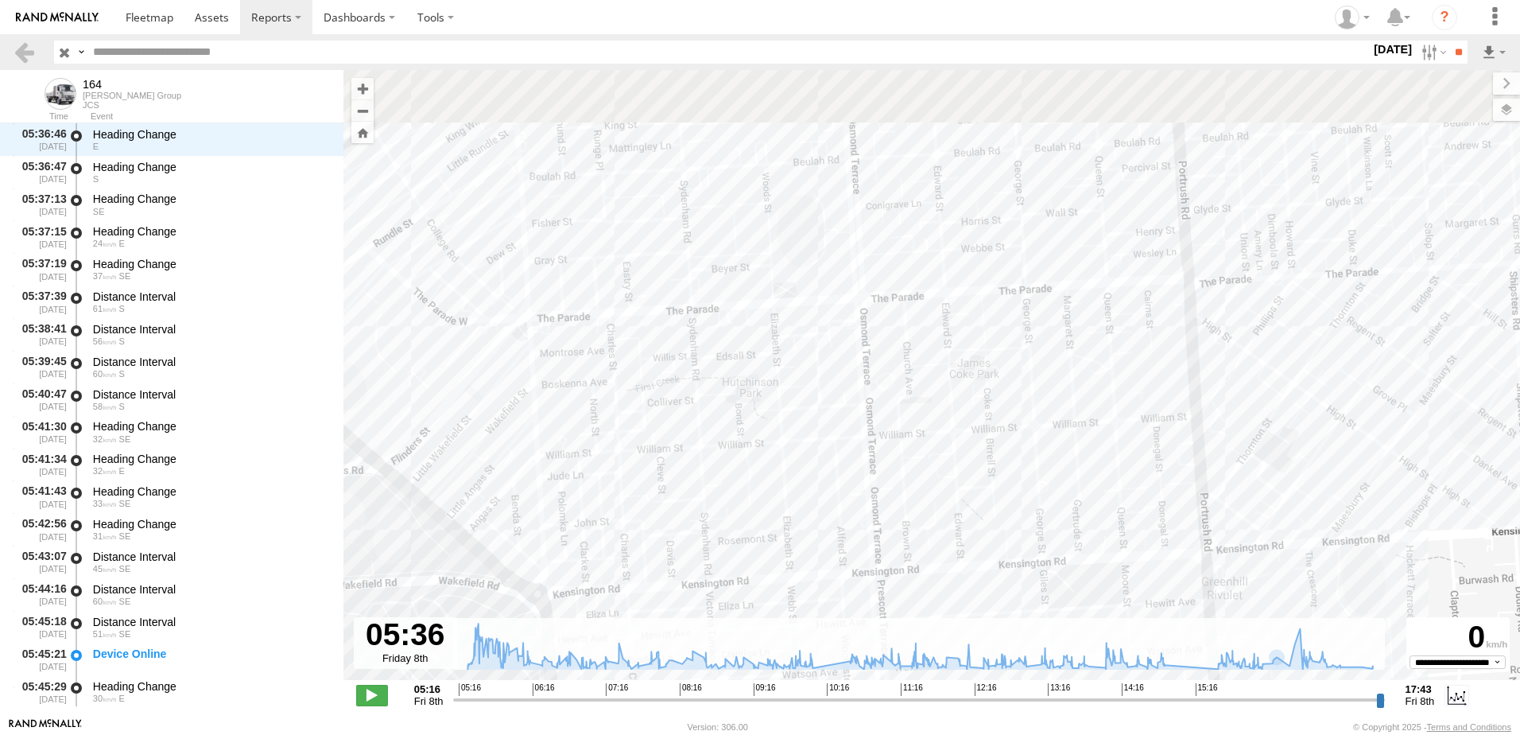
drag, startPoint x: 1258, startPoint y: 287, endPoint x: 1313, endPoint y: 460, distance: 181.8
click at [1313, 460] on div "164 05:16 Fri 10:05 Fri 10:32 Fri 14:54 Fri 15:34 Fri 17:42 Fri 17:42 Fri 17:43…" at bounding box center [931, 383] width 1177 height 627
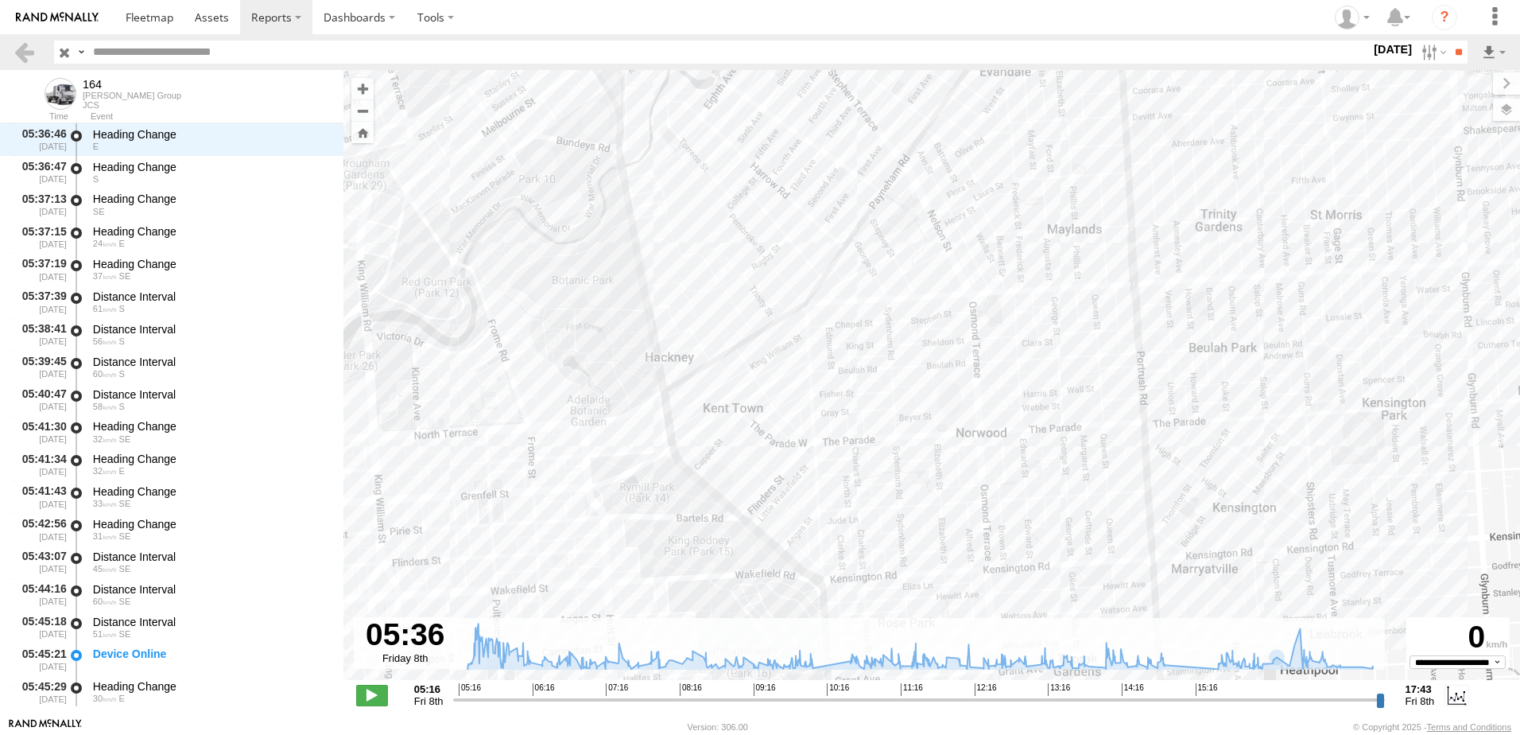
drag, startPoint x: 1262, startPoint y: 358, endPoint x: 1112, endPoint y: 382, distance: 152.2
click at [1112, 382] on div "164 05:16 Fri 10:05 Fri 10:32 Fri 14:54 Fri 15:34 Fri 17:42 Fri 17:42 Fri 17:43…" at bounding box center [931, 383] width 1177 height 627
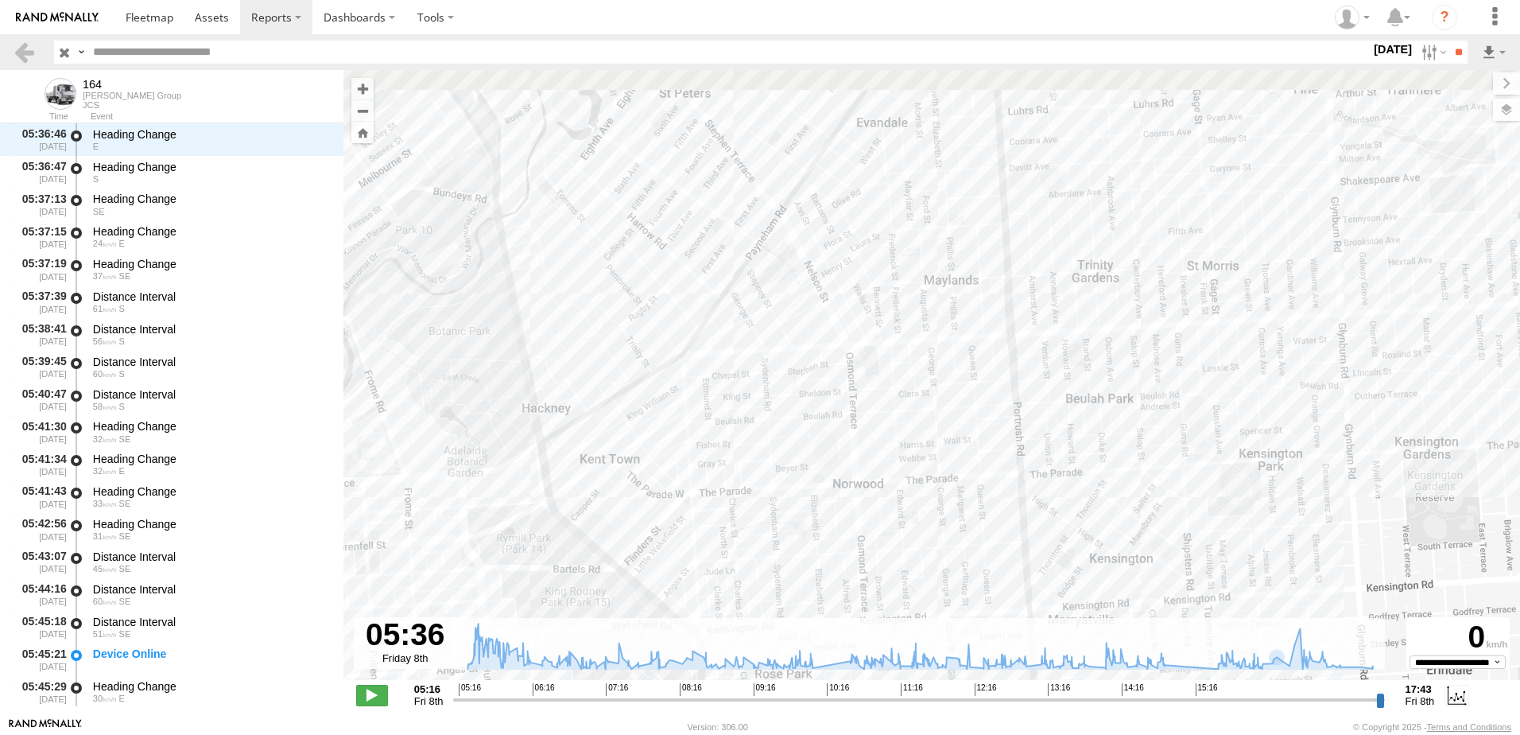
drag, startPoint x: 1098, startPoint y: 406, endPoint x: 999, endPoint y: 436, distance: 102.9
click at [1025, 438] on div "164 05:16 Fri 10:05 Fri 10:32 Fri 14:54 Fri 15:34 Fri 17:42 Fri 17:42 Fri 17:43…" at bounding box center [931, 383] width 1177 height 627
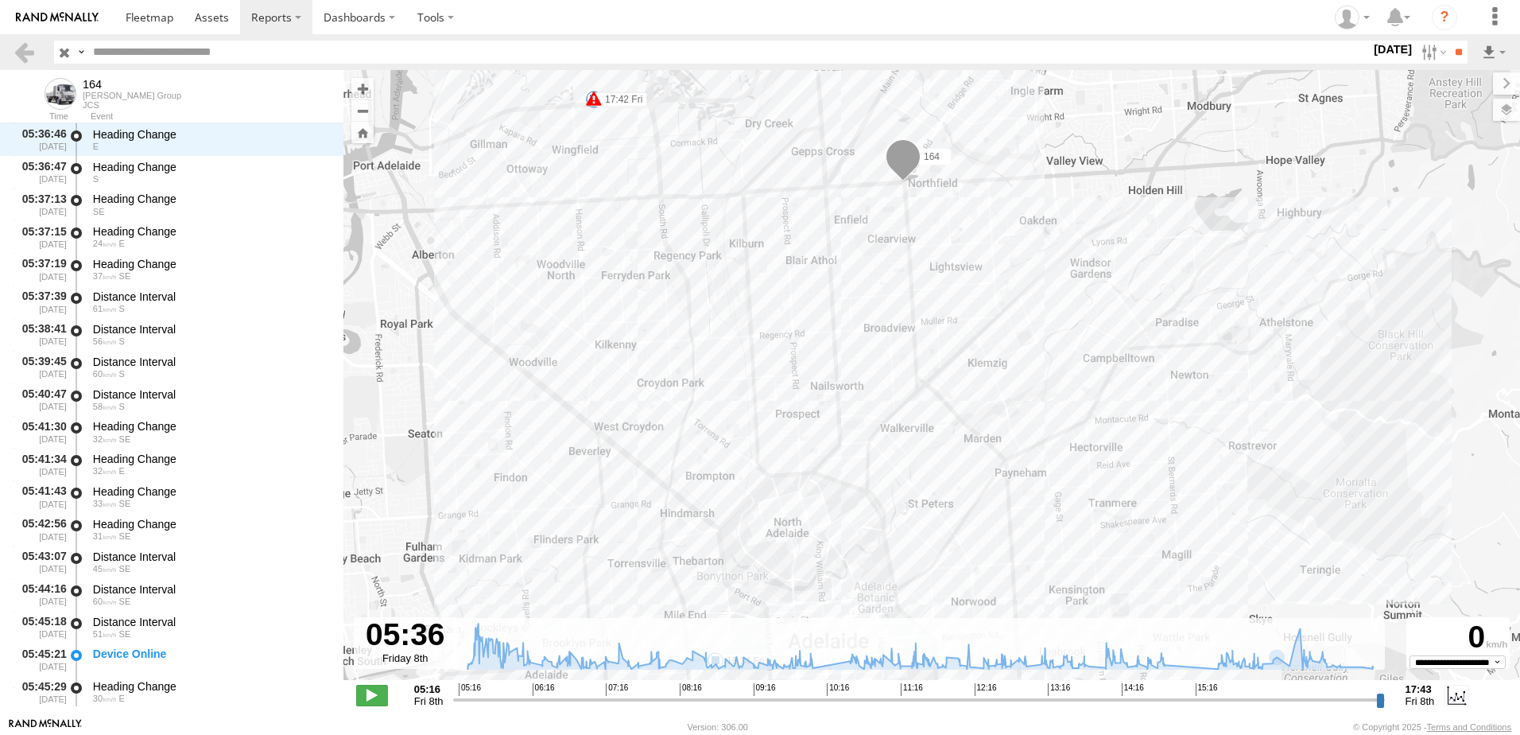
drag, startPoint x: 1046, startPoint y: 181, endPoint x: 1086, endPoint y: 364, distance: 187.1
click at [1086, 364] on div "164 05:16 Fri 10:05 Fri 10:32 Fri 14:54 Fri 15:34 Fri 17:42 Fri 17:42 Fri 17:43…" at bounding box center [931, 383] width 1177 height 627
click at [1421, 58] on label at bounding box center [1432, 52] width 34 height 23
click at [0, 0] on label at bounding box center [0, 0] width 0 height 0
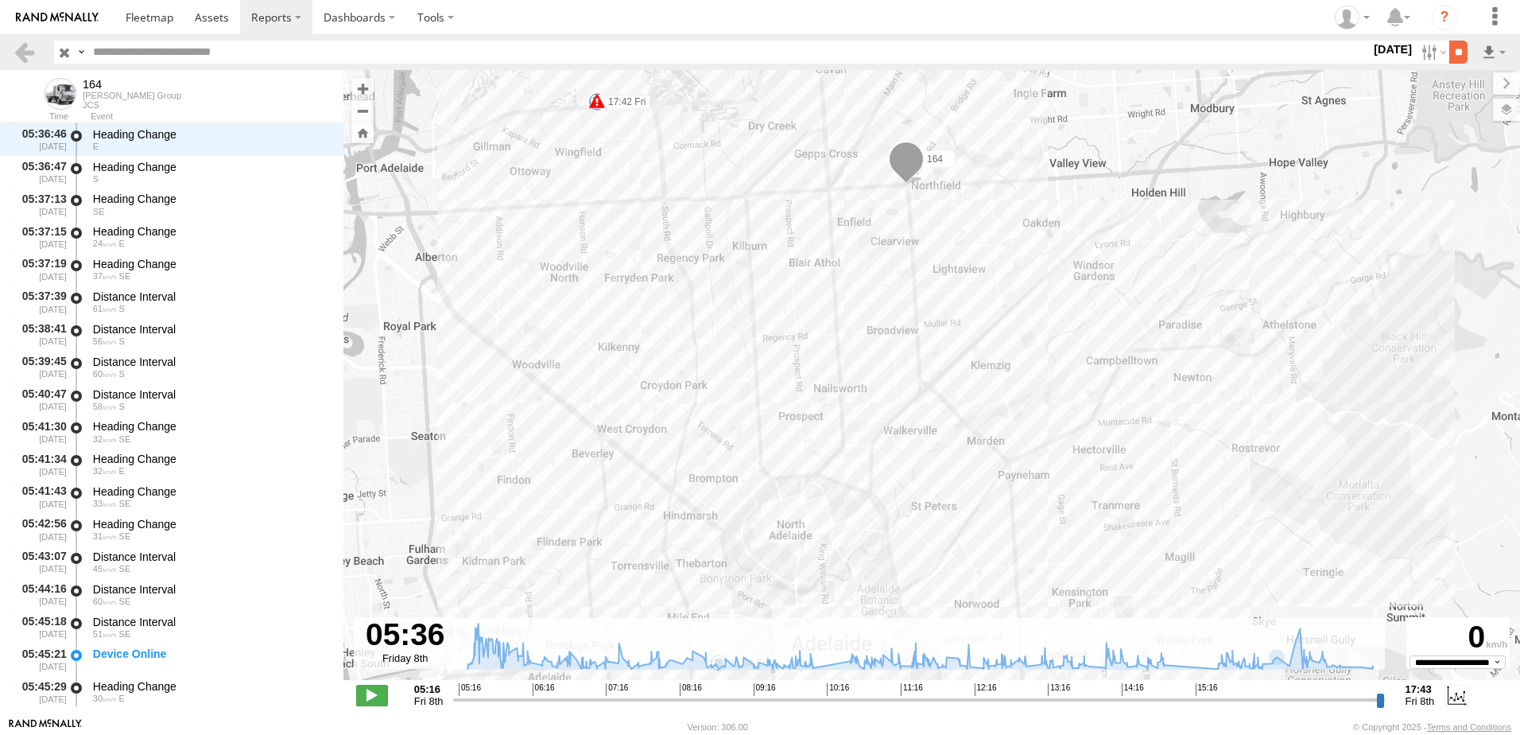
click at [1449, 56] on input "**" at bounding box center [1458, 52] width 18 height 23
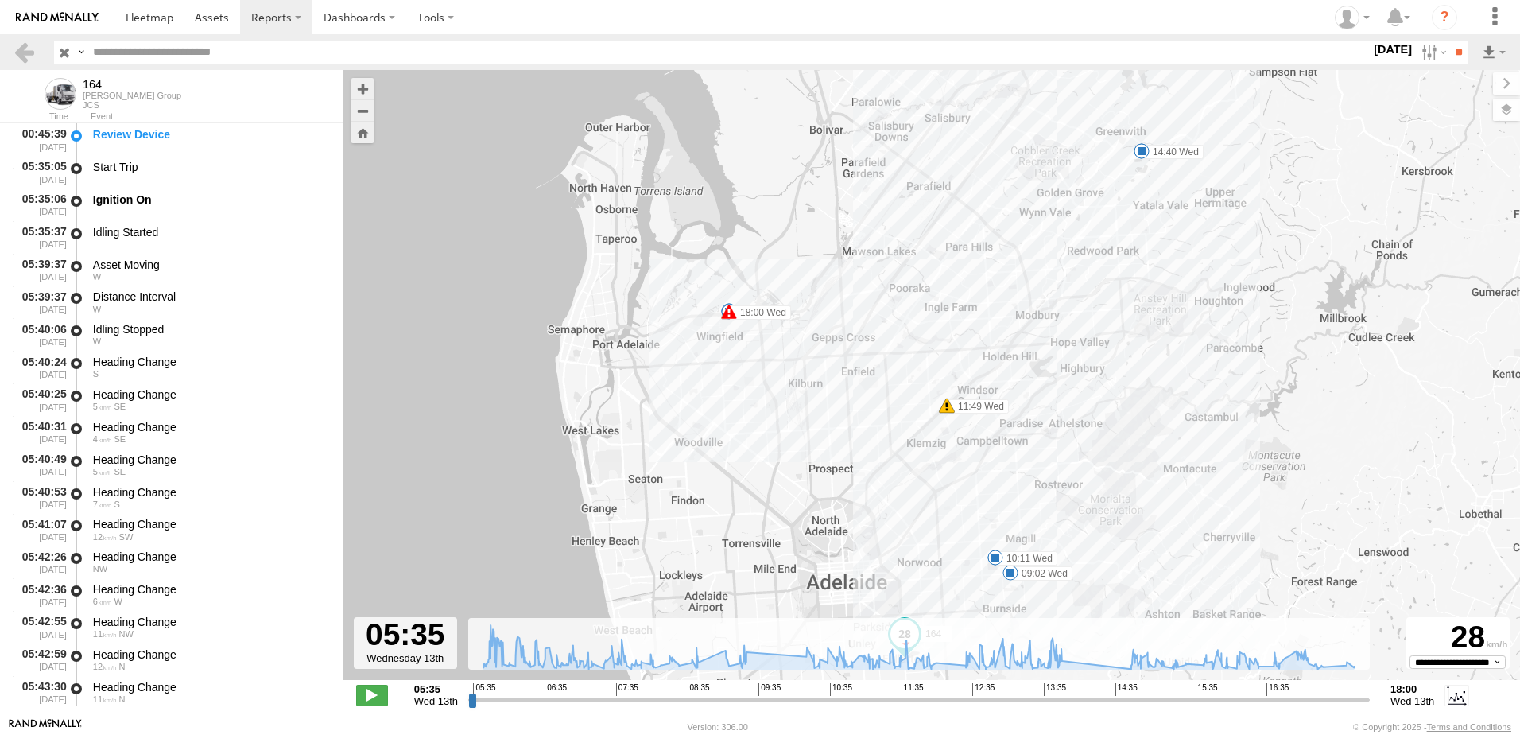
drag, startPoint x: 1191, startPoint y: 240, endPoint x: 1186, endPoint y: 382, distance: 141.6
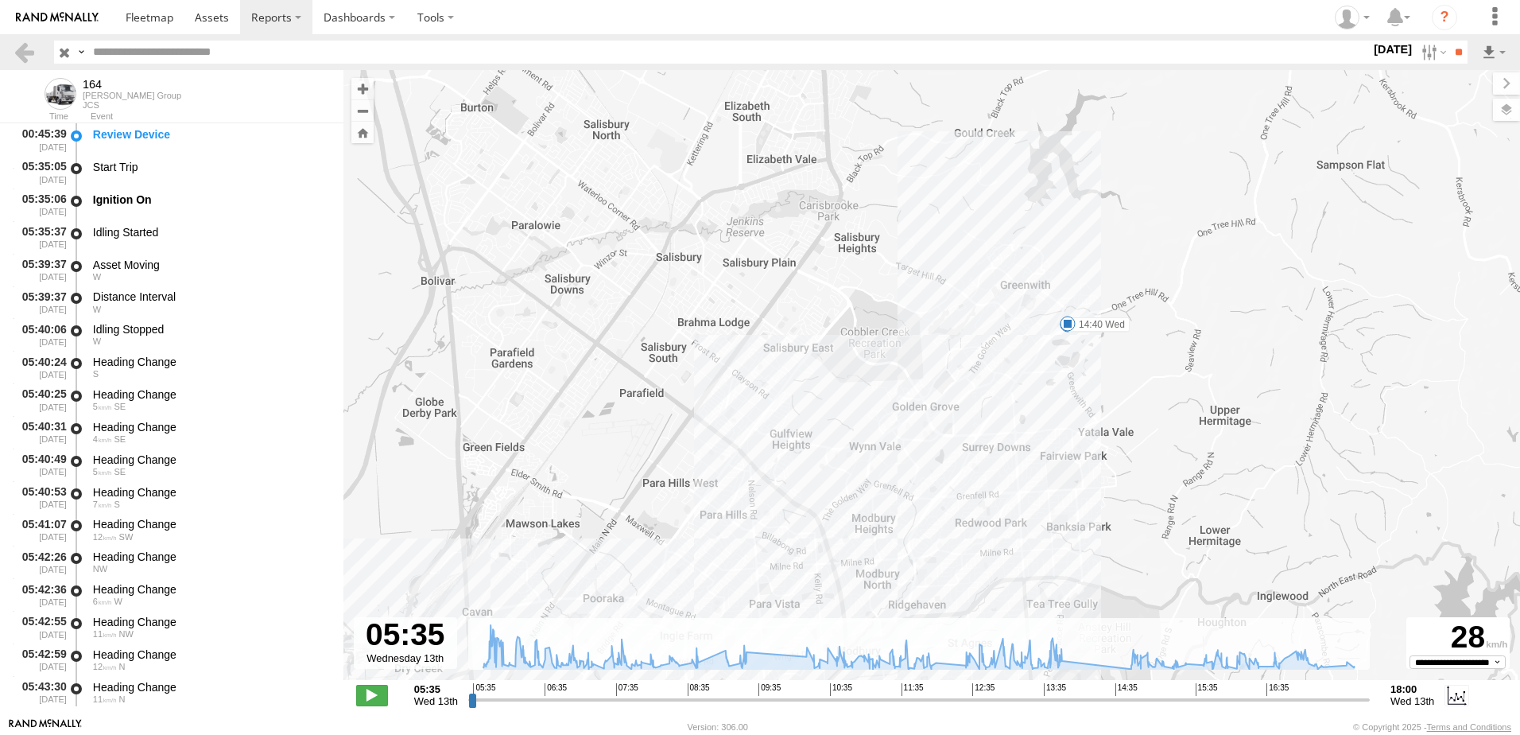
drag, startPoint x: 1174, startPoint y: 331, endPoint x: 1233, endPoint y: 173, distance: 168.3
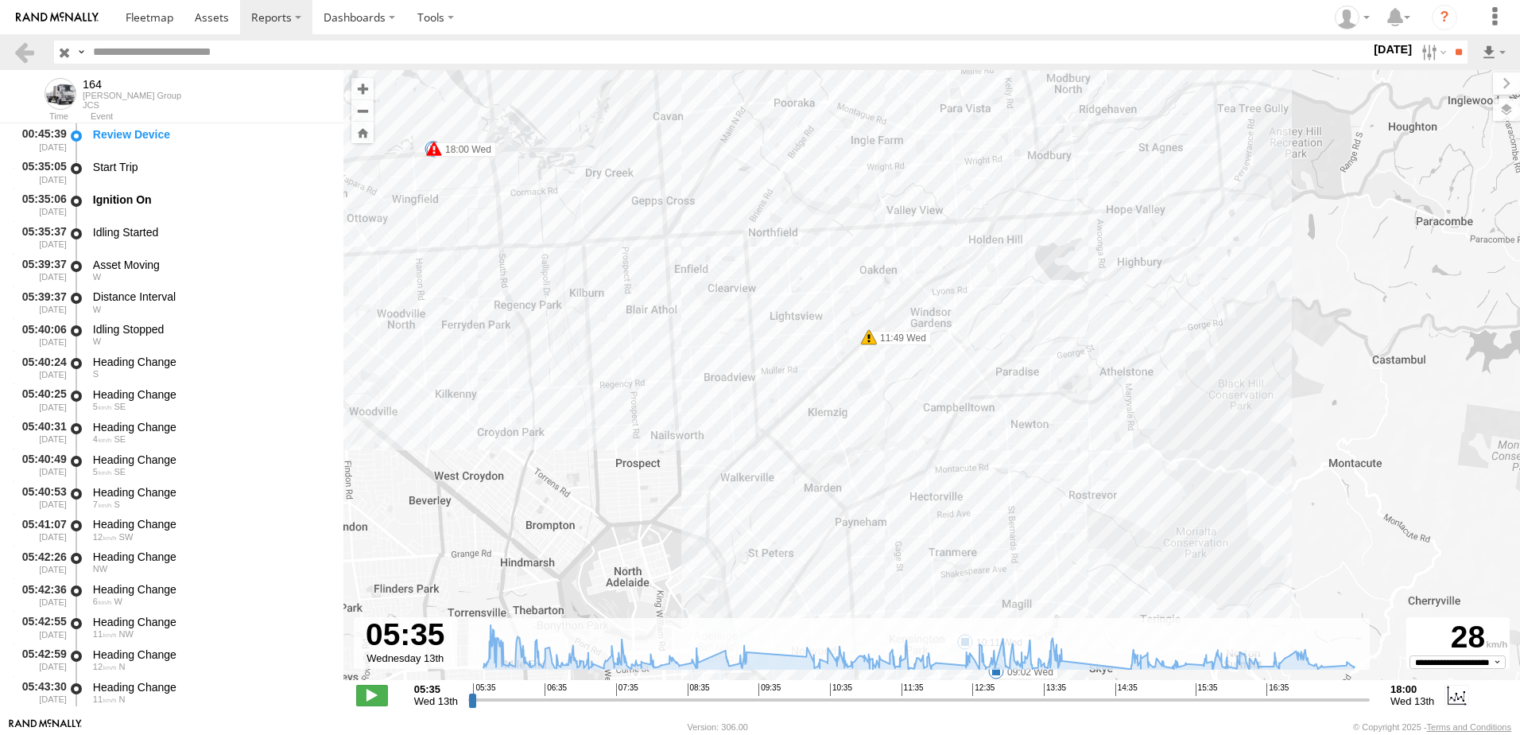
drag, startPoint x: 1232, startPoint y: 315, endPoint x: 1221, endPoint y: 340, distance: 27.8
click at [867, 342] on span at bounding box center [867, 342] width 16 height 16
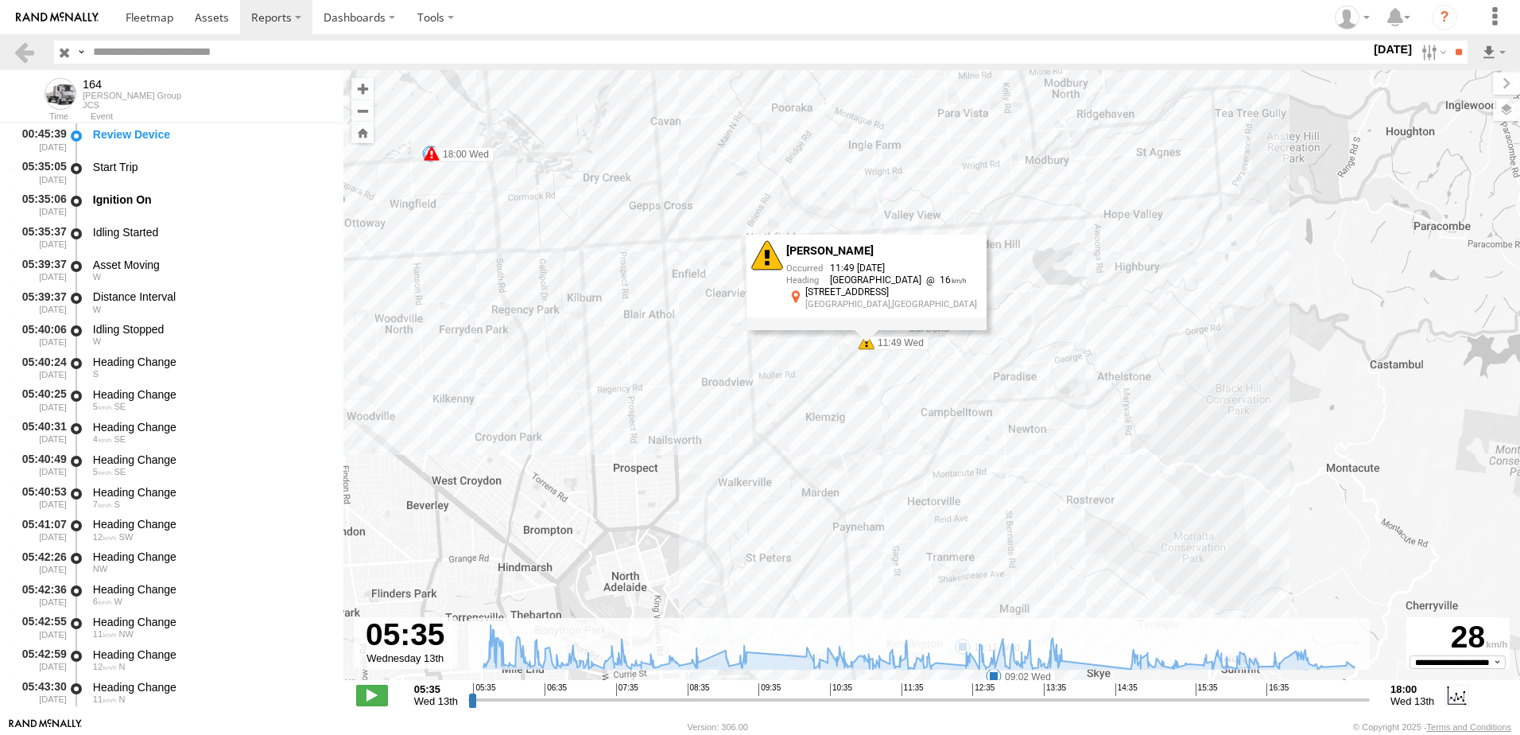
click at [910, 393] on div "164 11:49 Wed 18:00 Wed 18:00 Wed 05:35 Wed 09:02 Wed 09:30 Wed 10:11 Wed 13:53…" at bounding box center [931, 383] width 1177 height 627
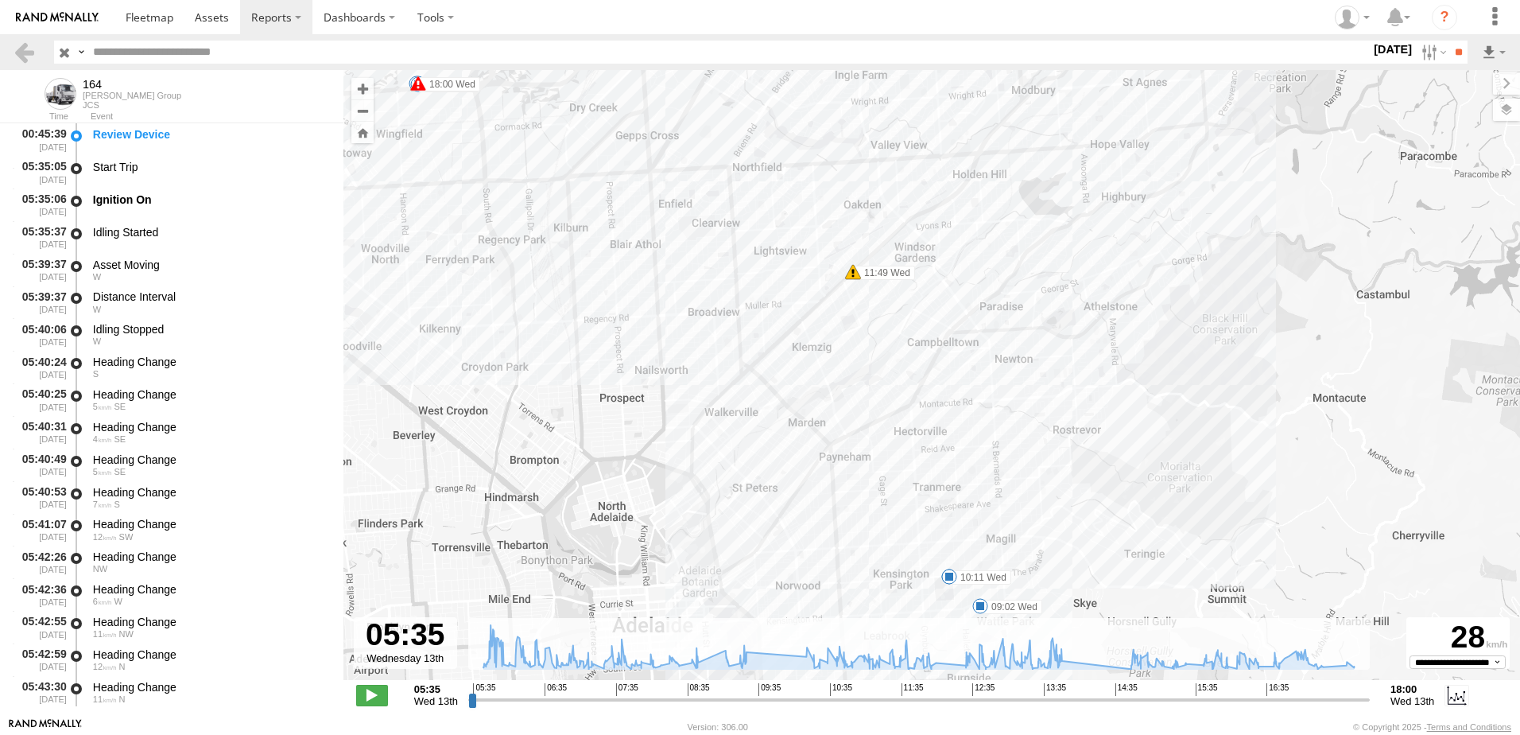
drag, startPoint x: 898, startPoint y: 394, endPoint x: 885, endPoint y: 324, distance: 72.0
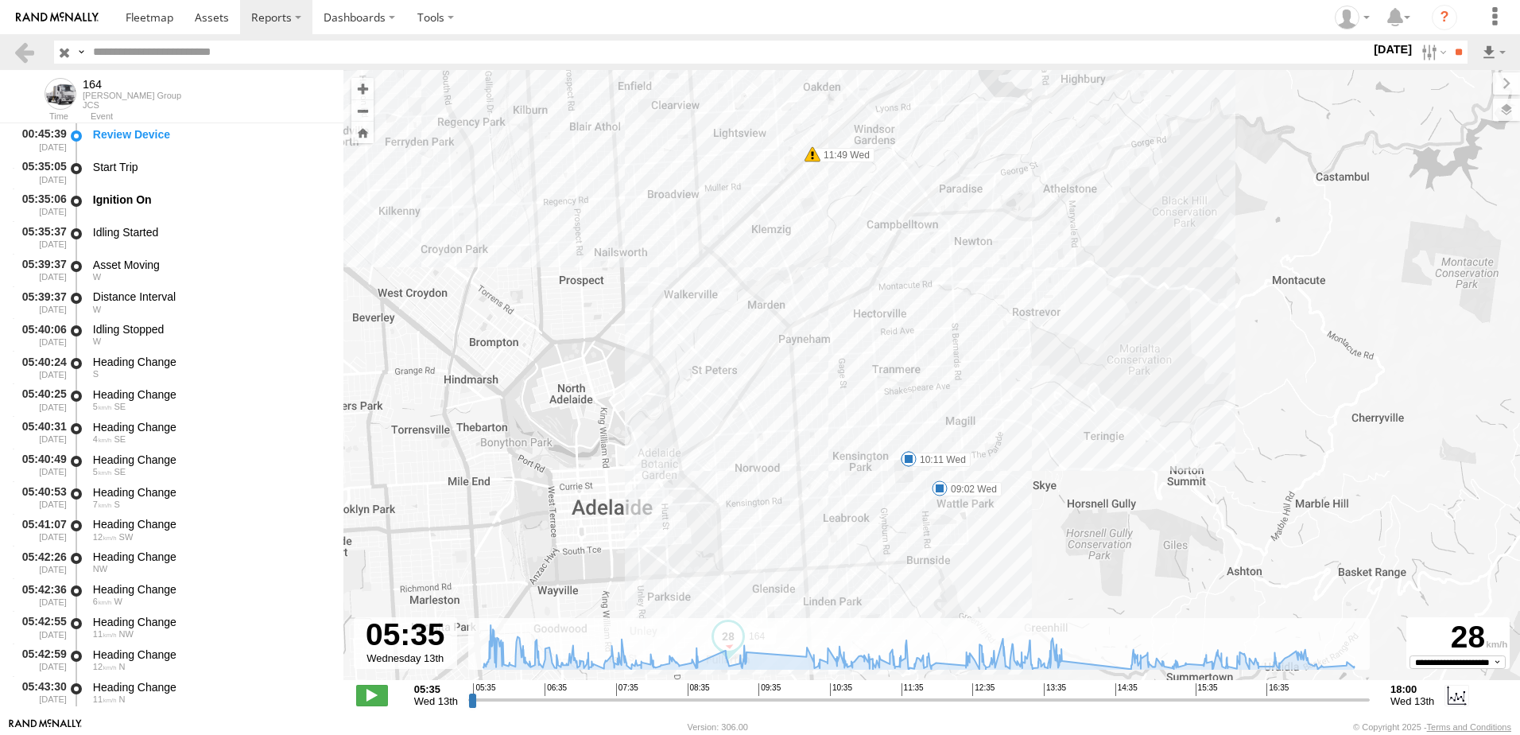
drag, startPoint x: 917, startPoint y: 483, endPoint x: 877, endPoint y: 388, distance: 102.6
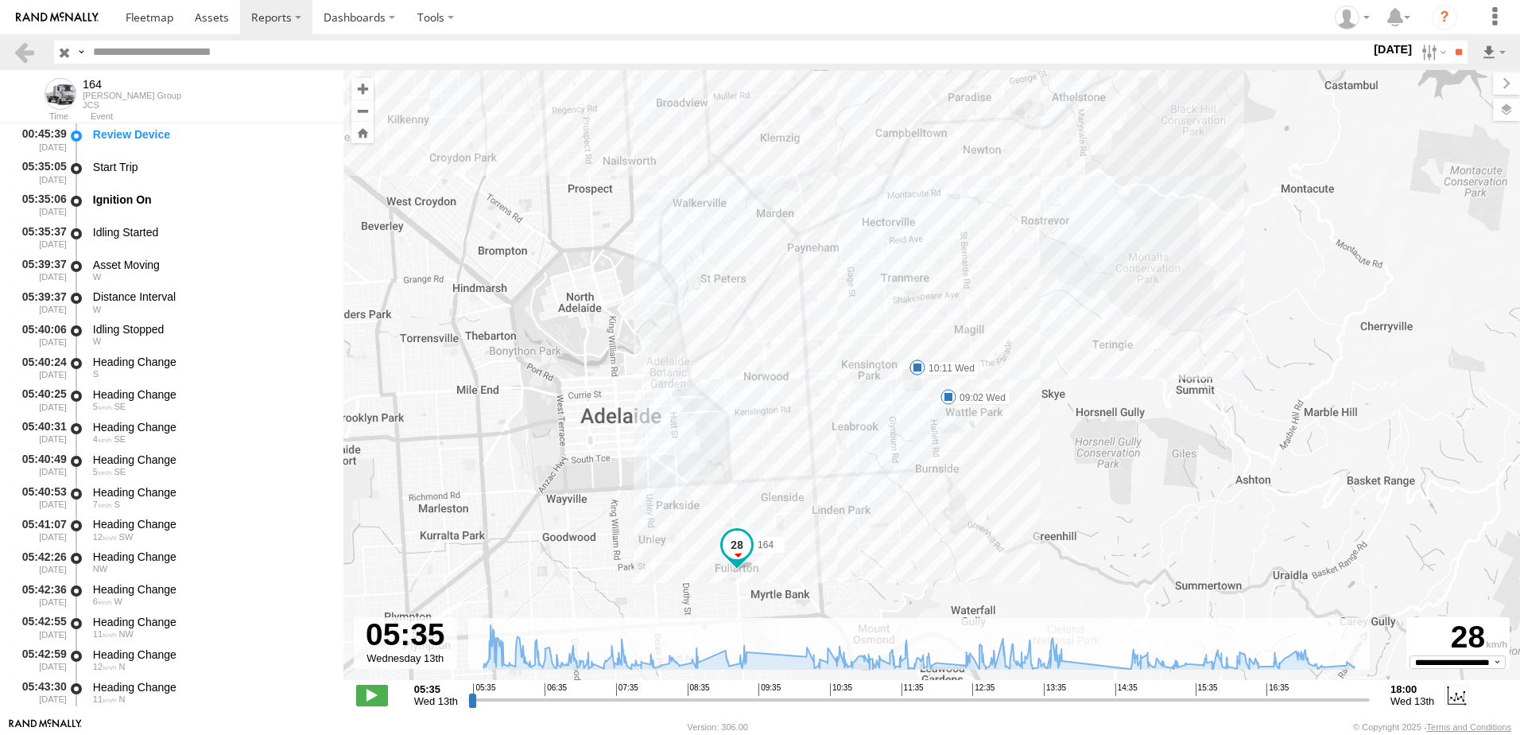
drag, startPoint x: 890, startPoint y: 385, endPoint x: 900, endPoint y: 303, distance: 82.5
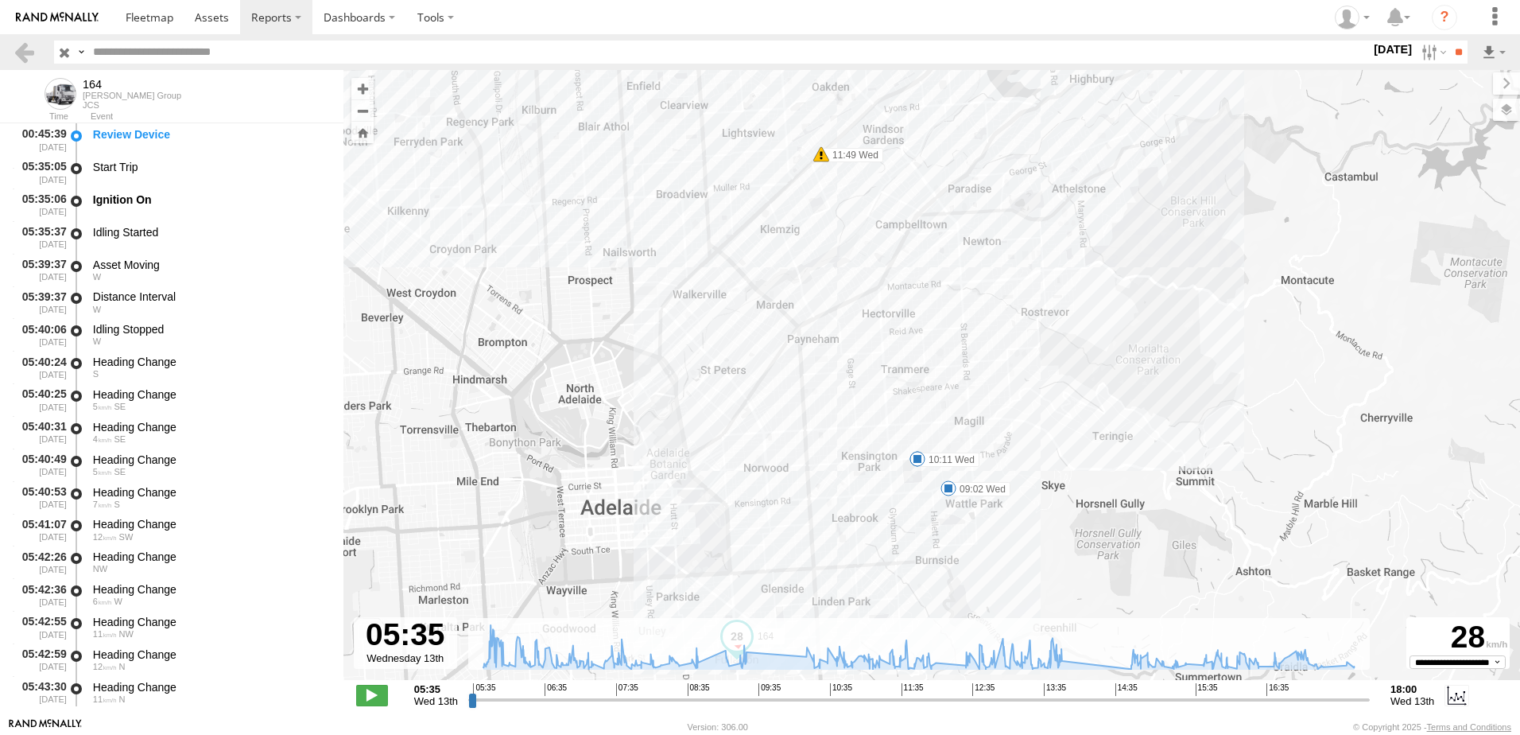
drag, startPoint x: 1042, startPoint y: 261, endPoint x: 1043, endPoint y: 358, distance: 97.0
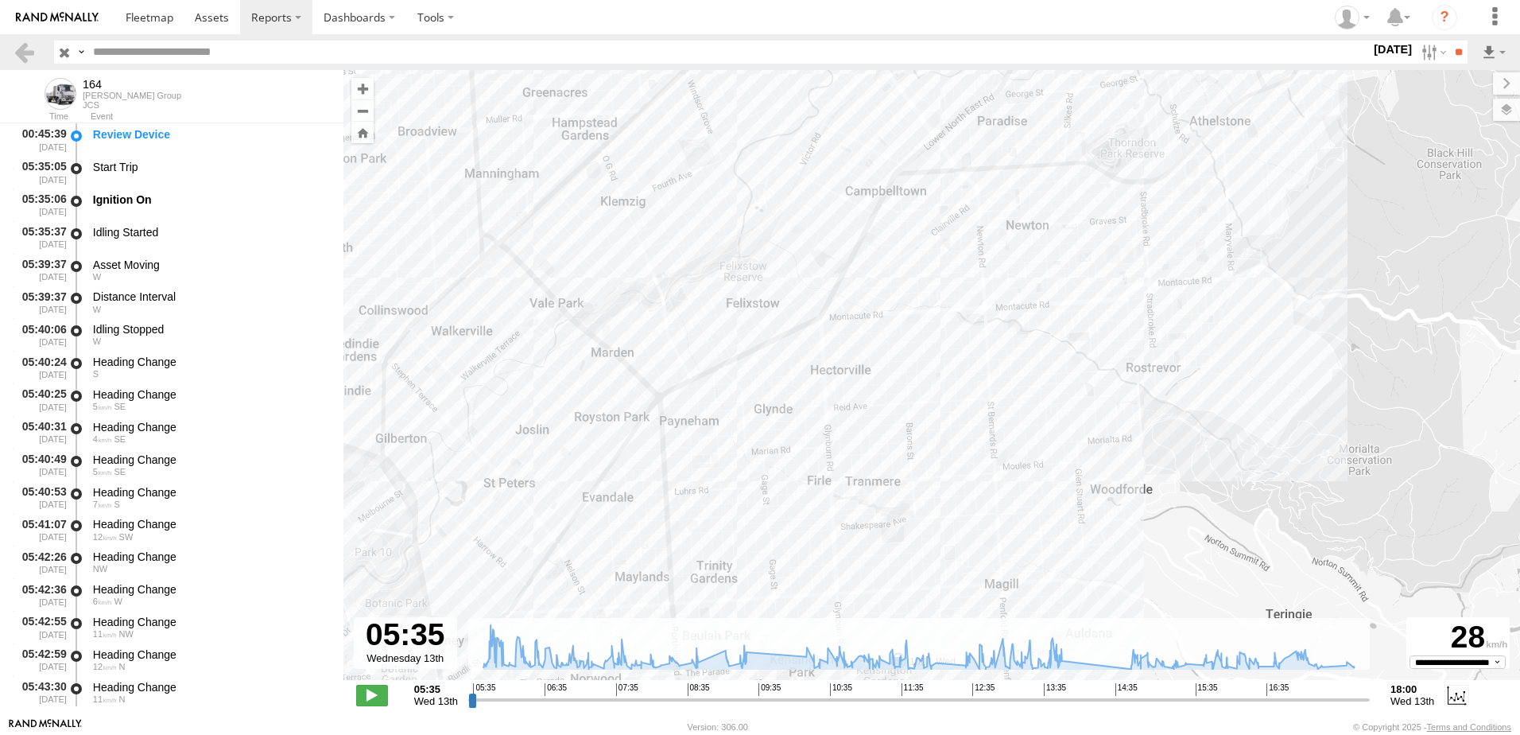
drag, startPoint x: 953, startPoint y: 412, endPoint x: 1057, endPoint y: 408, distance: 104.2
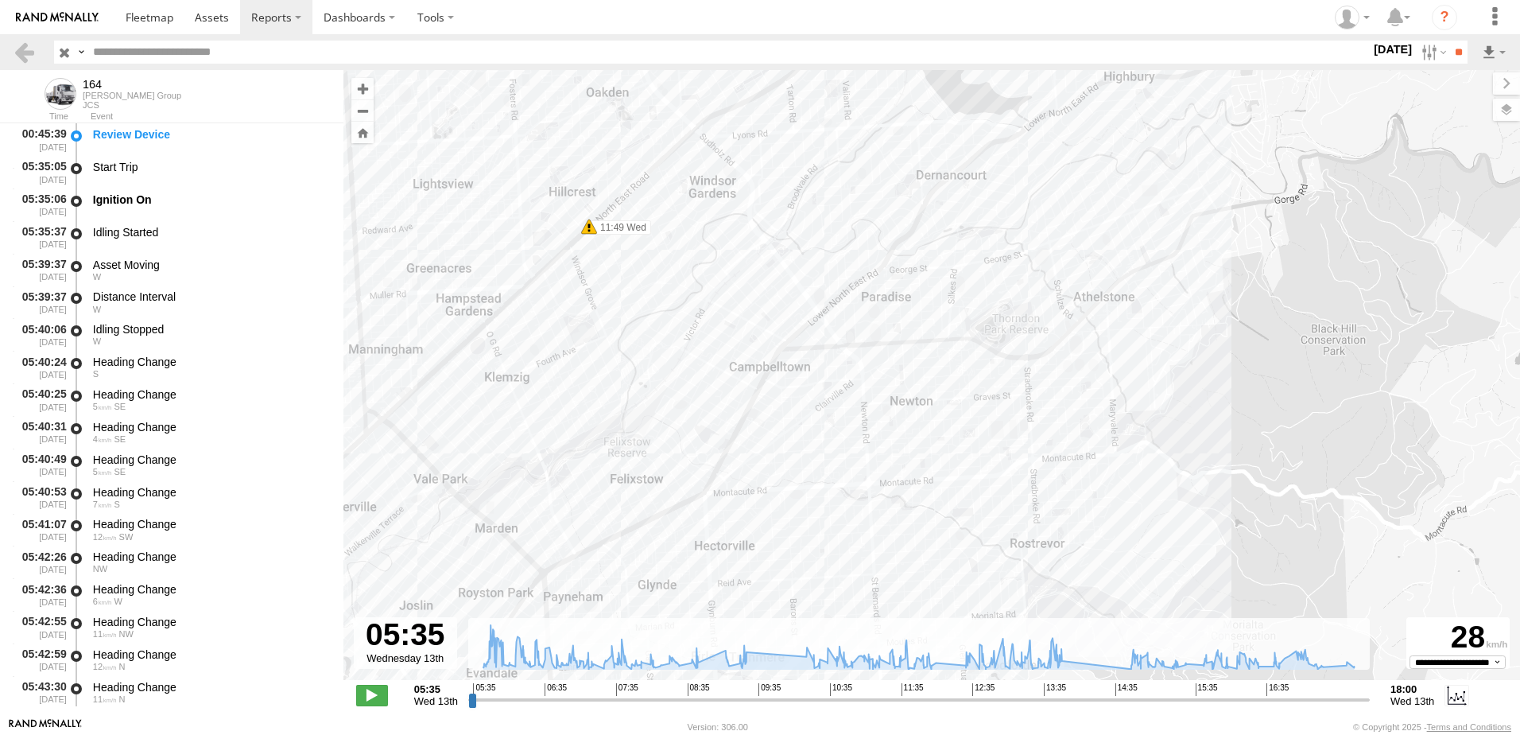
drag, startPoint x: 1088, startPoint y: 397, endPoint x: 978, endPoint y: 564, distance: 199.8
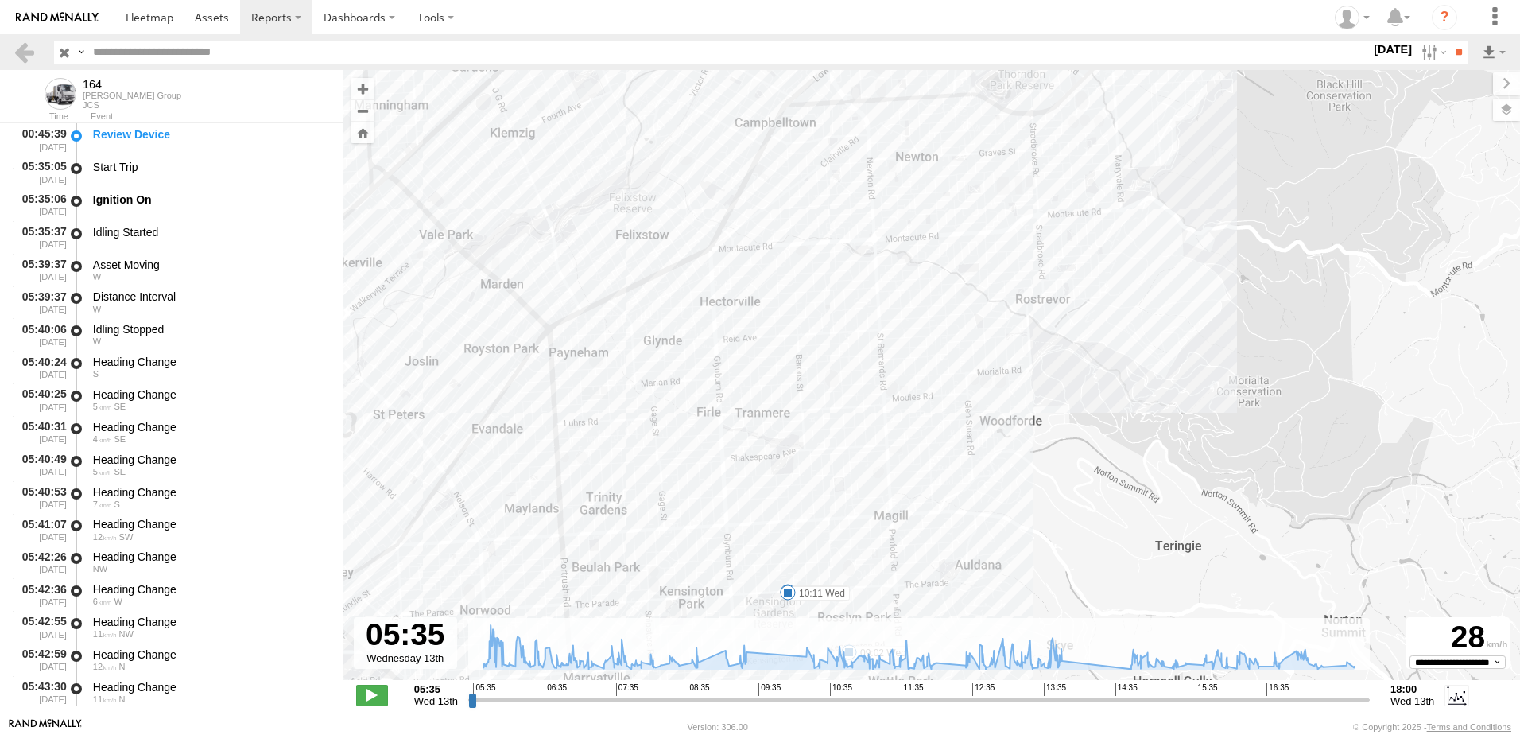
drag, startPoint x: 981, startPoint y: 528, endPoint x: 985, endPoint y: 303, distance: 225.1
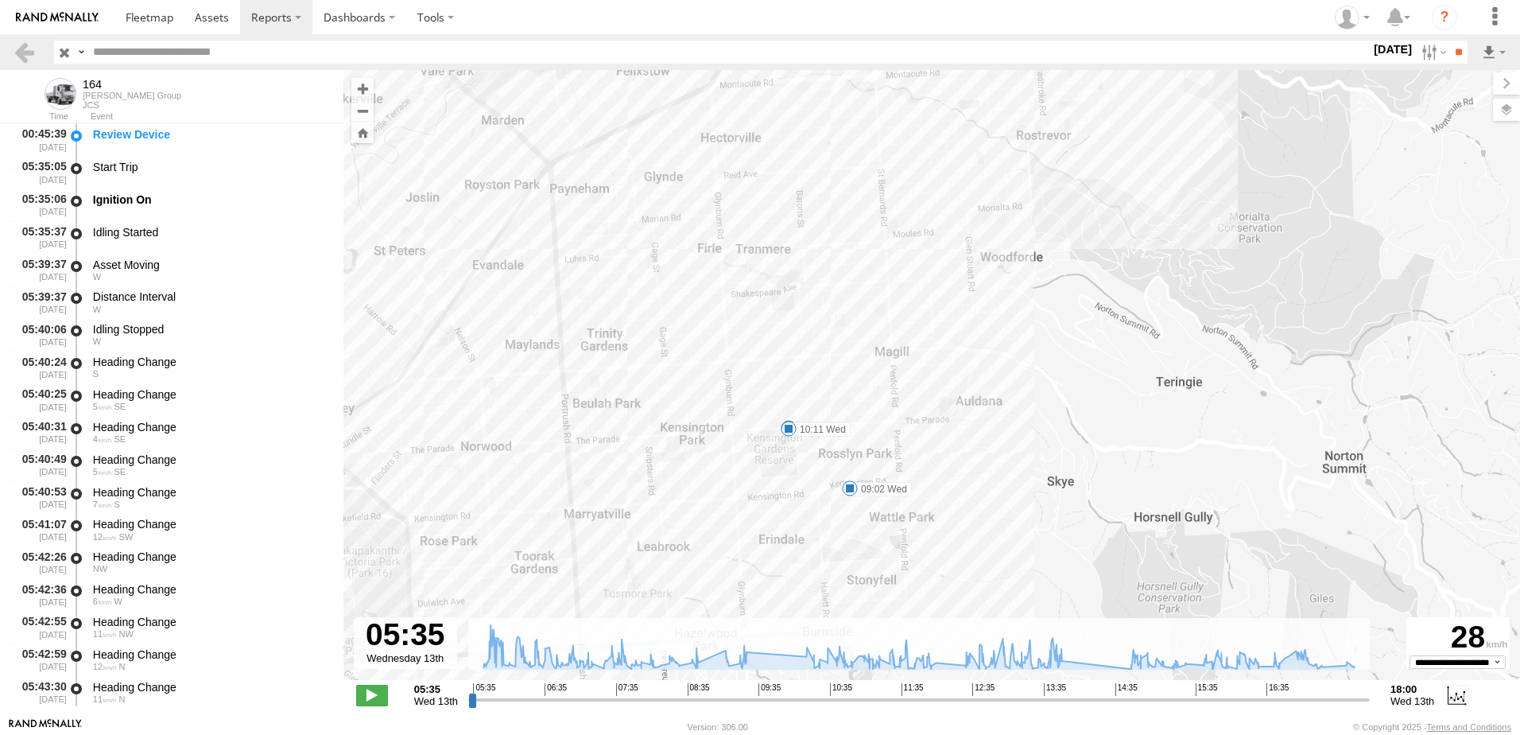
drag, startPoint x: 1034, startPoint y: 359, endPoint x: 1027, endPoint y: 265, distance: 94.0
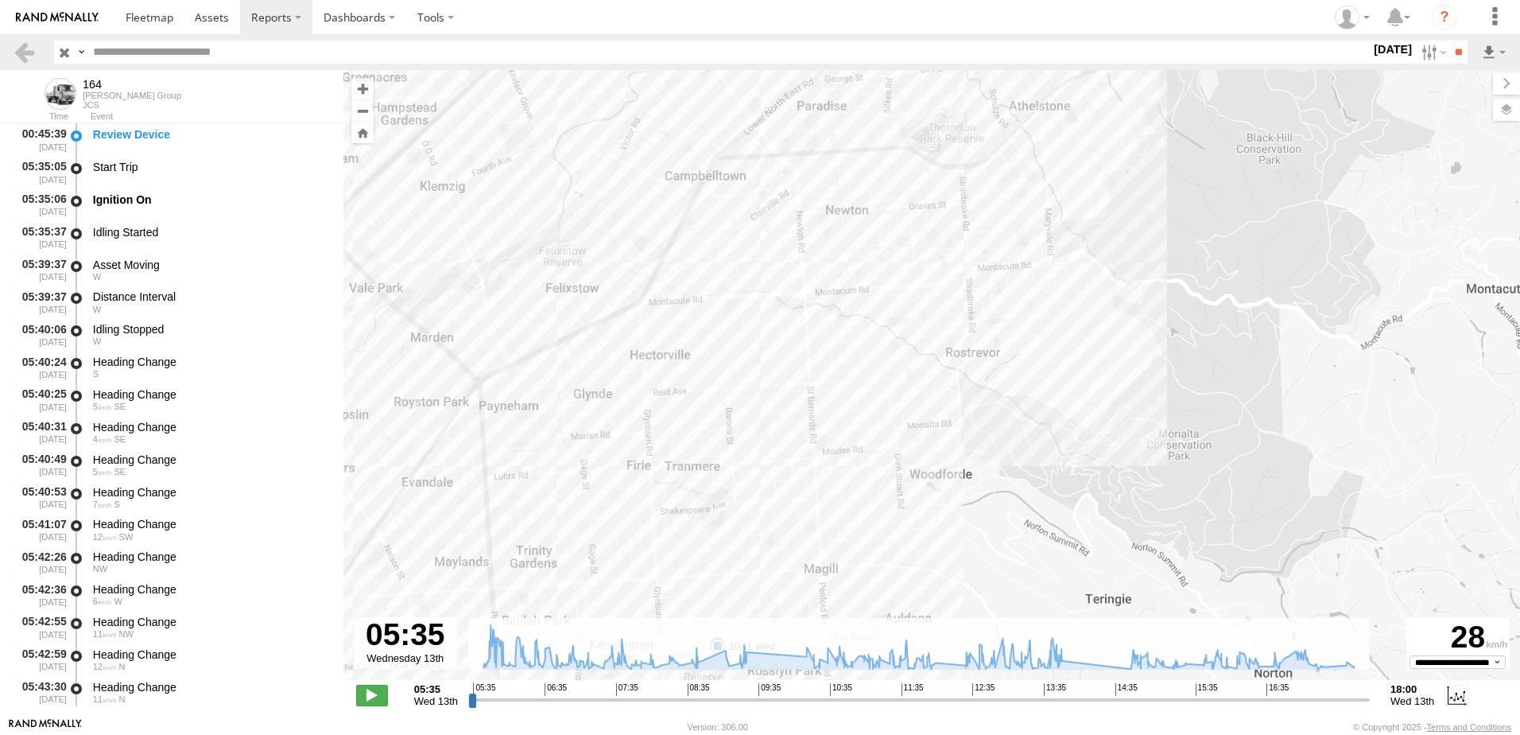
drag, startPoint x: 1040, startPoint y: 247, endPoint x: 992, endPoint y: 452, distance: 210.6
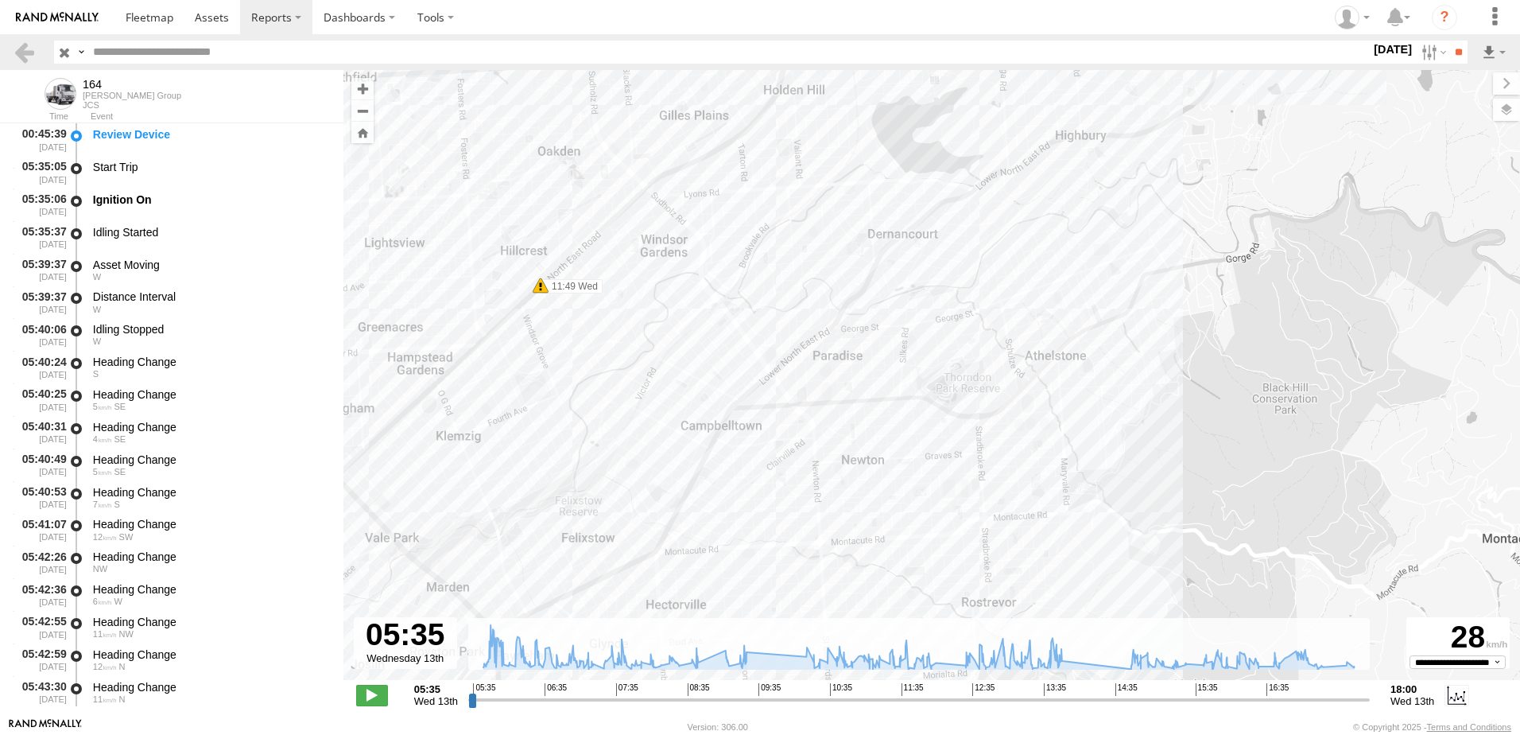
drag, startPoint x: 1025, startPoint y: 352, endPoint x: 1010, endPoint y: 560, distance: 208.1
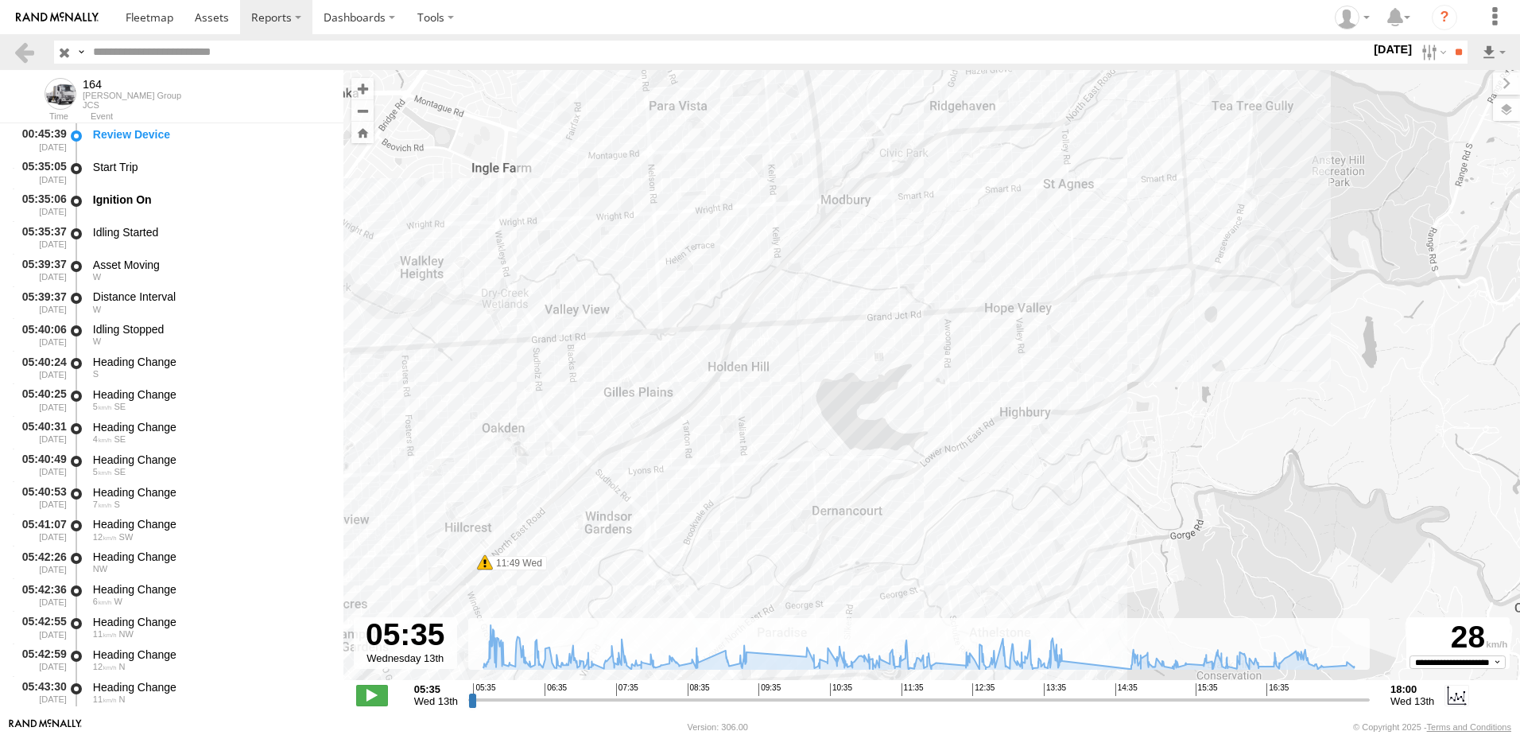
drag, startPoint x: 1016, startPoint y: 253, endPoint x: 990, endPoint y: 458, distance: 206.8
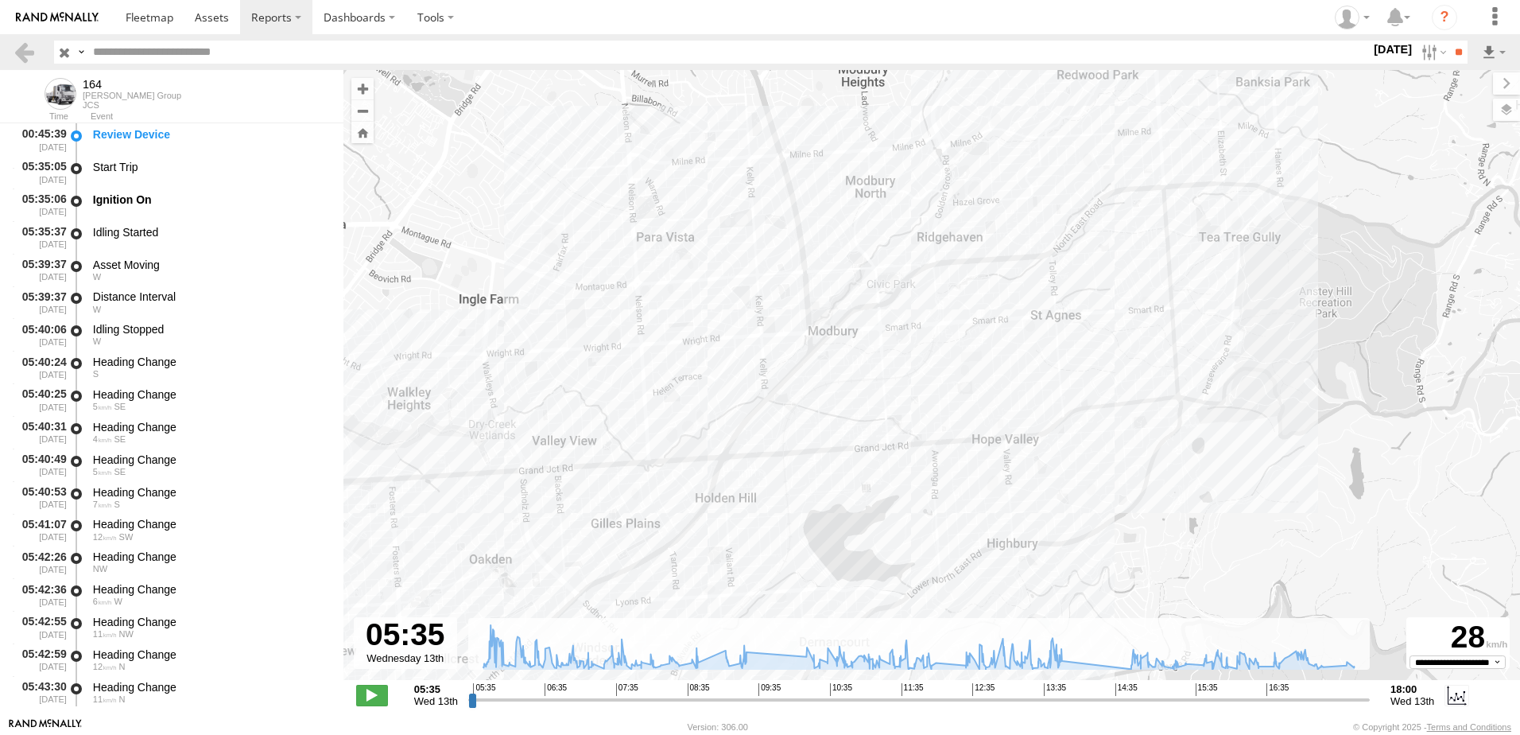
drag, startPoint x: 1023, startPoint y: 413, endPoint x: 1007, endPoint y: 478, distance: 67.1
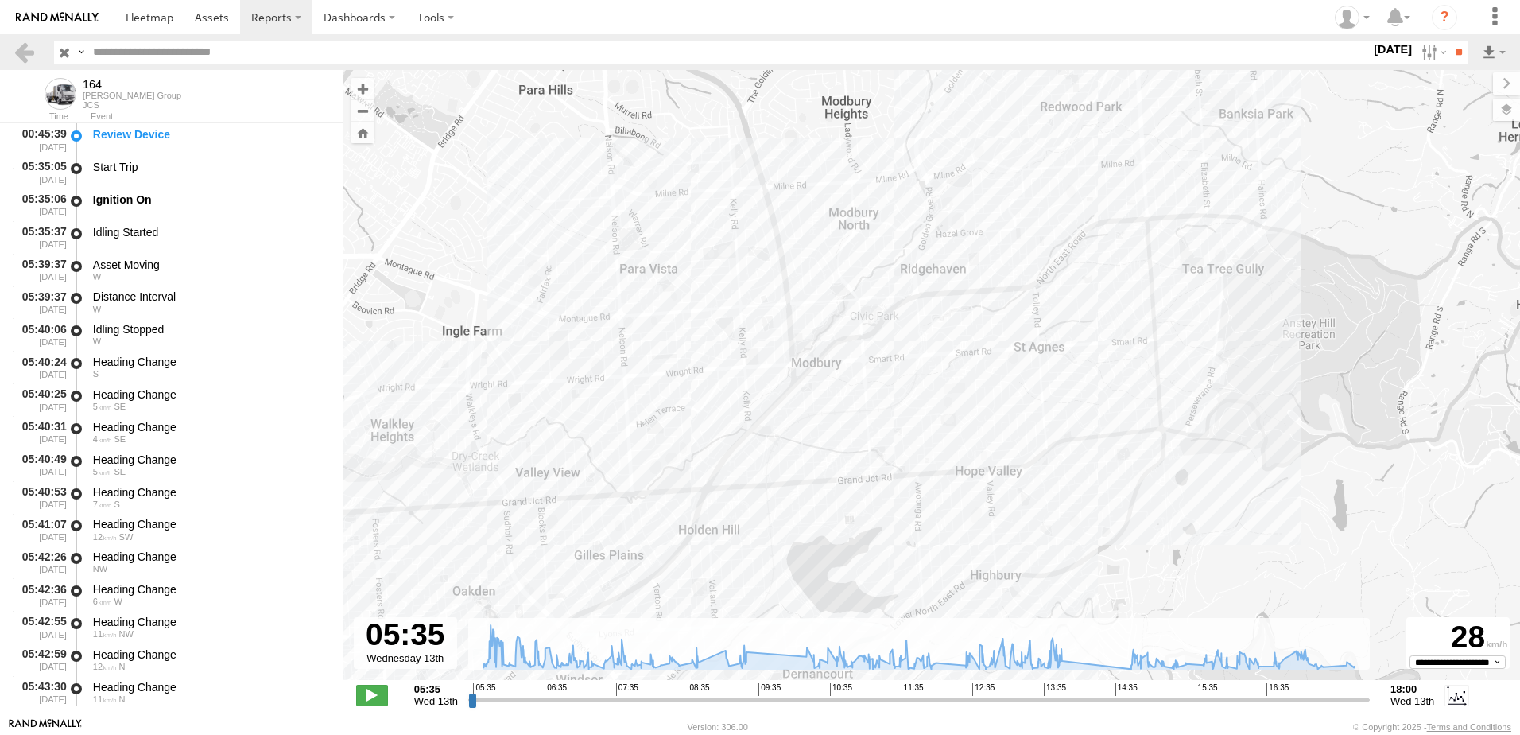
drag, startPoint x: 1046, startPoint y: 362, endPoint x: 1028, endPoint y: 407, distance: 48.9
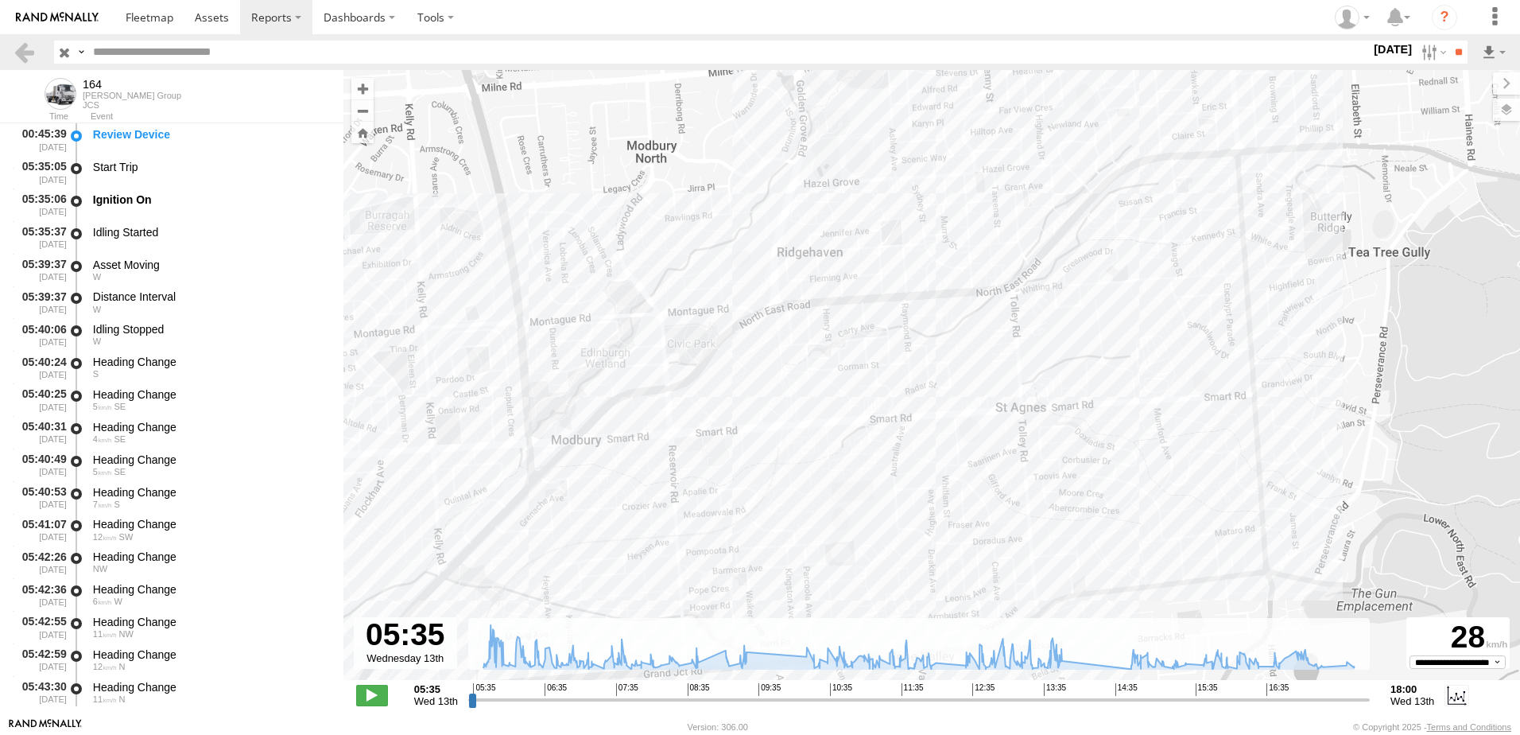
drag, startPoint x: 1162, startPoint y: 159, endPoint x: 1068, endPoint y: 512, distance: 365.5
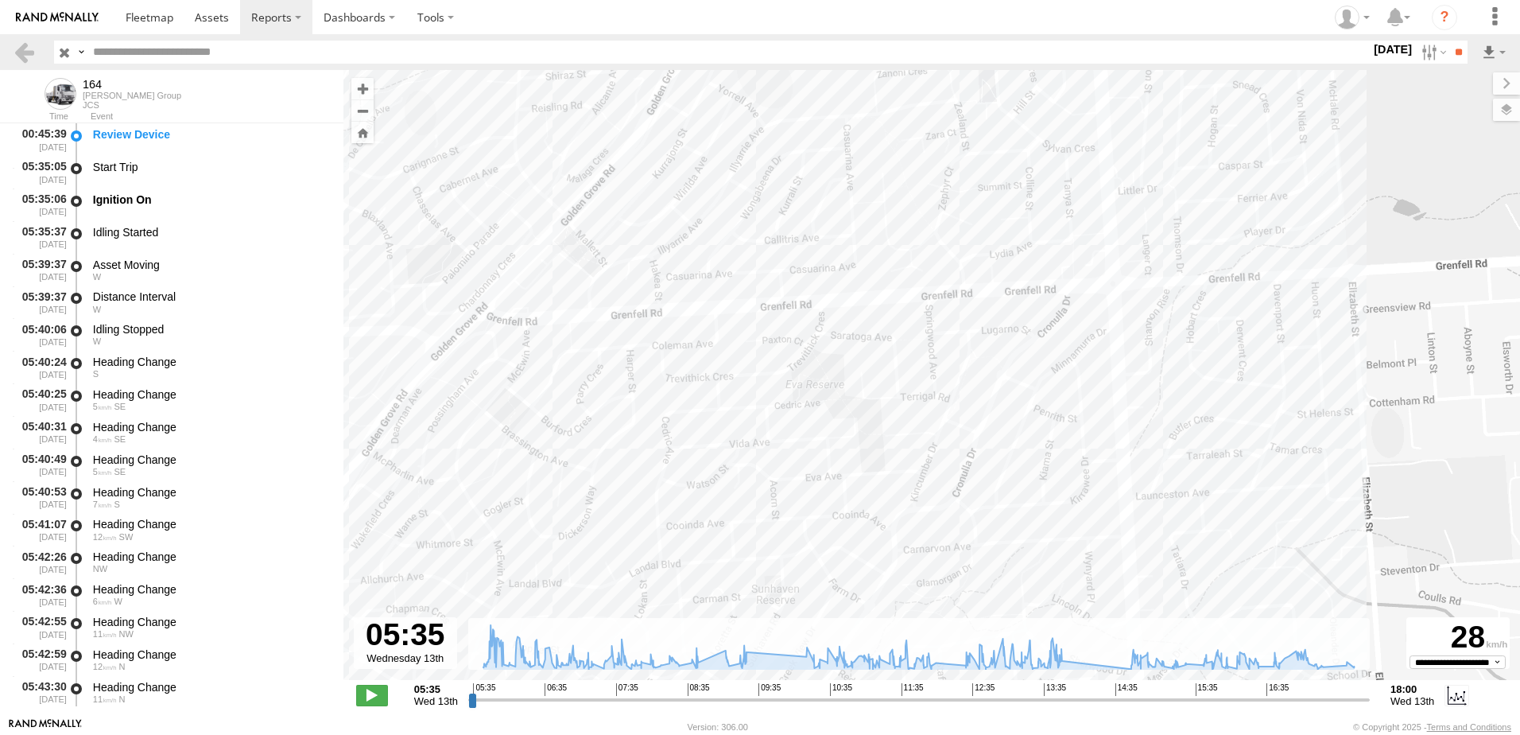
drag, startPoint x: 986, startPoint y: 489, endPoint x: 1003, endPoint y: 301, distance: 188.5
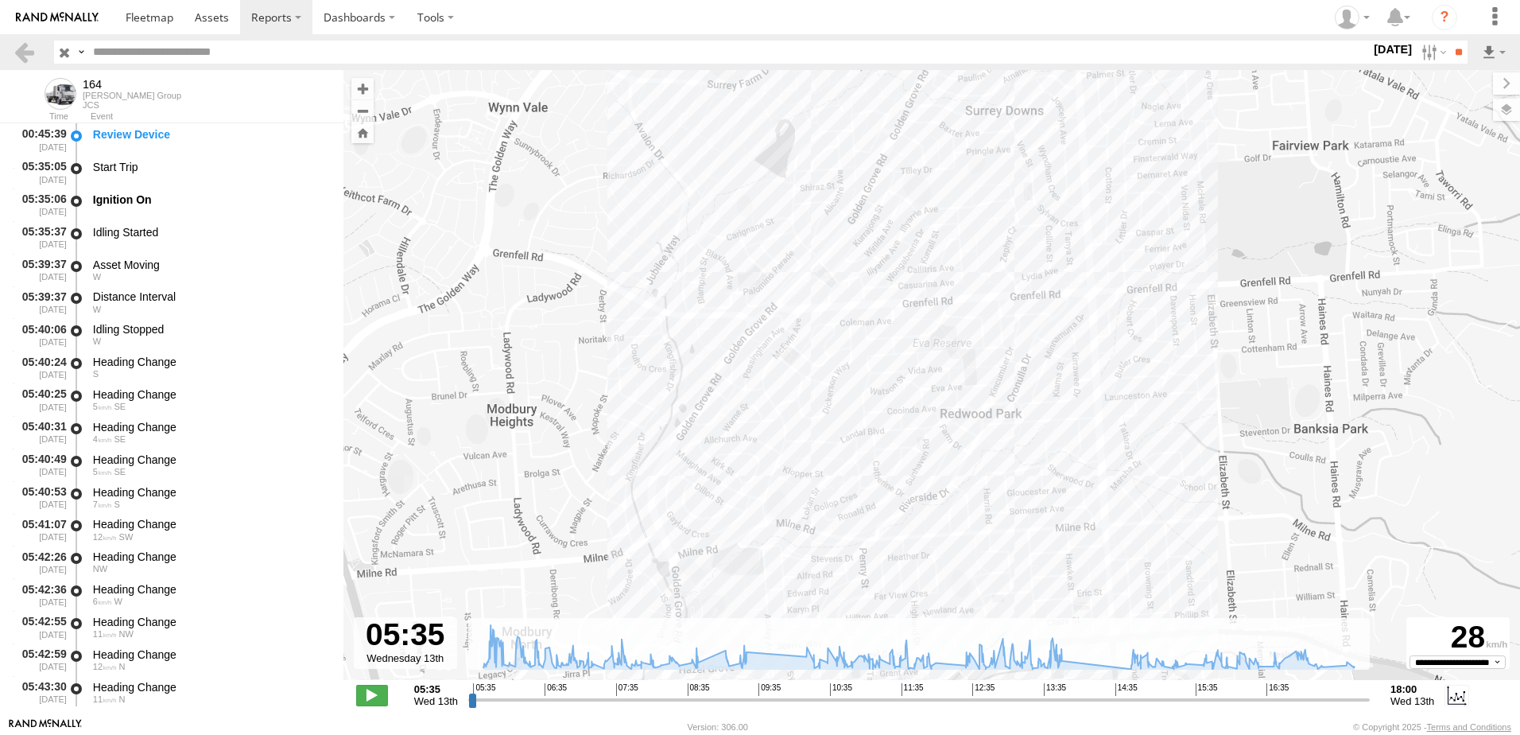
drag, startPoint x: 1166, startPoint y: 369, endPoint x: 1187, endPoint y: 536, distance: 168.3
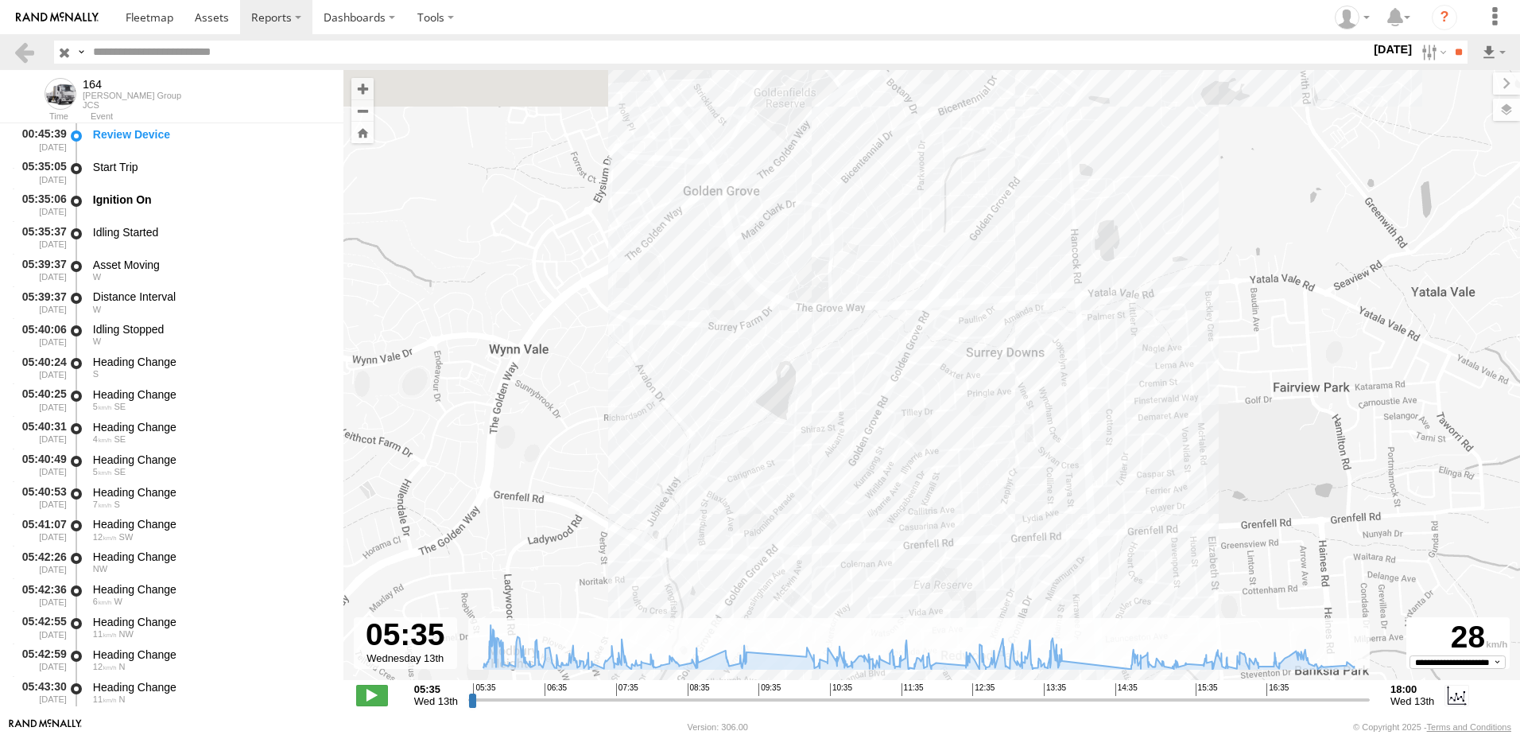
drag, startPoint x: 1218, startPoint y: 390, endPoint x: 1212, endPoint y: 551, distance: 161.5
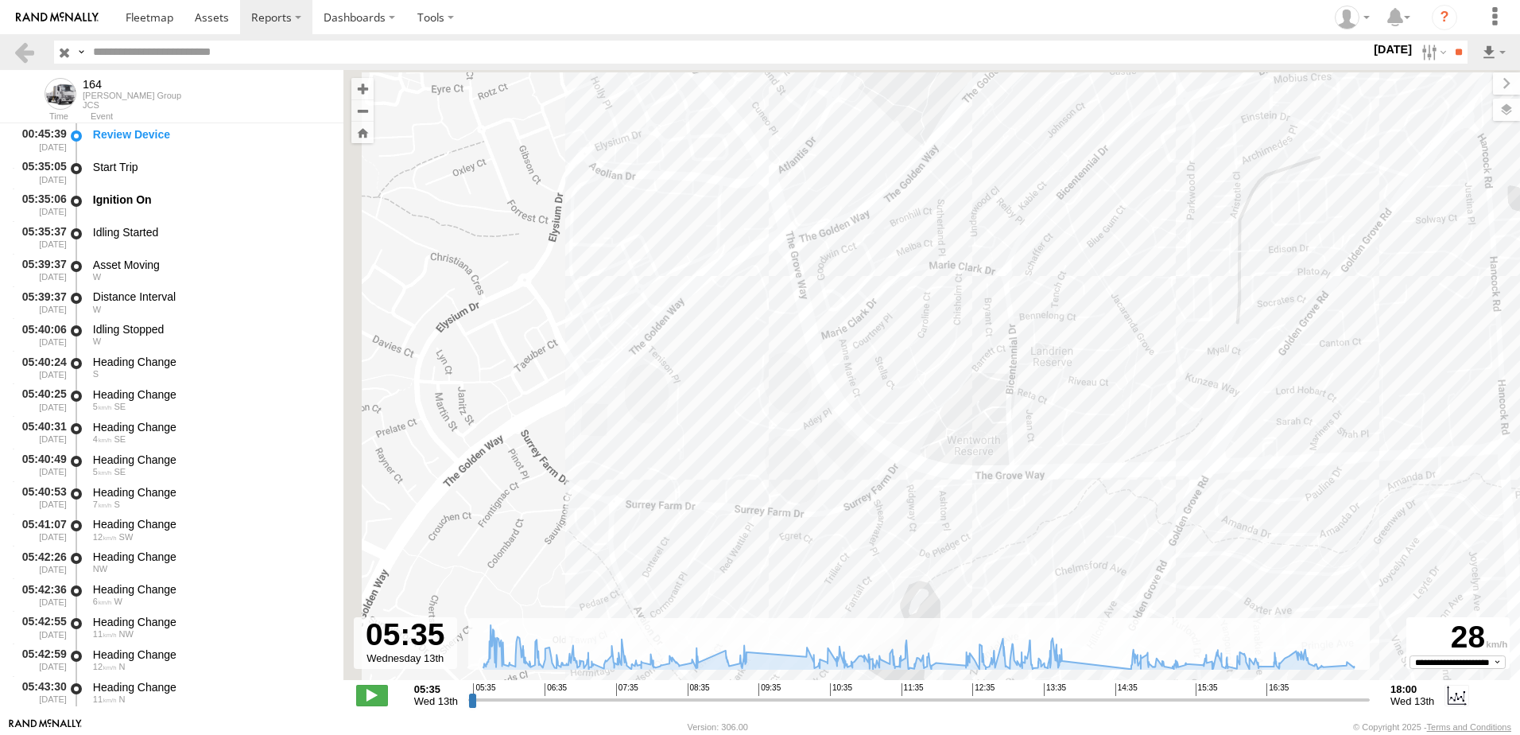
drag, startPoint x: 876, startPoint y: 361, endPoint x: 980, endPoint y: 451, distance: 137.0
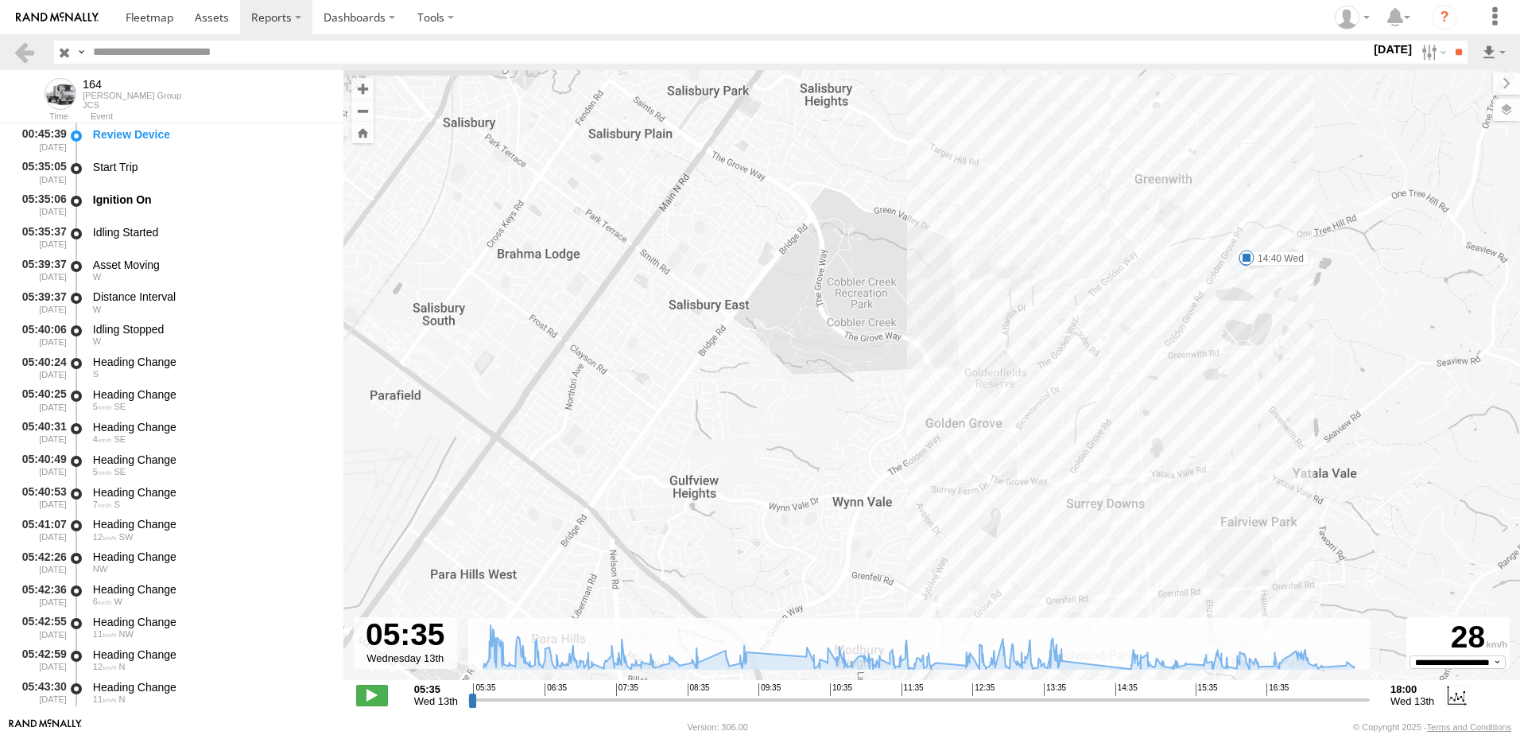
drag, startPoint x: 1069, startPoint y: 540, endPoint x: 1124, endPoint y: 289, distance: 256.4
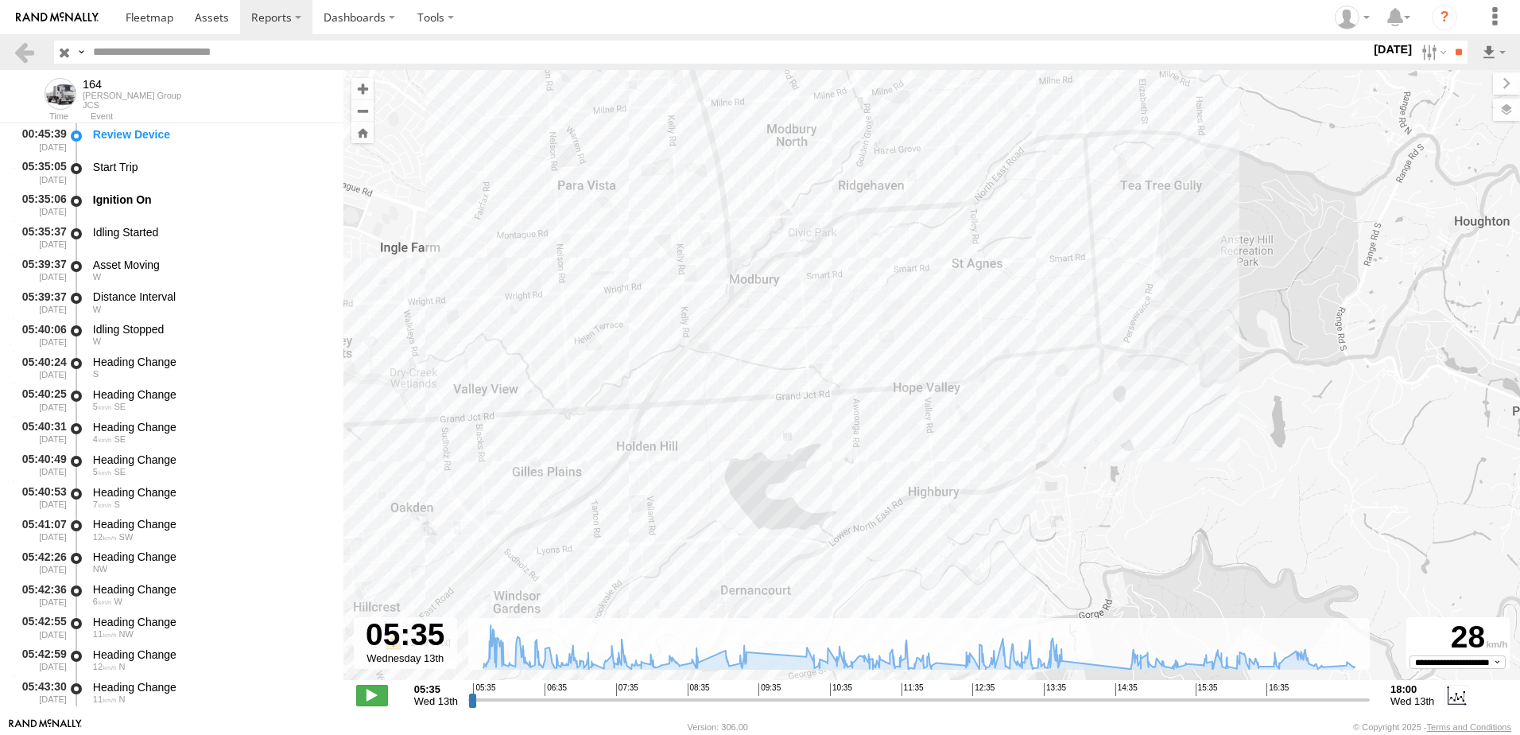
drag, startPoint x: 1148, startPoint y: 393, endPoint x: 922, endPoint y: 377, distance: 227.2
drag, startPoint x: 983, startPoint y: 355, endPoint x: 1040, endPoint y: 309, distance: 73.5
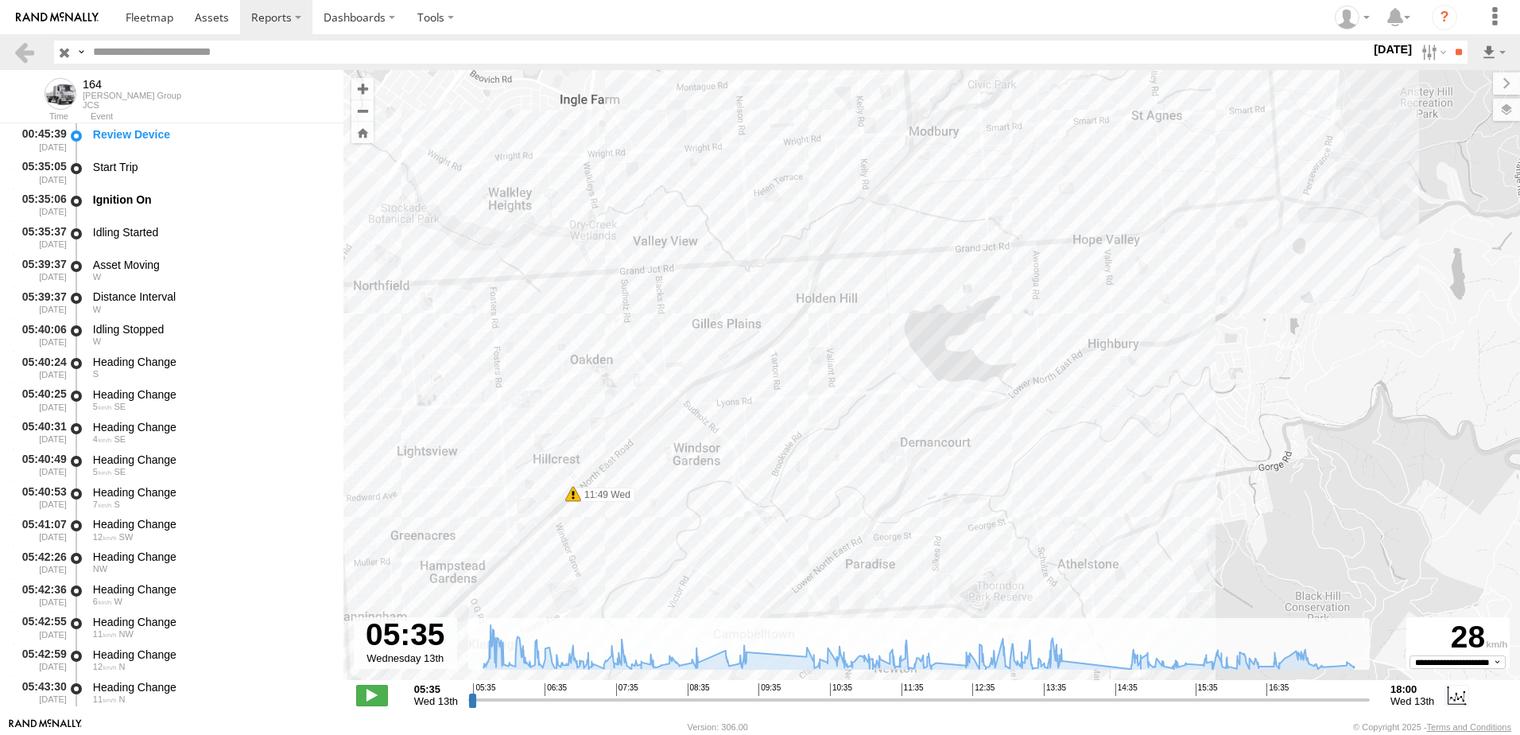
drag, startPoint x: 1077, startPoint y: 377, endPoint x: 1193, endPoint y: 259, distance: 165.3
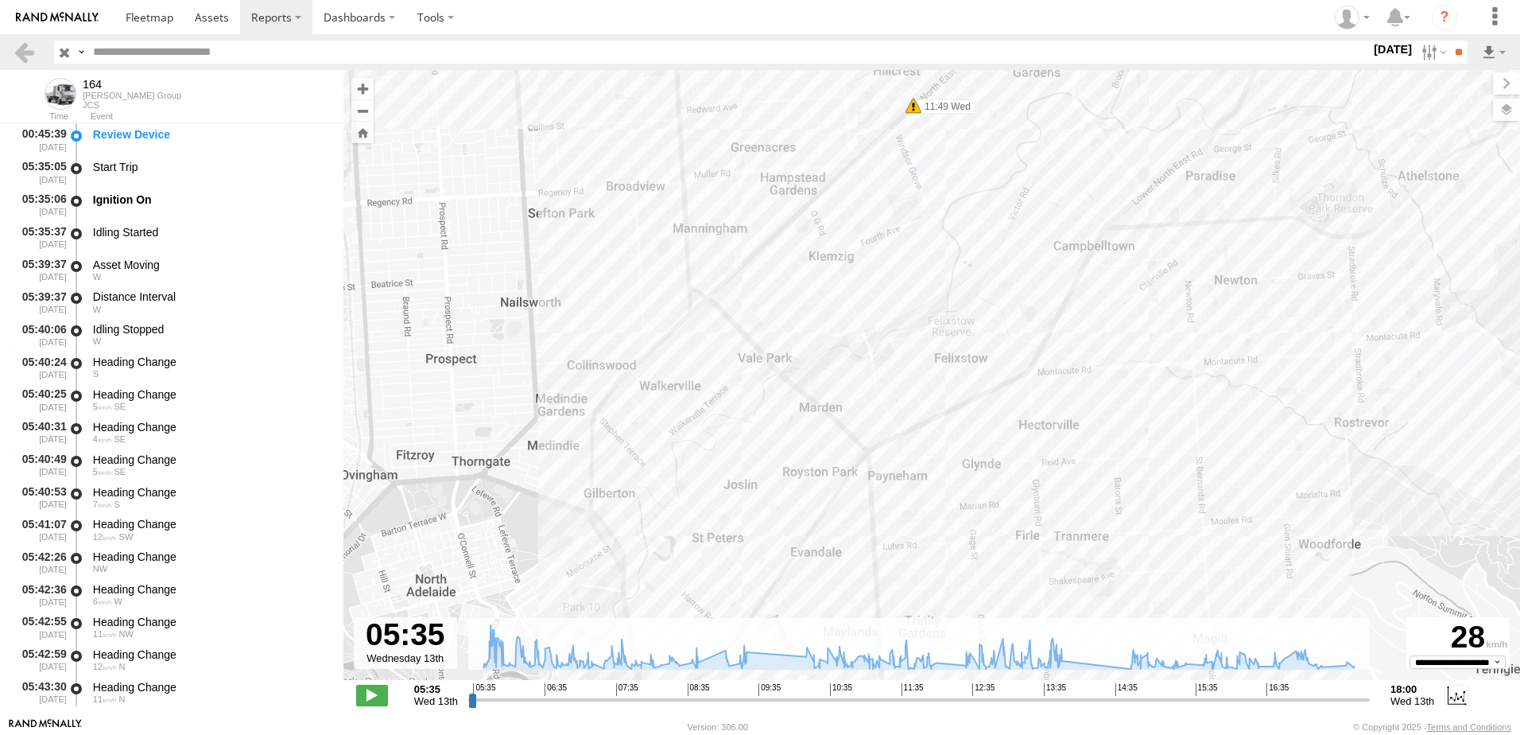
drag, startPoint x: 1194, startPoint y: 344, endPoint x: 1223, endPoint y: 291, distance: 60.5
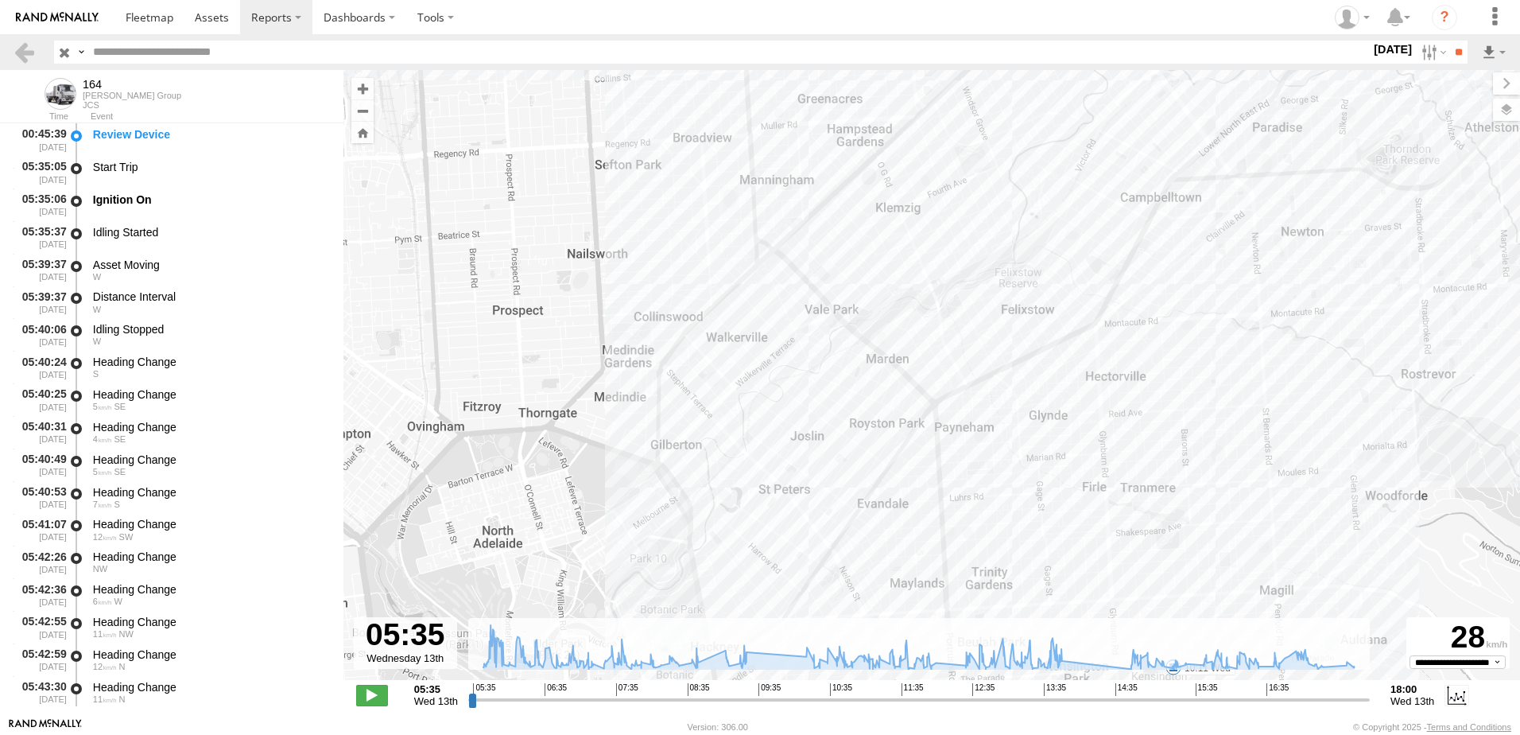
drag, startPoint x: 998, startPoint y: 514, endPoint x: 1042, endPoint y: 486, distance: 52.9
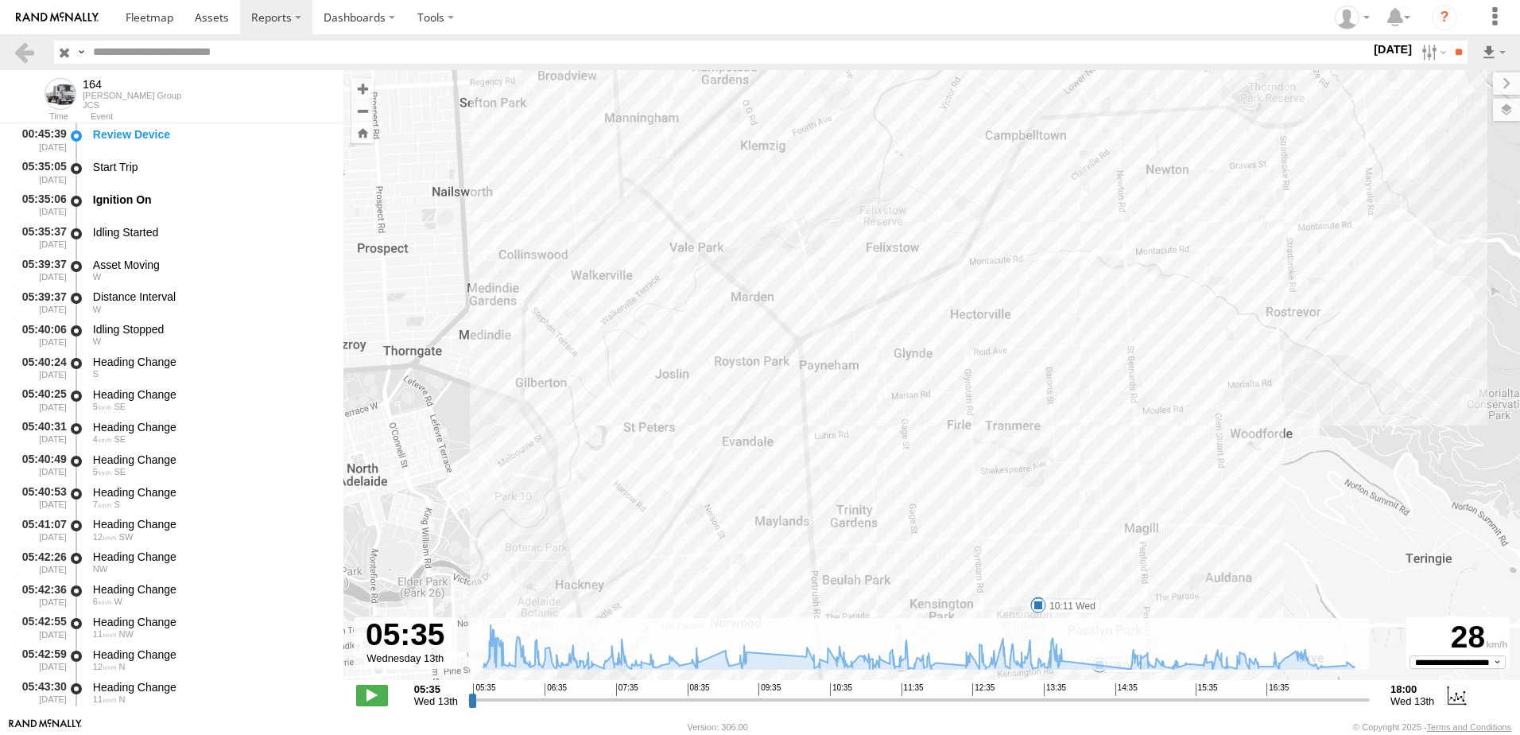
drag, startPoint x: 1084, startPoint y: 419, endPoint x: 930, endPoint y: 358, distance: 165.2
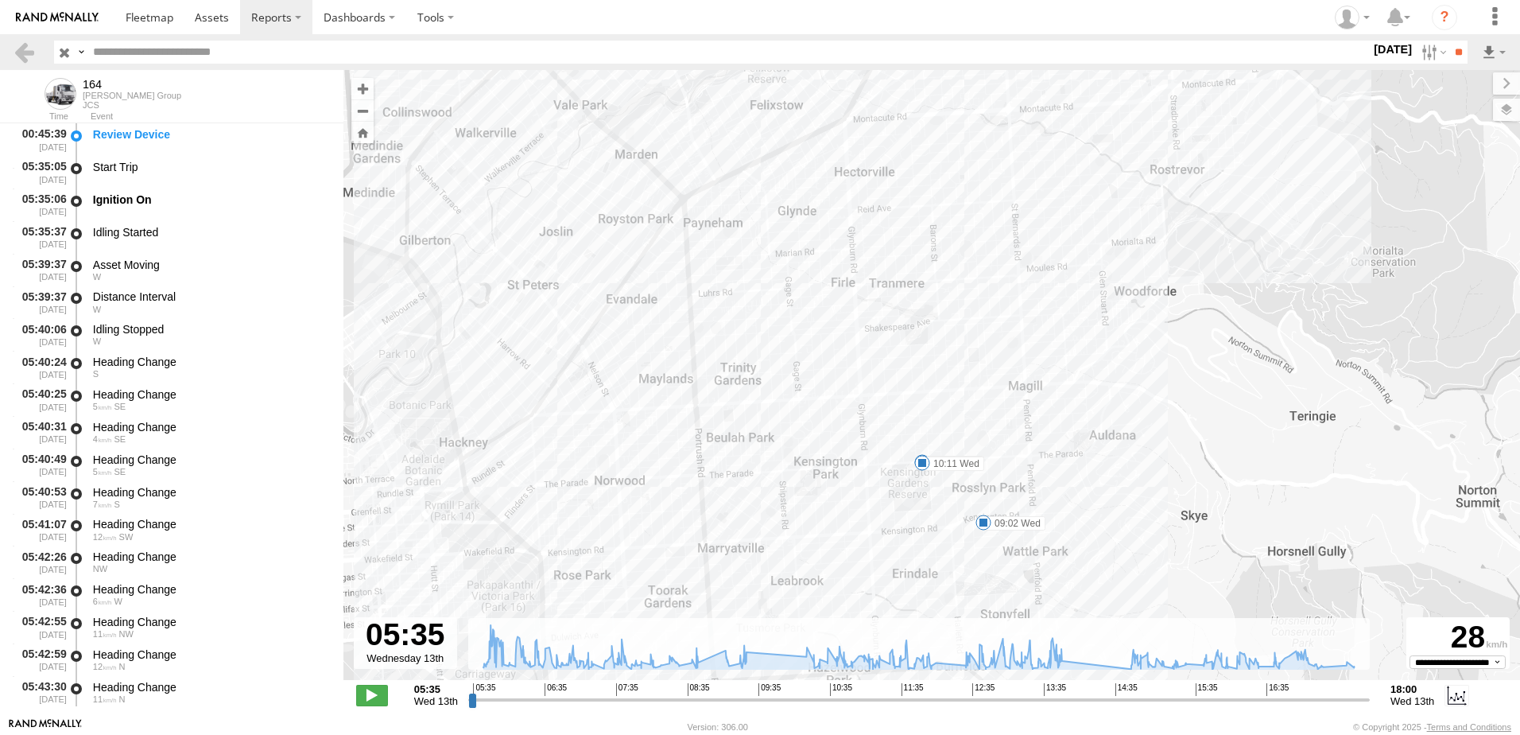
drag, startPoint x: 1247, startPoint y: 301, endPoint x: 1205, endPoint y: 217, distance: 94.2
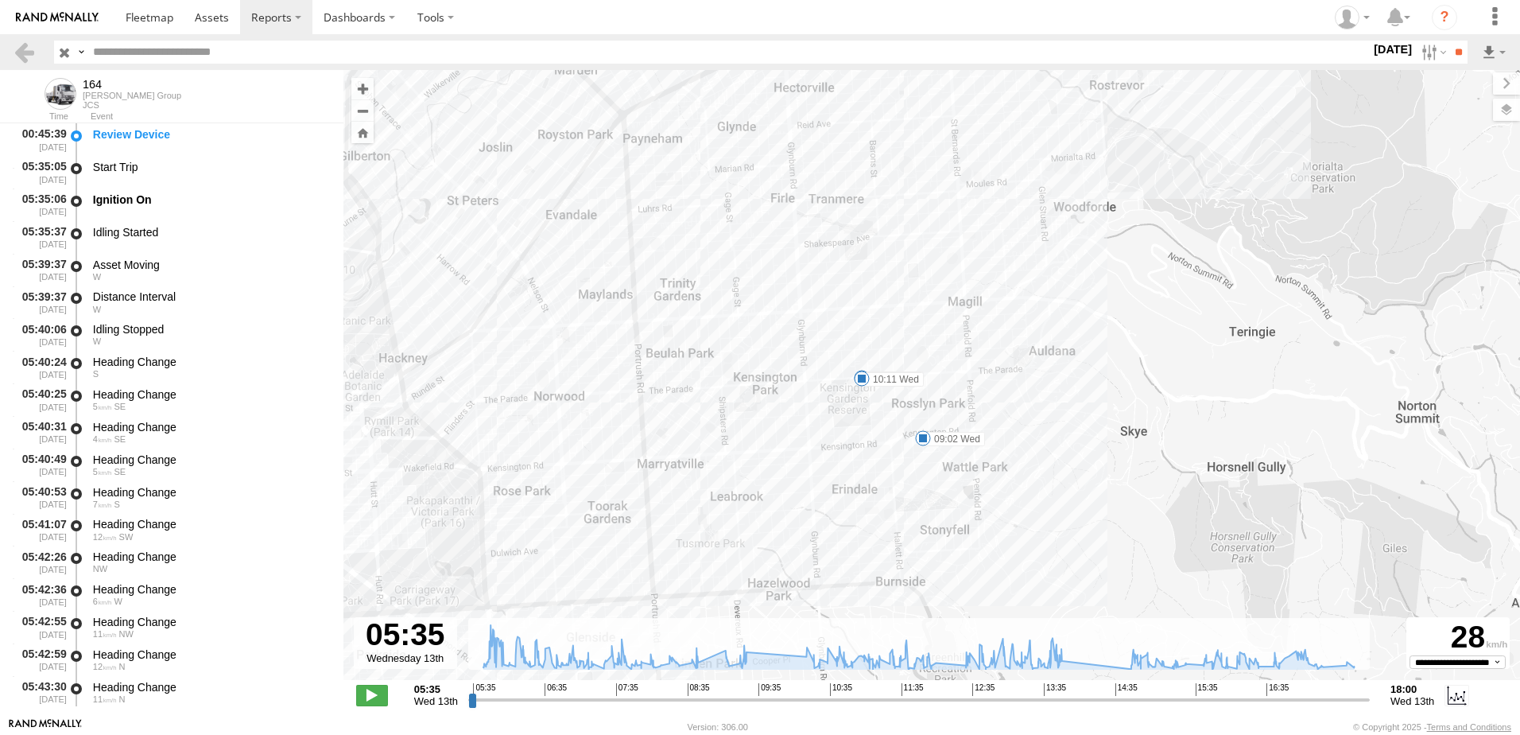
drag, startPoint x: 1193, startPoint y: 269, endPoint x: 1234, endPoint y: 378, distance: 116.2
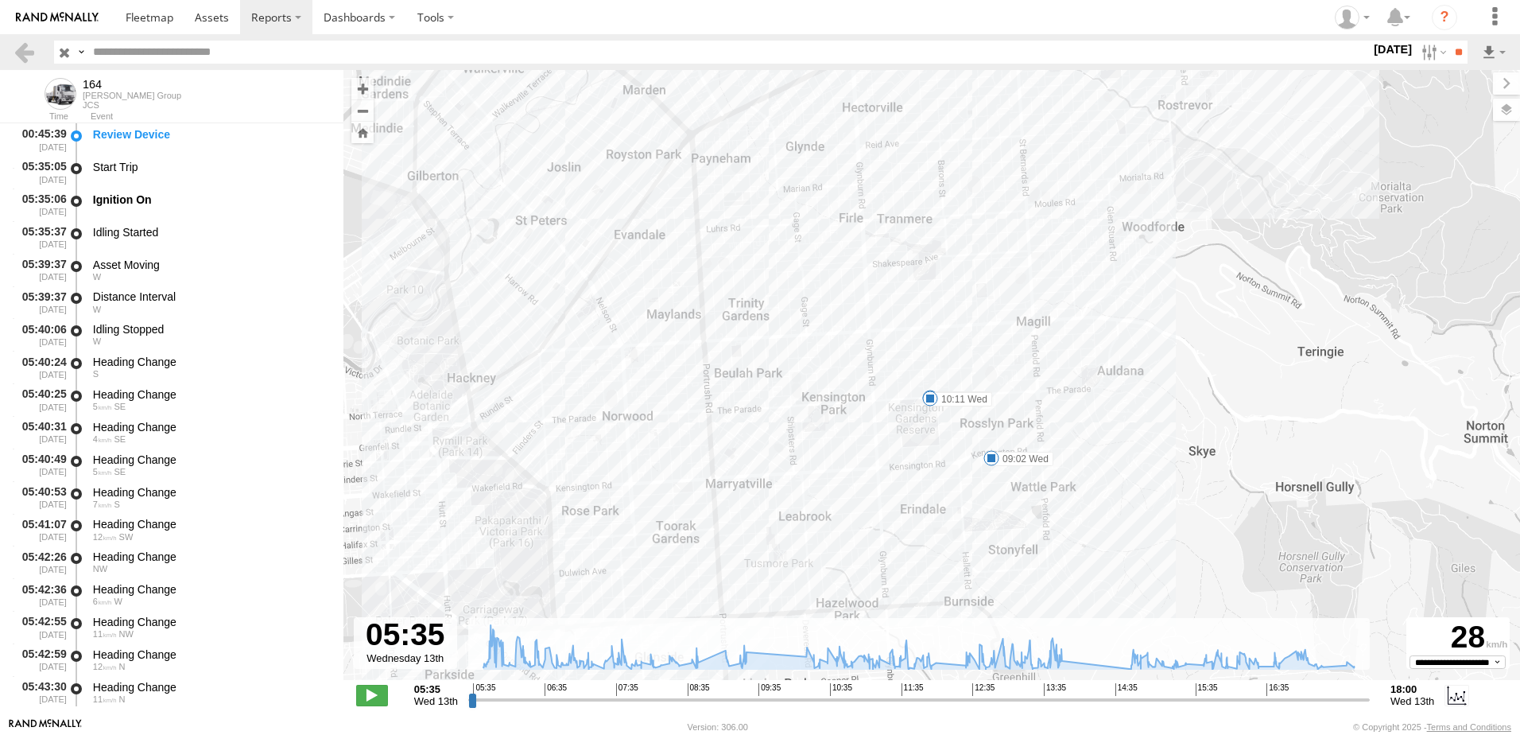
drag, startPoint x: 1202, startPoint y: 485, endPoint x: 1297, endPoint y: 391, distance: 133.2
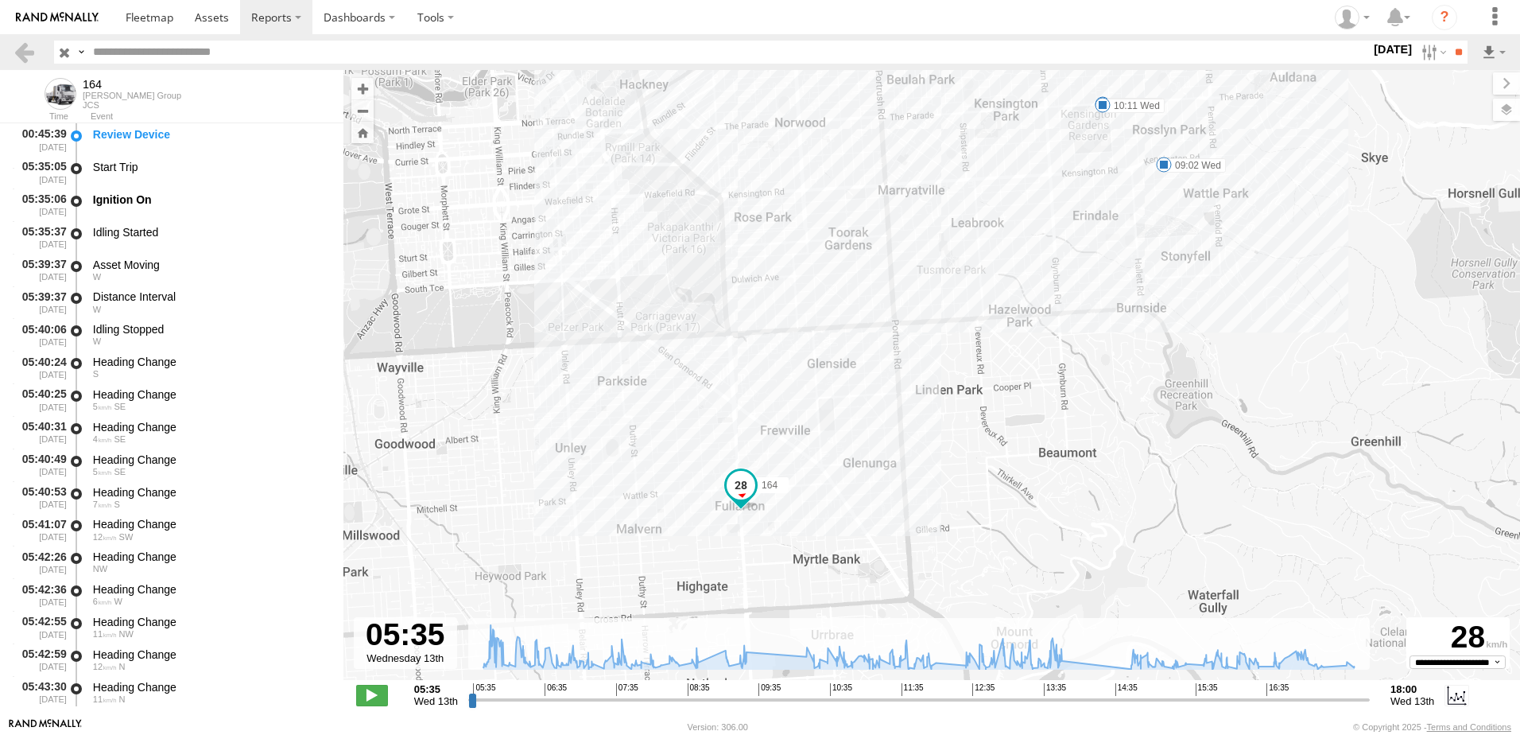
drag, startPoint x: 1255, startPoint y: 458, endPoint x: 1244, endPoint y: 364, distance: 94.5
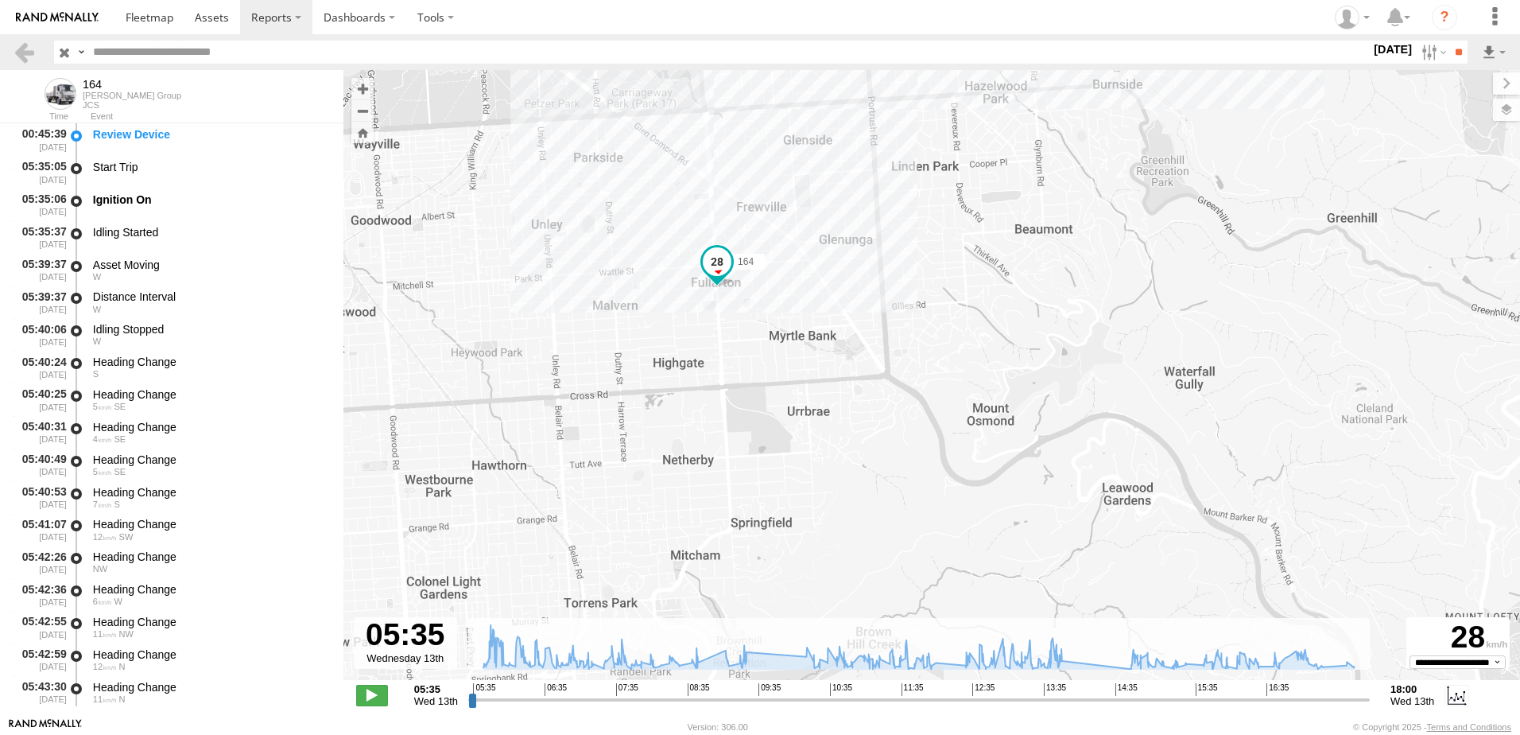
drag, startPoint x: 1258, startPoint y: 457, endPoint x: 1332, endPoint y: 489, distance: 80.5
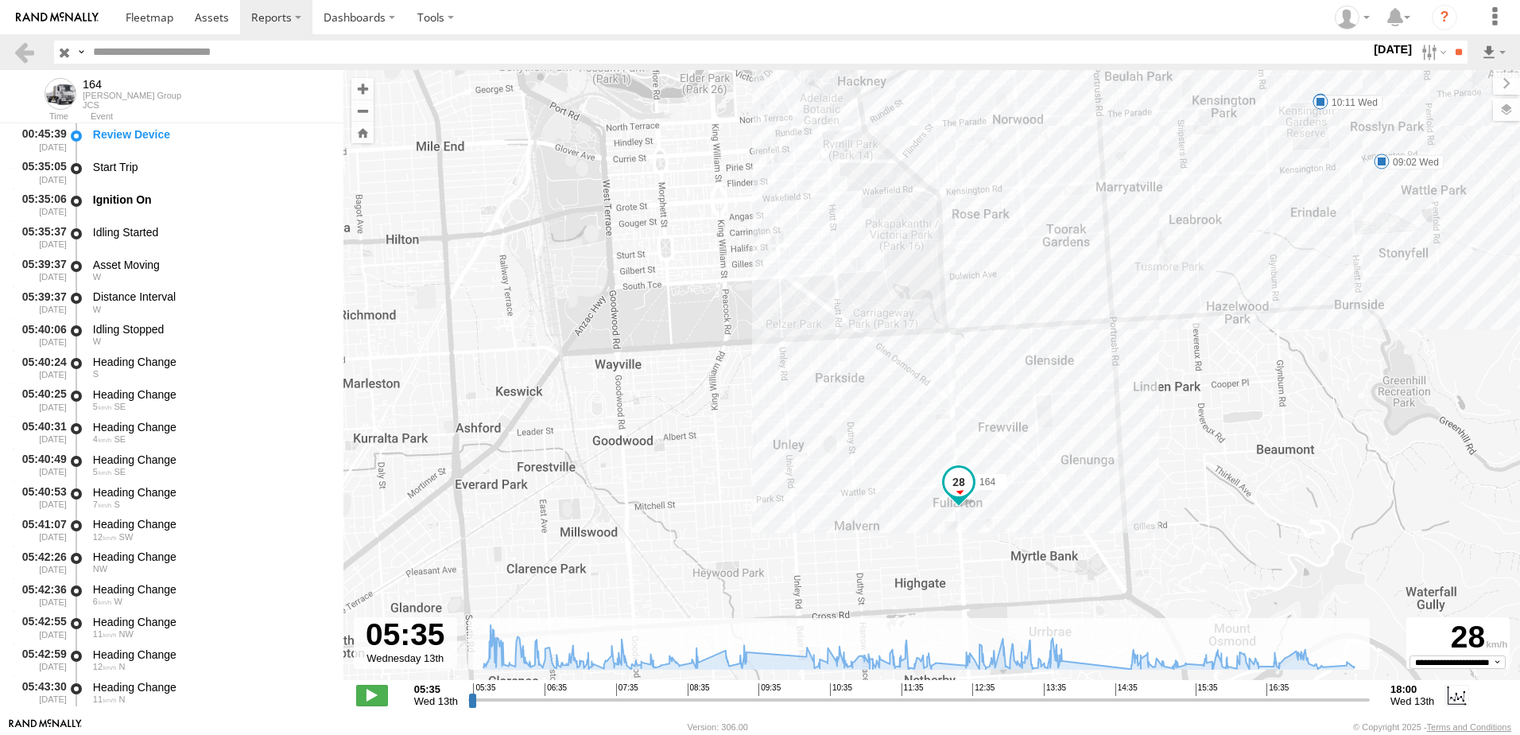
drag, startPoint x: 1193, startPoint y: 432, endPoint x: 1176, endPoint y: 478, distance: 49.3
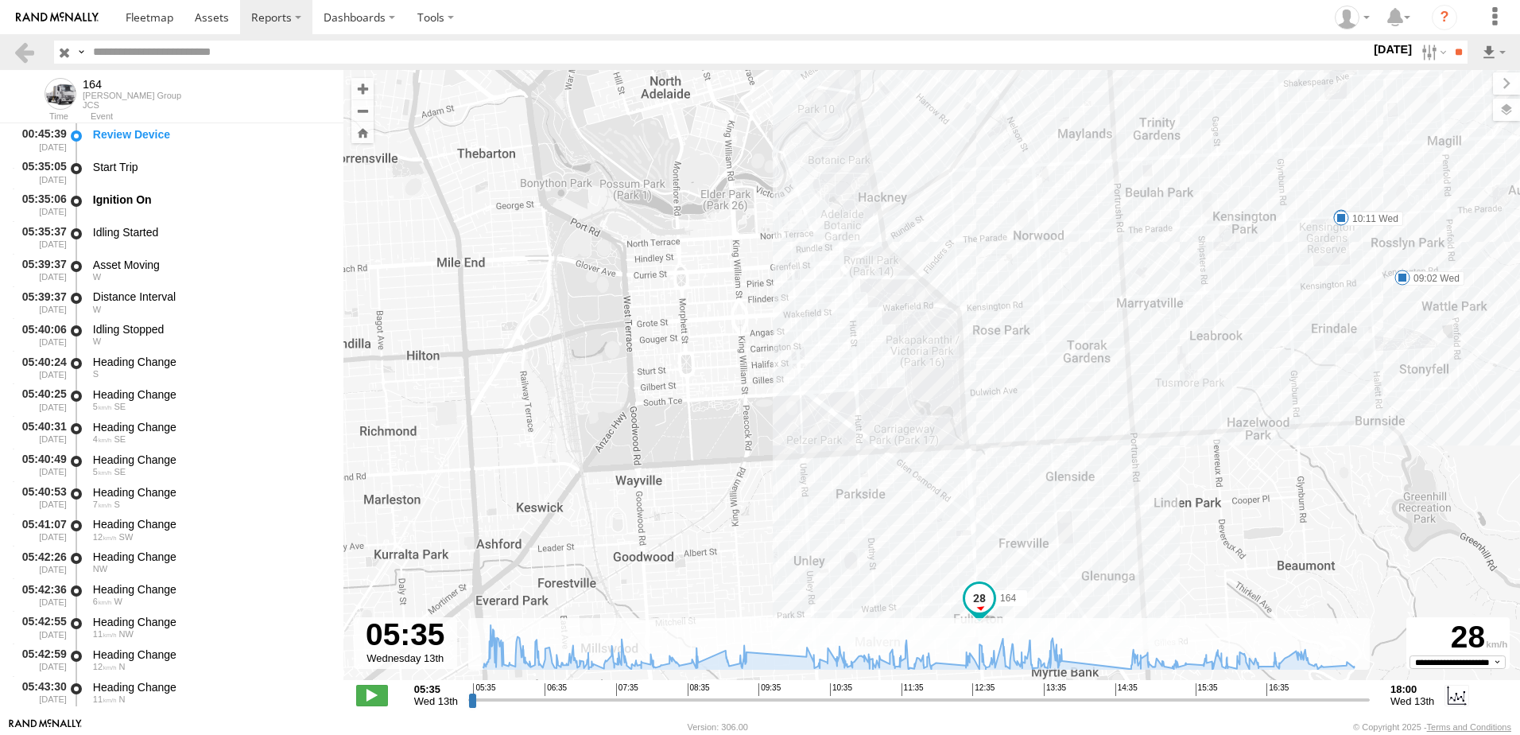
drag, startPoint x: 1209, startPoint y: 319, endPoint x: 1240, endPoint y: 446, distance: 130.9
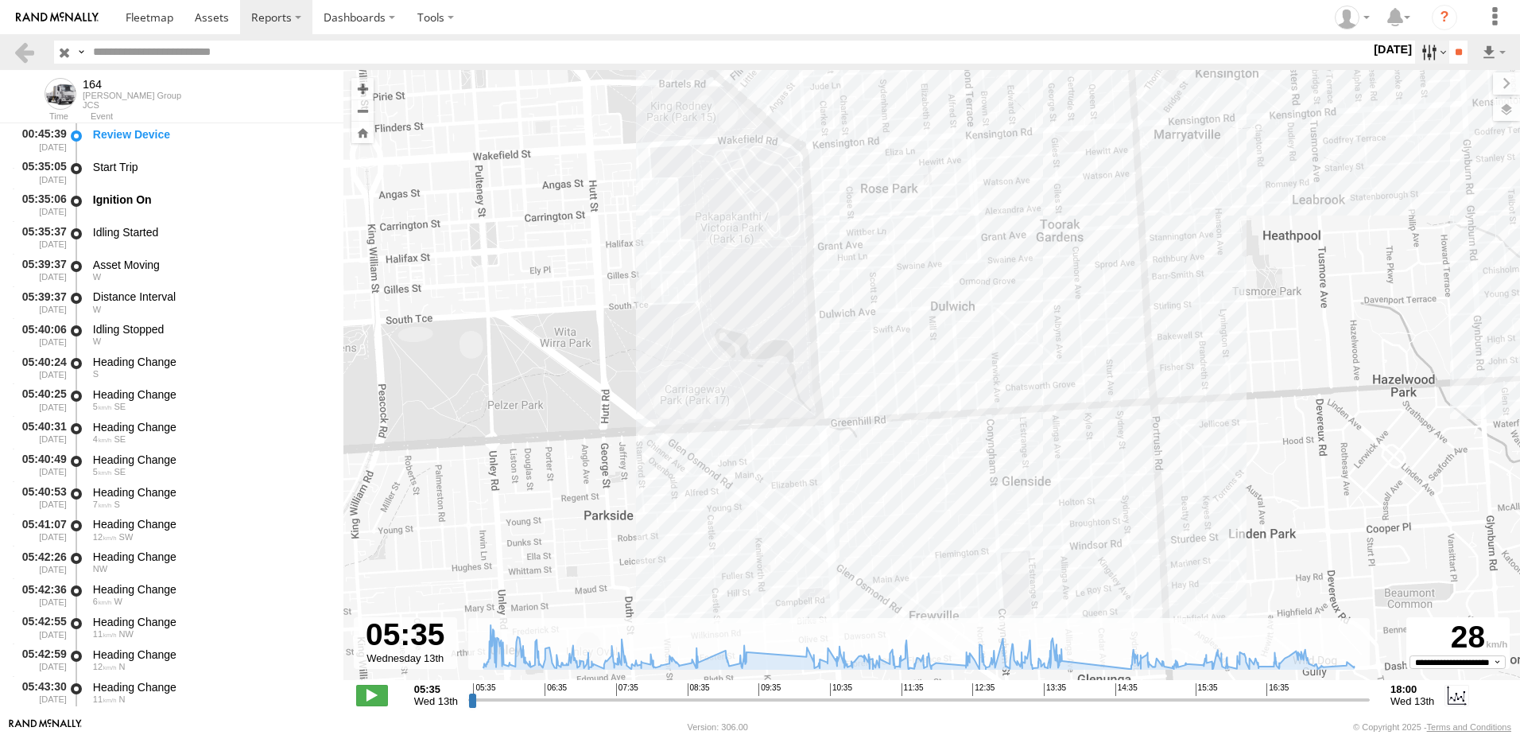
drag, startPoint x: 1380, startPoint y: 58, endPoint x: 1435, endPoint y: 50, distance: 55.4
click at [1380, 58] on label "13 Aug 25" at bounding box center [1393, 49] width 45 height 17
click at [0, 0] on label at bounding box center [0, 0] width 0 height 0
click at [1449, 56] on input "**" at bounding box center [1458, 52] width 18 height 23
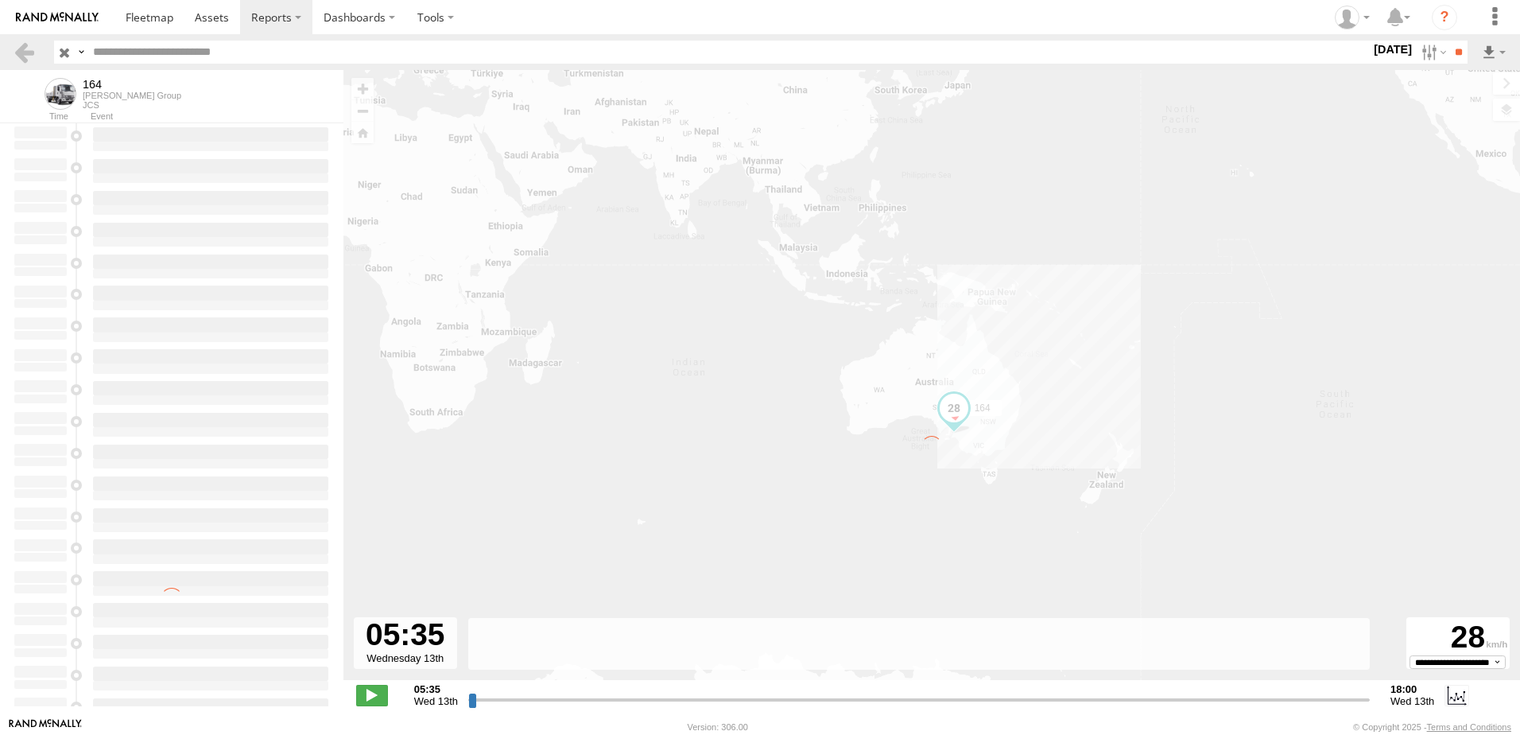
type input "**********"
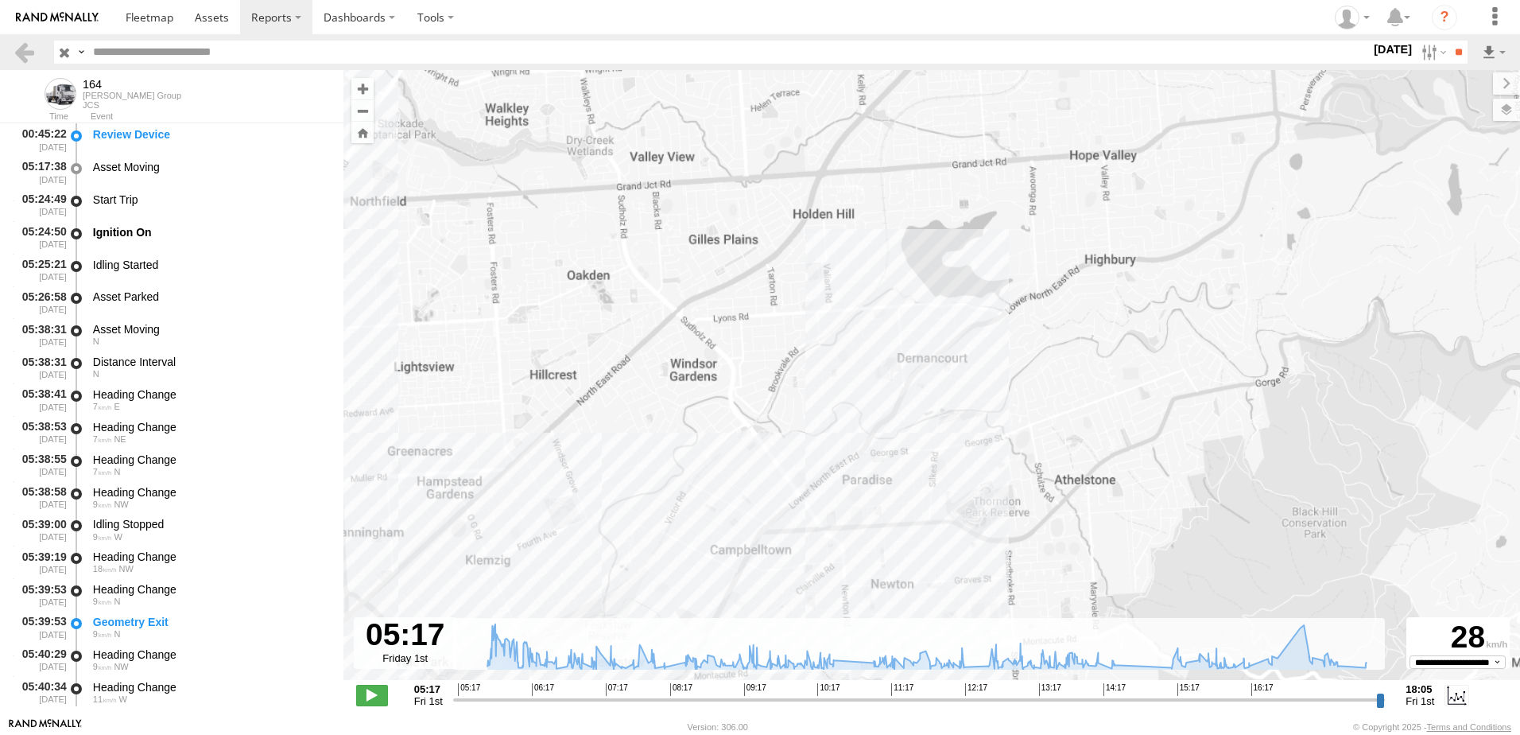
drag, startPoint x: 990, startPoint y: 297, endPoint x: 946, endPoint y: 415, distance: 126.3
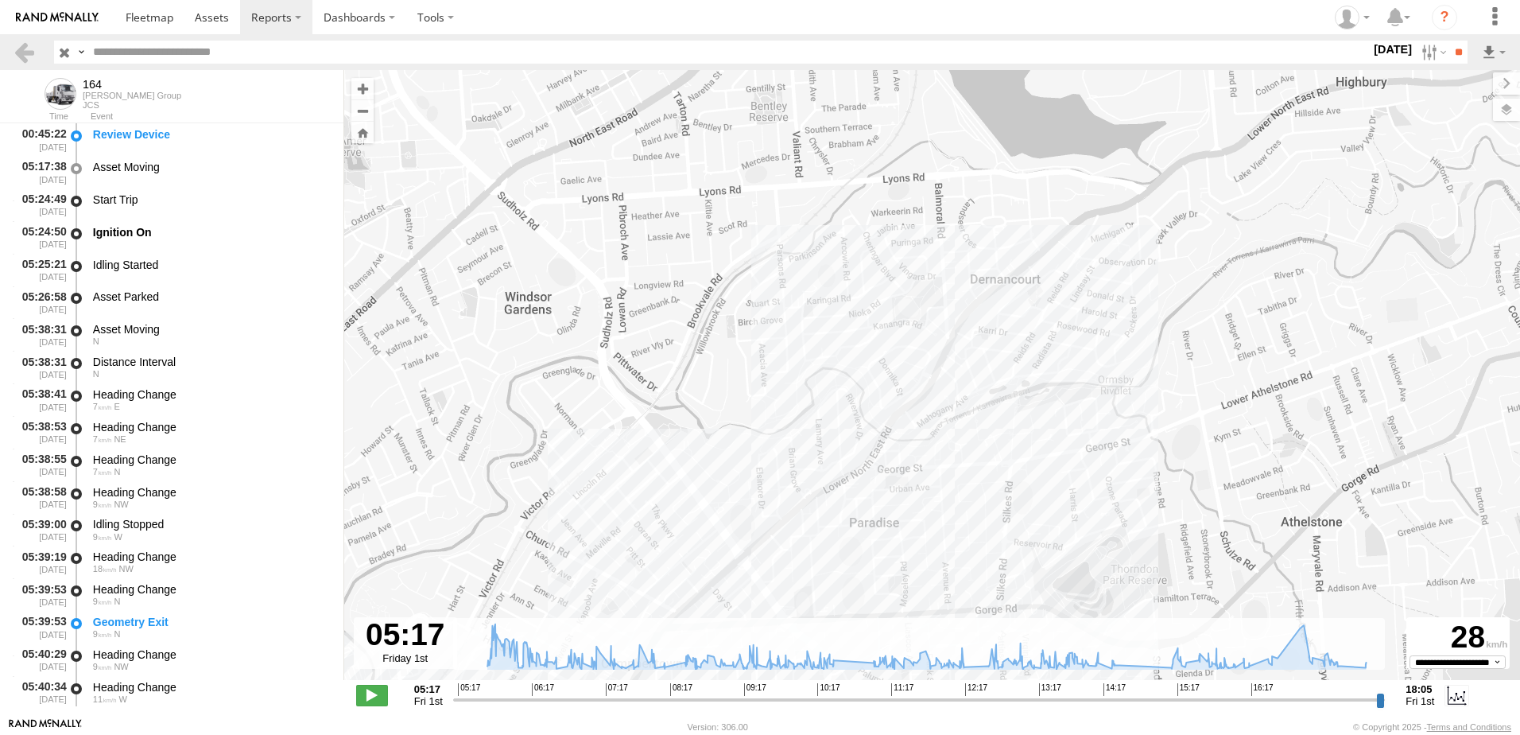
drag, startPoint x: 939, startPoint y: 420, endPoint x: 1131, endPoint y: 305, distance: 223.6
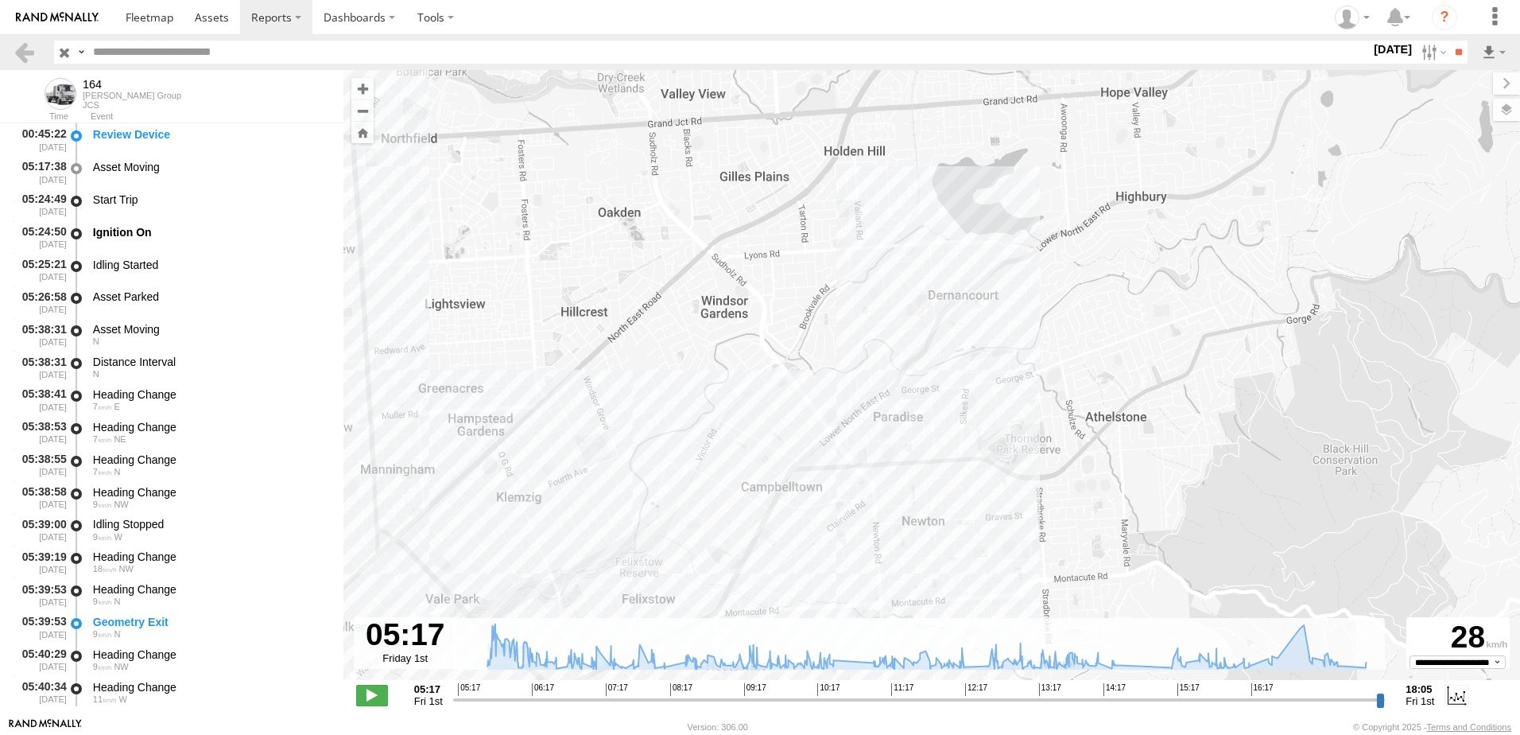
drag, startPoint x: 1089, startPoint y: 261, endPoint x: 1139, endPoint y: 200, distance: 78.0
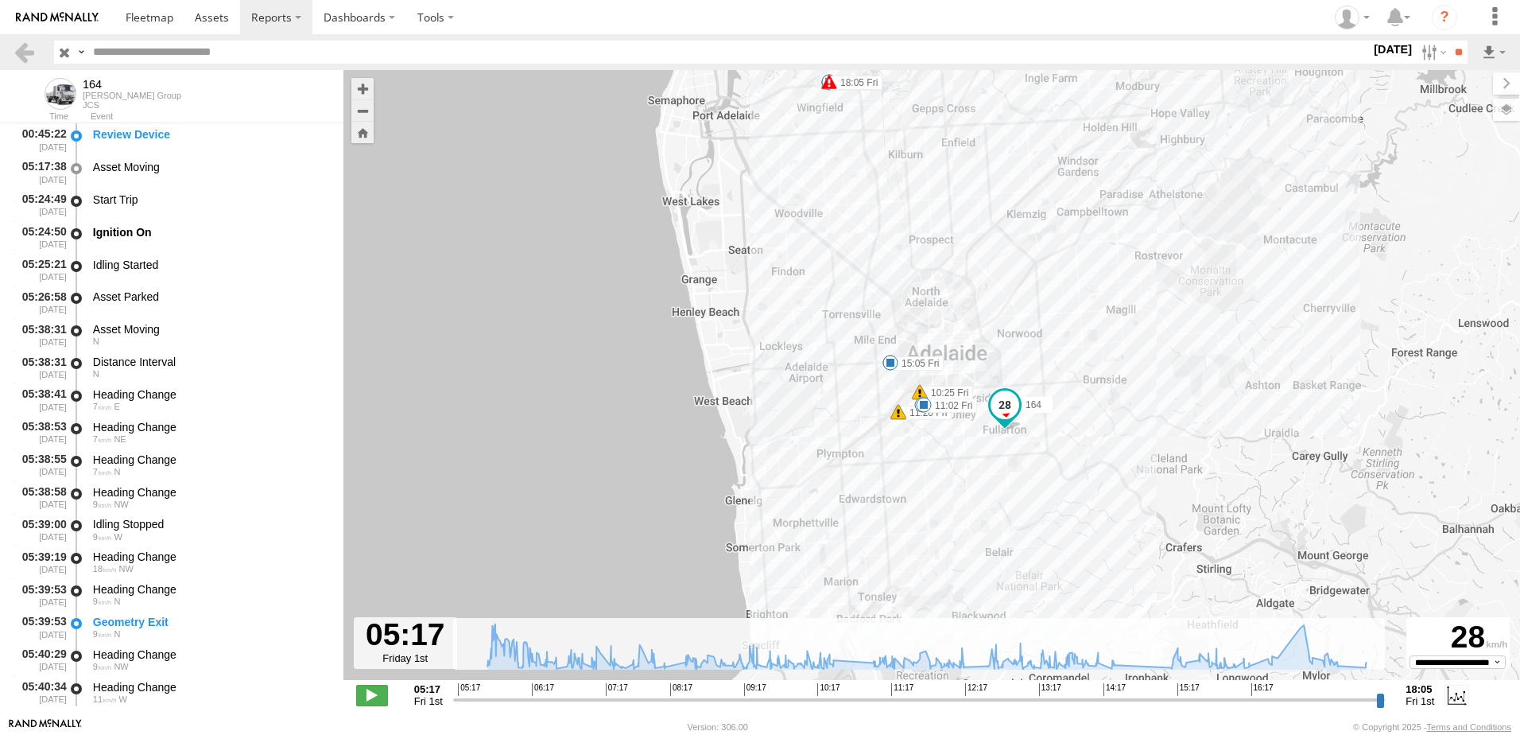
click at [827, 88] on span at bounding box center [829, 82] width 16 height 16
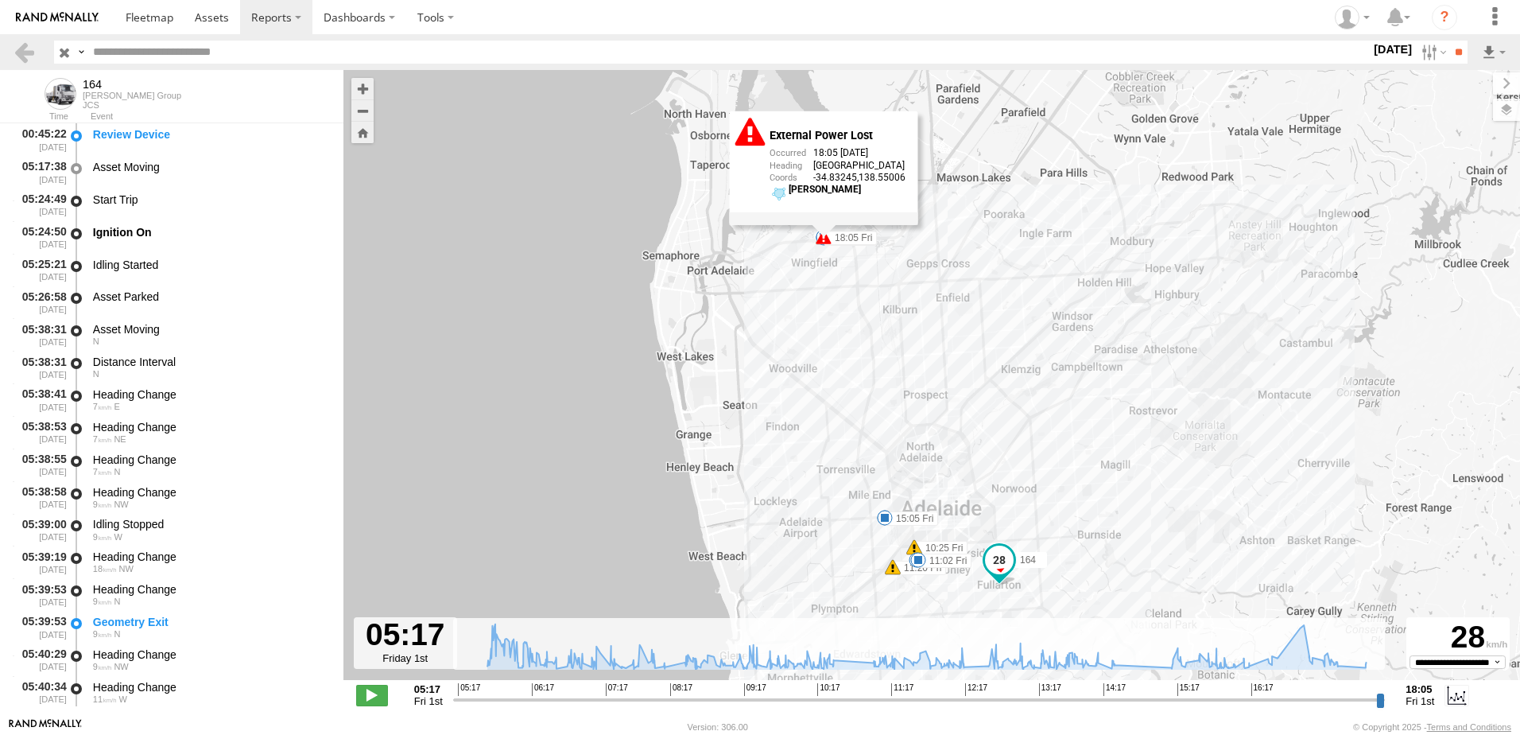
drag, startPoint x: 822, startPoint y: 243, endPoint x: 813, endPoint y: 377, distance: 133.9
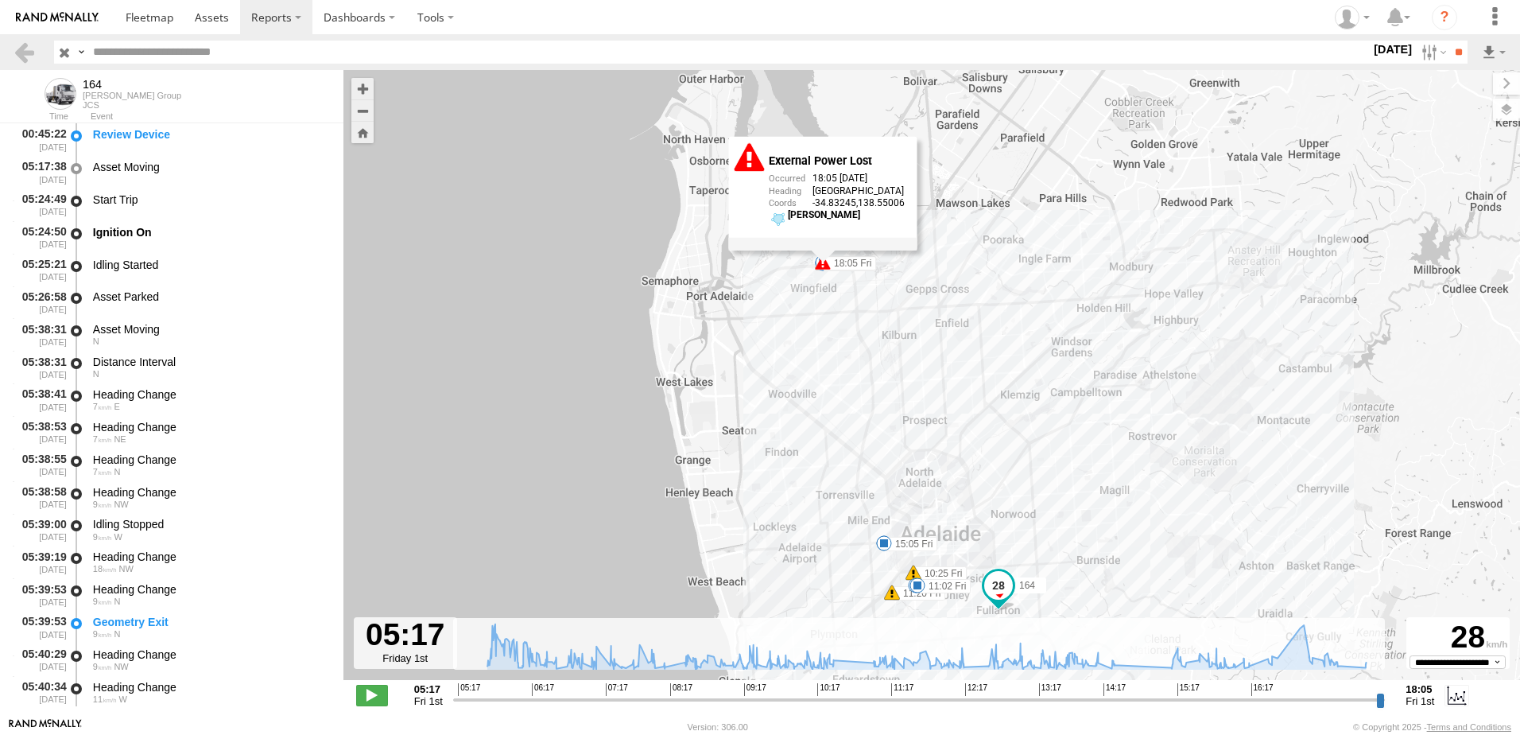
click at [796, 358] on div "164 10:25 Fri 11:20 Fri 18:05 Fri 18:05 Fri 05:24 Fri 10:31 Fri 11:02 Fri 14:29…" at bounding box center [931, 383] width 1177 height 627
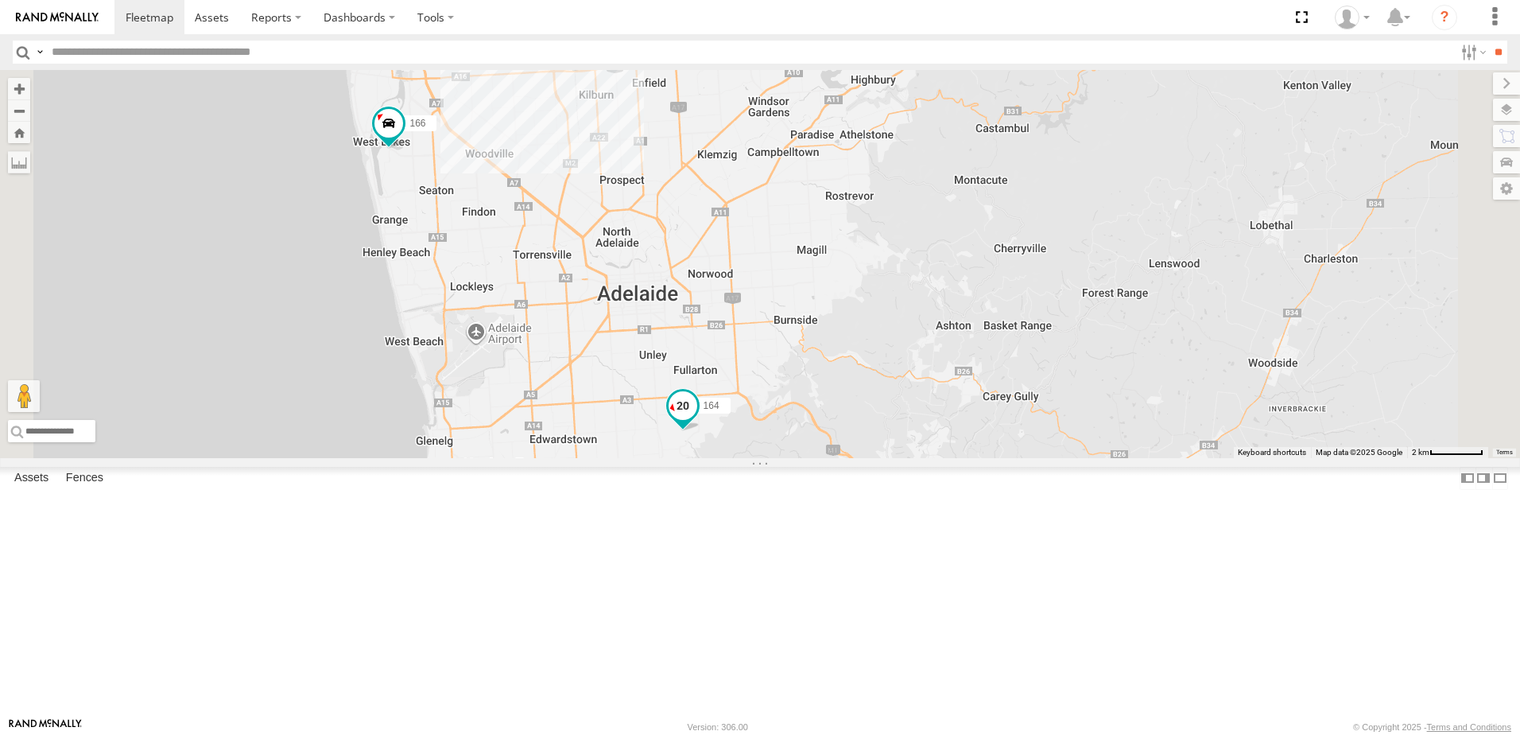
click at [697, 420] on span at bounding box center [683, 405] width 29 height 29
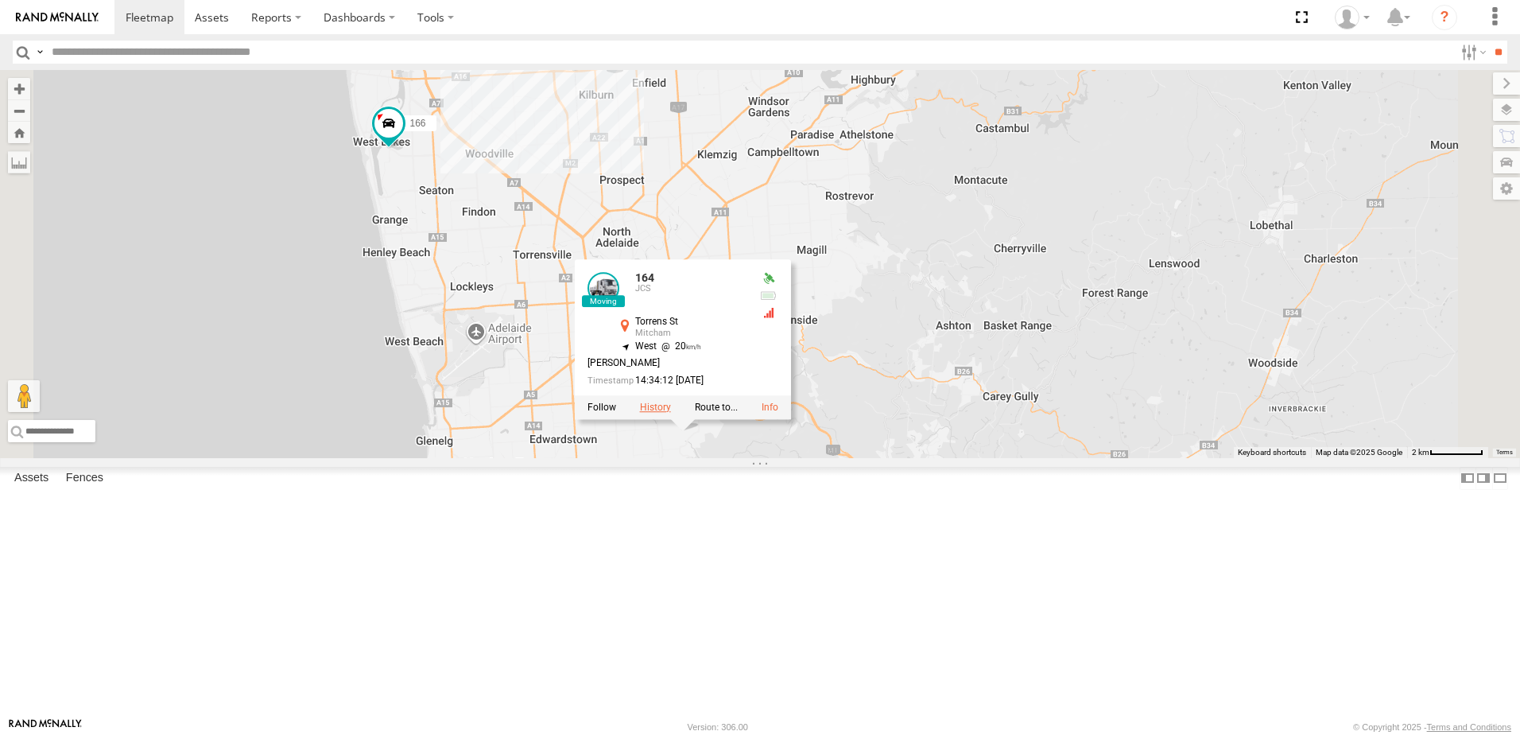
click at [671, 413] on label at bounding box center [655, 407] width 31 height 11
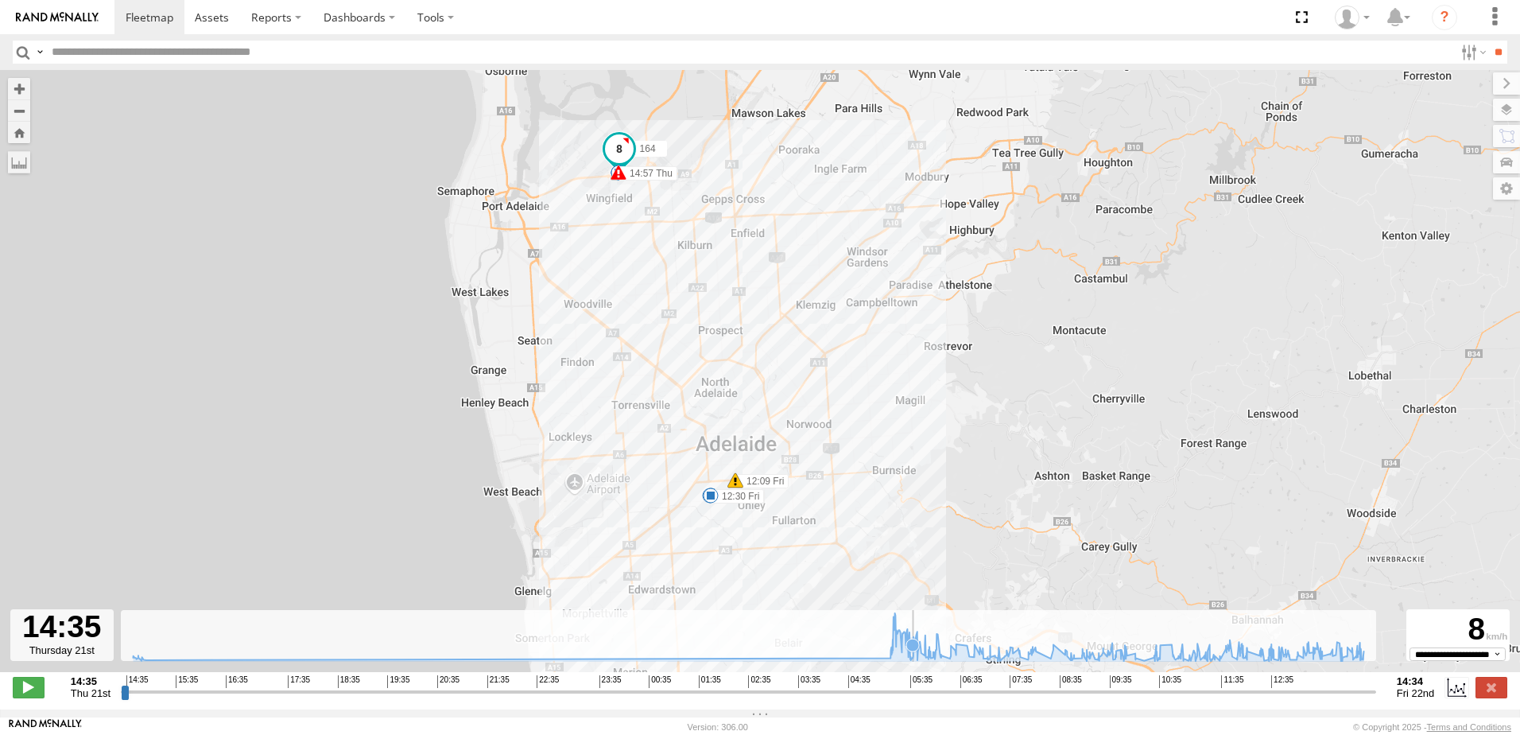
click at [914, 628] on rect at bounding box center [748, 636] width 1255 height 52
drag, startPoint x: 127, startPoint y: 700, endPoint x: 1108, endPoint y: 731, distance: 980.9
type input "**********"
click at [1108, 699] on input "range" at bounding box center [748, 691] width 1255 height 15
click at [1108, 731] on footer "[PERSON_NAME] [PERSON_NAME] Version: 306.00 © Copyright 2025 - Terms and Condit…" at bounding box center [760, 725] width 1520 height 17
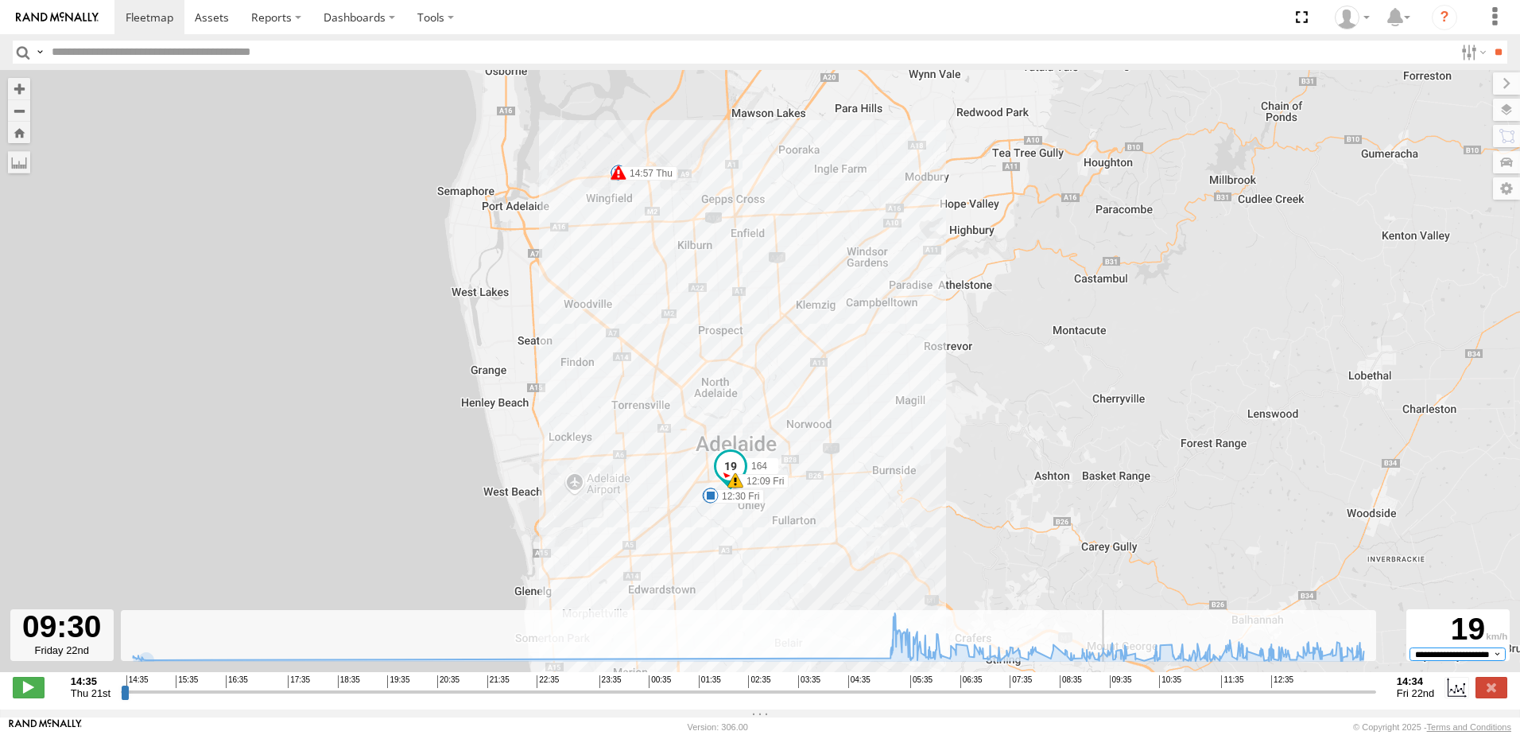
click at [1442, 660] on select "**********" at bounding box center [1458, 653] width 96 height 13
click at [1439, 660] on select "**********" at bounding box center [1458, 653] width 96 height 13
click at [1410, 655] on select "**********" at bounding box center [1458, 653] width 96 height 13
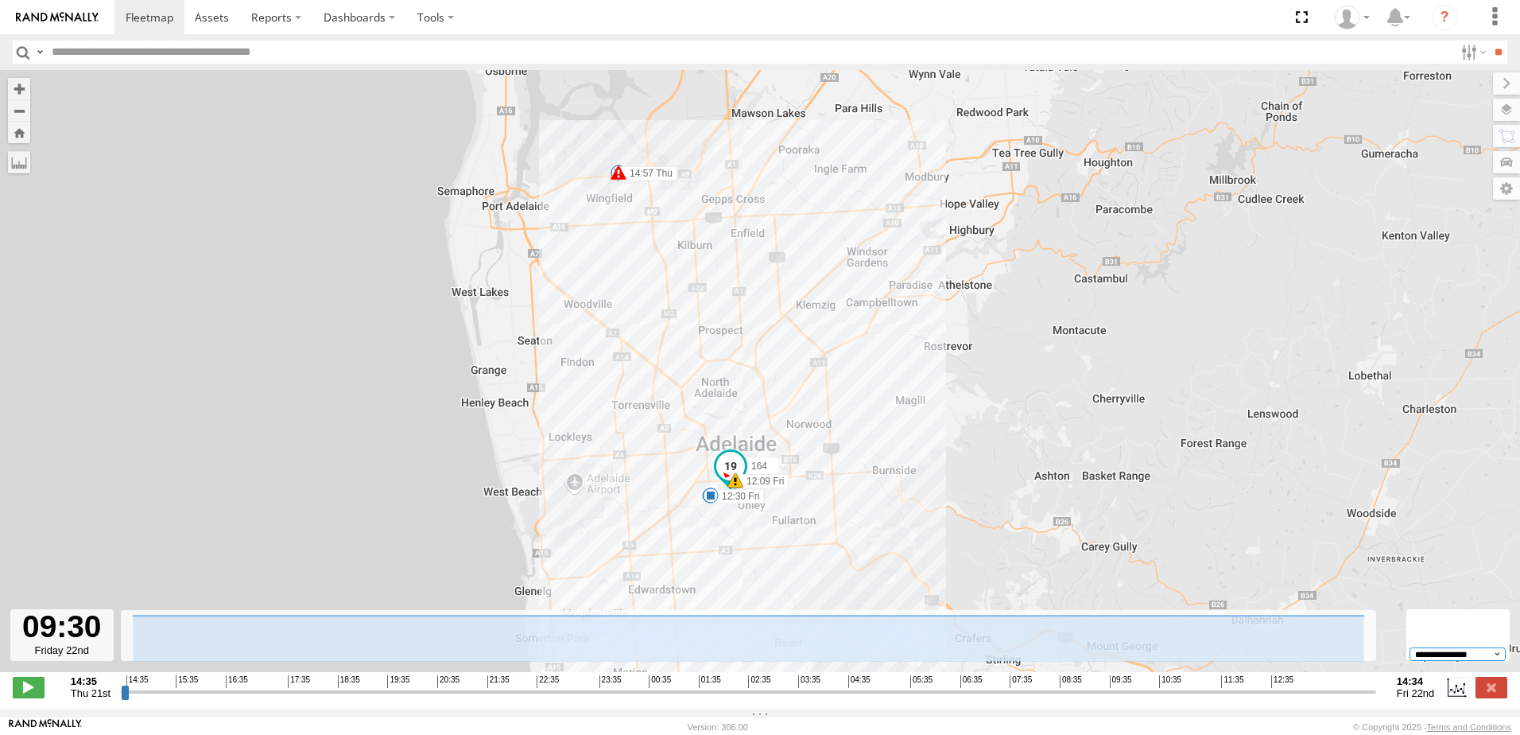
click at [1429, 660] on select "**********" at bounding box center [1458, 653] width 96 height 13
click at [1410, 655] on select "**********" at bounding box center [1458, 653] width 96 height 13
click at [1442, 660] on select "**********" at bounding box center [1458, 653] width 96 height 13
click at [1410, 655] on select "**********" at bounding box center [1458, 653] width 96 height 13
click at [1445, 660] on select "**********" at bounding box center [1458, 653] width 96 height 13
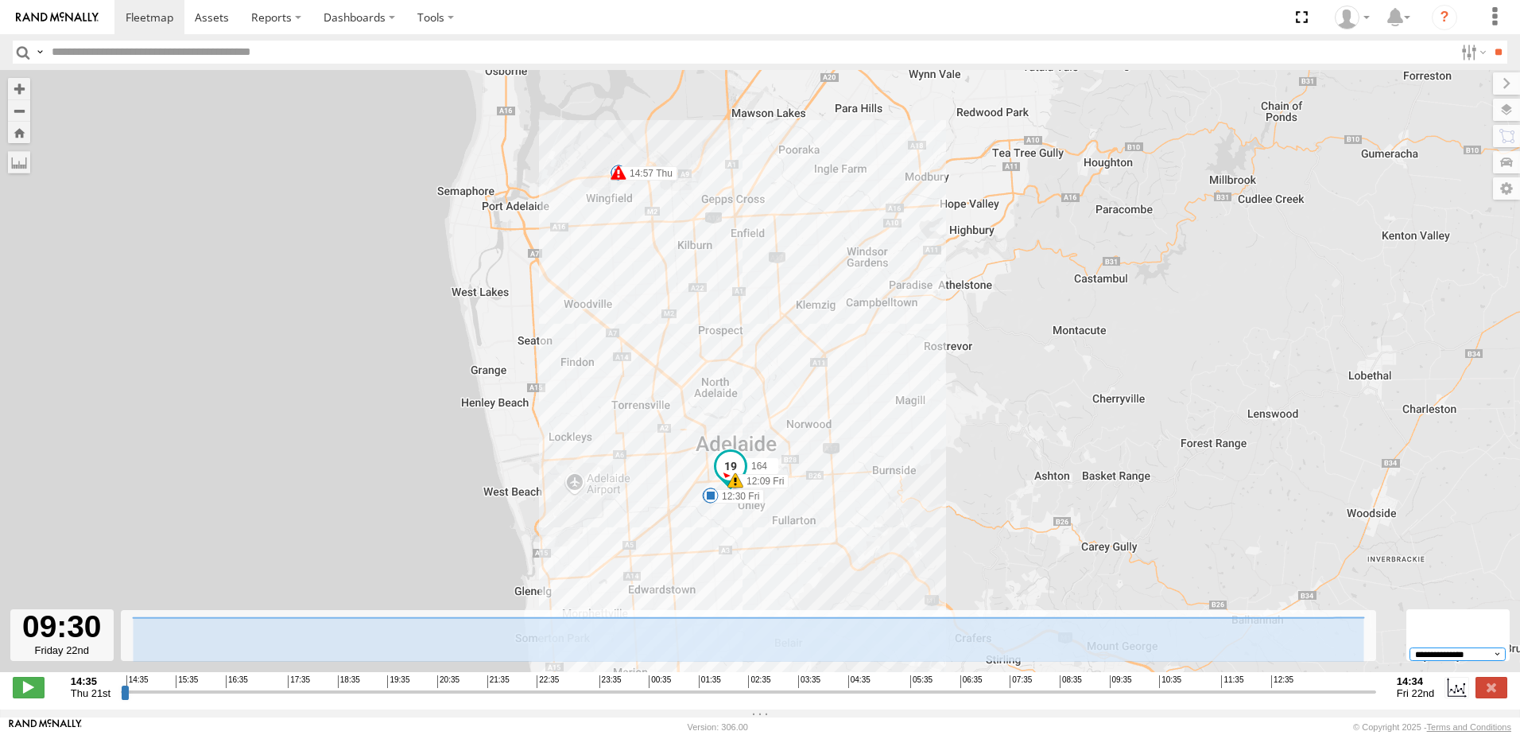
click at [1410, 655] on select "**********" at bounding box center [1458, 653] width 96 height 13
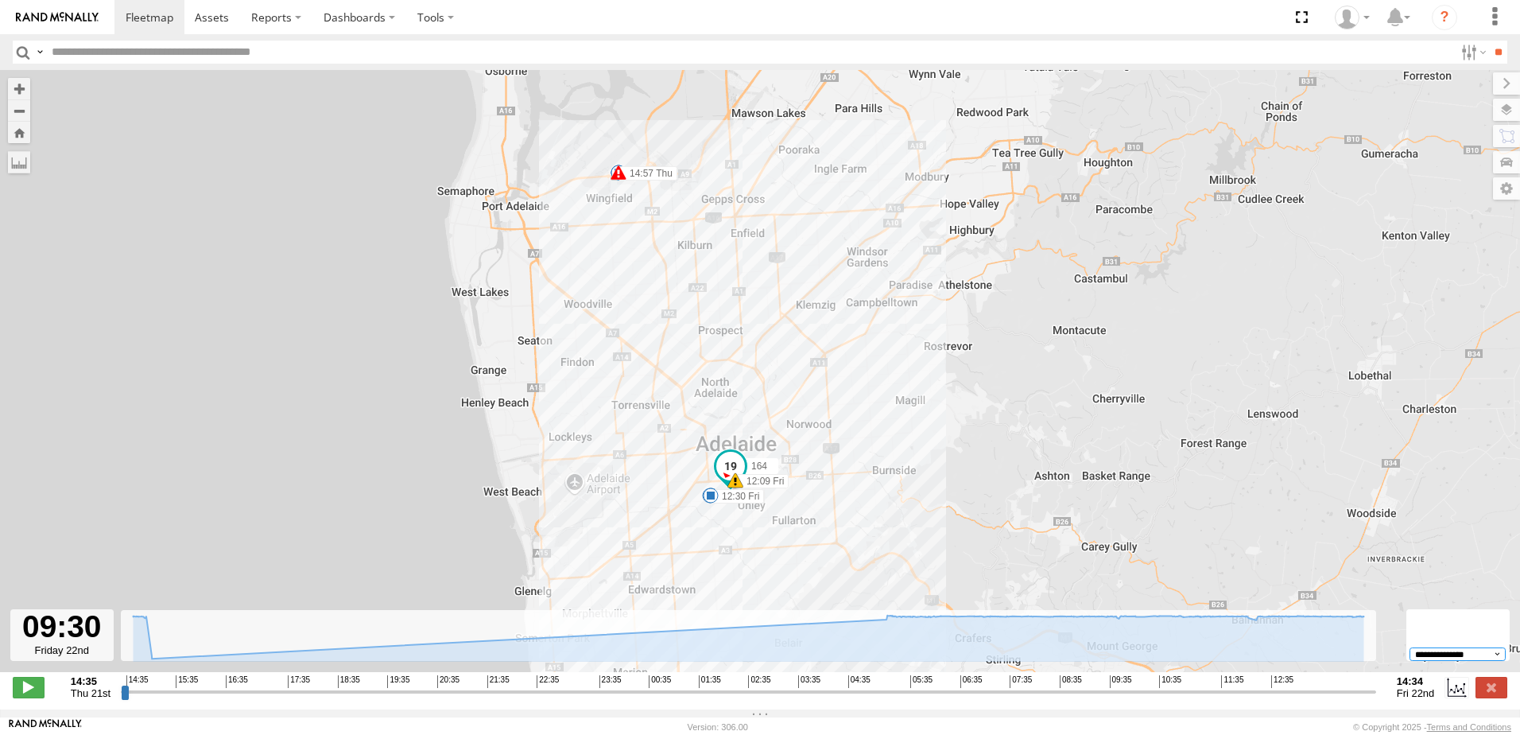
click at [1438, 658] on select "**********" at bounding box center [1458, 653] width 96 height 13
select select "**********"
click at [1410, 655] on select "**********" at bounding box center [1458, 653] width 96 height 13
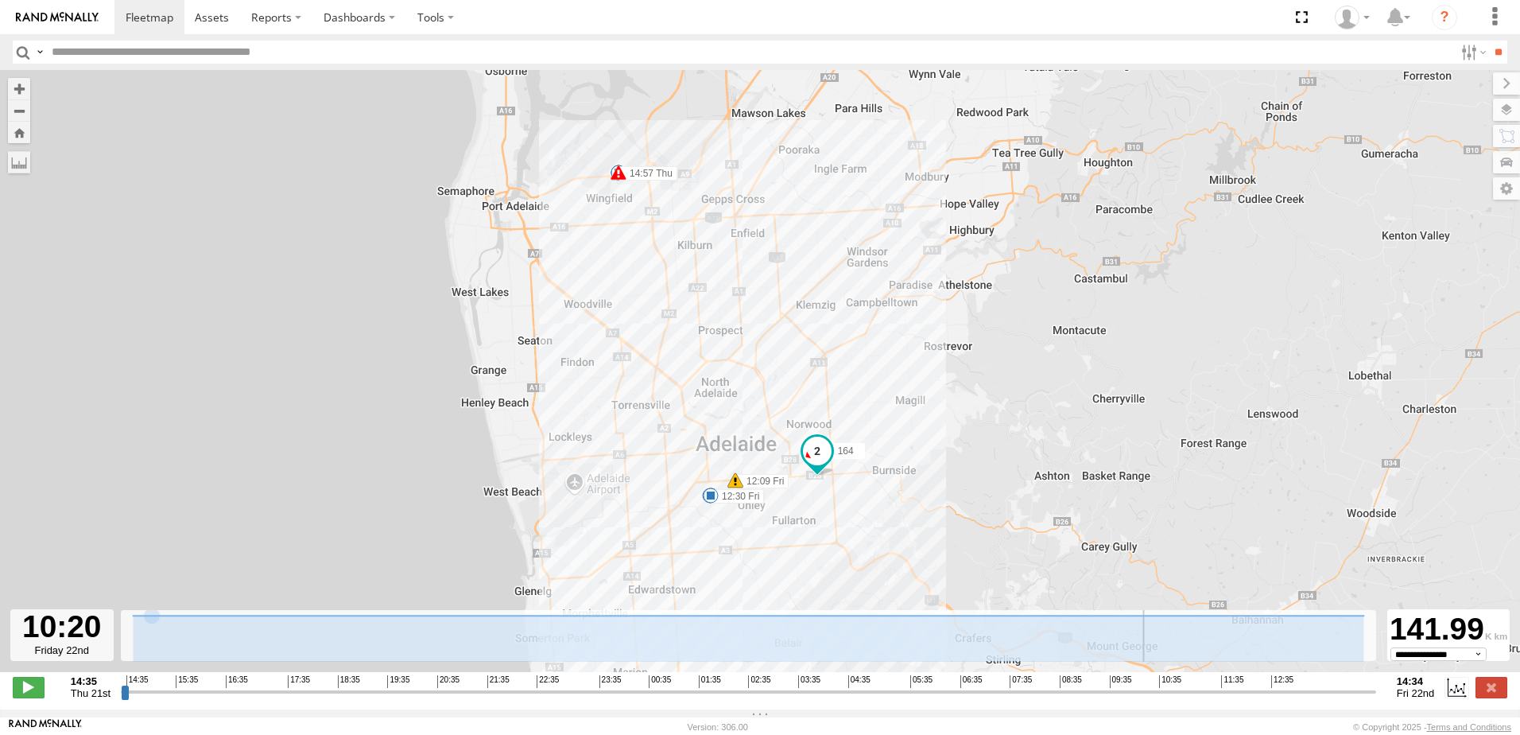
drag, startPoint x: 1106, startPoint y: 704, endPoint x: 1176, endPoint y: 709, distance: 70.2
type input "**********"
click at [1176, 699] on input "range" at bounding box center [748, 691] width 1255 height 15
click at [1413, 660] on select "**********" at bounding box center [1439, 653] width 96 height 13
select select "**********"
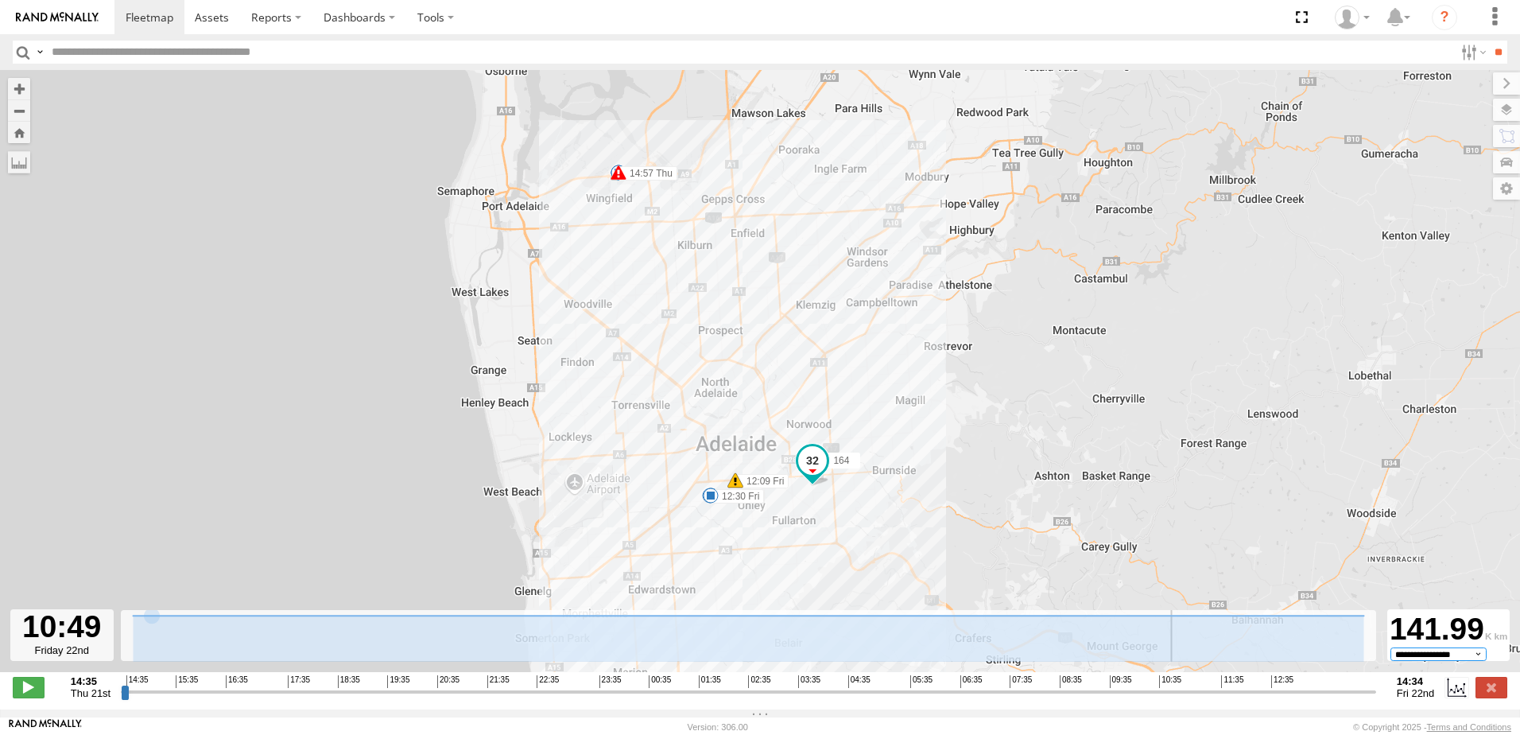
click at [1391, 655] on select "**********" at bounding box center [1439, 653] width 96 height 13
drag, startPoint x: 1149, startPoint y: 695, endPoint x: 1425, endPoint y: 694, distance: 275.9
type input "**********"
click at [1376, 699] on input "range" at bounding box center [748, 691] width 1255 height 15
click at [1449, 660] on select "**********" at bounding box center [1458, 653] width 96 height 13
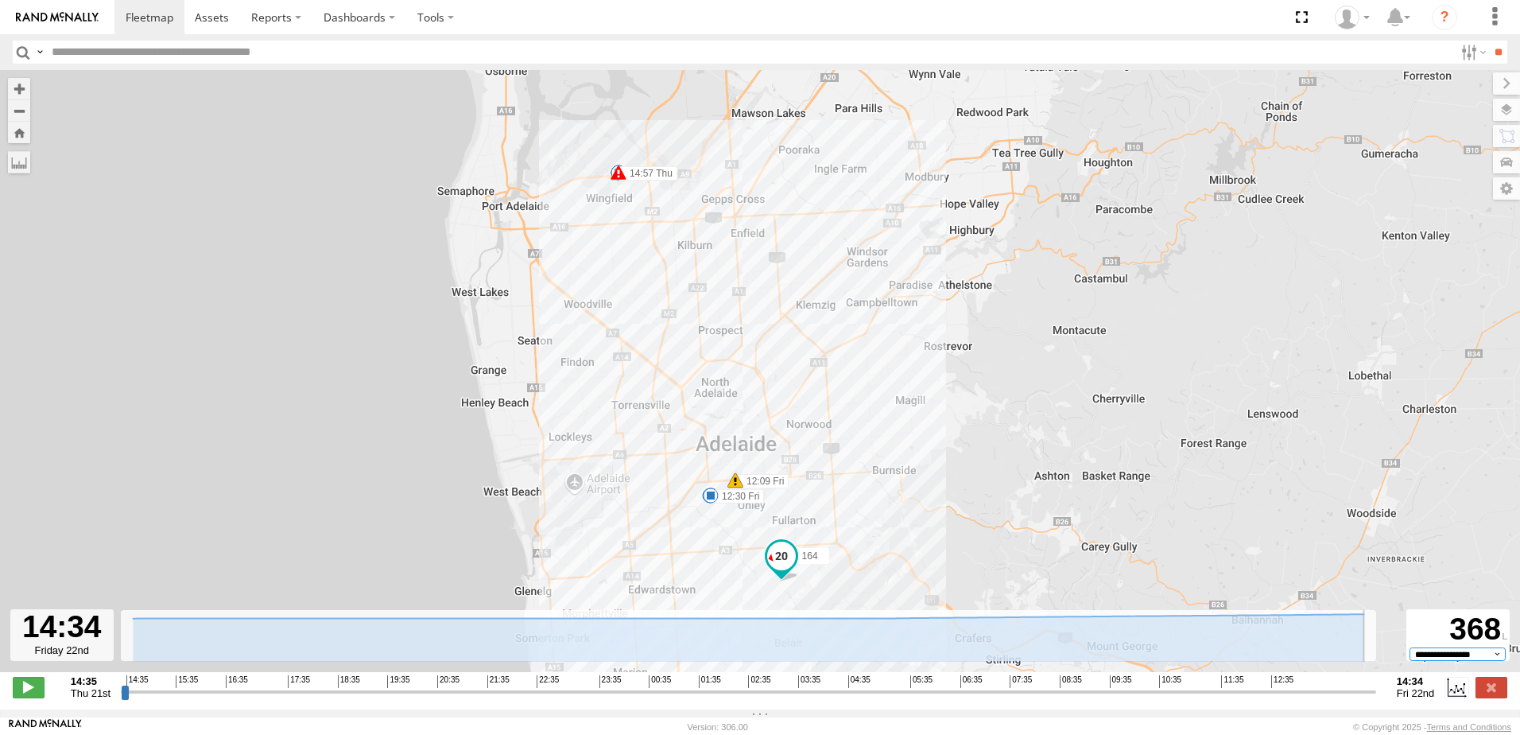
select select "**********"
click at [1410, 655] on select "**********" at bounding box center [1458, 653] width 96 height 13
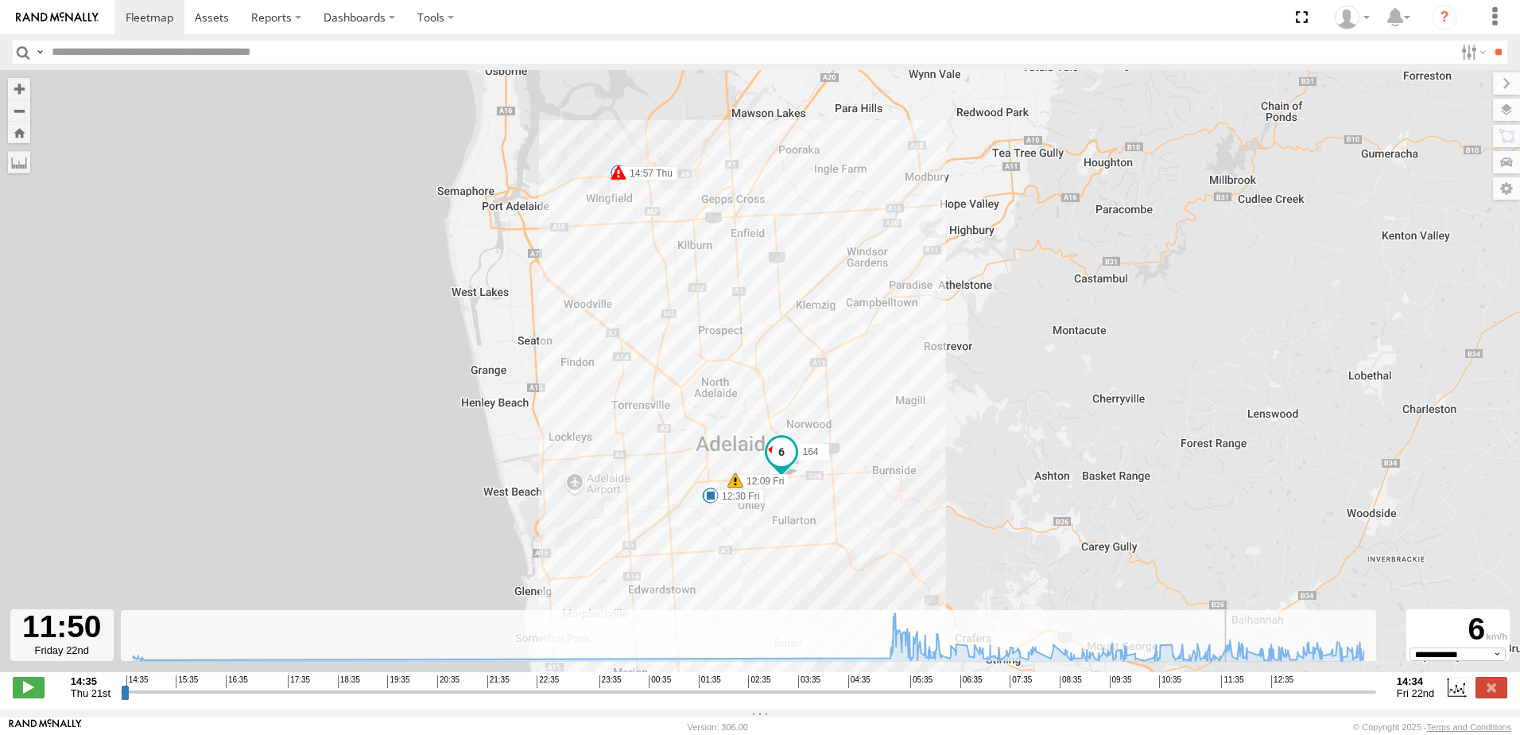
drag, startPoint x: 1373, startPoint y: 698, endPoint x: 1248, endPoint y: 680, distance: 126.2
type input "**********"
click at [1240, 684] on input "range" at bounding box center [748, 691] width 1255 height 15
click at [1434, 660] on select "**********" at bounding box center [1458, 653] width 96 height 13
select select "**********"
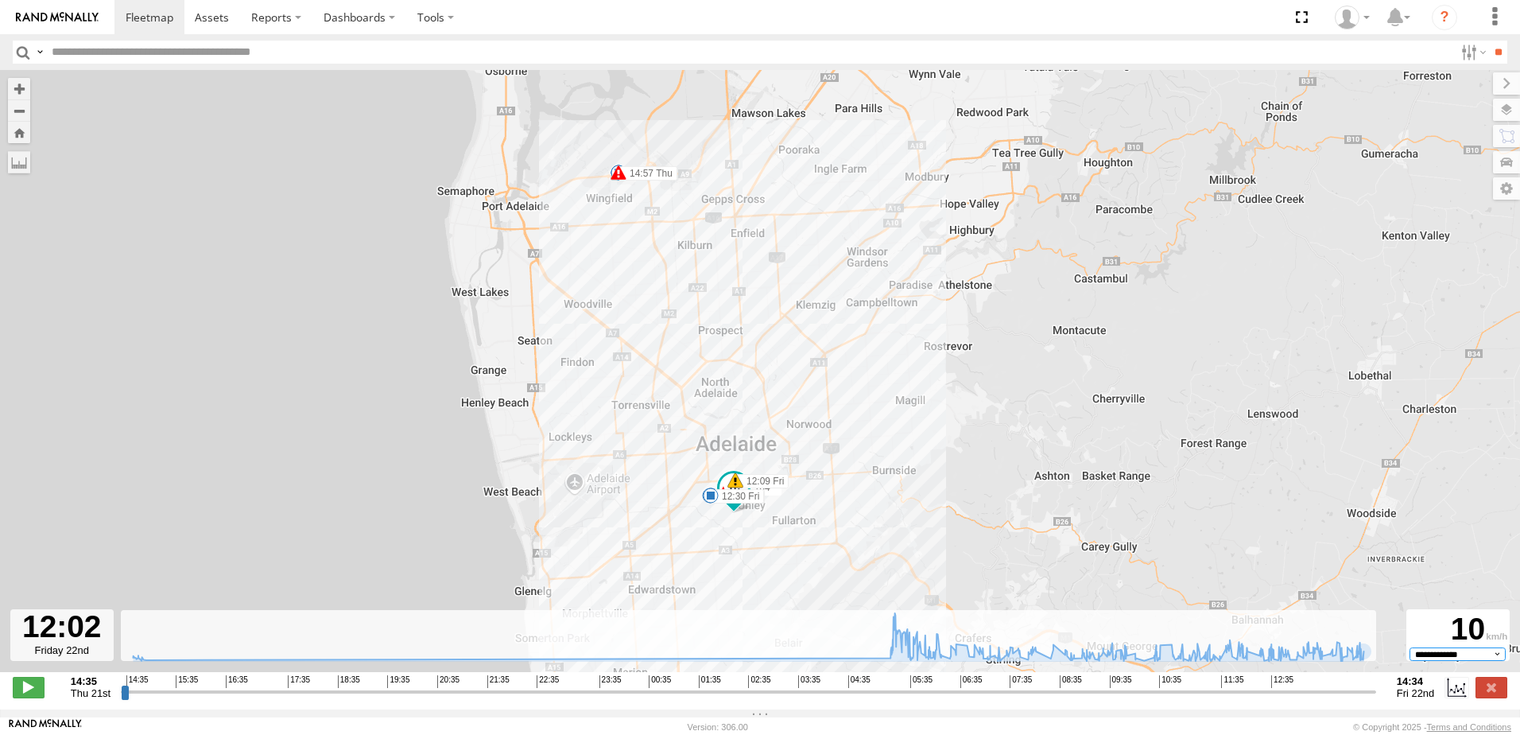
click at [1410, 655] on select "**********" at bounding box center [1458, 653] width 96 height 13
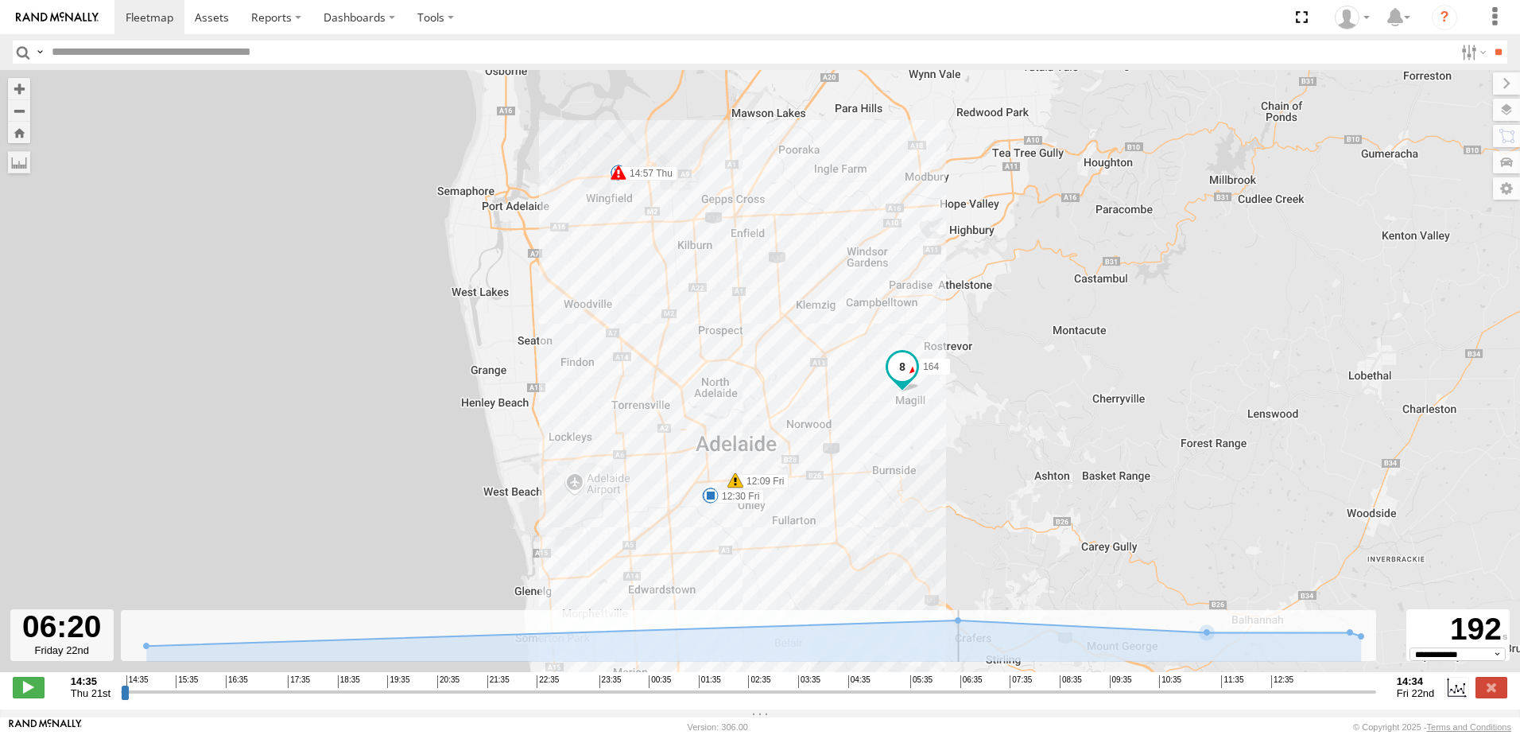
drag, startPoint x: 1247, startPoint y: 699, endPoint x: 1150, endPoint y: 694, distance: 97.1
type input "**********"
click at [949, 697] on input "range" at bounding box center [748, 691] width 1255 height 15
click at [1438, 661] on div "**********" at bounding box center [1458, 635] width 103 height 52
click at [1441, 660] on select "**********" at bounding box center [1458, 653] width 96 height 13
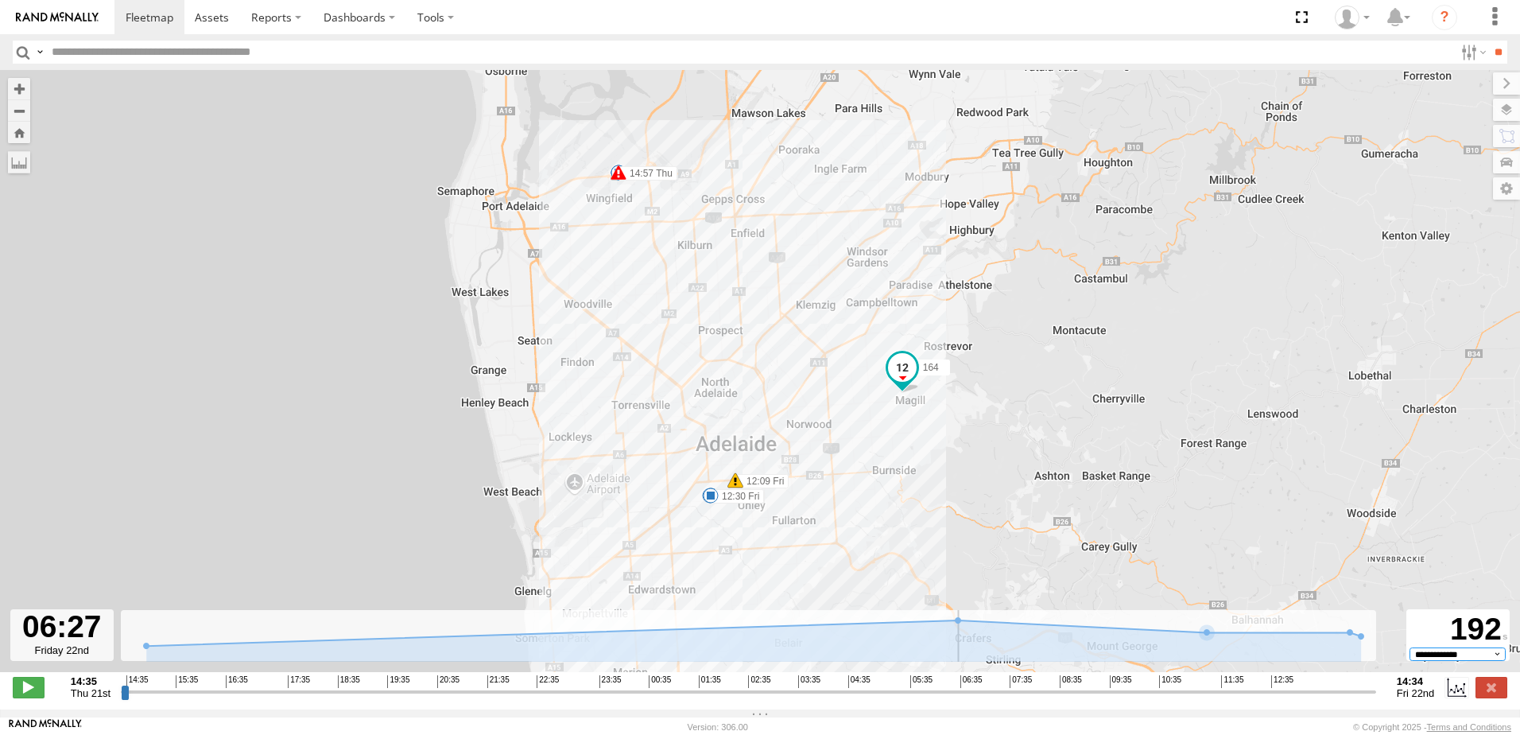
select select "**********"
click at [1410, 655] on select "**********" at bounding box center [1458, 653] width 96 height 13
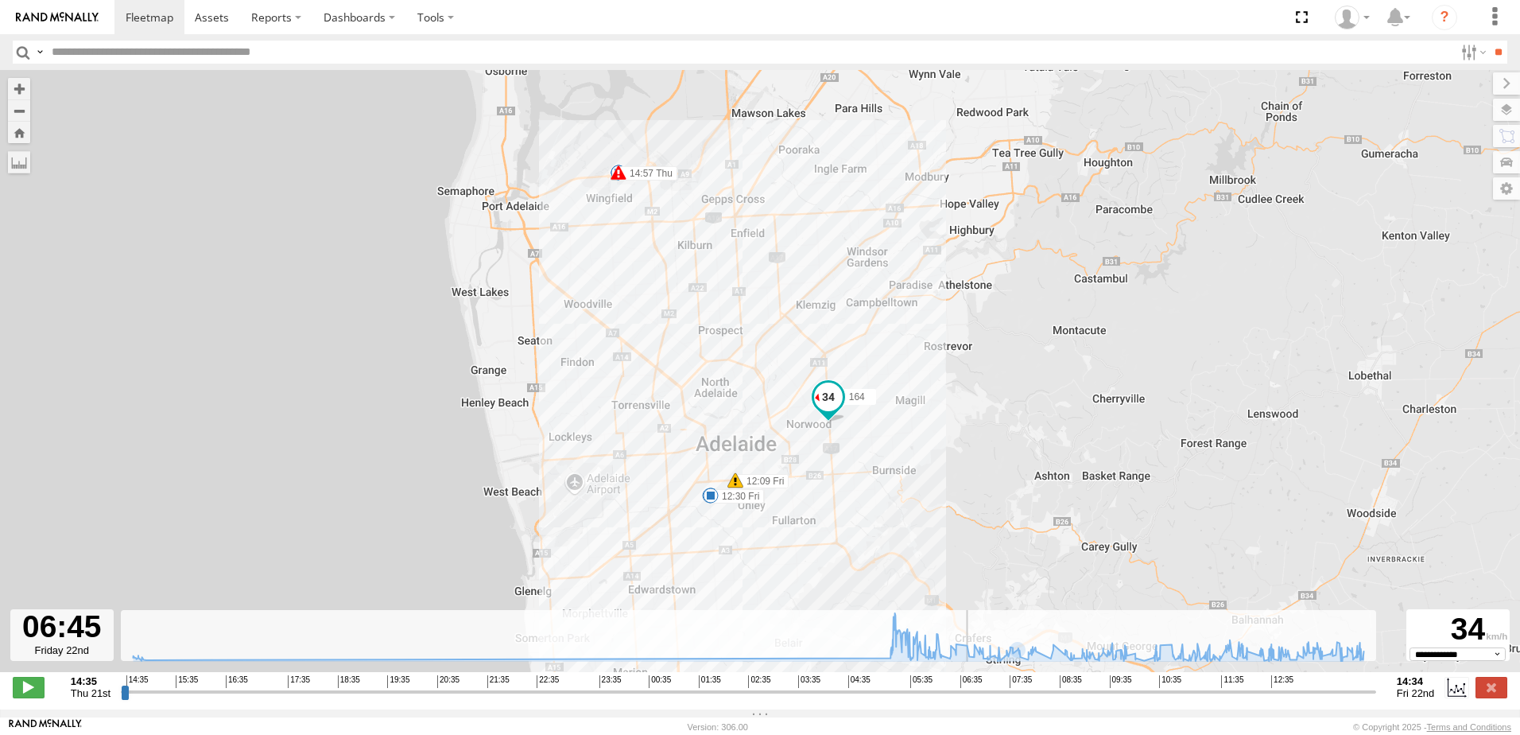
drag, startPoint x: 949, startPoint y: 700, endPoint x: 965, endPoint y: 694, distance: 17.9
click at [965, 694] on input "range" at bounding box center [748, 691] width 1255 height 15
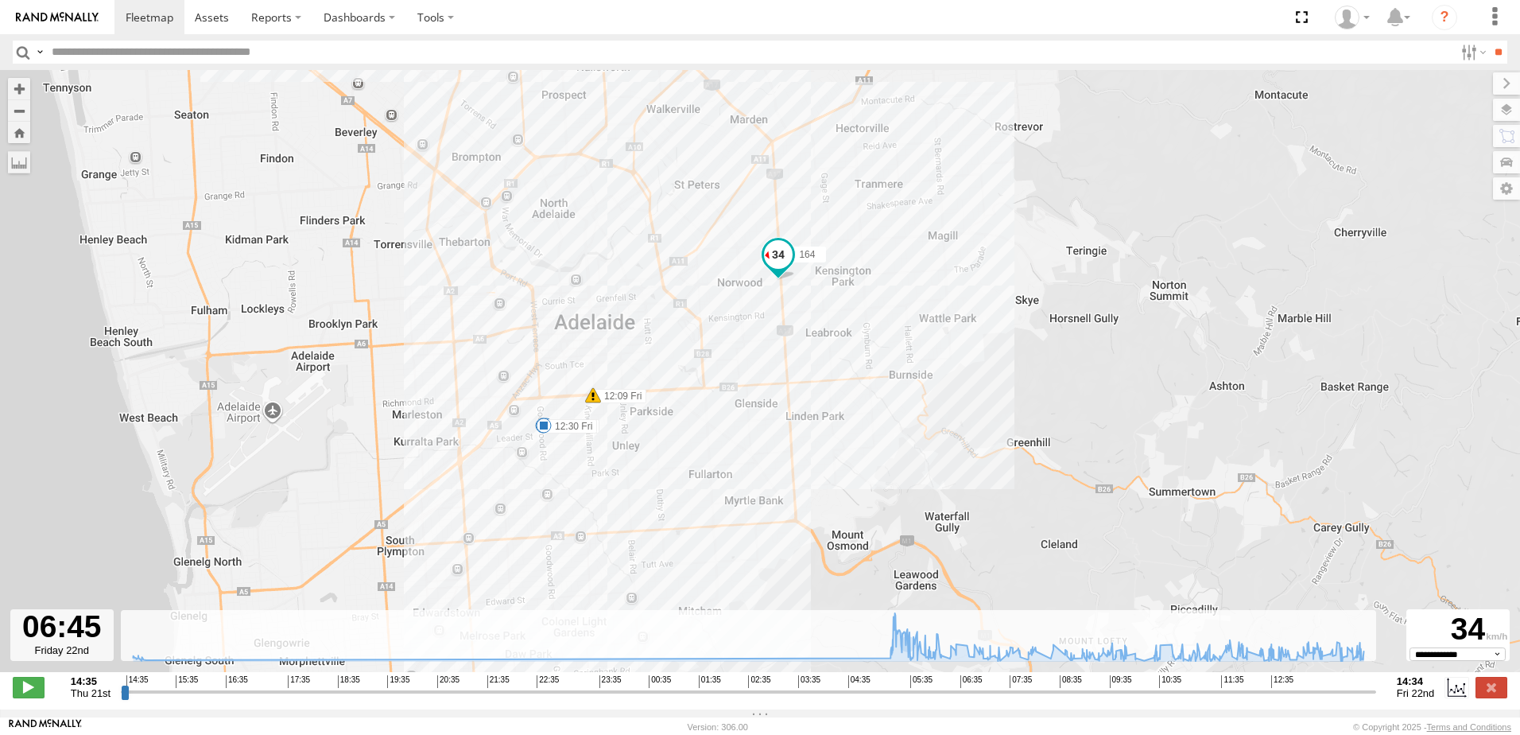
drag, startPoint x: 882, startPoint y: 483, endPoint x: 977, endPoint y: 297, distance: 208.4
click at [974, 302] on div "164 14:49 Thu 14:57 Thu 14:57 Thu 14:57 Thu 05:17 Fri 09:47 Fri 12:09 Fri 12:20…" at bounding box center [760, 379] width 1520 height 619
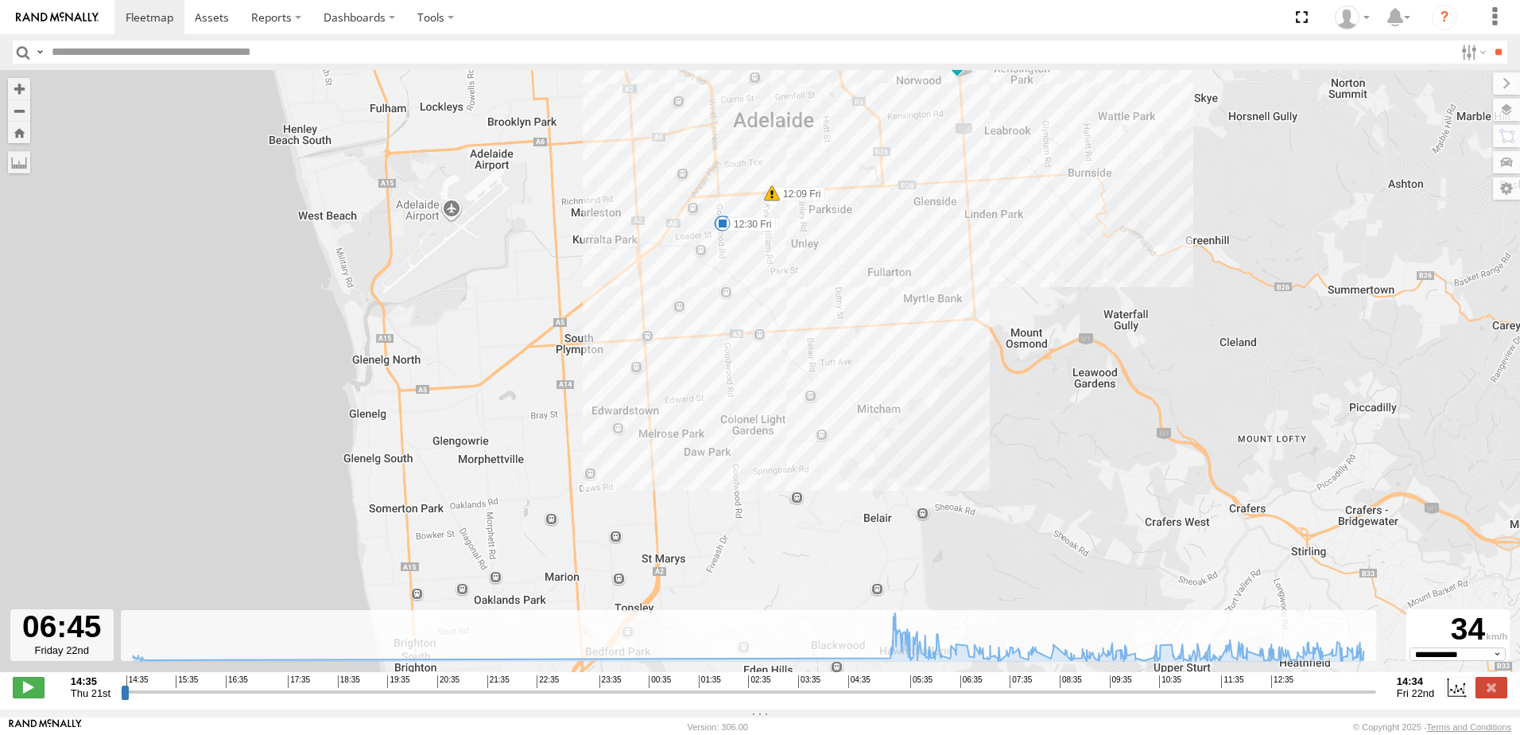
drag, startPoint x: 1041, startPoint y: 392, endPoint x: 949, endPoint y: 523, distance: 159.9
click at [950, 523] on div "164 14:49 Thu 14:57 Thu 14:57 Thu 14:57 Thu 05:17 Fri 09:47 Fri 12:09 Fri 12:20…" at bounding box center [760, 379] width 1520 height 619
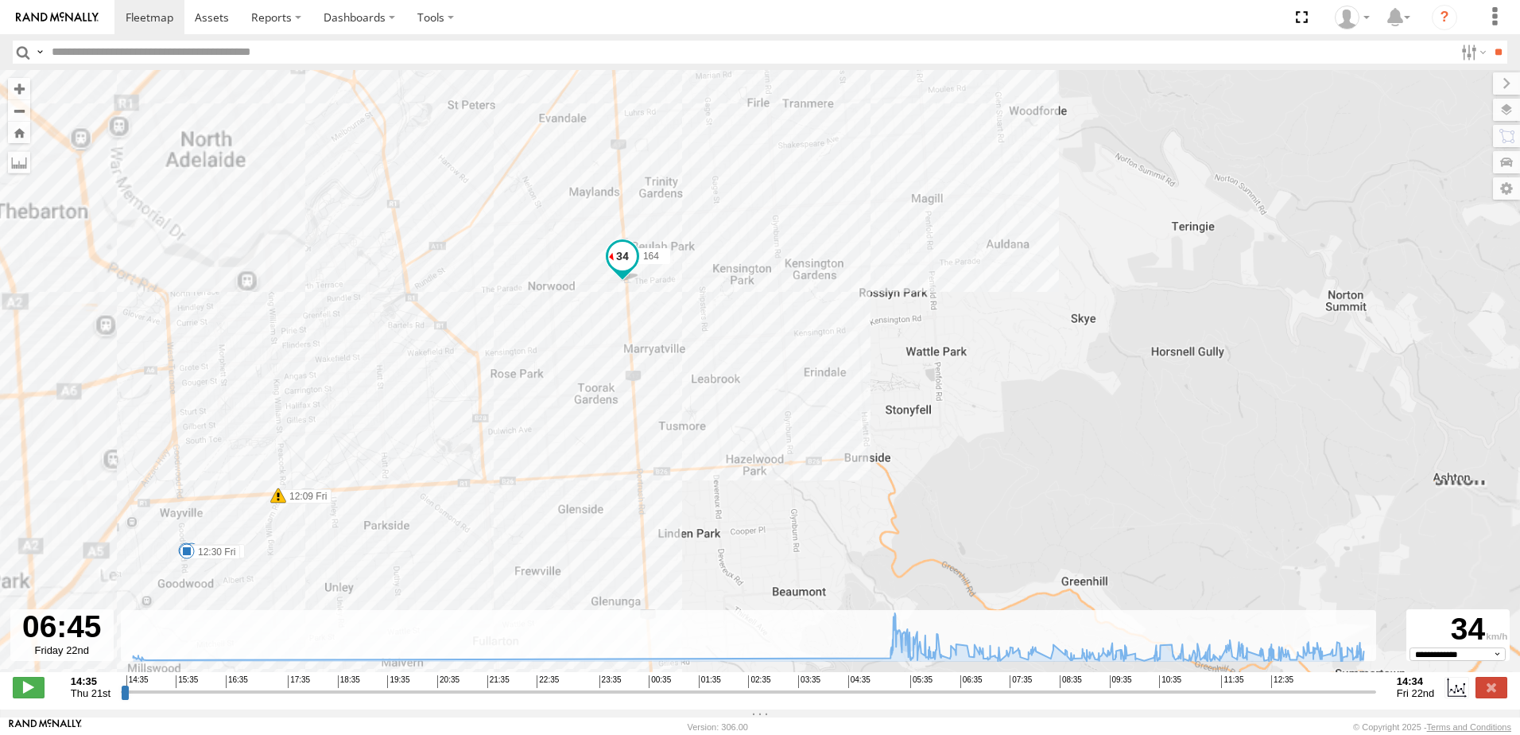
drag, startPoint x: 952, startPoint y: 491, endPoint x: 1084, endPoint y: 270, distance: 258.1
click at [1081, 271] on div "164 14:49 Thu 14:57 Thu 14:57 Thu 14:57 Thu 05:17 Fri 09:47 Fri 12:09 Fri 12:20…" at bounding box center [760, 379] width 1520 height 619
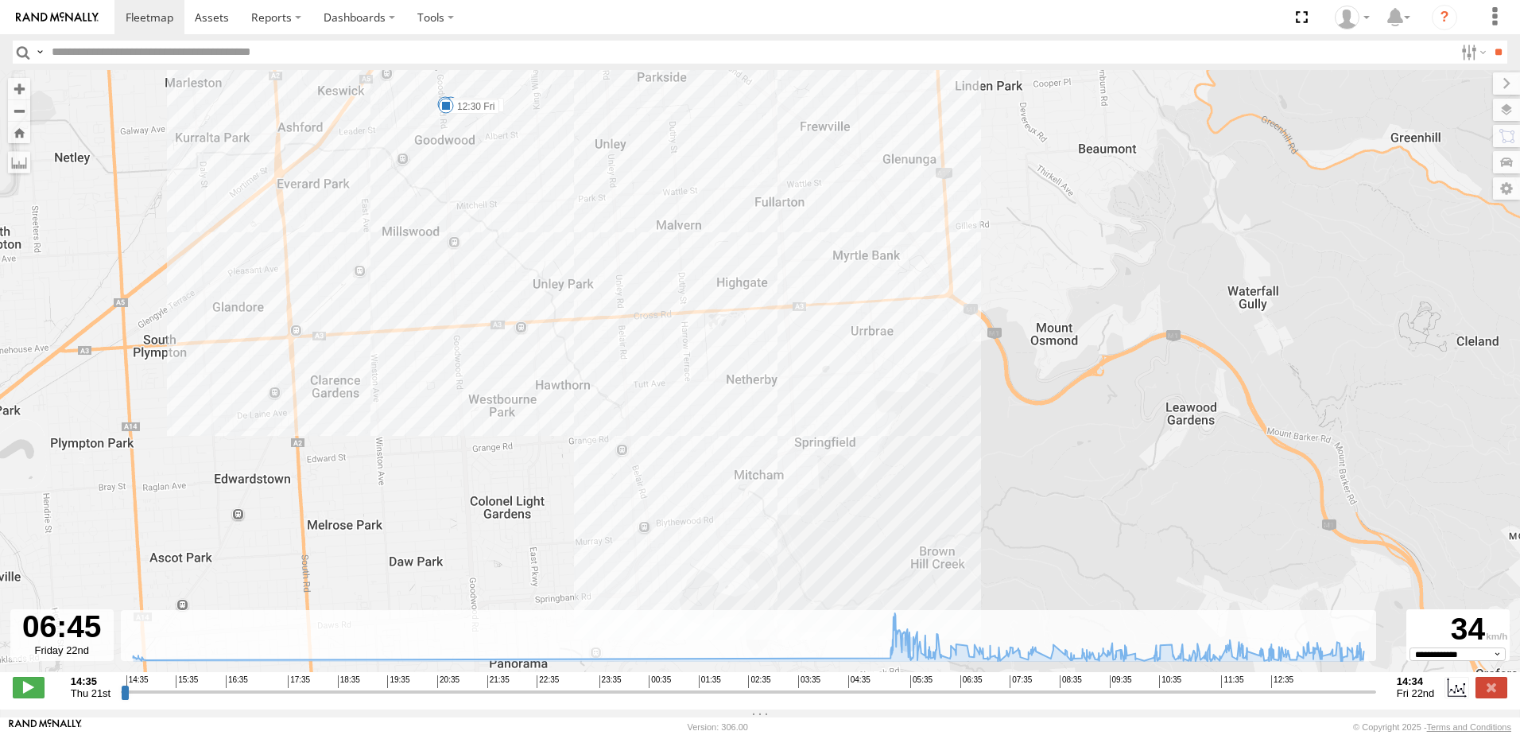
drag, startPoint x: 1062, startPoint y: 317, endPoint x: 1056, endPoint y: 389, distance: 71.8
click at [1056, 389] on div "164 14:49 Thu 14:57 Thu 14:57 Thu 14:57 Thu 05:17 Fri 09:47 Fri 12:09 Fri 12:20…" at bounding box center [760, 379] width 1520 height 619
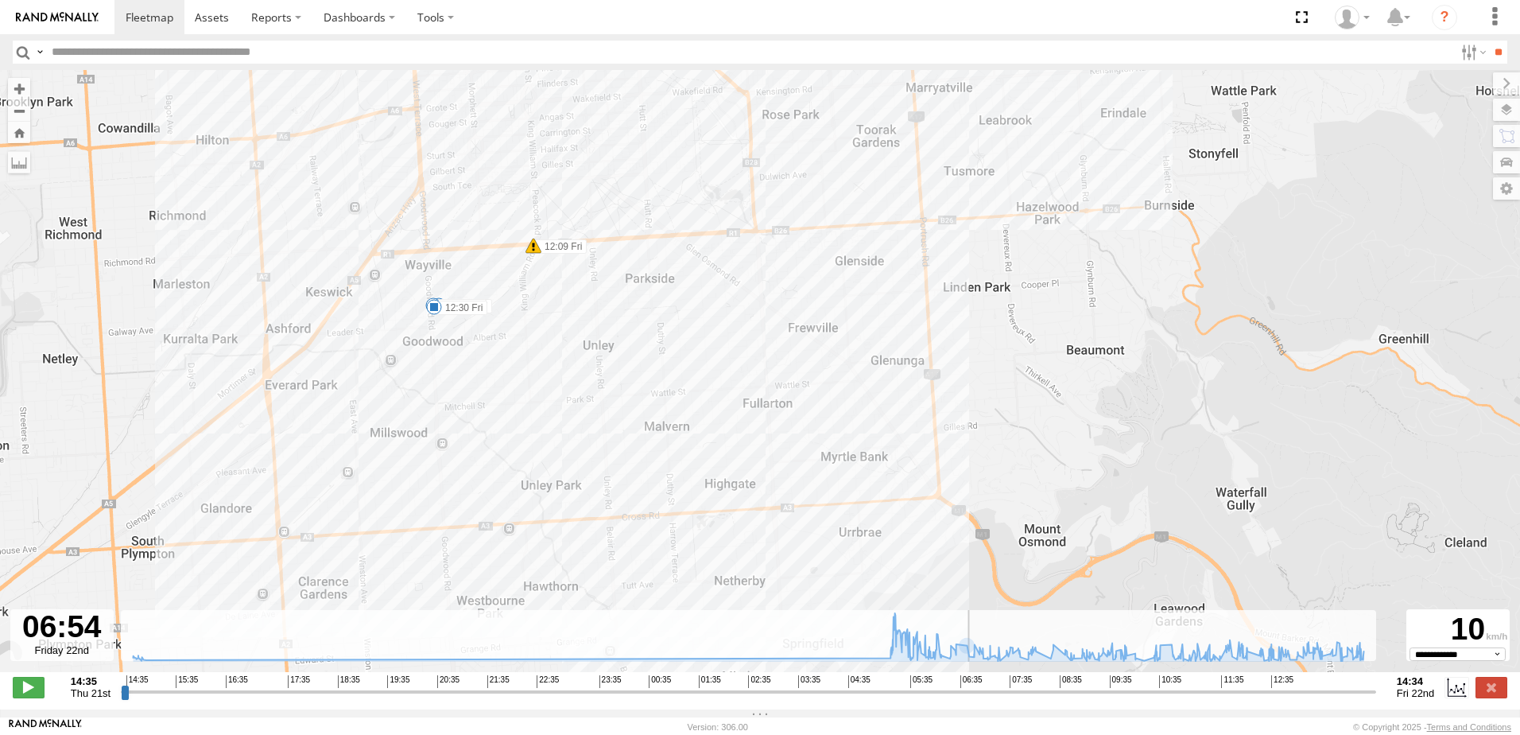
click at [972, 699] on input "range" at bounding box center [748, 691] width 1255 height 15
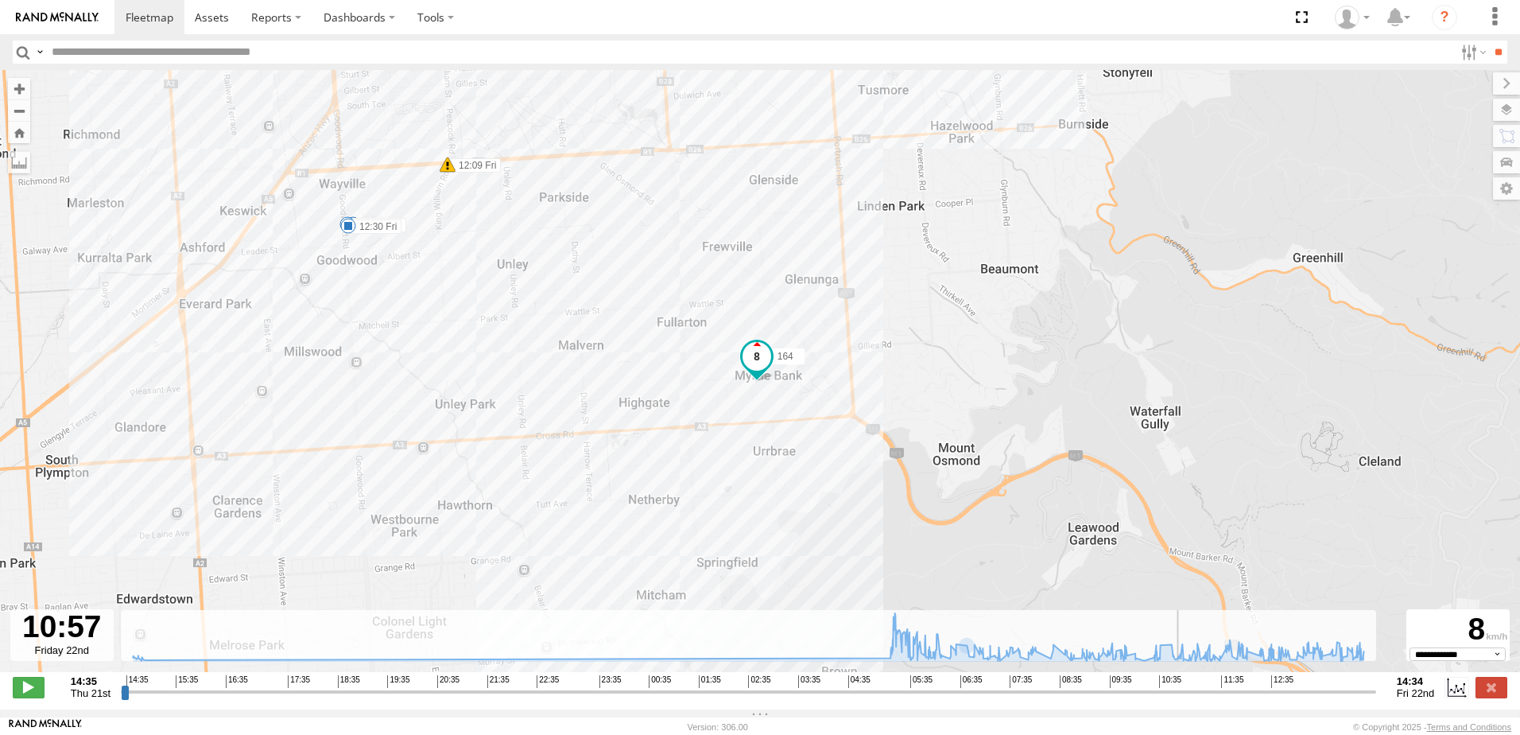
drag, startPoint x: 972, startPoint y: 705, endPoint x: 1183, endPoint y: 697, distance: 210.9
type input "**********"
click at [1183, 697] on input "range" at bounding box center [748, 691] width 1255 height 15
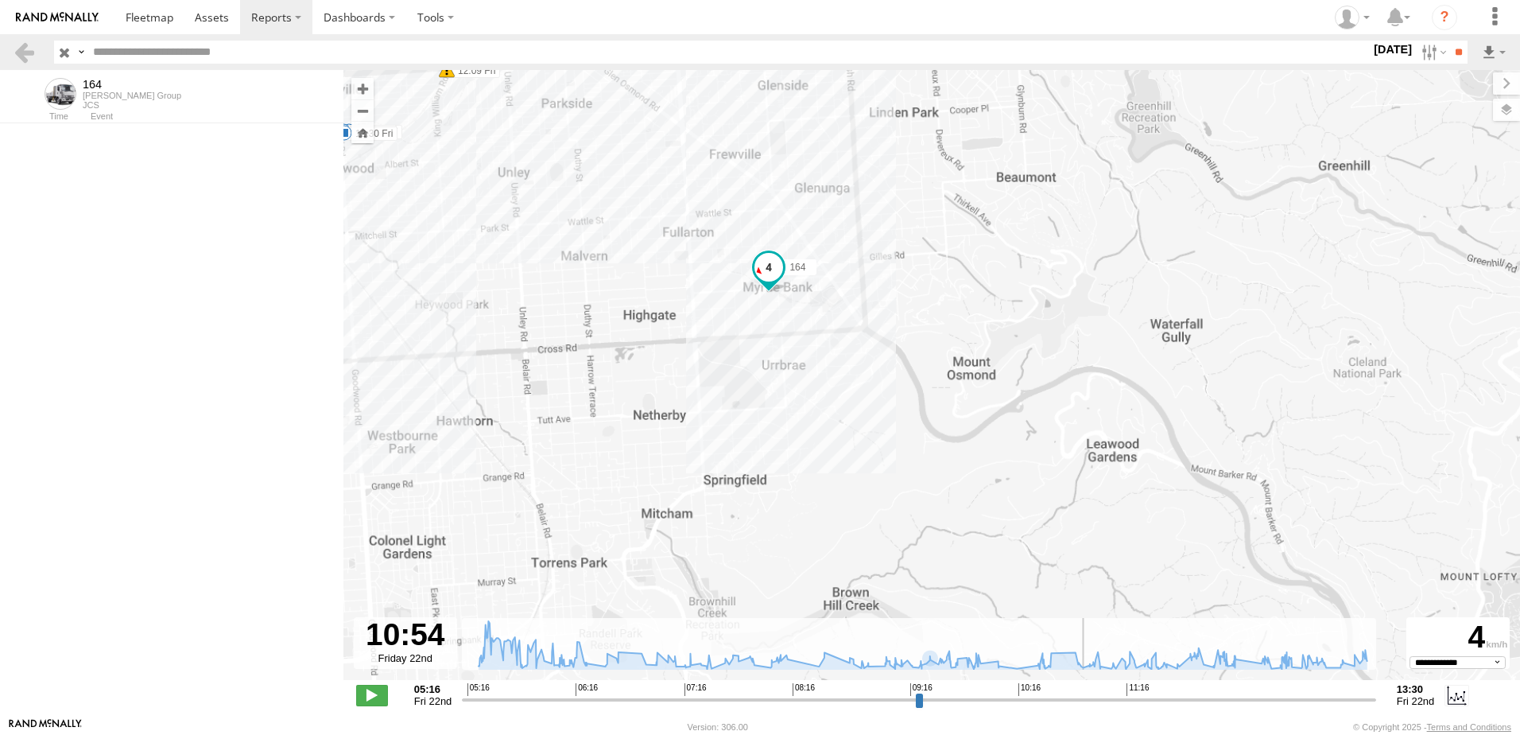
select select "**********"
